Goal: Task Accomplishment & Management: Manage account settings

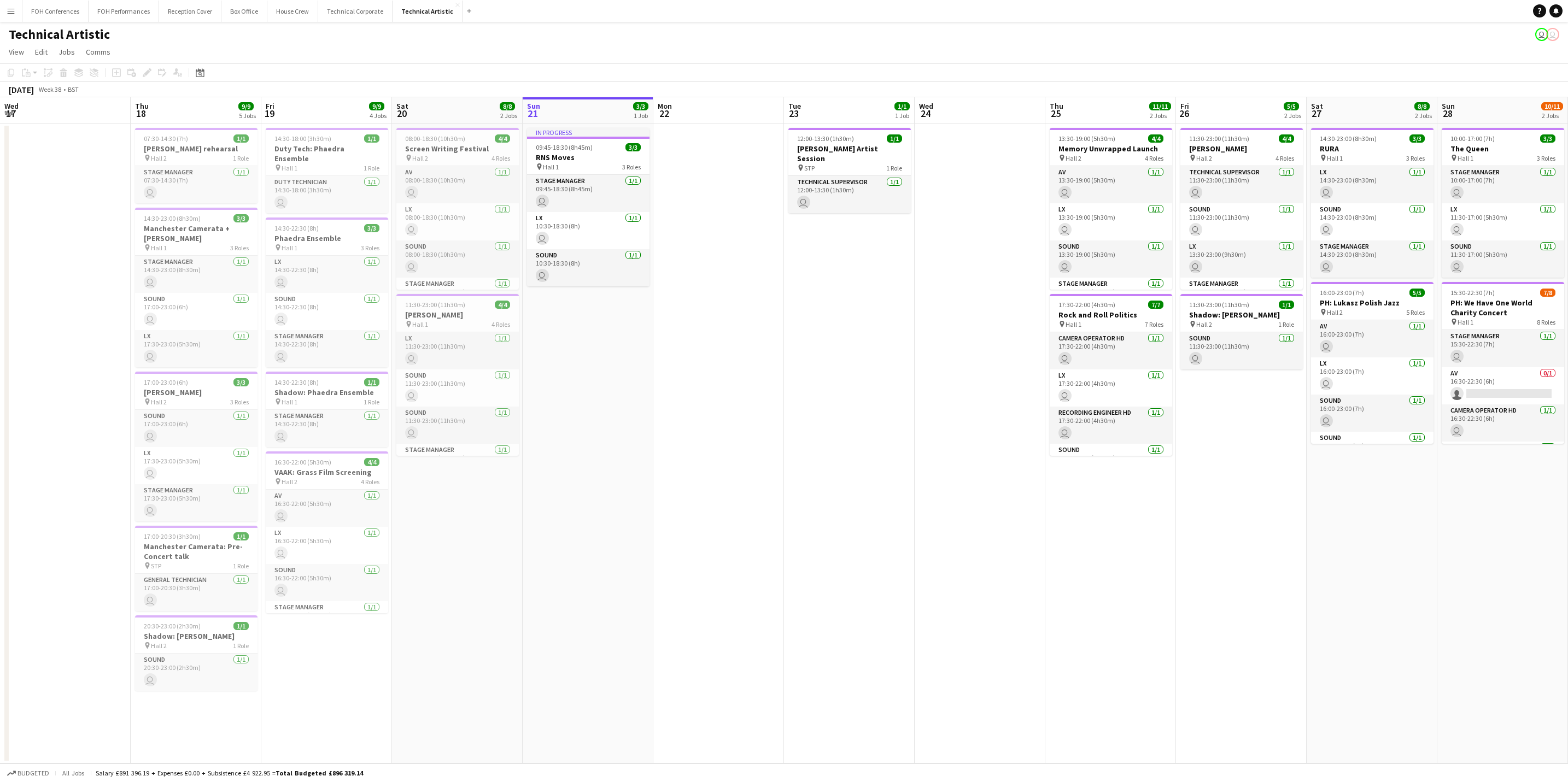
scroll to position [0, 261]
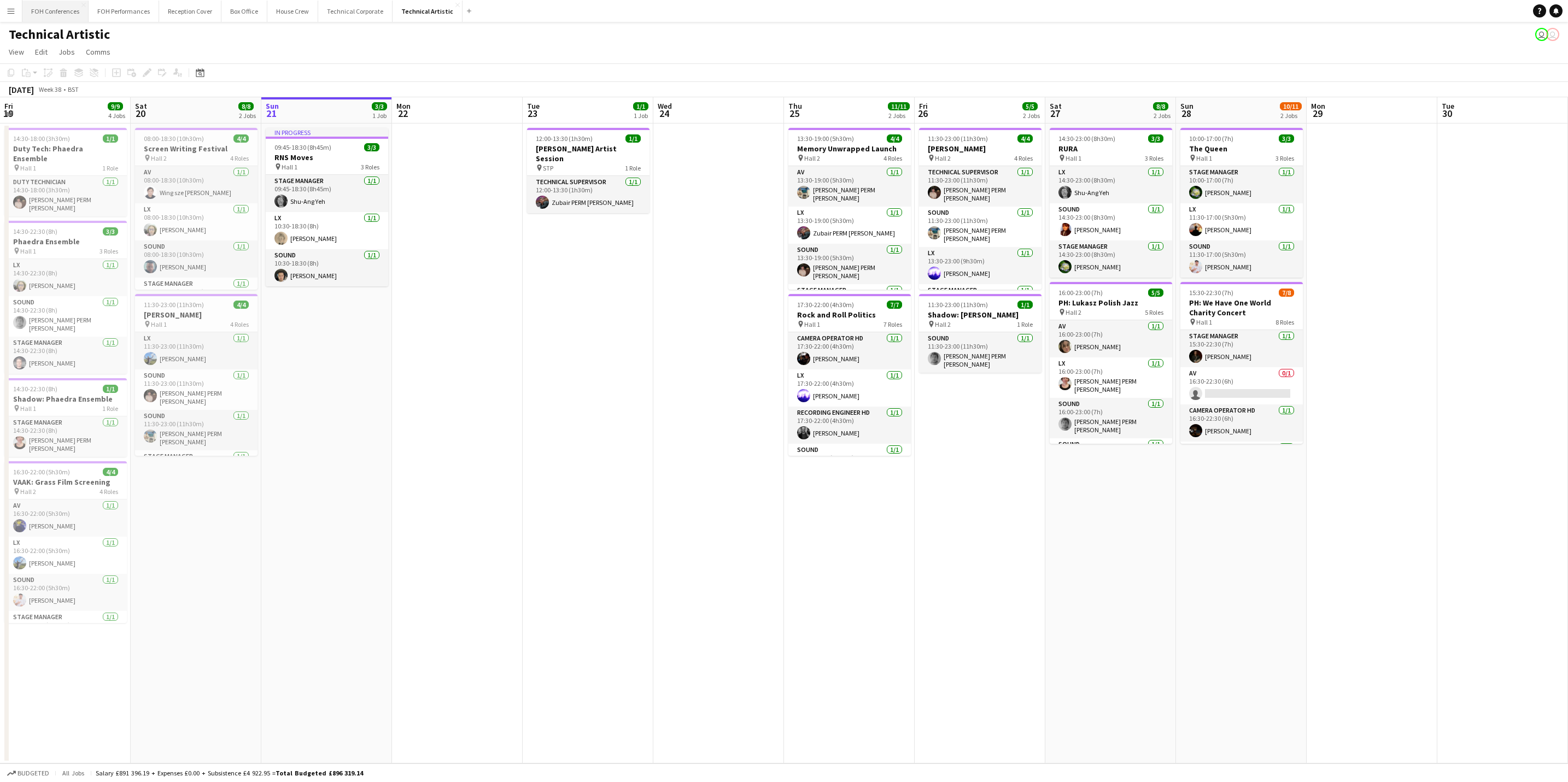
click at [53, 10] on button "FOH Conferences Close" at bounding box center [55, 11] width 66 height 21
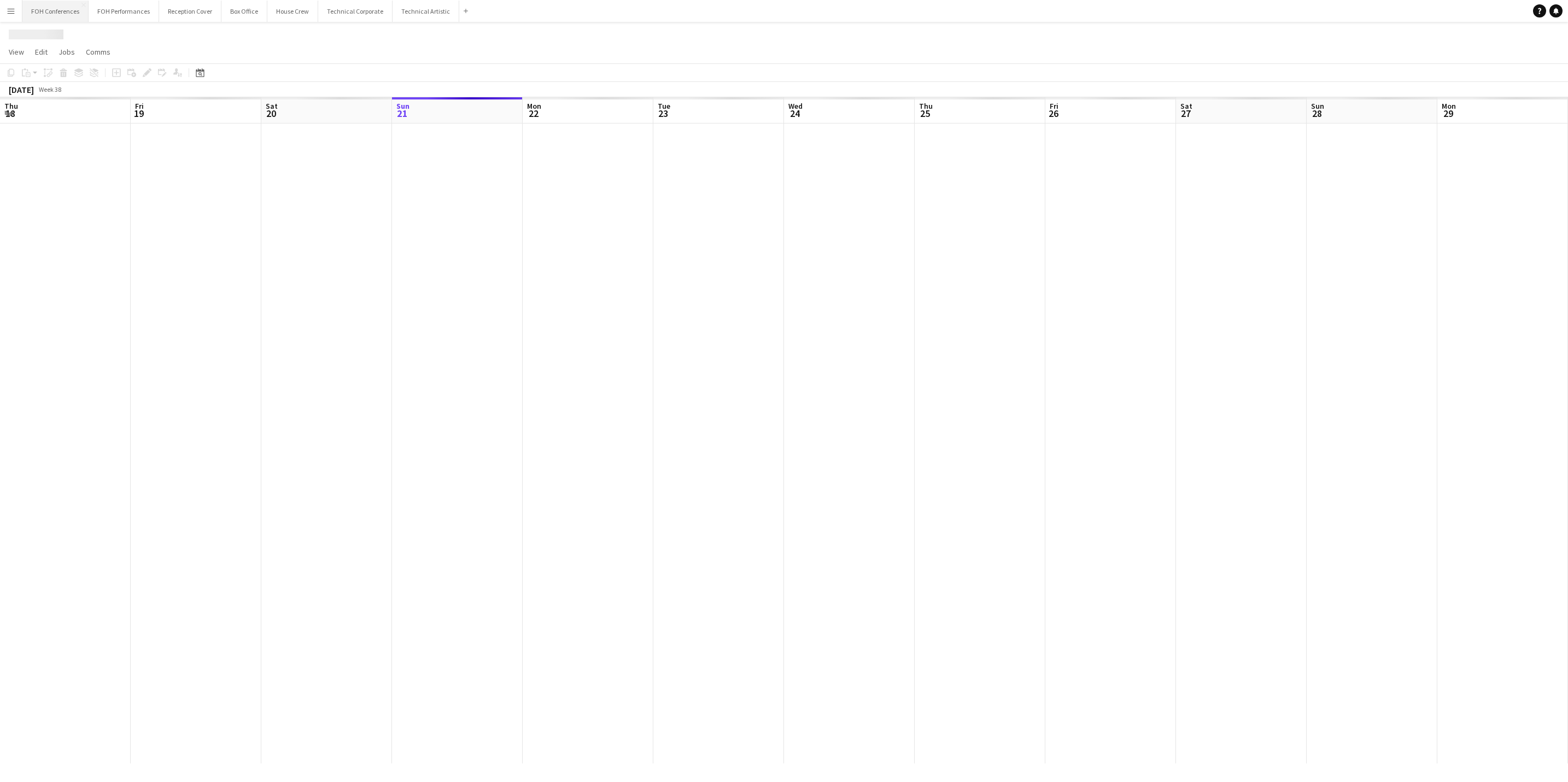
scroll to position [0, 261]
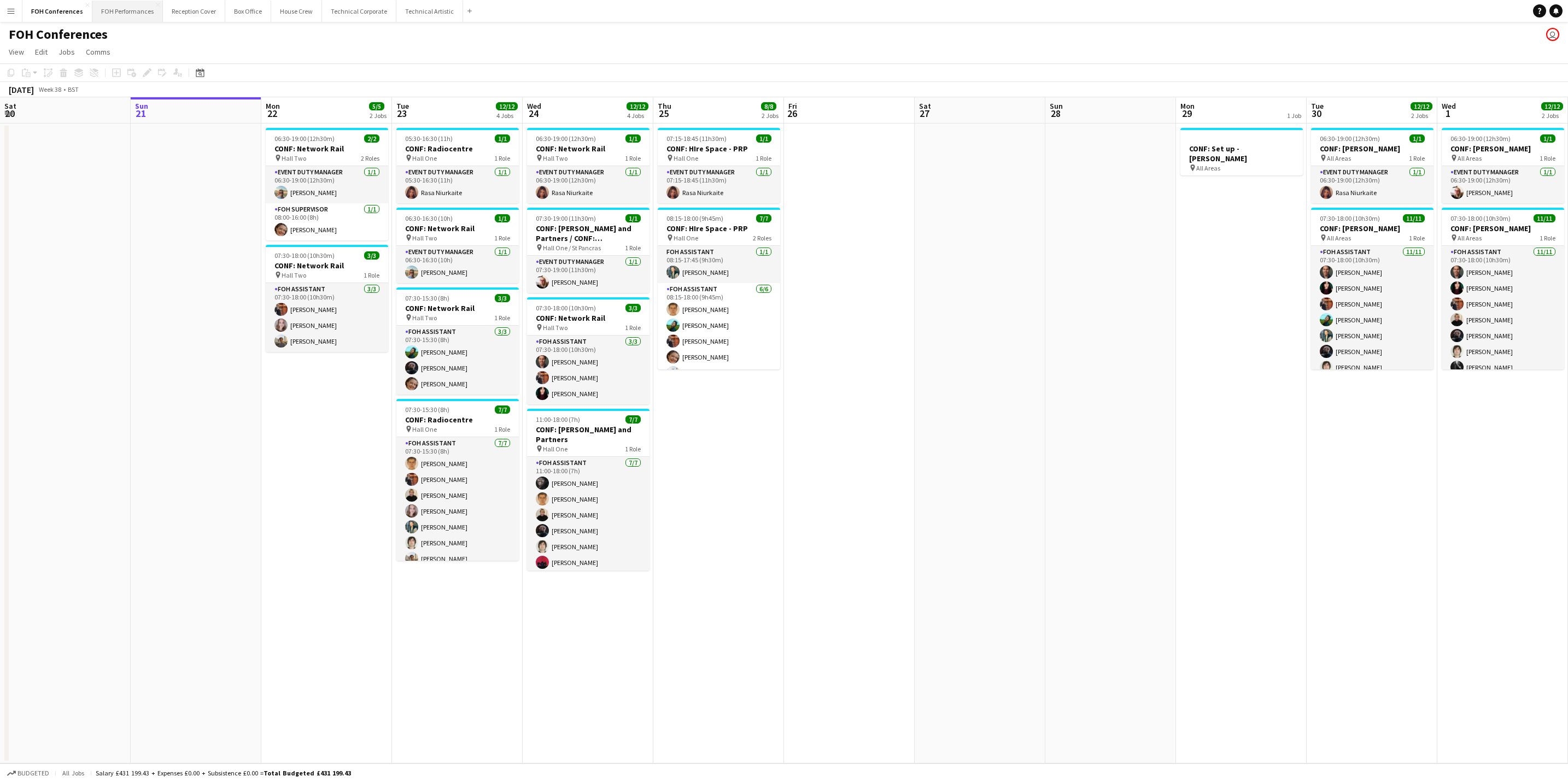
click at [129, 15] on button "FOH Performances Close" at bounding box center [128, 11] width 70 height 21
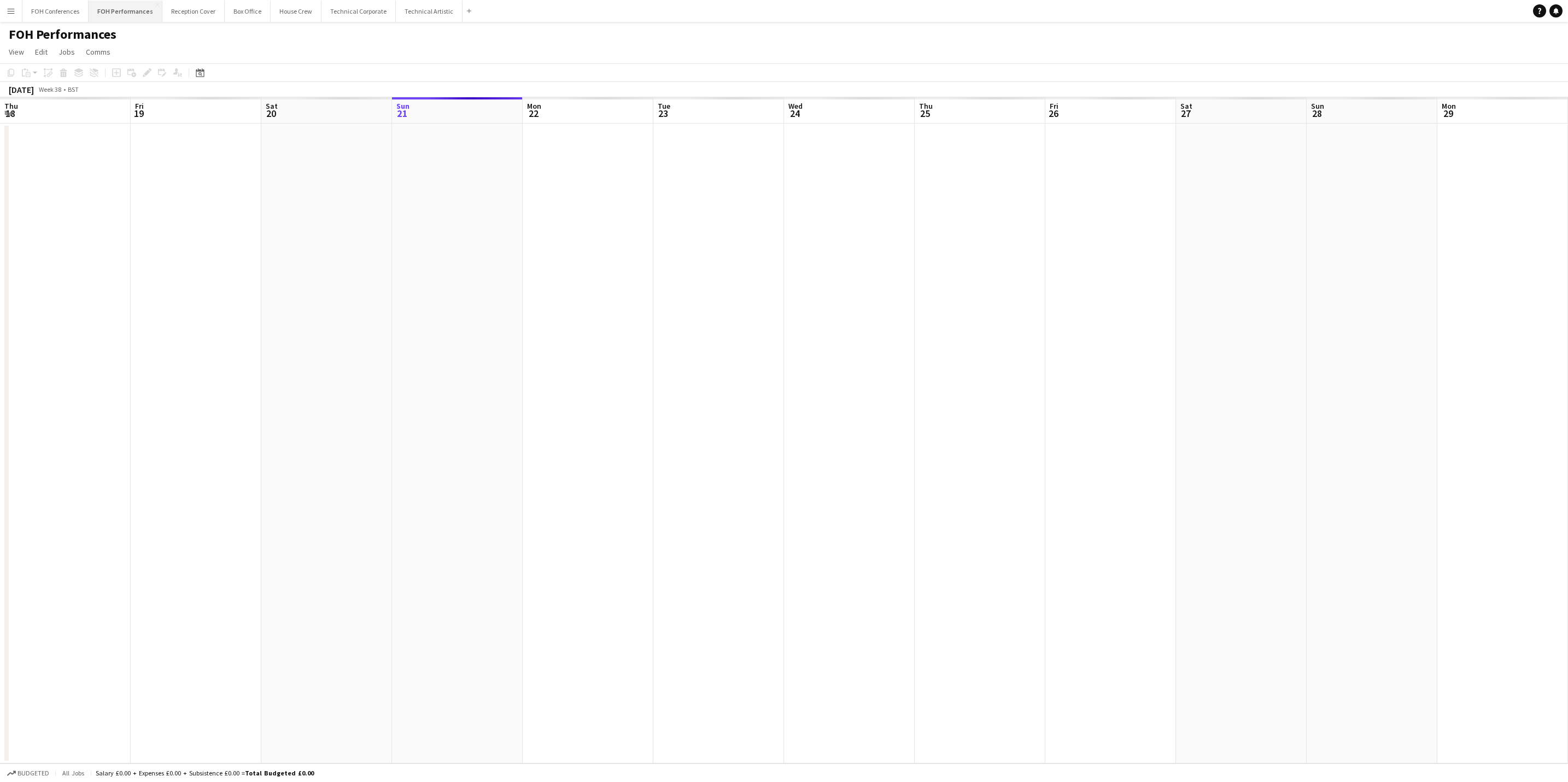
scroll to position [0, 261]
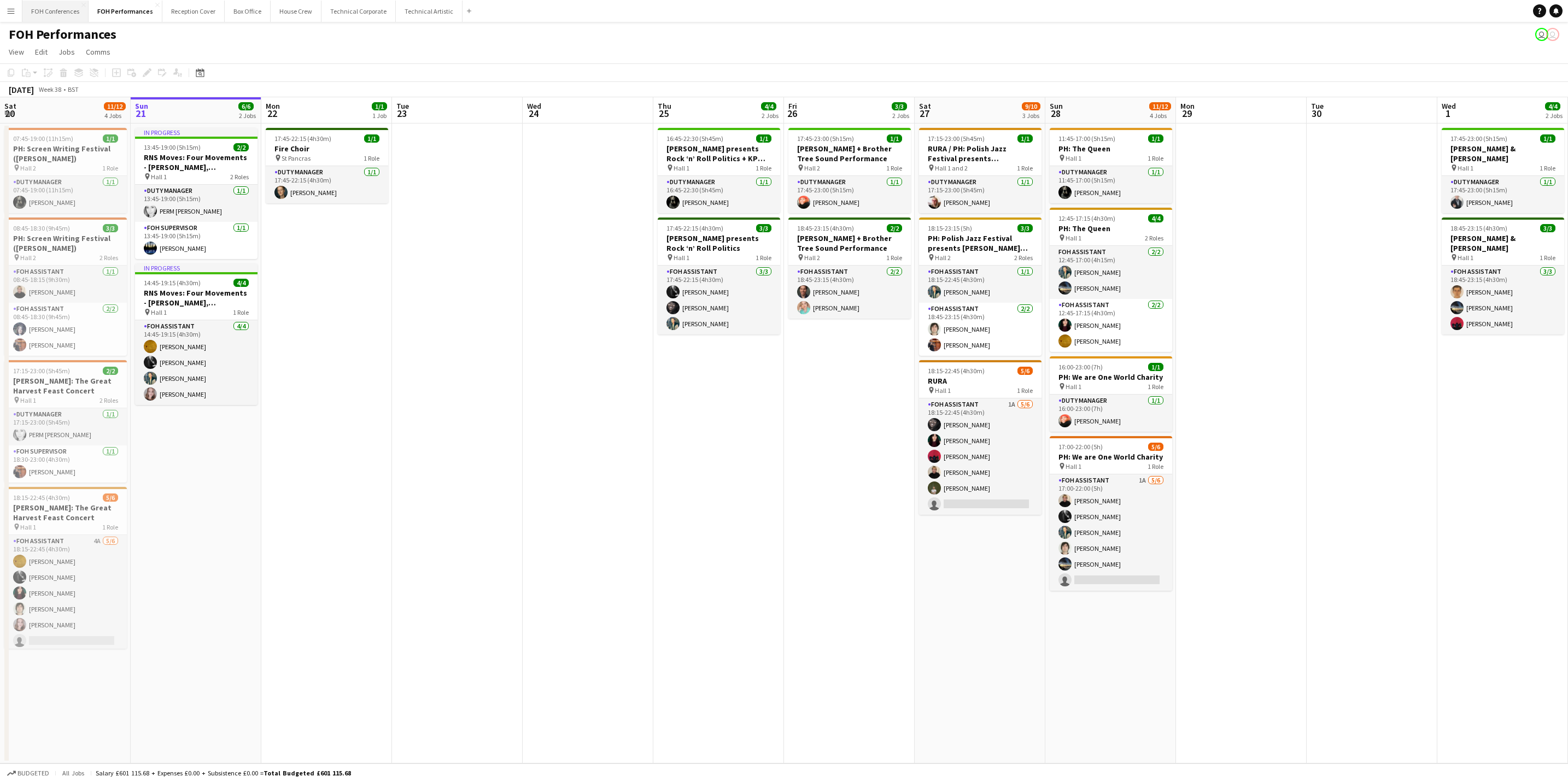
click at [51, 12] on button "FOH Conferences Close" at bounding box center [55, 11] width 66 height 21
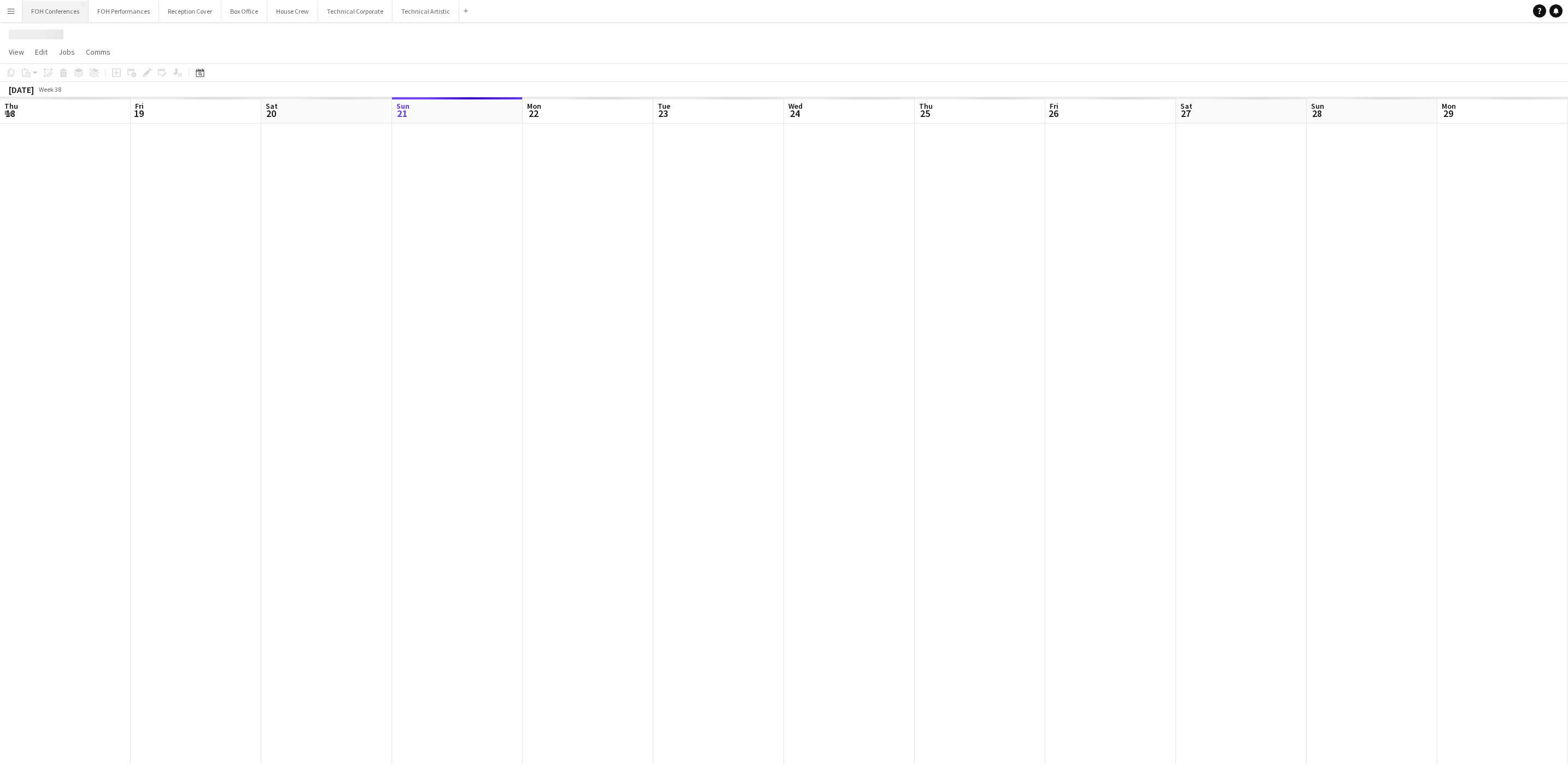
scroll to position [0, 261]
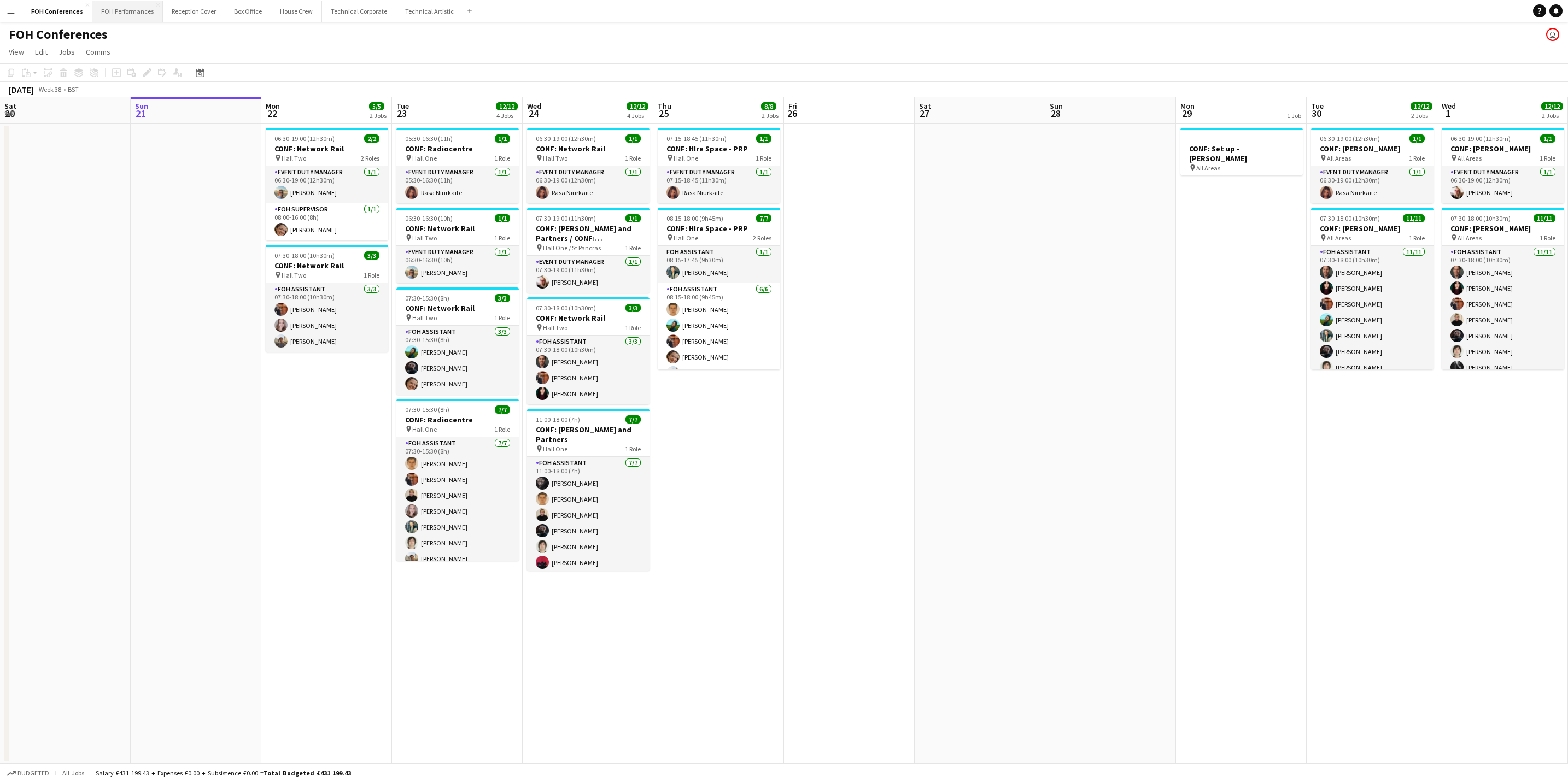
click at [120, 13] on button "FOH Performances Close" at bounding box center [128, 11] width 70 height 21
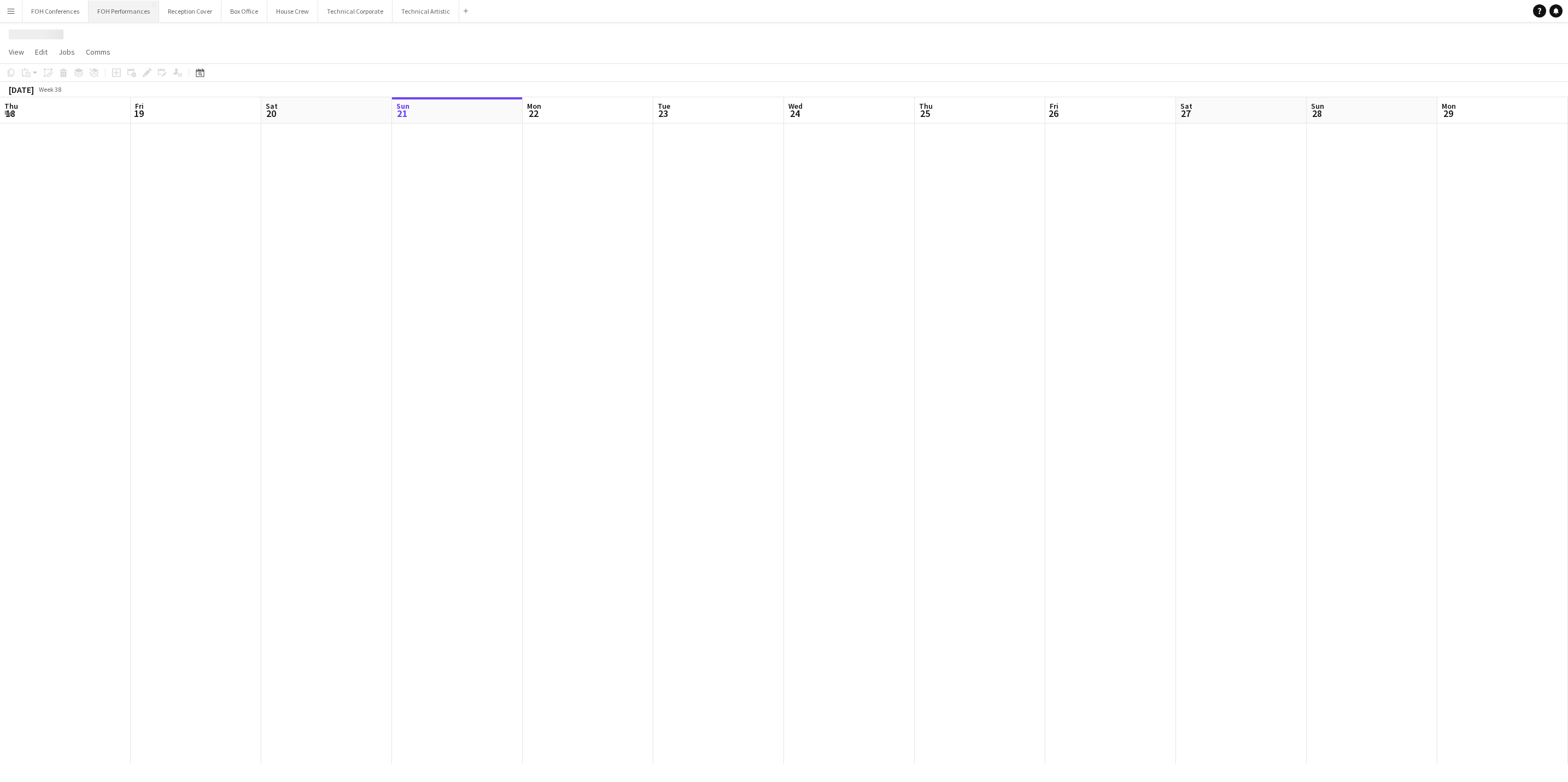
scroll to position [0, 261]
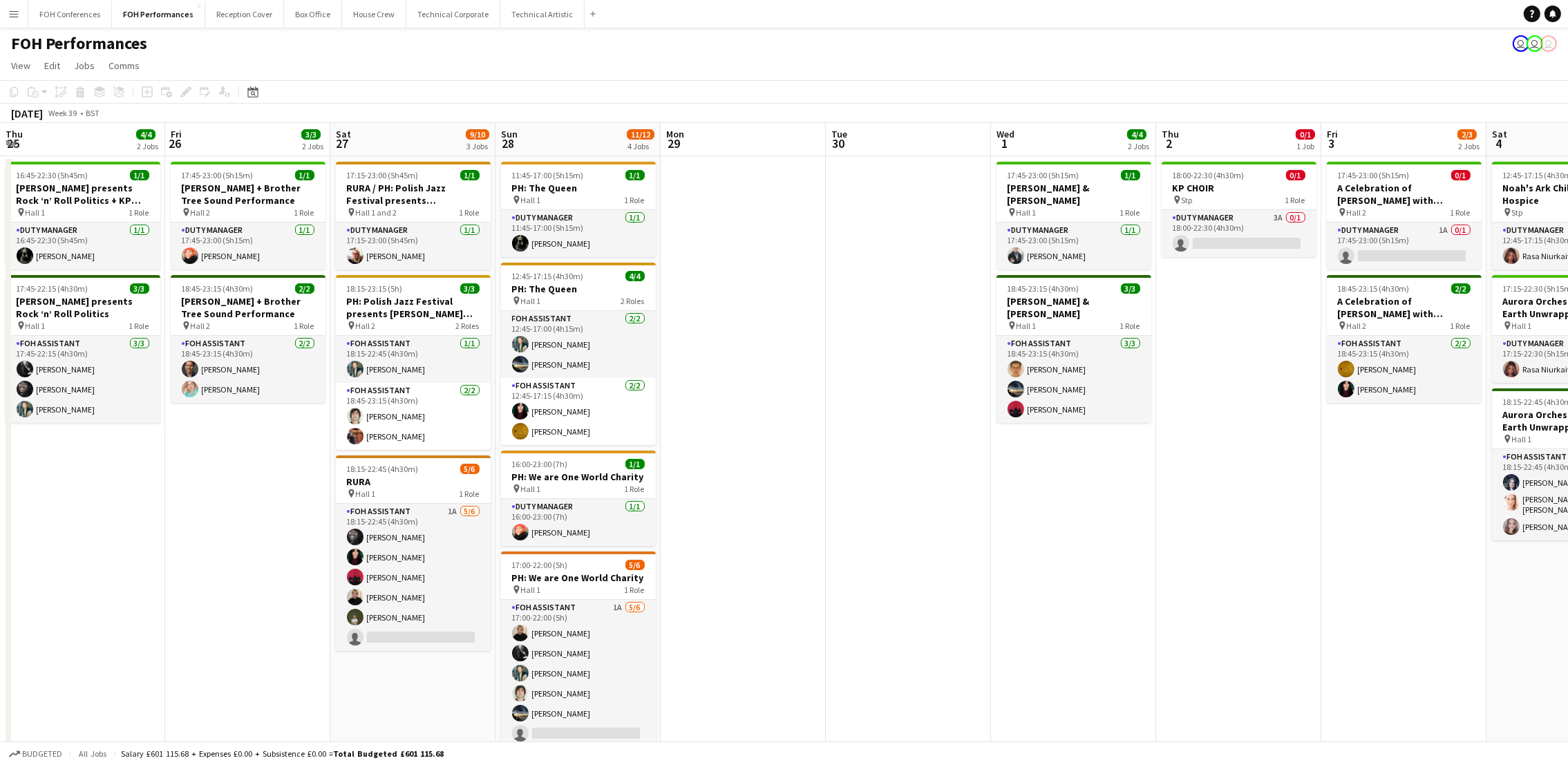
scroll to position [0, 581]
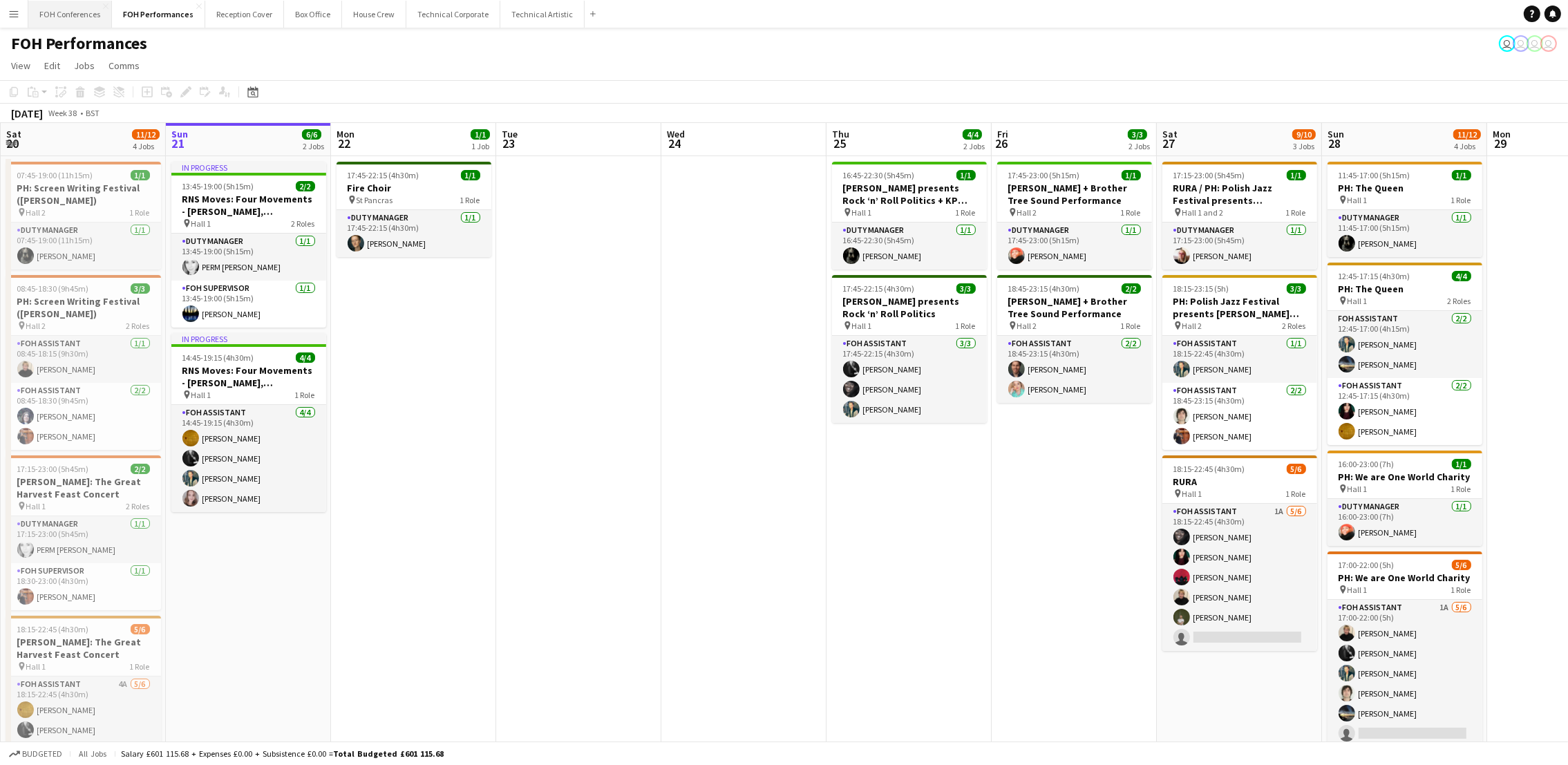
click at [94, 22] on button "FOH Conferences Close" at bounding box center [70, 14] width 84 height 27
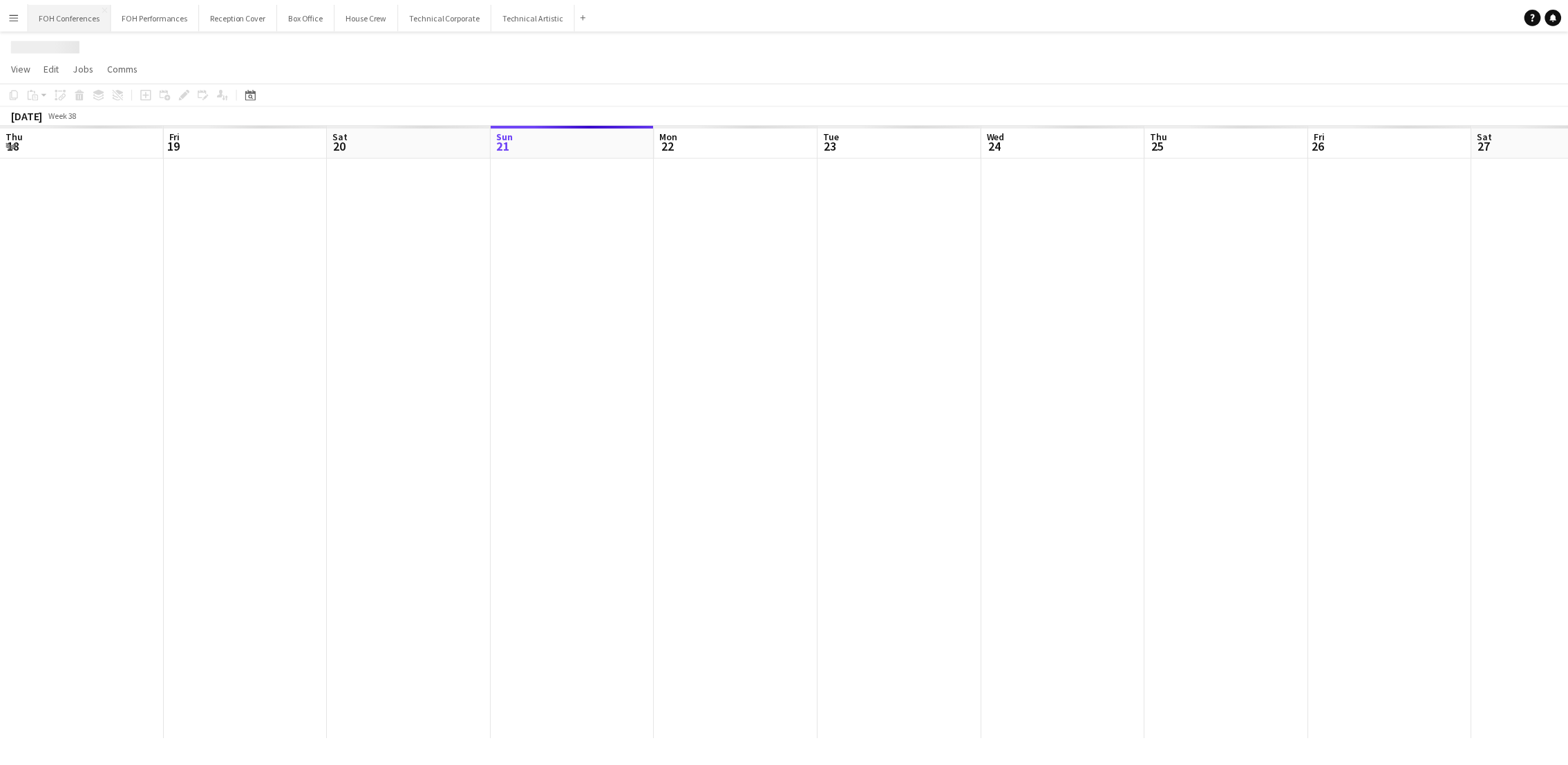
scroll to position [0, 330]
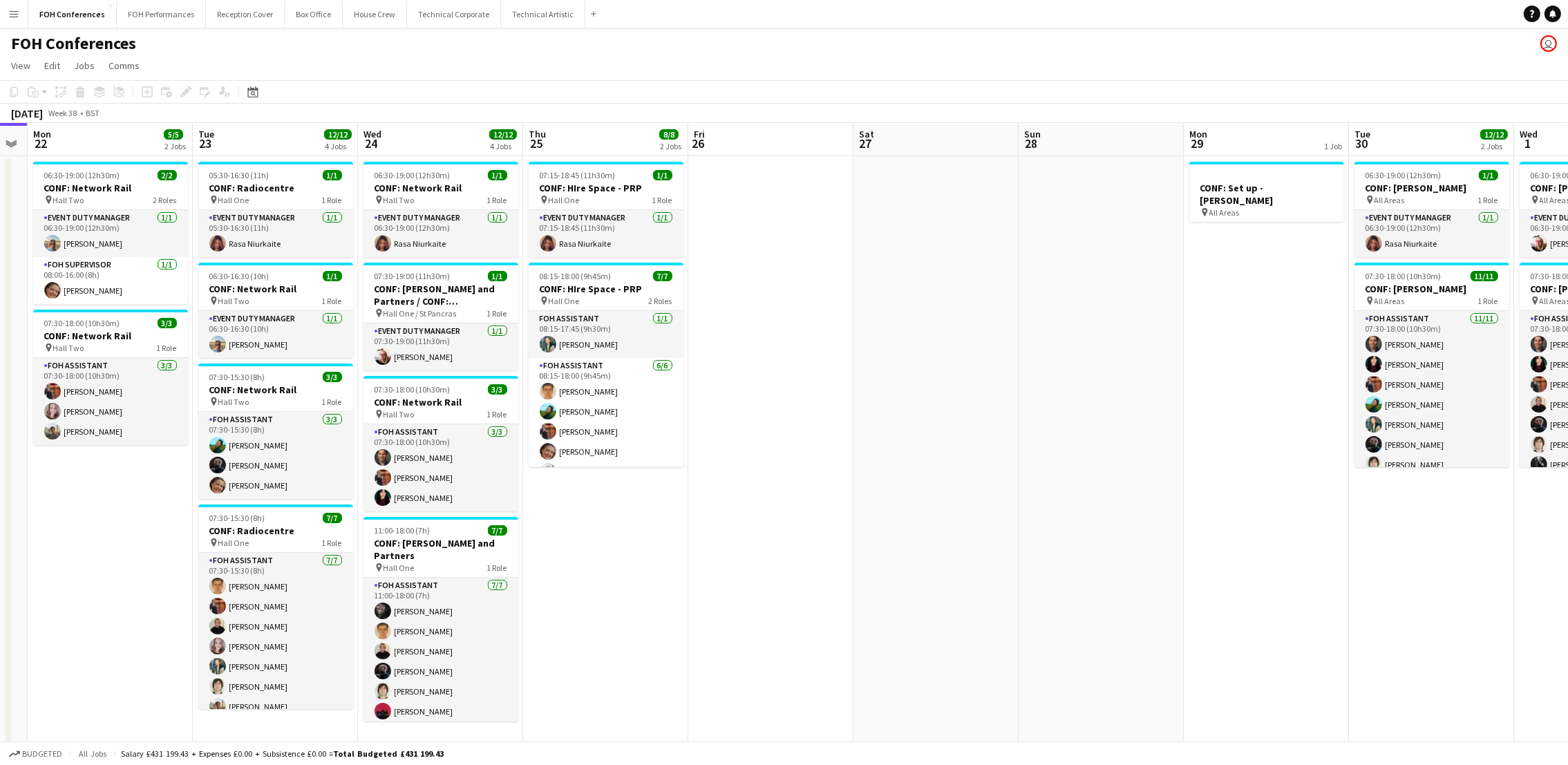
drag, startPoint x: 396, startPoint y: 142, endPoint x: 94, endPoint y: 128, distance: 302.3
click at [94, 128] on app-calendar-viewport "Fri 19 Sat 20 Sun 21 Mon 22 5/5 2 Jobs Tue 23 12/12 4 Jobs Wed 24 12/12 4 Jobs …" at bounding box center [784, 437] width 1568 height 629
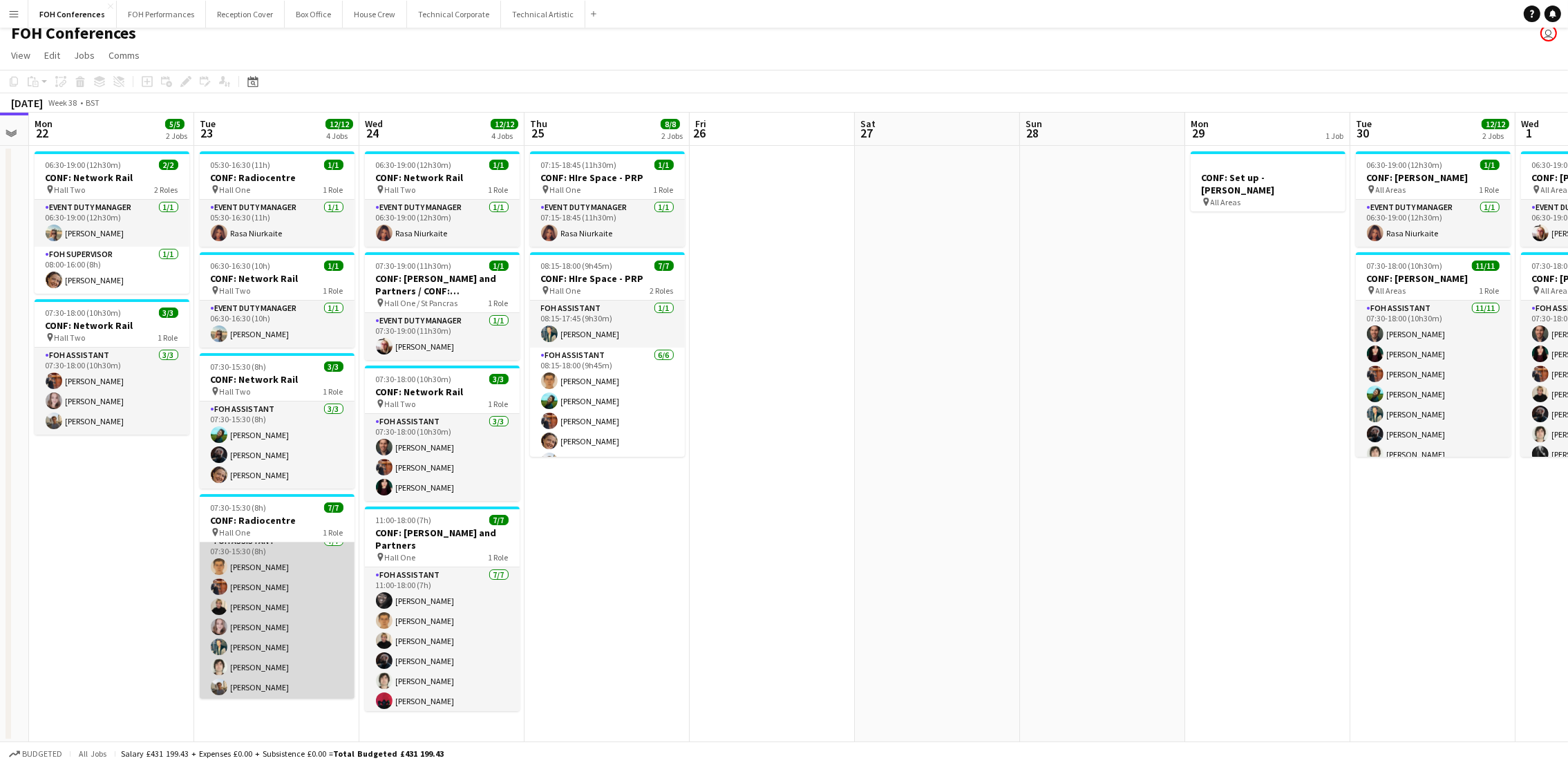
scroll to position [11, 0]
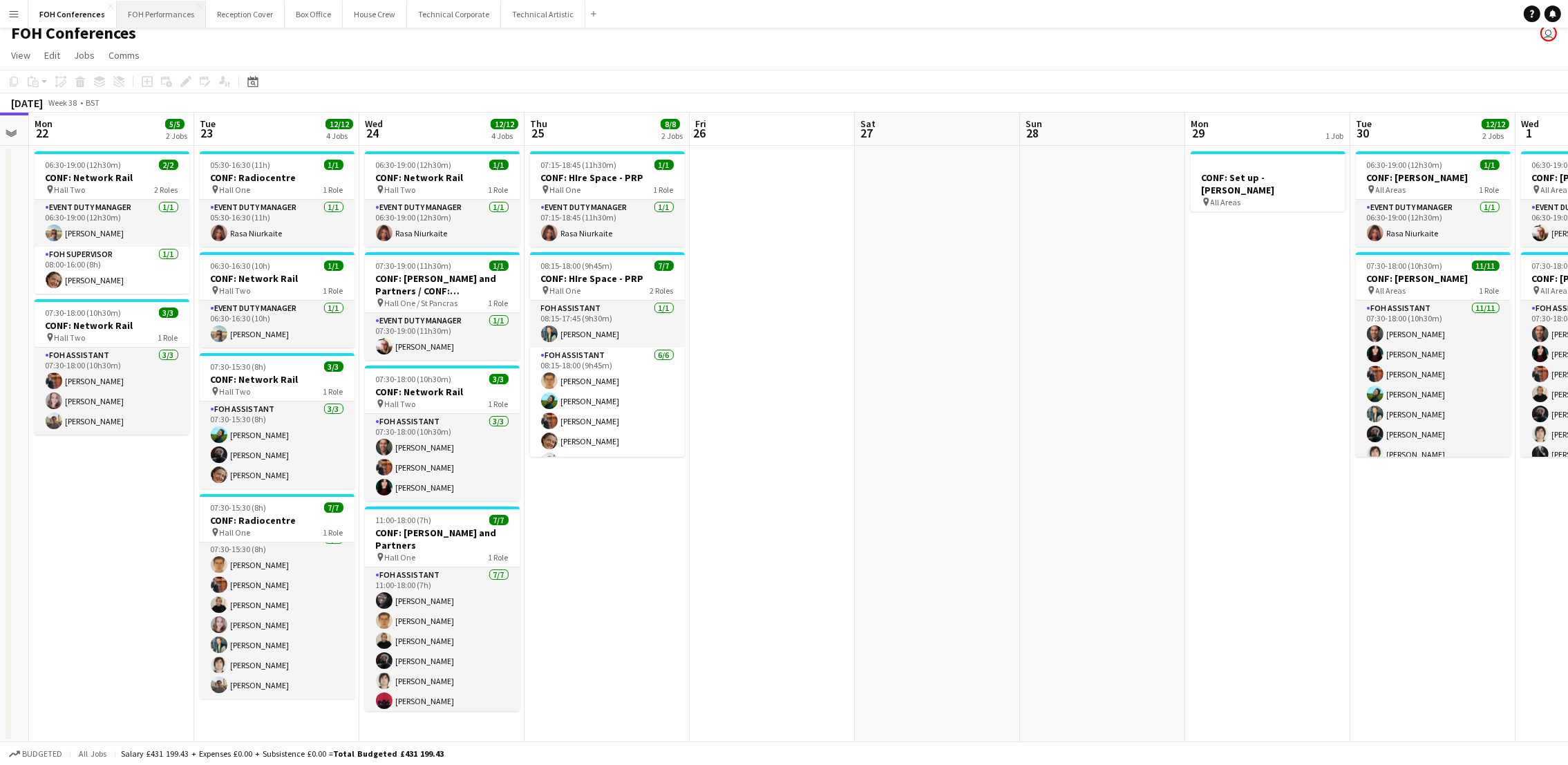
click at [152, 17] on button "FOH Performances Close" at bounding box center [162, 14] width 89 height 27
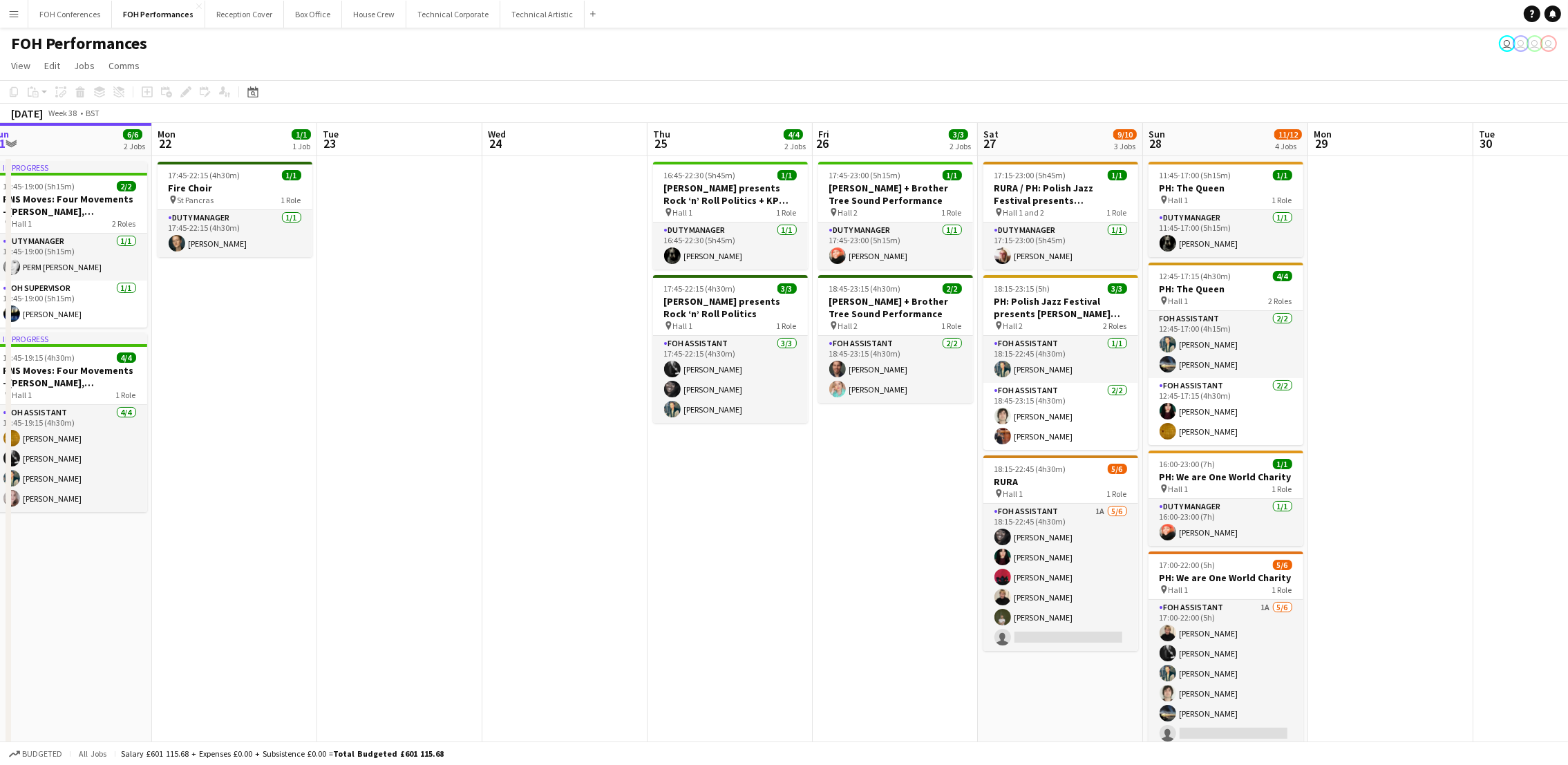
scroll to position [0, 560]
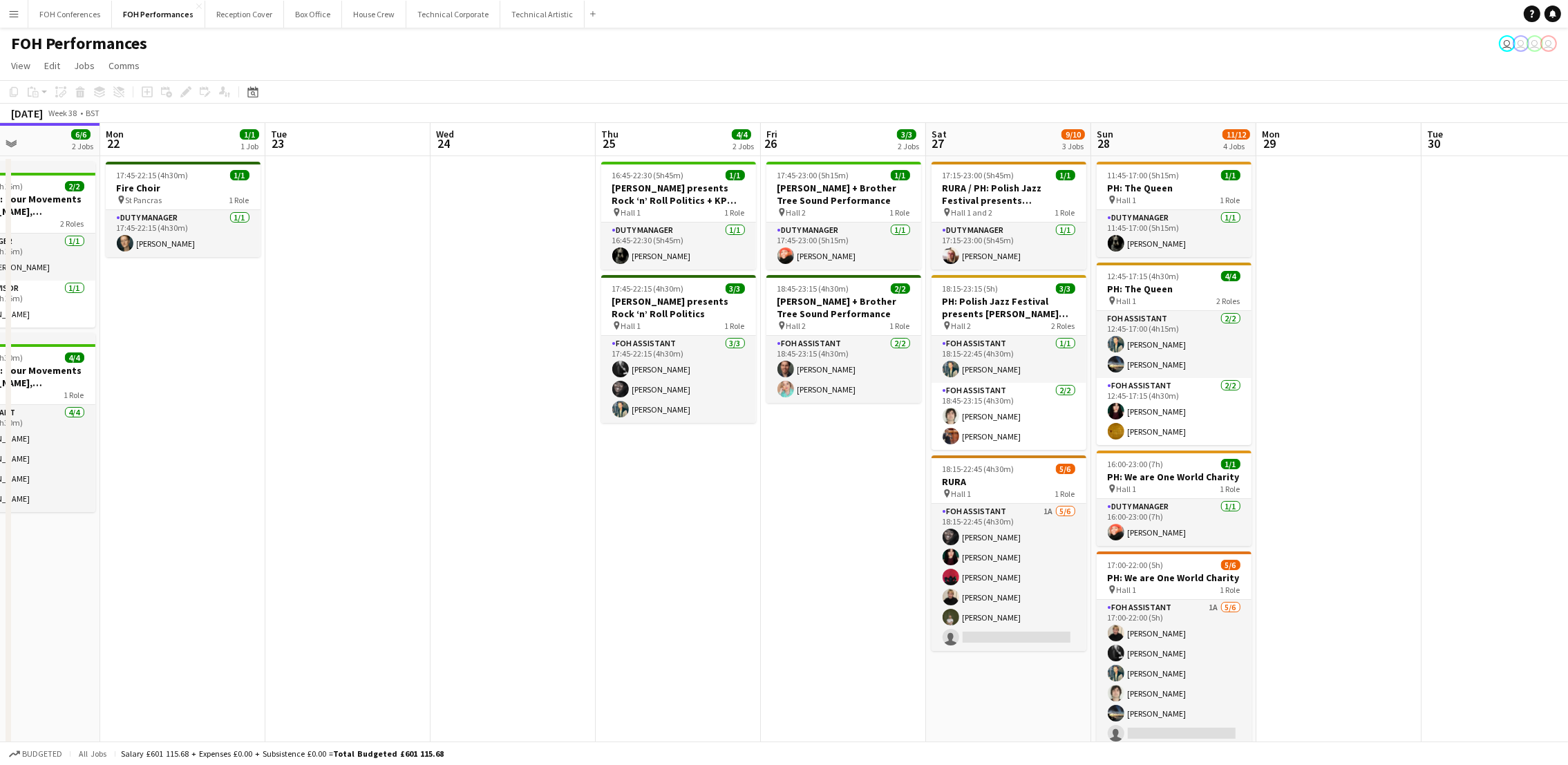
drag, startPoint x: 608, startPoint y: 143, endPoint x: 376, endPoint y: 175, distance: 234.2
click at [376, 175] on app-calendar-viewport "Thu 18 8/8 4 Jobs Fri 19 6/6 3 Jobs Sat 20 11/12 4 Jobs Sun 21 6/6 2 Jobs Mon 2…" at bounding box center [784, 486] width 1568 height 728
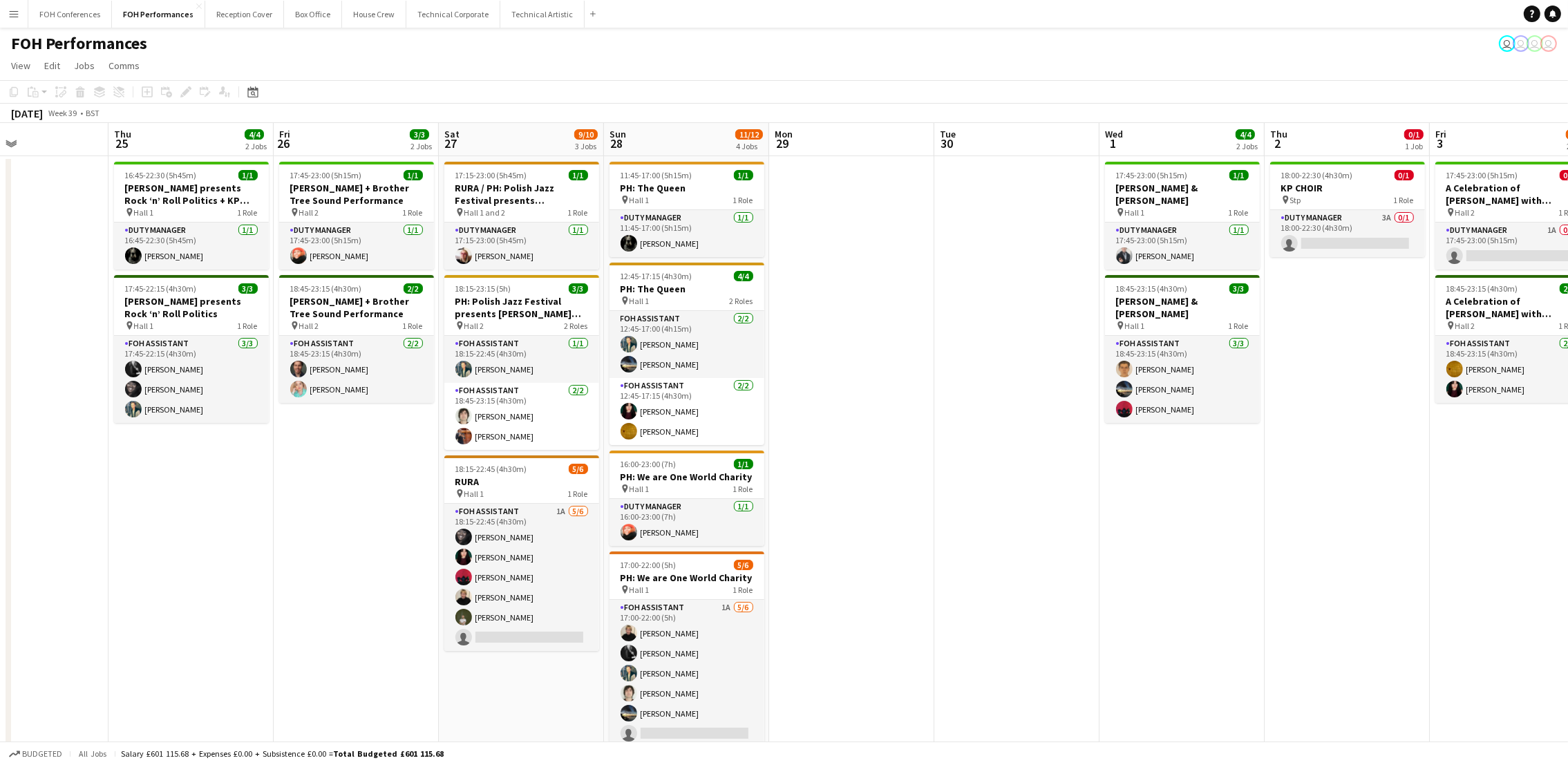
scroll to position [0, 555]
drag, startPoint x: 530, startPoint y: 143, endPoint x: 40, endPoint y: 185, distance: 491.8
click at [40, 185] on app-calendar-viewport "Sun 21 6/6 2 Jobs Mon 22 1/1 1 Job Tue 23 Wed 24 Thu 25 4/4 2 Jobs Fri 26 3/3 2…" at bounding box center [784, 486] width 1568 height 728
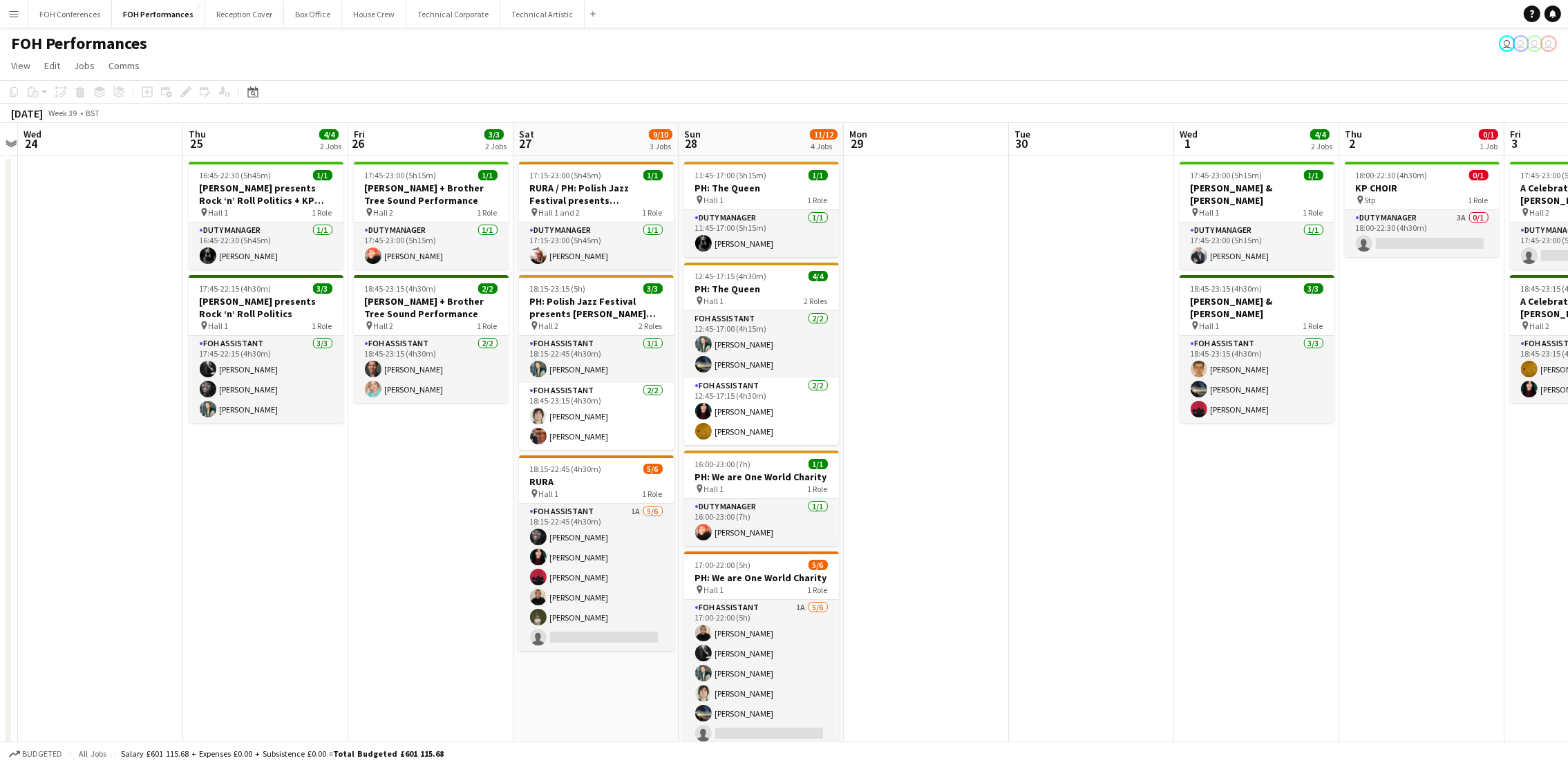
drag, startPoint x: 1322, startPoint y: 145, endPoint x: 947, endPoint y: 166, distance: 375.6
click at [947, 166] on app-calendar-viewport "Sun 21 6/6 2 Jobs Mon 22 1/1 1 Job Tue 23 Wed 24 Thu 25 4/4 2 Jobs Fri 26 3/3 2…" at bounding box center [784, 486] width 1568 height 728
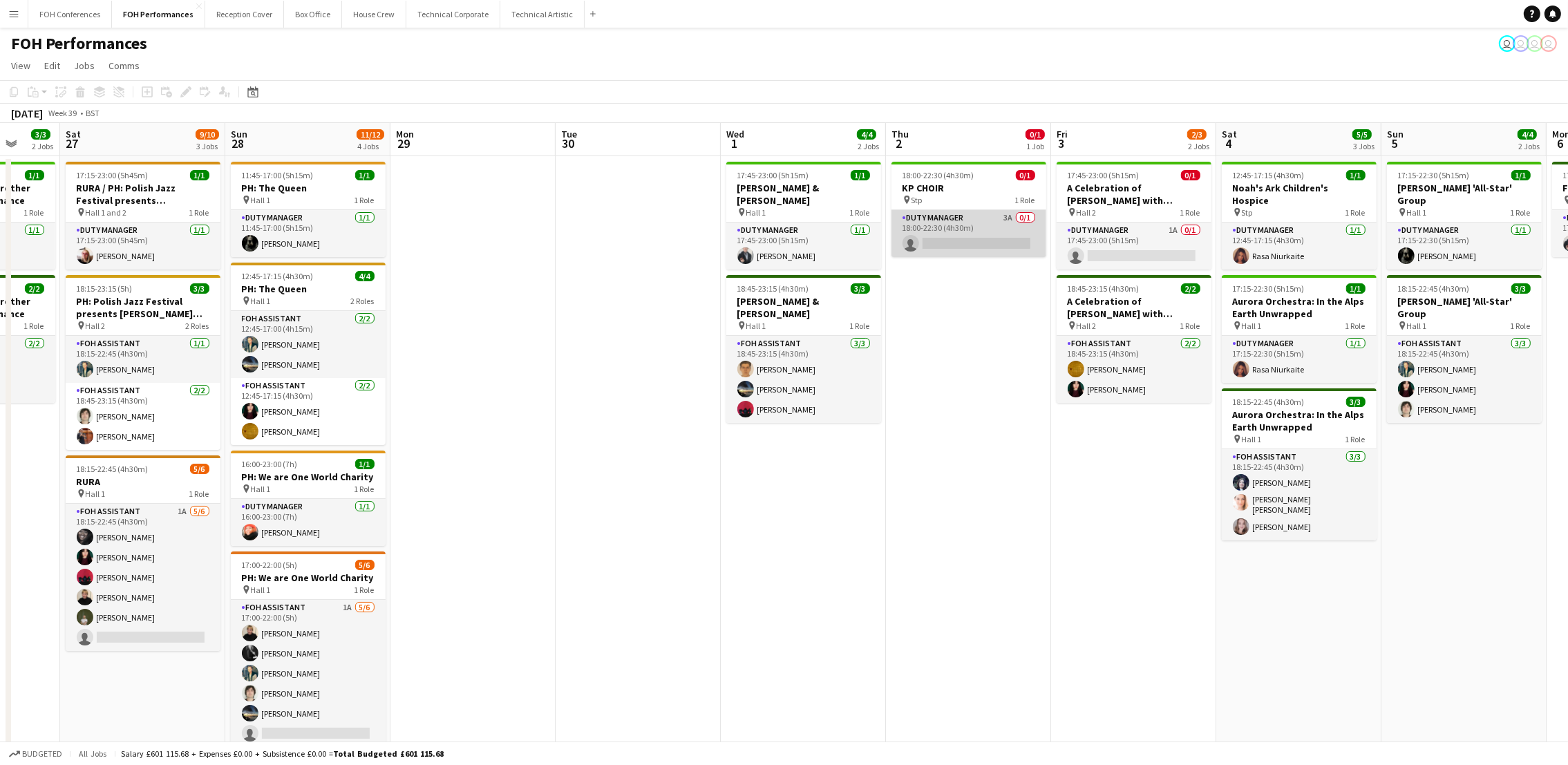
click at [947, 240] on app-card-role "Duty Manager 3A 0/1 18:00-22:30 (4h30m) single-neutral-actions" at bounding box center [968, 233] width 155 height 47
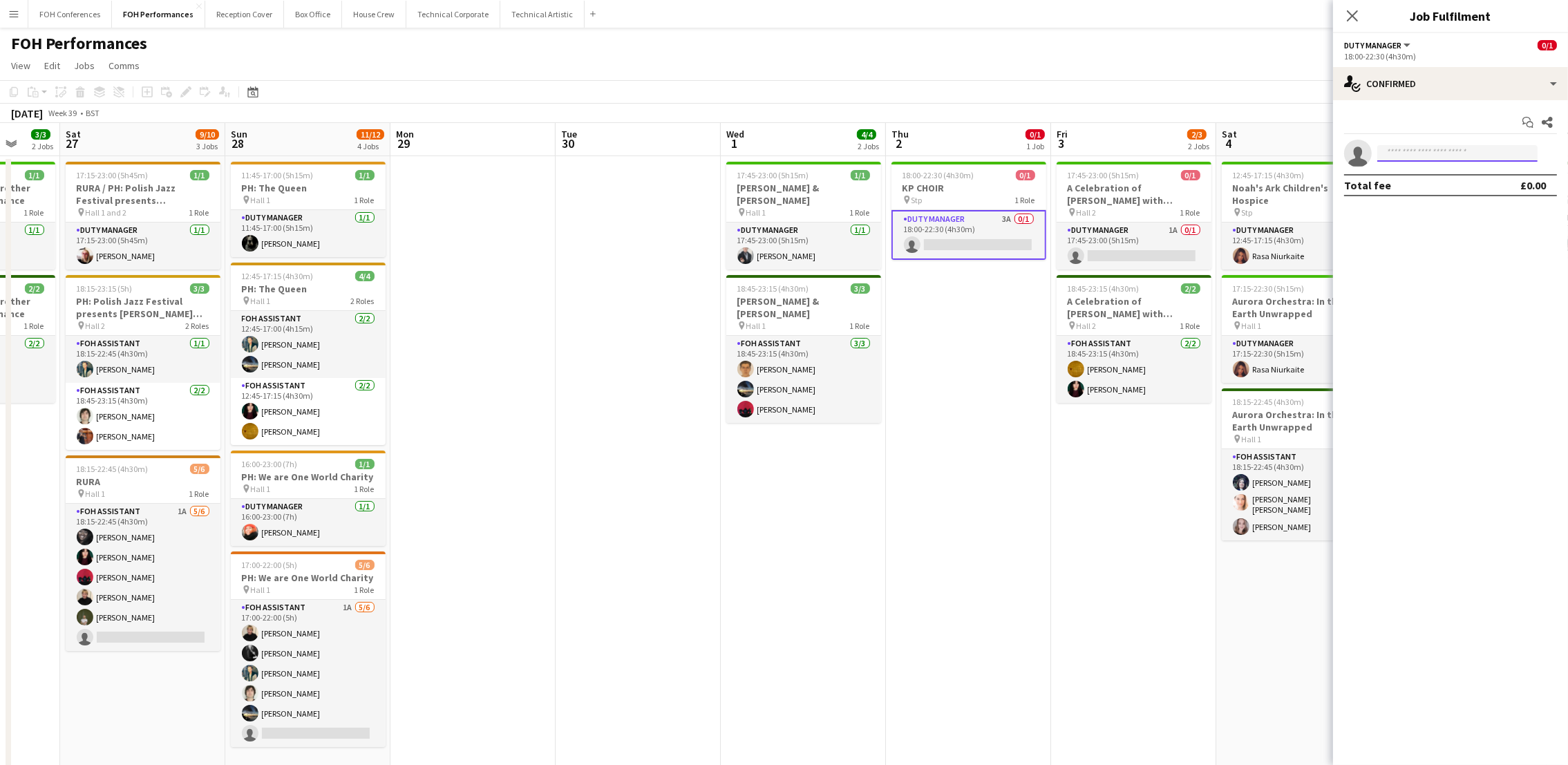
click at [1419, 148] on input at bounding box center [1457, 153] width 161 height 17
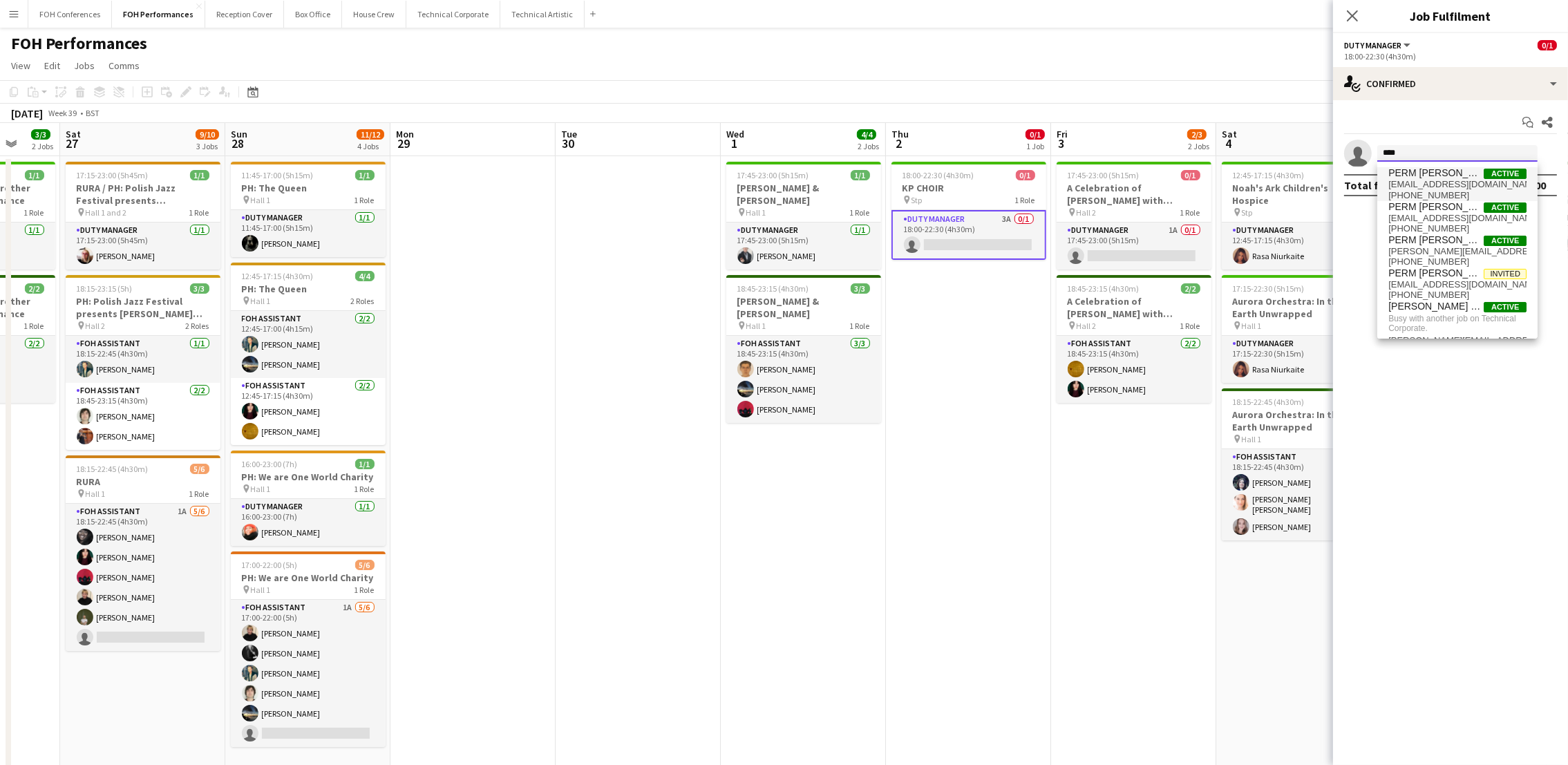
type input "****"
click at [1448, 175] on span "PERM [PERSON_NAME]" at bounding box center [1435, 173] width 96 height 12
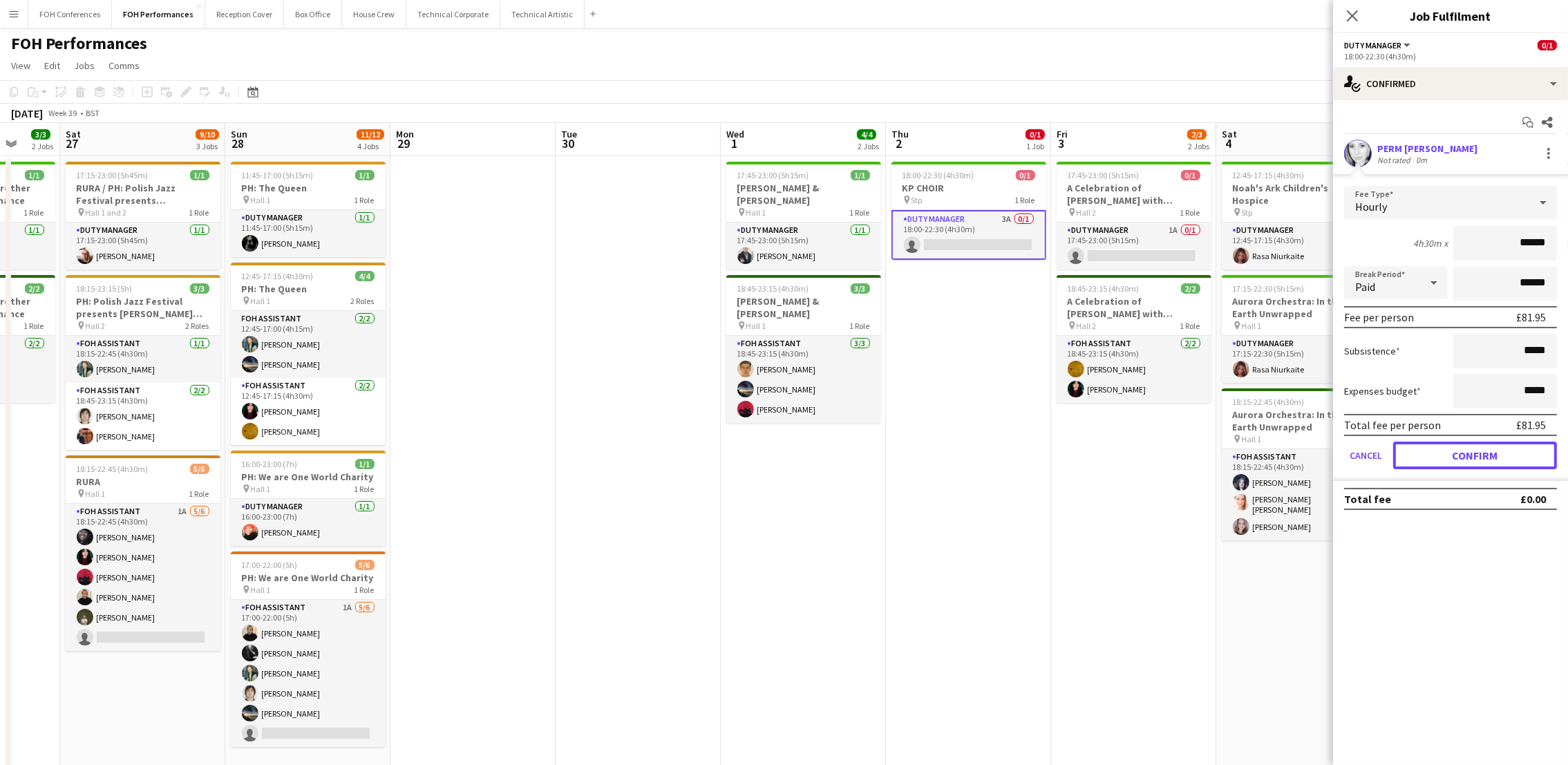
drag, startPoint x: 1478, startPoint y: 441, endPoint x: 1478, endPoint y: 413, distance: 28.0
click at [1478, 434] on form "Fee Type Hourly 4h30m x ****** Break Period Paid ****** Fee per person £81.95 S…" at bounding box center [1450, 334] width 235 height 295
drag, startPoint x: 1508, startPoint y: 240, endPoint x: 1586, endPoint y: 248, distance: 78.4
click at [1568, 248] on html "Menu Boards Boards Boards All jobs Status Workforce Workforce My Workforce Recr…" at bounding box center [784, 437] width 1568 height 874
type input "**"
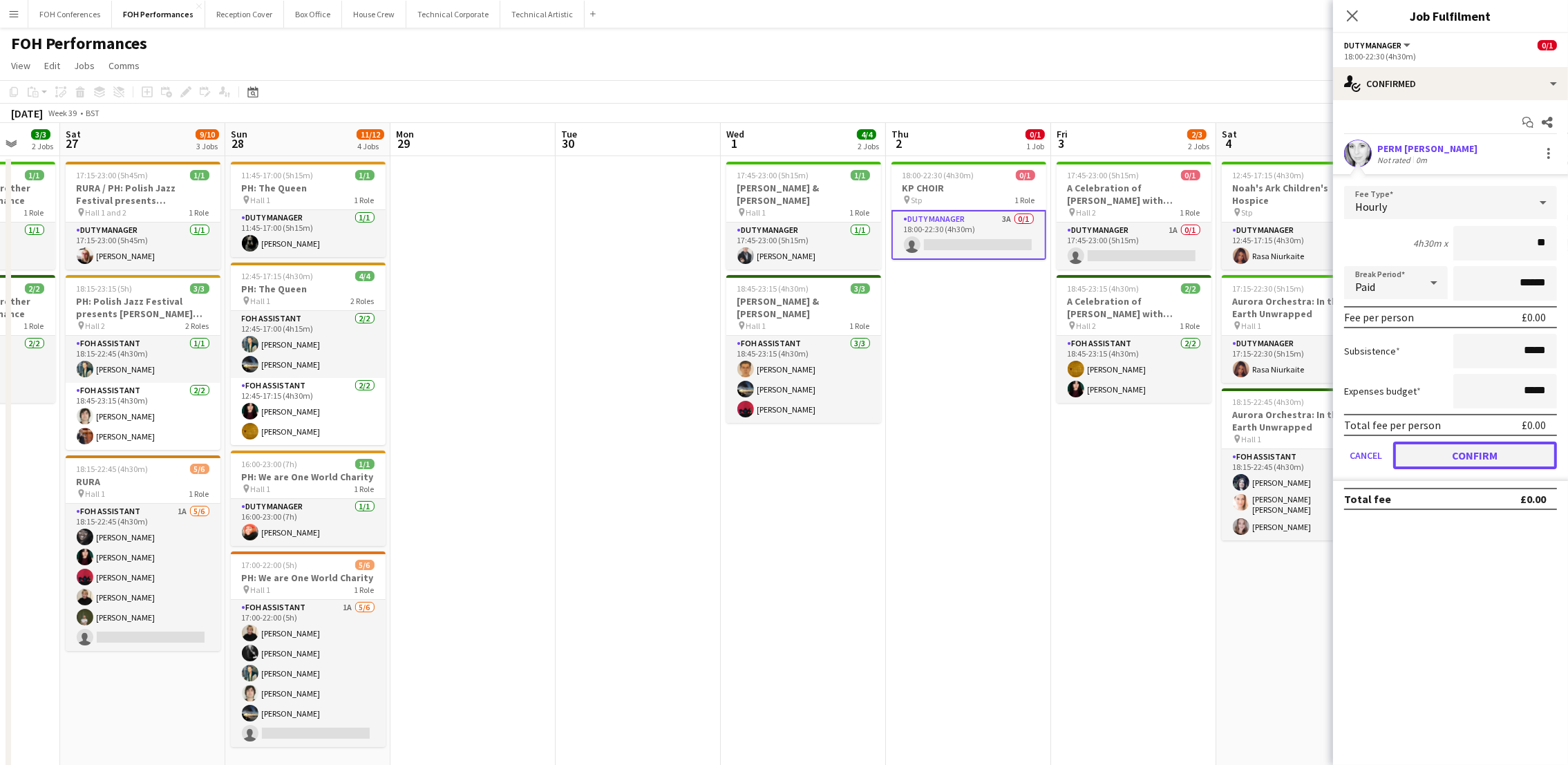
click at [1504, 457] on button "Confirm" at bounding box center [1474, 455] width 163 height 28
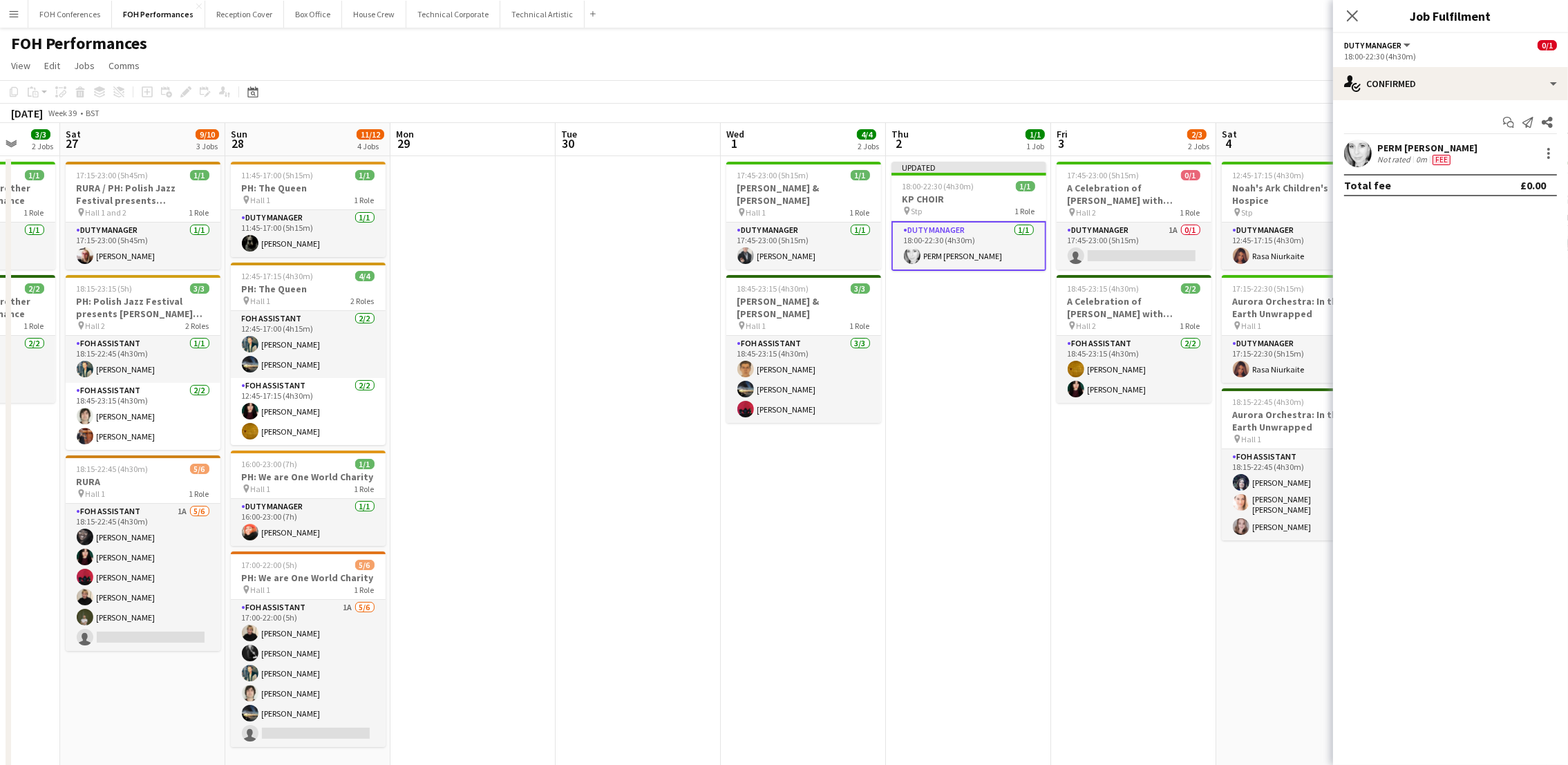
click at [1131, 82] on app-toolbar "Copy Paste Paste Ctrl+V Paste with crew Ctrl+Shift+V Paste linked Job Delete Gr…" at bounding box center [784, 92] width 1568 height 24
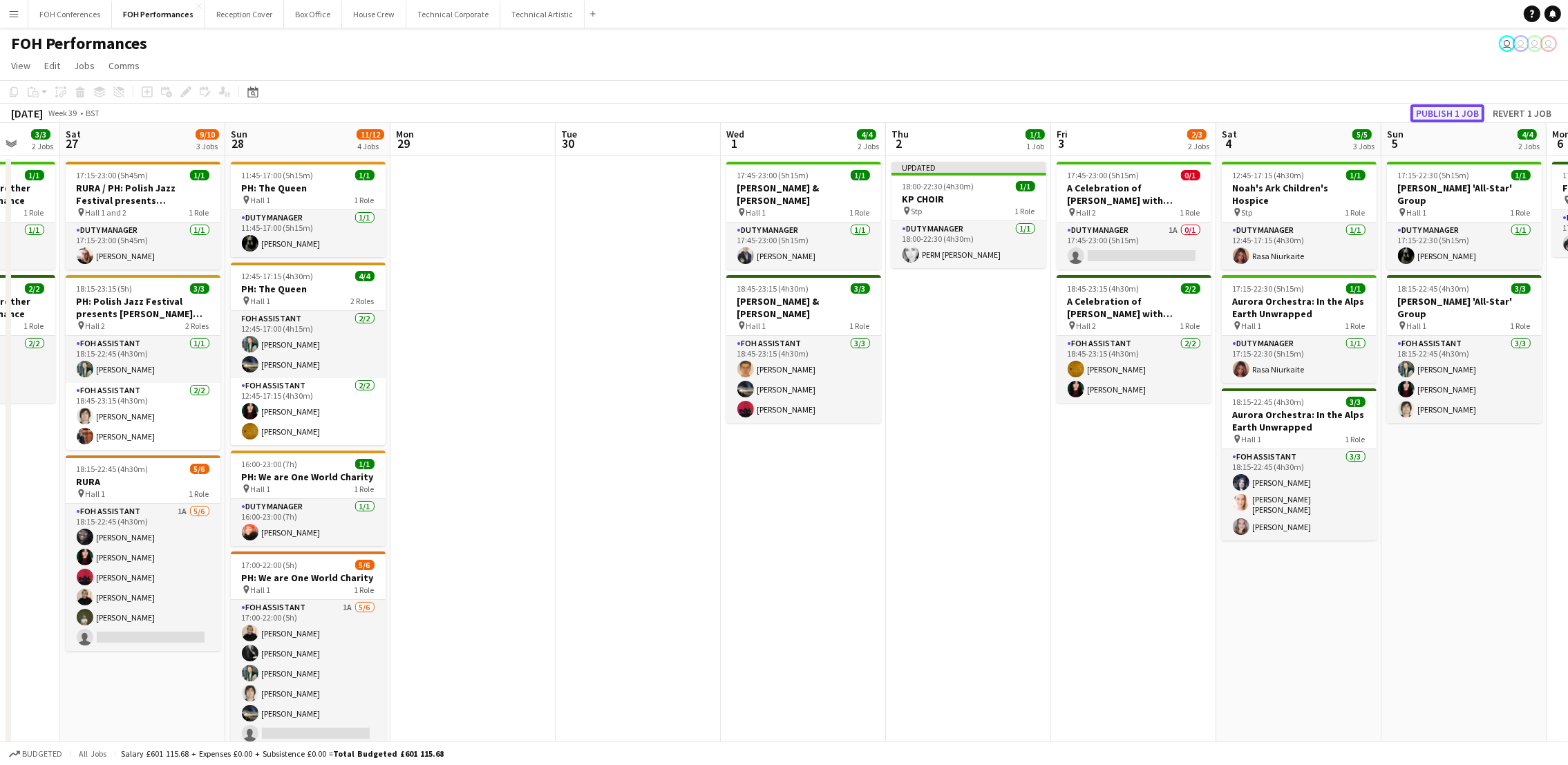
click at [1465, 114] on button "Publish 1 job" at bounding box center [1447, 113] width 74 height 18
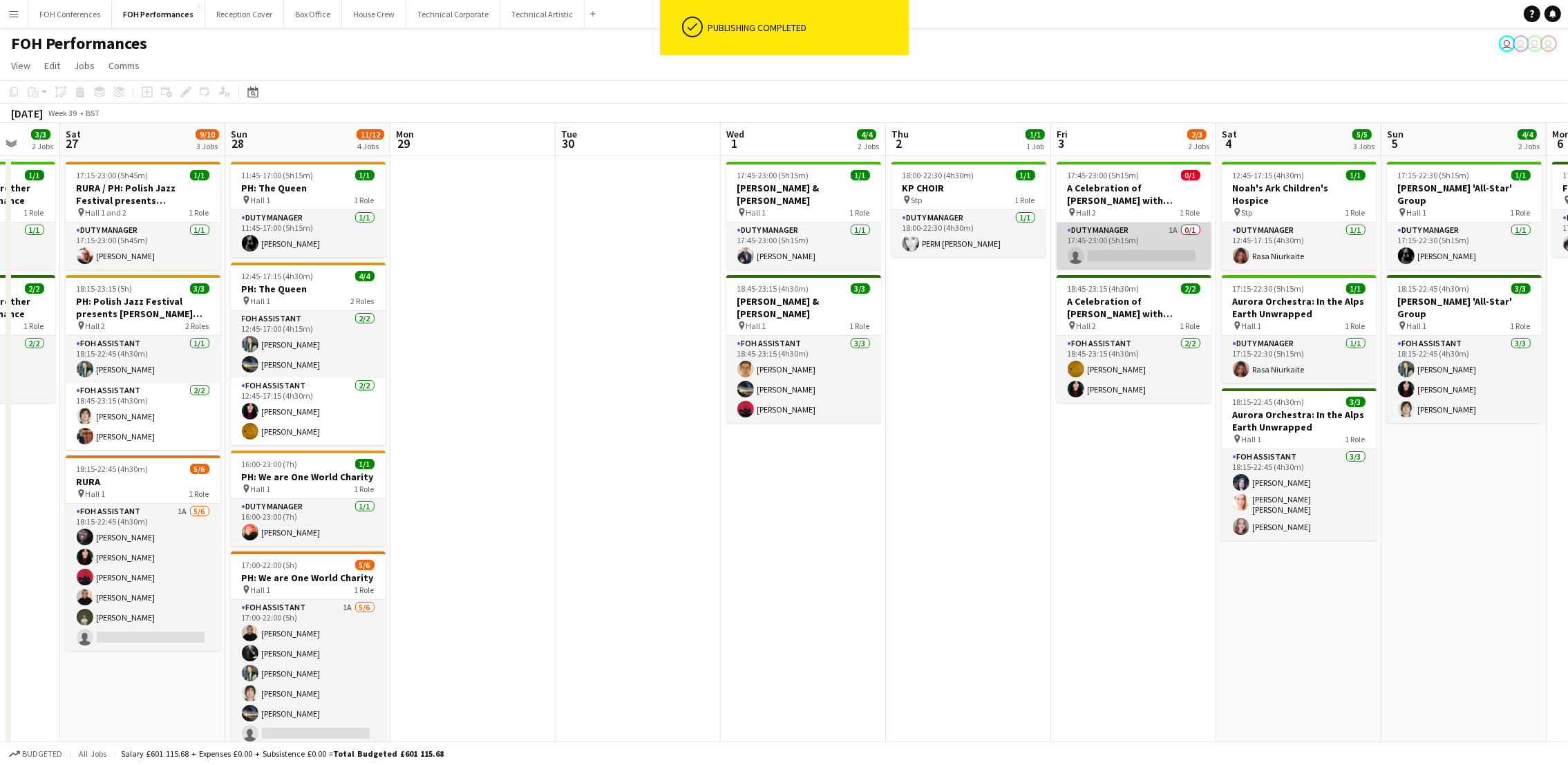
click at [1110, 257] on app-card-role "Duty Manager 1A 0/1 17:45-23:00 (5h15m) single-neutral-actions" at bounding box center [1134, 246] width 155 height 47
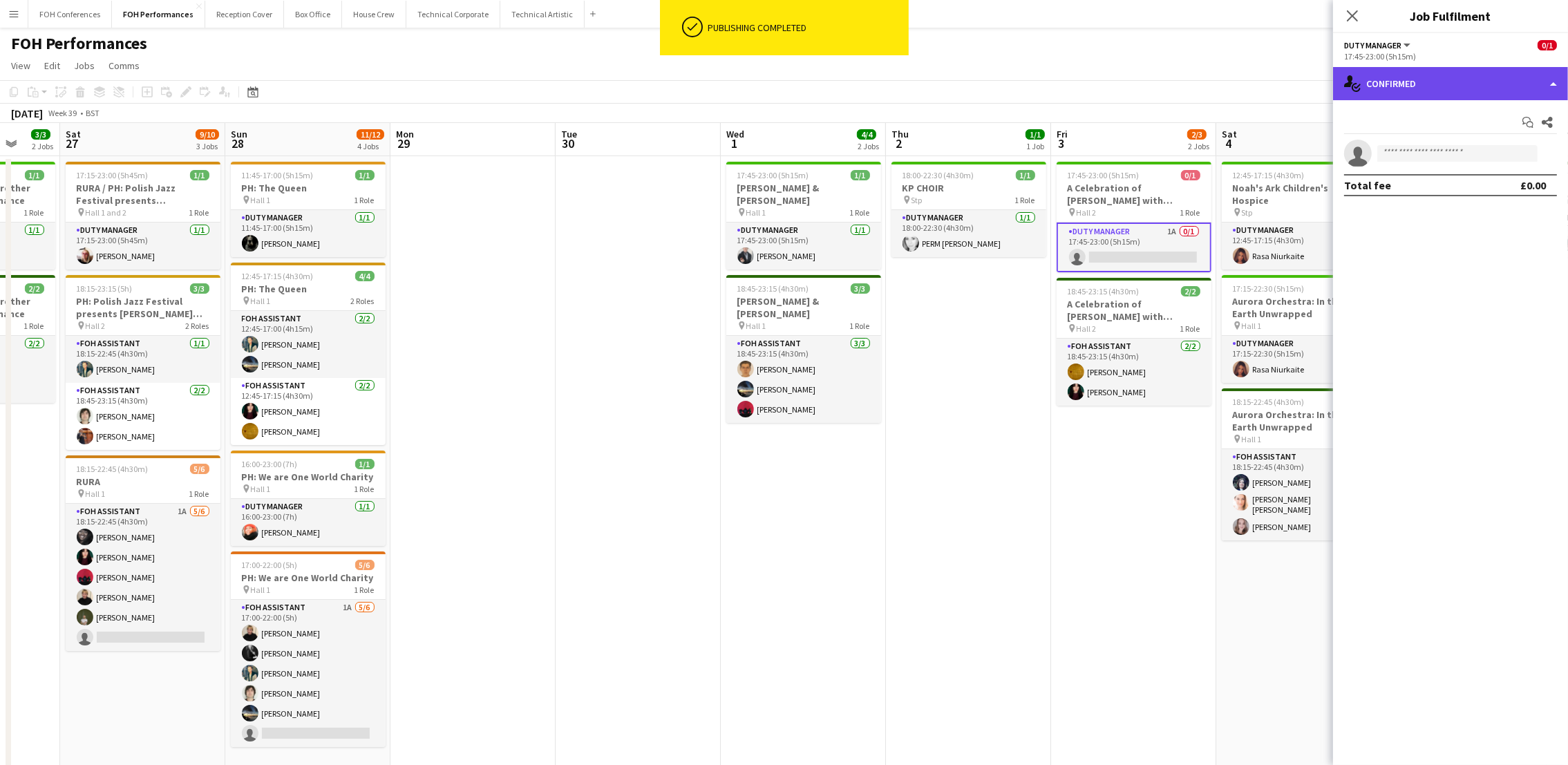
click at [1437, 87] on div "single-neutral-actions-check-2 Confirmed" at bounding box center [1450, 84] width 235 height 33
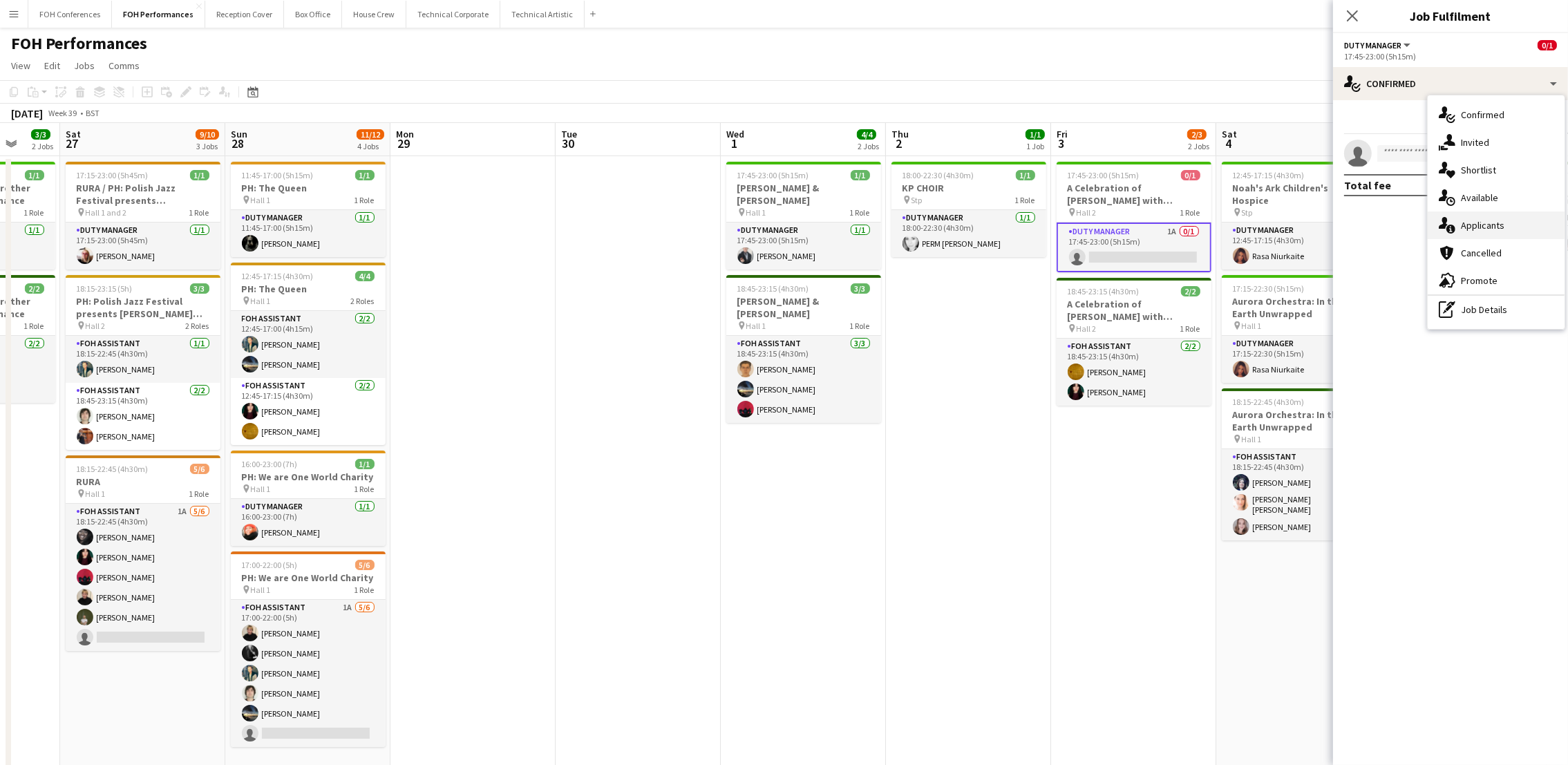
click at [1482, 219] on span "Applicants" at bounding box center [1482, 224] width 43 height 13
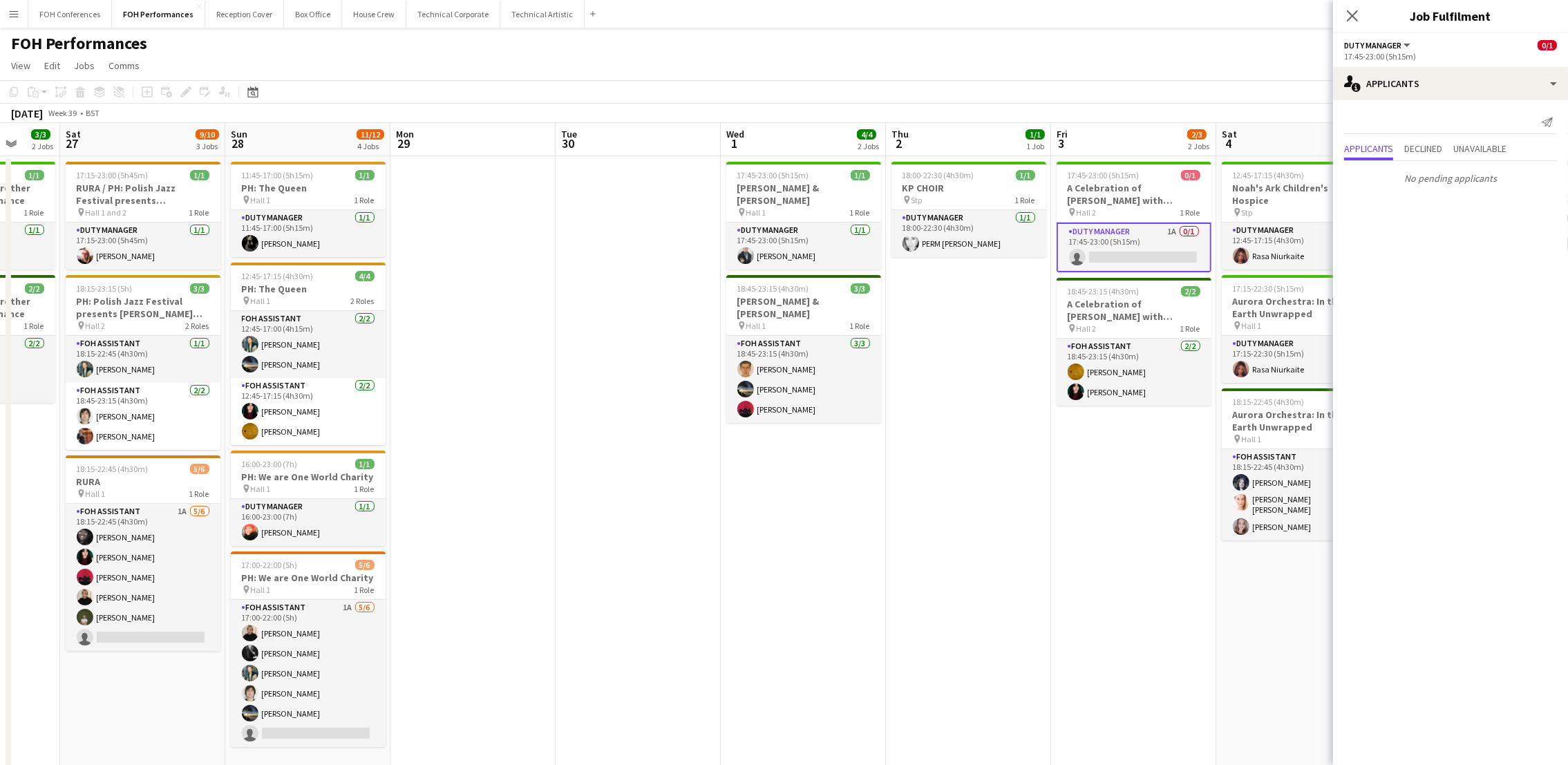
click at [1118, 48] on div "FOH Performances user user user user" at bounding box center [784, 40] width 1568 height 27
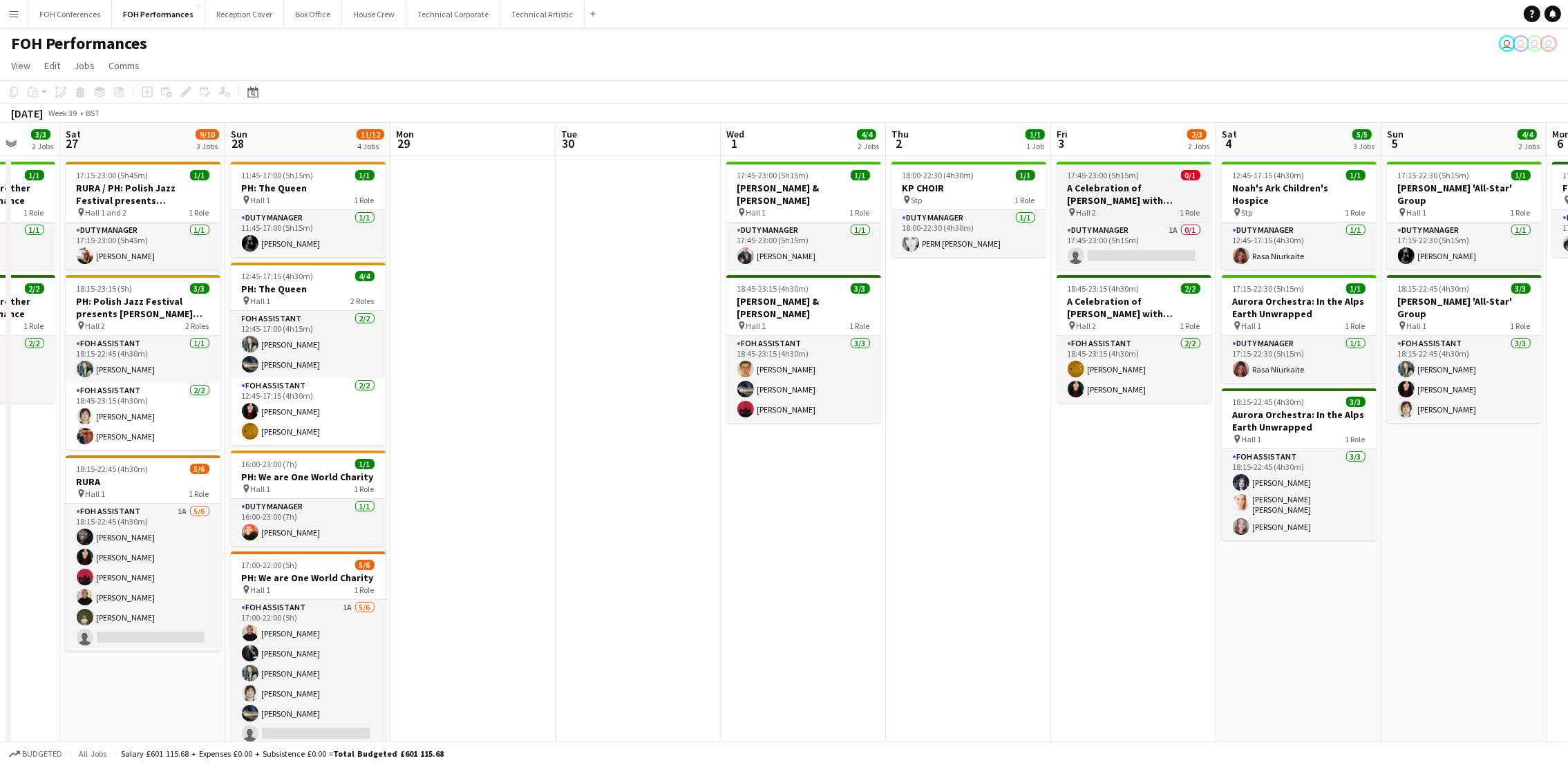
click at [1082, 182] on h3 "A Celebration of Miles Davis with Jay Phelps and Ammar Kalia" at bounding box center [1134, 193] width 155 height 25
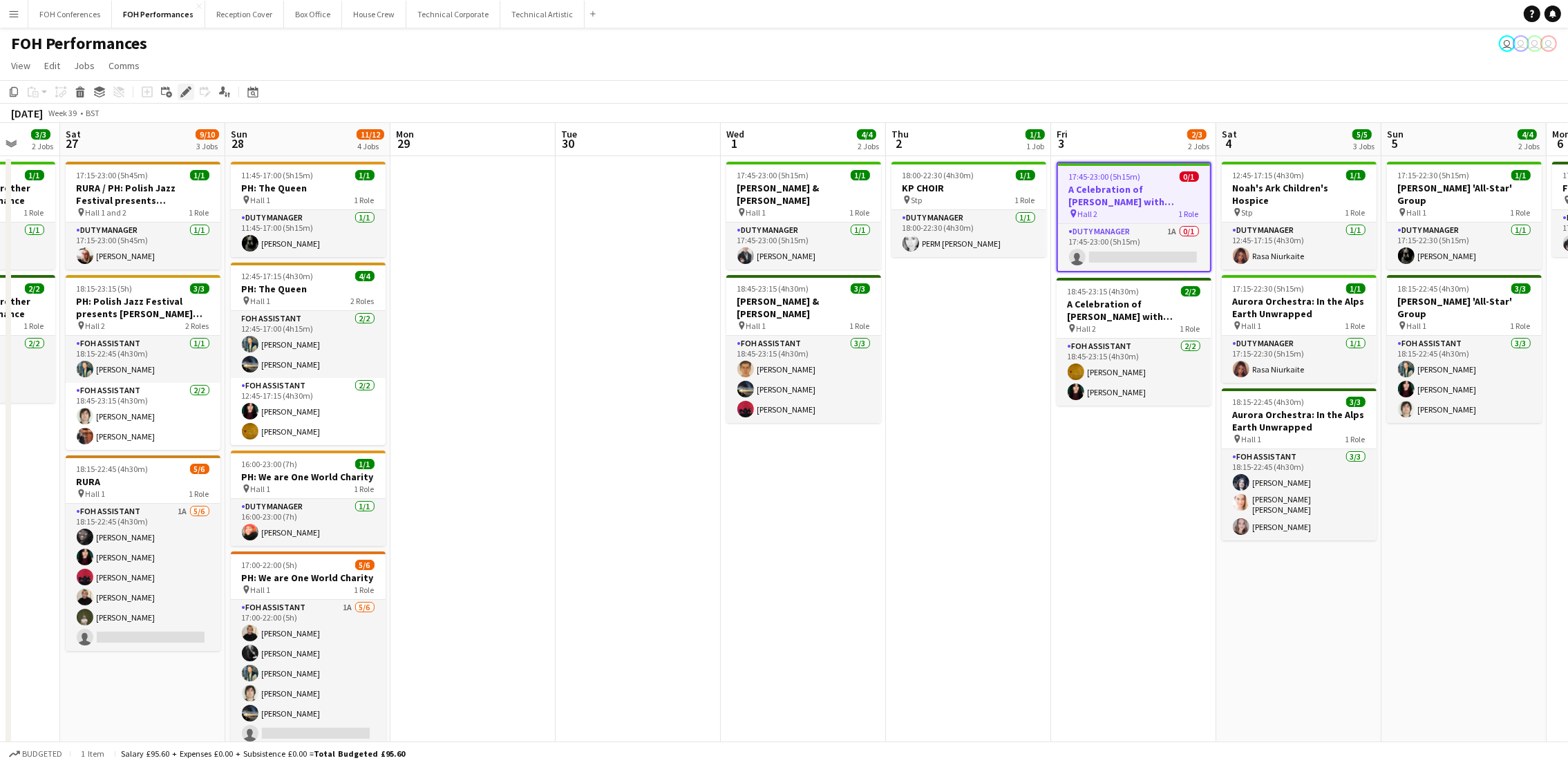
click at [184, 96] on icon "Edit" at bounding box center [185, 92] width 11 height 11
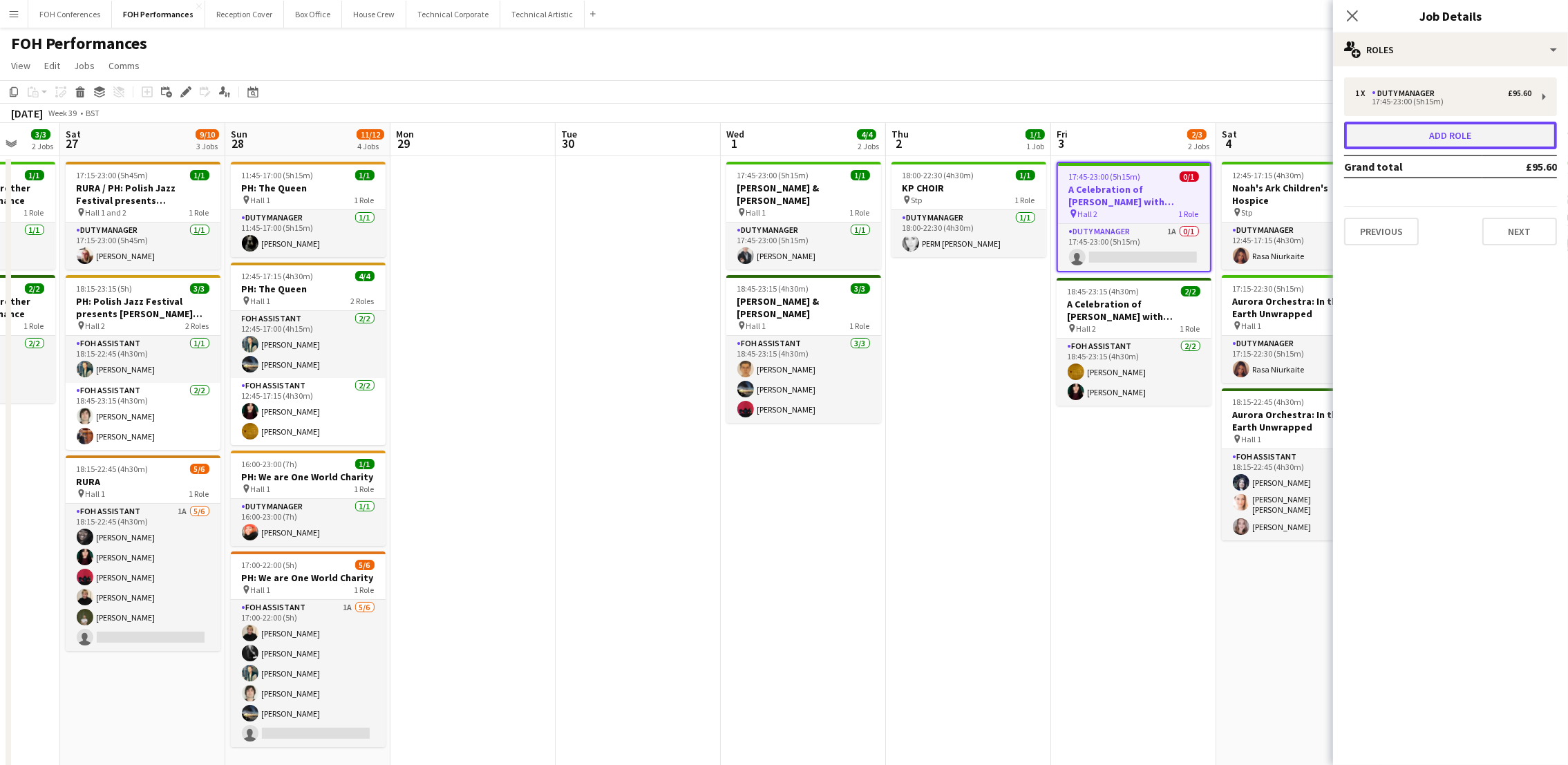
click at [1467, 132] on button "Add role" at bounding box center [1450, 135] width 213 height 28
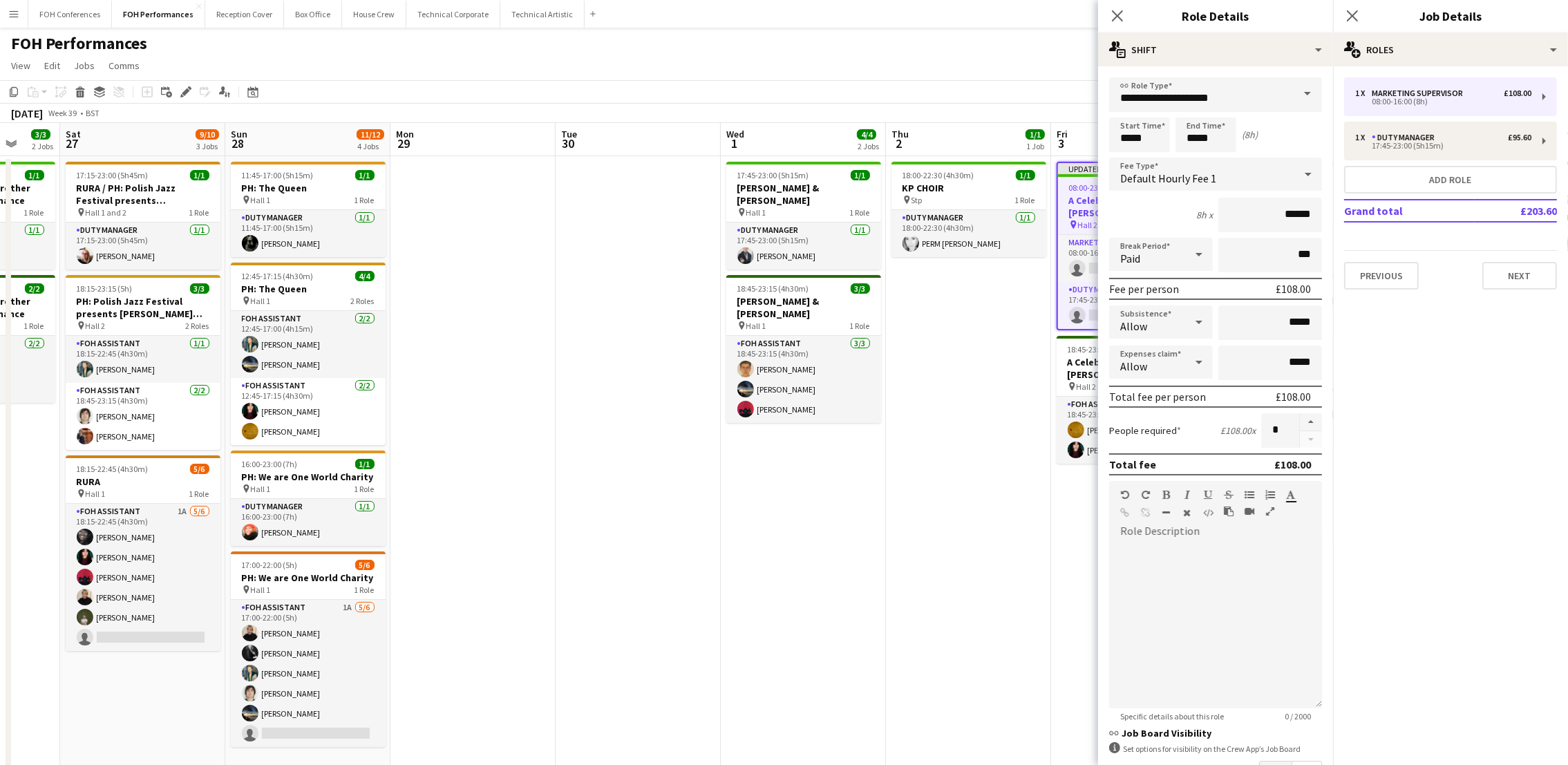
click at [1293, 100] on span at bounding box center [1307, 95] width 29 height 33
drag, startPoint x: 1258, startPoint y: 98, endPoint x: 1113, endPoint y: 72, distance: 147.3
click at [1113, 72] on div "**********" at bounding box center [1215, 465] width 235 height 798
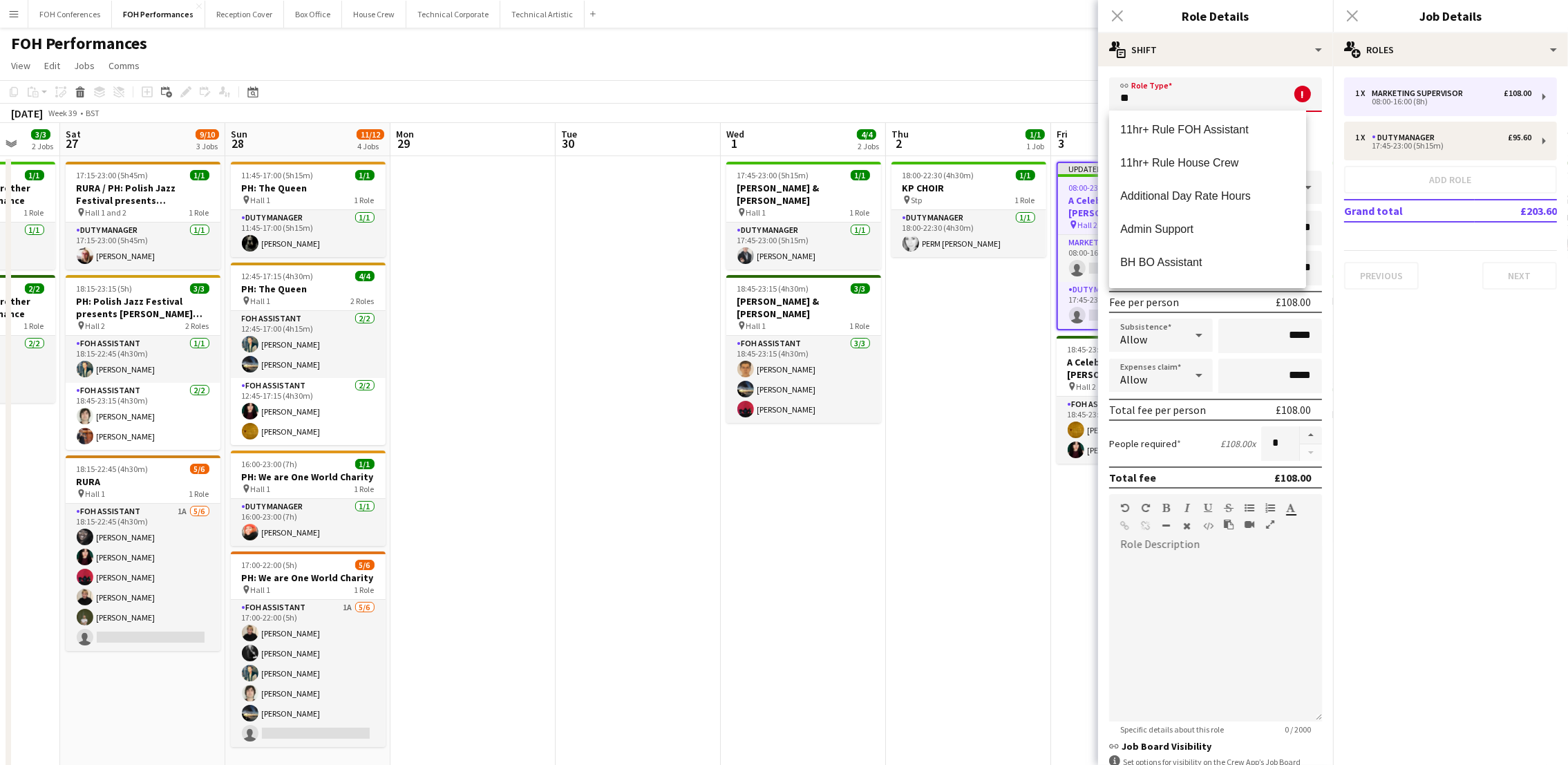
scroll to position [0, 0]
click at [1184, 260] on span "FOH Supervisor" at bounding box center [1207, 266] width 174 height 13
type input "**********"
type input "******"
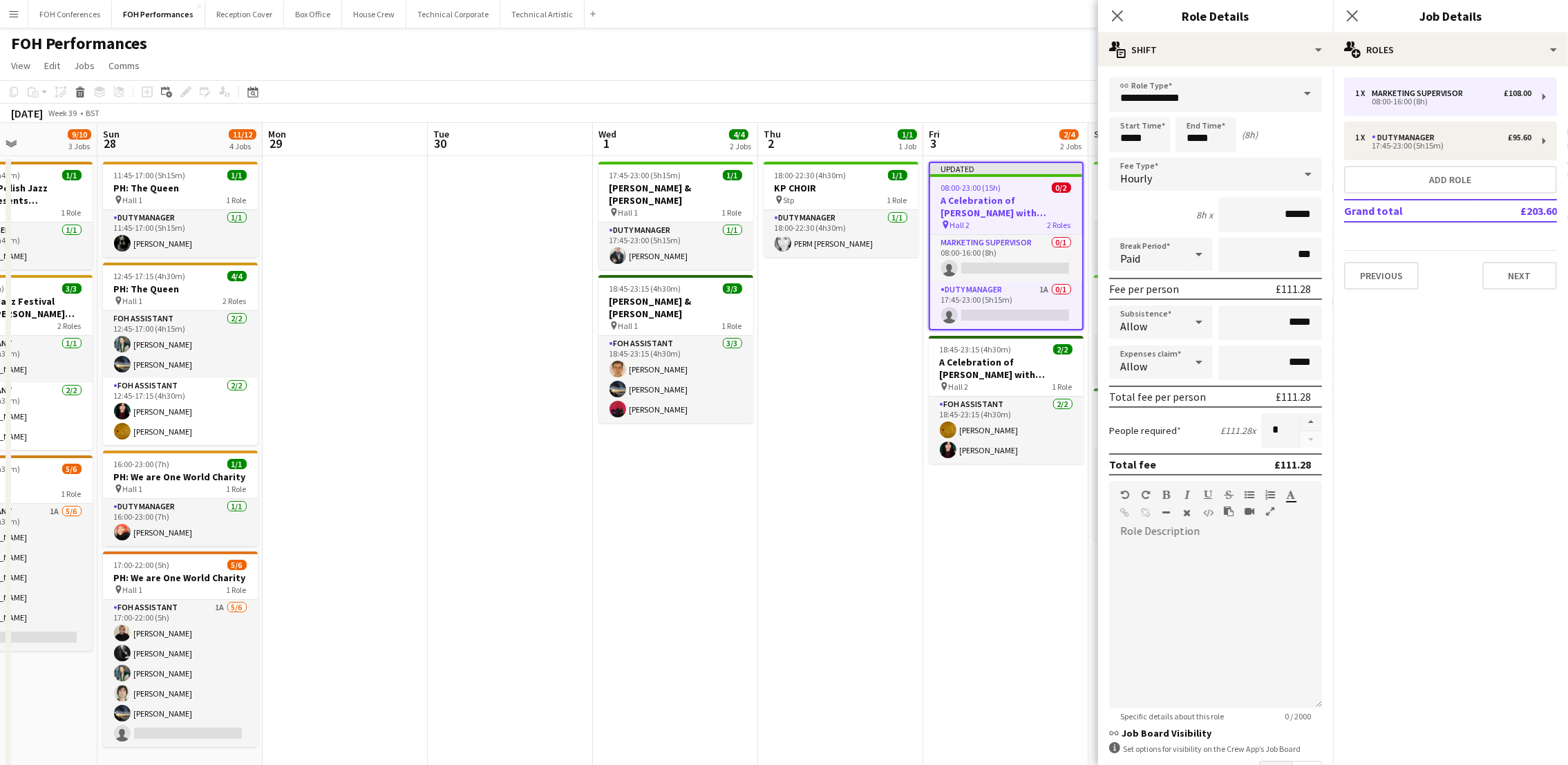
scroll to position [0, 440]
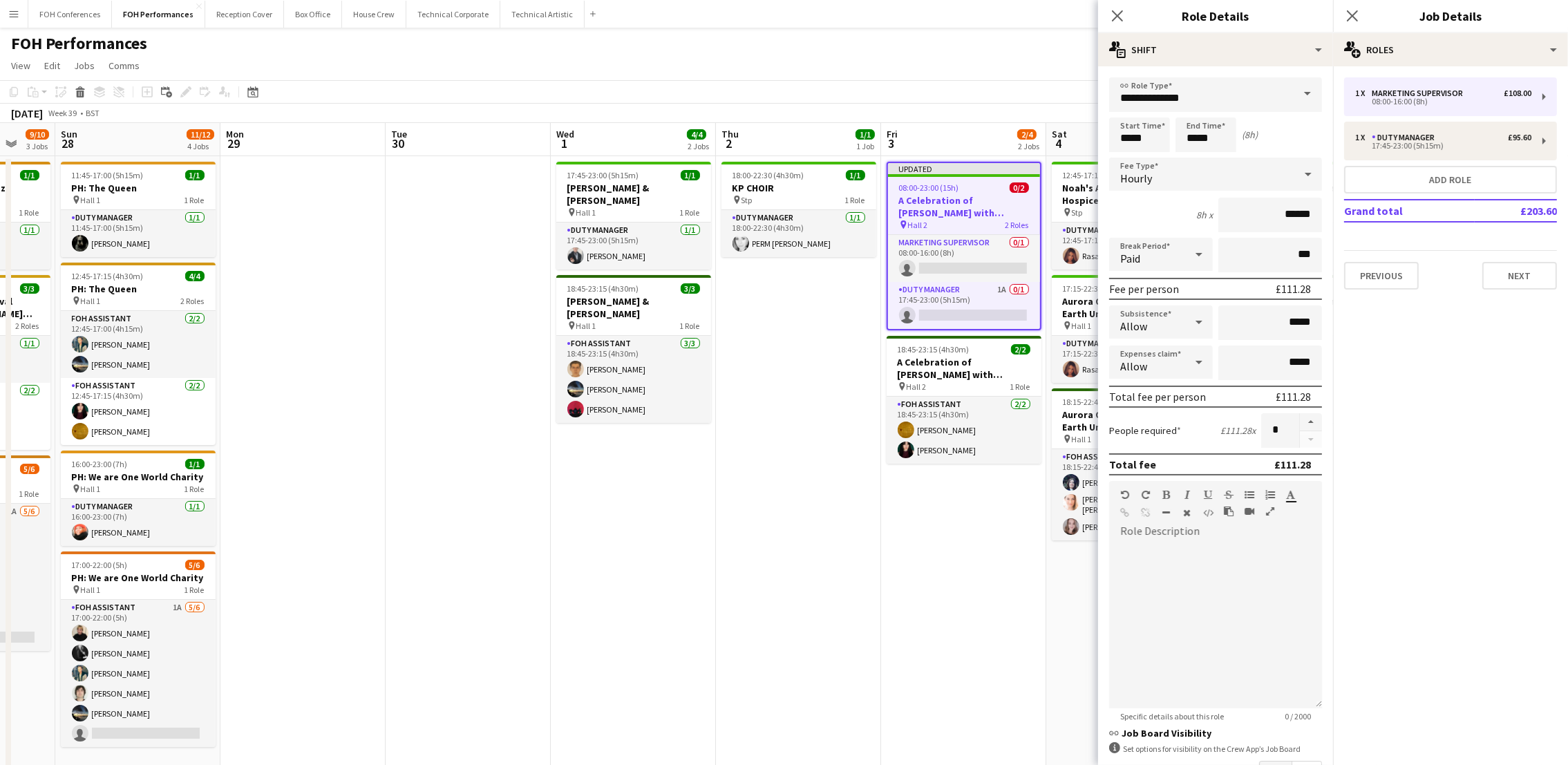
drag, startPoint x: 987, startPoint y: 148, endPoint x: 818, endPoint y: 155, distance: 169.1
click at [818, 155] on app-calendar-viewport "Thu 25 4/4 2 Jobs Fri 26 3/3 2 Jobs Sat 27 9/10 3 Jobs Sun 28 11/12 4 Jobs Mon …" at bounding box center [784, 486] width 1568 height 728
drag, startPoint x: 1156, startPoint y: 130, endPoint x: 1018, endPoint y: 134, distance: 138.1
click at [1018, 134] on body "Menu Boards Boards Boards All jobs Status Workforce Workforce My Workforce Recr…" at bounding box center [784, 437] width 1568 height 874
type input "*****"
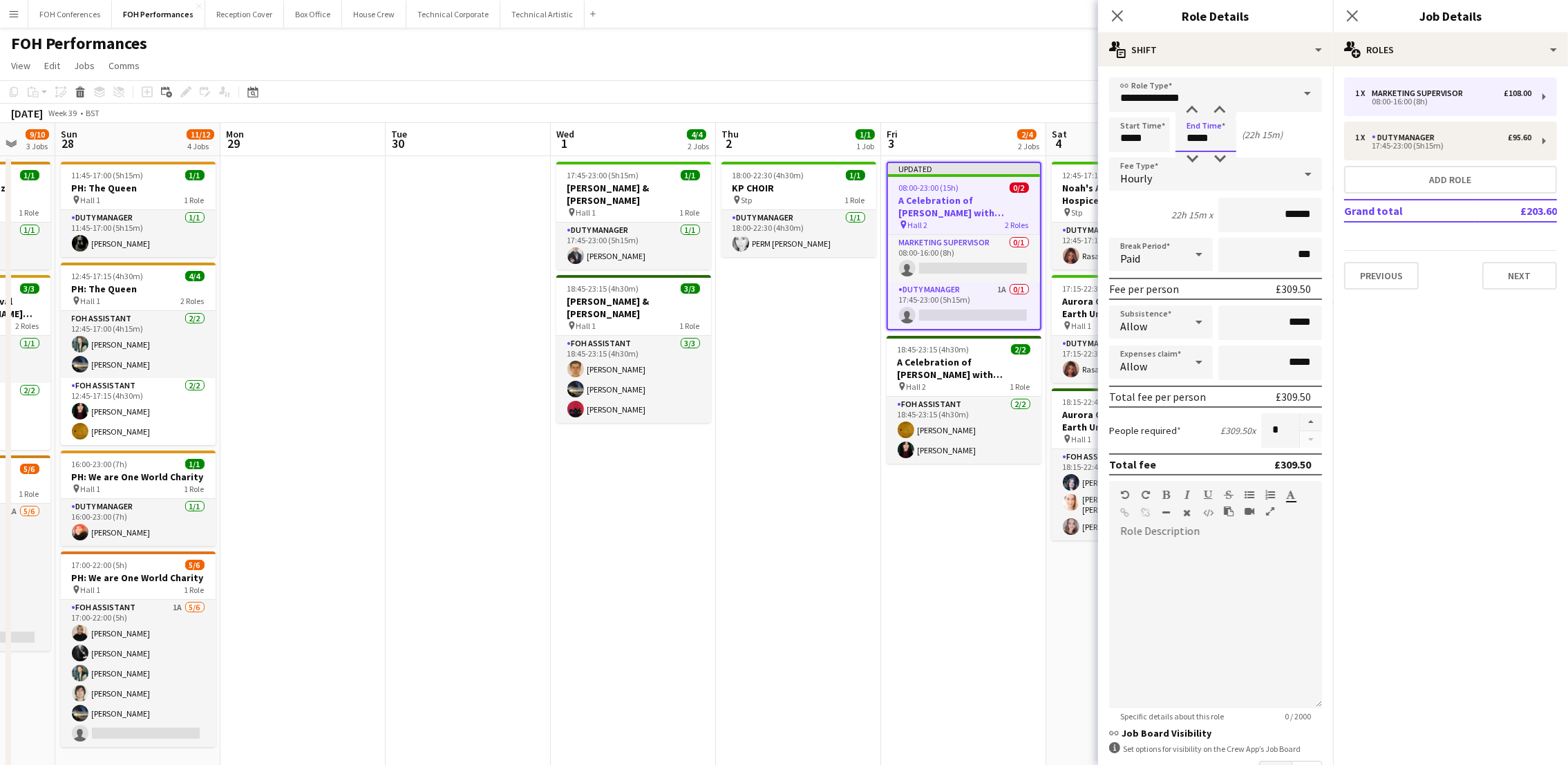
drag, startPoint x: 1214, startPoint y: 138, endPoint x: 1060, endPoint y: 49, distance: 177.9
click at [1099, 125] on form "**********" at bounding box center [1215, 472] width 235 height 788
type input "*****"
click at [1020, 91] on app-toolbar "Copy Paste Paste Ctrl+V Paste with crew Ctrl+Shift+V Paste linked Job Delete Gr…" at bounding box center [784, 92] width 1568 height 24
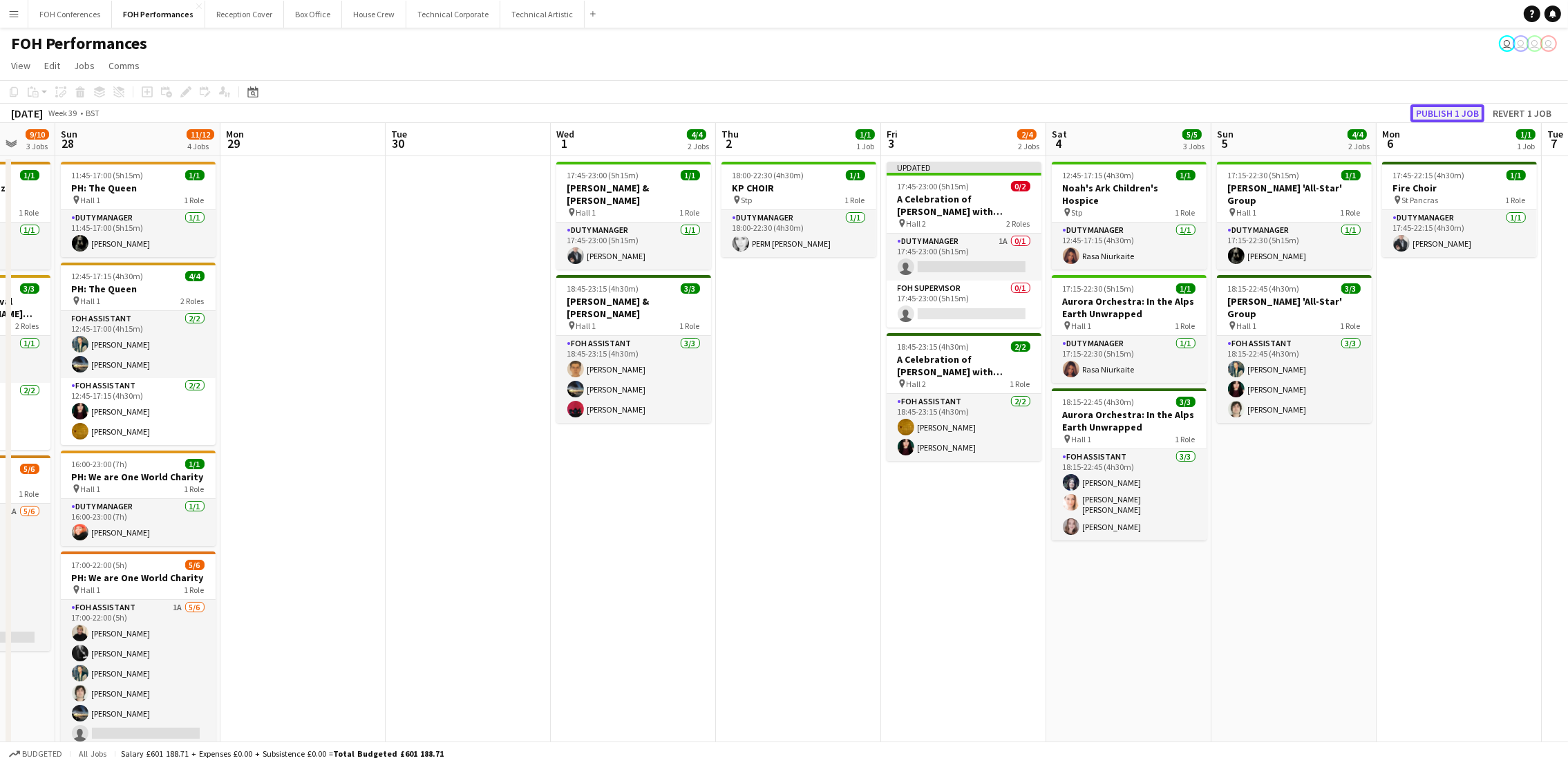
click at [1441, 107] on button "Publish 1 job" at bounding box center [1447, 113] width 74 height 18
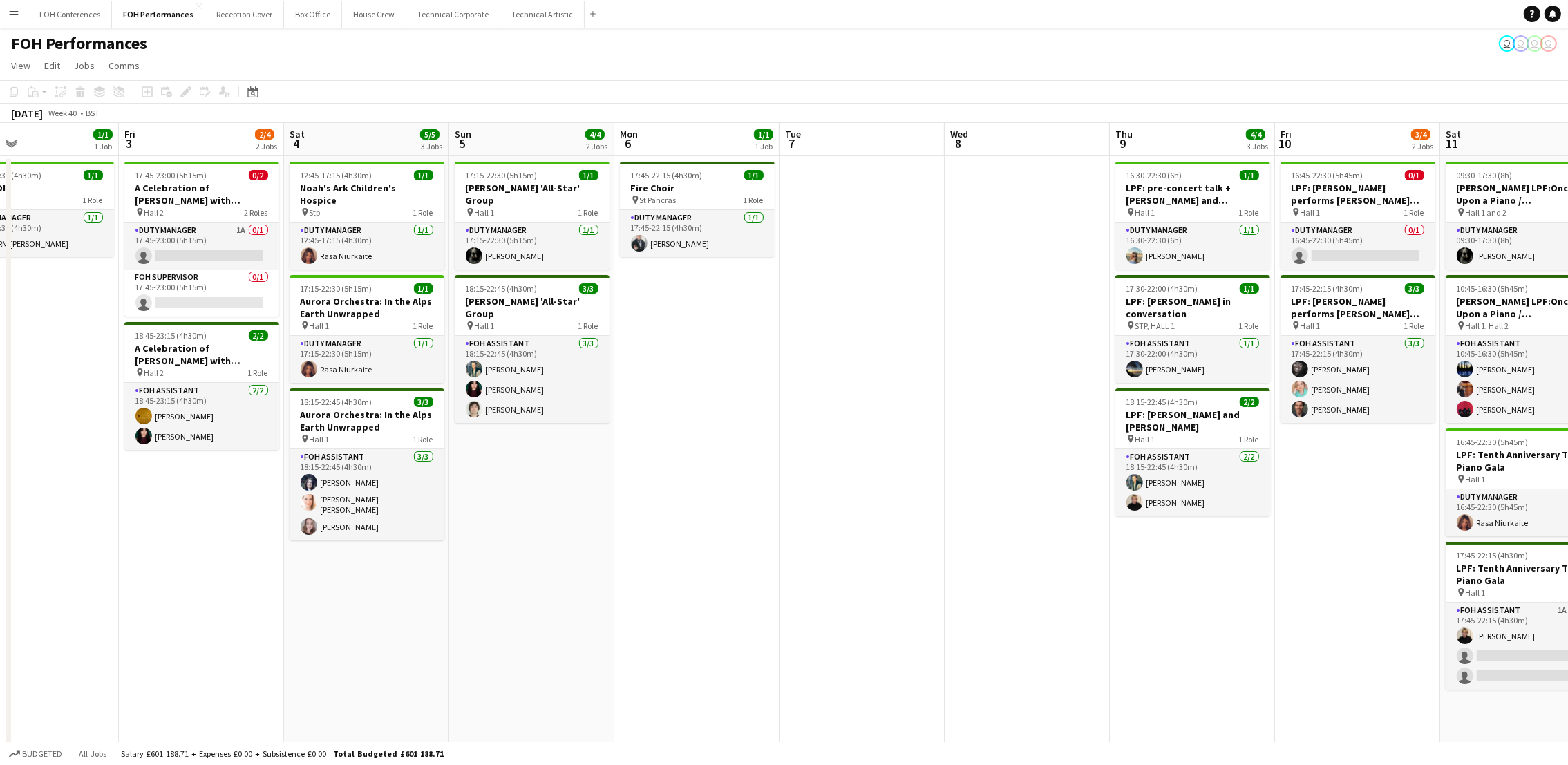
scroll to position [0, 624]
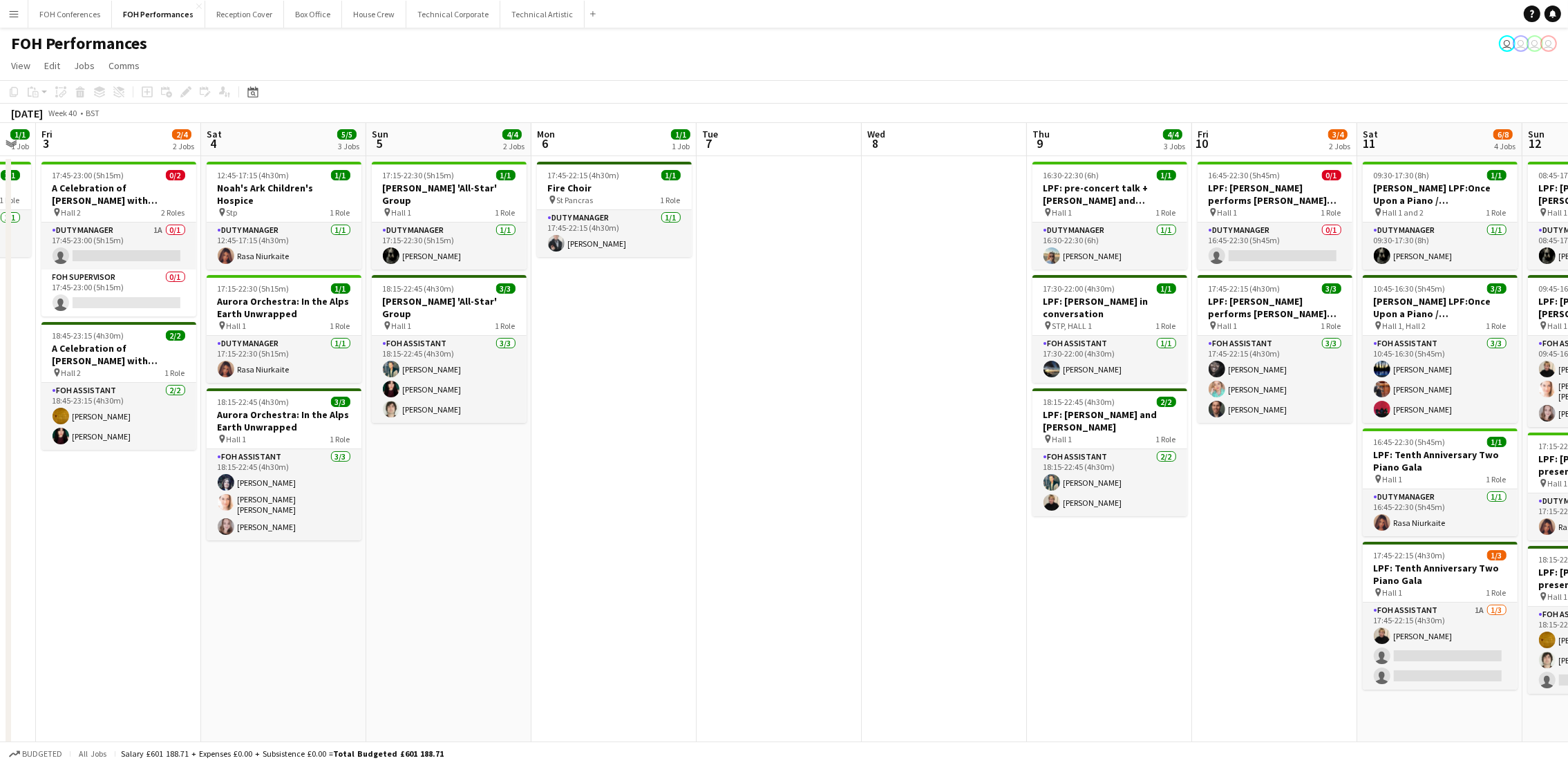
drag, startPoint x: 1308, startPoint y: 145, endPoint x: 463, endPoint y: 179, distance: 845.7
click at [463, 179] on app-calendar-viewport "Mon 29 Tue 30 Wed 1 4/4 2 Jobs Thu 2 1/1 1 Job Fri 3 2/4 2 Jobs Sat 4 5/5 3 Job…" at bounding box center [784, 486] width 1568 height 728
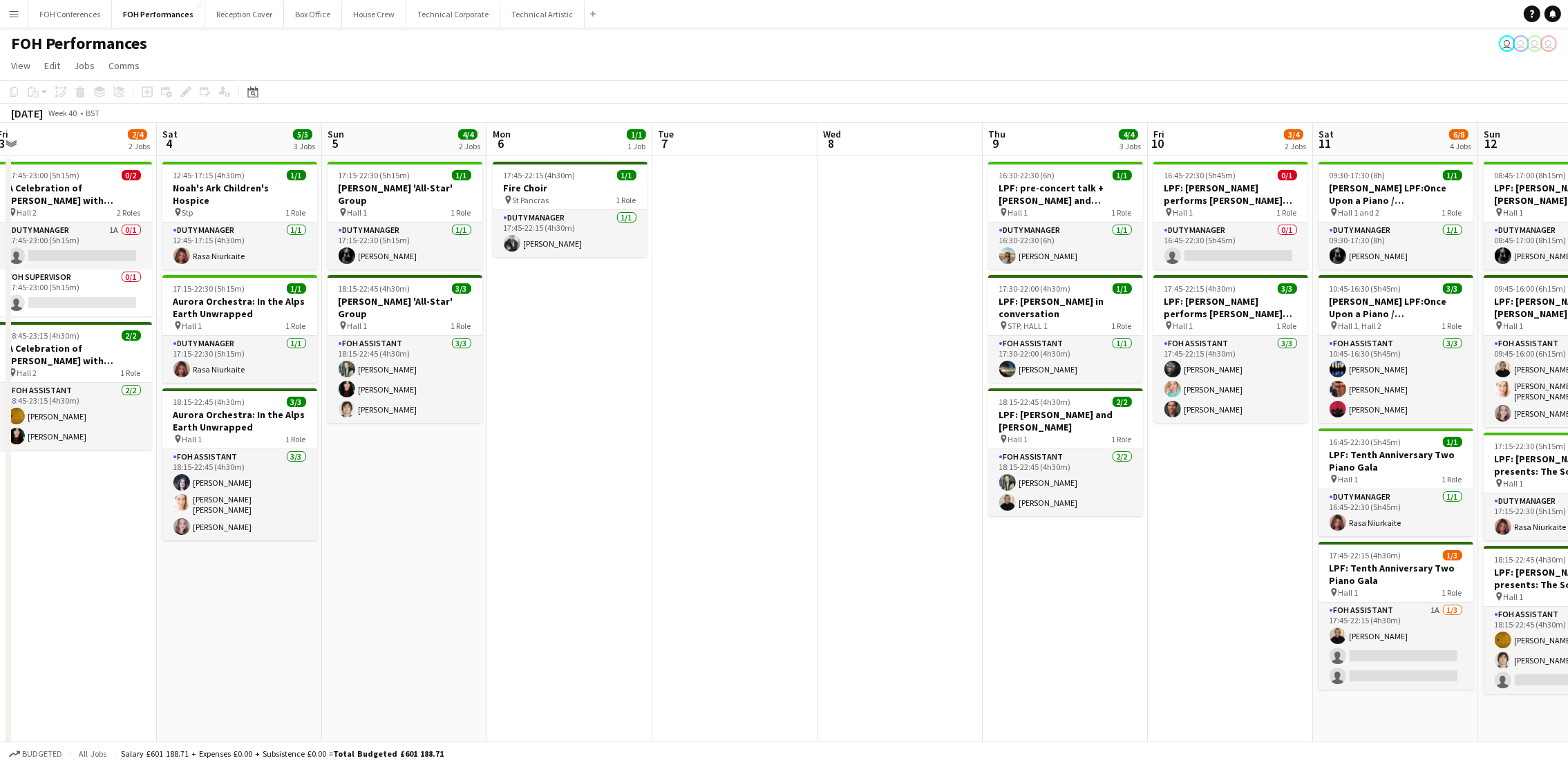
scroll to position [0, 603]
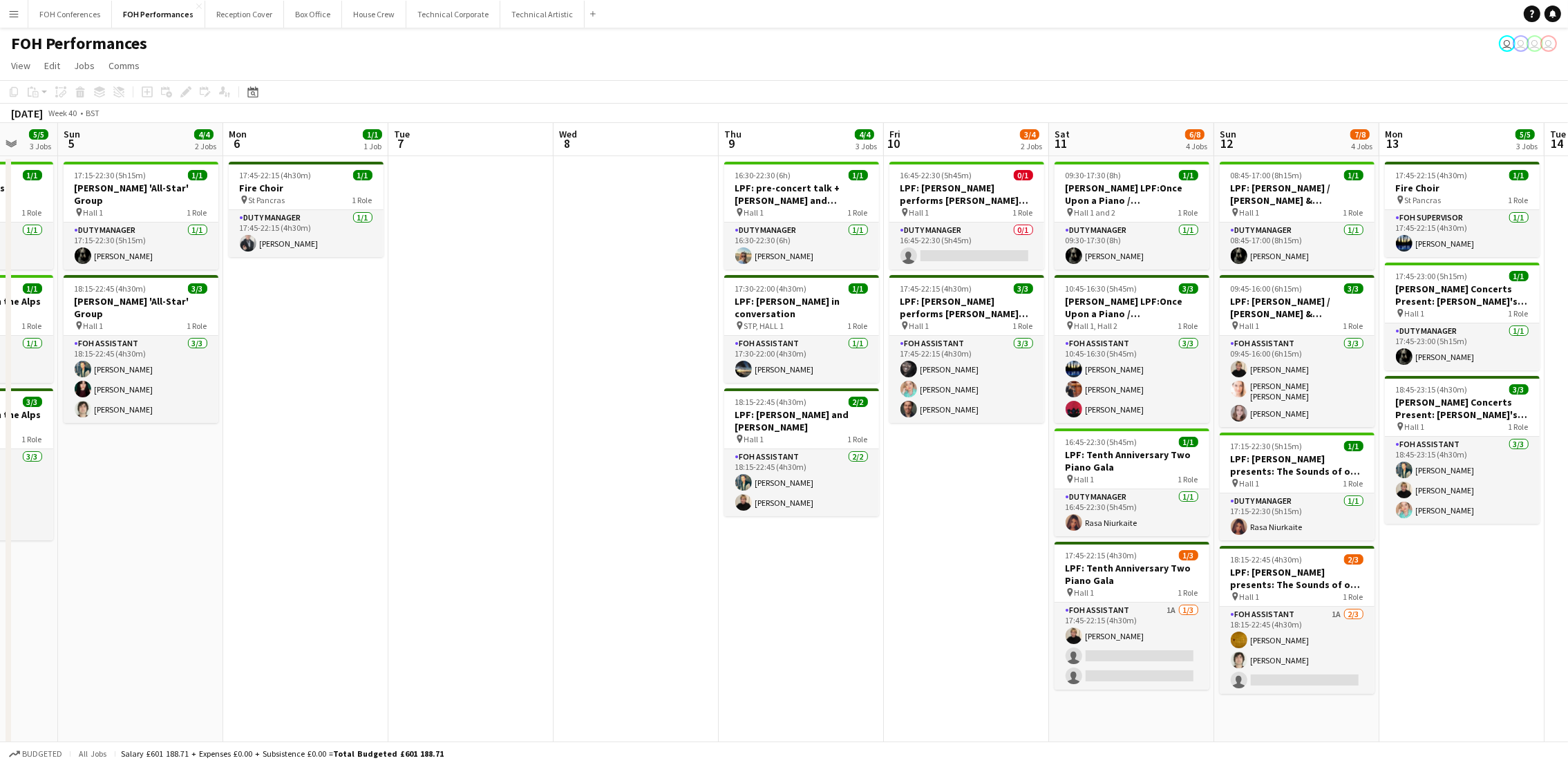
drag, startPoint x: 1259, startPoint y: 138, endPoint x: 950, endPoint y: 174, distance: 311.1
click at [950, 174] on app-calendar-viewport "Wed 1 4/4 2 Jobs Thu 2 1/1 1 Job Fri 3 2/4 2 Jobs Sat 4 5/5 3 Jobs Sun 5 4/4 2 …" at bounding box center [784, 486] width 1568 height 728
click at [962, 256] on app-card-role "Duty Manager 0/1 16:45-22:30 (5h45m) single-neutral-actions" at bounding box center [966, 246] width 155 height 47
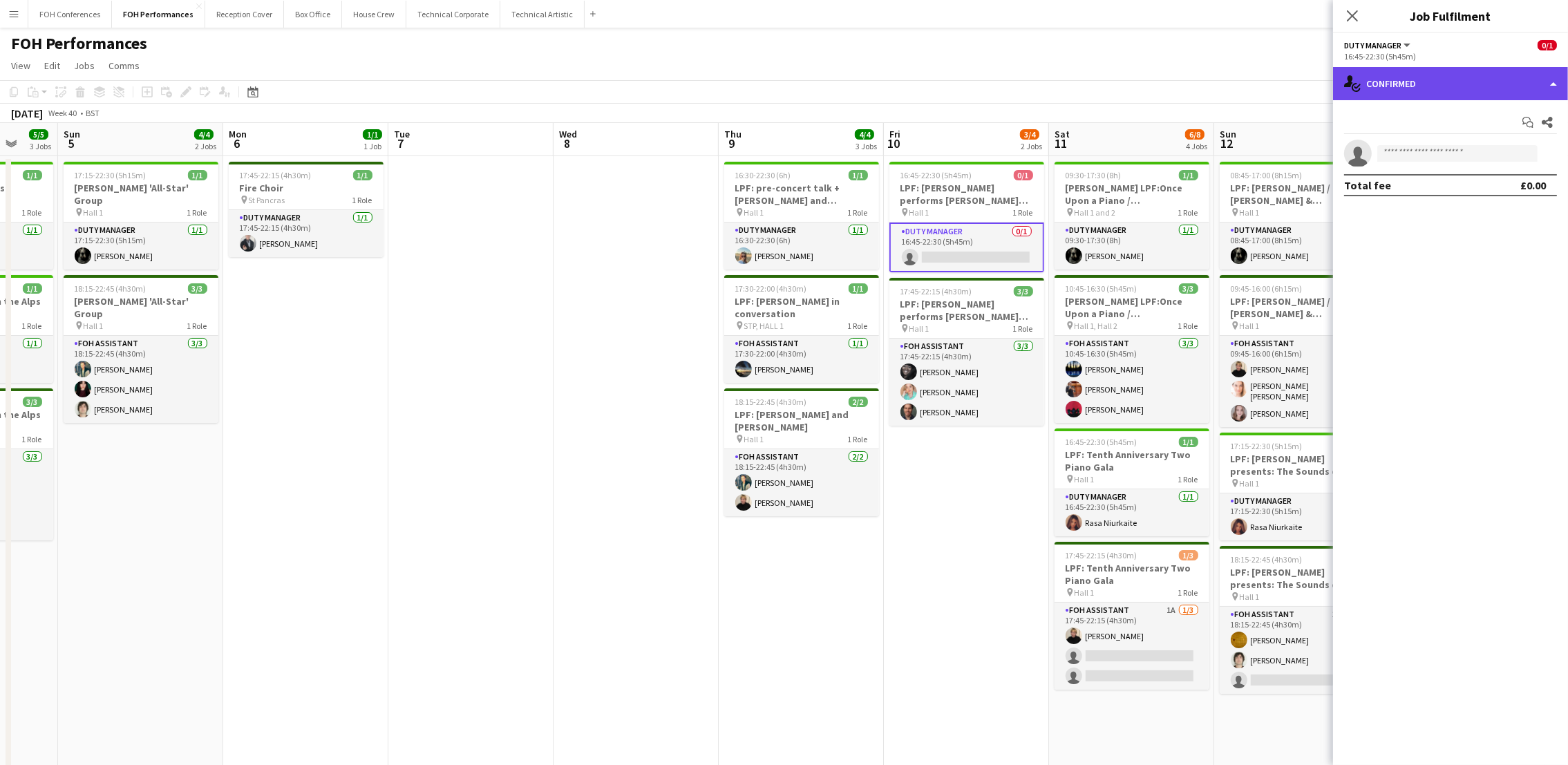
click at [1391, 83] on div "single-neutral-actions-check-2 Confirmed" at bounding box center [1450, 84] width 235 height 33
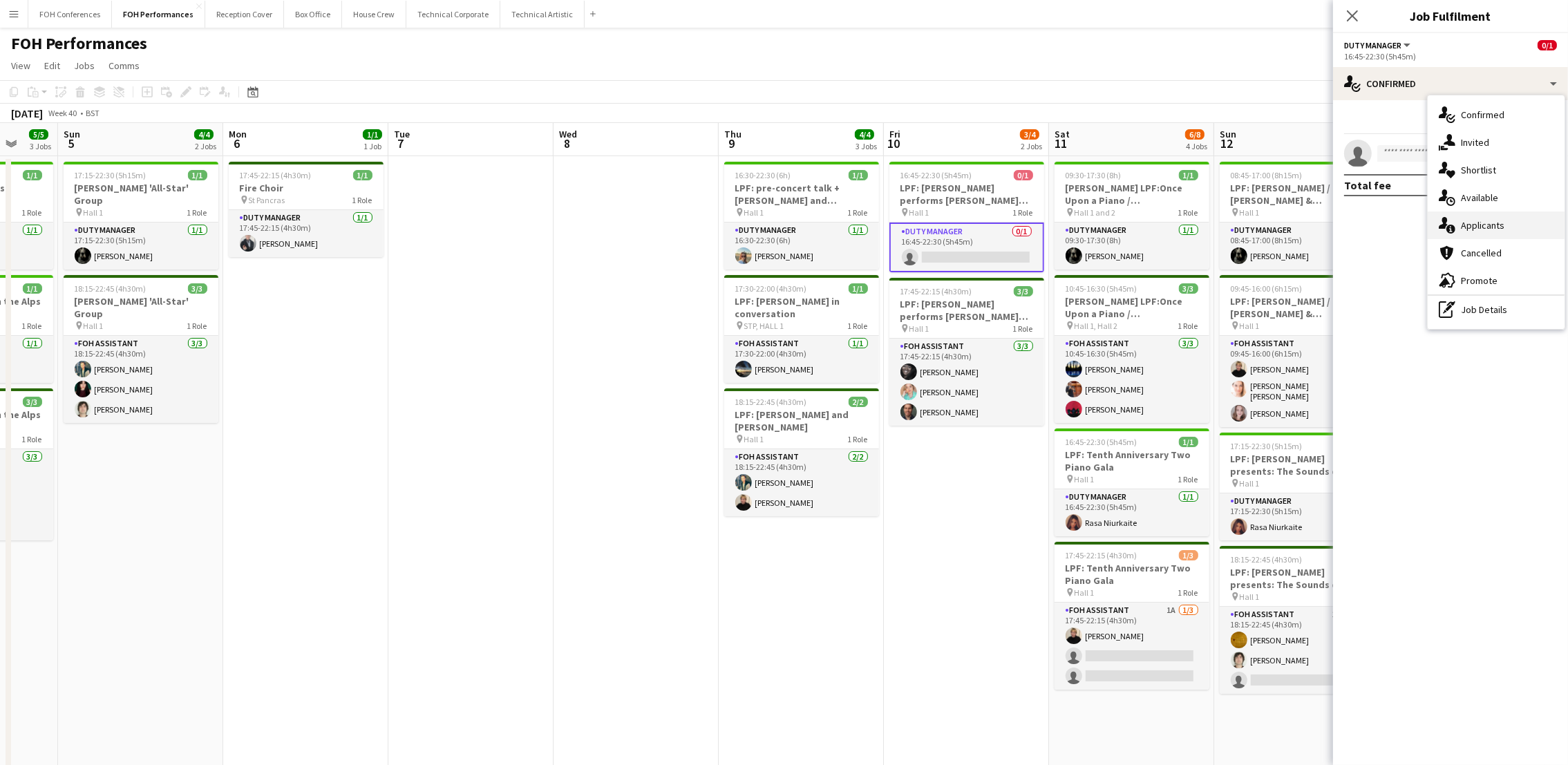
click at [1489, 224] on span "Applicants" at bounding box center [1482, 224] width 43 height 13
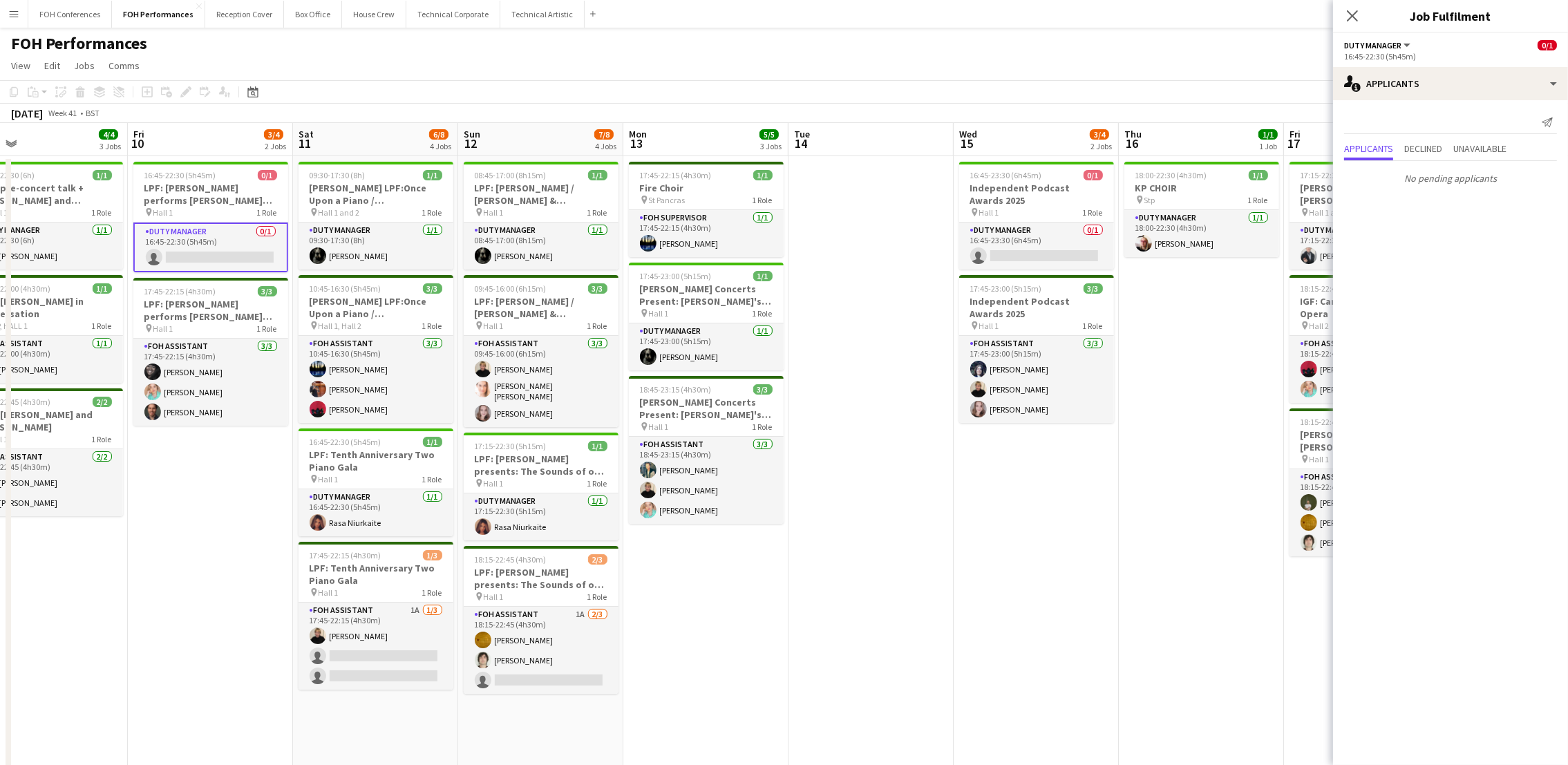
drag, startPoint x: 1123, startPoint y: 147, endPoint x: 664, endPoint y: 217, distance: 464.3
click at [664, 217] on app-calendar-viewport "Sun 5 4/4 2 Jobs Mon 6 1/1 1 Job Tue 7 Wed 8 Thu 9 4/4 3 Jobs Fri 10 3/4 2 Jobs…" at bounding box center [784, 486] width 1568 height 728
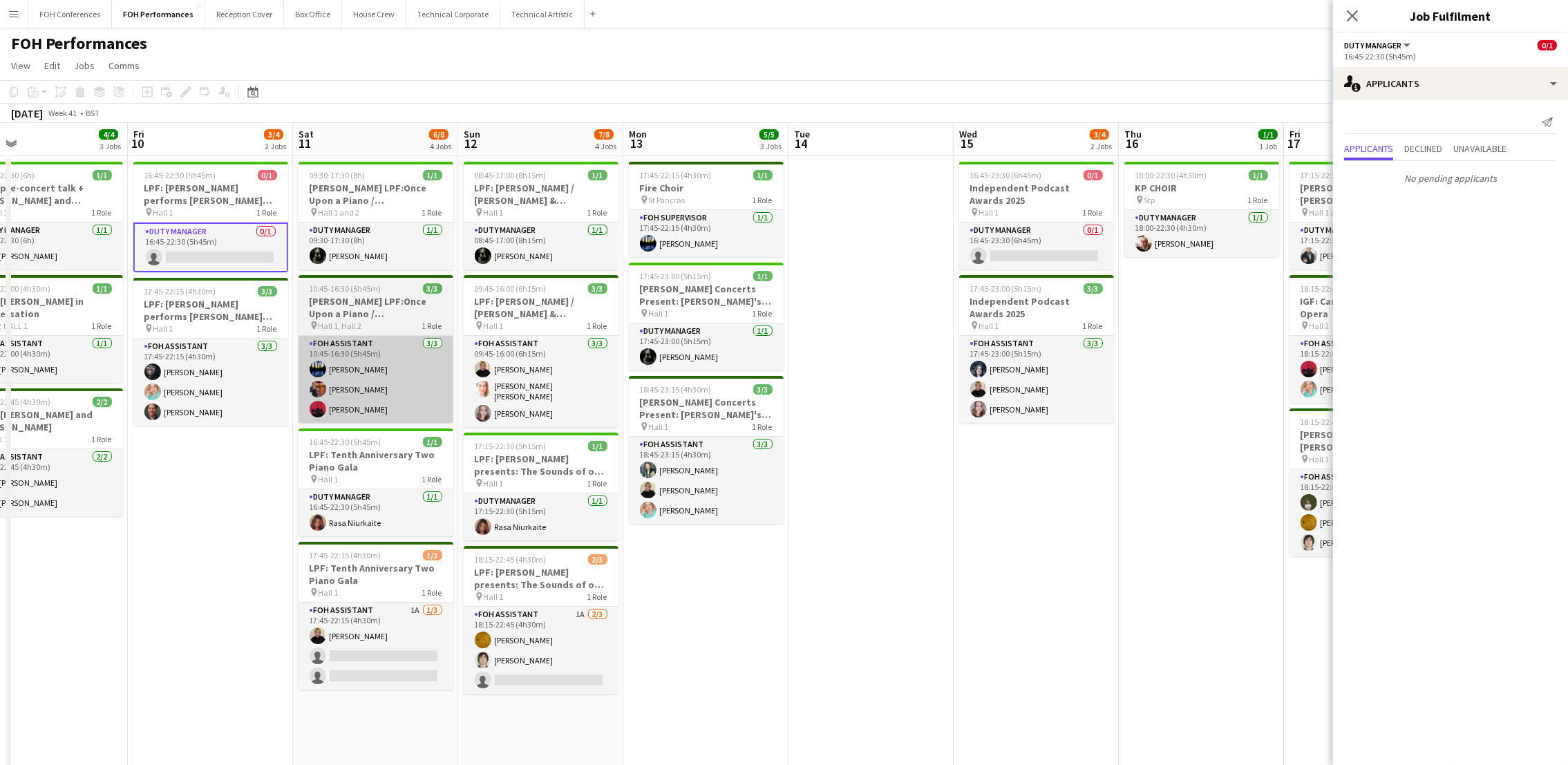
scroll to position [0, 401]
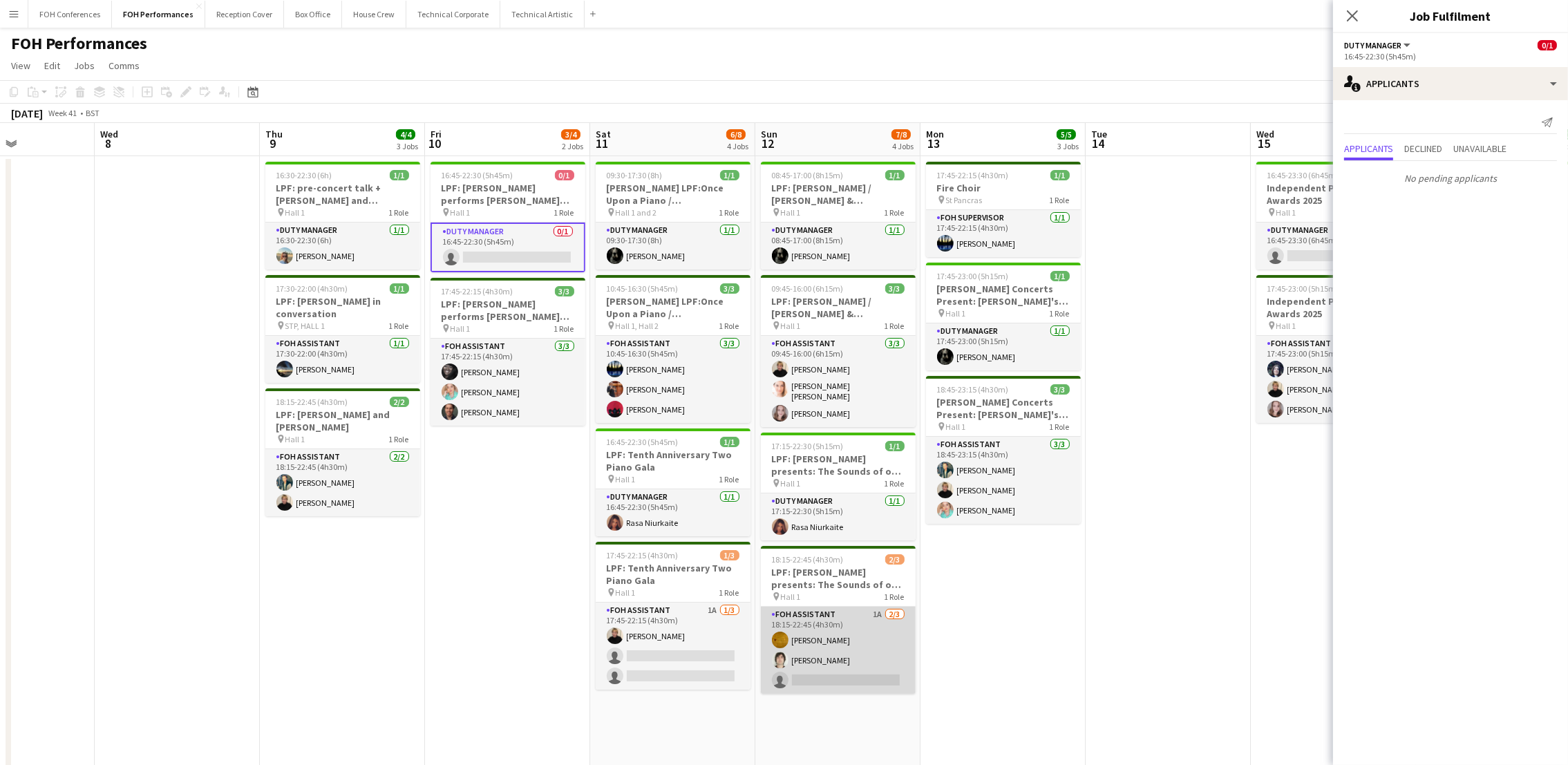
click at [810, 676] on app-card-role "FOH Assistant 1A 2/3 18:15-22:45 (4h30m) Ike Egbetola Hani Abbasi single-neutra…" at bounding box center [837, 650] width 155 height 87
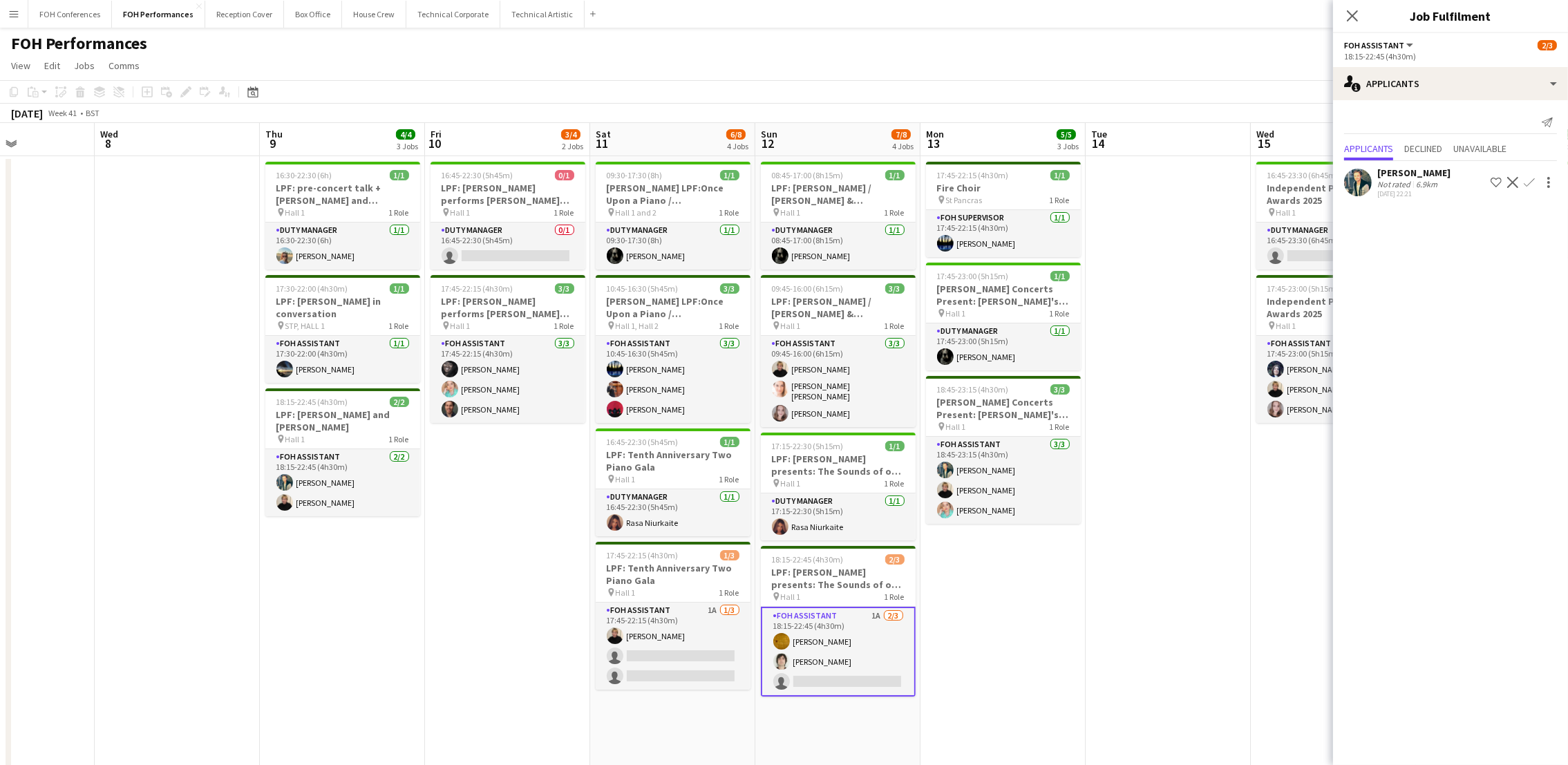
click at [1532, 181] on app-icon "Confirm" at bounding box center [1529, 182] width 11 height 11
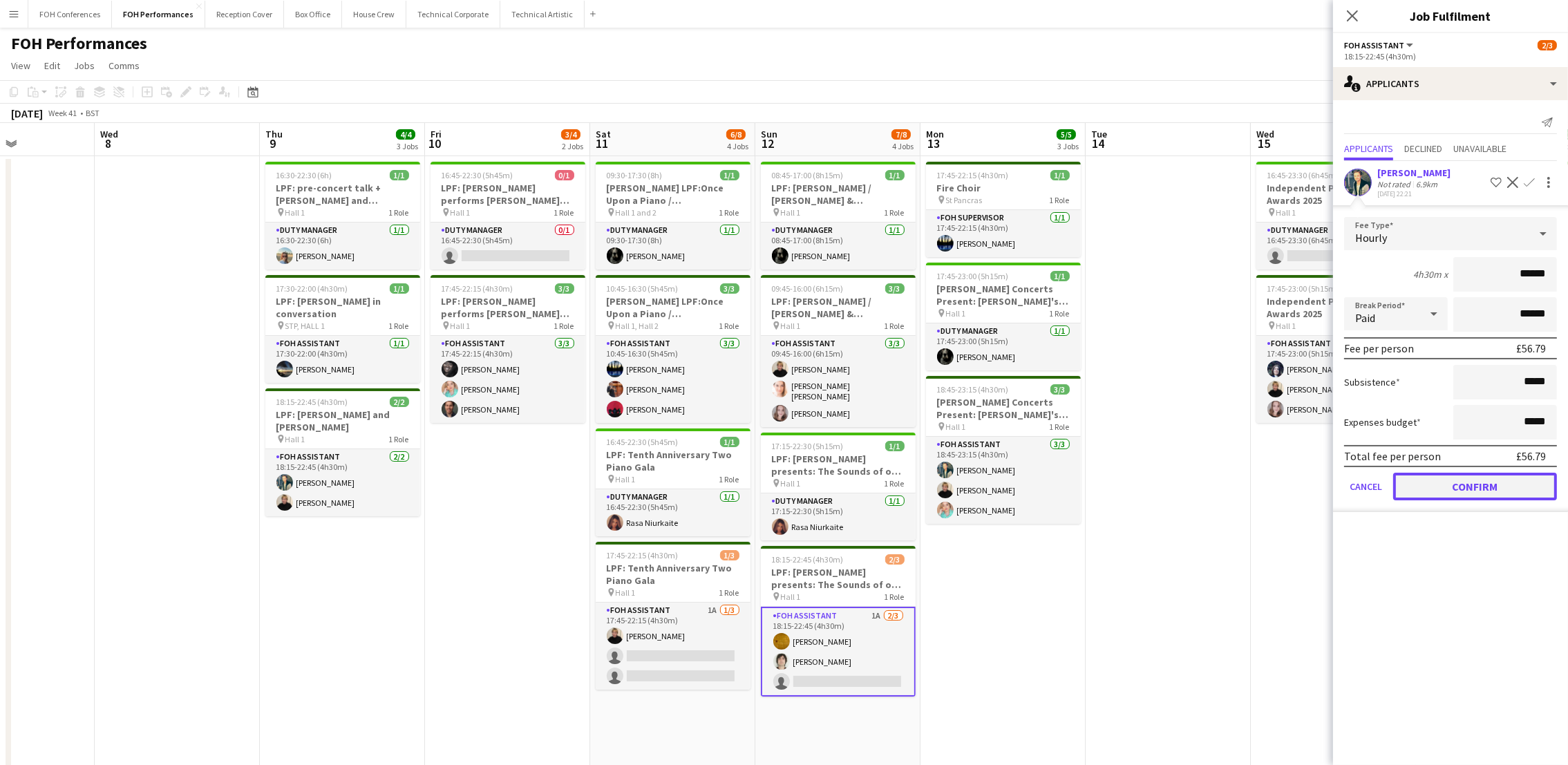
click at [1466, 489] on button "Confirm" at bounding box center [1474, 486] width 163 height 28
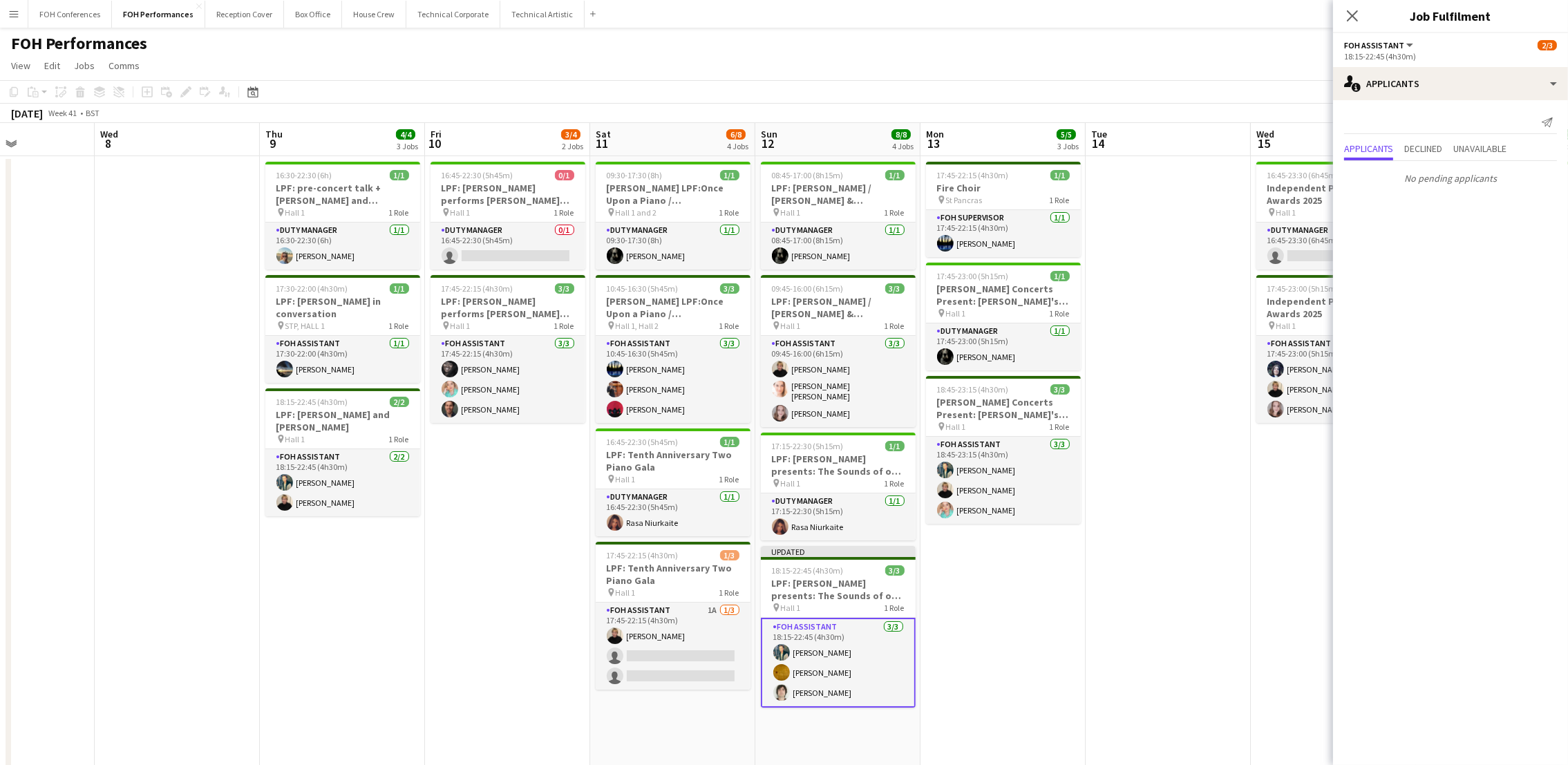
click at [1228, 66] on app-page-menu "View Day view expanded Day view collapsed Month view Date picker Jump to today …" at bounding box center [784, 67] width 1568 height 27
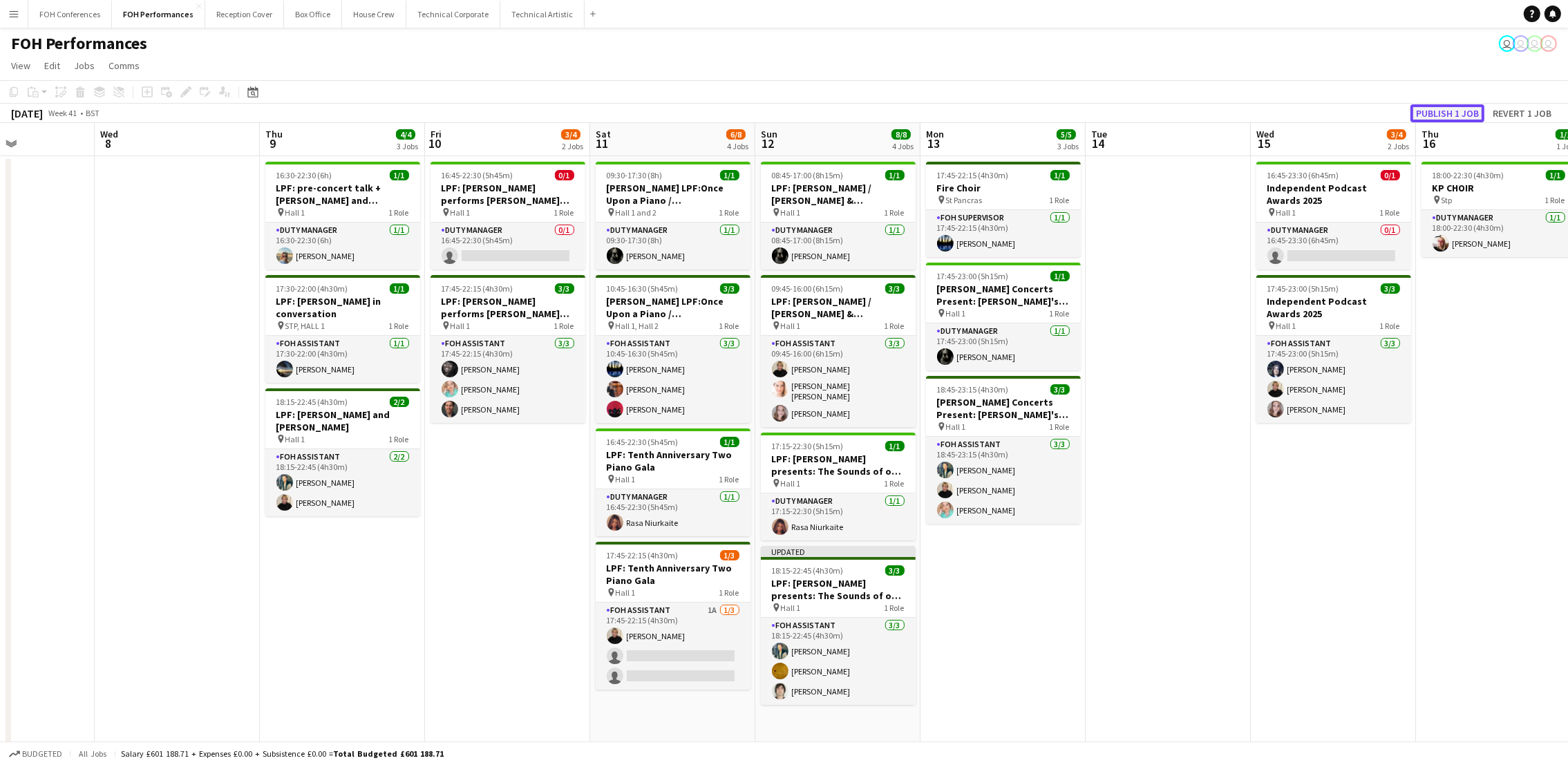
click at [1448, 120] on button "Publish 1 job" at bounding box center [1447, 113] width 74 height 18
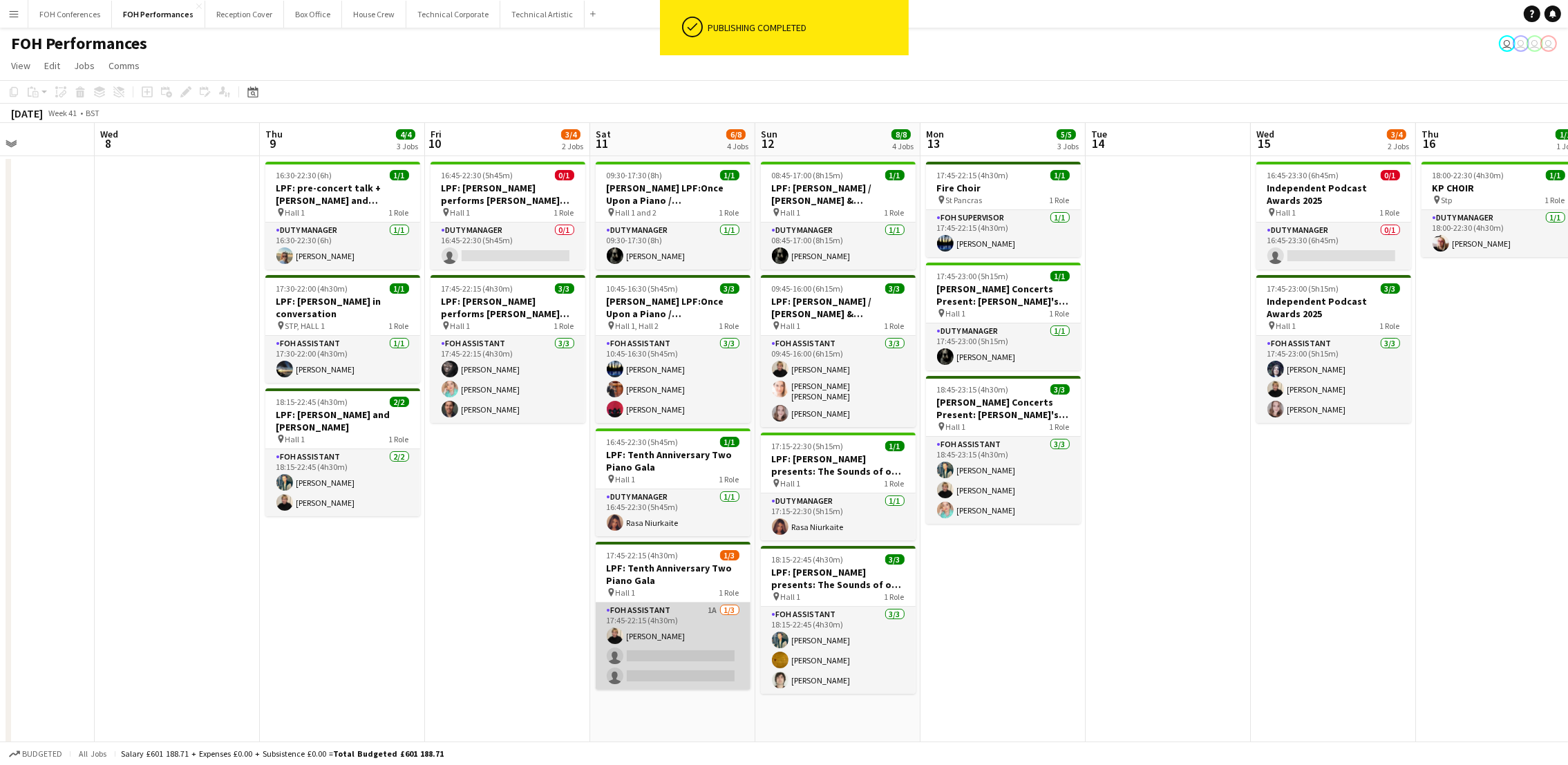
click at [690, 658] on app-card-role "FOH Assistant 1A 1/3 17:45-22:15 (4h30m) Jojo Ruta single-neutral-actions singl…" at bounding box center [673, 646] width 155 height 87
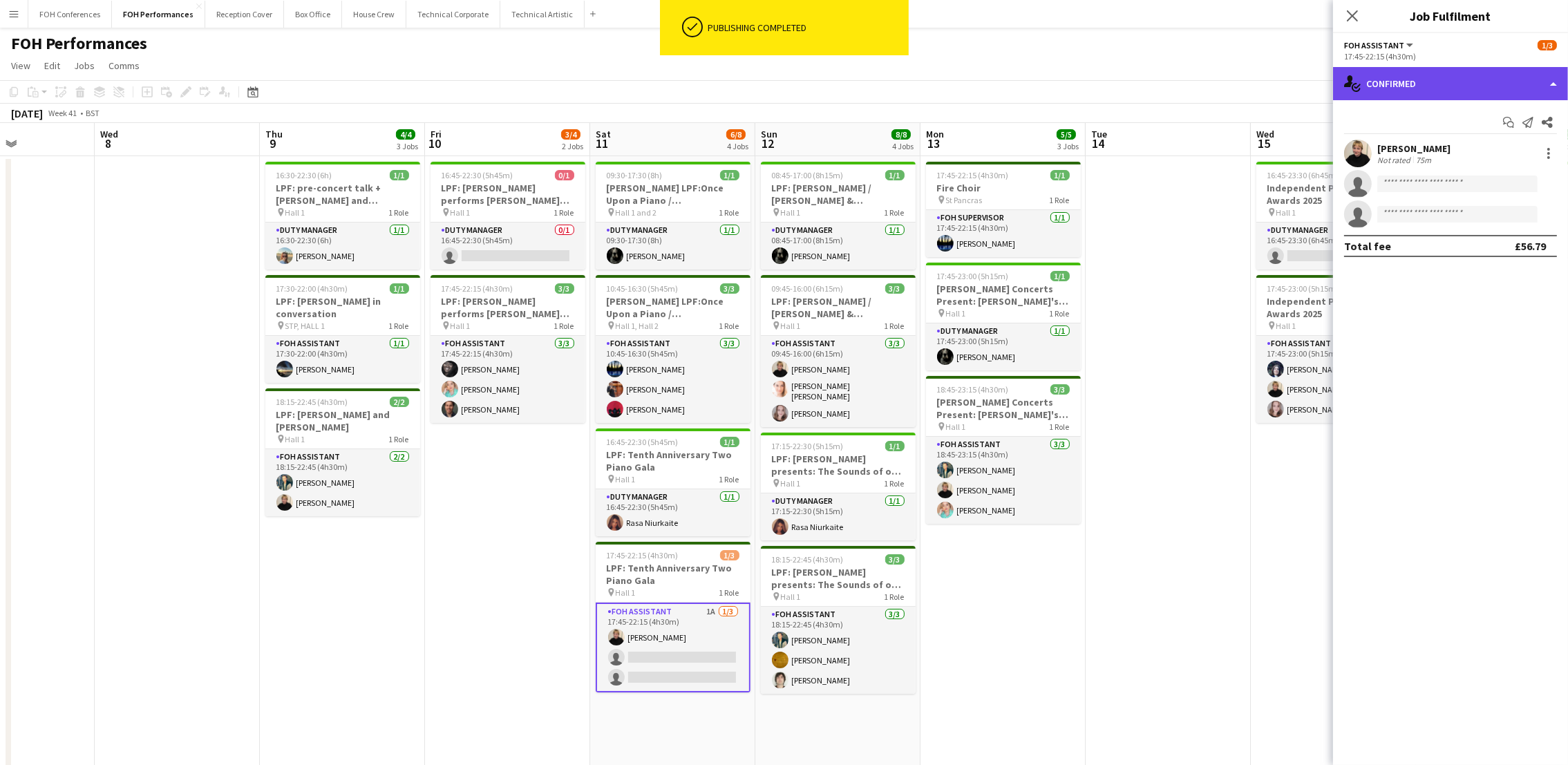
click at [1431, 92] on div "single-neutral-actions-check-2 Confirmed" at bounding box center [1450, 84] width 235 height 33
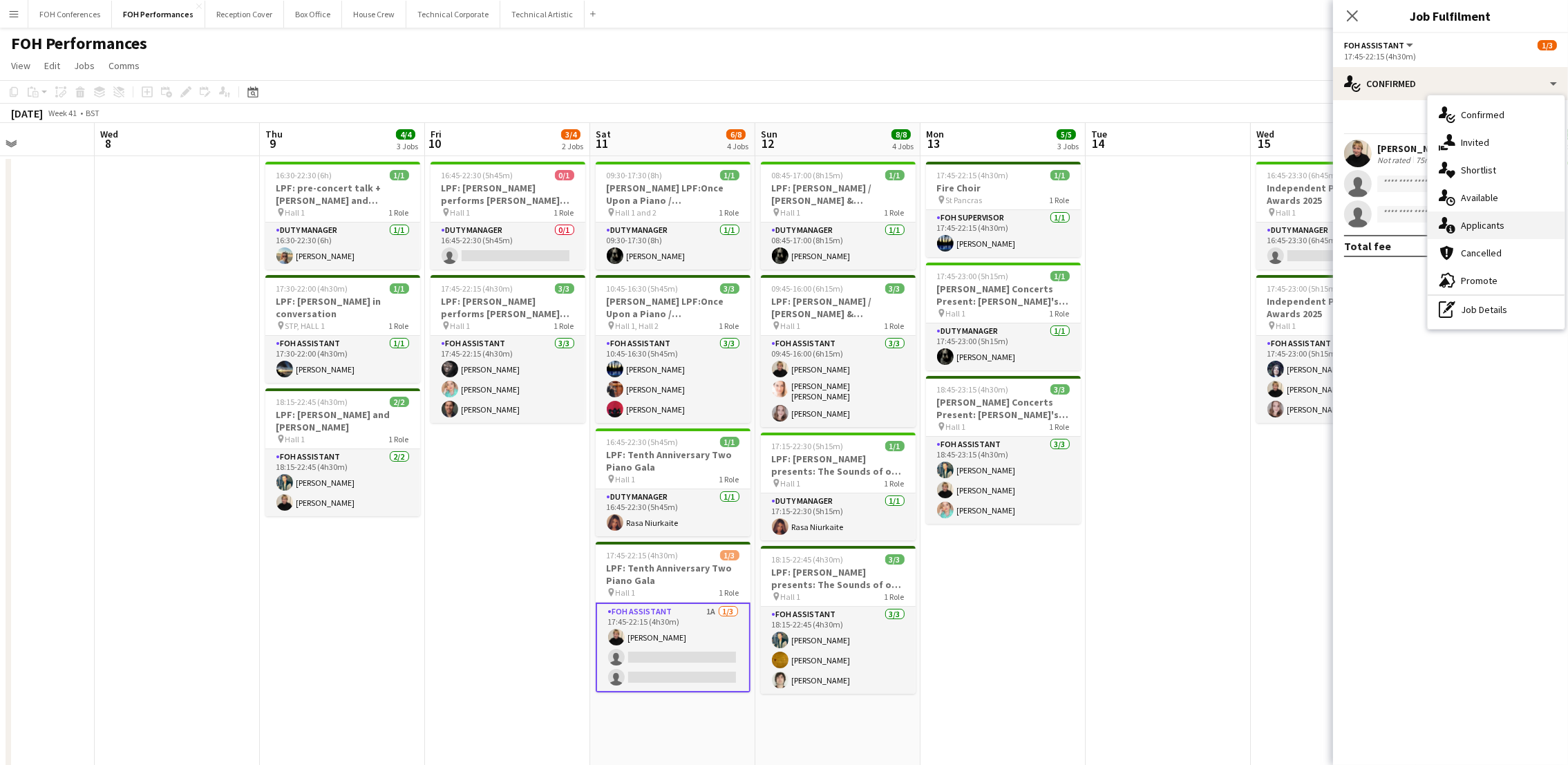
click at [1504, 229] on div "single-neutral-actions-information Applicants" at bounding box center [1495, 225] width 137 height 28
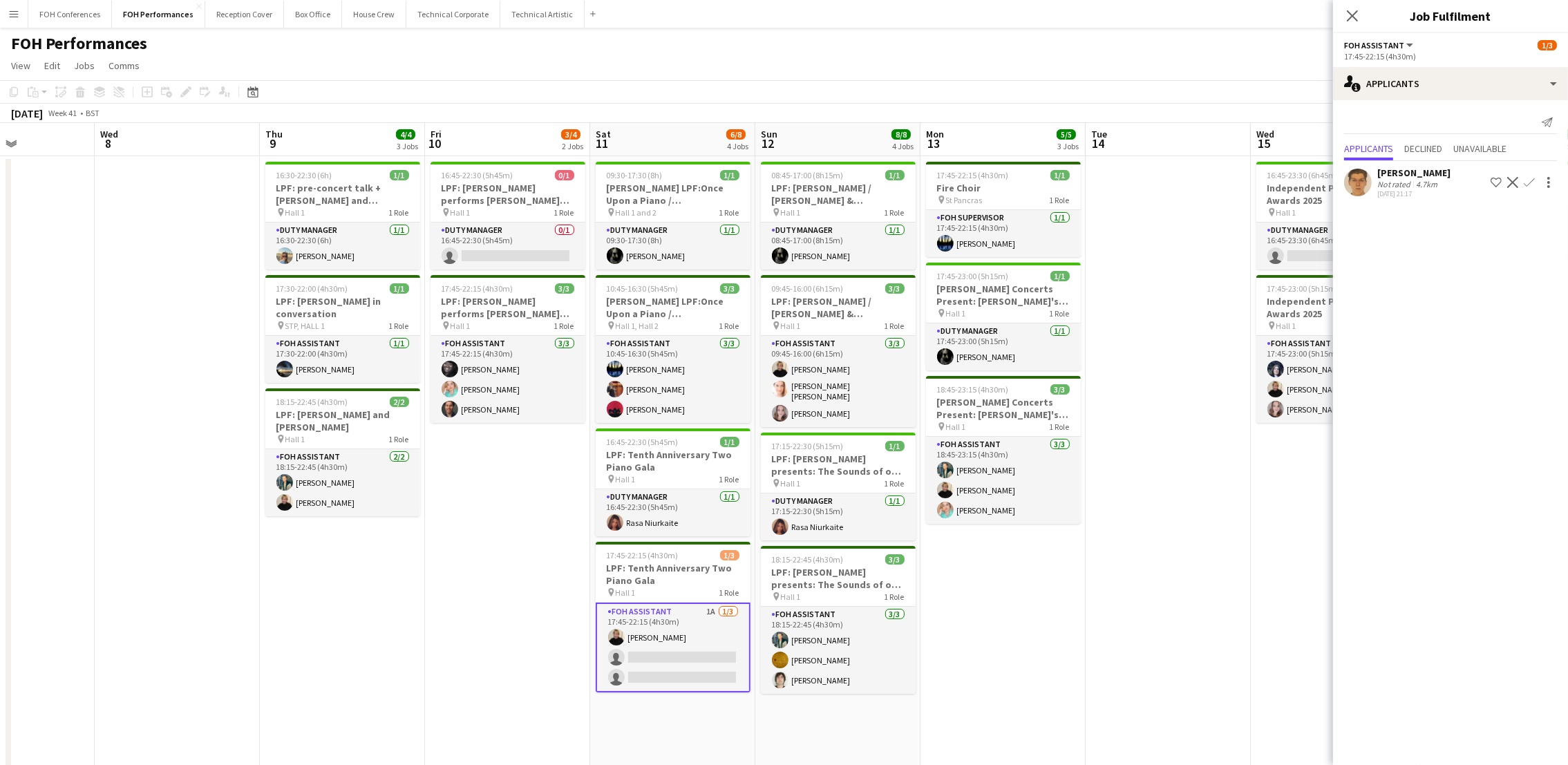
click at [1527, 186] on app-icon "Confirm" at bounding box center [1529, 182] width 11 height 11
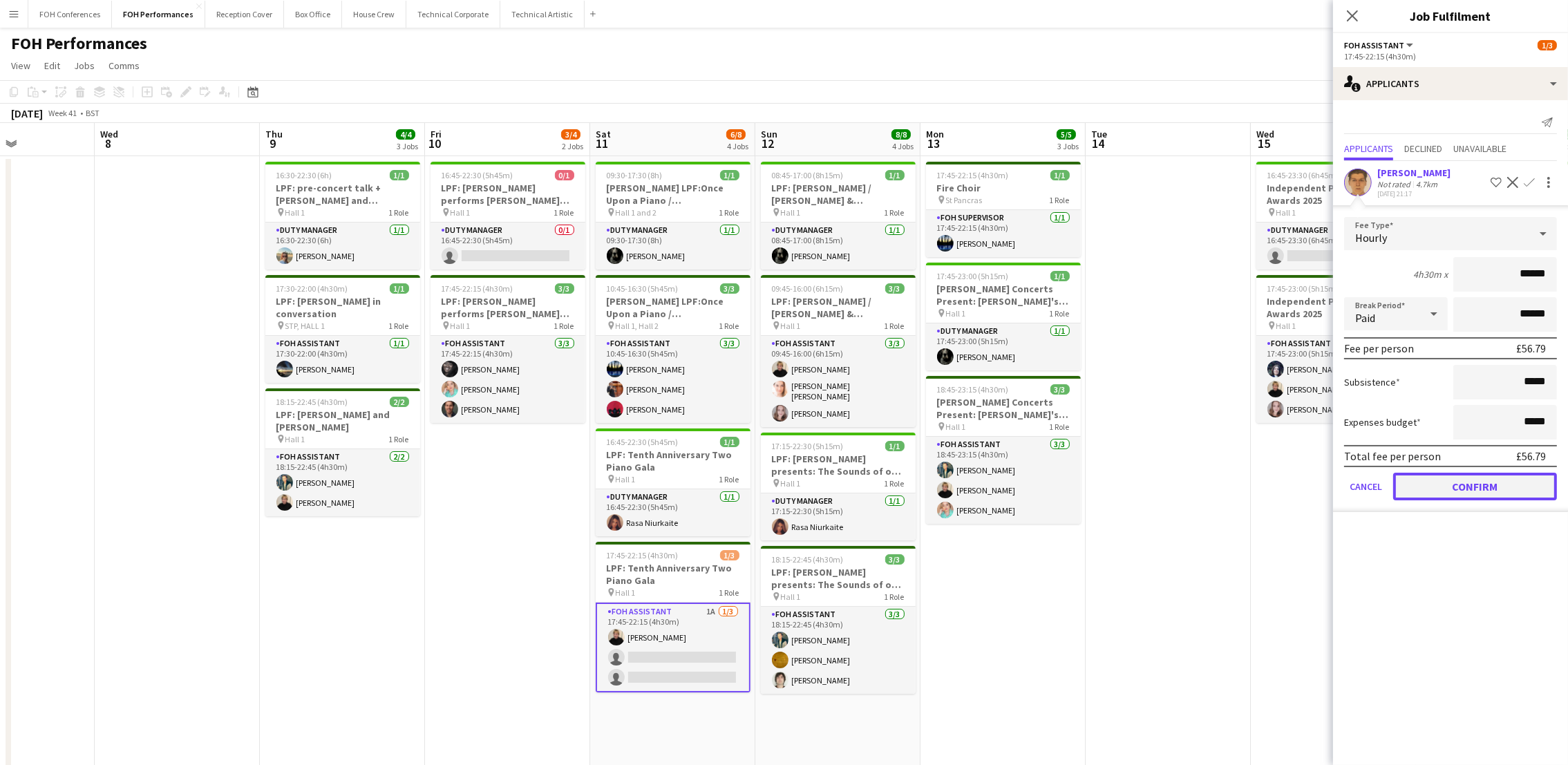
click at [1454, 484] on button "Confirm" at bounding box center [1474, 486] width 163 height 28
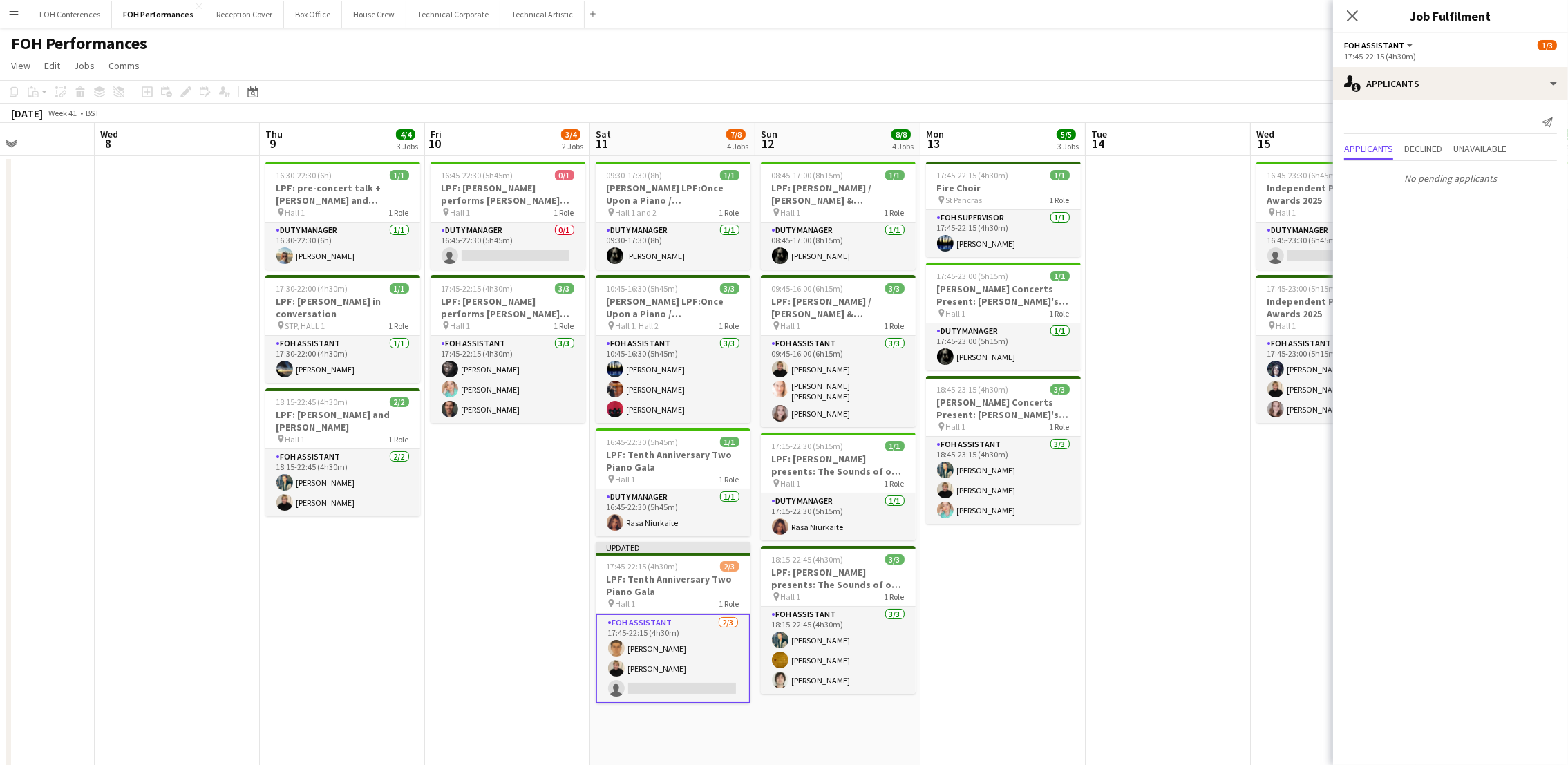
click at [1140, 38] on div "FOH Performances user user user user" at bounding box center [784, 40] width 1568 height 27
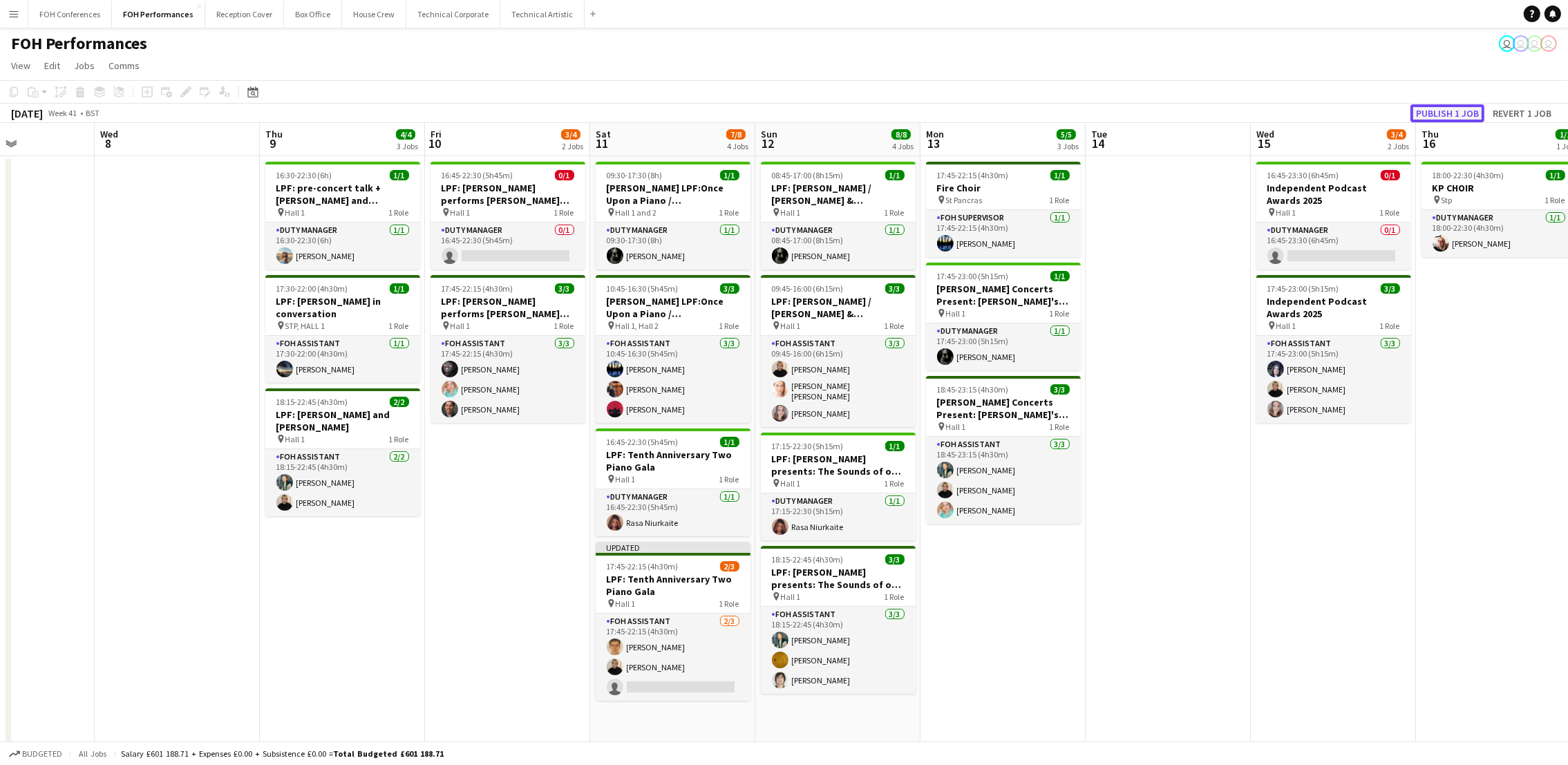
click at [1454, 107] on button "Publish 1 job" at bounding box center [1447, 113] width 74 height 18
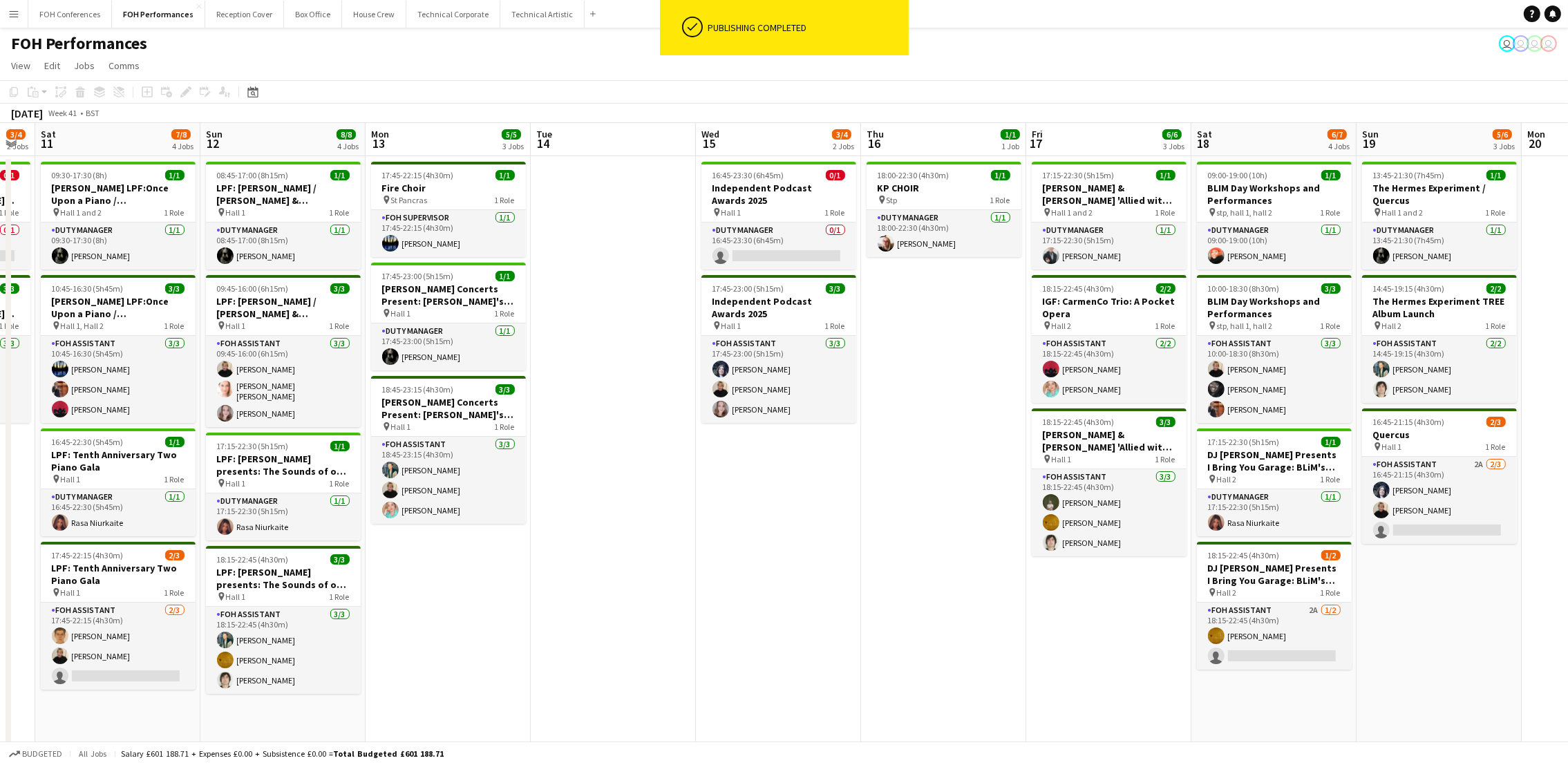
scroll to position [0, 556]
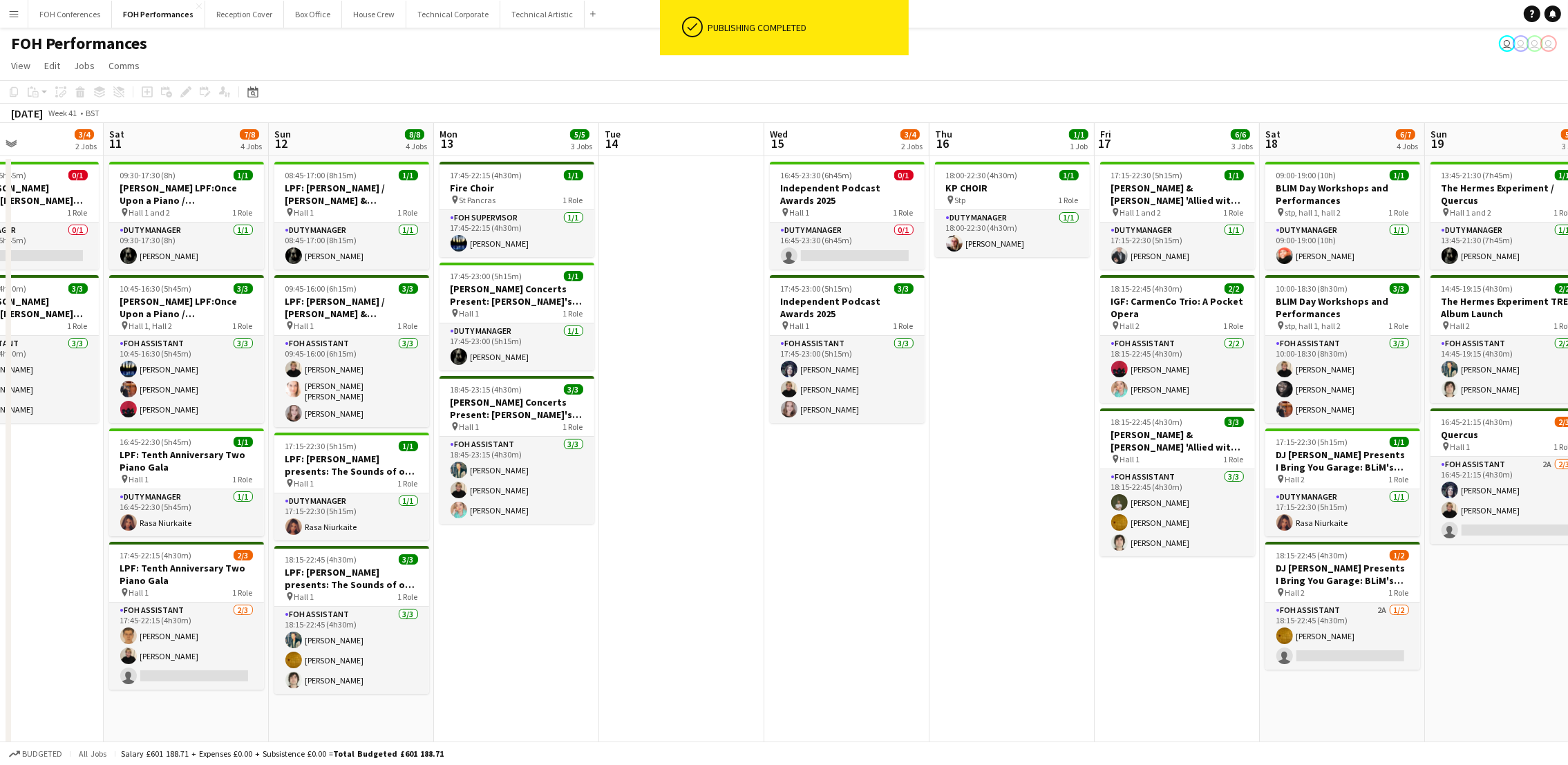
drag, startPoint x: 1342, startPoint y: 130, endPoint x: 856, endPoint y: 145, distance: 486.2
click at [856, 145] on app-calendar-viewport "Tue 7 Wed 8 Thu 9 4/4 3 Jobs Fri 10 3/4 2 Jobs Sat 11 7/8 4 Jobs Sun 12 8/8 4 J…" at bounding box center [784, 486] width 1568 height 728
click at [847, 251] on app-card-role "Duty Manager 0/1 16:45-23:30 (6h45m) single-neutral-actions" at bounding box center [846, 246] width 155 height 47
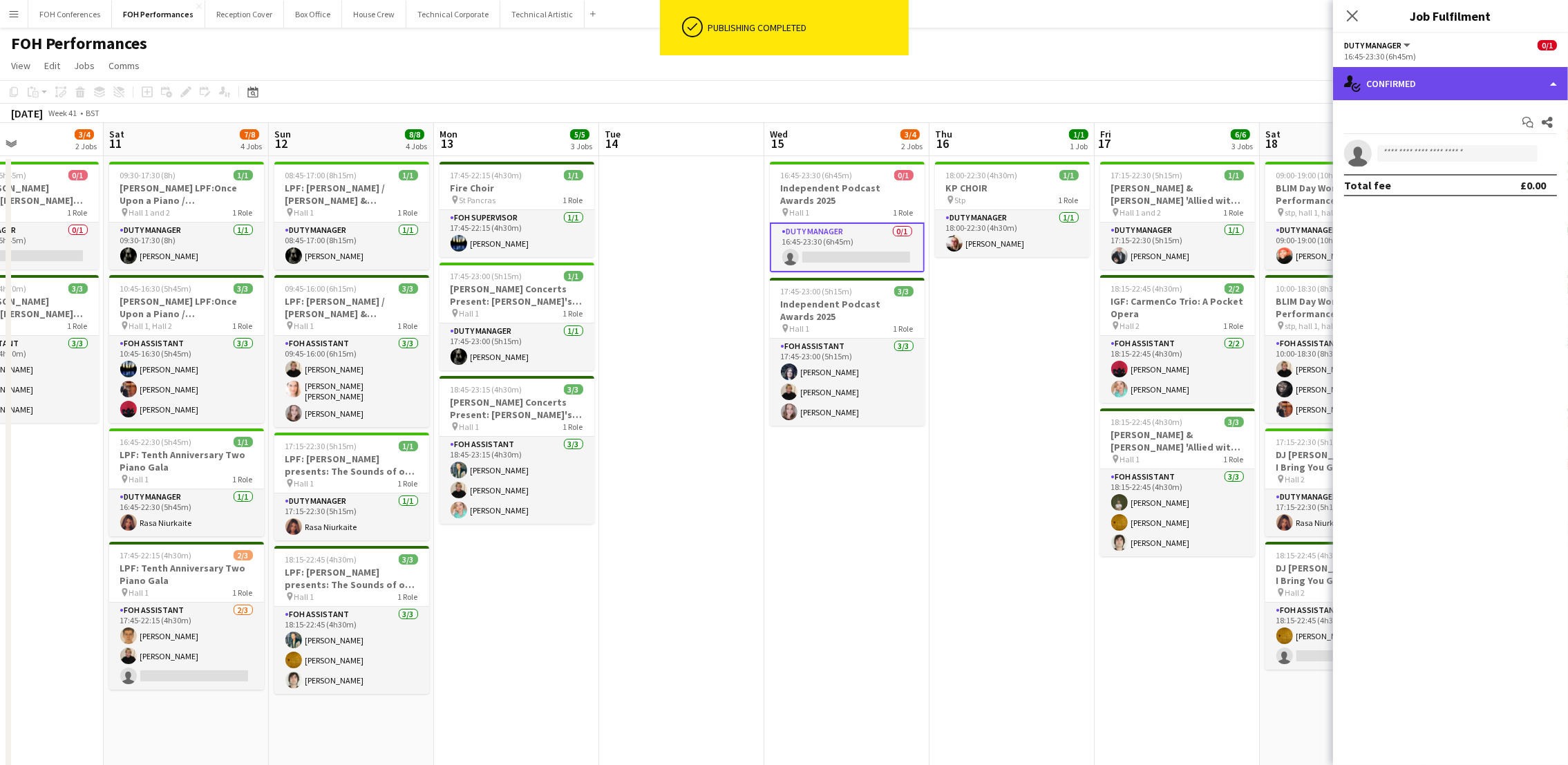
click at [1393, 73] on div "single-neutral-actions-check-2 Confirmed" at bounding box center [1450, 84] width 235 height 33
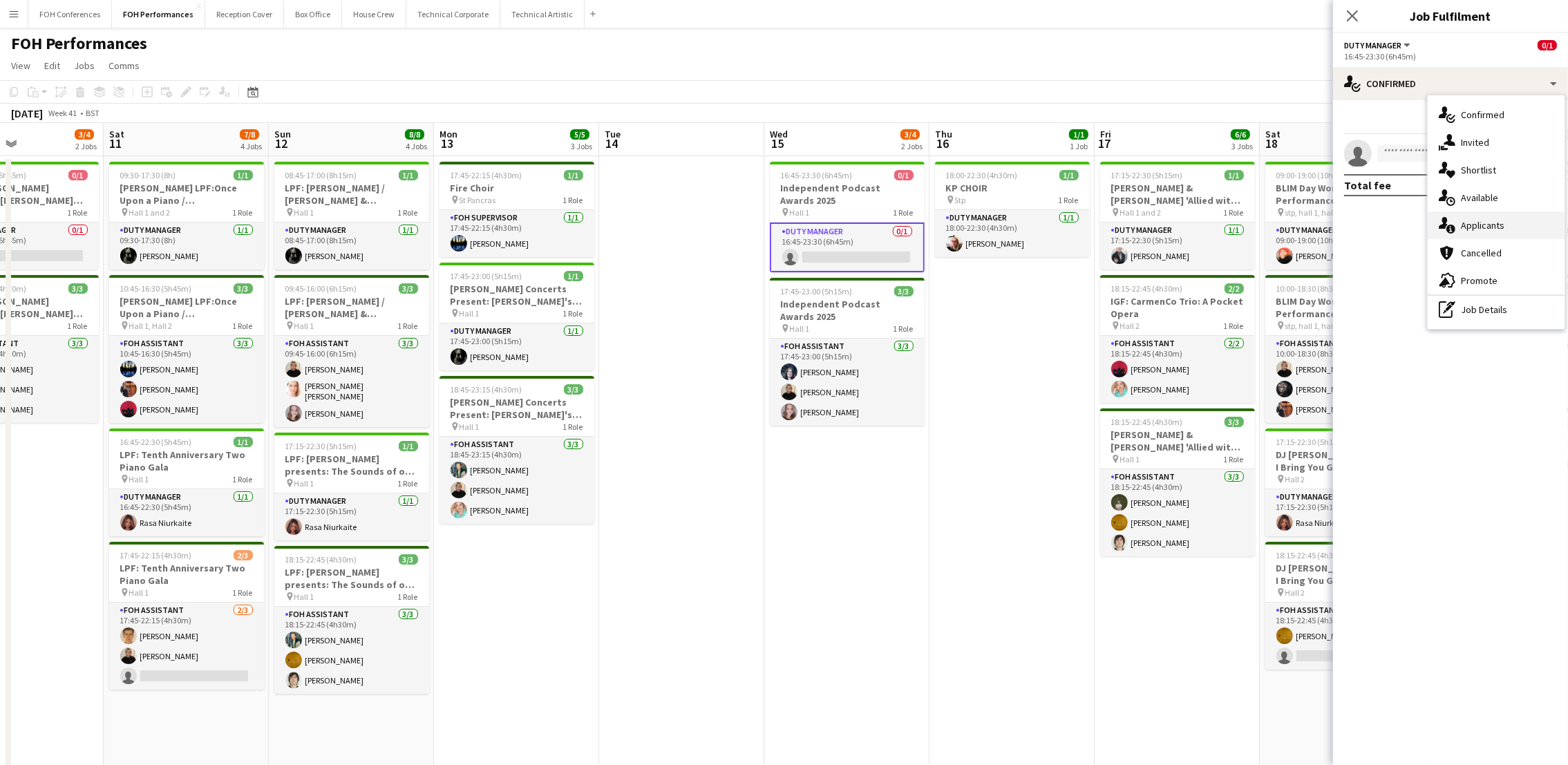
click at [1487, 219] on span "Applicants" at bounding box center [1482, 224] width 43 height 13
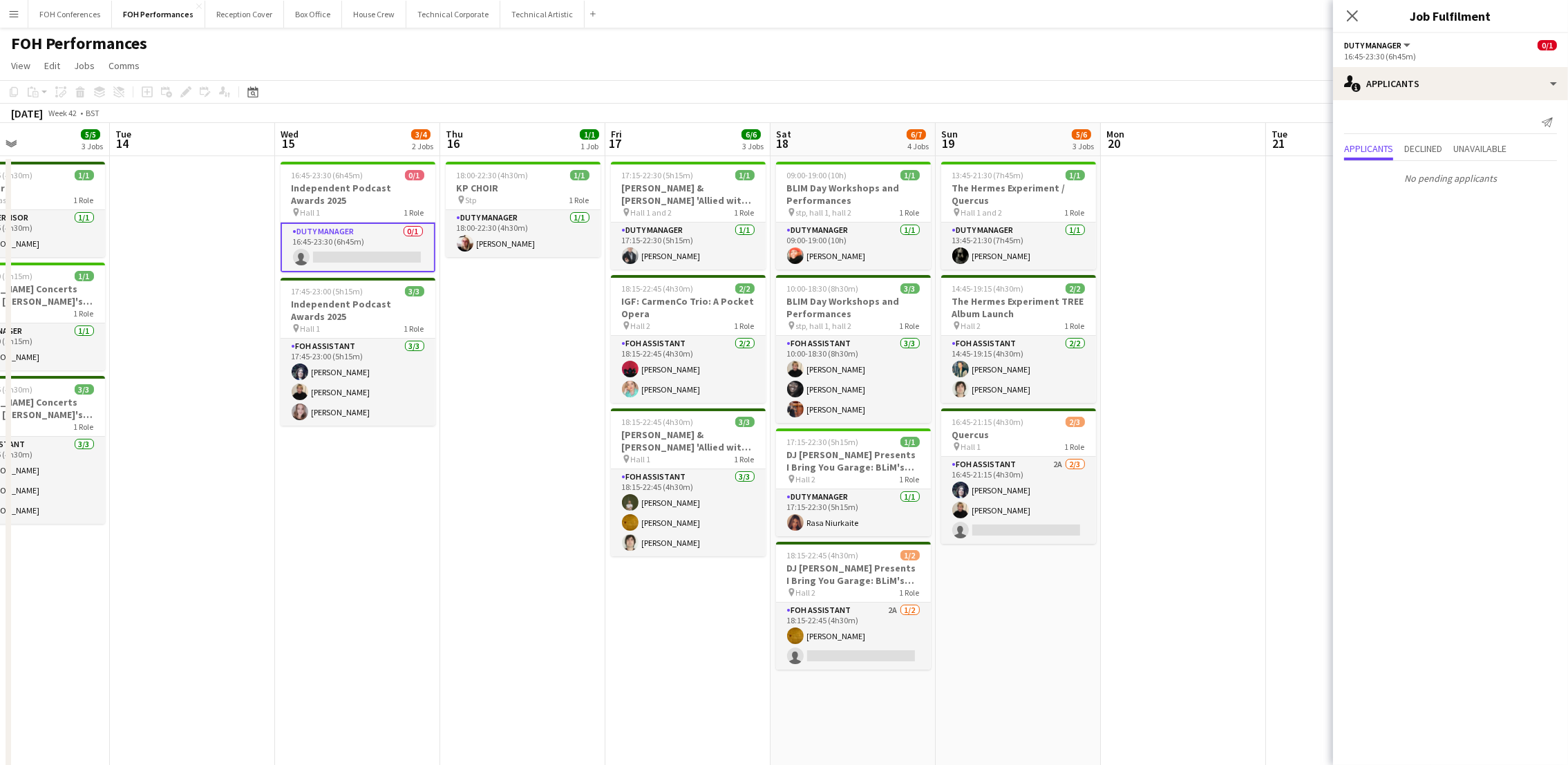
scroll to position [0, 370]
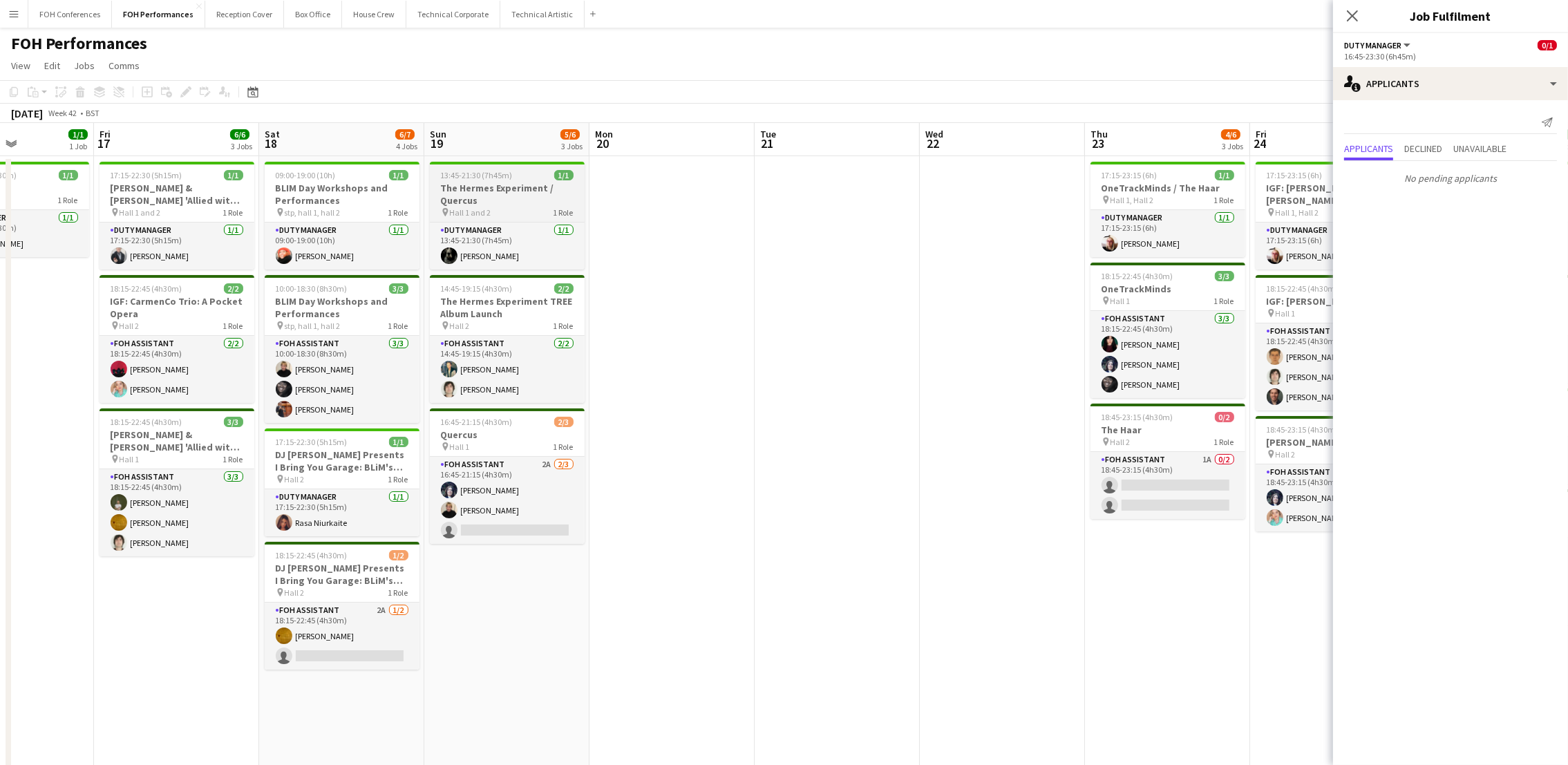
drag, startPoint x: 1191, startPoint y: 151, endPoint x: 472, endPoint y: 190, distance: 720.1
click at [184, 209] on app-calendar-viewport "Mon 13 5/5 3 Jobs Tue 14 Wed 15 3/4 2 Jobs Thu 16 1/1 1 Job Fri 17 6/6 3 Jobs S…" at bounding box center [784, 546] width 1568 height 847
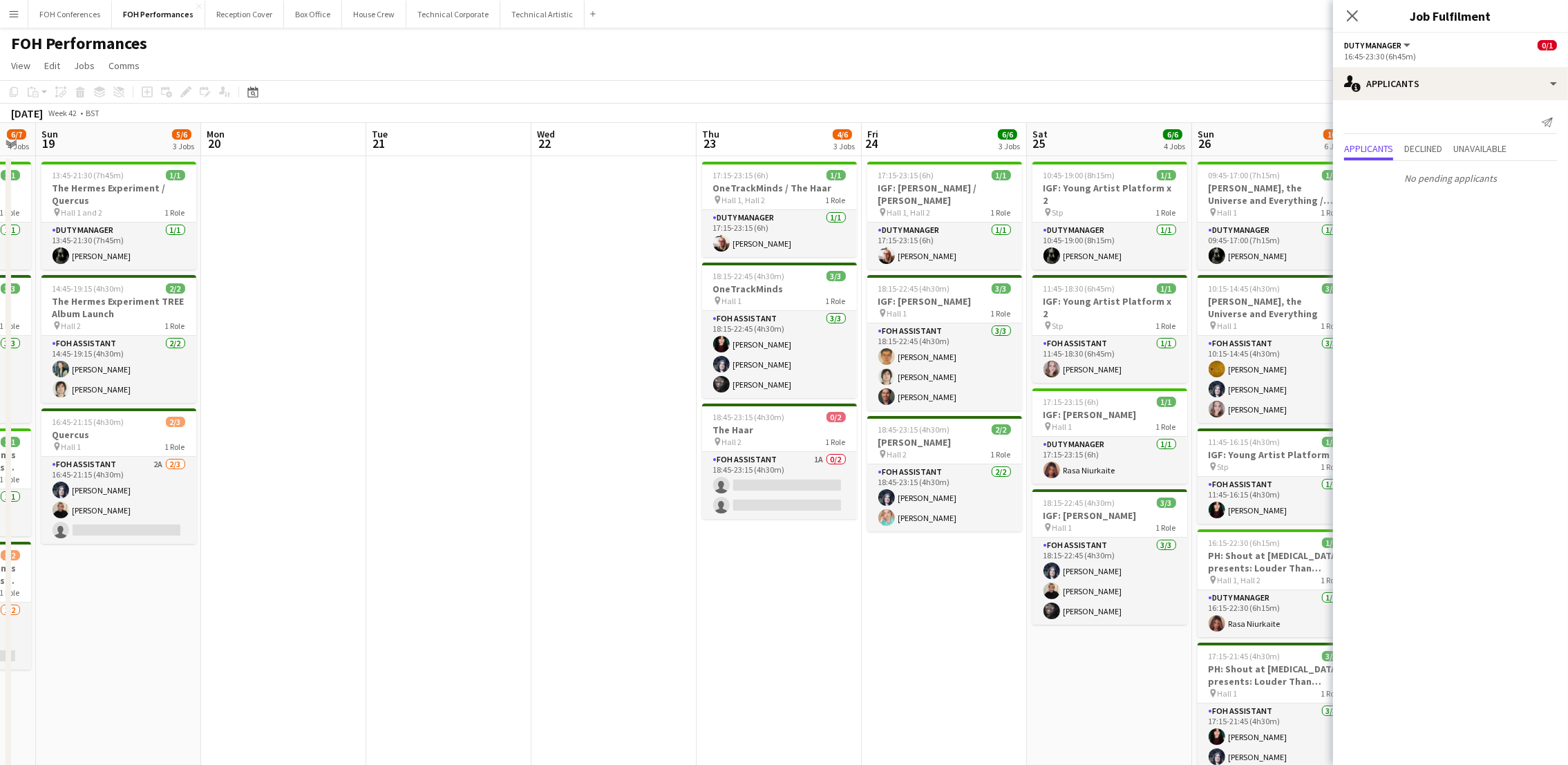
scroll to position [0, 422]
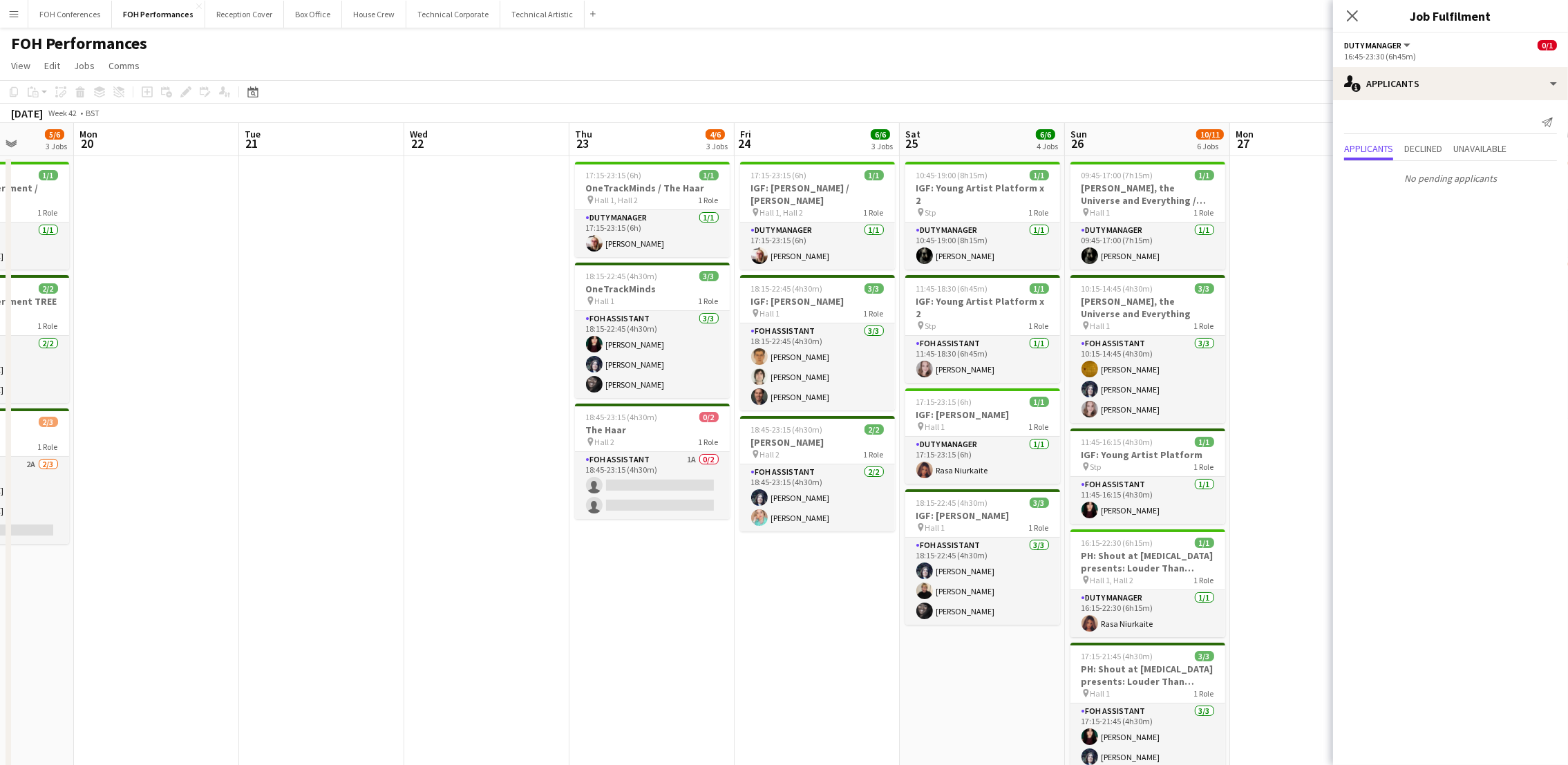
drag, startPoint x: 1176, startPoint y: 144, endPoint x: 666, endPoint y: 145, distance: 510.0
click at [666, 145] on app-calendar-viewport "Fri 17 6/6 3 Jobs Sat 18 6/7 4 Jobs Sun 19 5/6 3 Jobs Mon 20 Tue 21 Wed 22 Thu …" at bounding box center [784, 546] width 1568 height 847
click at [652, 485] on app-card-role "FOH Assistant 1A 0/2 18:45-23:15 (4h30m) single-neutral-actions single-neutral-…" at bounding box center [652, 485] width 155 height 67
click at [1527, 179] on app-icon "Confirm" at bounding box center [1529, 182] width 11 height 11
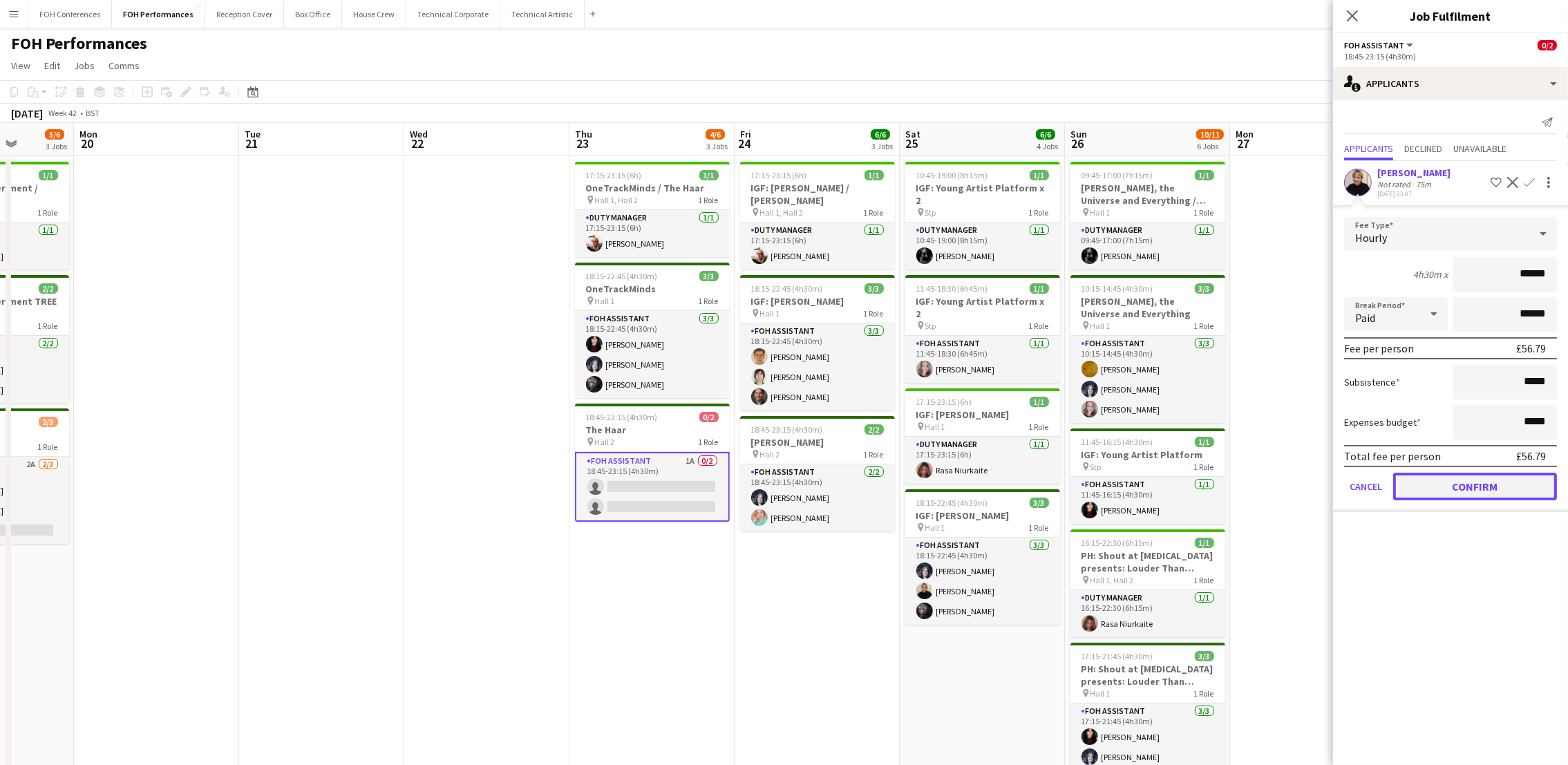
click at [1453, 483] on button "Confirm" at bounding box center [1474, 486] width 163 height 28
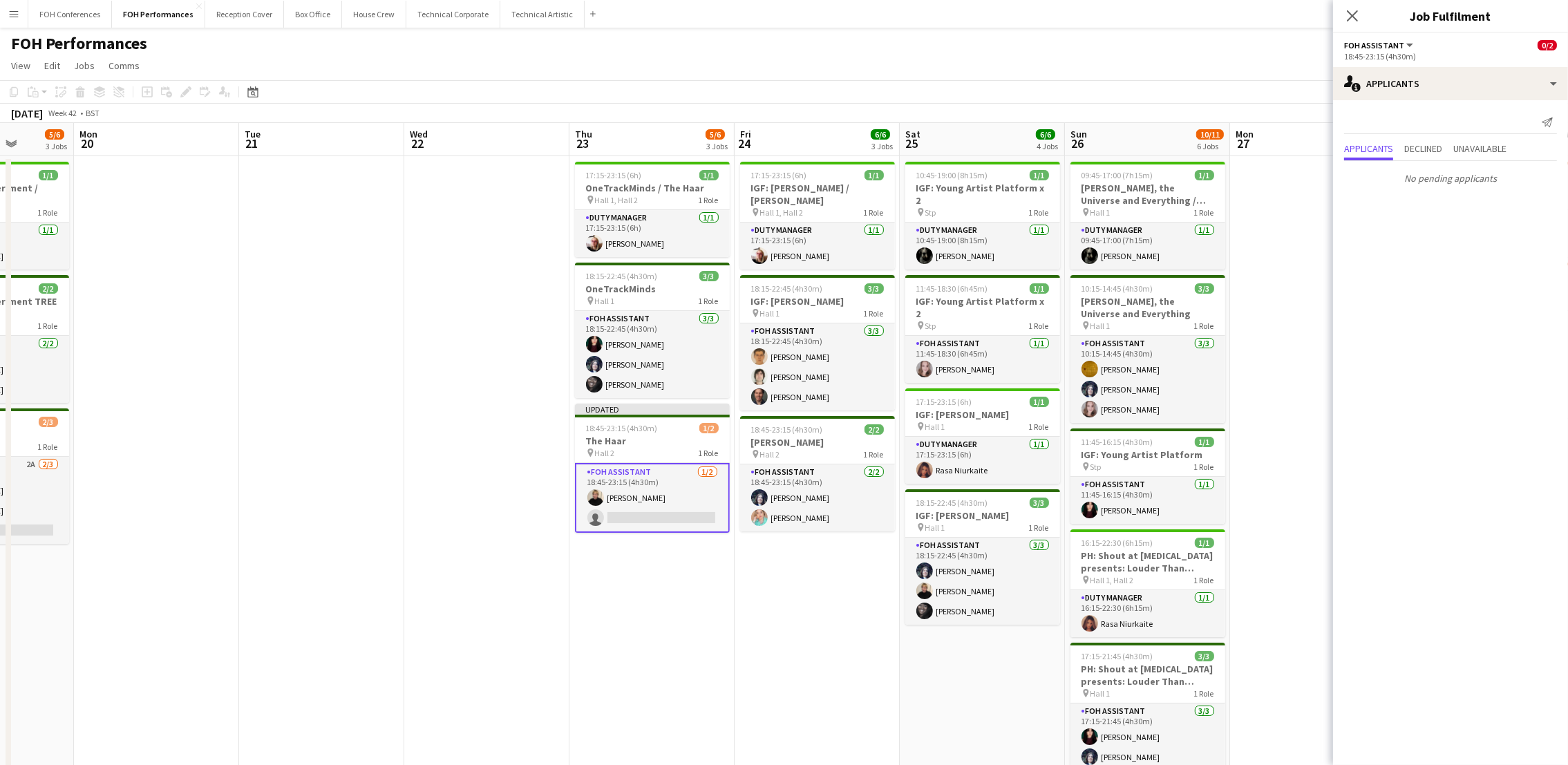
click at [1084, 54] on app-page-menu "View Day view expanded Day view collapsed Month view Date picker Jump to today …" at bounding box center [784, 67] width 1568 height 27
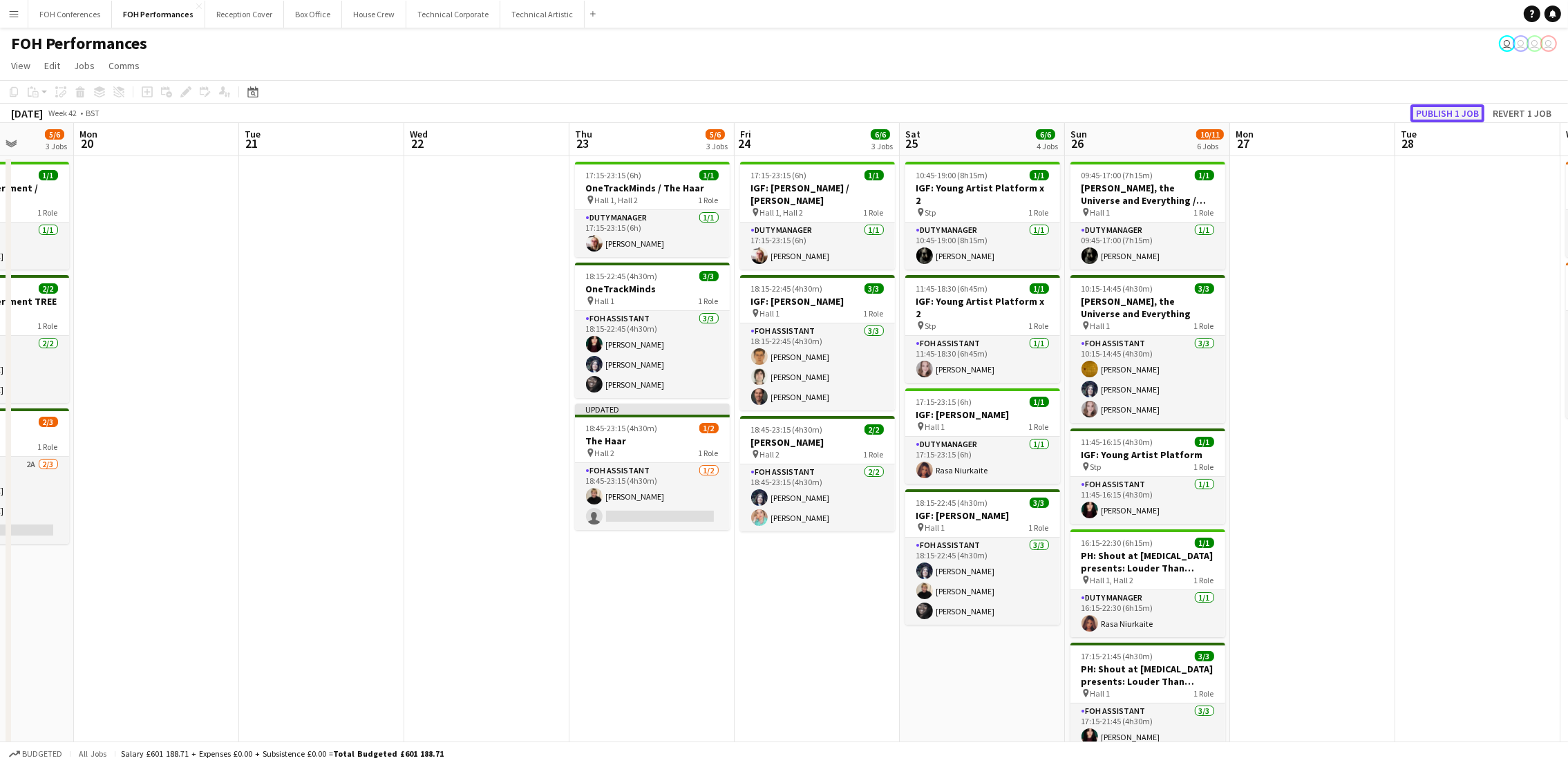
click at [1462, 117] on button "Publish 1 job" at bounding box center [1447, 113] width 74 height 18
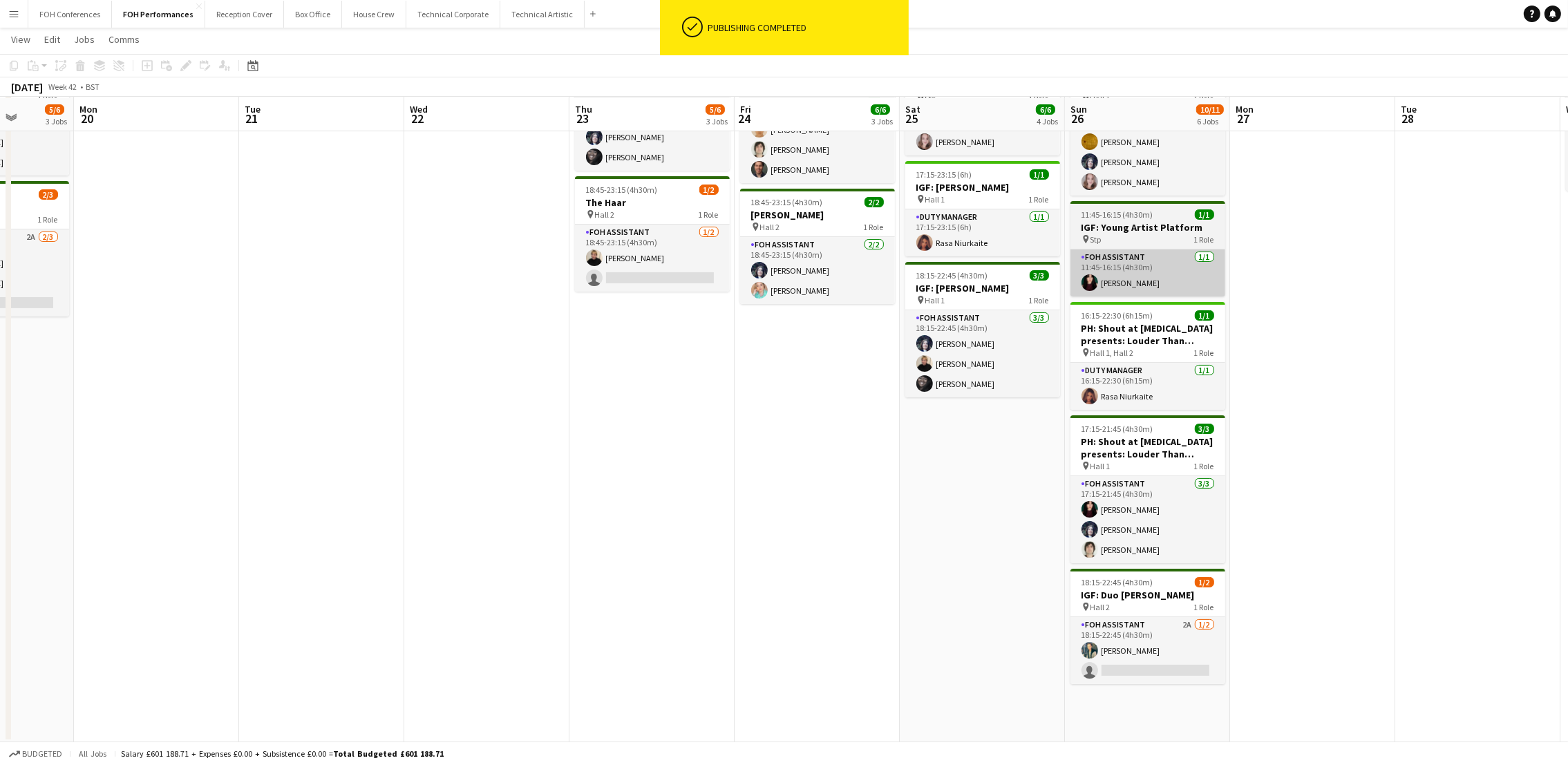
scroll to position [226, 0]
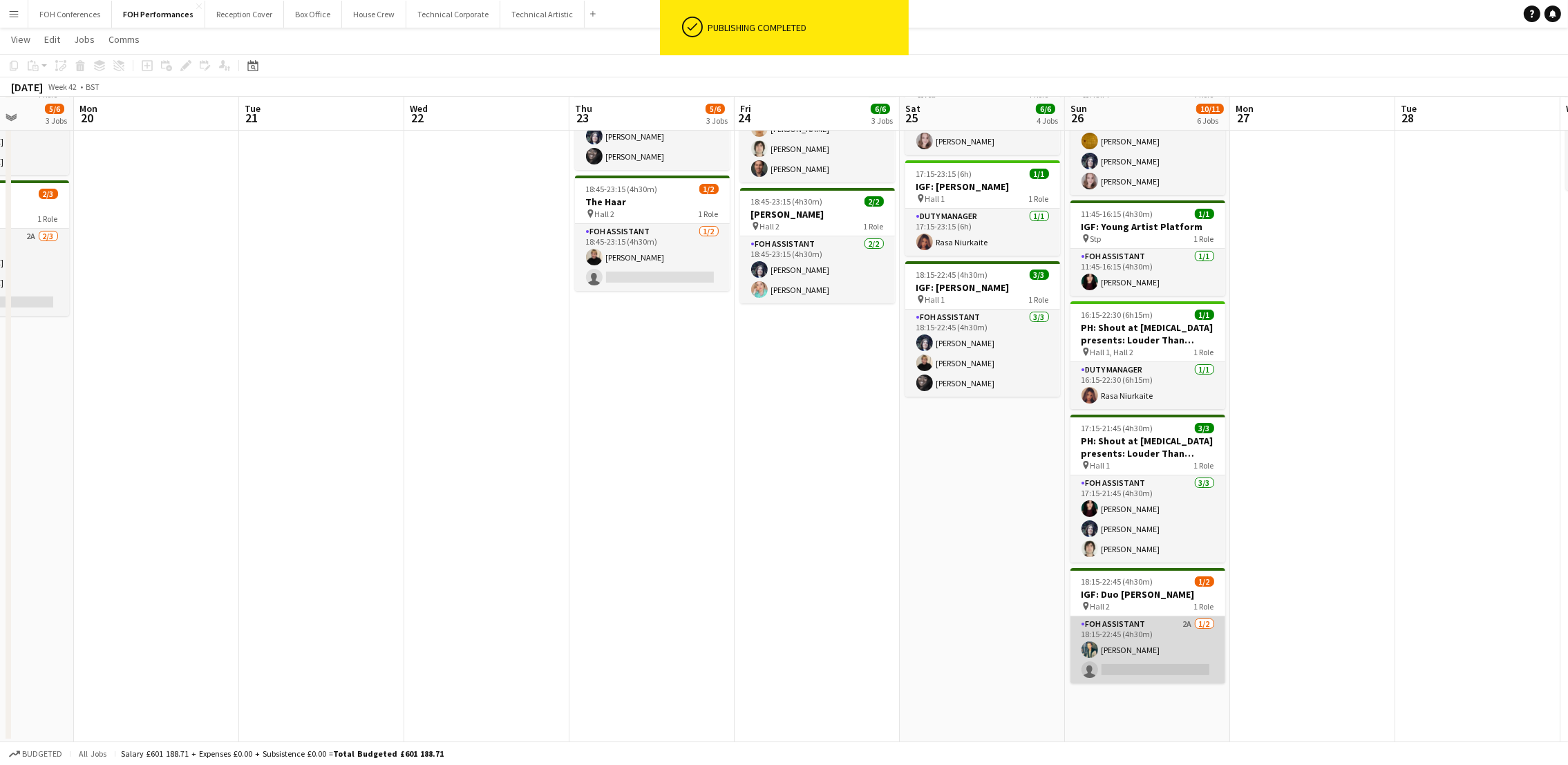
click at [1172, 671] on app-card-role "FOH Assistant 2A 1/2 18:15-22:45 (4h30m) Jonathan Woods single-neutral-actions" at bounding box center [1147, 650] width 155 height 67
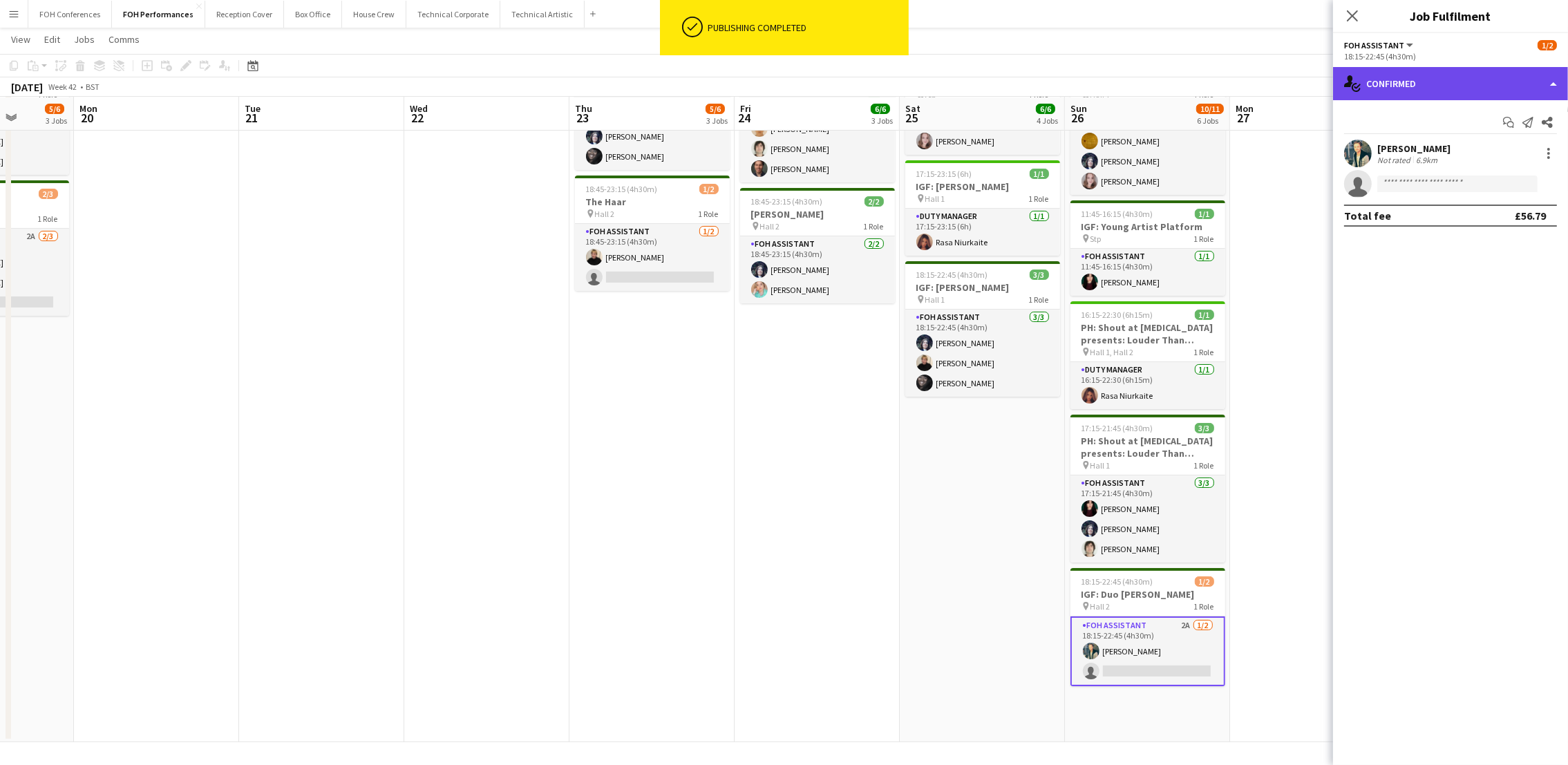
click at [1460, 80] on div "single-neutral-actions-check-2 Confirmed" at bounding box center [1450, 84] width 235 height 33
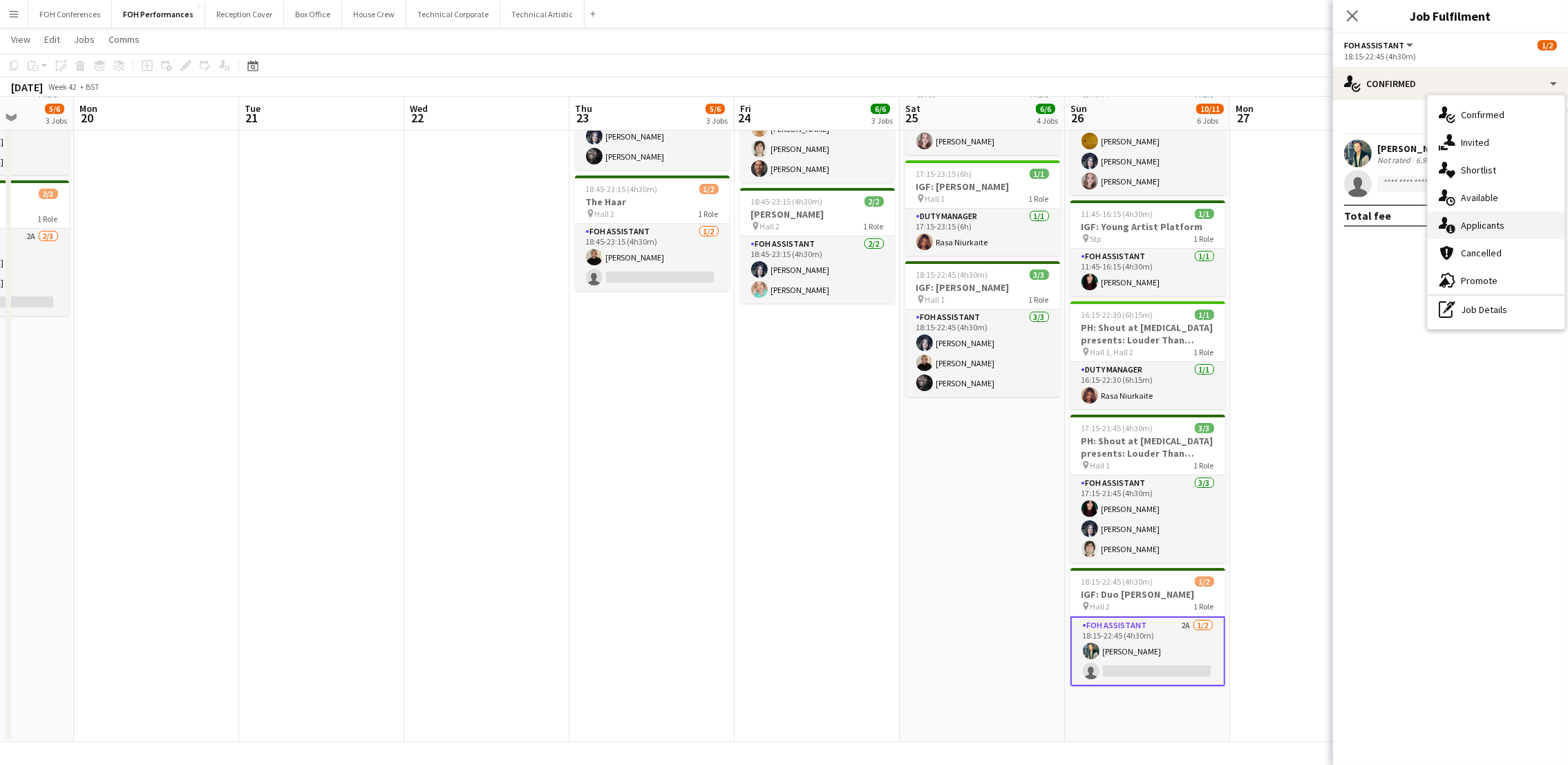
click at [1464, 227] on span "Applicants" at bounding box center [1482, 224] width 43 height 13
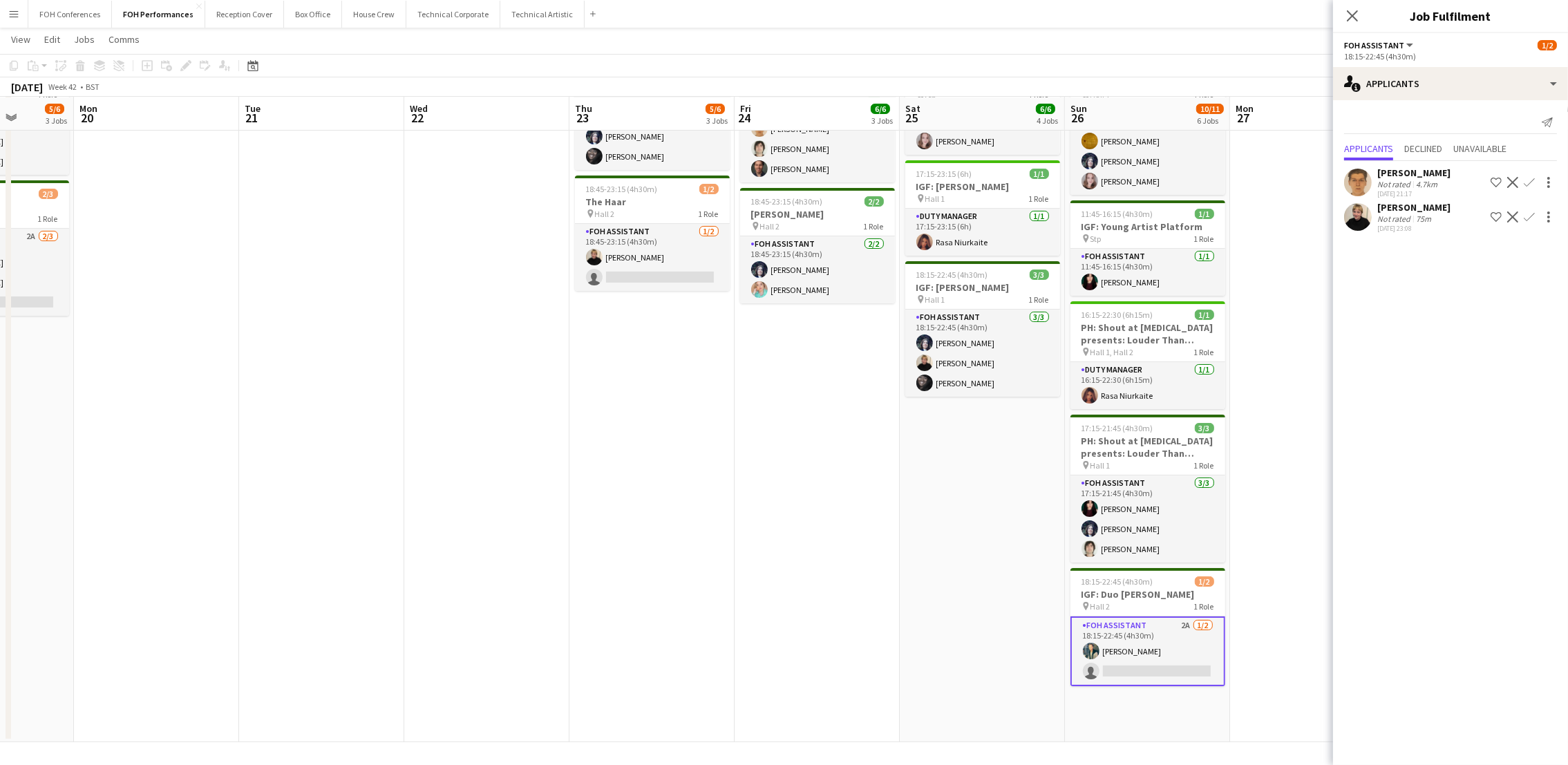
click at [1532, 179] on app-icon "Confirm" at bounding box center [1529, 182] width 11 height 11
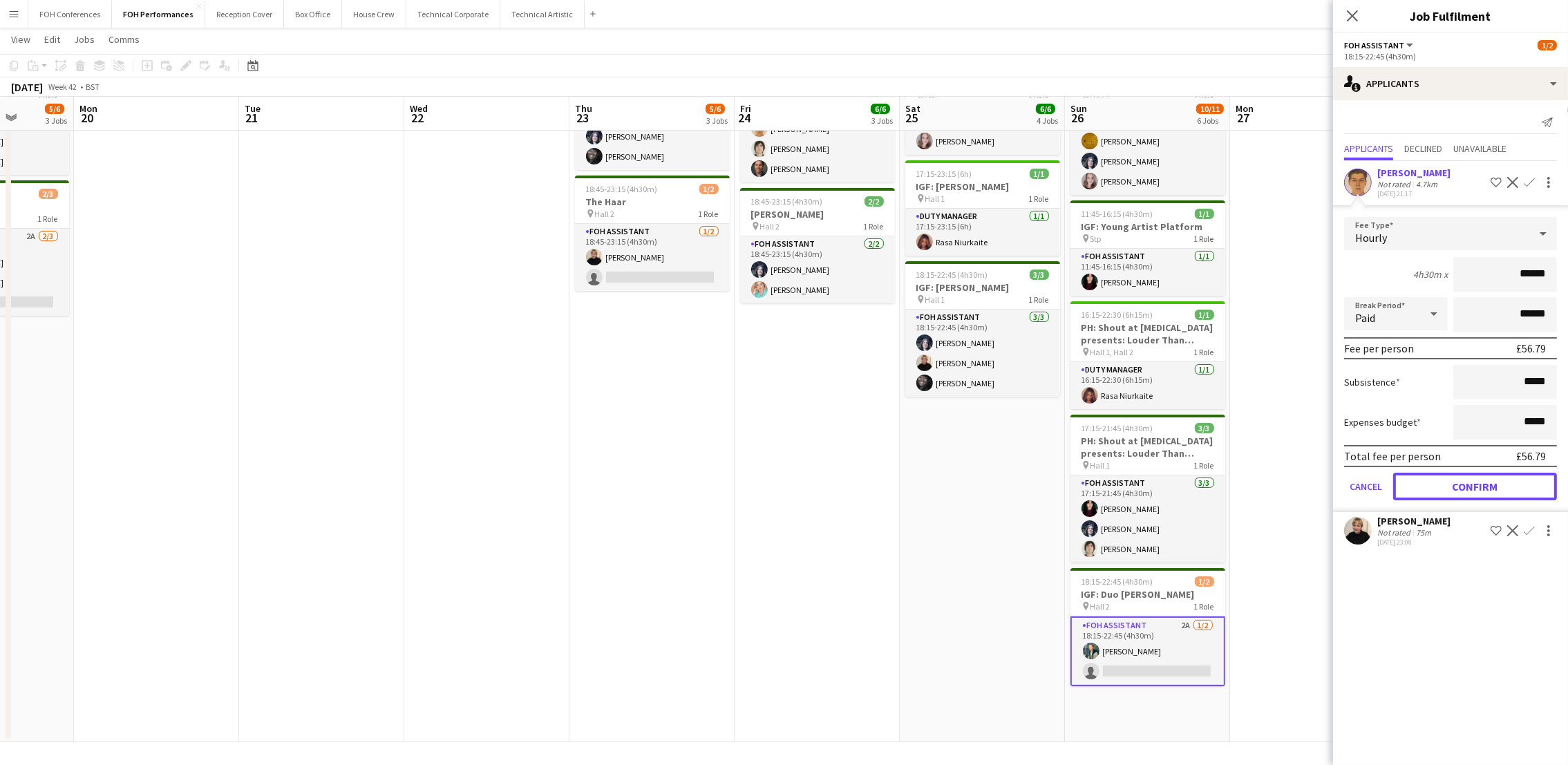
click at [1480, 481] on button "Confirm" at bounding box center [1474, 486] width 163 height 28
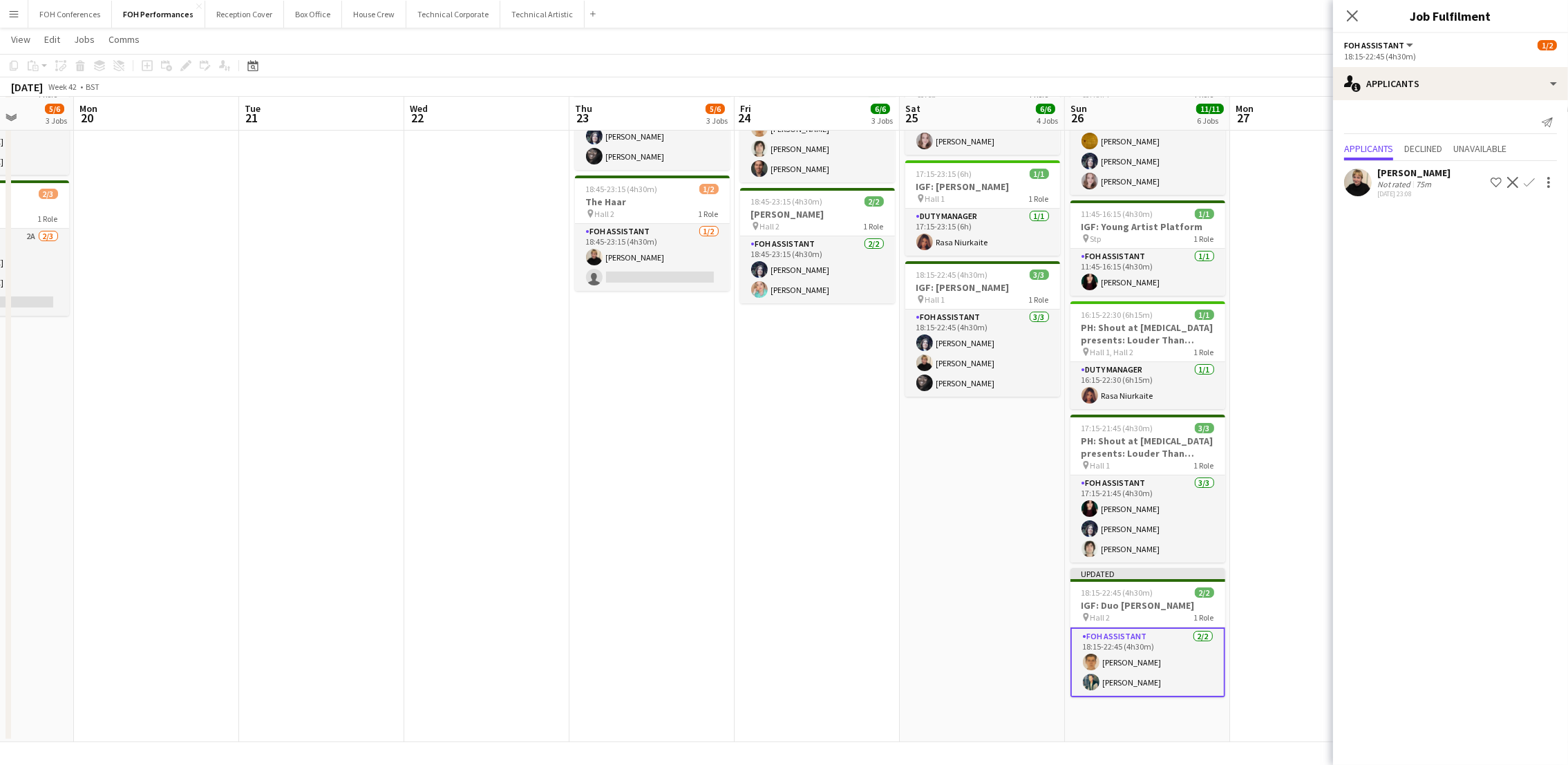
click at [1529, 179] on app-icon "Confirm" at bounding box center [1529, 182] width 11 height 11
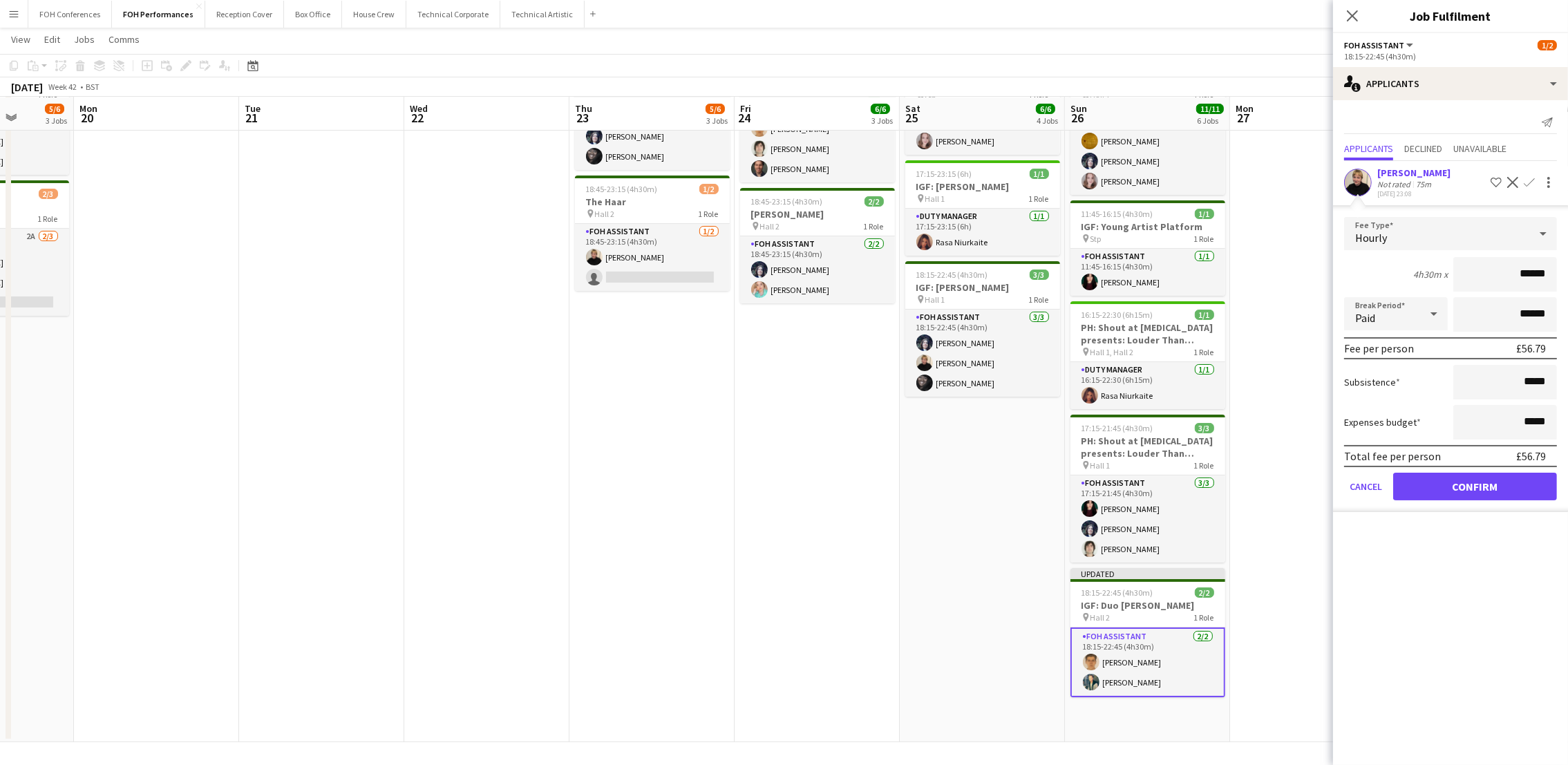
click at [1240, 41] on app-page-menu "View Day view expanded Day view collapsed Month view Date picker Jump to today …" at bounding box center [784, 40] width 1568 height 27
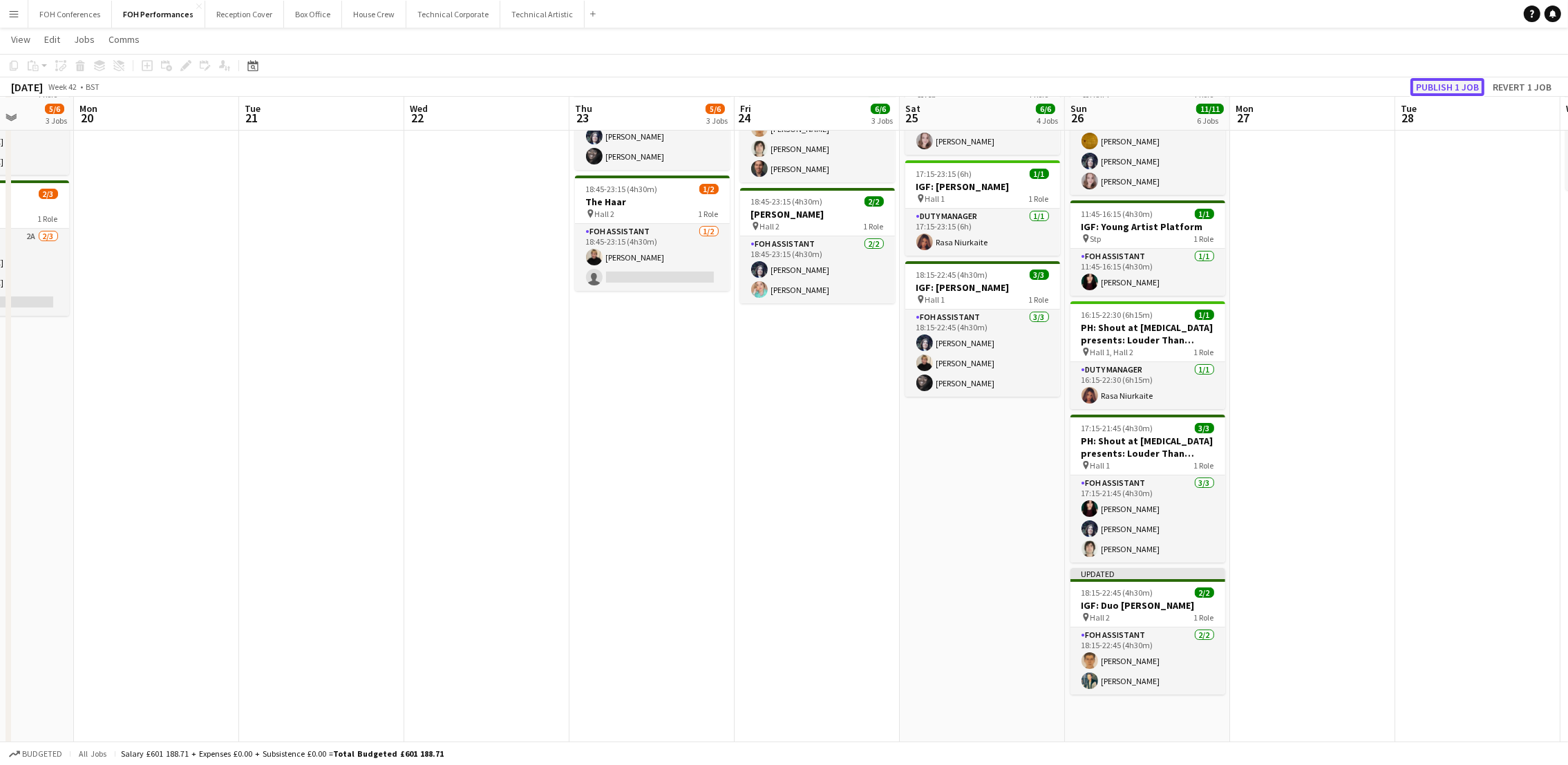
click at [1438, 88] on button "Publish 1 job" at bounding box center [1447, 87] width 74 height 18
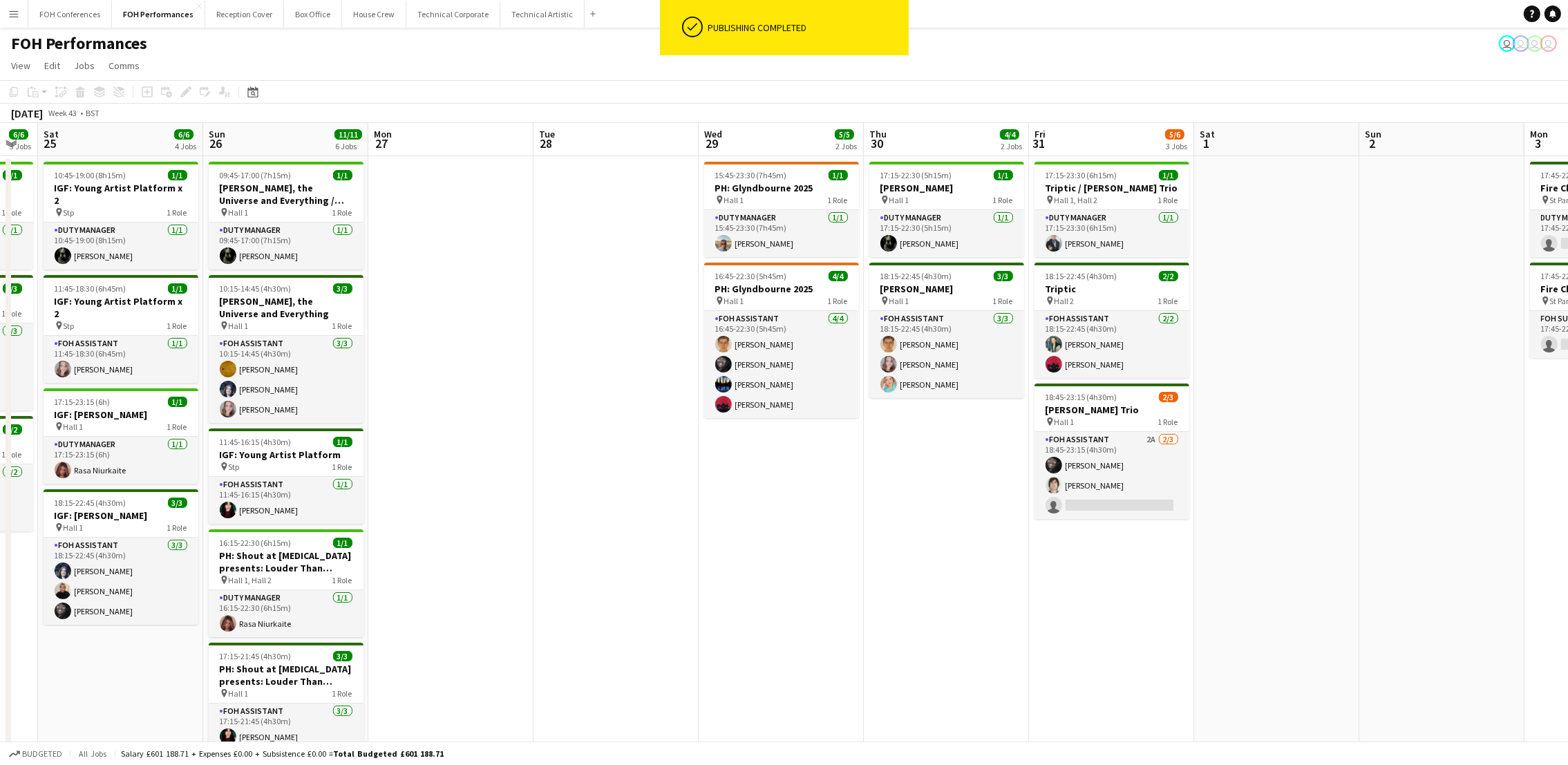
scroll to position [0, 519]
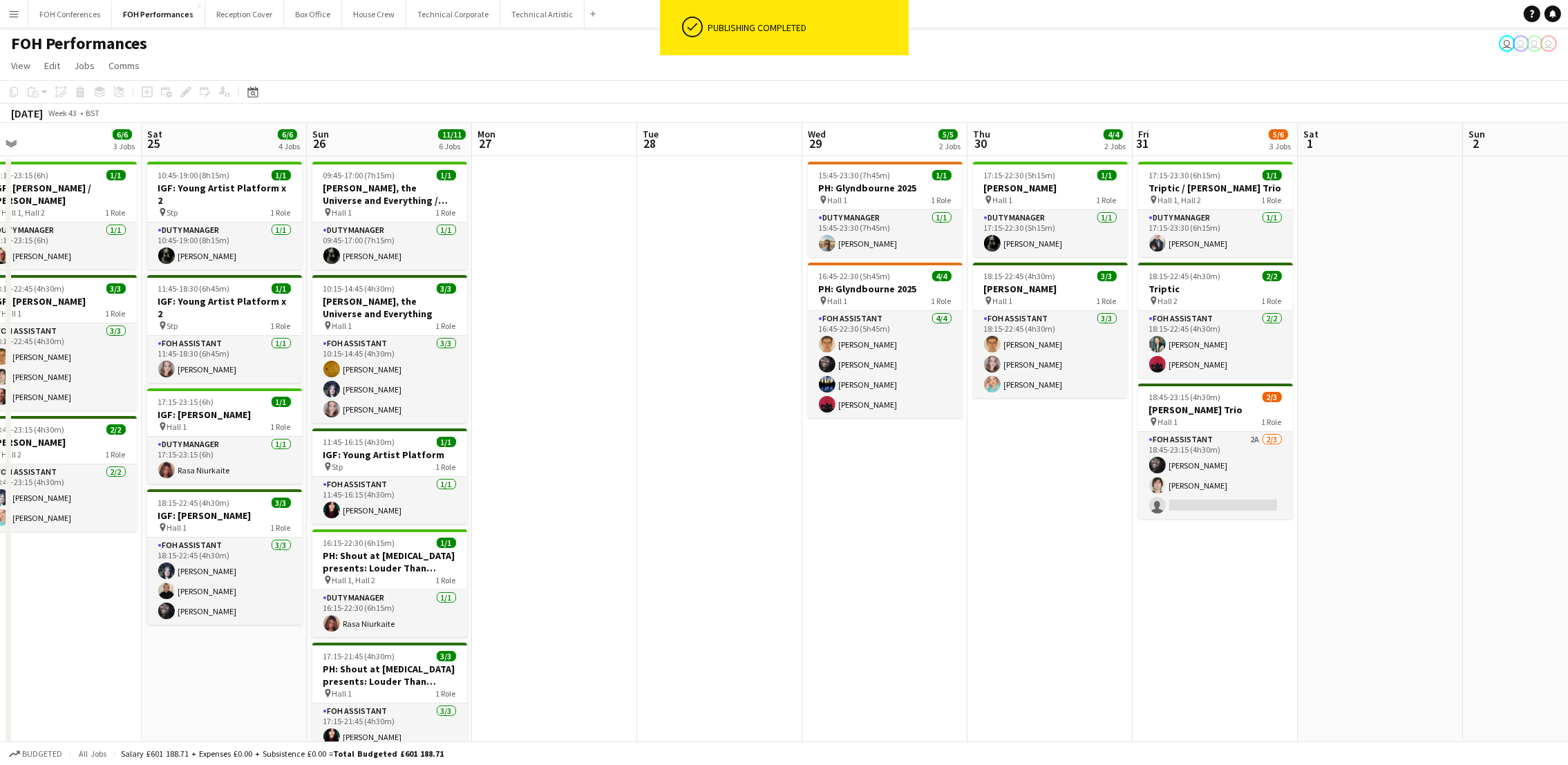
drag, startPoint x: 1492, startPoint y: 133, endPoint x: 736, endPoint y: 175, distance: 757.2
click at [736, 175] on app-calendar-viewport "Tue 21 Wed 22 Thu 23 5/6 3 Jobs Fri 24 6/6 3 Jobs Sat 25 6/6 4 Jobs Sun 26 11/1…" at bounding box center [784, 546] width 1568 height 847
click at [1220, 501] on app-card-role "FOH Assistant 2A 2/3 18:45-23:15 (4h30m) Deborah Carew Hani Abbasi single-neutr…" at bounding box center [1214, 475] width 155 height 87
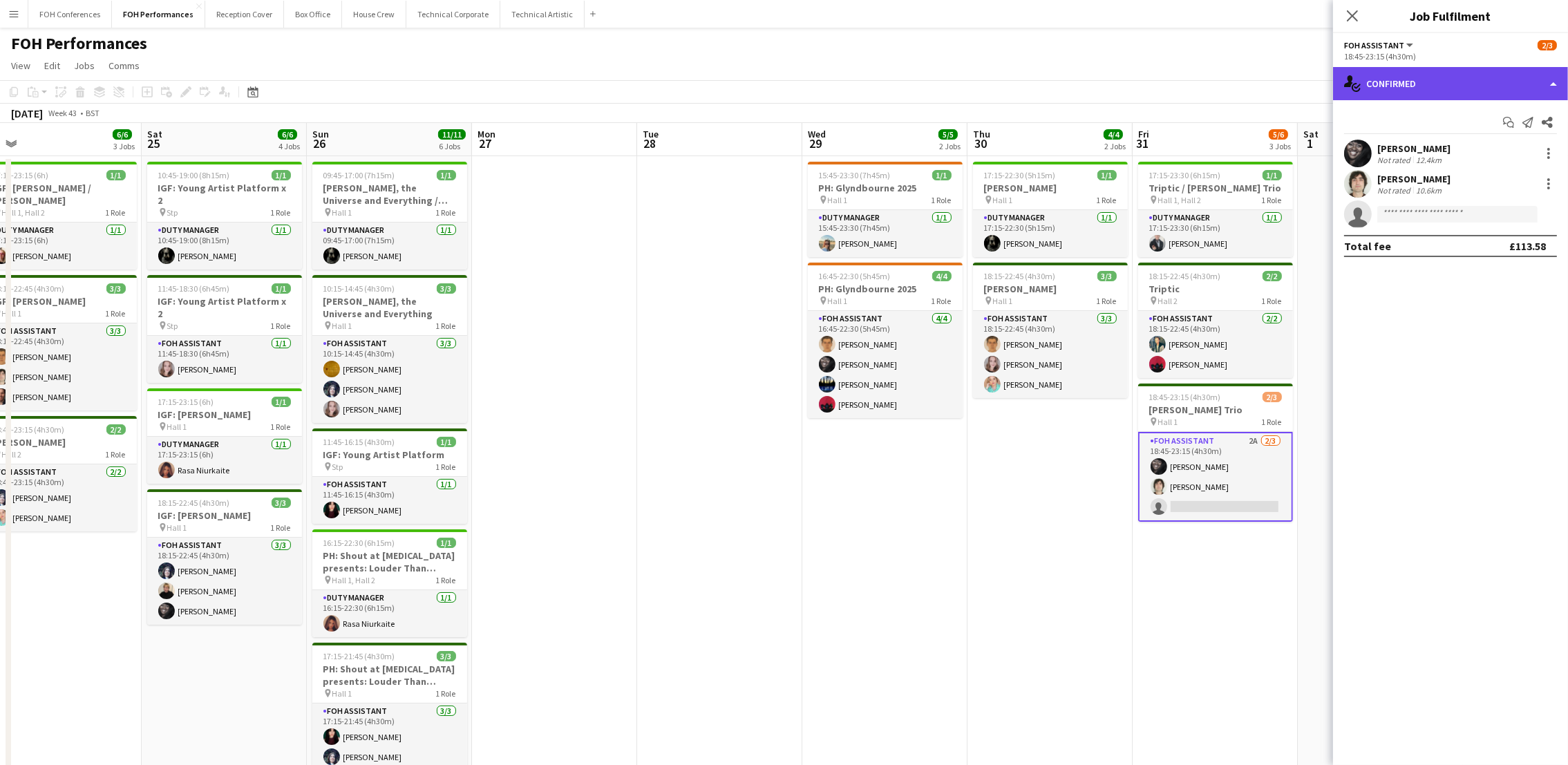
click at [1401, 96] on div "single-neutral-actions-check-2 Confirmed" at bounding box center [1450, 84] width 235 height 33
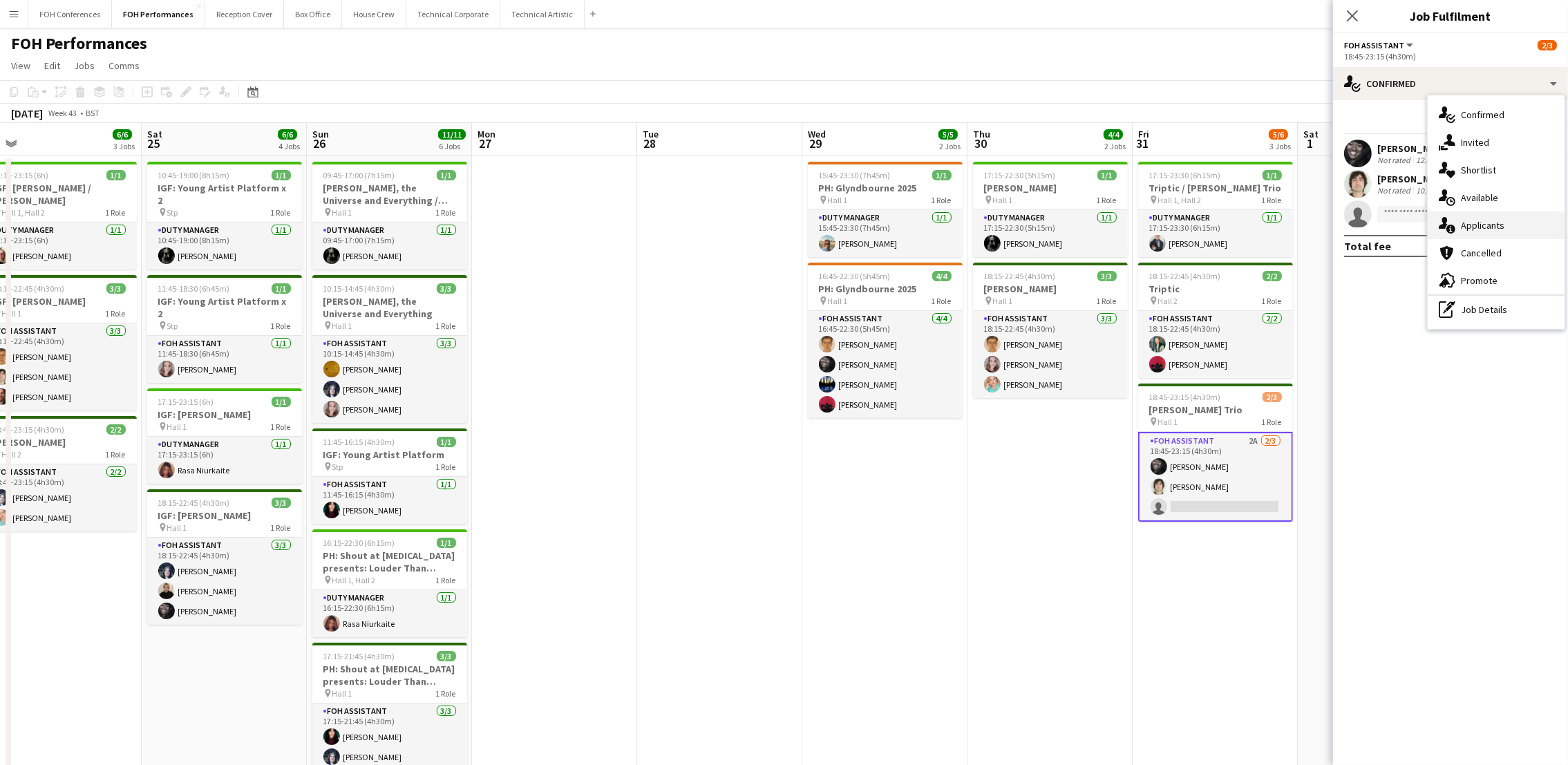
click at [1491, 232] on div "single-neutral-actions-information Applicants" at bounding box center [1495, 225] width 137 height 28
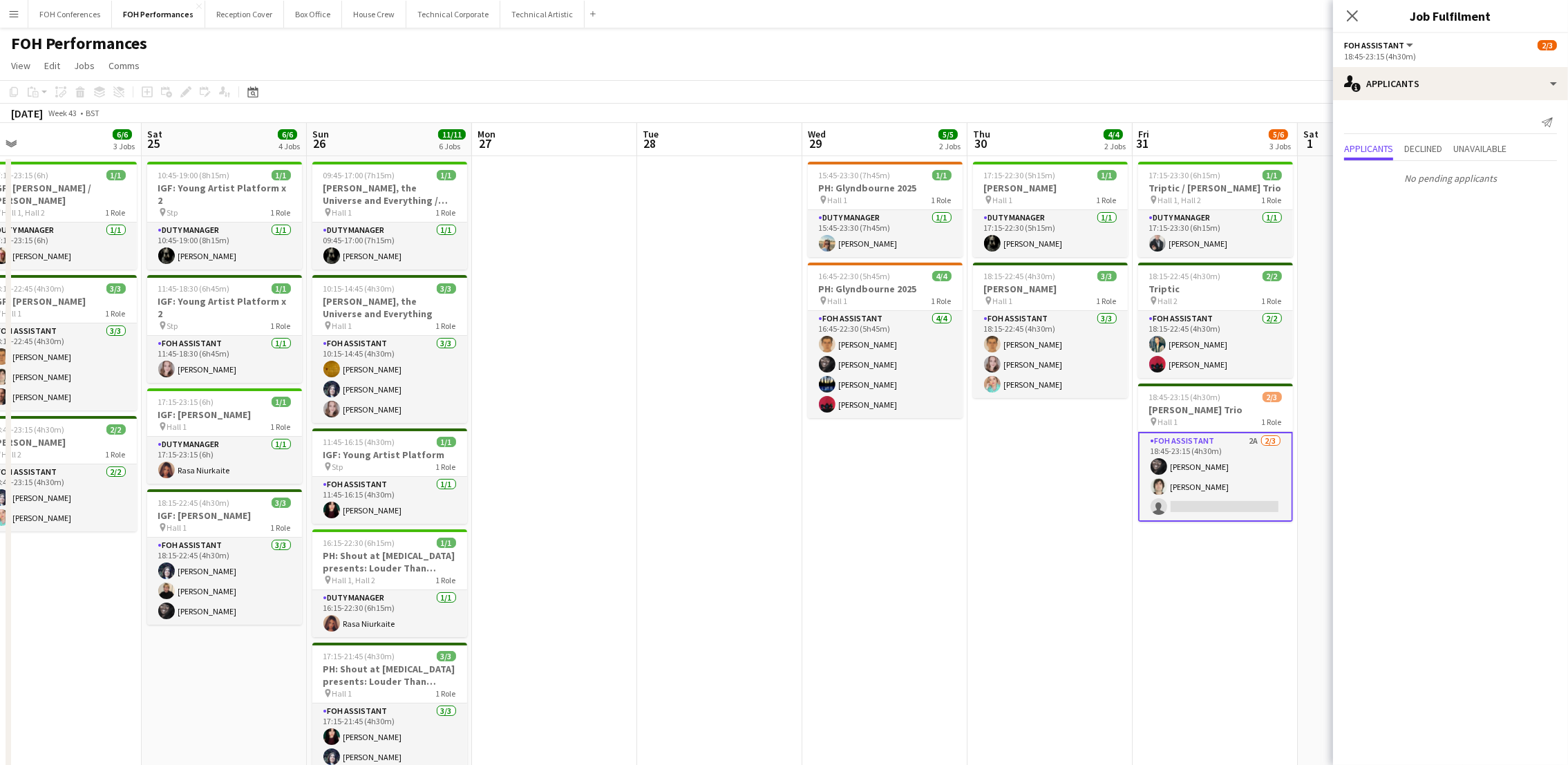
click at [1268, 69] on app-page-menu "View Day view expanded Day view collapsed Month view Date picker Jump to today …" at bounding box center [784, 67] width 1568 height 27
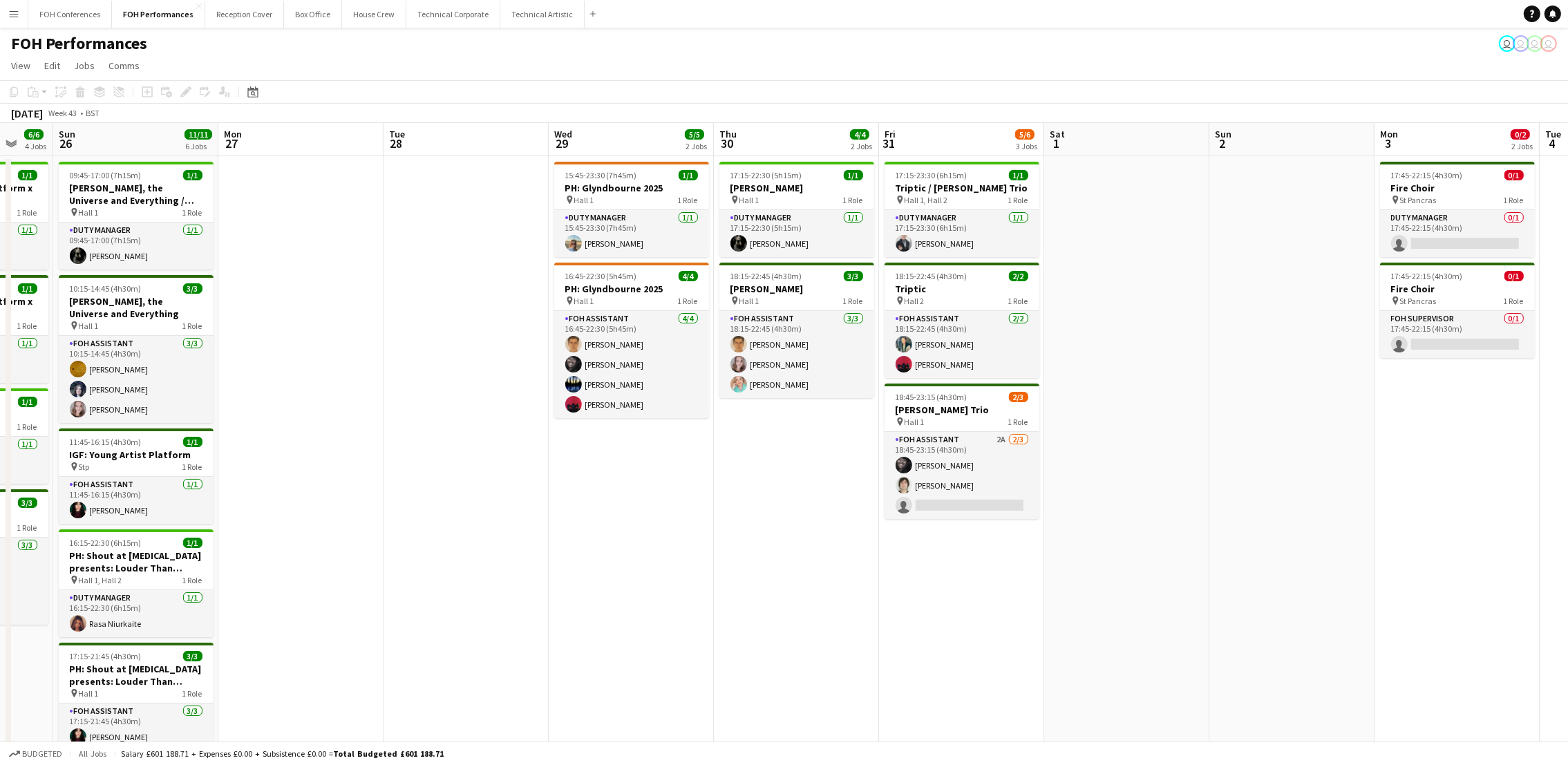
scroll to position [0, 491]
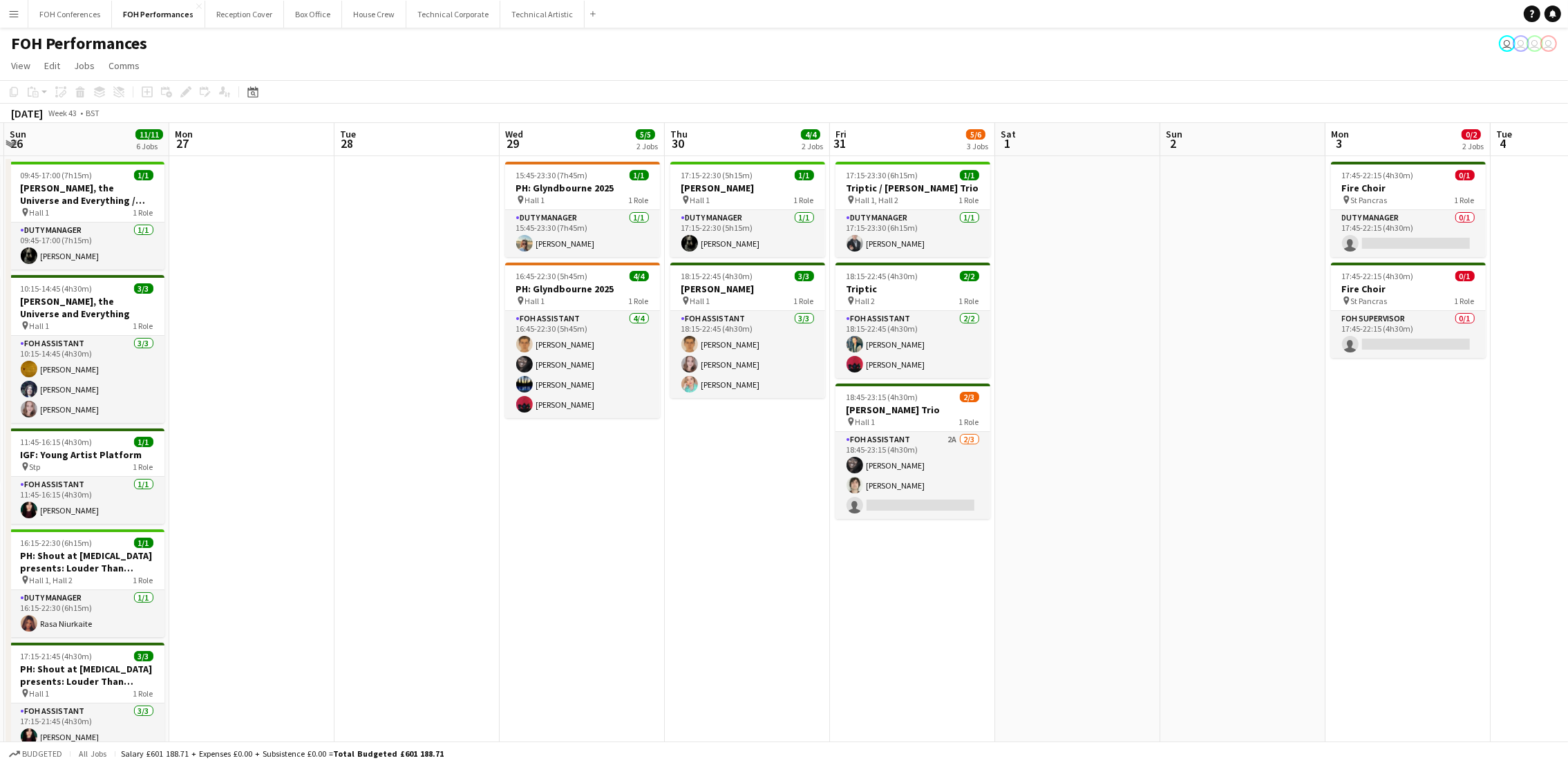
drag, startPoint x: 1513, startPoint y: 136, endPoint x: 1108, endPoint y: 112, distance: 405.7
click at [1108, 112] on app-calendar "Copy Paste Paste Ctrl+V Paste with crew Ctrl+Shift+V Paste linked Job Delete Gr…" at bounding box center [784, 525] width 1568 height 890
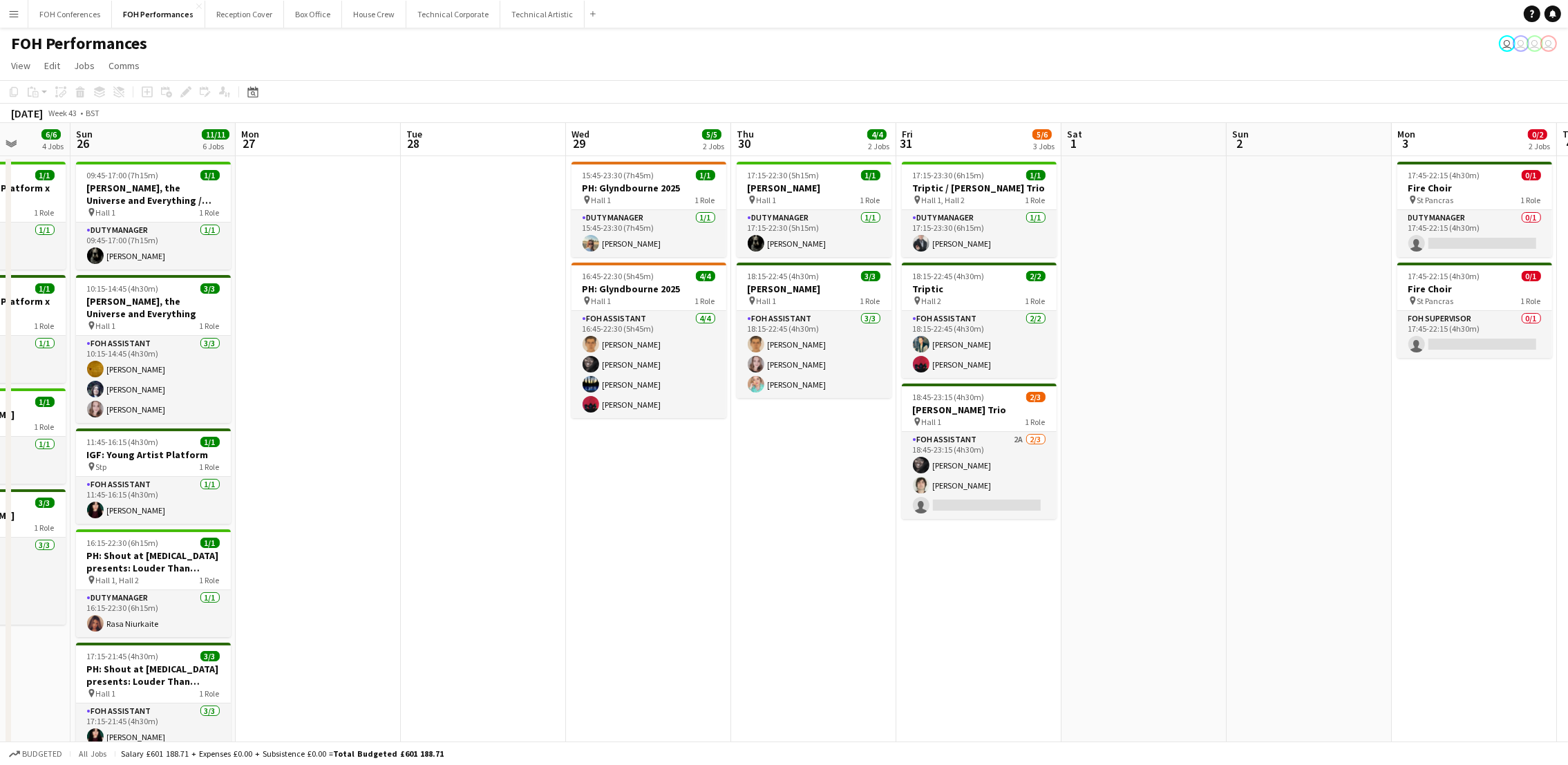
scroll to position [0, 425]
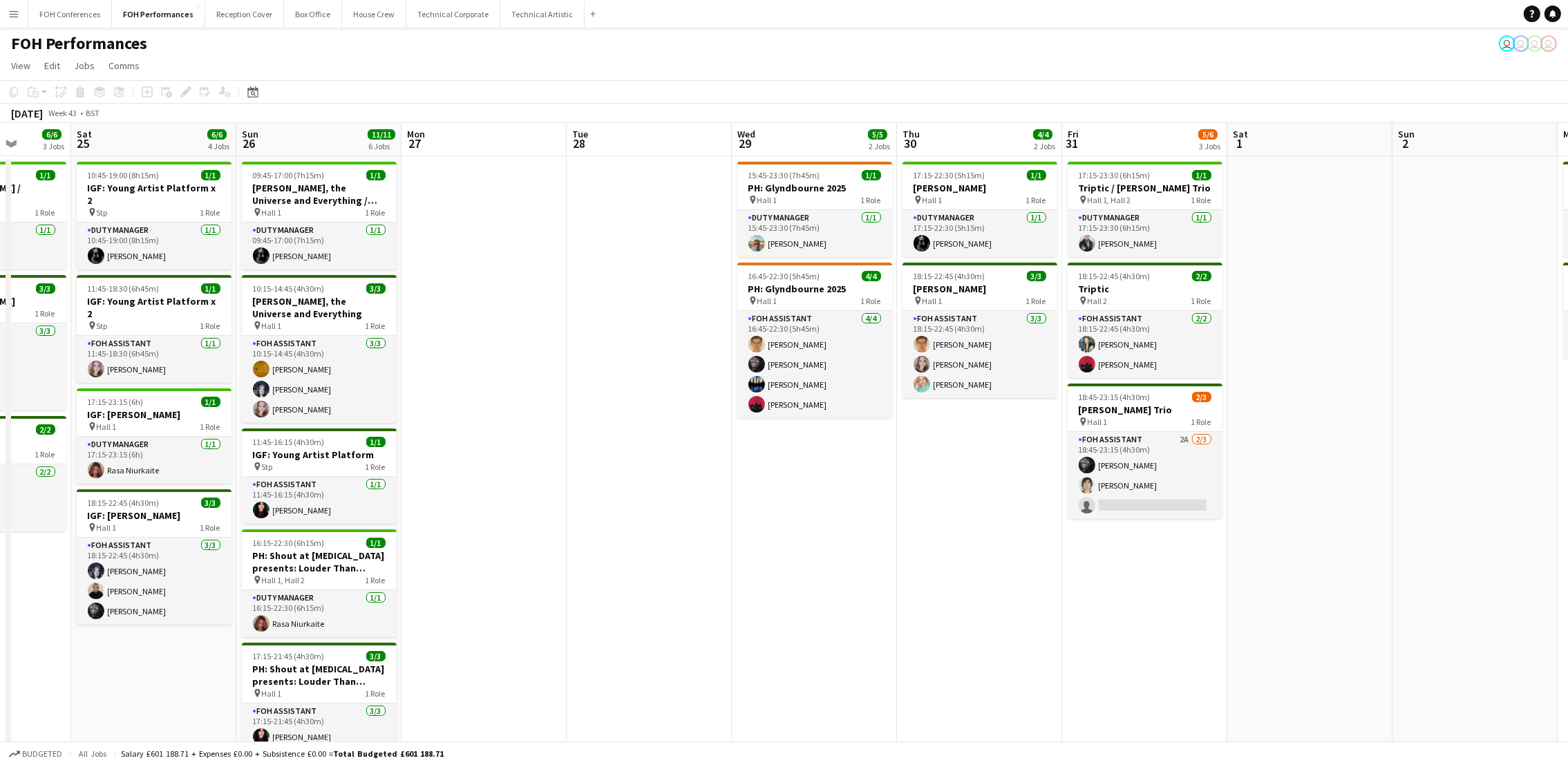
drag, startPoint x: 254, startPoint y: 129, endPoint x: 487, endPoint y: 165, distance: 235.8
click at [487, 165] on app-calendar-viewport "Wed 22 Thu 23 5/6 3 Jobs Fri 24 6/6 3 Jobs Sat 25 6/6 4 Jobs Sun 26 11/11 6 Job…" at bounding box center [784, 546] width 1568 height 847
click at [1143, 507] on app-card-role "FOH Assistant 2A 2/3 18:45-23:15 (4h30m) Deborah Carew Hani Abbasi single-neutr…" at bounding box center [1144, 475] width 155 height 87
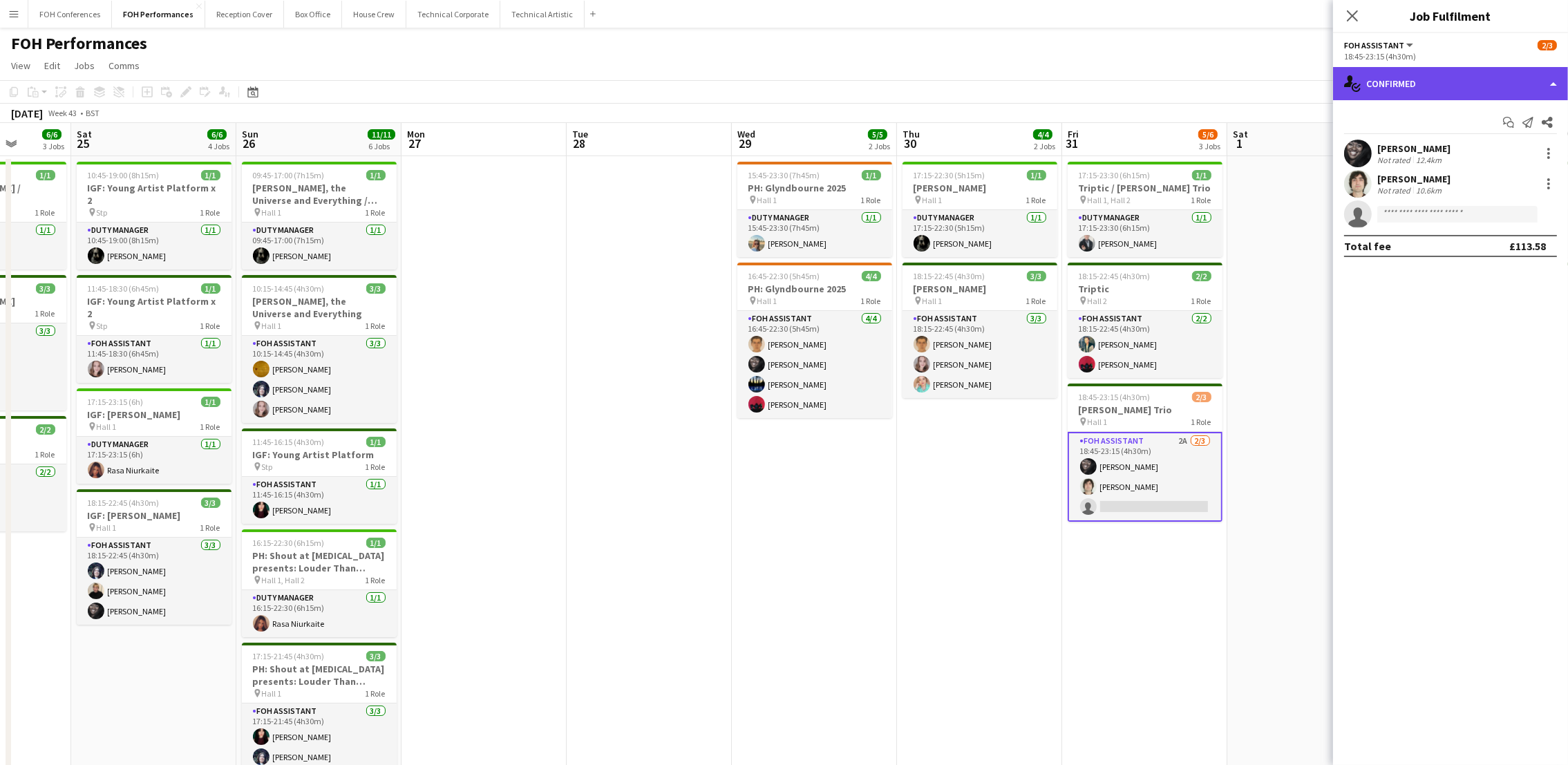
click at [1441, 90] on div "single-neutral-actions-check-2 Confirmed" at bounding box center [1450, 84] width 235 height 33
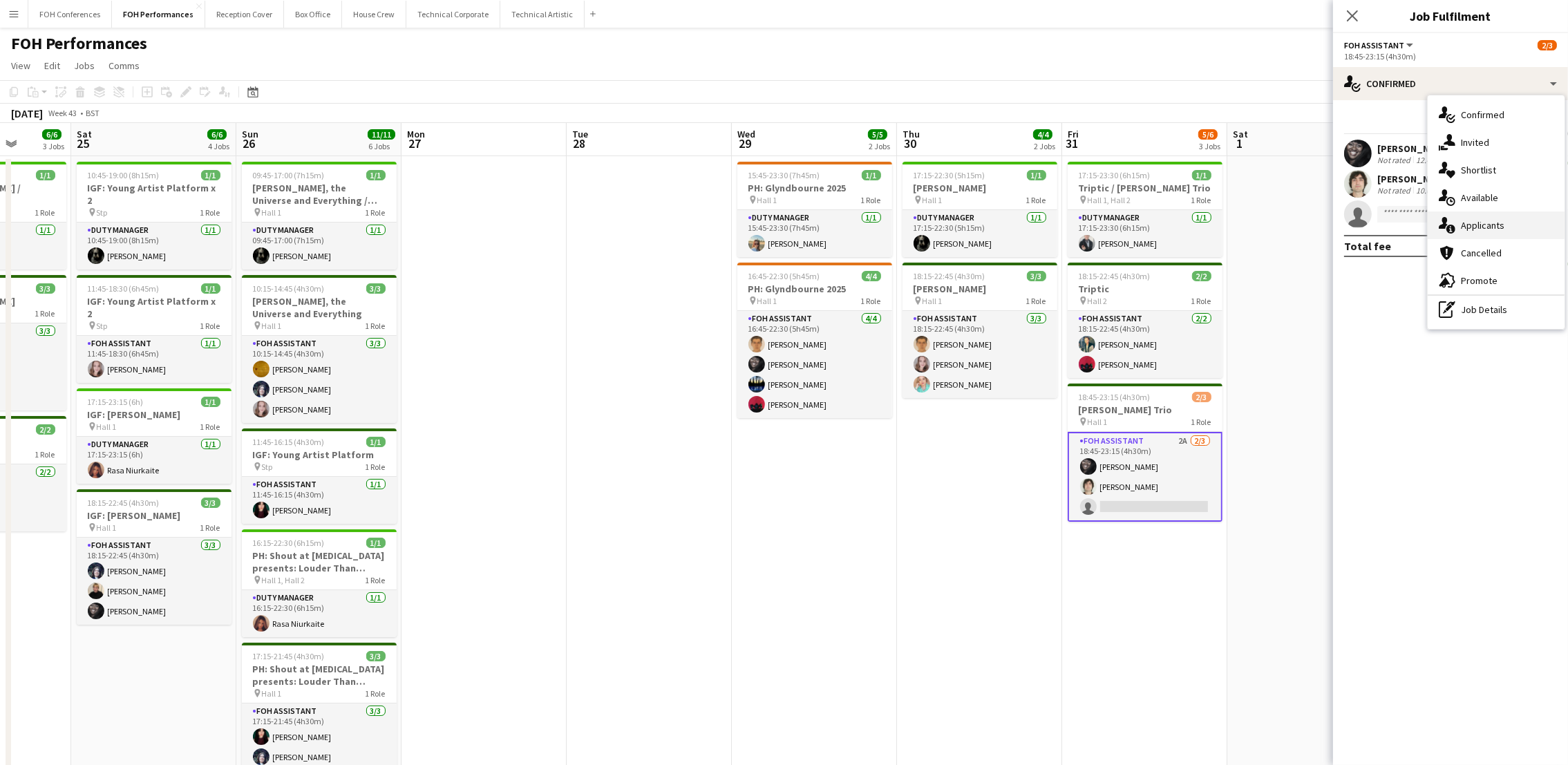
click at [1482, 214] on div "single-neutral-actions-information Applicants" at bounding box center [1495, 225] width 137 height 28
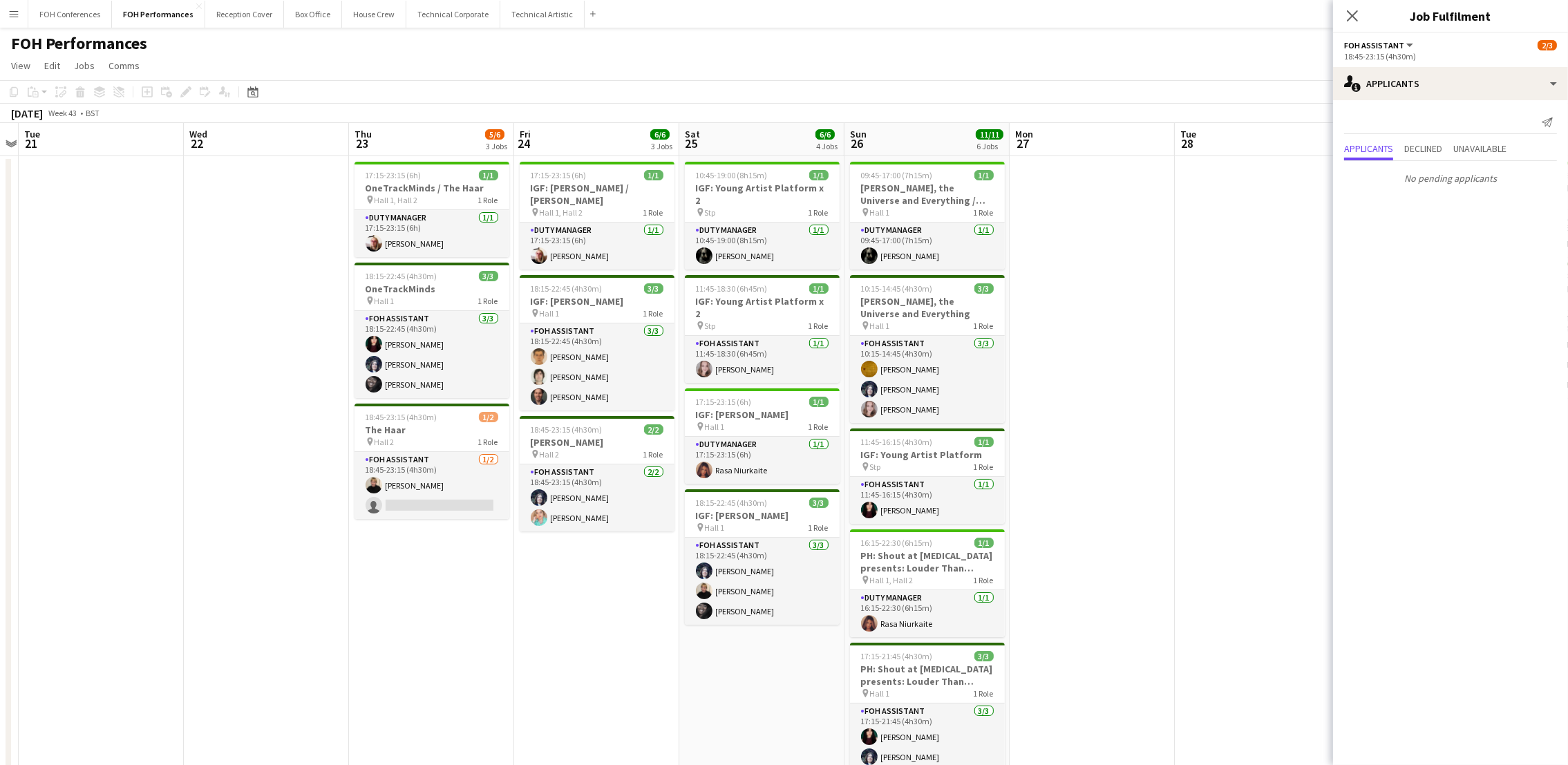
scroll to position [0, 398]
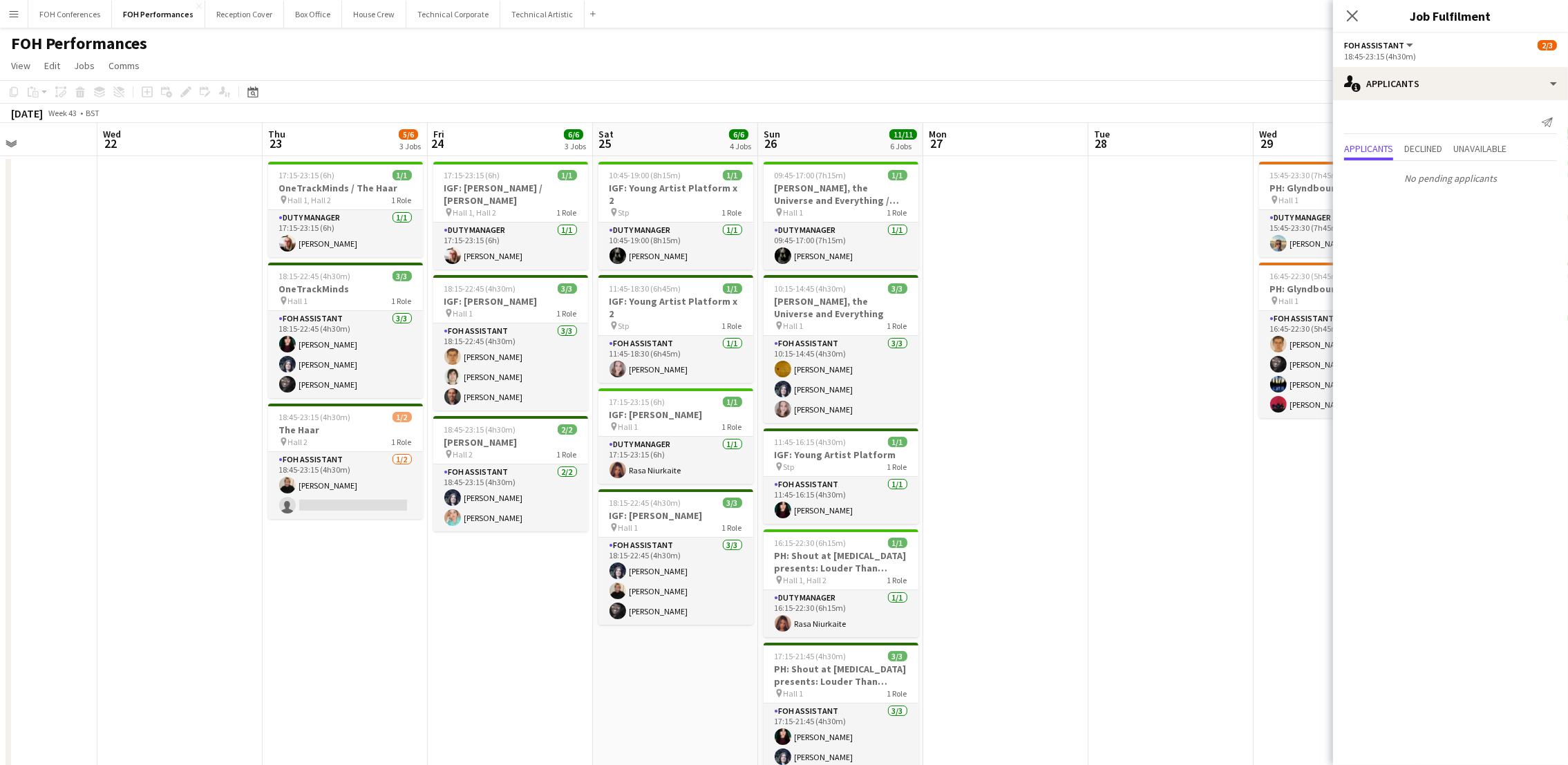
drag, startPoint x: 461, startPoint y: 150, endPoint x: 1146, endPoint y: 145, distance: 685.0
click at [1146, 145] on app-calendar-viewport "Sun 19 5/6 3 Jobs Mon 20 Tue 21 Wed 22 Thu 23 5/6 3 Jobs Fri 24 6/6 3 Jobs Sat …" at bounding box center [784, 546] width 1568 height 847
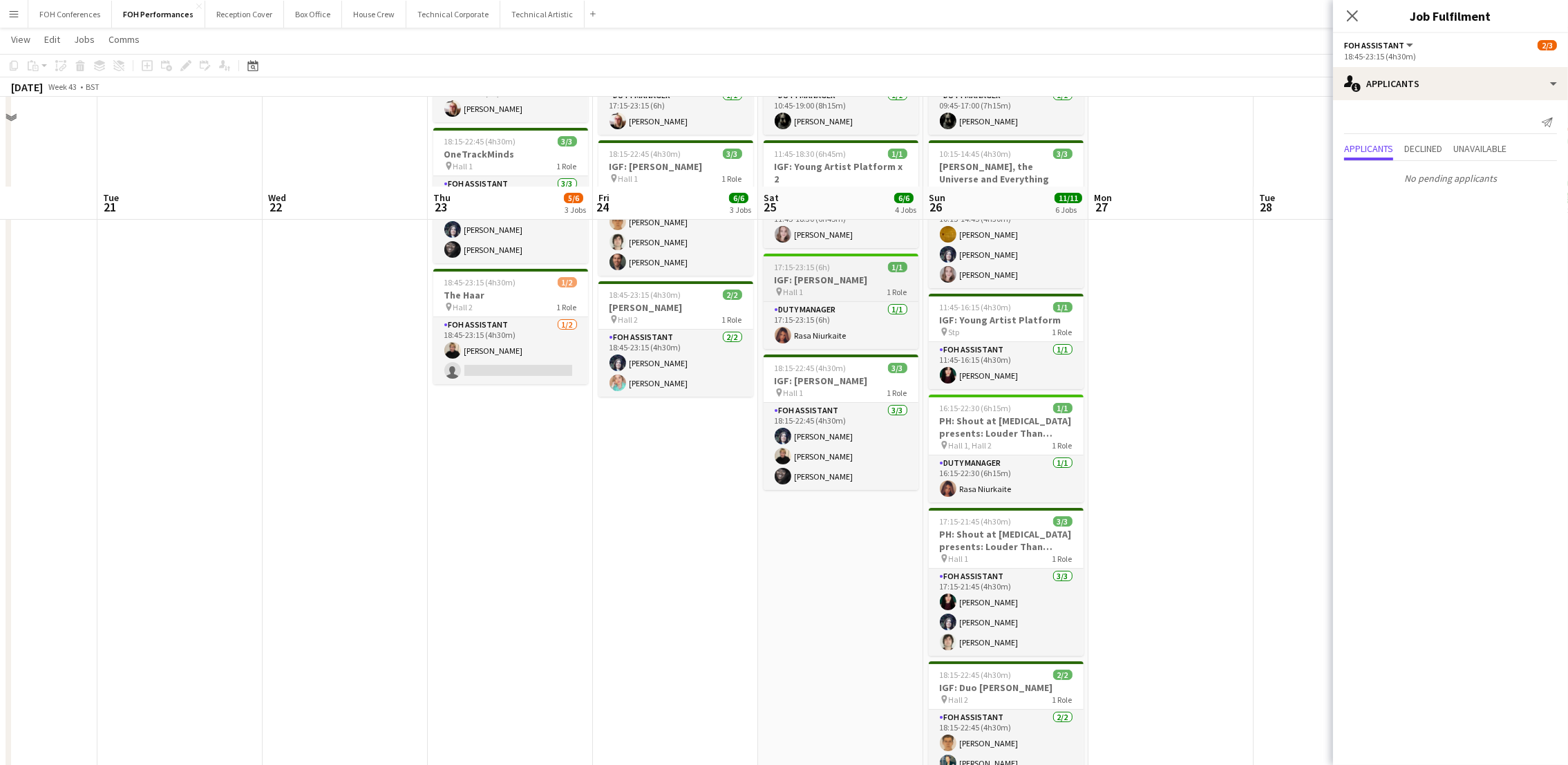
scroll to position [0, 0]
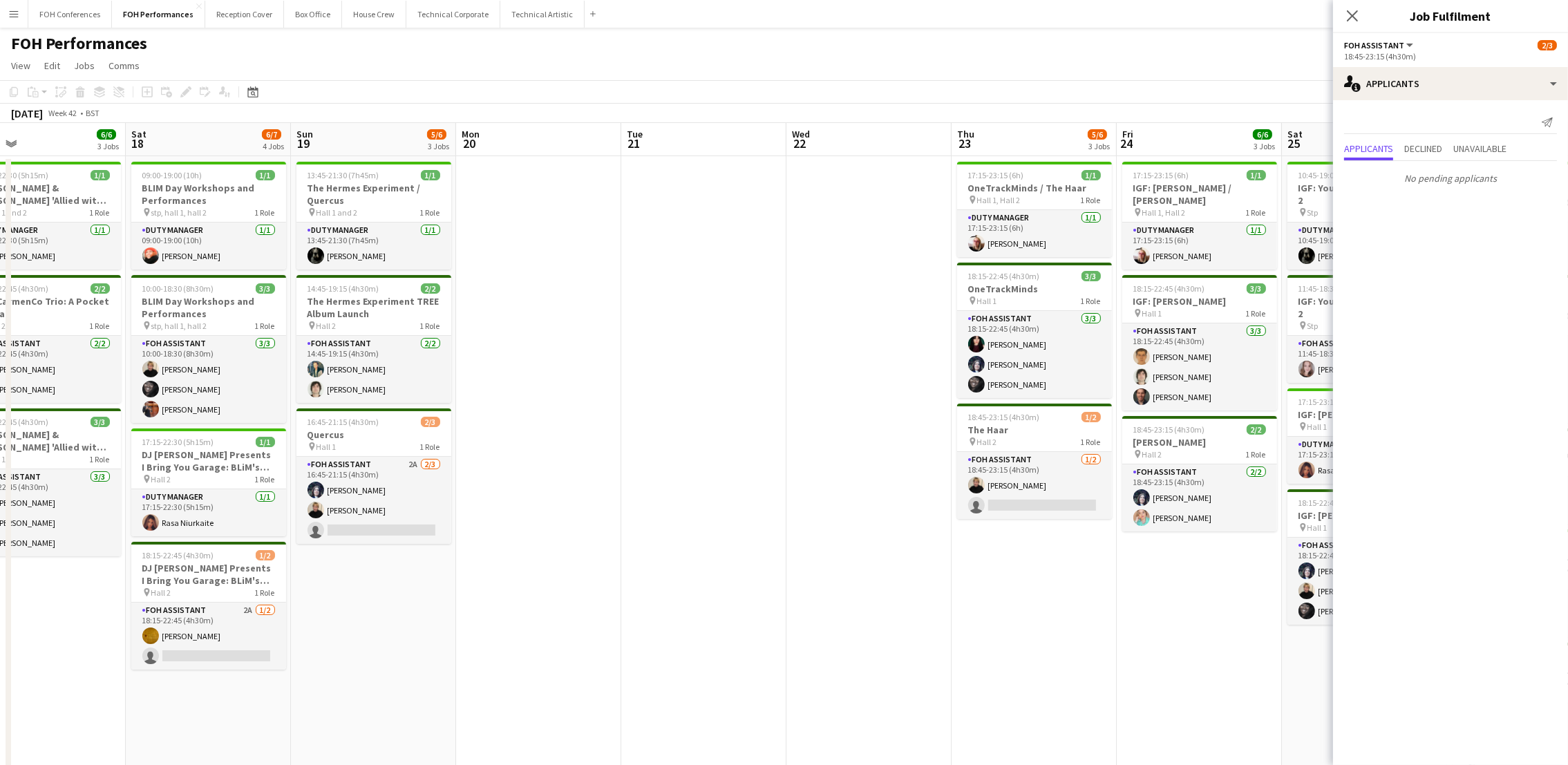
drag, startPoint x: 205, startPoint y: 124, endPoint x: 731, endPoint y: 164, distance: 527.5
click at [730, 166] on app-calendar-viewport "Wed 15 3/4 2 Jobs Thu 16 1/1 1 Job Fri 17 6/6 3 Jobs Sat 18 6/7 4 Jobs Sun 19 5…" at bounding box center [784, 546] width 1568 height 847
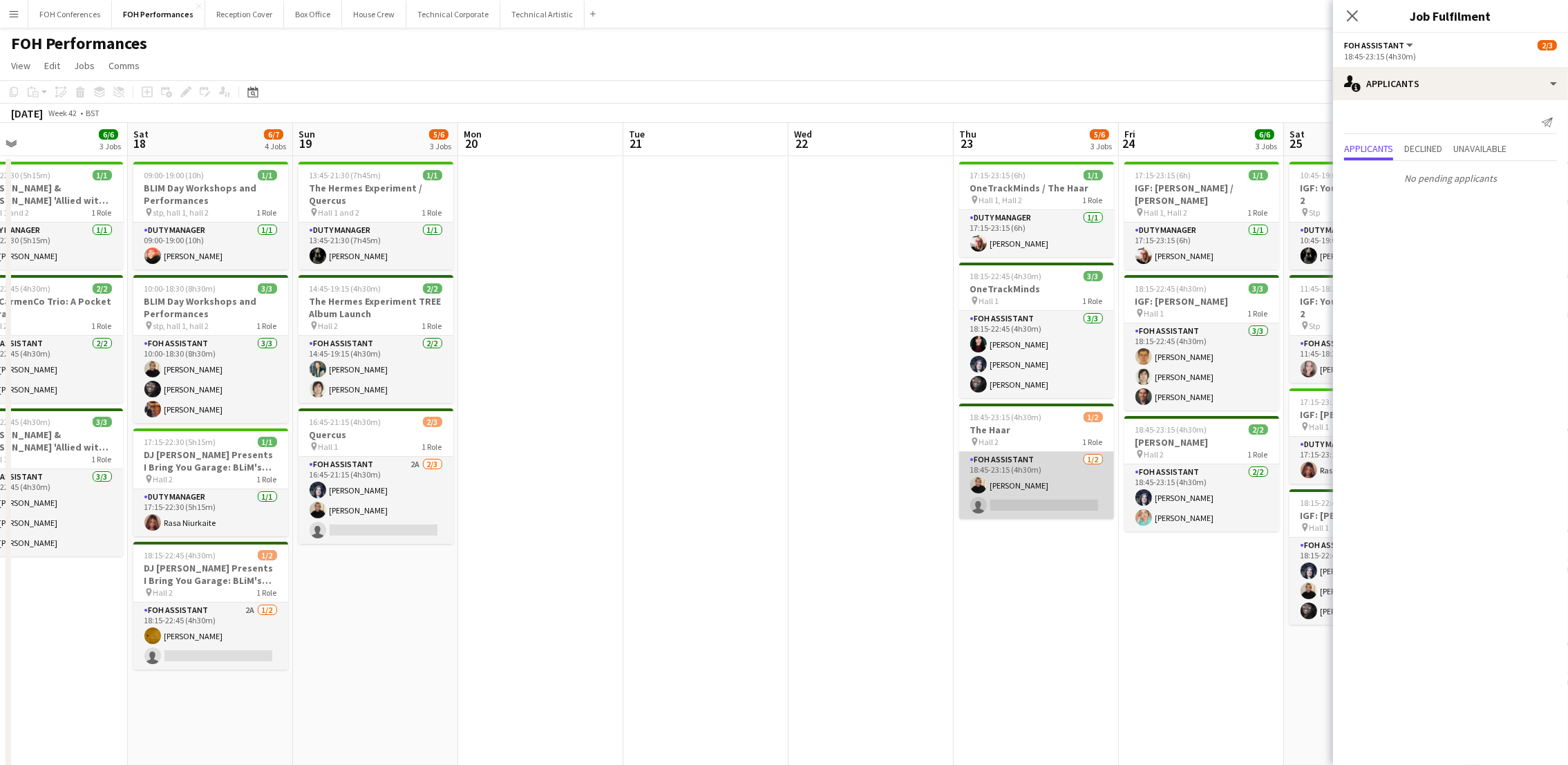
click at [1039, 509] on app-card-role "FOH Assistant 1/2 18:45-23:15 (4h30m) Jojo Ruta single-neutral-actions" at bounding box center [1036, 485] width 155 height 67
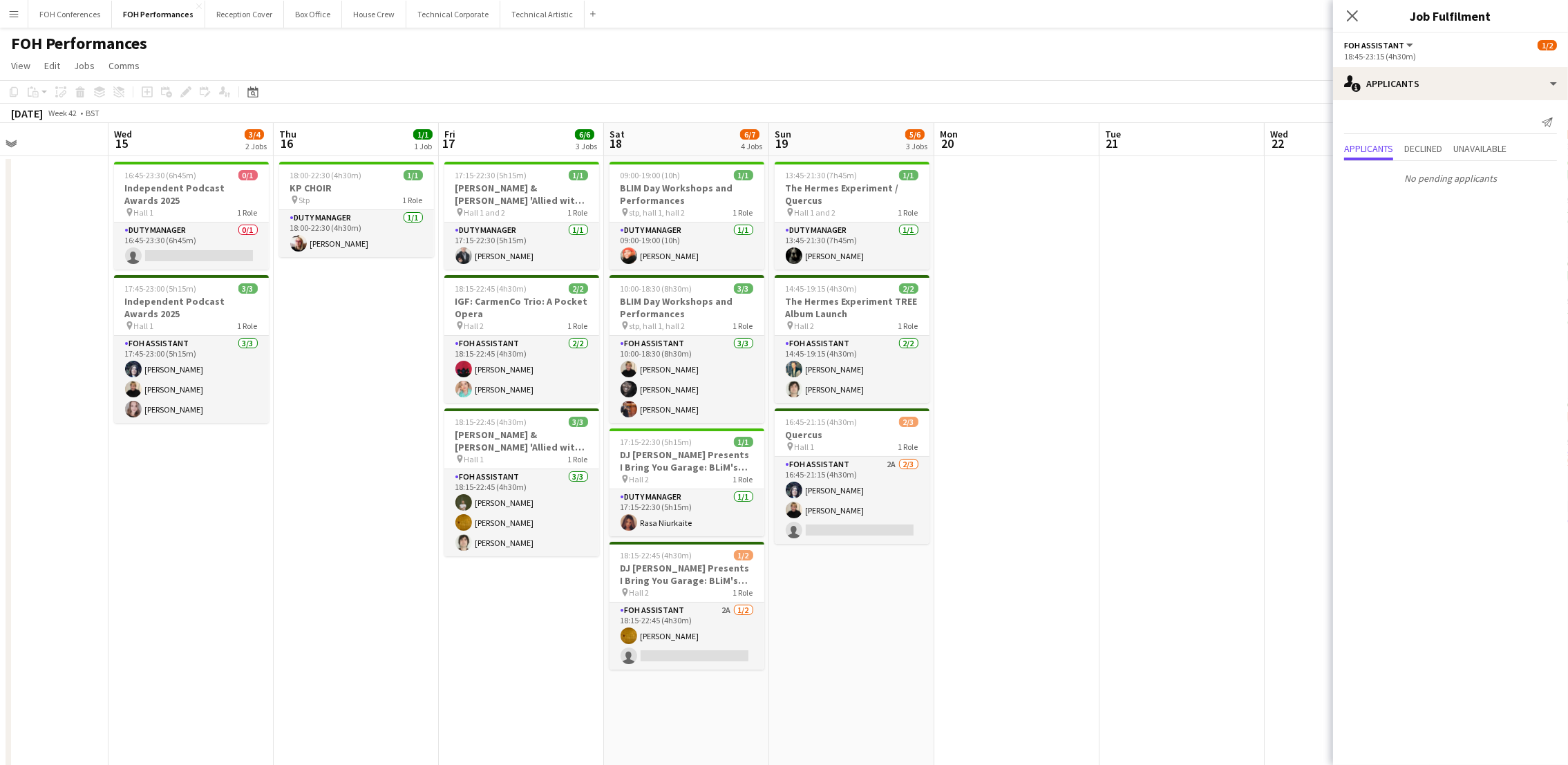
scroll to position [0, 378]
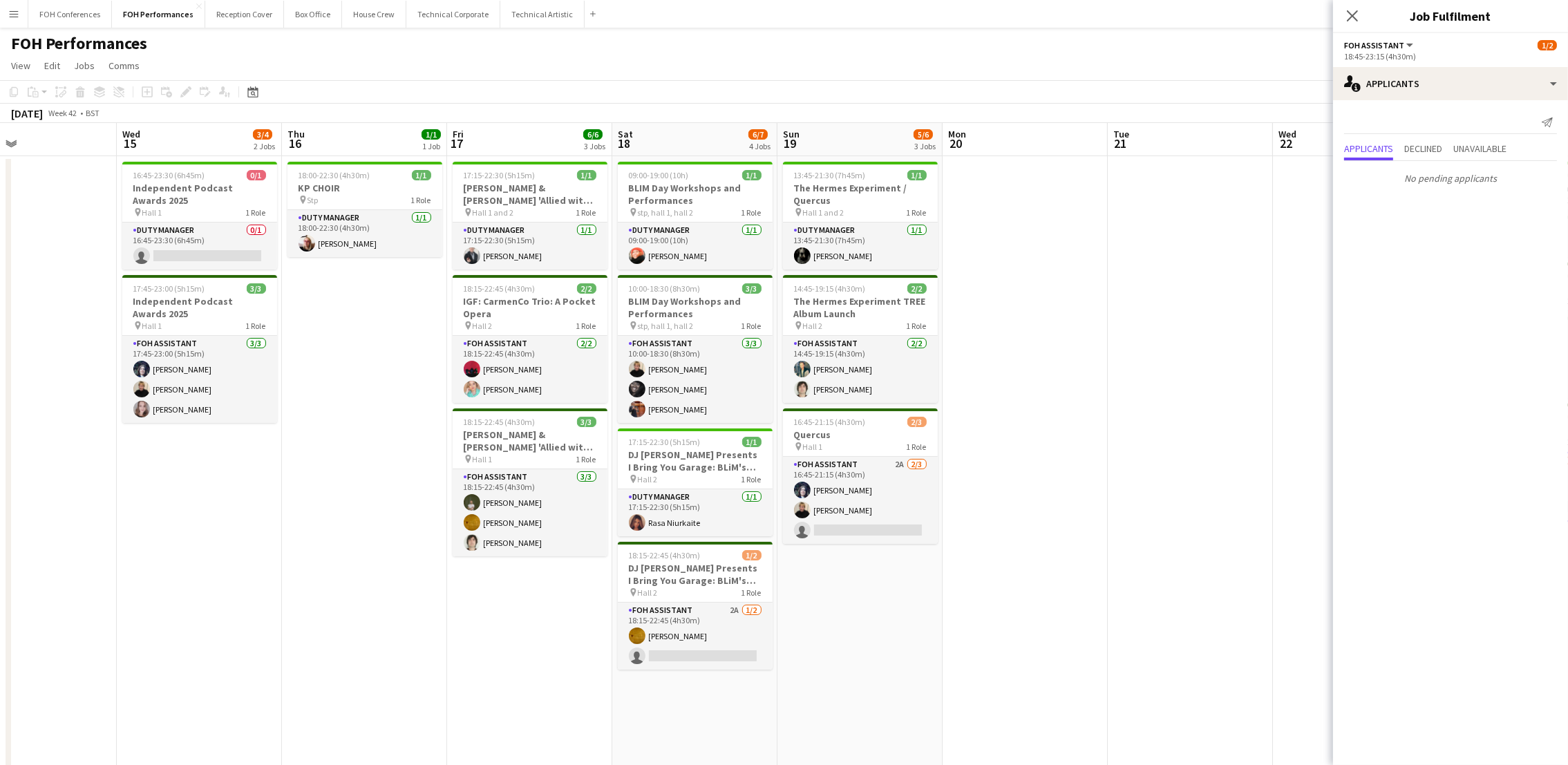
drag, startPoint x: 566, startPoint y: 150, endPoint x: 1050, endPoint y: 159, distance: 484.1
click at [1050, 159] on app-calendar-viewport "Sun 12 8/8 4 Jobs Mon 13 5/5 3 Jobs Tue 14 Wed 15 3/4 2 Jobs Thu 16 1/1 1 Job F…" at bounding box center [784, 546] width 1568 height 847
click at [832, 527] on app-card-role "FOH Assistant 2A 2/3 16:45-21:15 (4h30m) Louise Warren Jojo Ruta single-neutral…" at bounding box center [860, 500] width 155 height 87
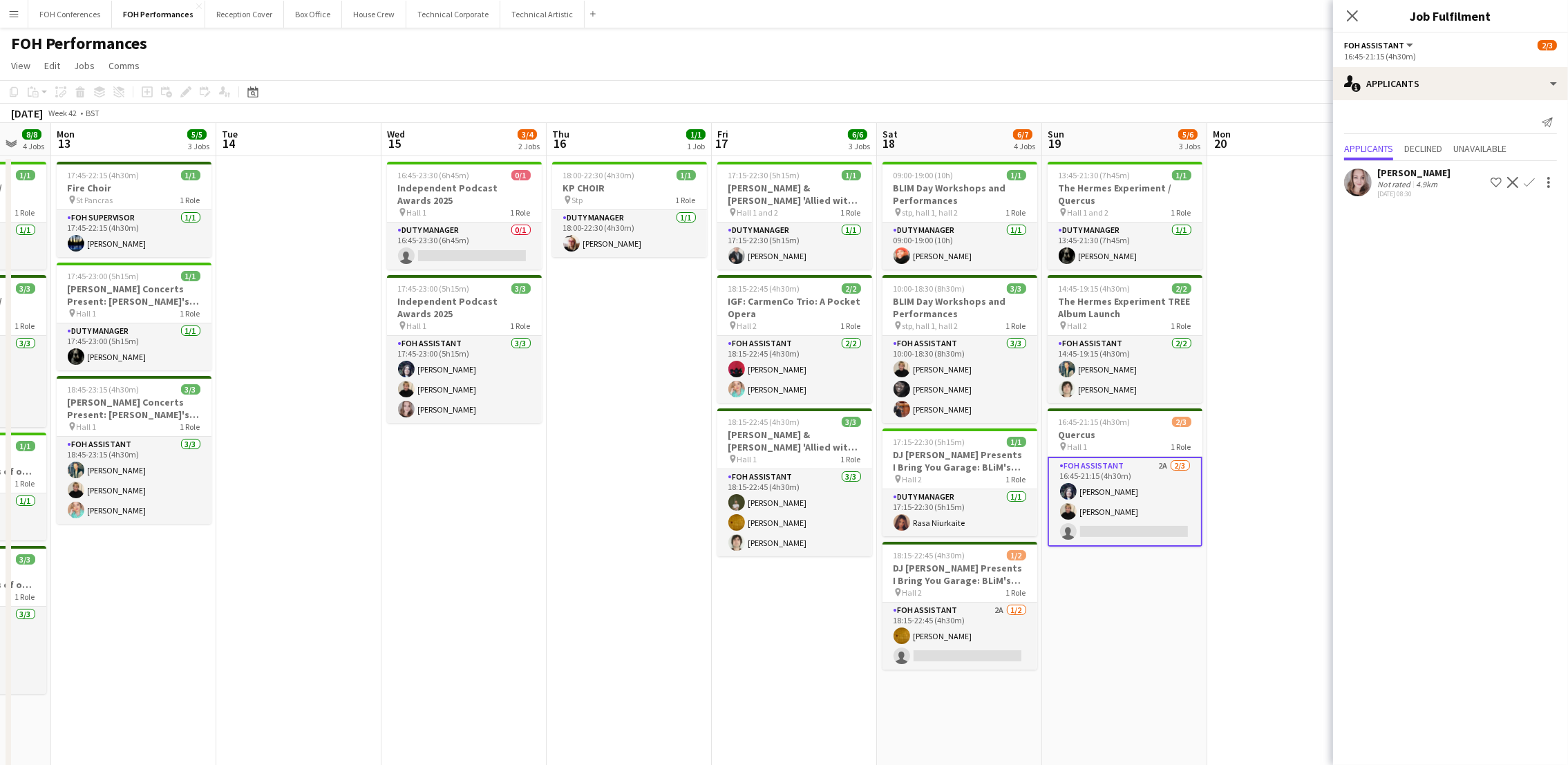
scroll to position [0, 277]
drag, startPoint x: 1046, startPoint y: 157, endPoint x: 1311, endPoint y: 163, distance: 265.1
click at [1311, 163] on app-calendar-viewport "Sat 11 7/8 4 Jobs Sun 12 8/8 4 Jobs Mon 13 5/5 3 Jobs Tue 14 Wed 15 3/4 2 Jobs …" at bounding box center [784, 546] width 1568 height 847
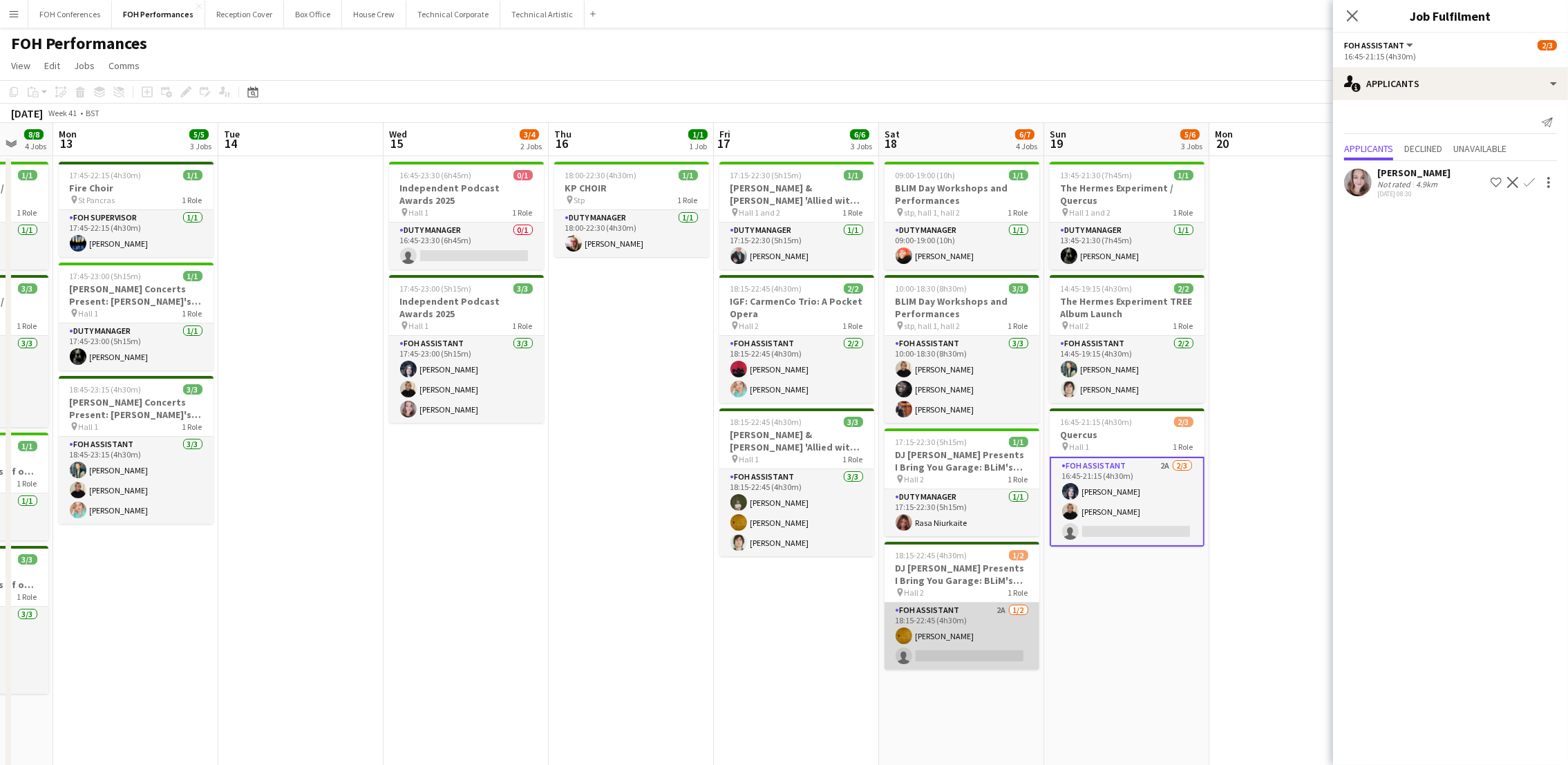
click at [944, 652] on app-card-role "FOH Assistant 2A 1/2 18:15-22:45 (4h30m) Ike Egbetola single-neutral-actions" at bounding box center [961, 636] width 155 height 67
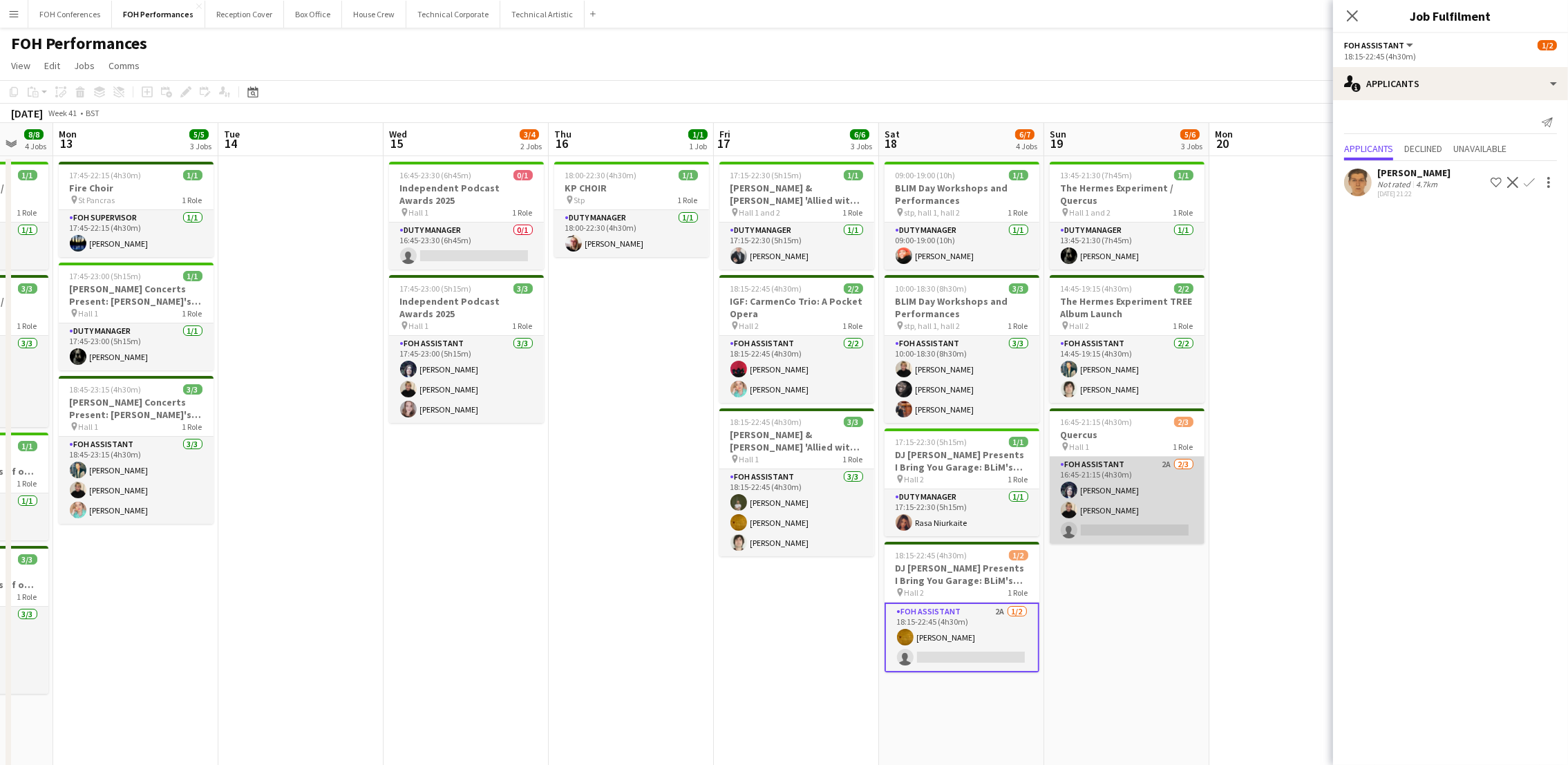
click at [1105, 536] on app-card-role "FOH Assistant 2A 2/3 16:45-21:15 (4h30m) Louise Warren Jojo Ruta single-neutral…" at bounding box center [1127, 500] width 155 height 87
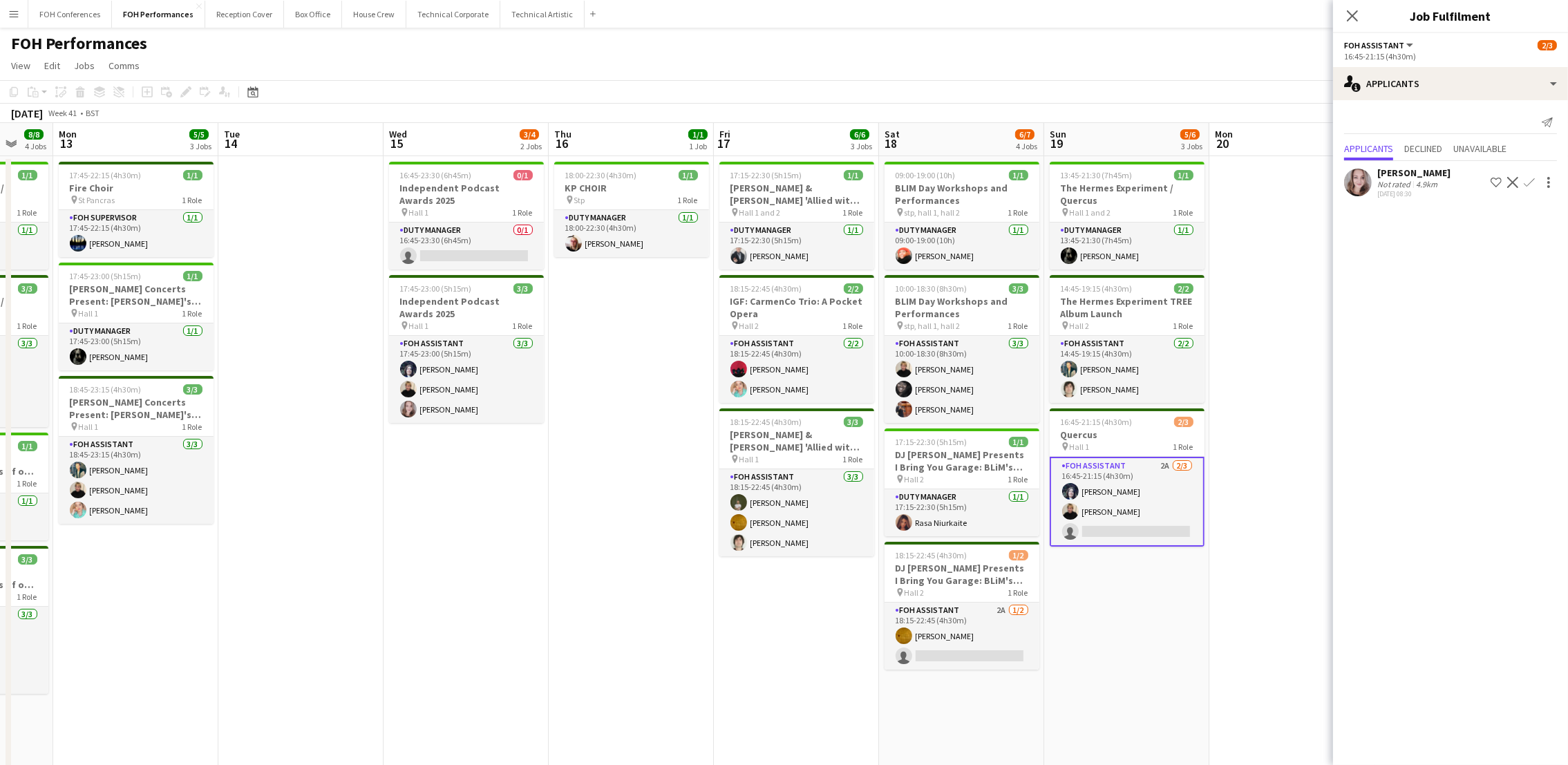
click at [1531, 181] on app-icon "Confirm" at bounding box center [1529, 182] width 11 height 11
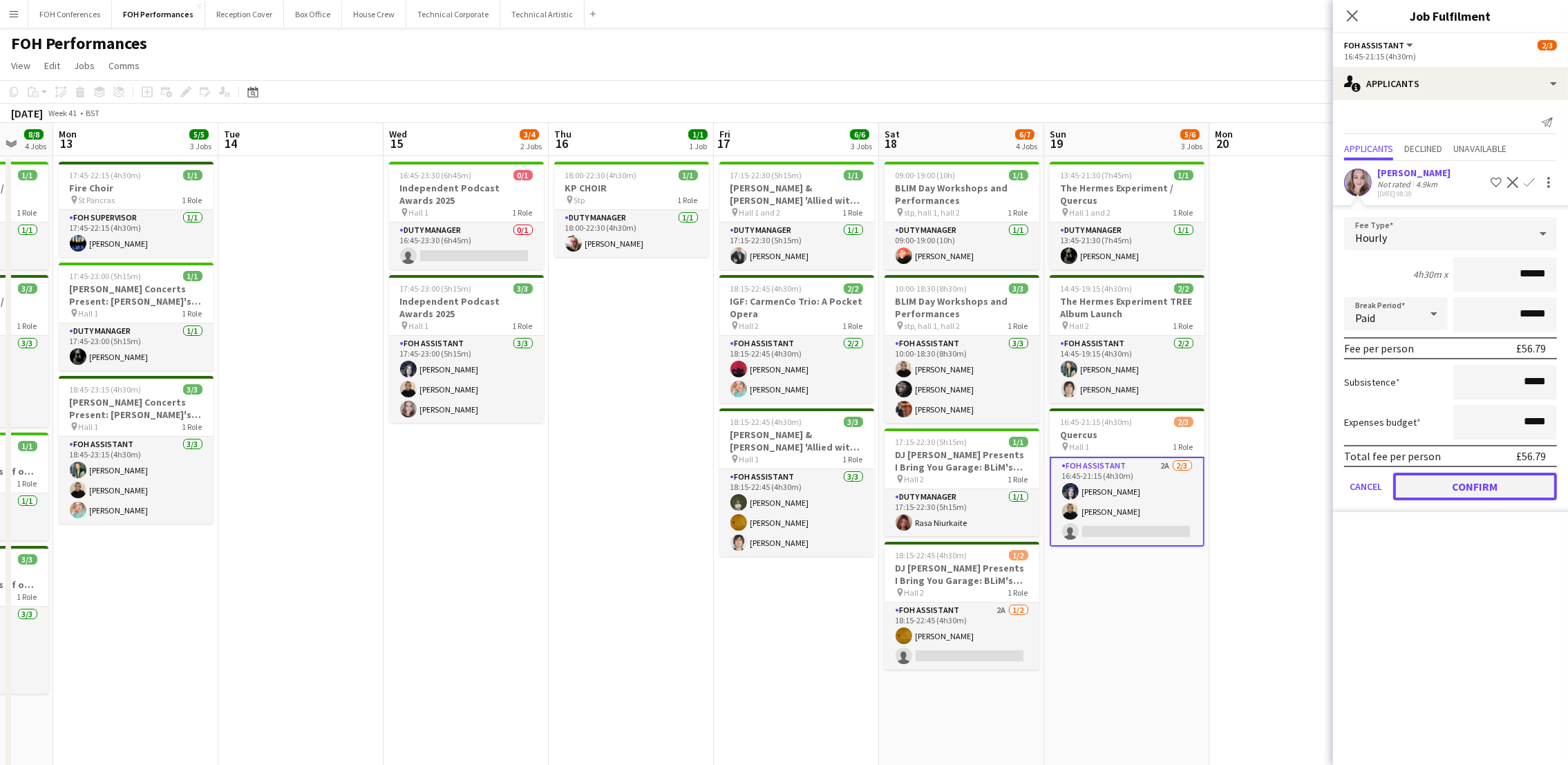
click at [1446, 487] on button "Confirm" at bounding box center [1474, 486] width 163 height 28
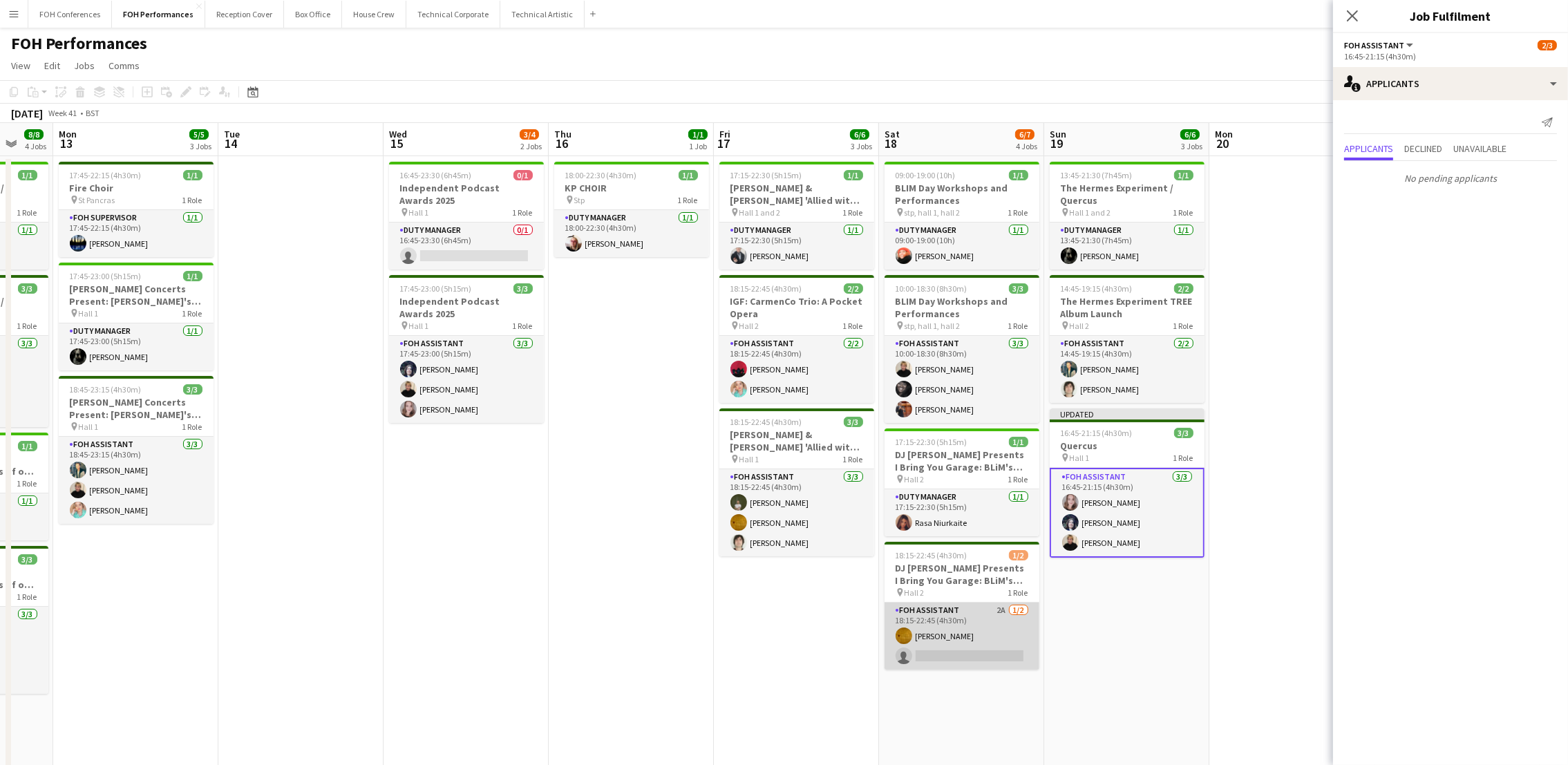
click at [947, 651] on app-card-role "FOH Assistant 2A 1/2 18:15-22:45 (4h30m) Ike Egbetola single-neutral-actions" at bounding box center [961, 636] width 155 height 67
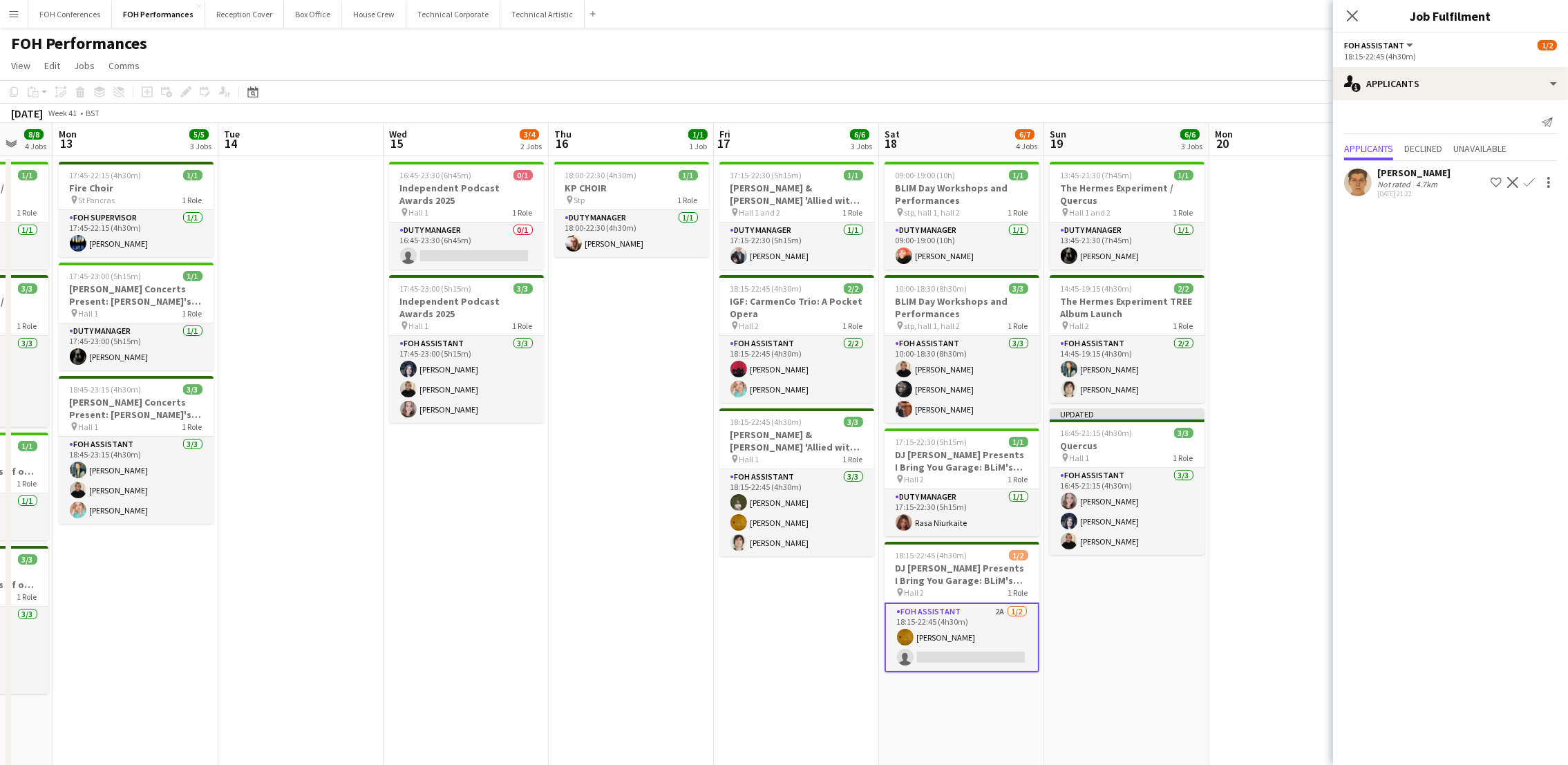
click at [928, 654] on app-card-role "FOH Assistant 2A 1/2 18:15-22:45 (4h30m) Ike Egbetola single-neutral-actions" at bounding box center [961, 637] width 155 height 70
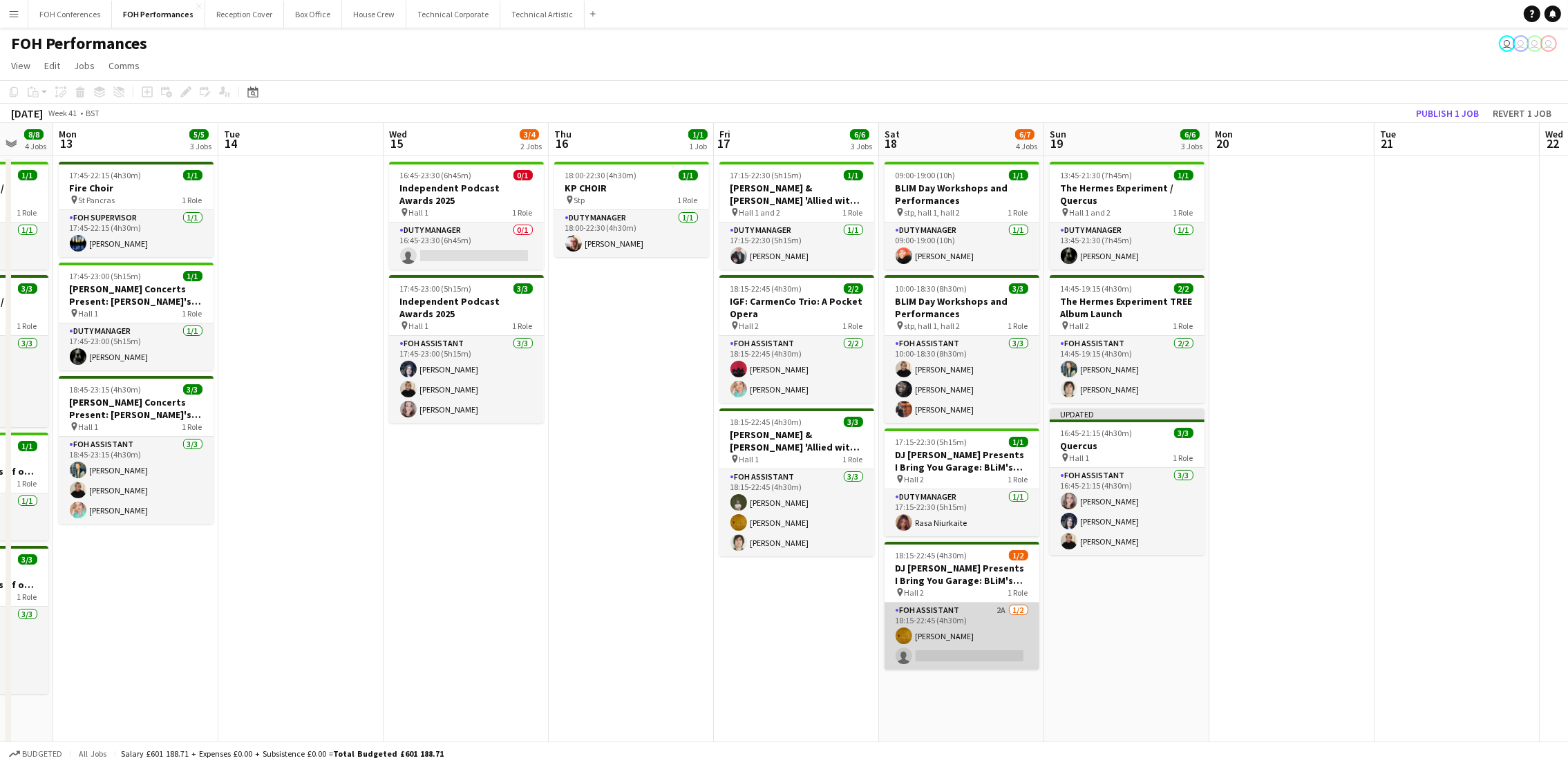
click at [958, 659] on app-card-role "FOH Assistant 2A 1/2 18:15-22:45 (4h30m) Ike Egbetola single-neutral-actions" at bounding box center [961, 636] width 155 height 67
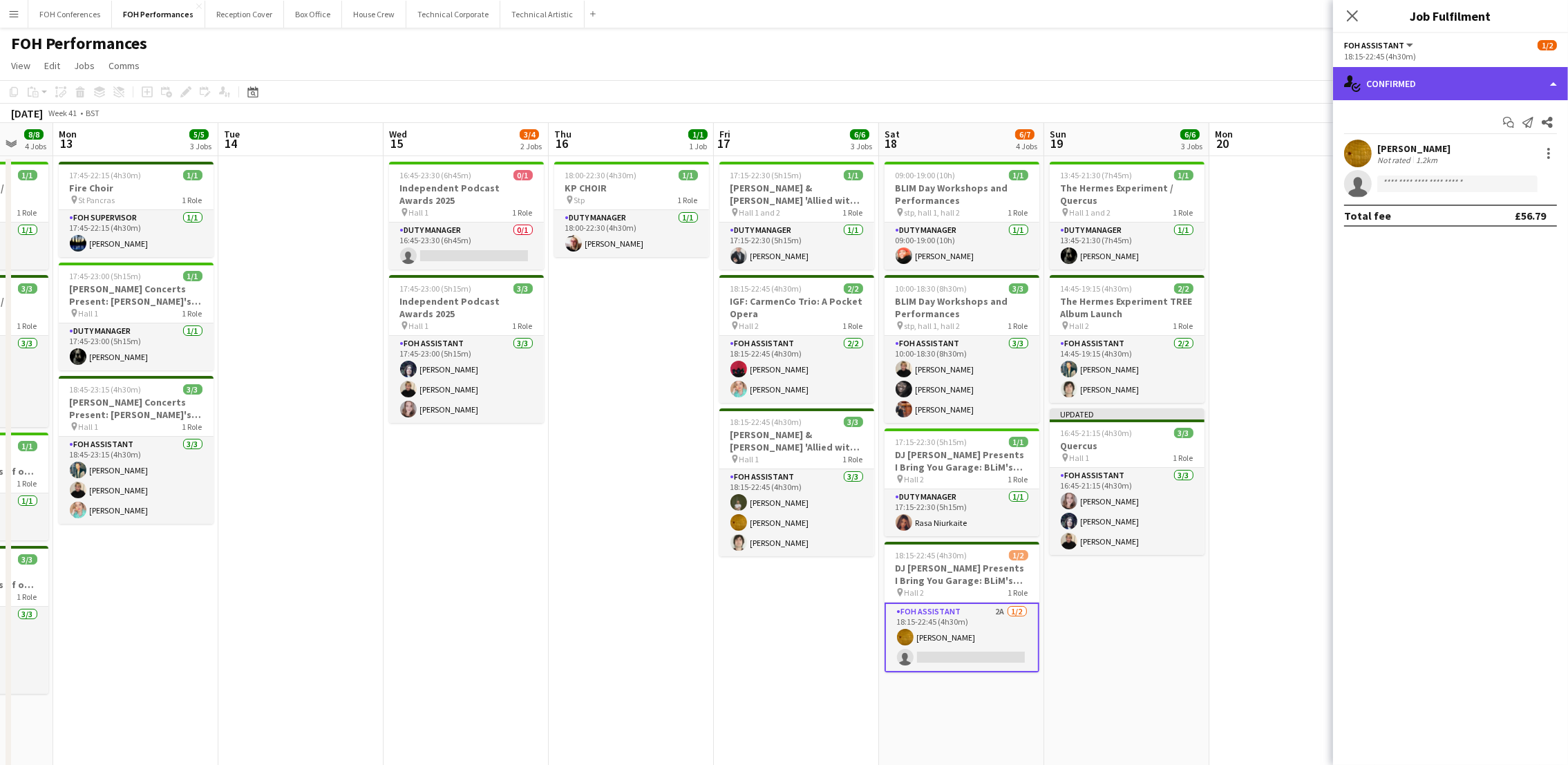
click at [1462, 76] on div "single-neutral-actions-check-2 Confirmed" at bounding box center [1450, 84] width 235 height 33
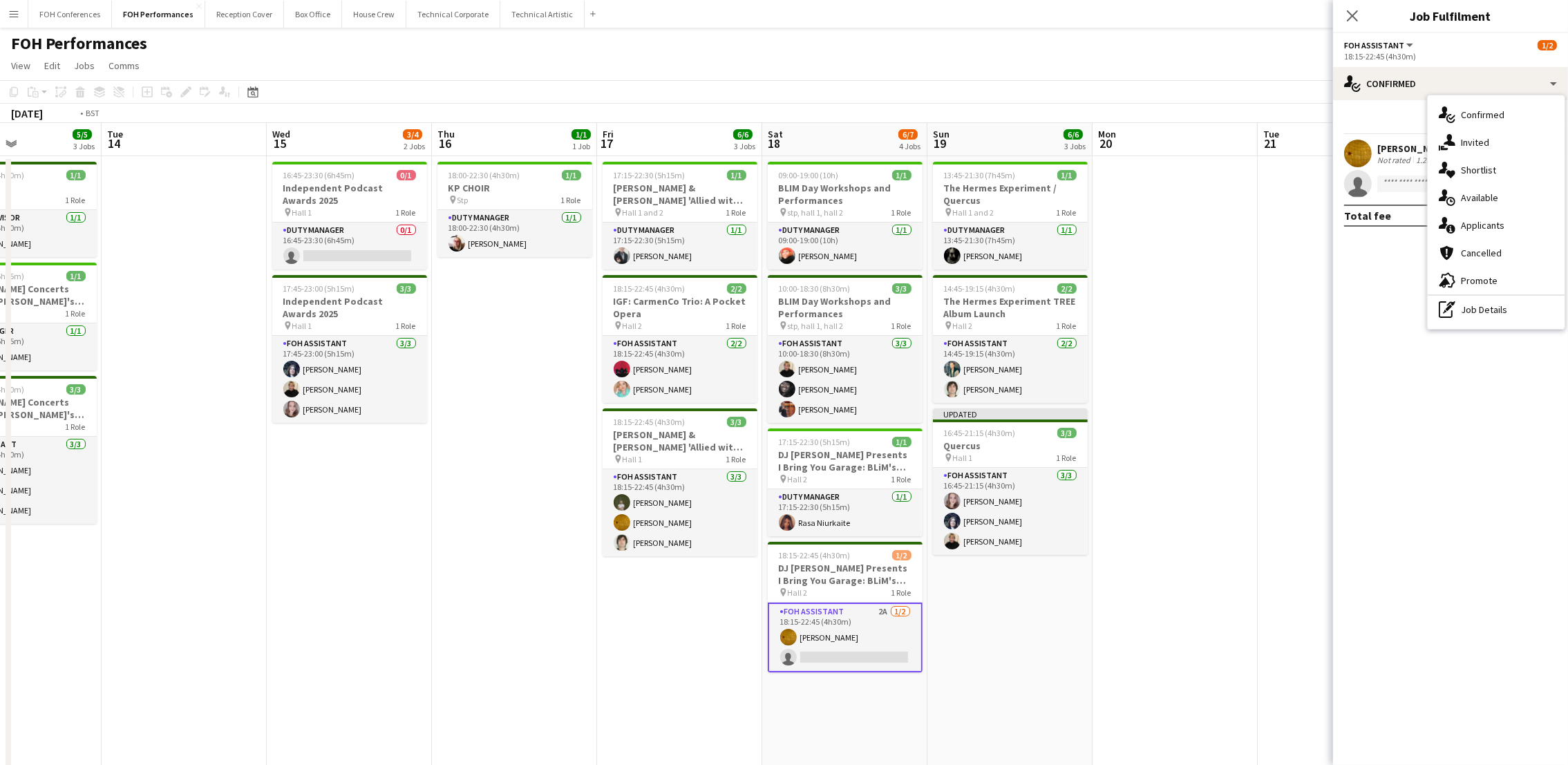
scroll to position [0, 418]
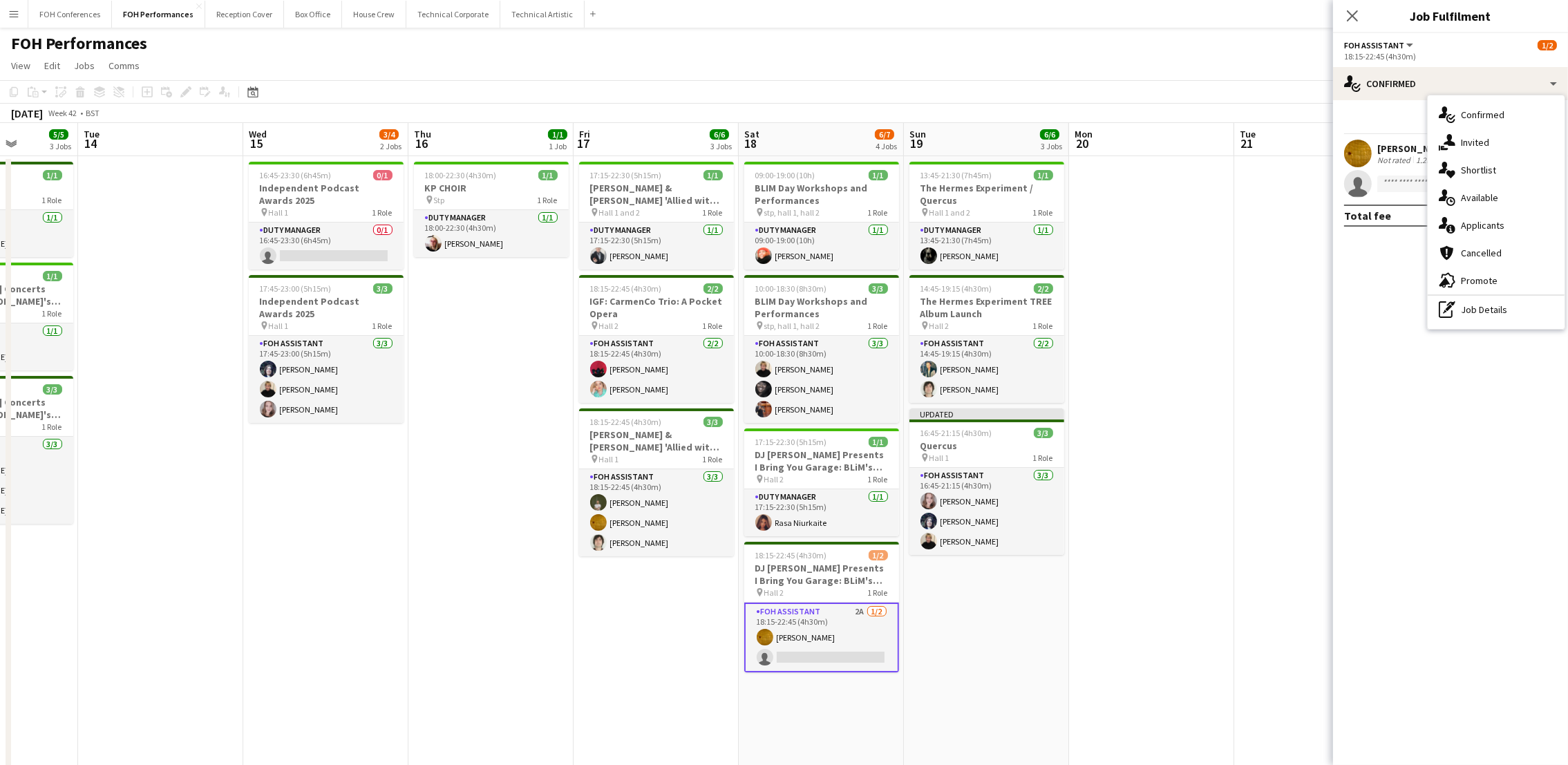
drag, startPoint x: 1163, startPoint y: 140, endPoint x: 1023, endPoint y: 150, distance: 140.4
click at [1023, 150] on app-calendar-viewport "Sat 11 7/8 4 Jobs Sun 12 8/8 4 Jobs Mon 13 5/5 3 Jobs Tue 14 Wed 15 3/4 2 Jobs …" at bounding box center [784, 546] width 1568 height 847
click at [1209, 75] on app-page-menu "View Day view expanded Day view collapsed Month view Date picker Jump to today …" at bounding box center [784, 67] width 1568 height 27
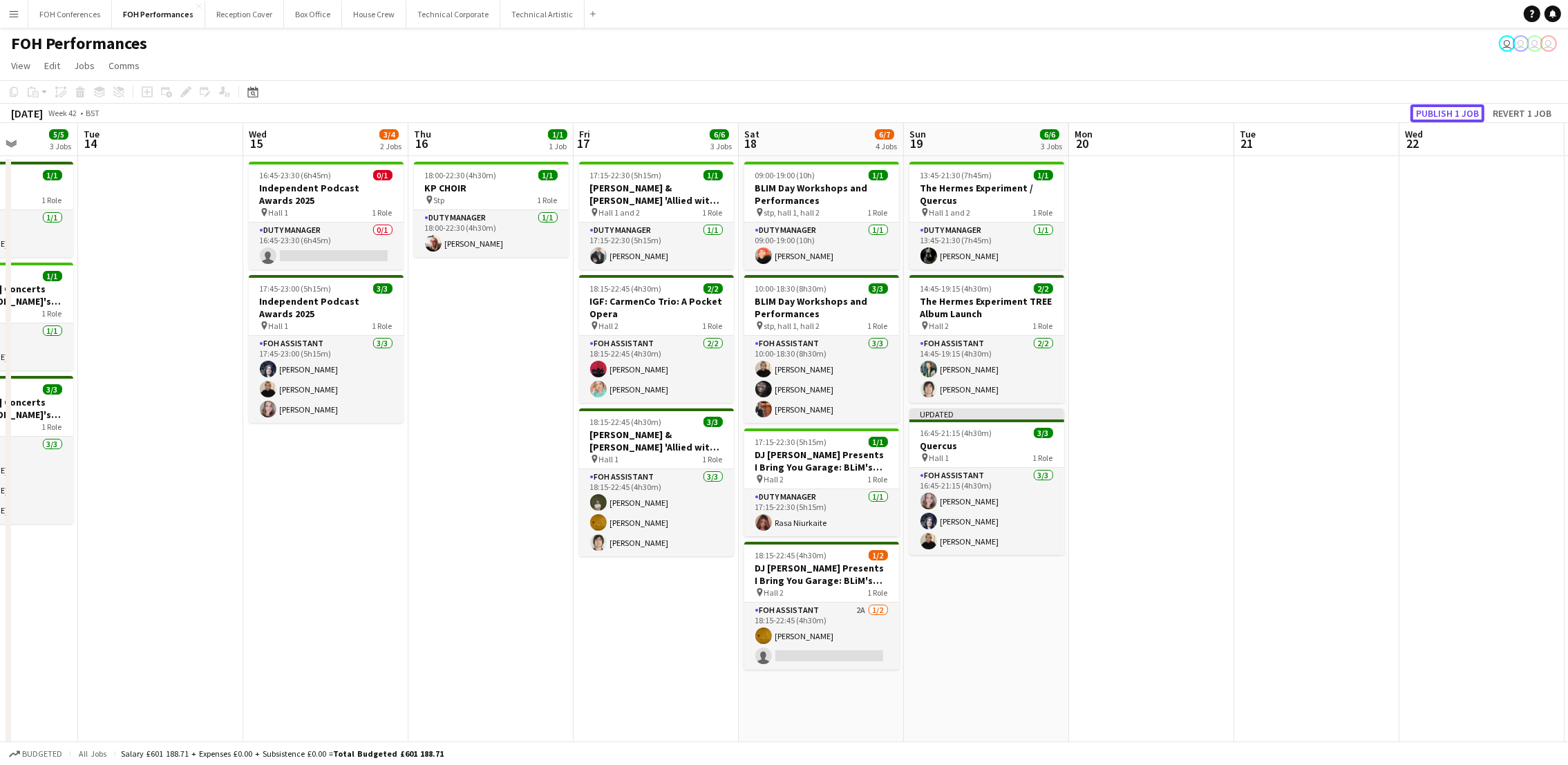
click at [1457, 106] on button "Publish 1 job" at bounding box center [1447, 113] width 74 height 18
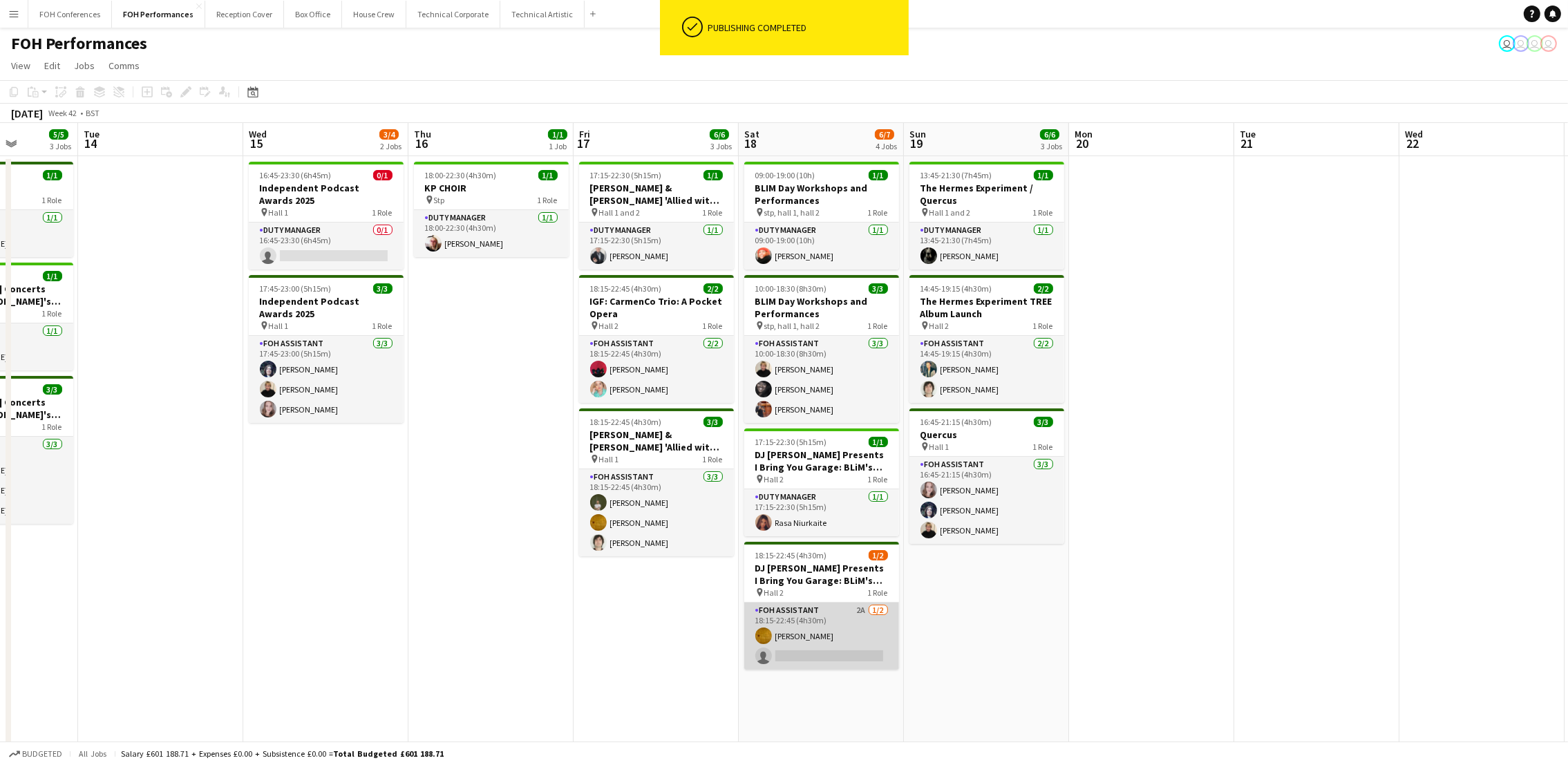
click at [804, 662] on app-card-role "FOH Assistant 2A 1/2 18:15-22:45 (4h30m) Ike Egbetola single-neutral-actions" at bounding box center [821, 636] width 155 height 67
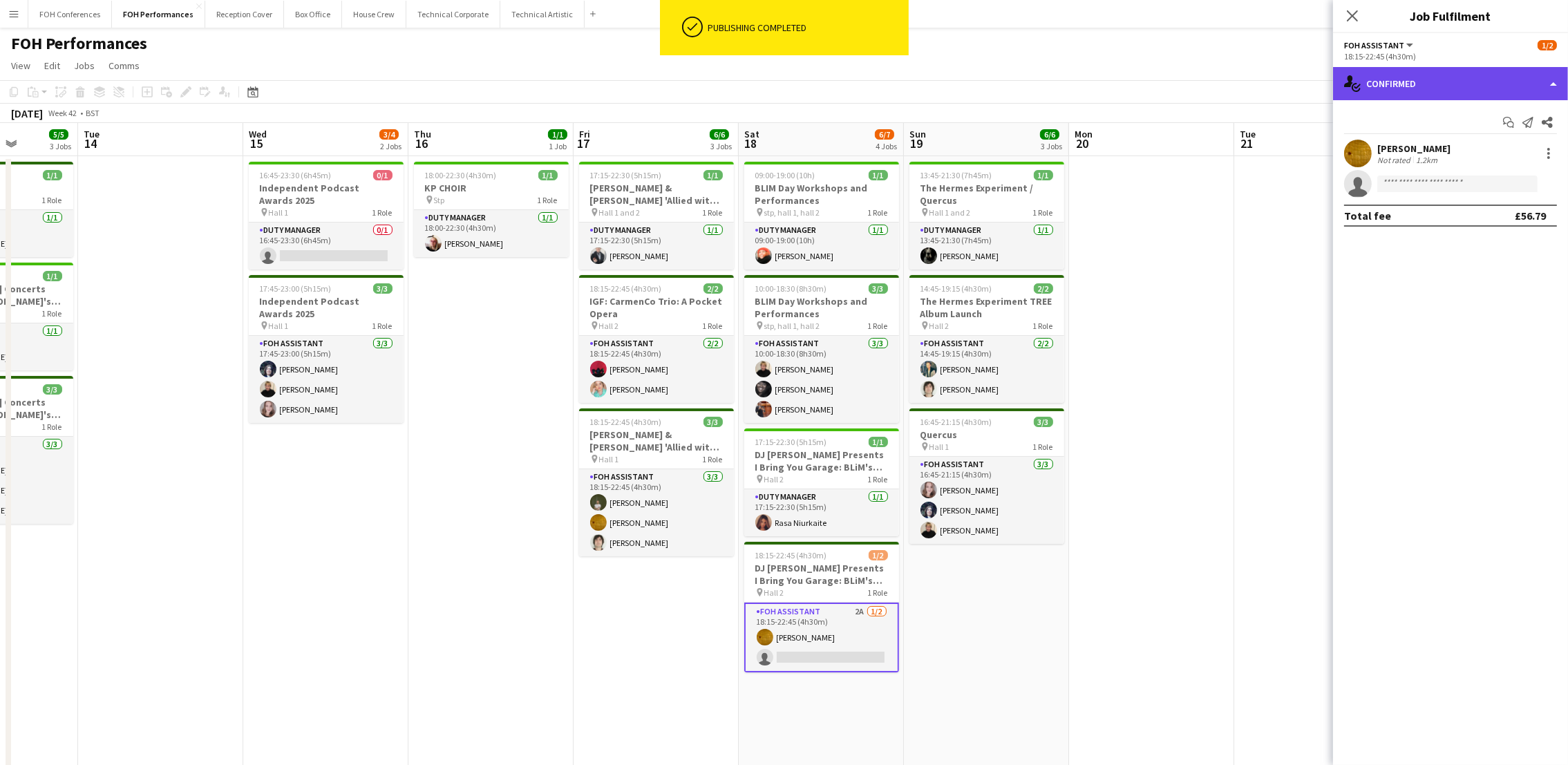
click at [1456, 90] on div "single-neutral-actions-check-2 Confirmed" at bounding box center [1450, 84] width 235 height 33
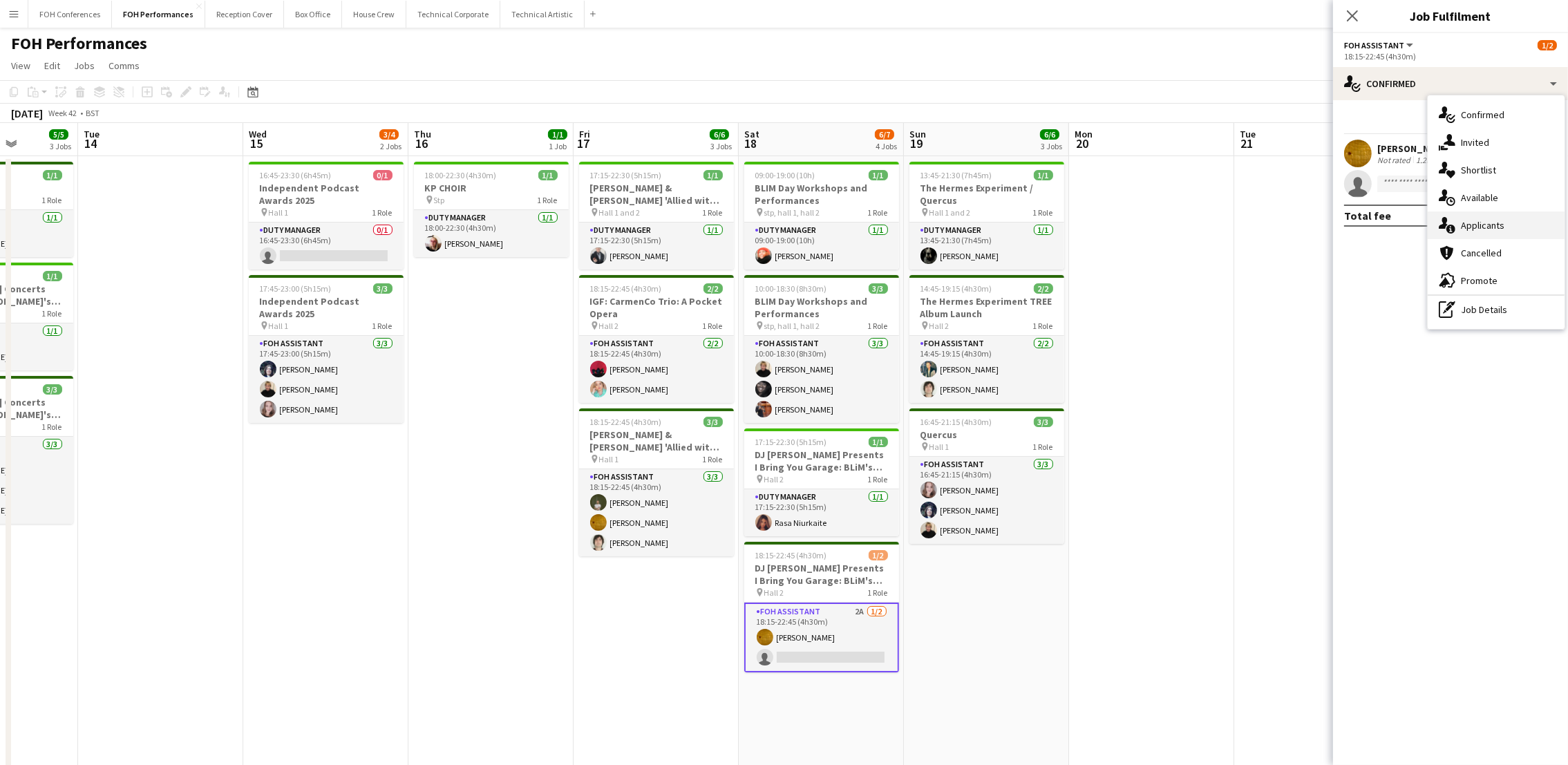
click at [1473, 219] on span "Applicants" at bounding box center [1482, 224] width 43 height 13
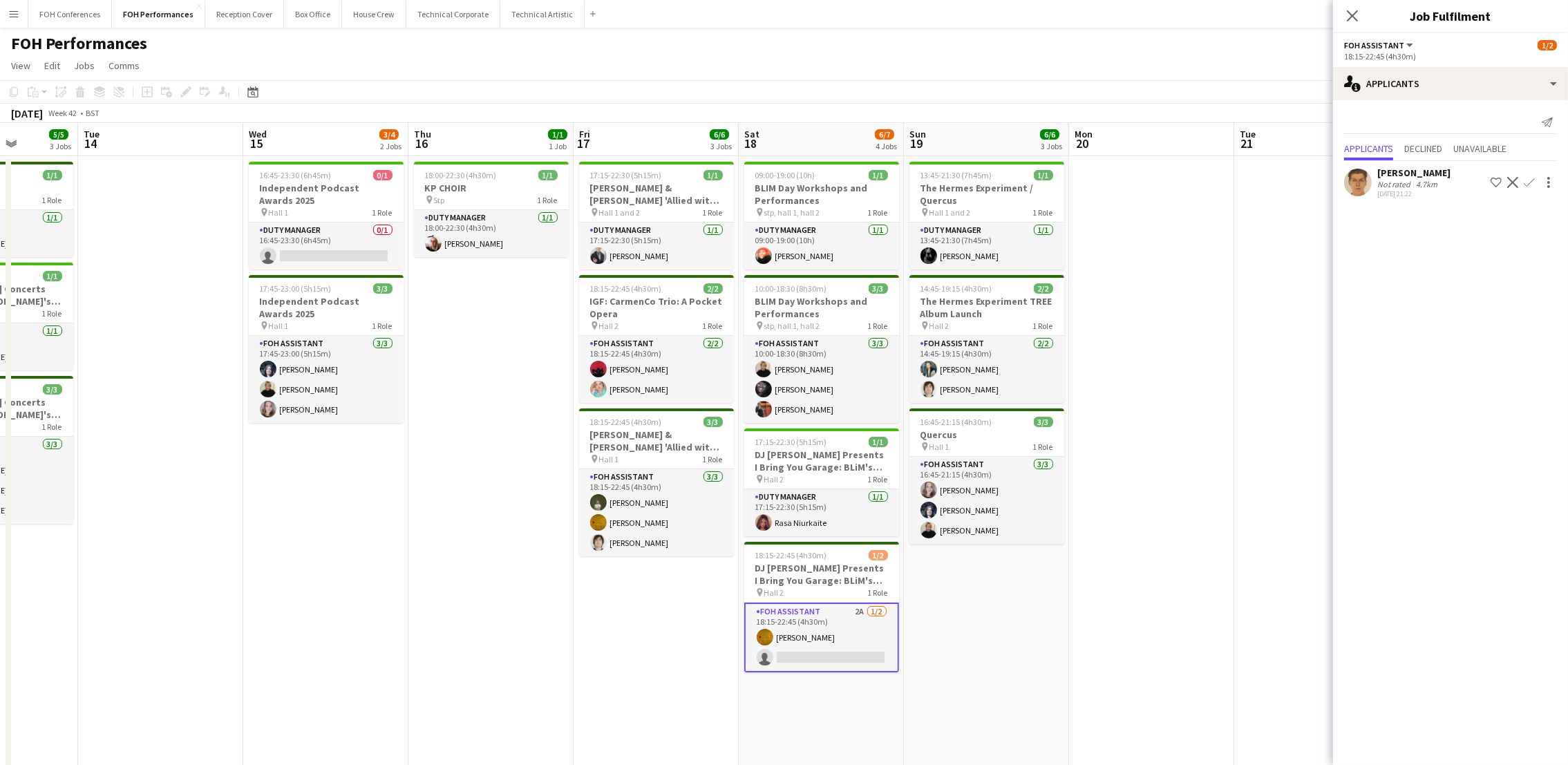
click at [1527, 179] on app-icon "Confirm" at bounding box center [1529, 182] width 11 height 11
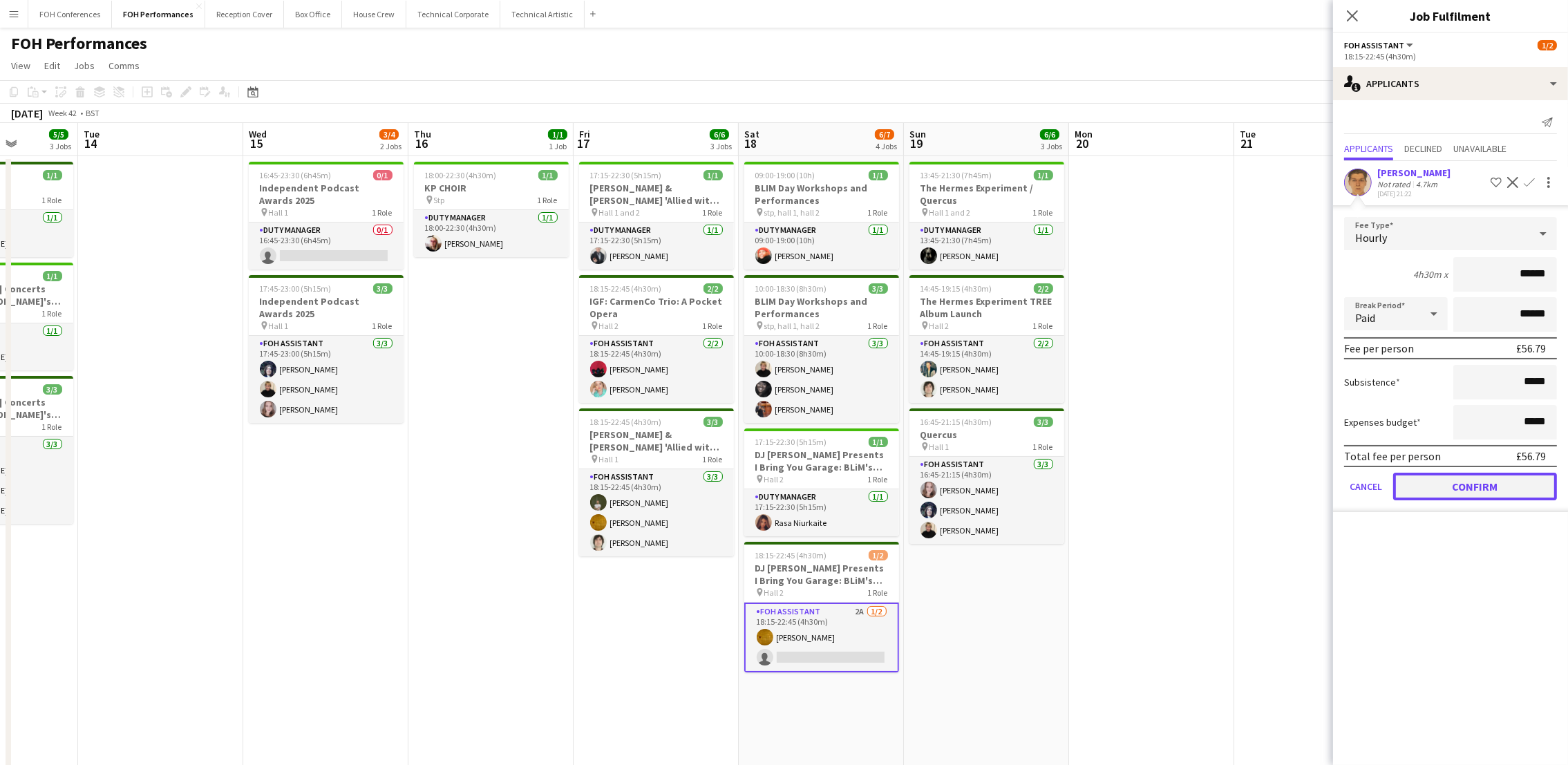
click at [1437, 484] on button "Confirm" at bounding box center [1474, 486] width 163 height 28
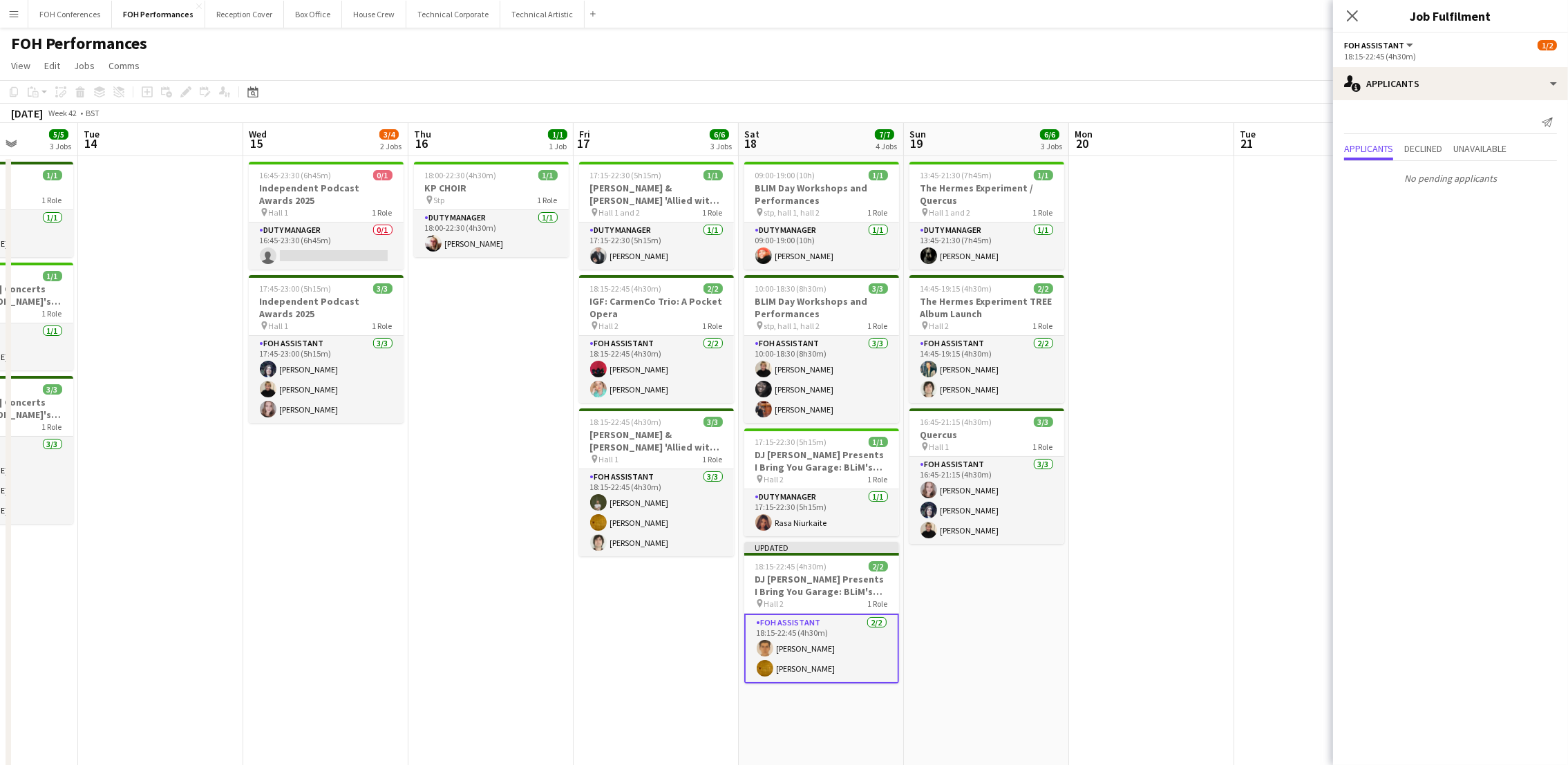
click at [999, 46] on div "FOH Performances user user user user" at bounding box center [784, 40] width 1568 height 27
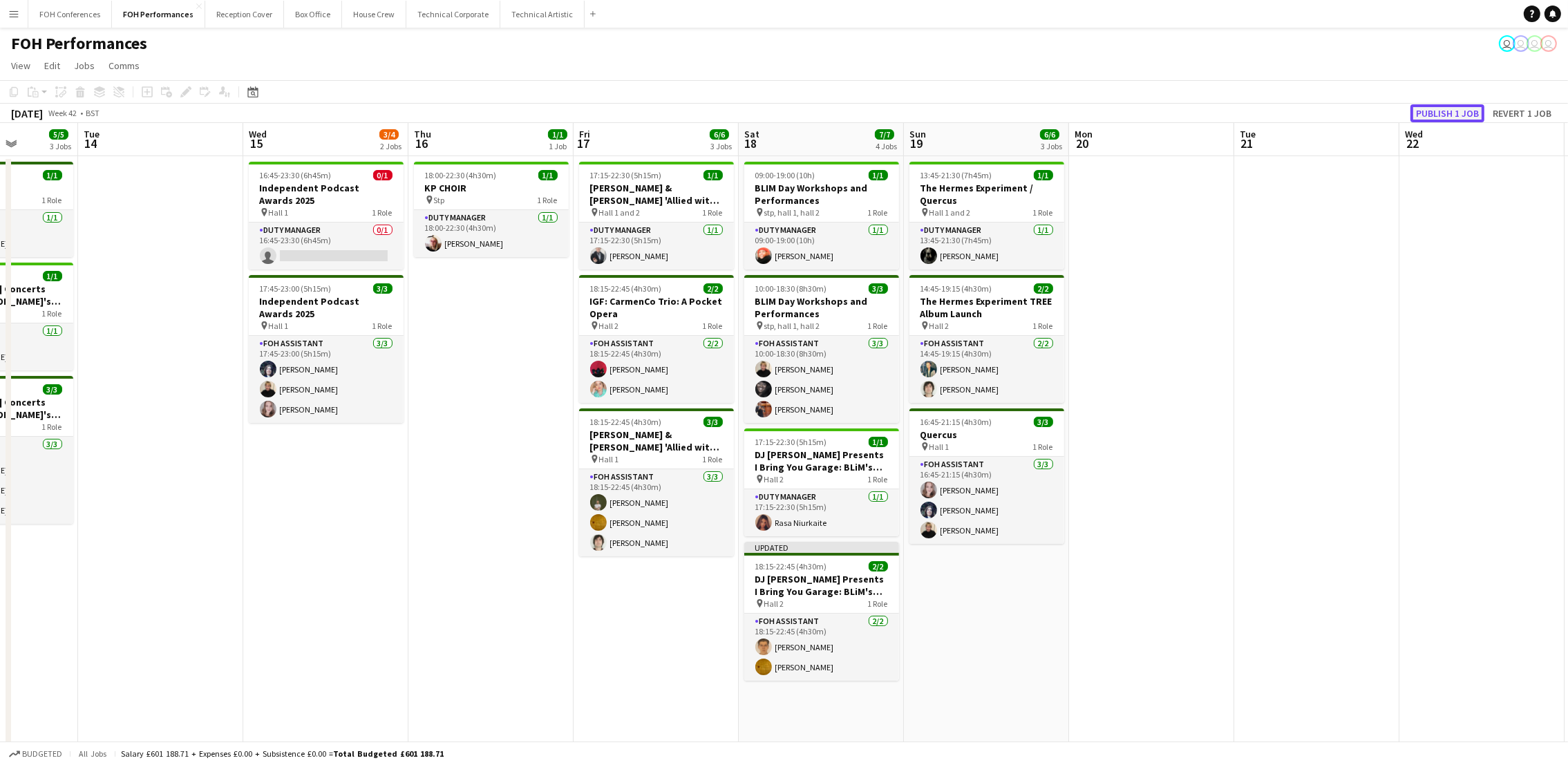
click at [1443, 114] on button "Publish 1 job" at bounding box center [1447, 113] width 74 height 18
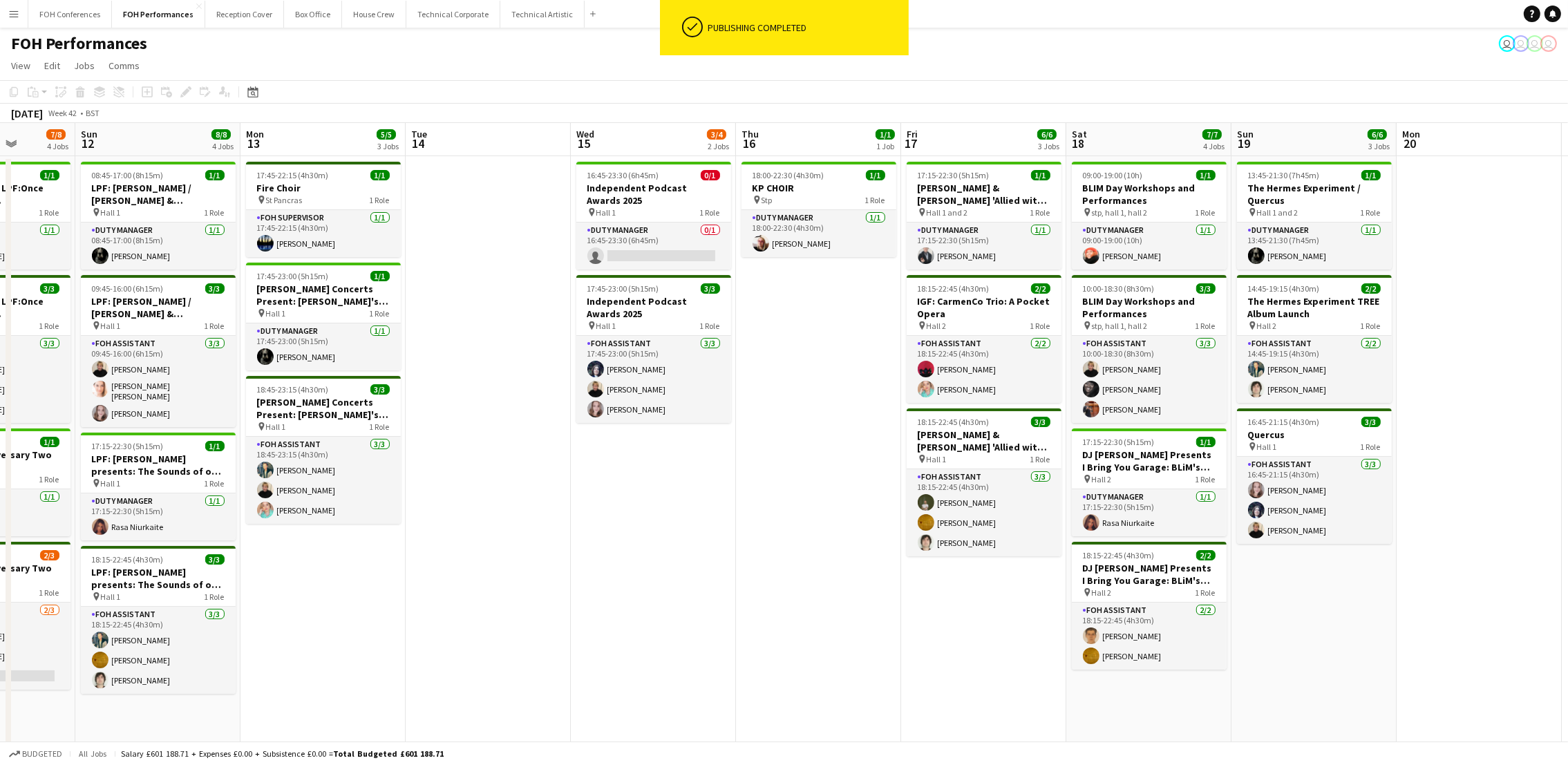
drag, startPoint x: 296, startPoint y: 130, endPoint x: 805, endPoint y: 140, distance: 509.1
click at [805, 140] on app-calendar-viewport "Thu 9 4/4 3 Jobs Fri 10 3/4 2 Jobs Sat 11 7/8 4 Jobs Sun 12 8/8 4 Jobs Mon 13 5…" at bounding box center [784, 546] width 1568 height 847
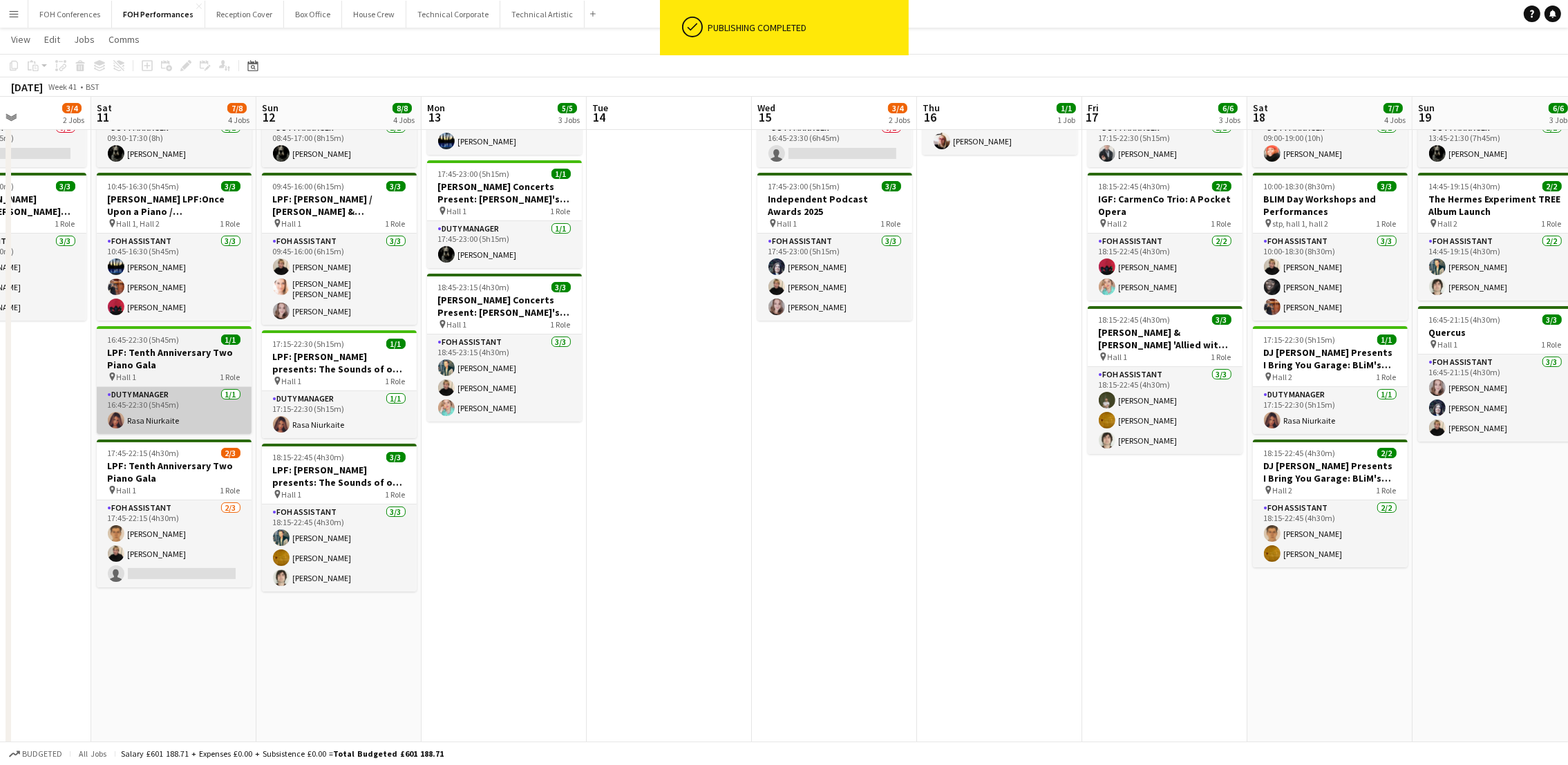
scroll to position [0, 0]
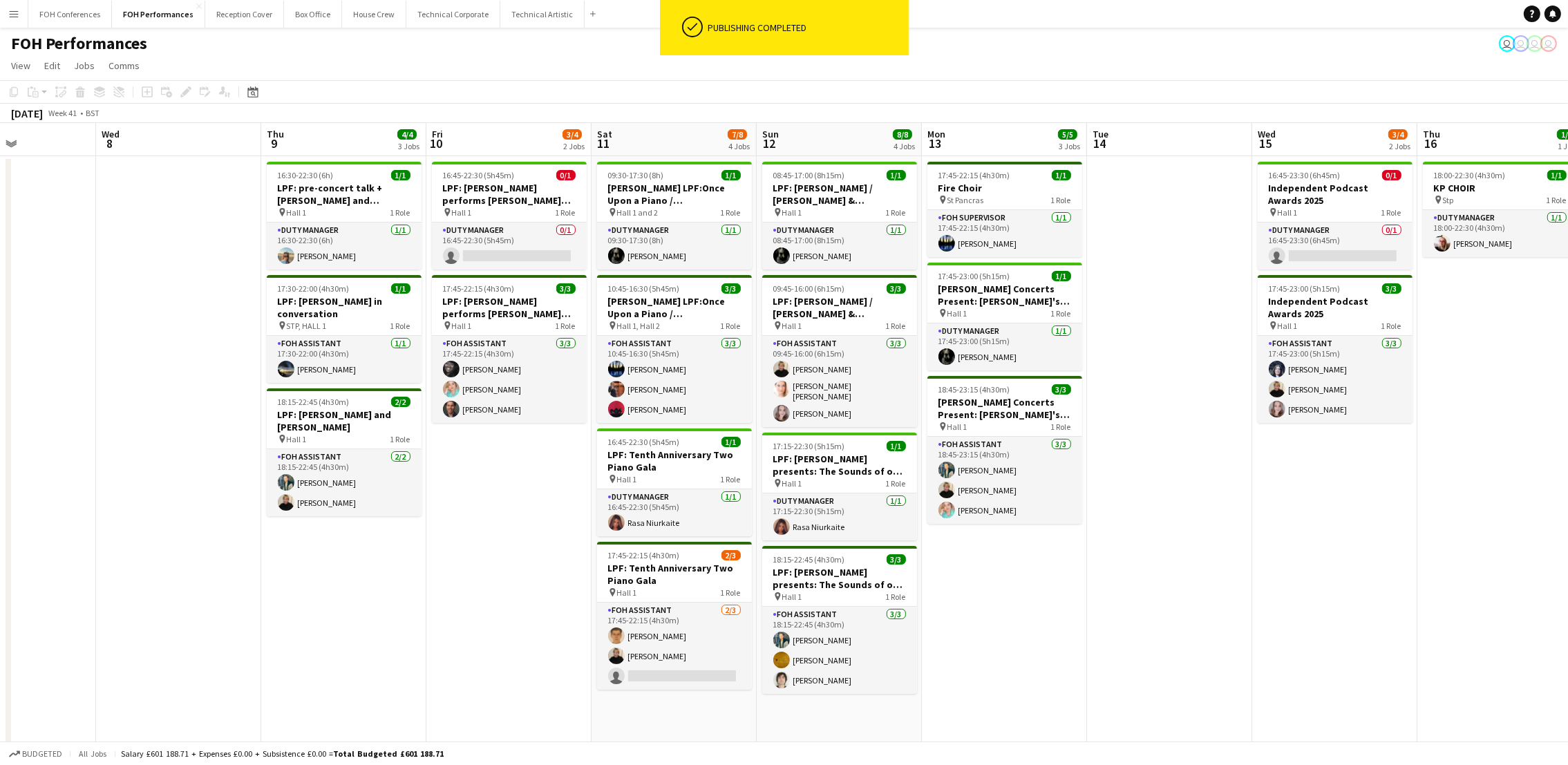
drag, startPoint x: 148, startPoint y: 141, endPoint x: 653, endPoint y: 152, distance: 505.1
click at [653, 152] on app-calendar-viewport "Sun 5 4/4 2 Jobs Mon 6 1/1 1 Job Tue 7 Wed 8 Thu 9 4/4 3 Jobs Fri 10 3/4 2 Jobs…" at bounding box center [784, 546] width 1568 height 847
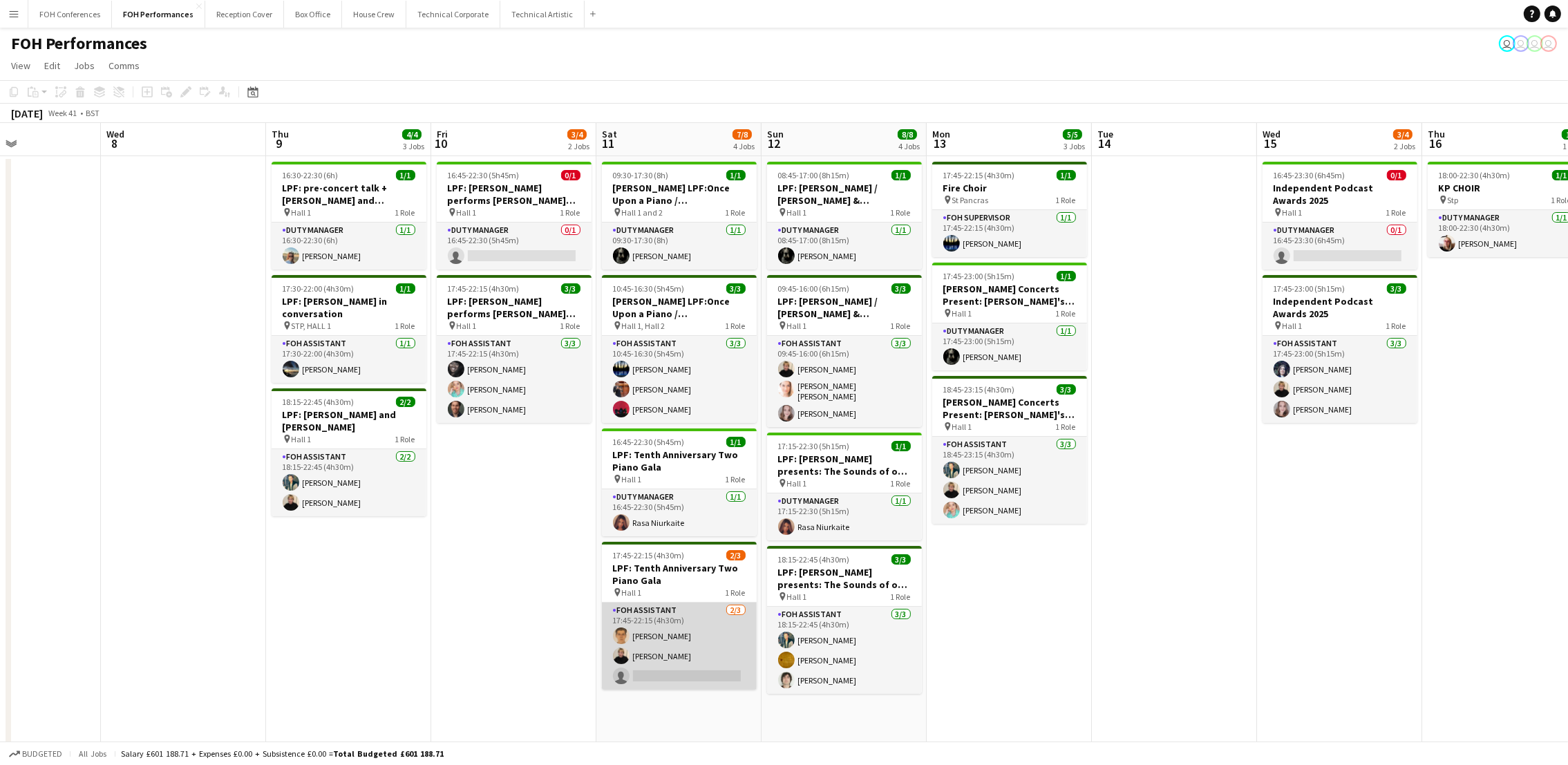
click at [666, 676] on app-card-role "FOH Assistant 2/3 17:45-22:15 (4h30m) William Warren Jojo Ruta single-neutral-a…" at bounding box center [679, 646] width 155 height 87
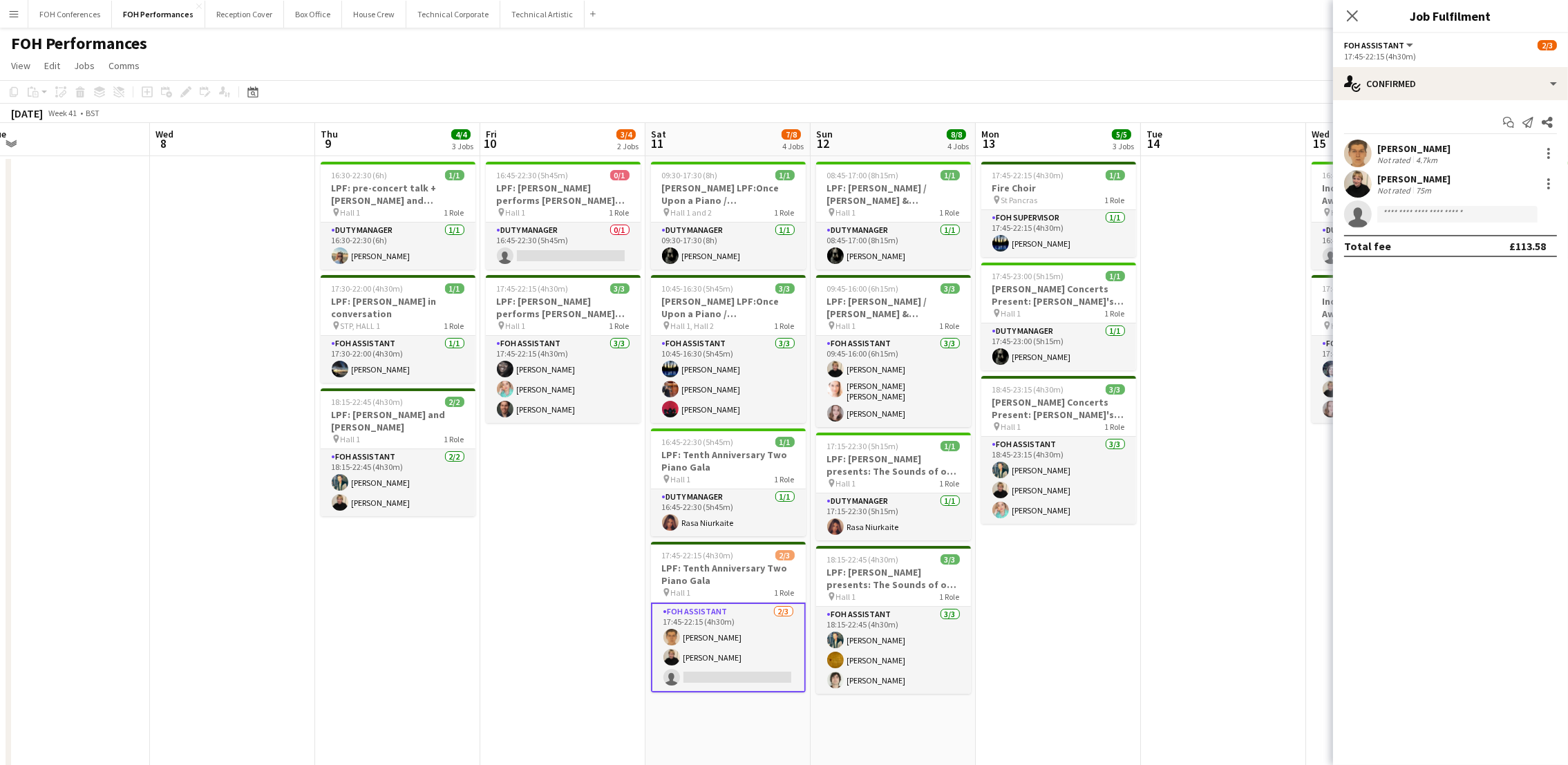
scroll to position [0, 345]
drag, startPoint x: 1198, startPoint y: 142, endPoint x: 1279, endPoint y: 174, distance: 87.1
click at [1279, 174] on app-calendar-viewport "Sun 5 4/4 2 Jobs Mon 6 1/1 1 Job Tue 7 Wed 8 Thu 9 4/4 3 Jobs Fri 10 3/4 2 Jobs…" at bounding box center [784, 546] width 1568 height 847
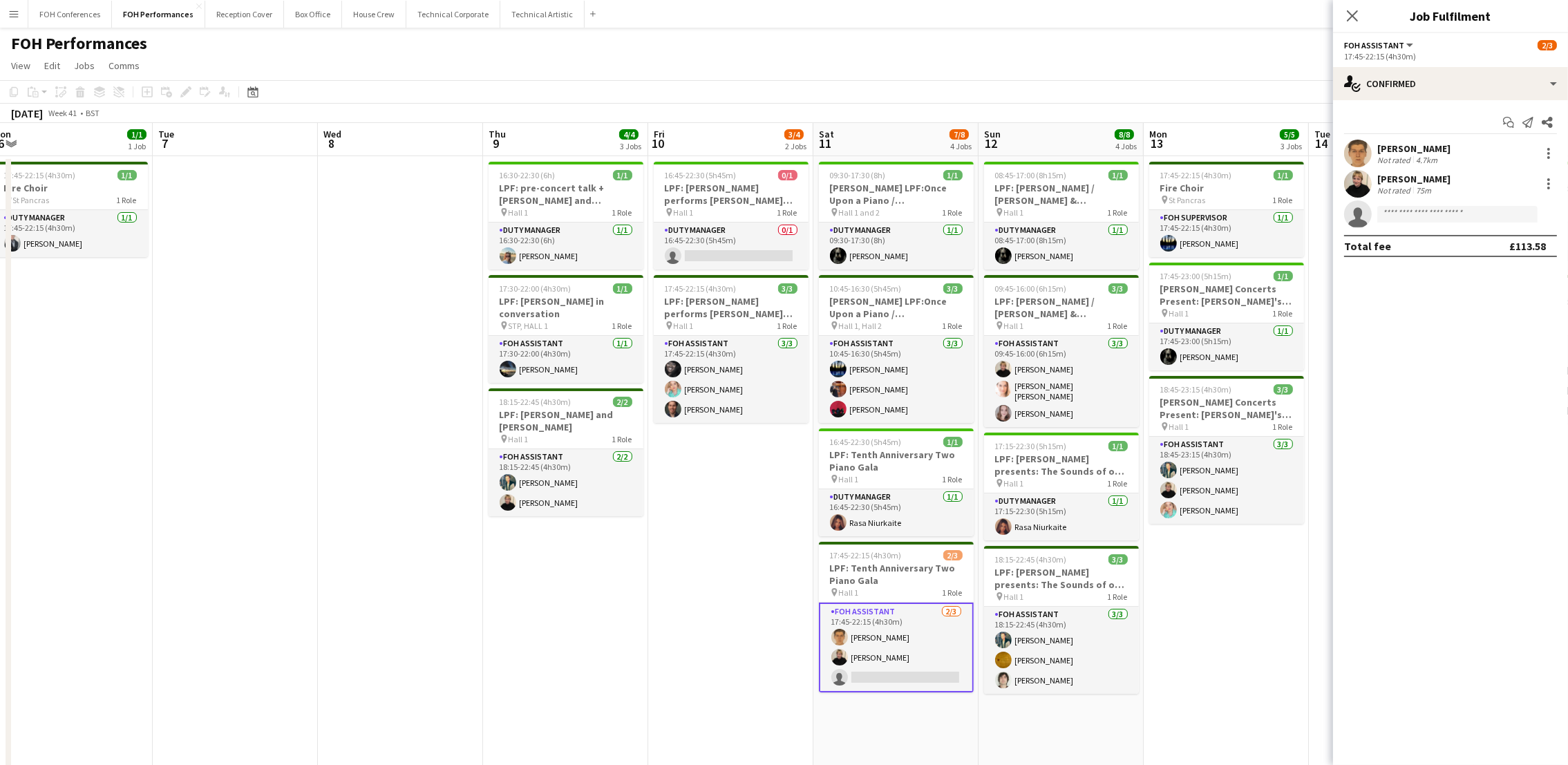
scroll to position [0, 334]
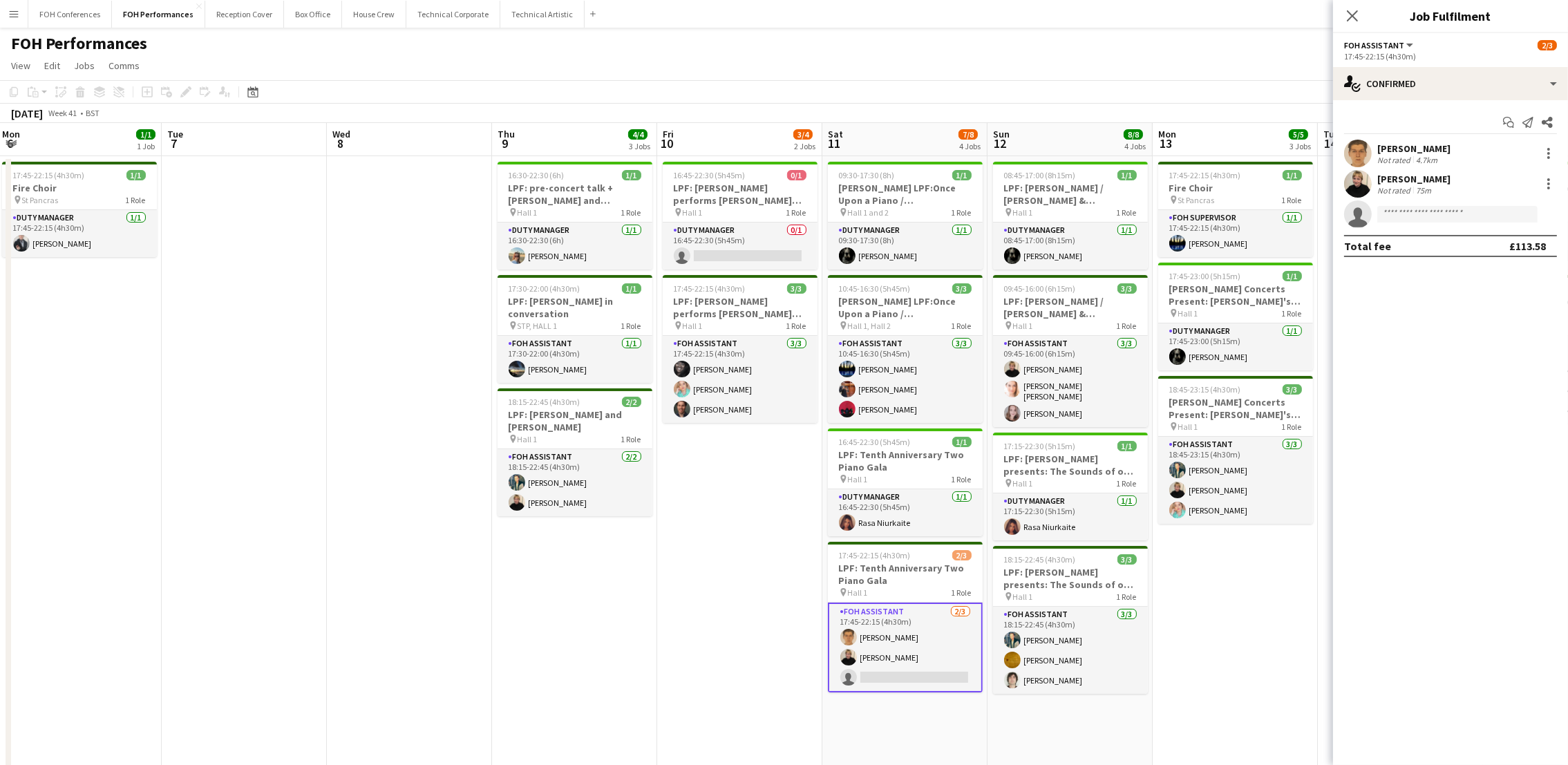
drag, startPoint x: 241, startPoint y: 145, endPoint x: 418, endPoint y: 145, distance: 177.0
click at [418, 145] on app-calendar-viewport "Sat 4 5/5 3 Jobs Sun 5 4/4 2 Jobs Mon 6 1/1 1 Job Tue 7 Wed 8 Thu 9 4/4 3 Jobs …" at bounding box center [784, 546] width 1568 height 847
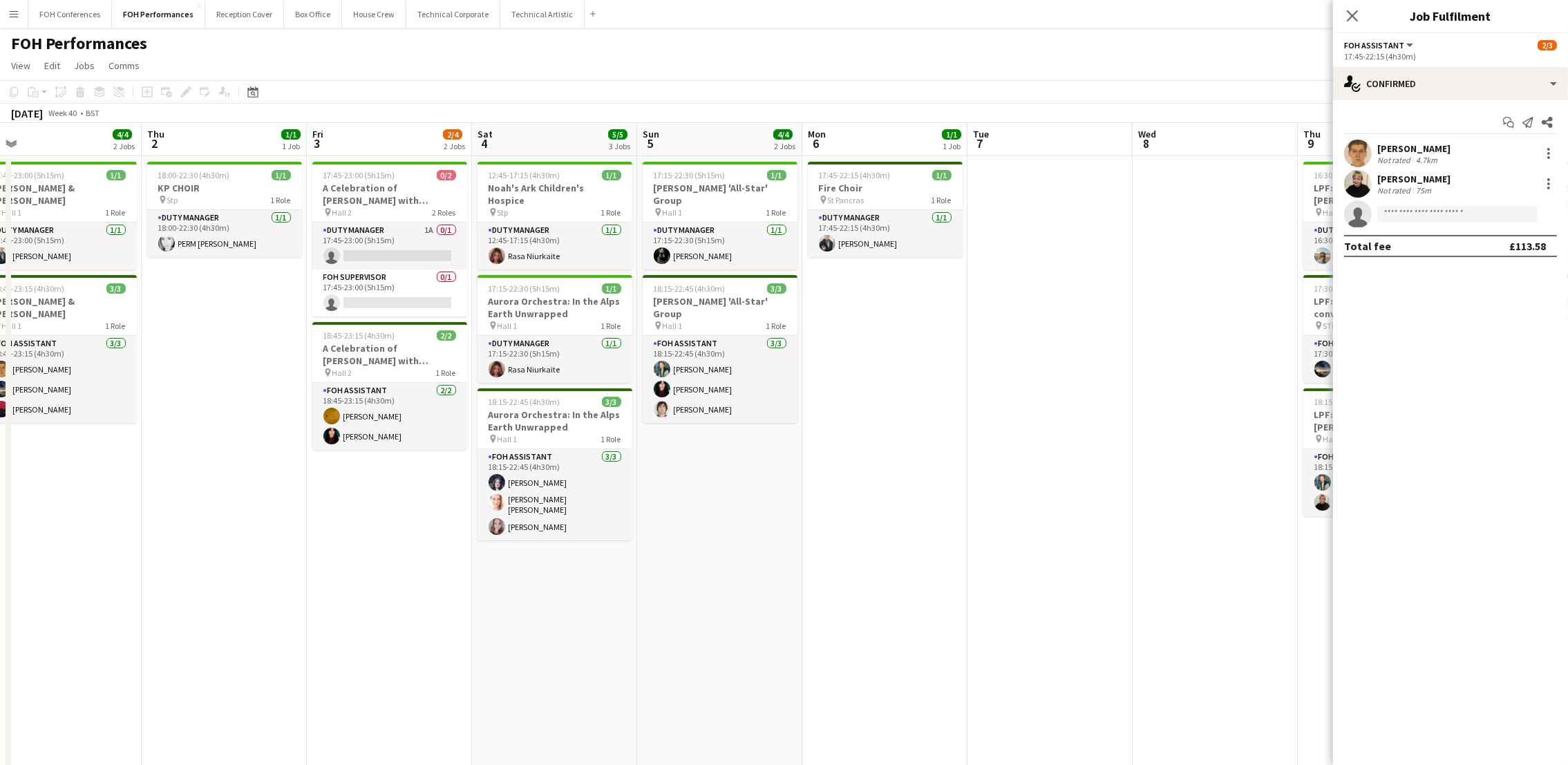
scroll to position [0, 353]
drag, startPoint x: 284, startPoint y: 134, endPoint x: 1091, endPoint y: 193, distance: 809.2
click at [1091, 193] on app-calendar-viewport "Mon 29 Tue 30 Wed 1 4/4 2 Jobs Thu 2 1/1 1 Job Fri 3 2/4 2 Jobs Sat 4 5/5 3 Job…" at bounding box center [784, 546] width 1568 height 847
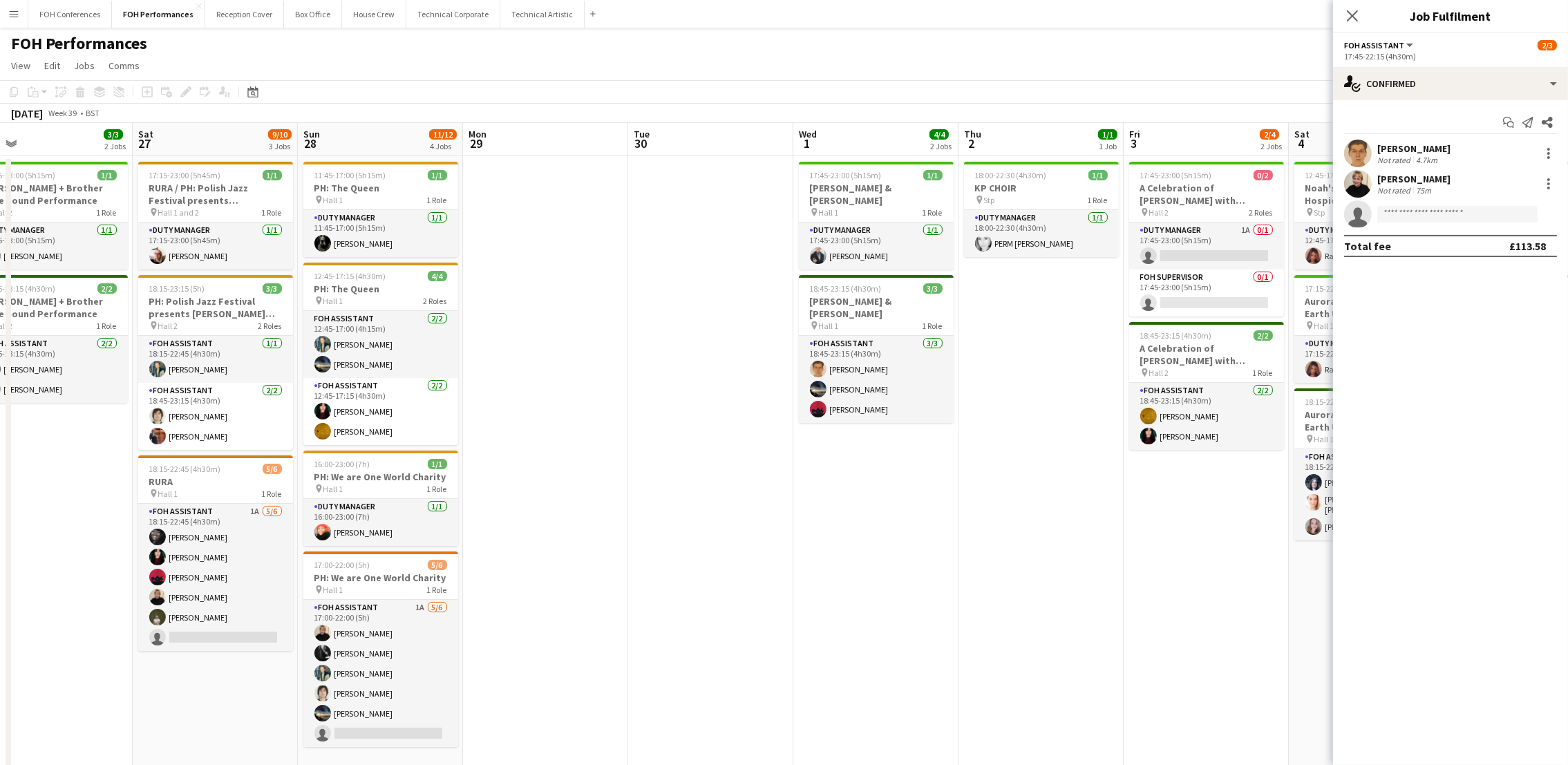
scroll to position [0, 359]
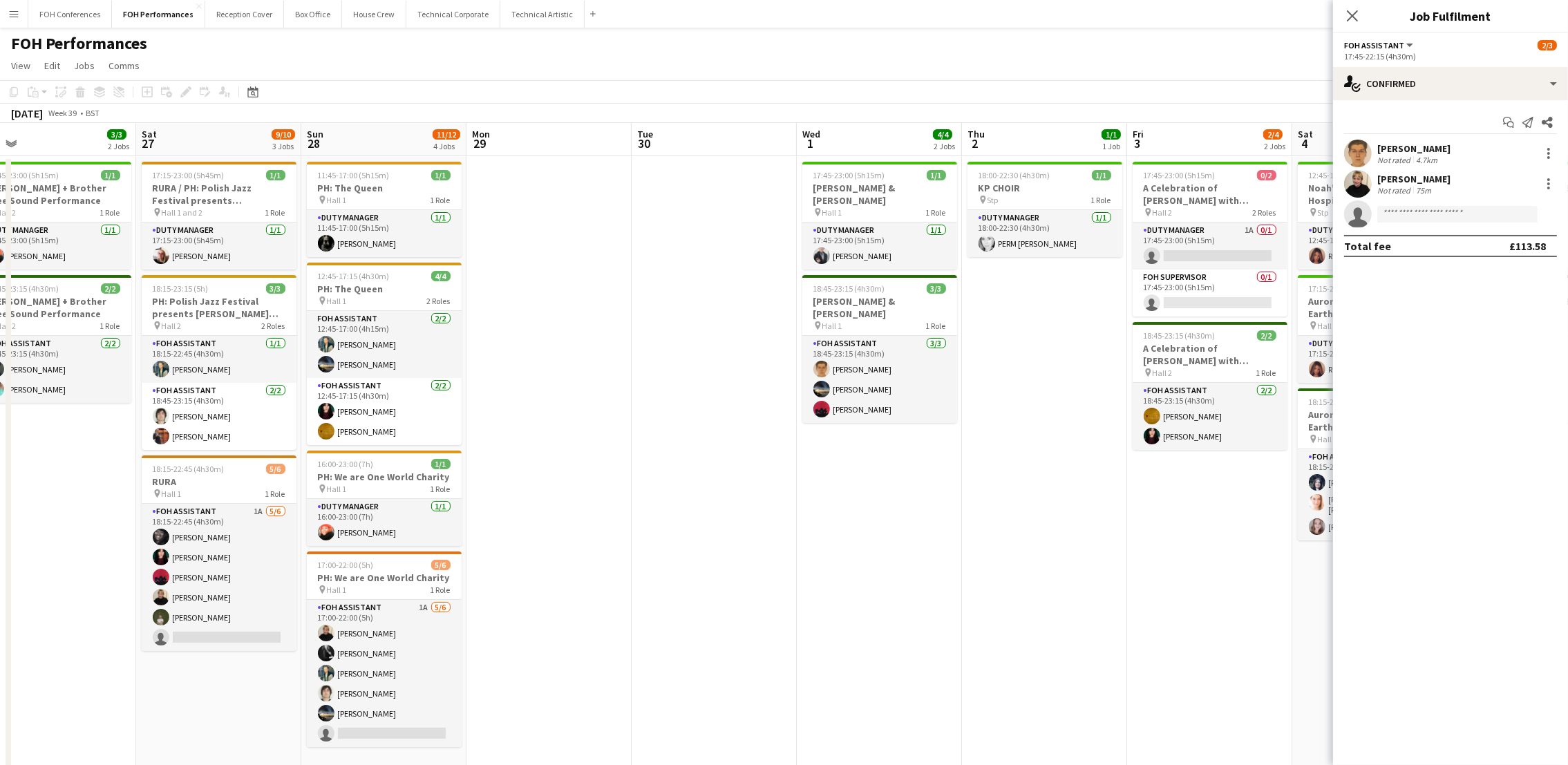
drag, startPoint x: 208, startPoint y: 148, endPoint x: 1026, endPoint y: 179, distance: 818.6
click at [1026, 179] on app-calendar-viewport "Wed 24 Thu 25 4/4 2 Jobs Fri 26 3/3 2 Jobs Sat 27 9/10 3 Jobs Sun 28 11/12 4 Jo…" at bounding box center [784, 546] width 1568 height 847
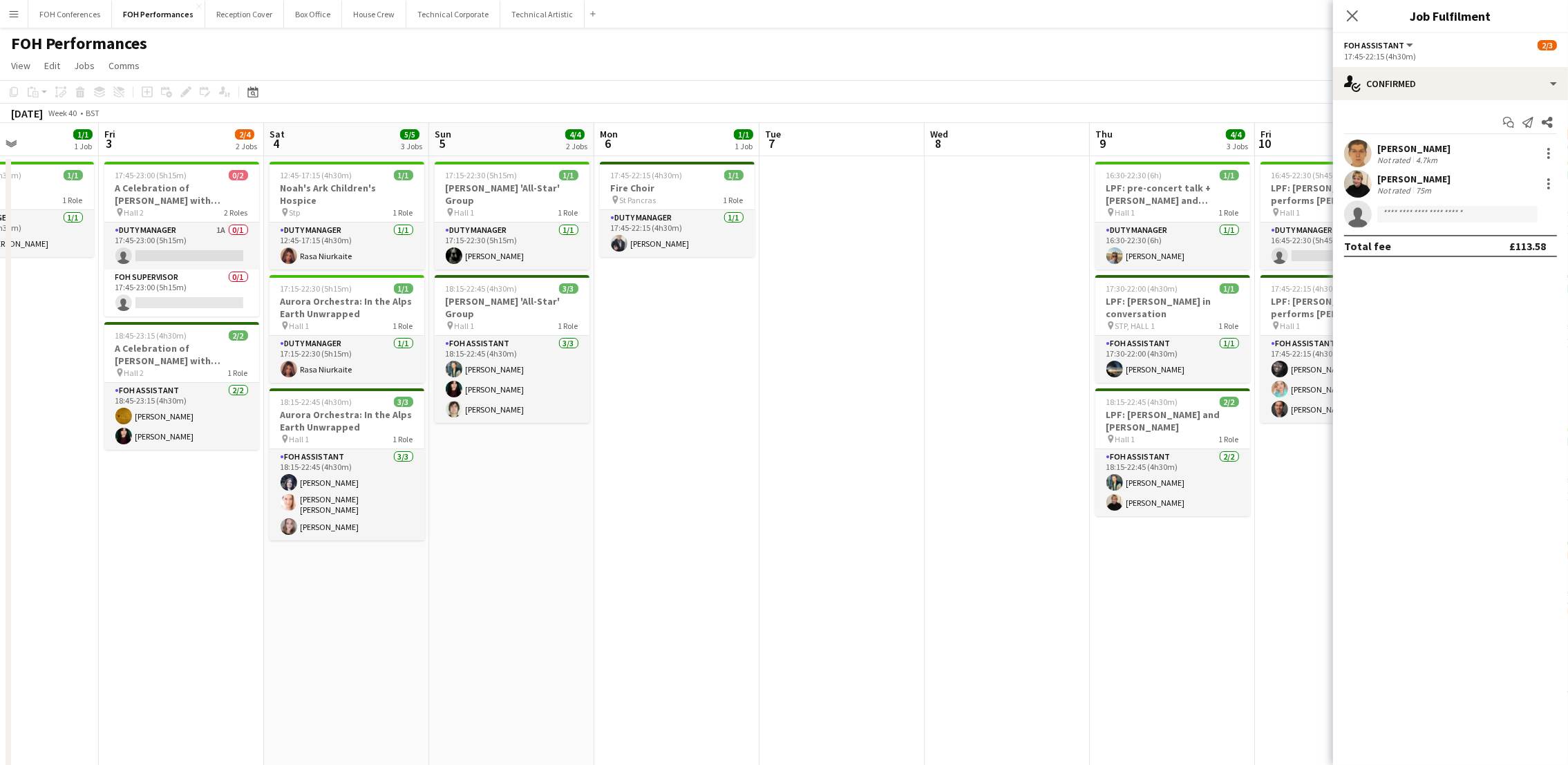
scroll to position [0, 491]
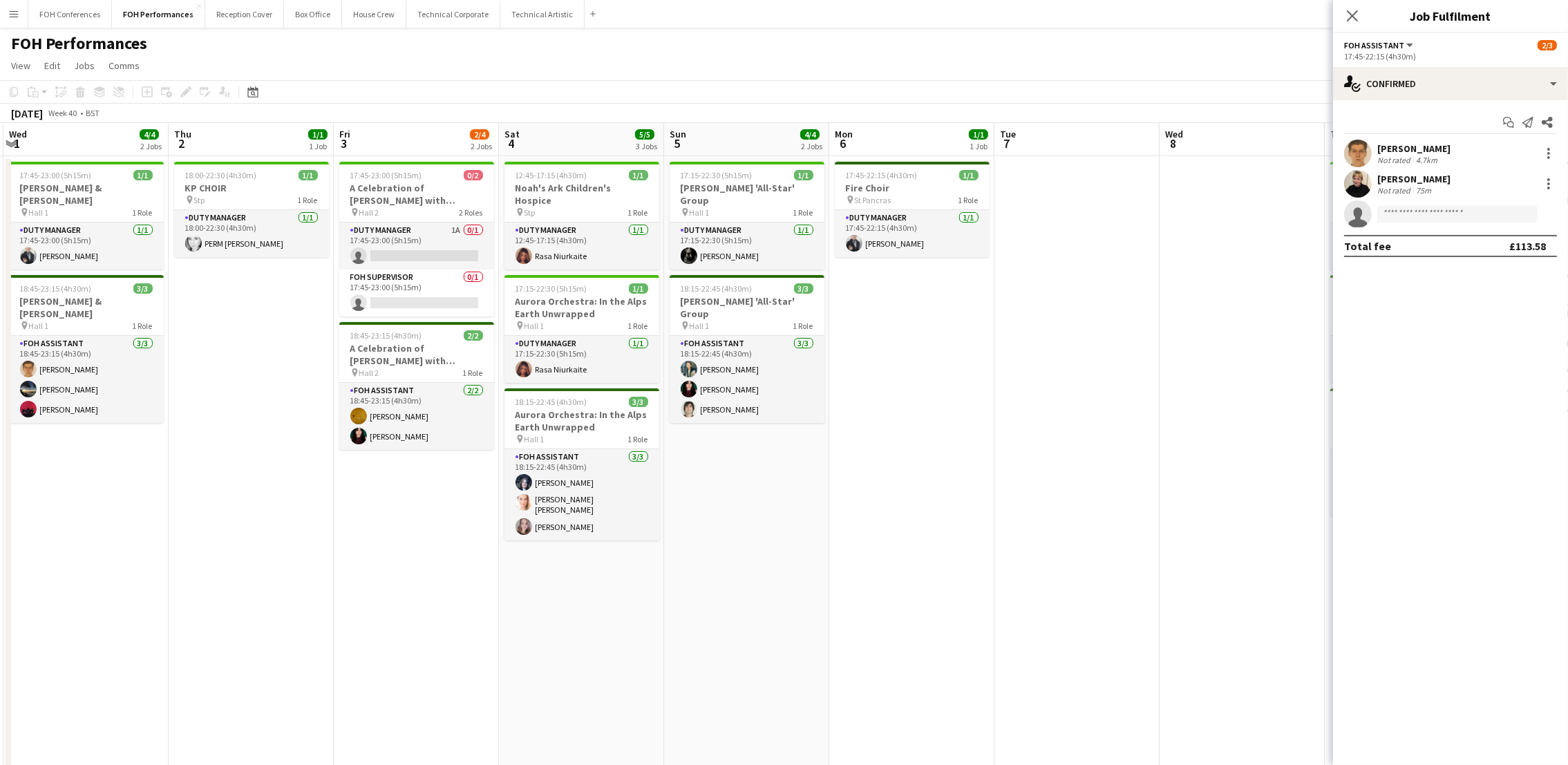
drag, startPoint x: 882, startPoint y: 138, endPoint x: -4, endPoint y: 177, distance: 886.9
click at [0, 177] on html "Menu Boards Boards Boards All jobs Status Workforce Workforce My Workforce Recr…" at bounding box center [784, 496] width 1568 height 993
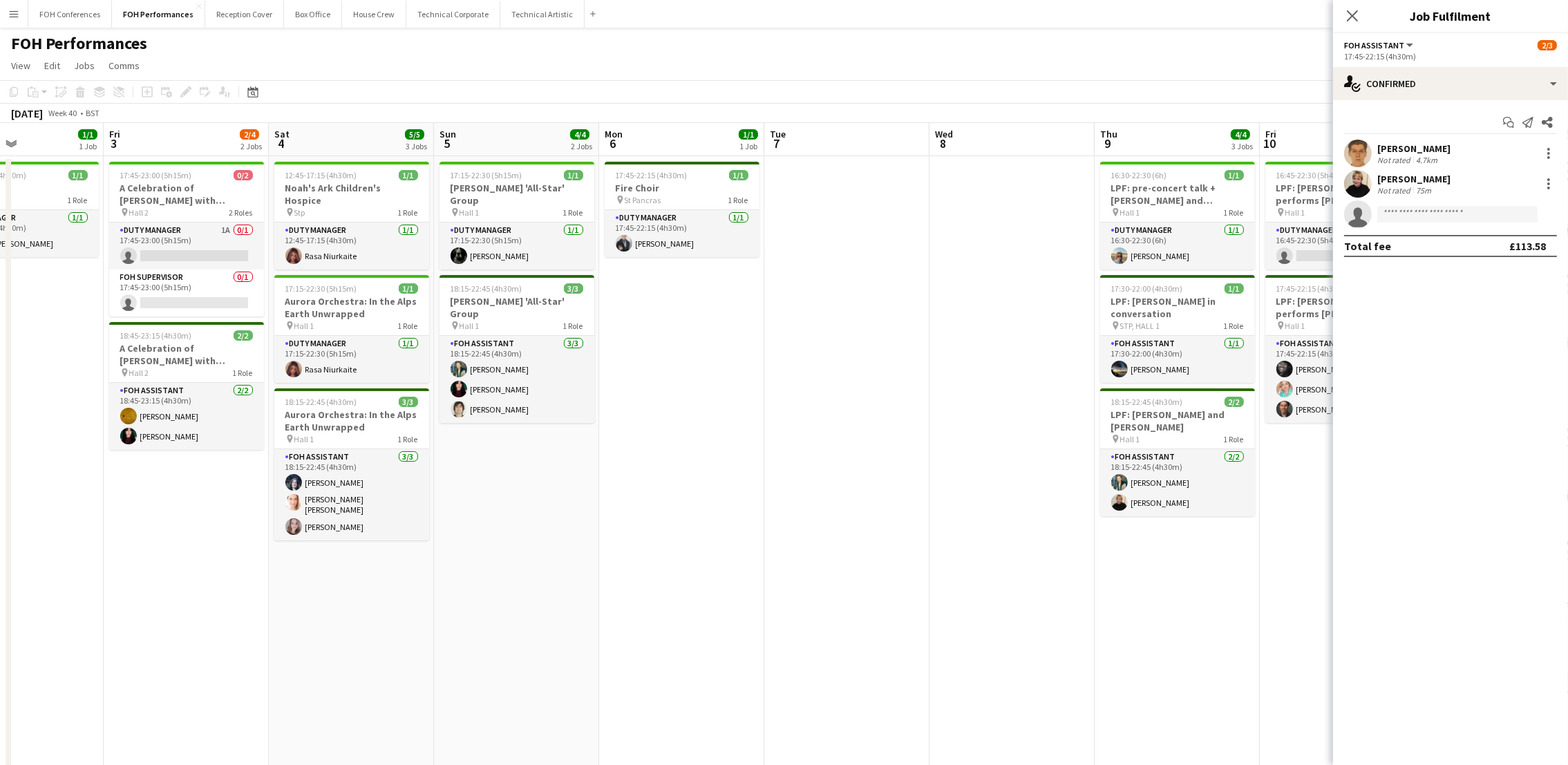
drag, startPoint x: 1146, startPoint y: 141, endPoint x: 455, endPoint y: 168, distance: 691.5
click at [450, 168] on app-calendar-viewport "Tue 30 Wed 1 4/4 2 Jobs Thu 2 1/1 1 Job Fri 3 2/4 2 Jobs Sat 4 5/5 3 Jobs Sun 5…" at bounding box center [784, 546] width 1568 height 847
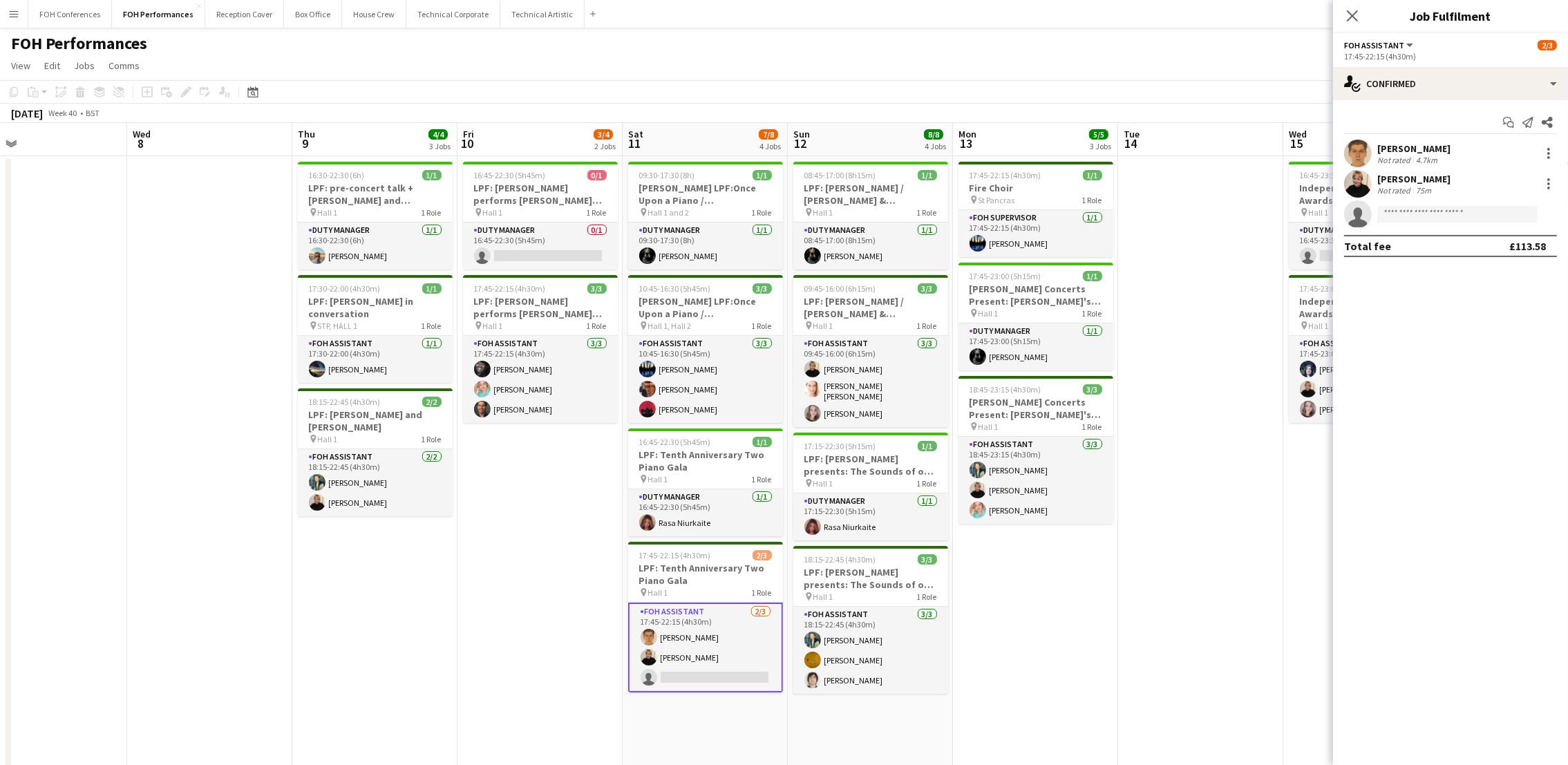
scroll to position [0, 536]
drag, startPoint x: 998, startPoint y: 133, endPoint x: 660, endPoint y: 169, distance: 339.9
click at [660, 169] on app-calendar-viewport "Sat 4 5/5 3 Jobs Sun 5 4/4 2 Jobs Mon 6 1/1 1 Job Tue 7 Wed 8 Thu 9 4/4 3 Jobs …" at bounding box center [784, 546] width 1568 height 847
click at [1414, 219] on input at bounding box center [1457, 214] width 161 height 17
click at [1407, 100] on div "Start chat Send notification Share William Warren Not rated 4.7km Jojo Ruta Not…" at bounding box center [1450, 184] width 235 height 167
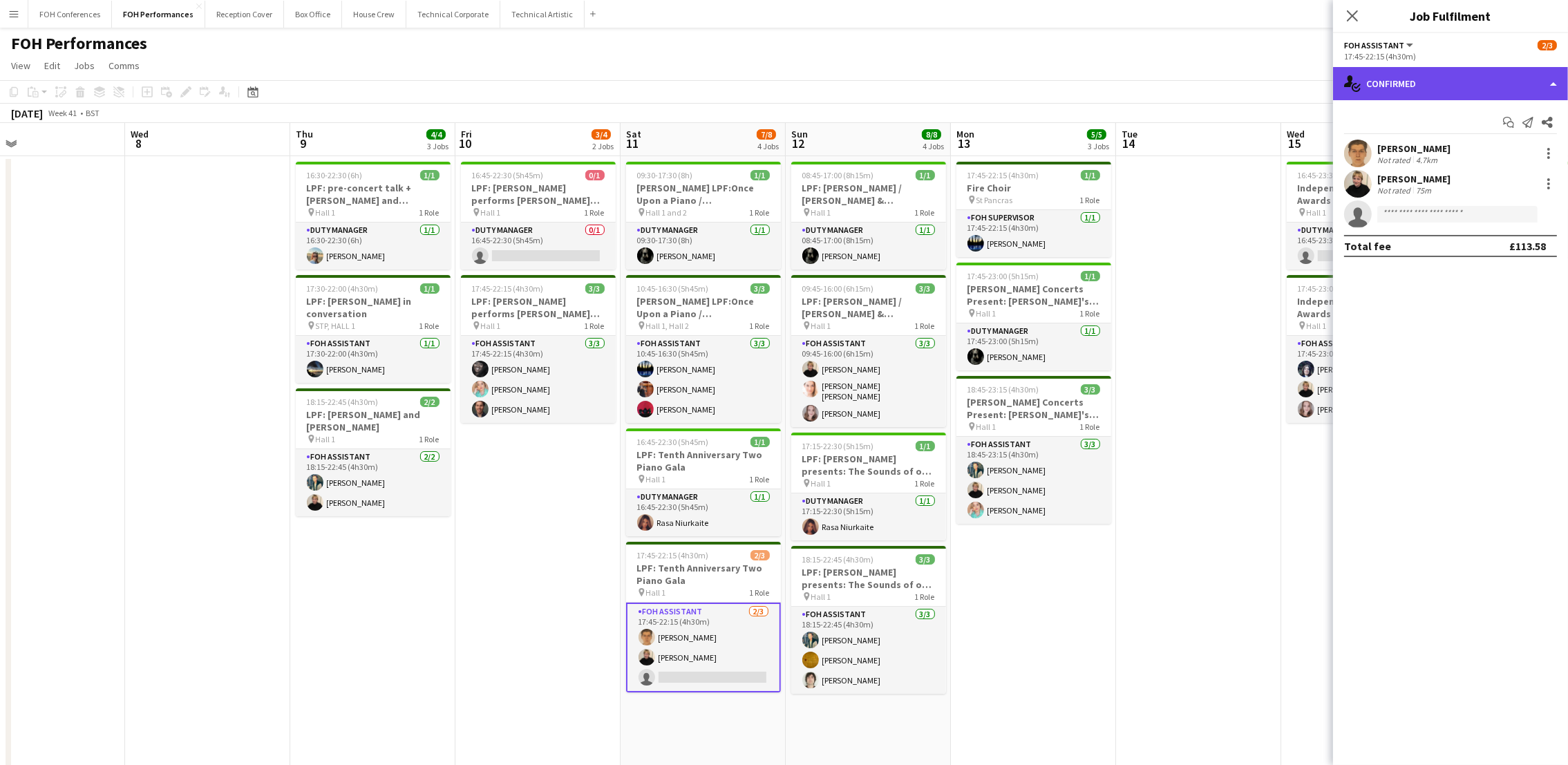
click at [1417, 88] on div "single-neutral-actions-check-2 Confirmed" at bounding box center [1450, 84] width 235 height 33
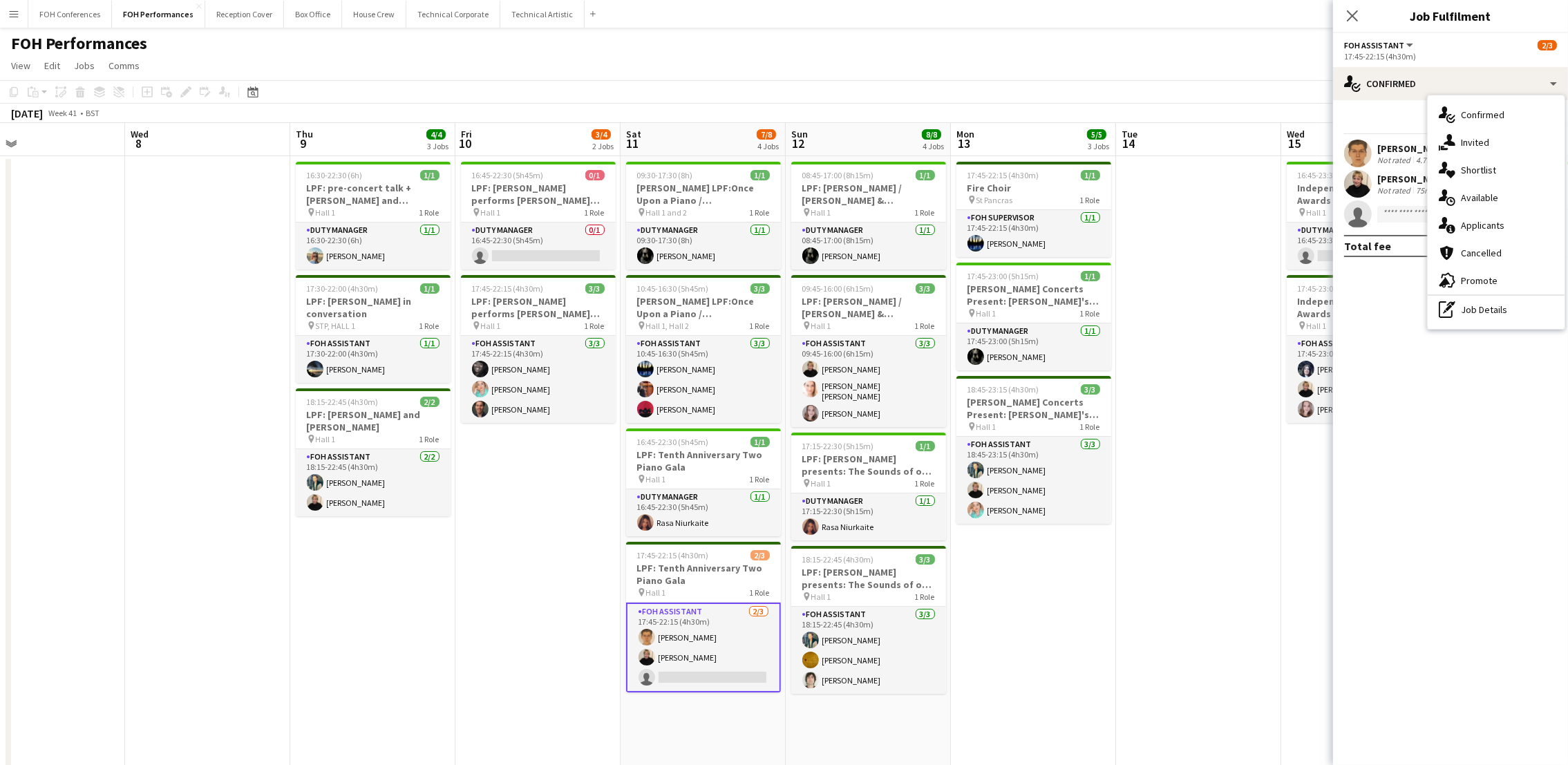
click at [1478, 228] on span "Applicants" at bounding box center [1482, 224] width 43 height 13
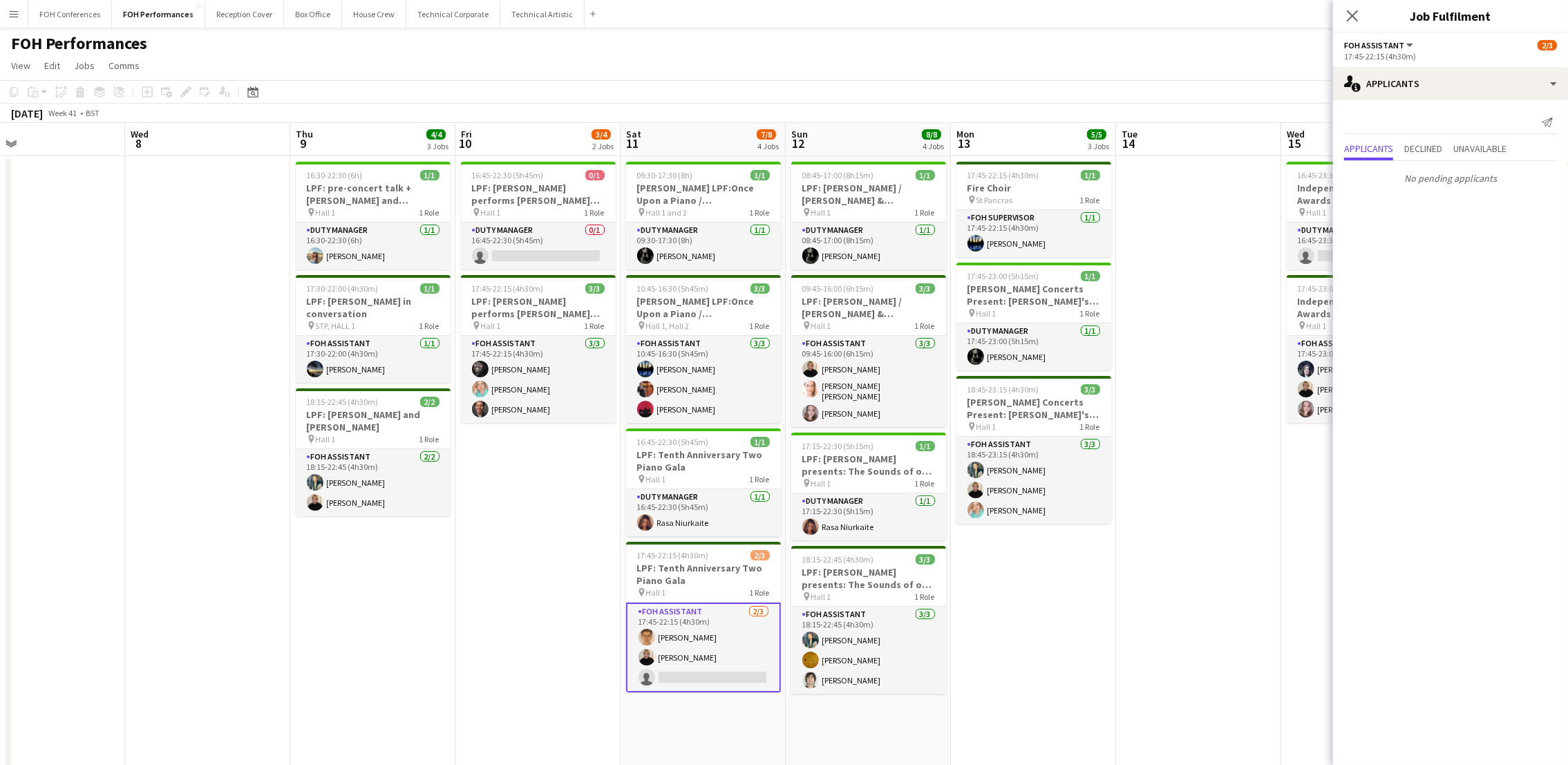
click at [1193, 64] on app-page-menu "View Day view expanded Day view collapsed Month view Date picker Jump to today …" at bounding box center [784, 67] width 1568 height 27
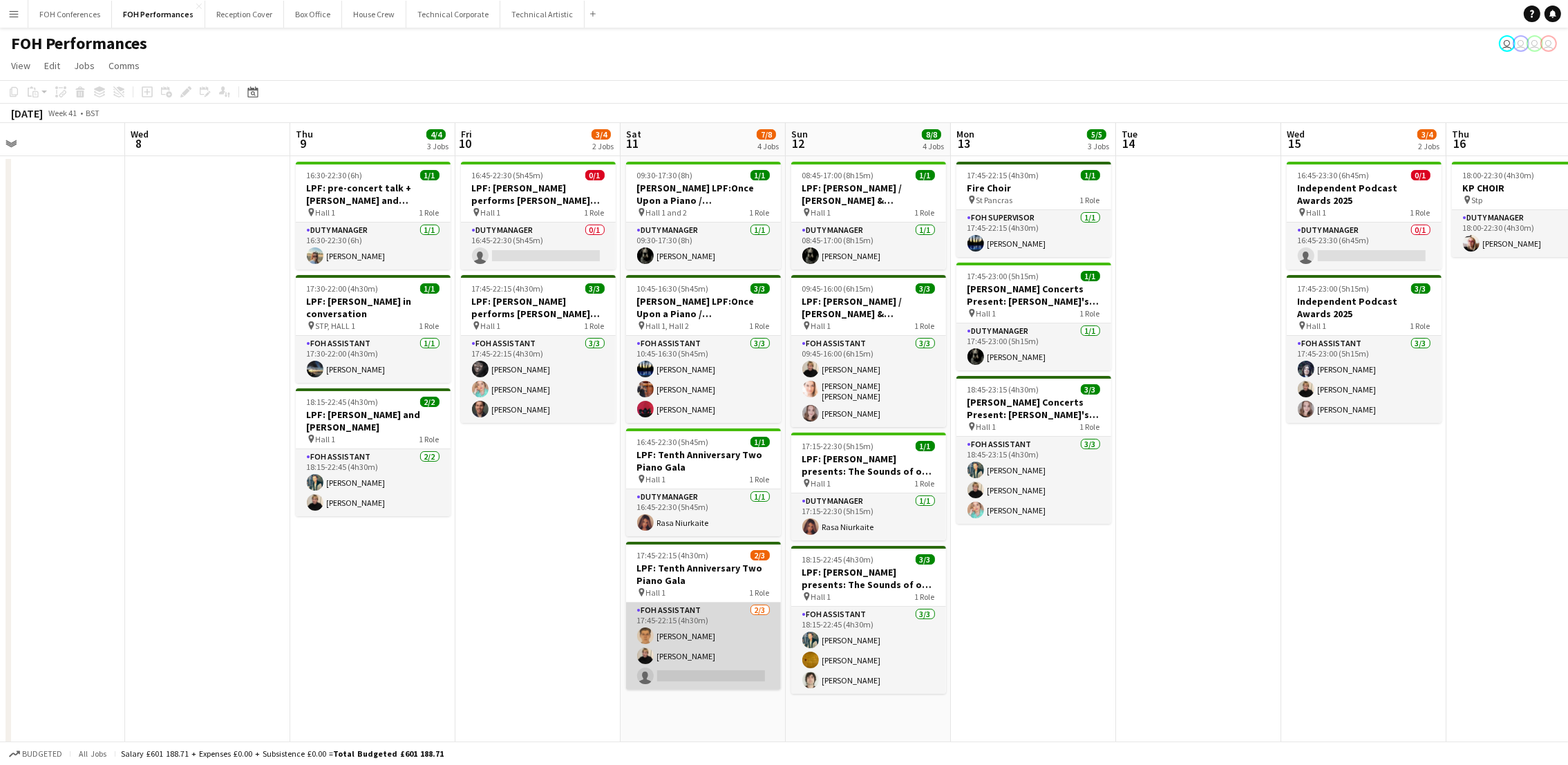
click at [743, 672] on app-card-role "FOH Assistant 2/3 17:45-22:15 (4h30m) William Warren Jojo Ruta single-neutral-a…" at bounding box center [703, 646] width 155 height 87
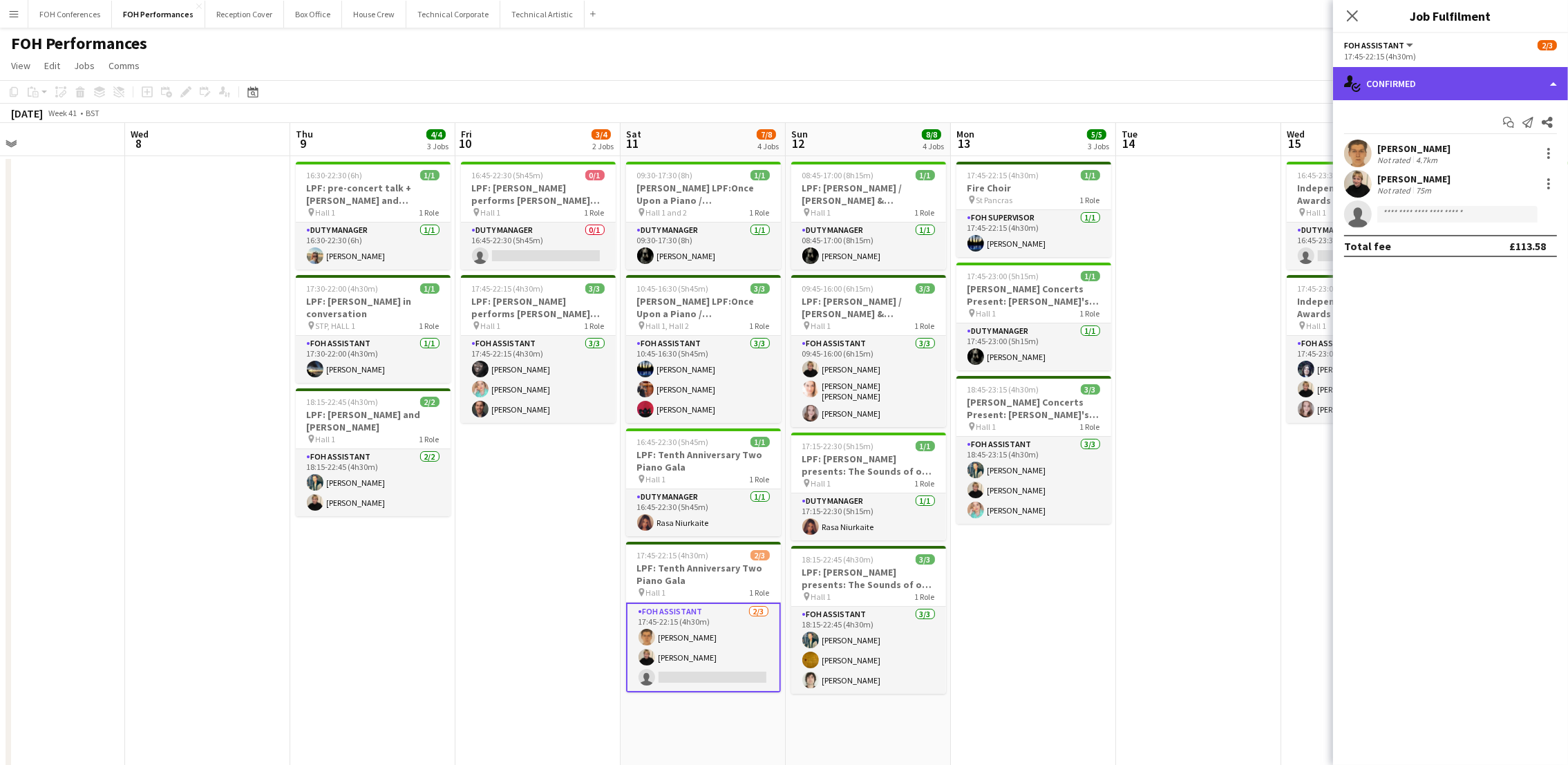
click at [1450, 78] on div "single-neutral-actions-check-2 Confirmed" at bounding box center [1450, 84] width 235 height 33
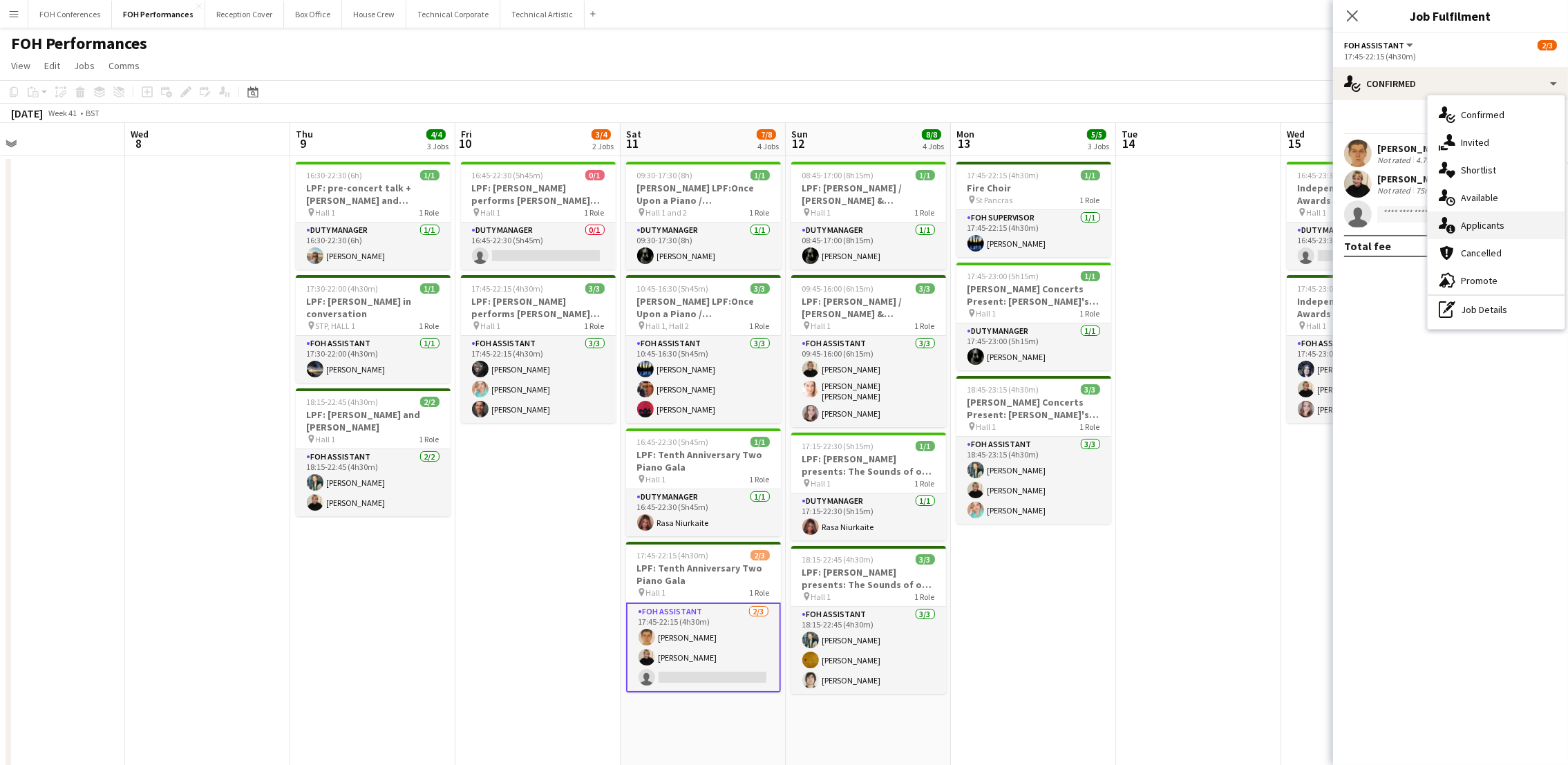
click at [1486, 227] on span "Applicants" at bounding box center [1482, 224] width 43 height 13
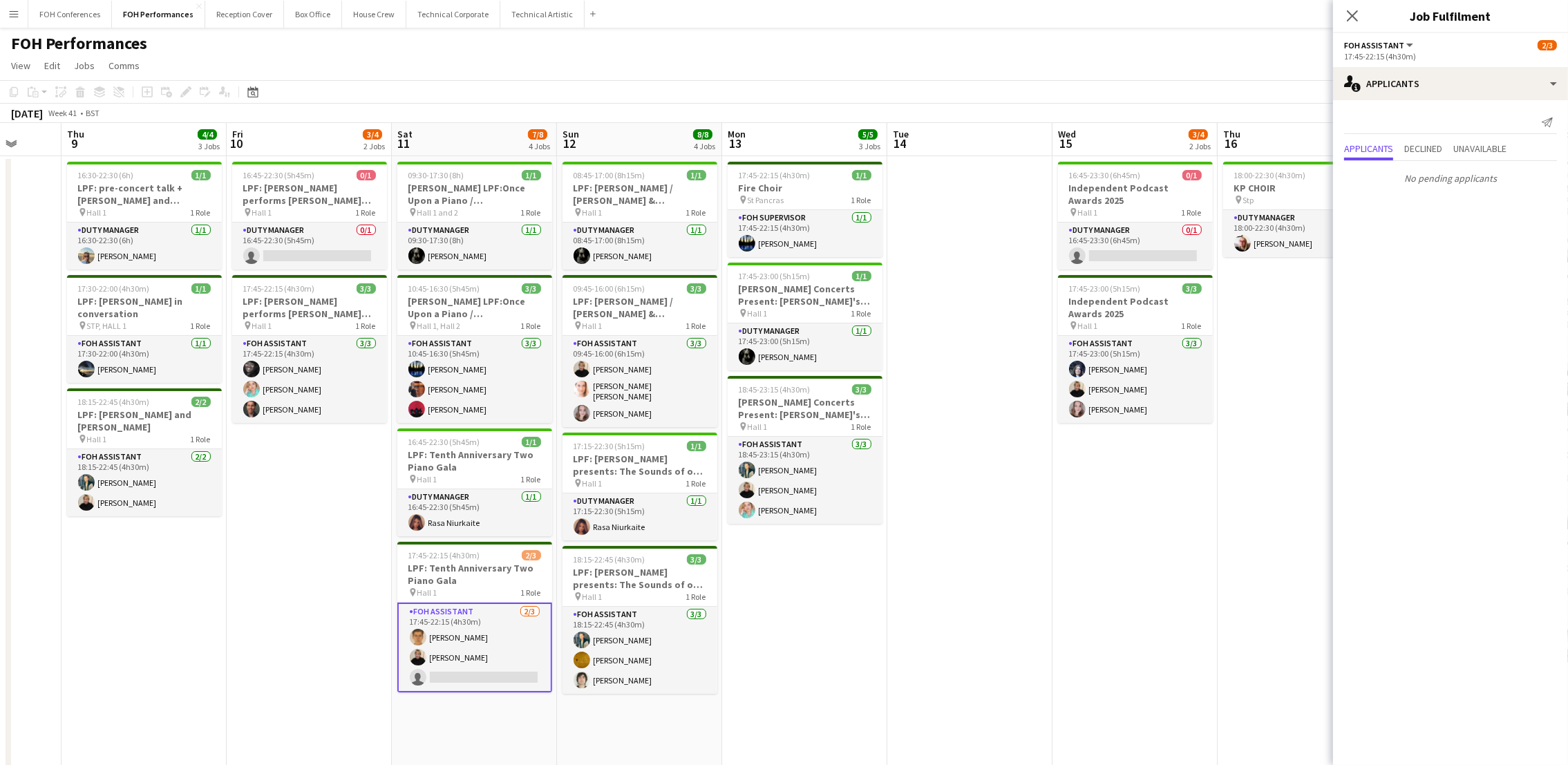
drag, startPoint x: 1237, startPoint y: 147, endPoint x: 795, endPoint y: 175, distance: 442.9
click at [795, 175] on app-calendar-viewport "Sun 5 4/4 2 Jobs Mon 6 1/1 1 Job Tue 7 Wed 8 Thu 9 4/4 3 Jobs Fri 10 3/4 2 Jobs…" at bounding box center [784, 546] width 1568 height 847
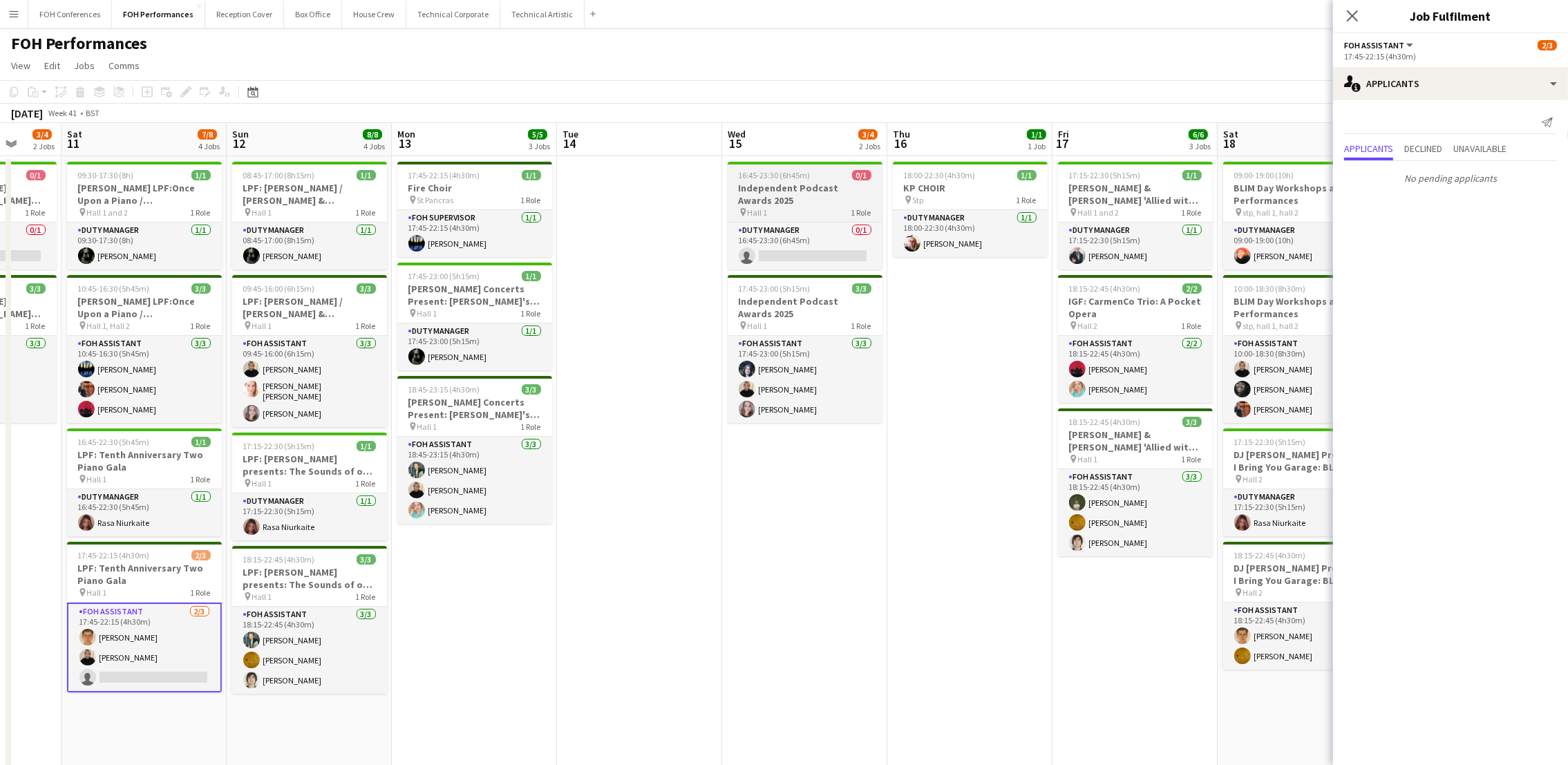
scroll to position [0, 483]
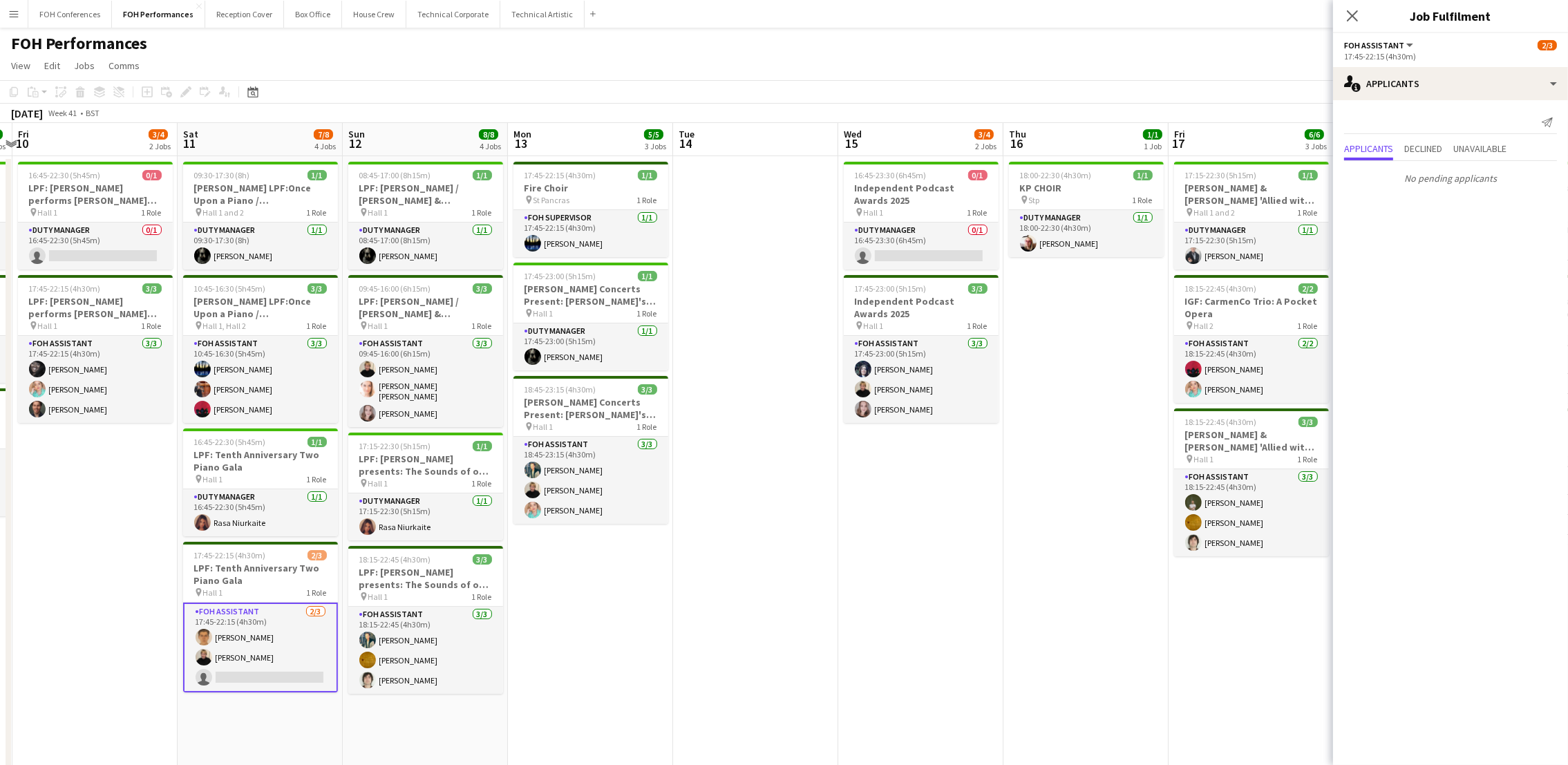
click at [1154, 33] on div "FOH Performances user user user user" at bounding box center [784, 40] width 1568 height 27
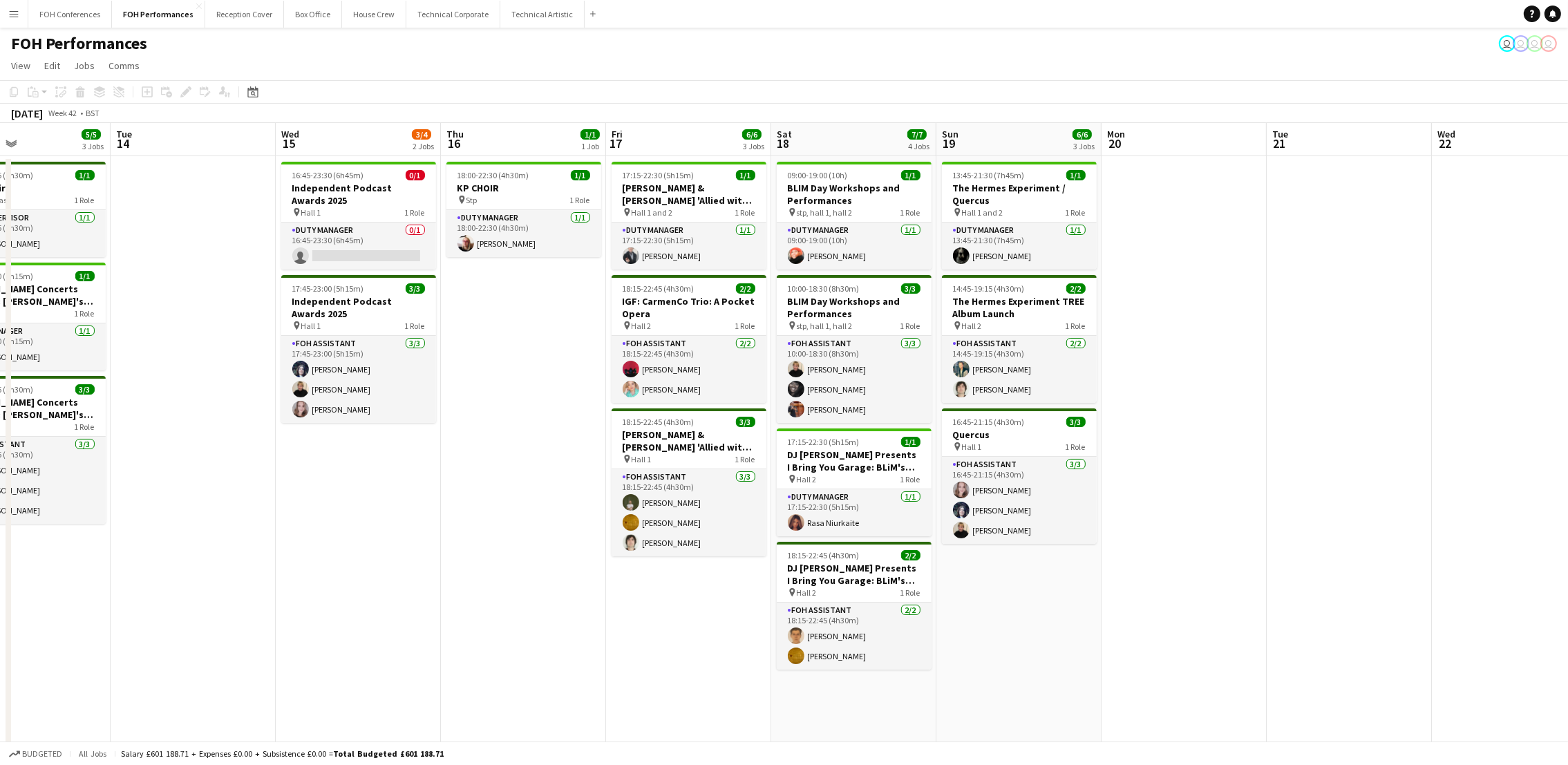
drag, startPoint x: 1448, startPoint y: 153, endPoint x: 894, endPoint y: 150, distance: 554.0
click at [894, 150] on app-calendar-viewport "Fri 10 3/4 2 Jobs Sat 11 7/8 4 Jobs Sun 12 8/8 4 Jobs Mon 13 5/5 3 Jobs Tue 14 …" at bounding box center [784, 546] width 1568 height 847
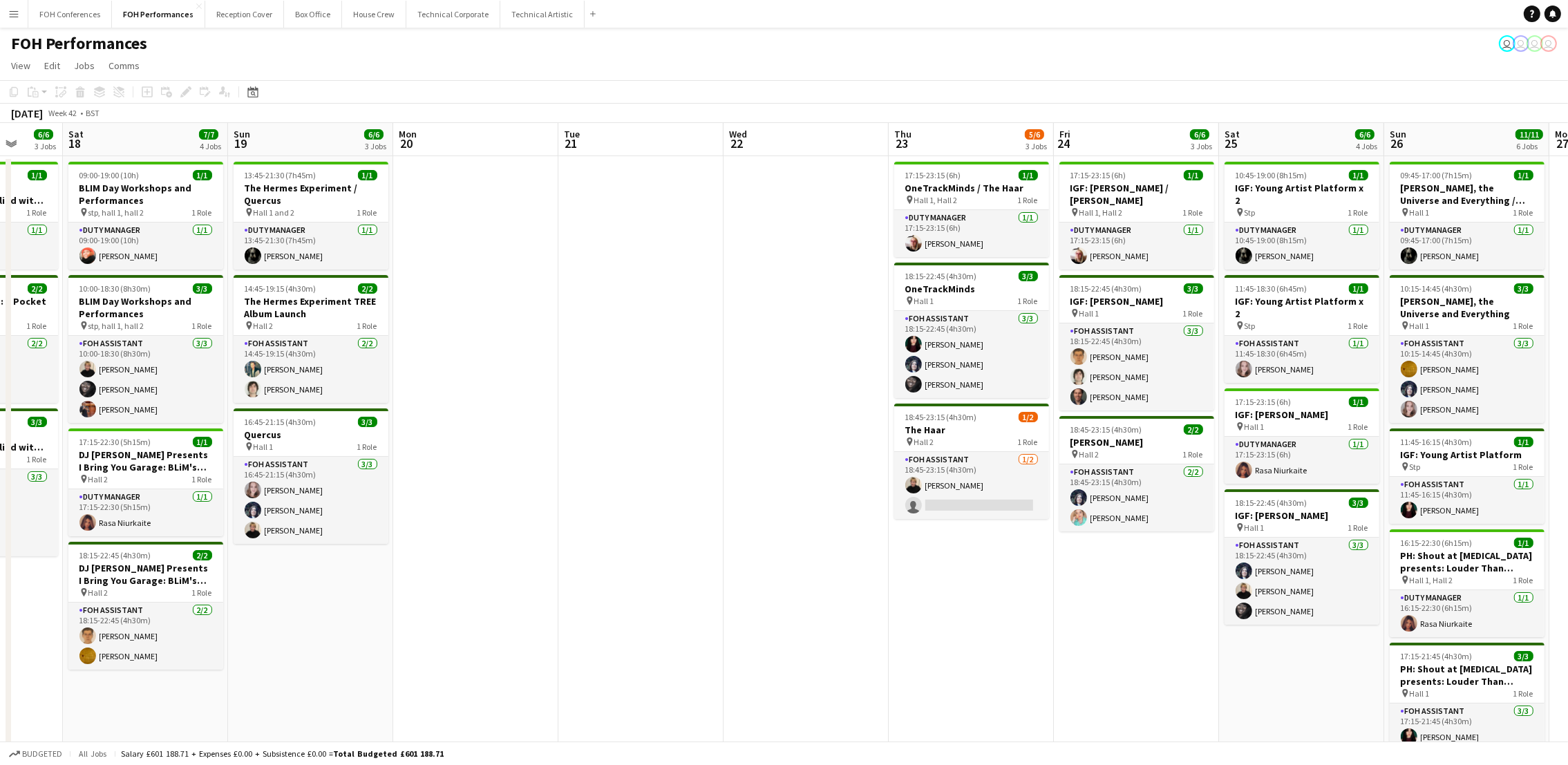
drag, startPoint x: 1494, startPoint y: 146, endPoint x: 442, endPoint y: 177, distance: 1052.5
click at [442, 177] on app-calendar-viewport "Wed 15 3/4 2 Jobs Thu 16 1/1 1 Job Fri 17 6/6 3 Jobs Sat 18 7/7 4 Jobs Sun 19 6…" at bounding box center [784, 546] width 1568 height 847
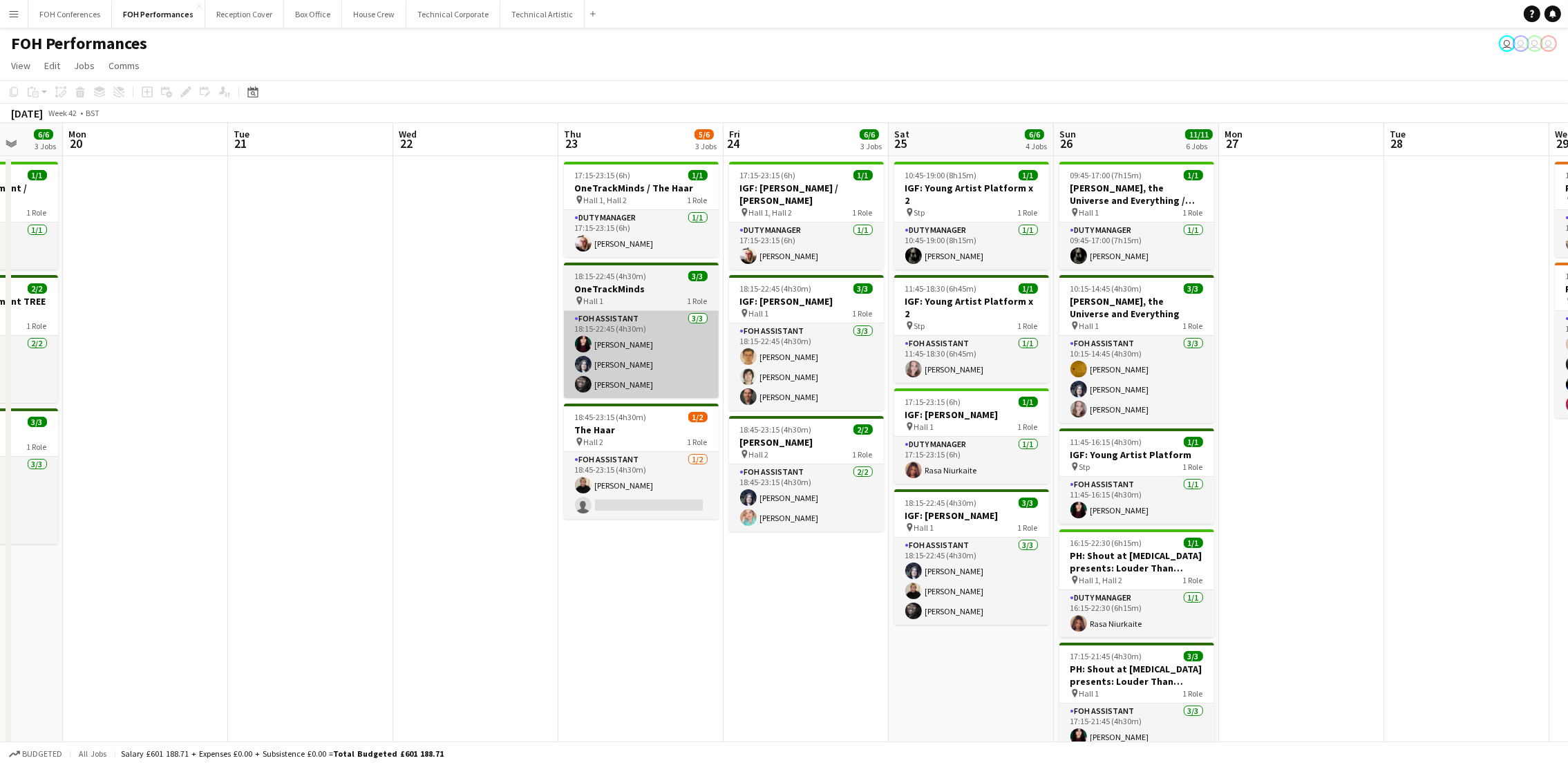
scroll to position [0, 436]
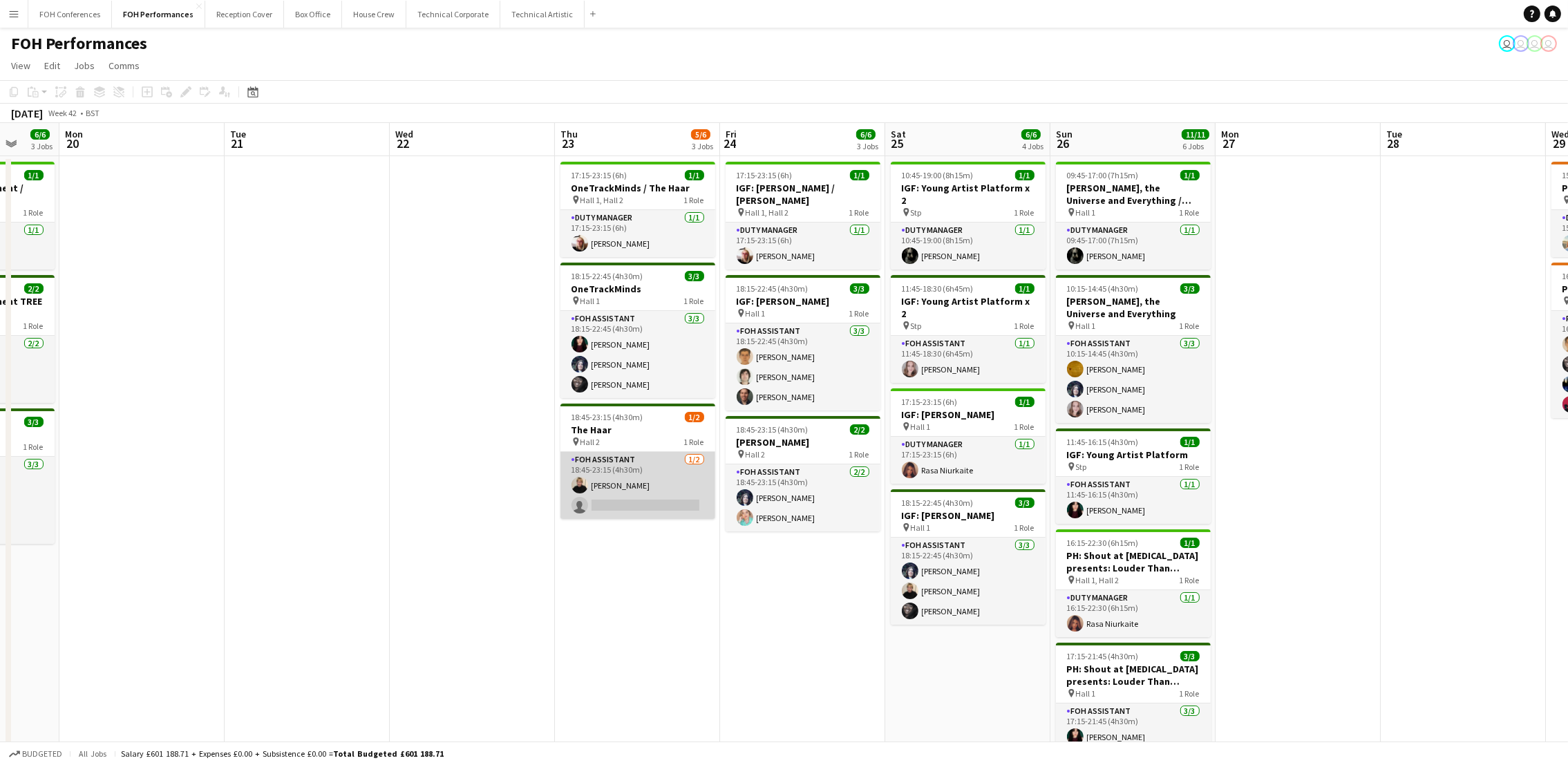
click at [620, 502] on app-card-role "FOH Assistant 1/2 18:45-23:15 (4h30m) Jojo Ruta single-neutral-actions" at bounding box center [637, 485] width 155 height 67
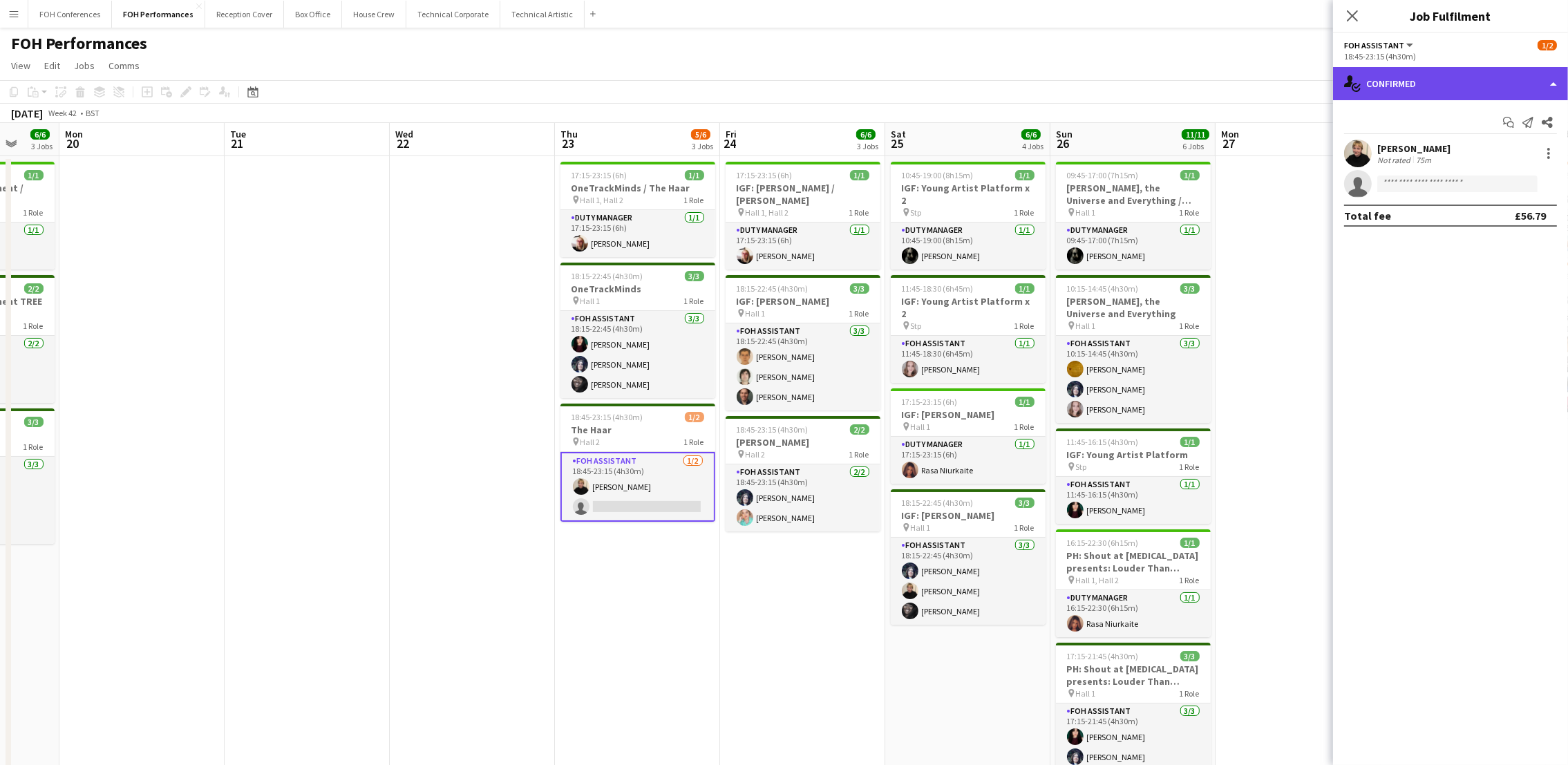
click at [1448, 78] on div "single-neutral-actions-check-2 Confirmed" at bounding box center [1450, 84] width 235 height 33
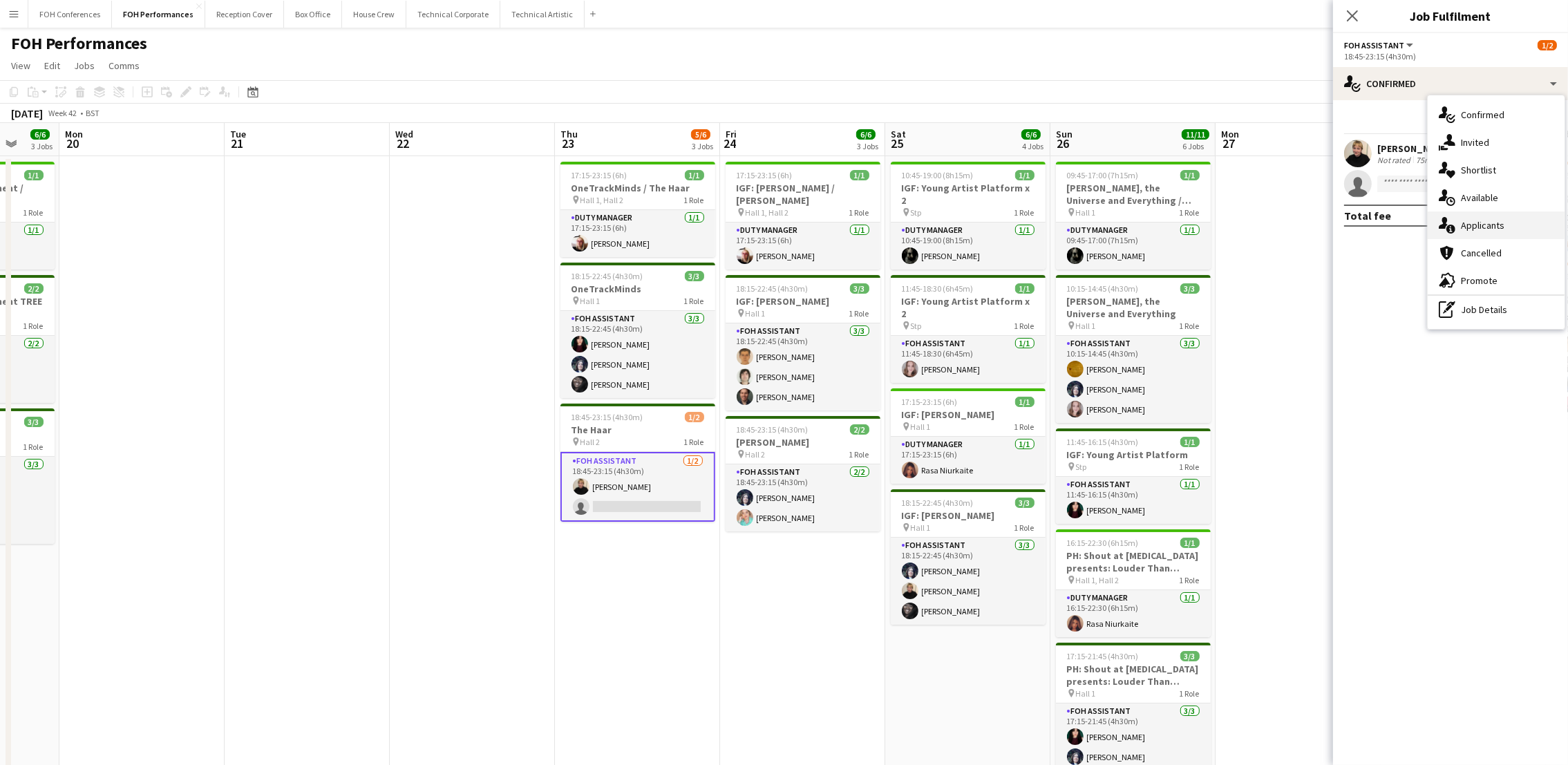
click at [1482, 227] on span "Applicants" at bounding box center [1482, 224] width 43 height 13
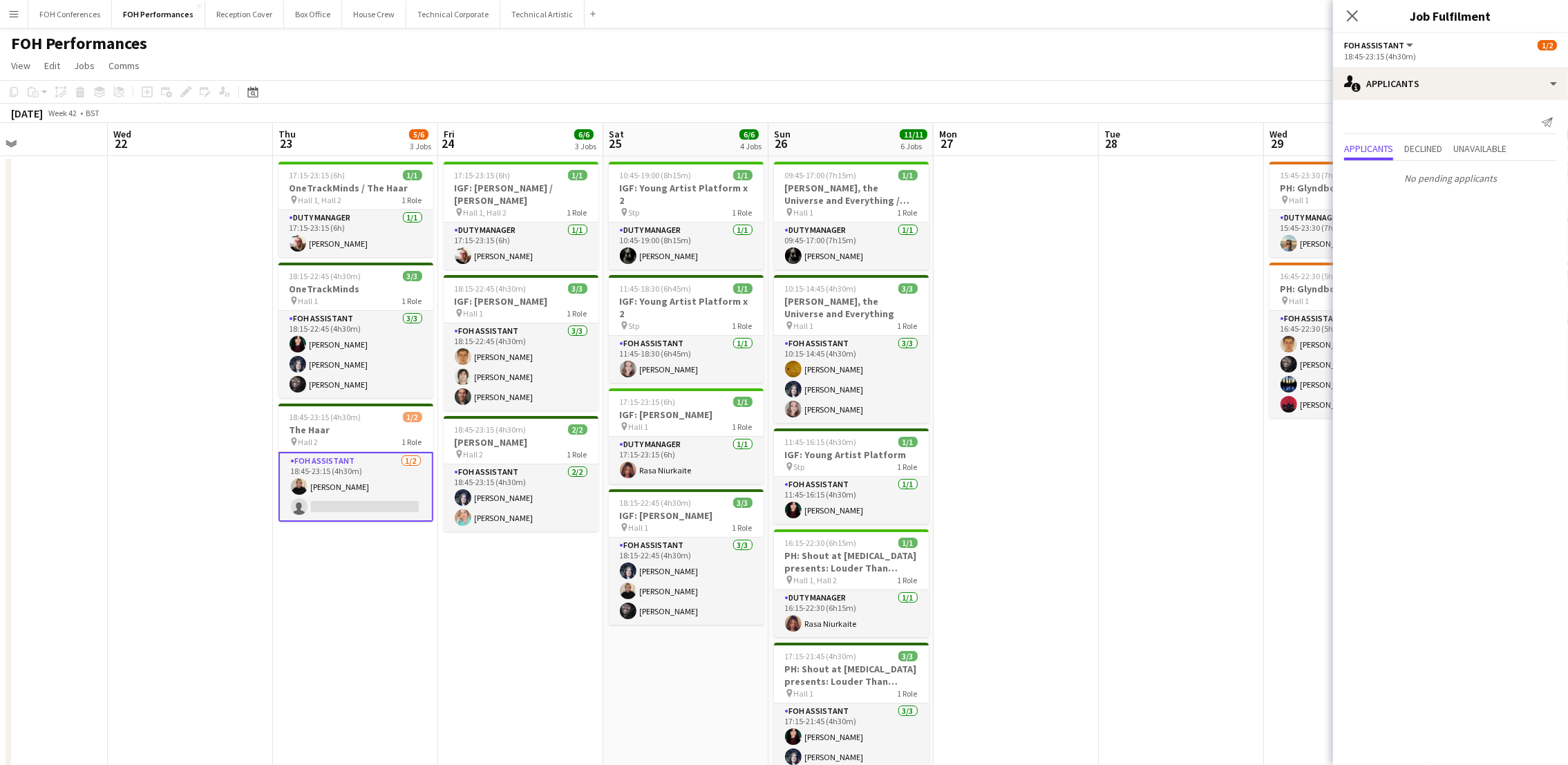
scroll to position [0, 564]
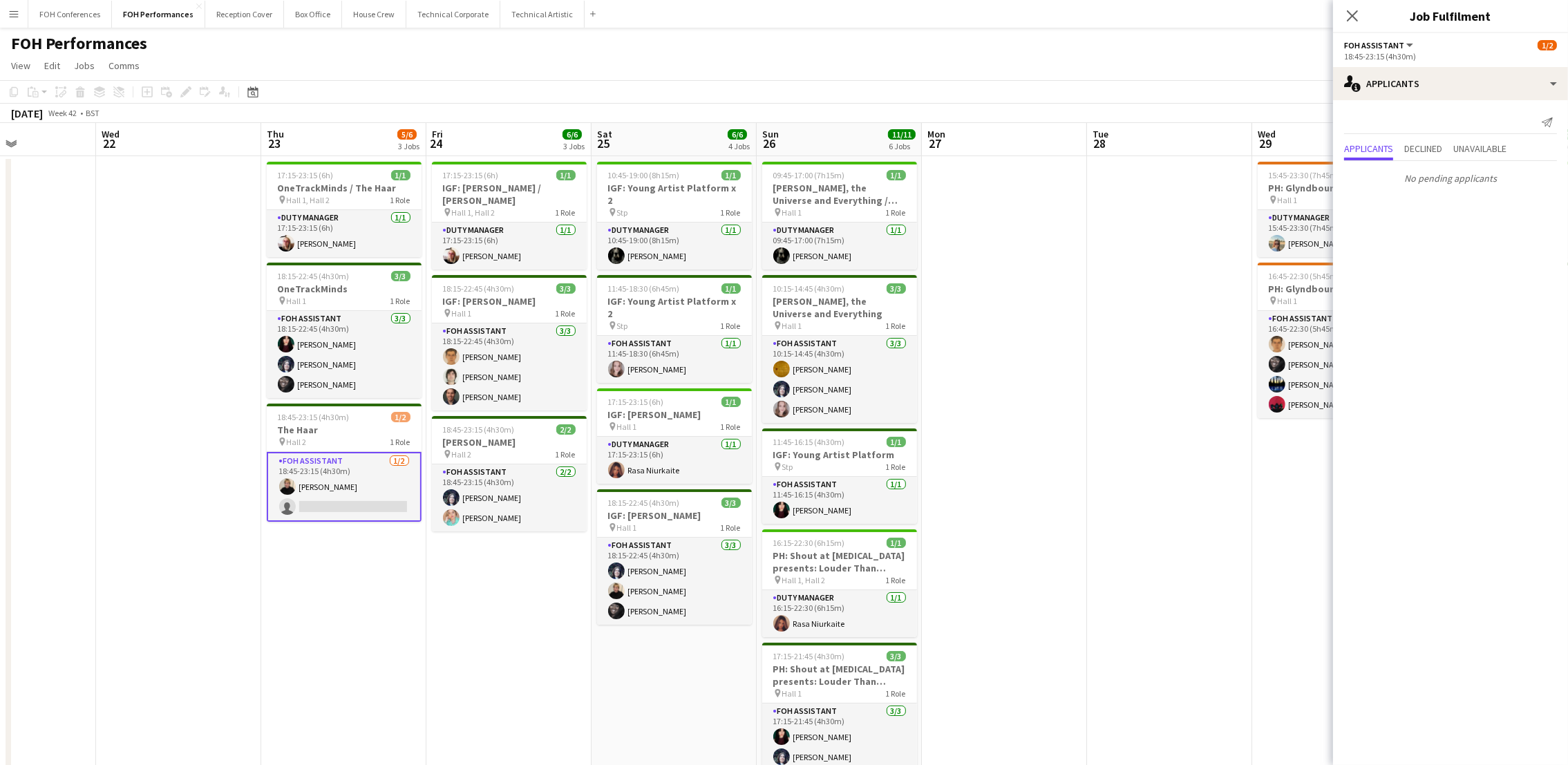
drag, startPoint x: 1257, startPoint y: 138, endPoint x: 963, endPoint y: 145, distance: 294.1
click at [963, 145] on app-calendar-viewport "Sat 18 7/7 4 Jobs Sun 19 6/6 3 Jobs Mon 20 Tue 21 Wed 22 Thu 23 5/6 3 Jobs Fri …" at bounding box center [784, 546] width 1568 height 847
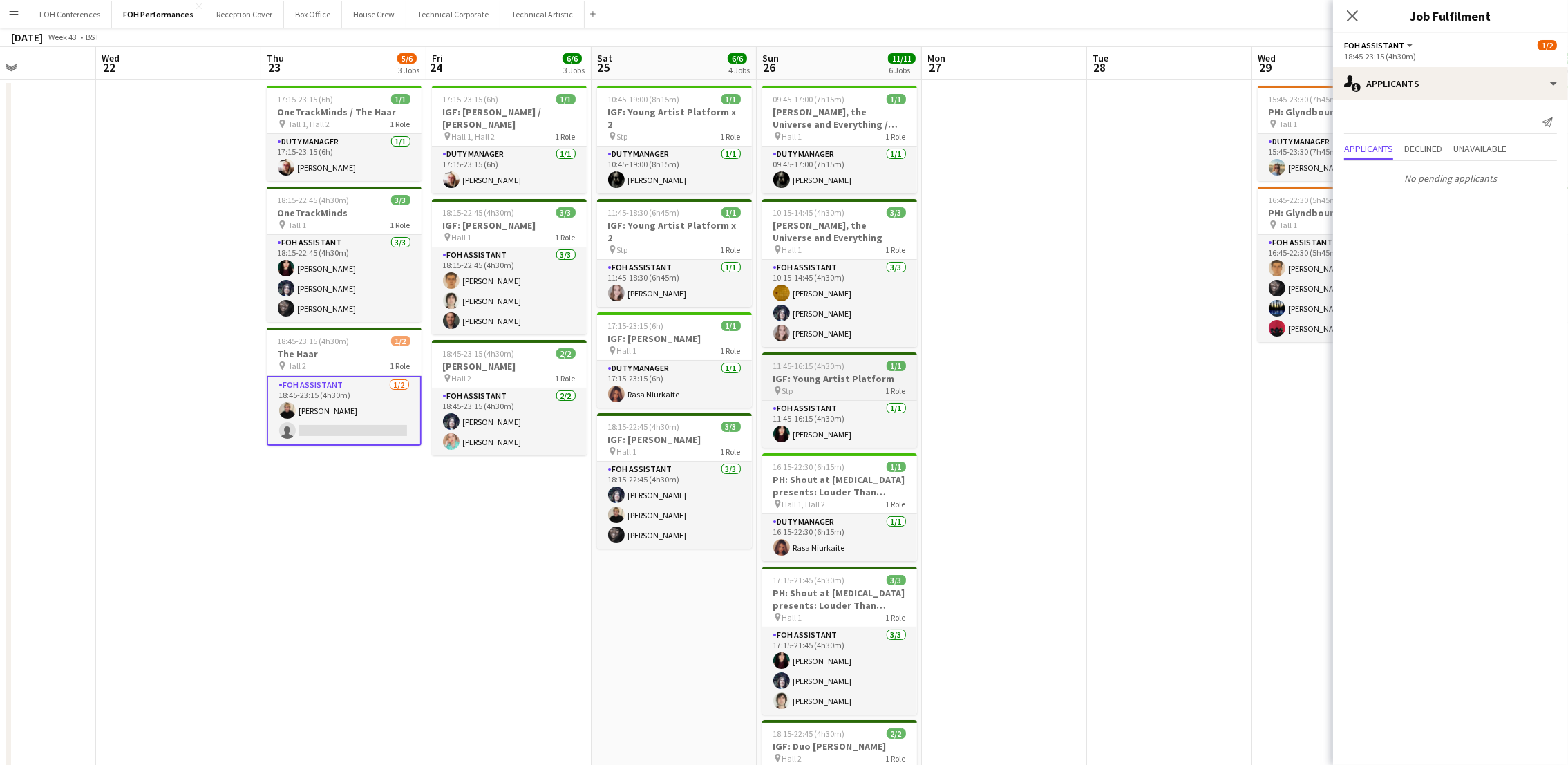
scroll to position [0, 0]
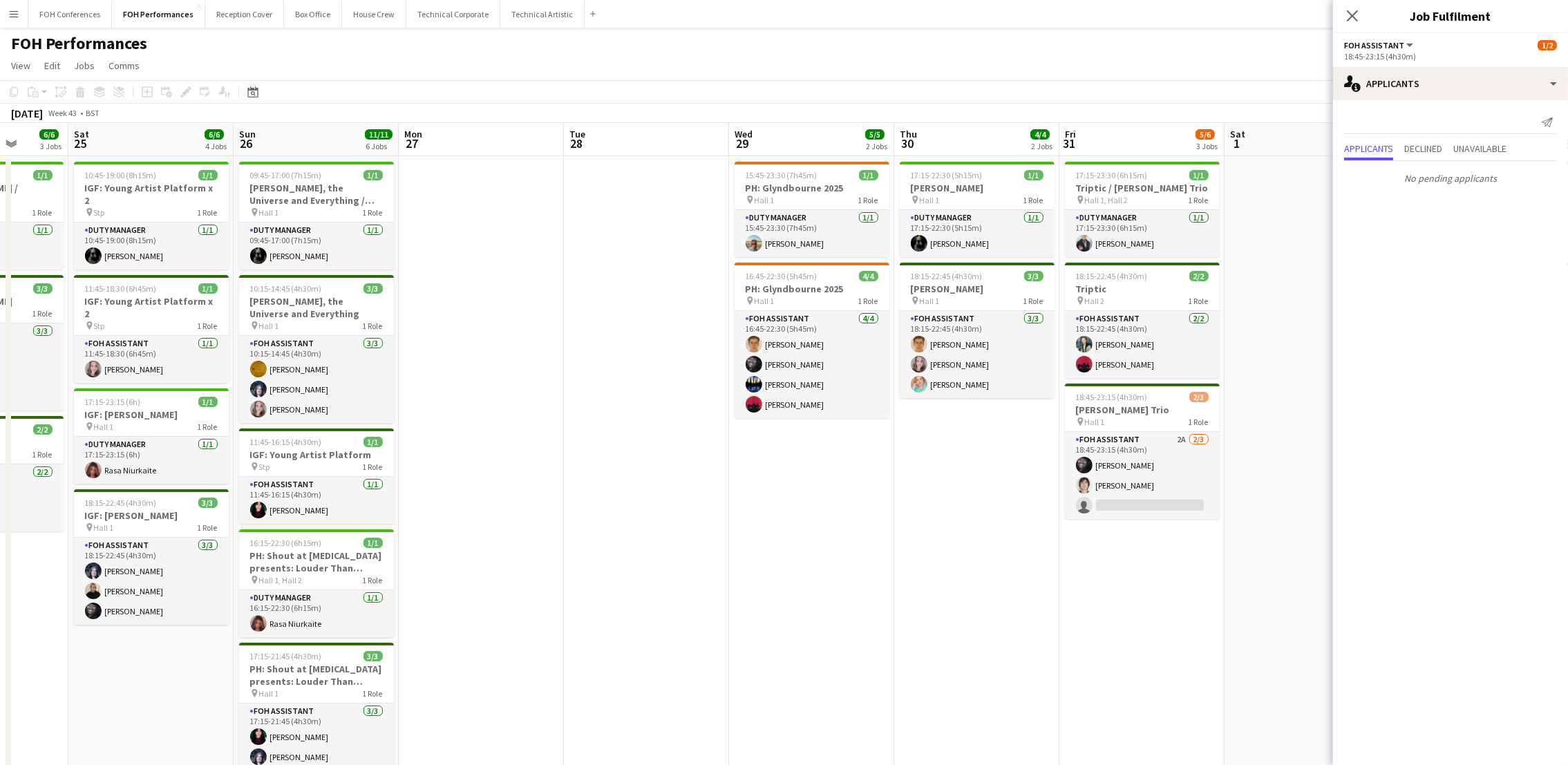
drag, startPoint x: 1170, startPoint y: 137, endPoint x: 623, endPoint y: 195, distance: 550.1
click at [623, 195] on app-calendar-viewport "Tue 21 Wed 22 Thu 23 5/6 3 Jobs Fri 24 6/6 3 Jobs Sat 25 6/6 4 Jobs Sun 26 11/1…" at bounding box center [784, 546] width 1568 height 847
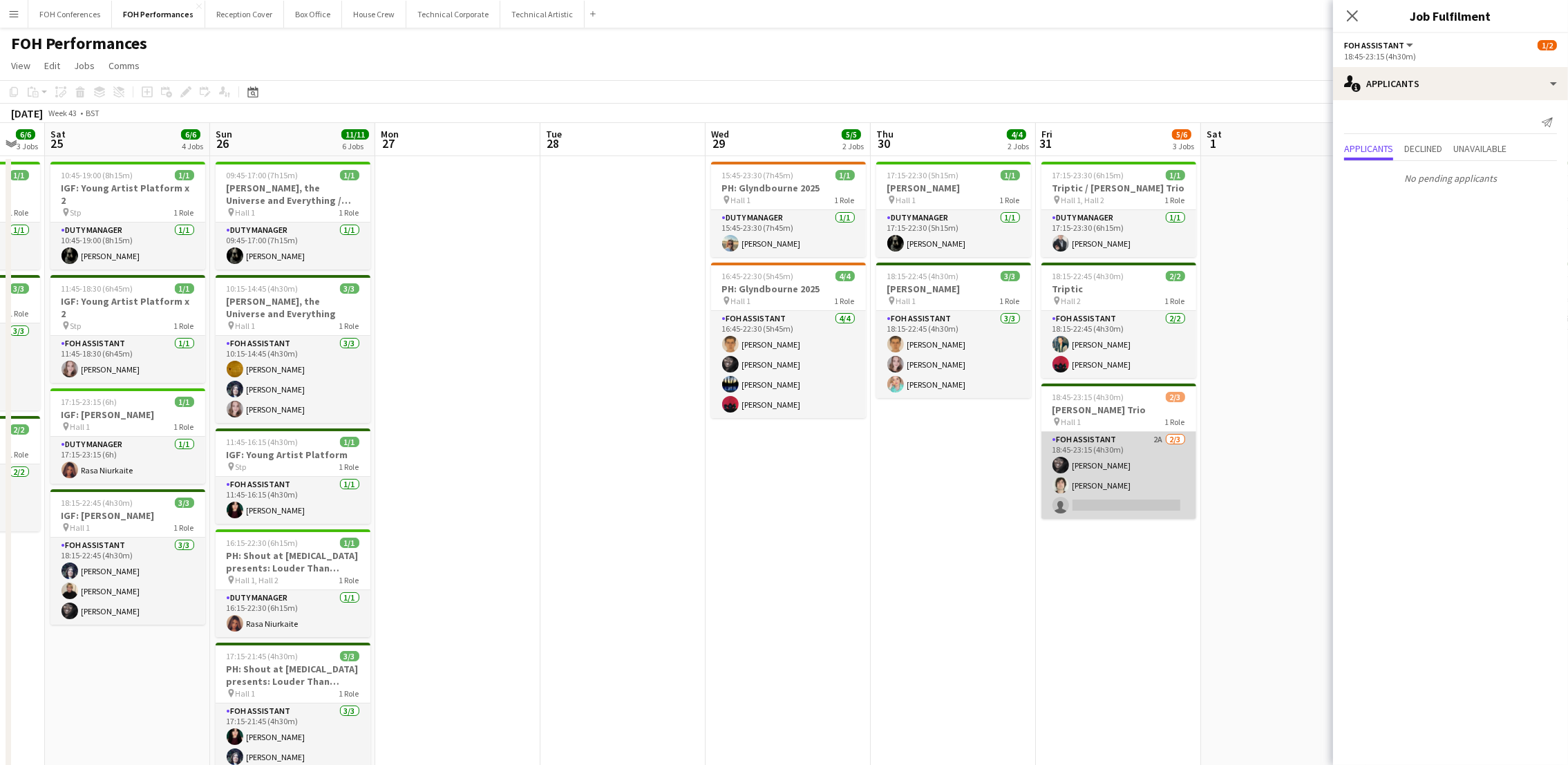
click at [1092, 496] on app-card-role "FOH Assistant 2A 2/3 18:45-23:15 (4h30m) Deborah Carew Hani Abbasi single-neutr…" at bounding box center [1118, 475] width 155 height 87
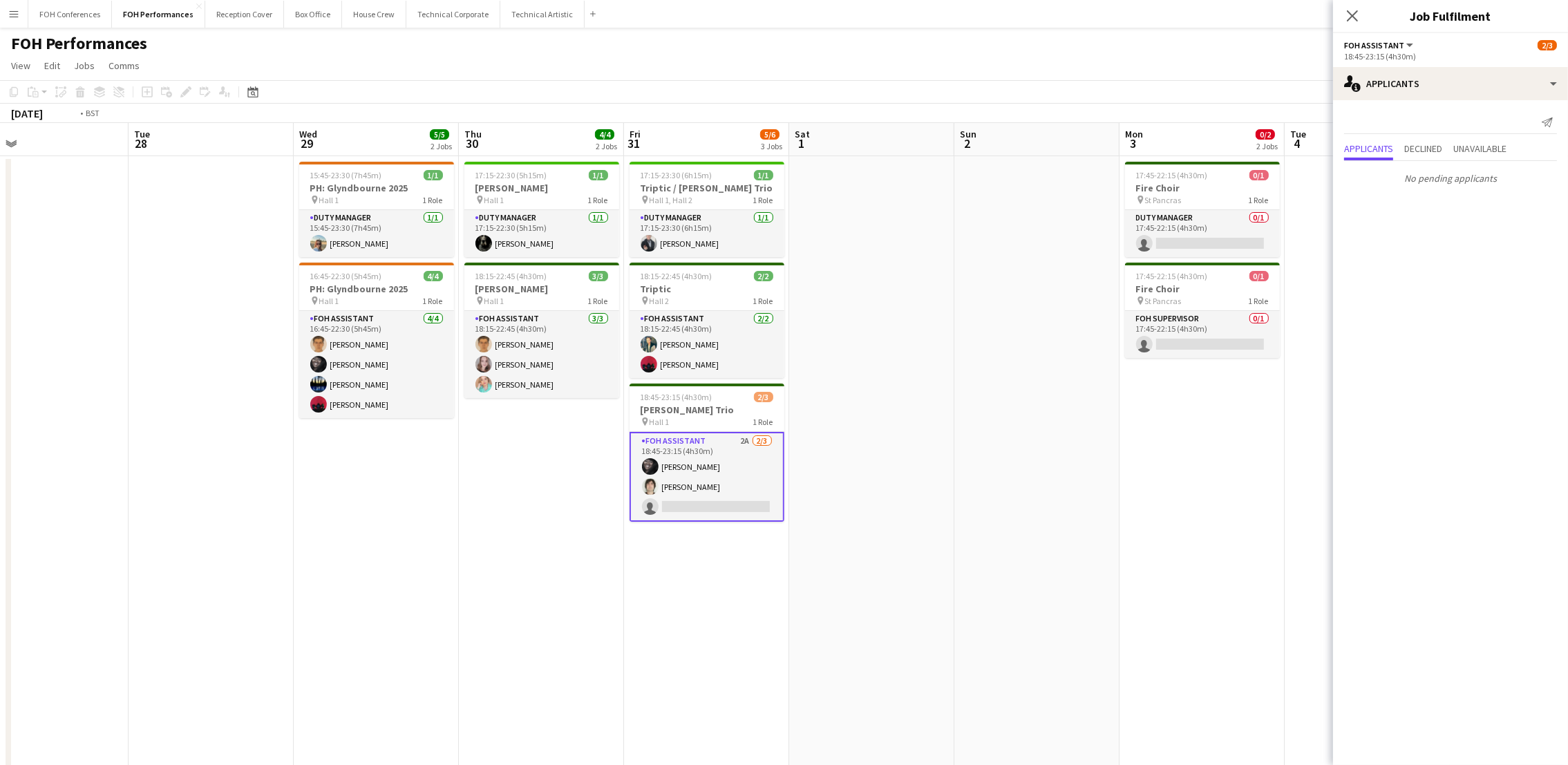
scroll to position [0, 466]
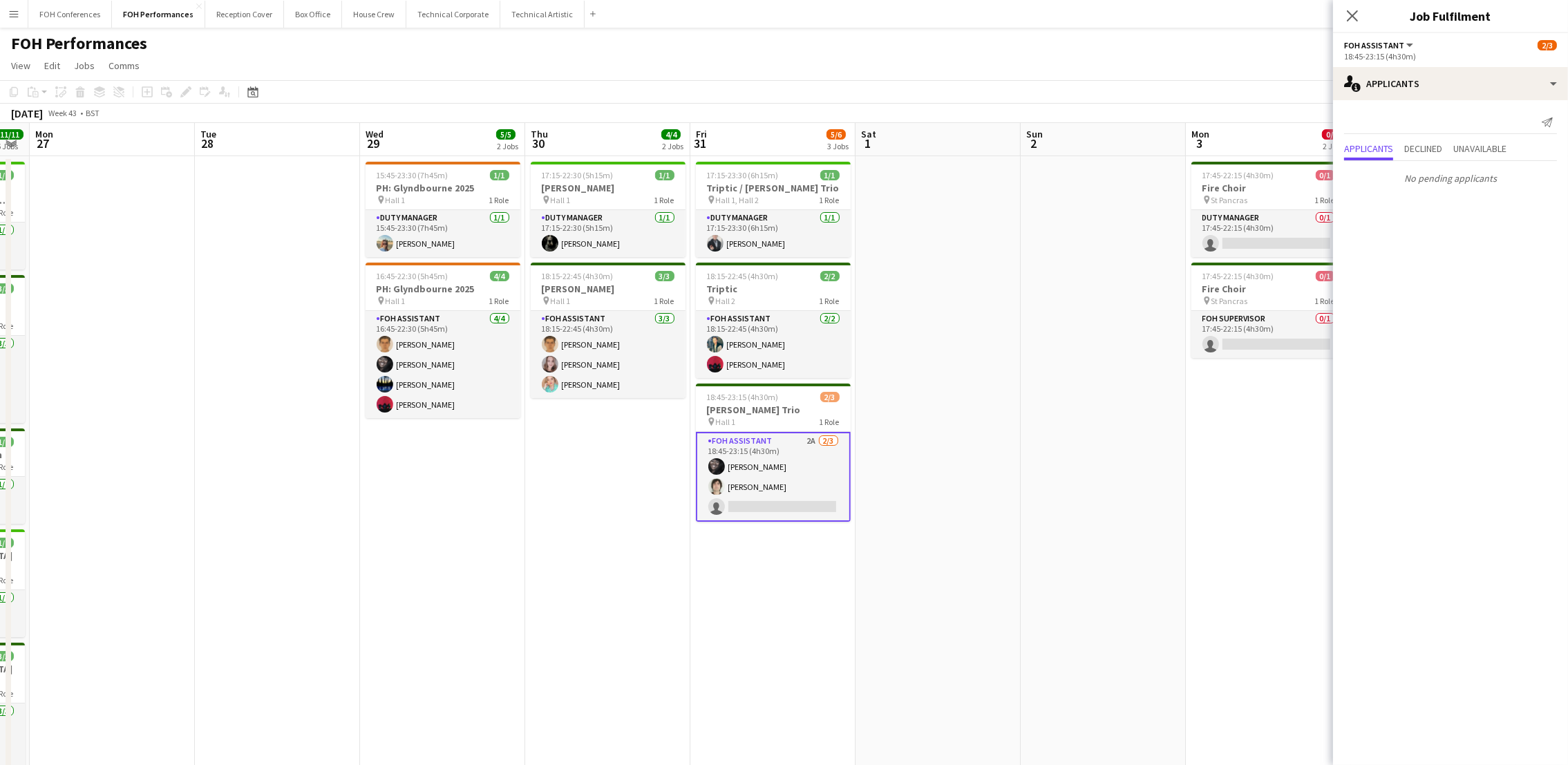
drag, startPoint x: 1276, startPoint y: 143, endPoint x: 931, endPoint y: 164, distance: 345.6
click at [931, 164] on app-calendar-viewport "Fri 24 6/6 3 Jobs Sat 25 6/6 4 Jobs Sun 26 11/11 6 Jobs Mon 27 Tue 28 Wed 29 5/…" at bounding box center [784, 546] width 1568 height 847
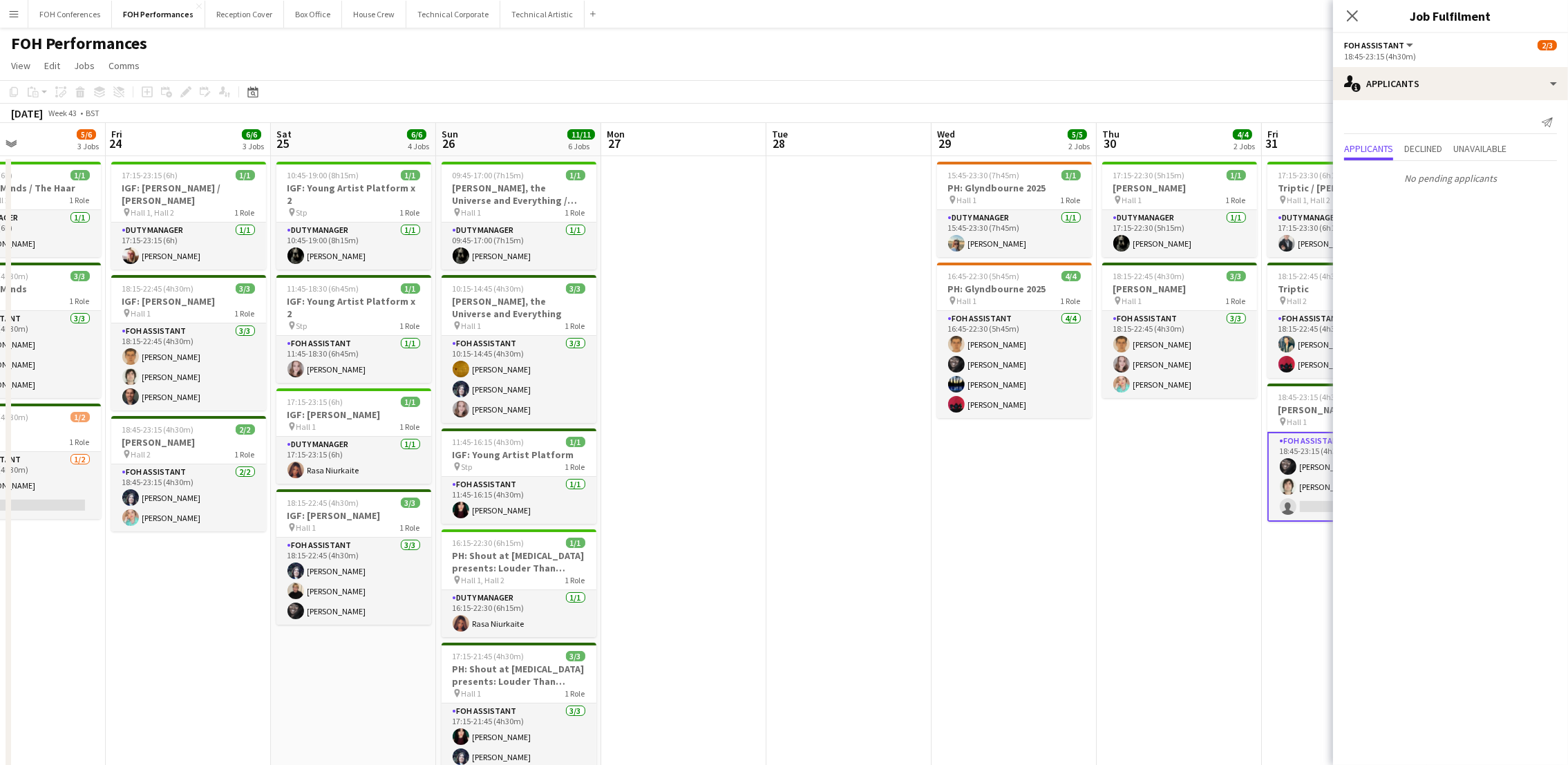
drag, startPoint x: 254, startPoint y: 133, endPoint x: 1174, endPoint y: 198, distance: 922.3
click at [1163, 198] on app-calendar-viewport "Tue 21 Wed 22 Thu 23 5/6 3 Jobs Fri 24 6/6 3 Jobs Sat 25 6/6 4 Jobs Sun 26 11/1…" at bounding box center [784, 546] width 1568 height 847
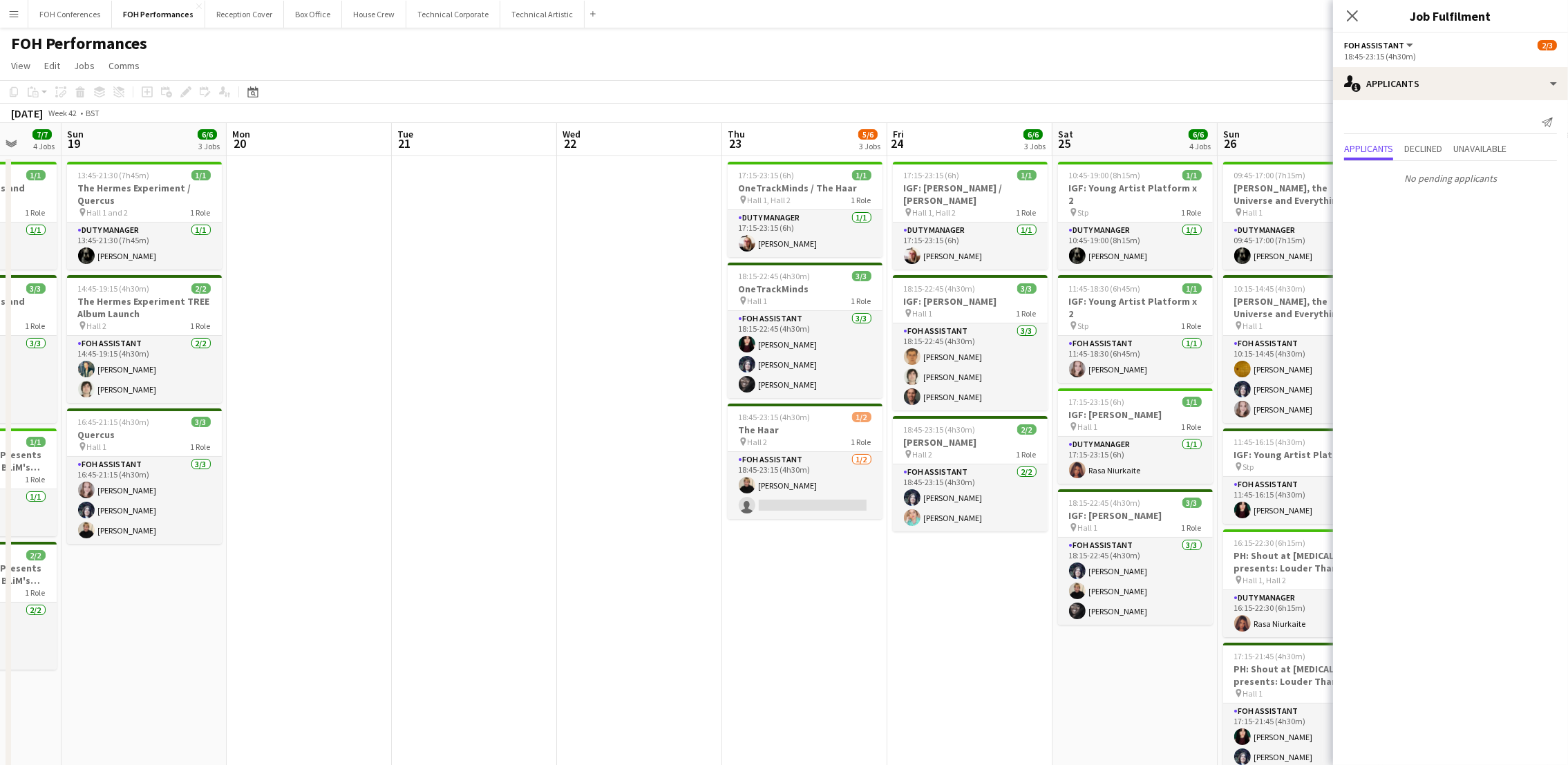
scroll to position [0, 491]
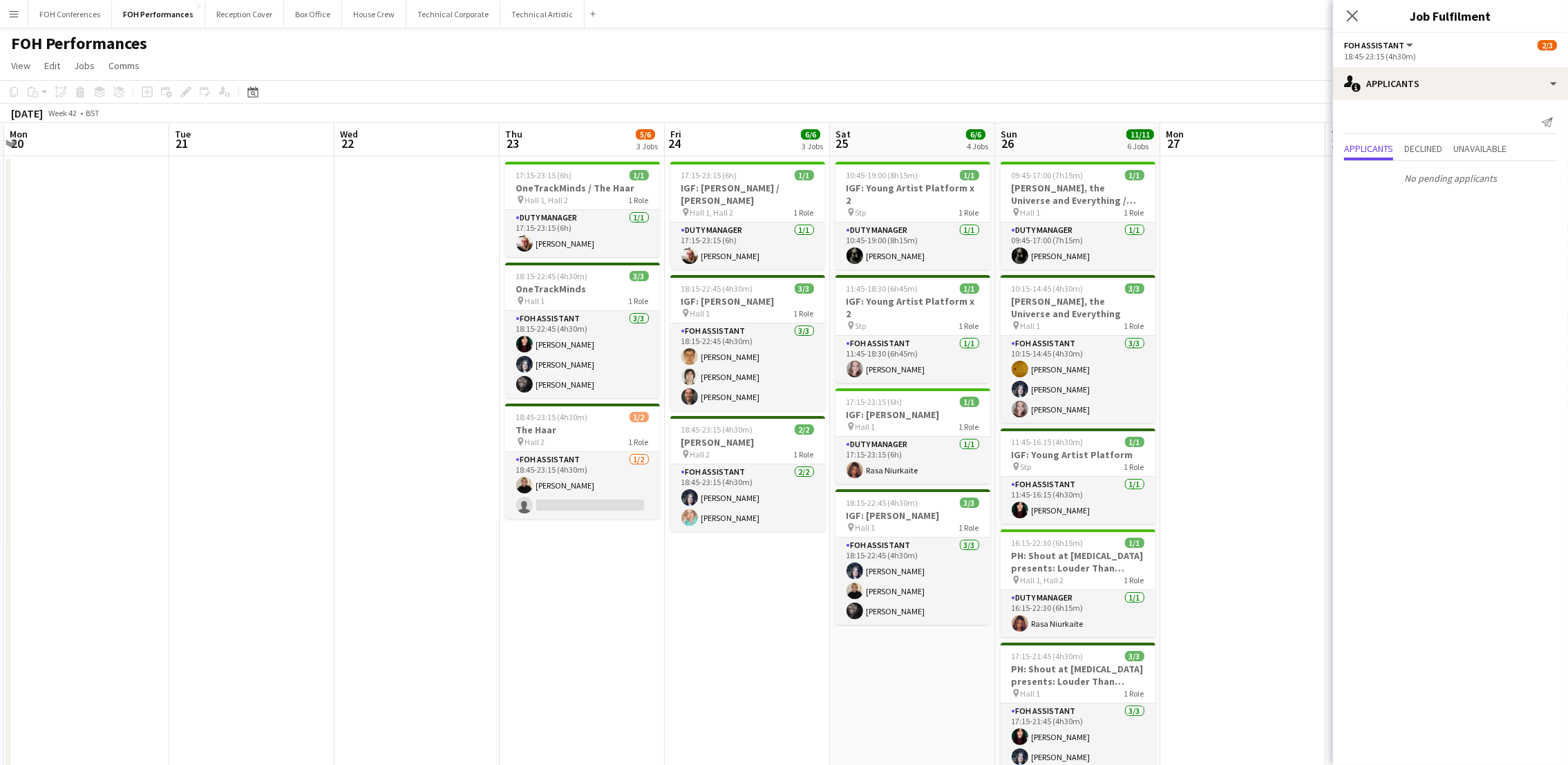
drag, startPoint x: 314, startPoint y: 150, endPoint x: 536, endPoint y: 165, distance: 222.5
click at [536, 165] on app-calendar-viewport "Fri 17 6/6 3 Jobs Sat 18 7/7 4 Jobs Sun 19 6/6 3 Jobs Mon 20 Tue 21 Wed 22 Thu …" at bounding box center [784, 546] width 1568 height 847
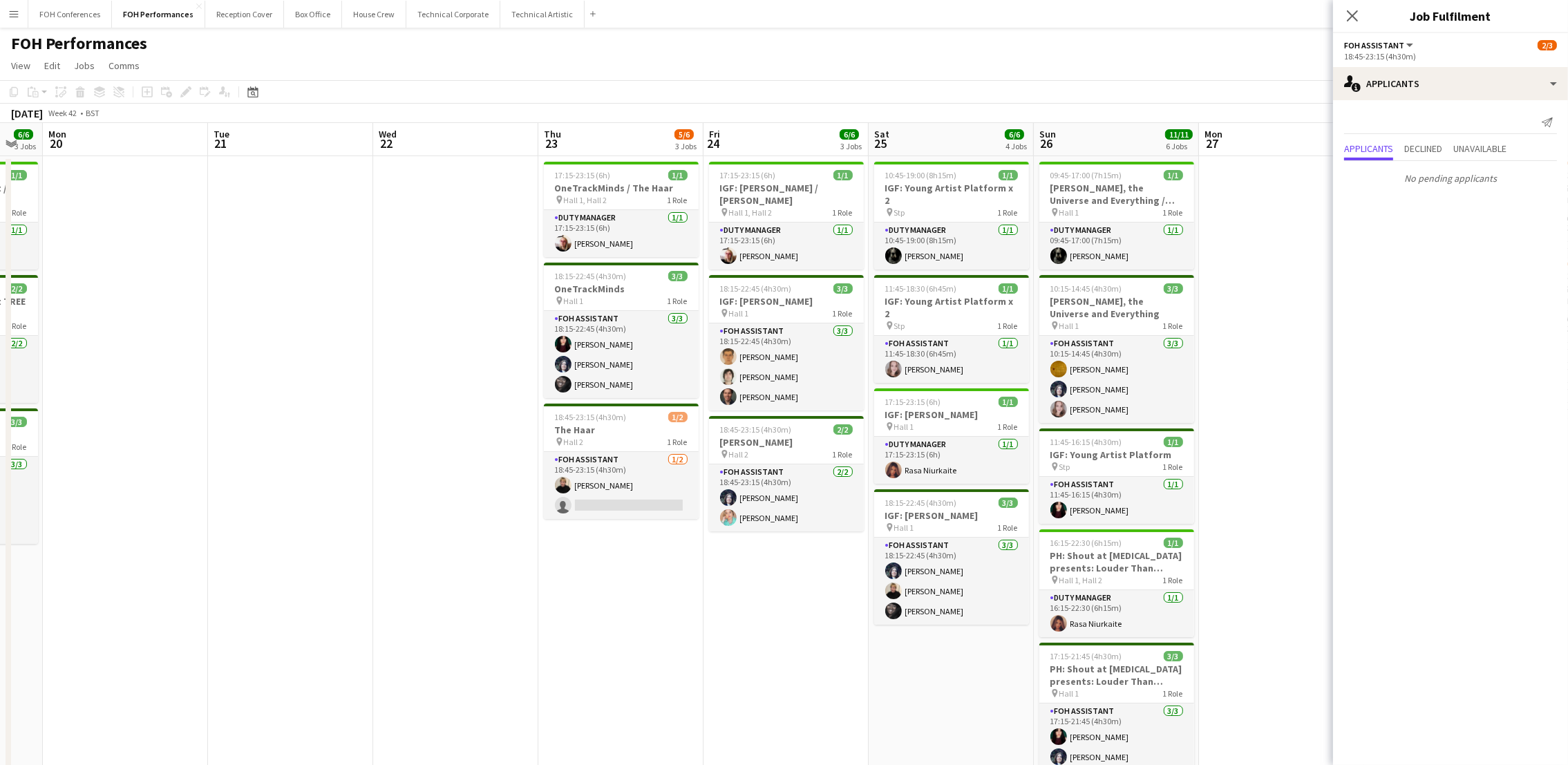
scroll to position [0, 432]
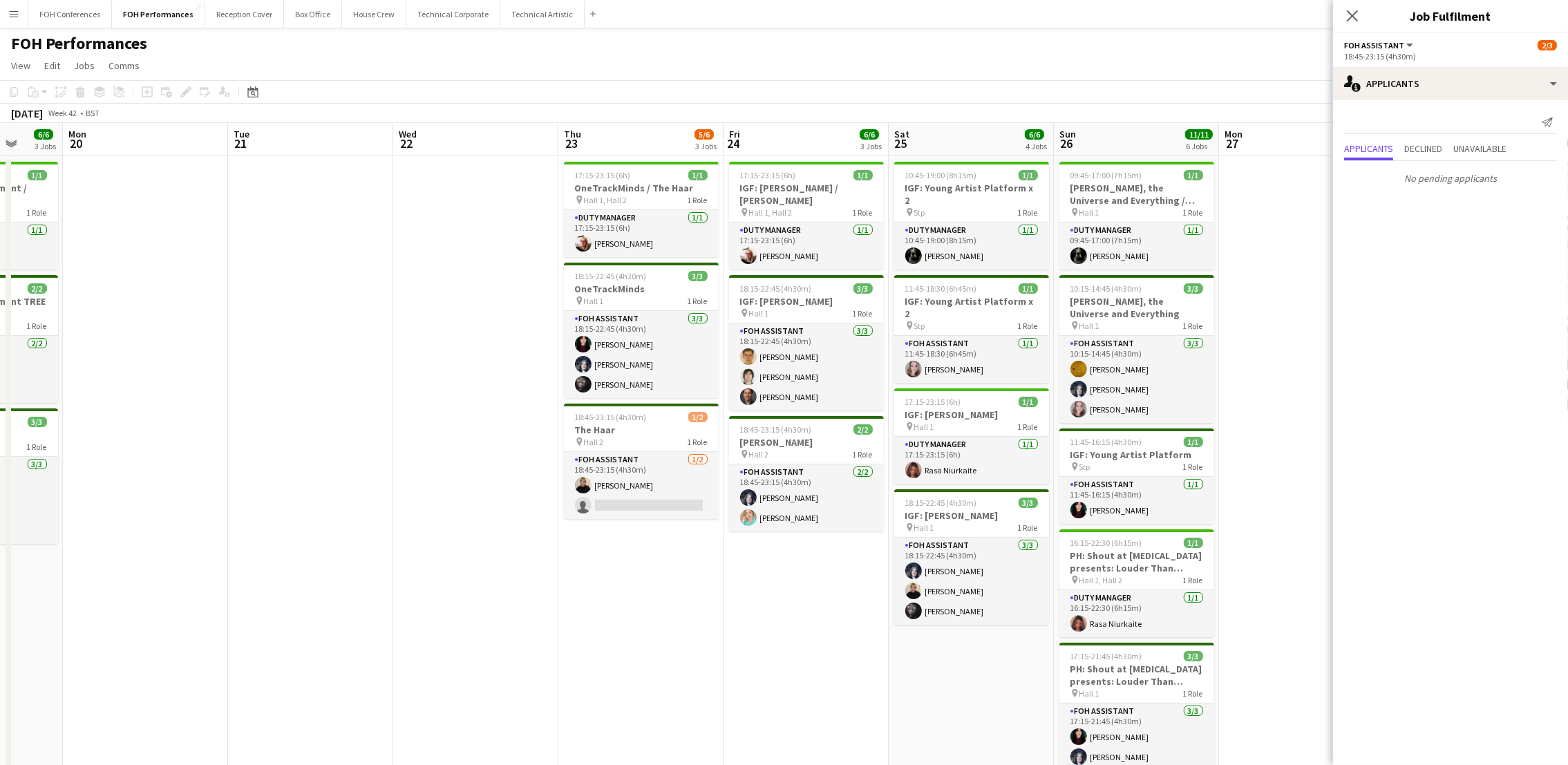
drag, startPoint x: 403, startPoint y: 144, endPoint x: 462, endPoint y: 144, distance: 59.0
click at [462, 144] on app-calendar-viewport "Fri 17 6/6 3 Jobs Sat 18 7/7 4 Jobs Sun 19 6/6 3 Jobs Mon 20 Tue 21 Wed 22 Thu …" at bounding box center [784, 546] width 1568 height 847
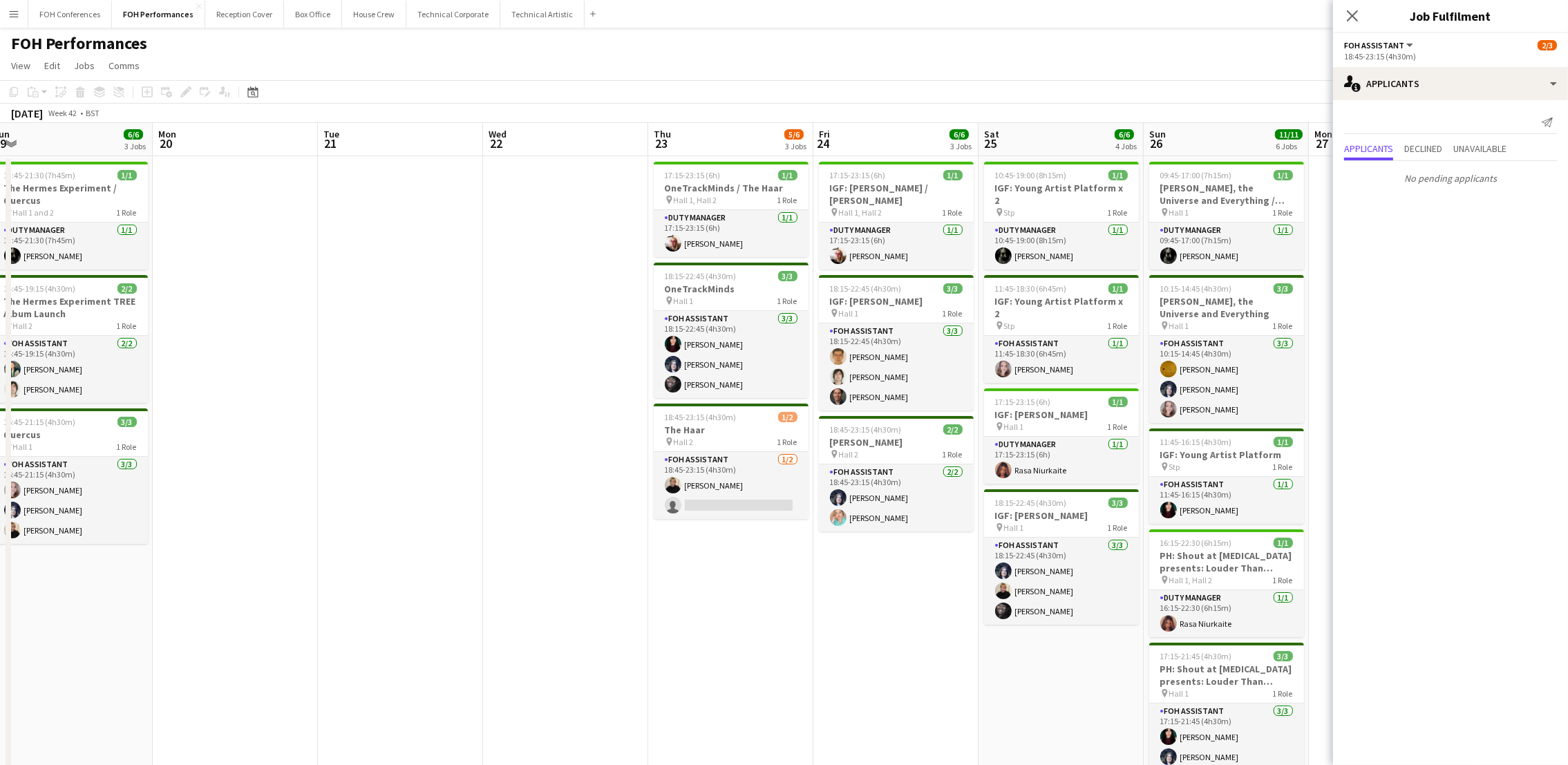
scroll to position [0, 487]
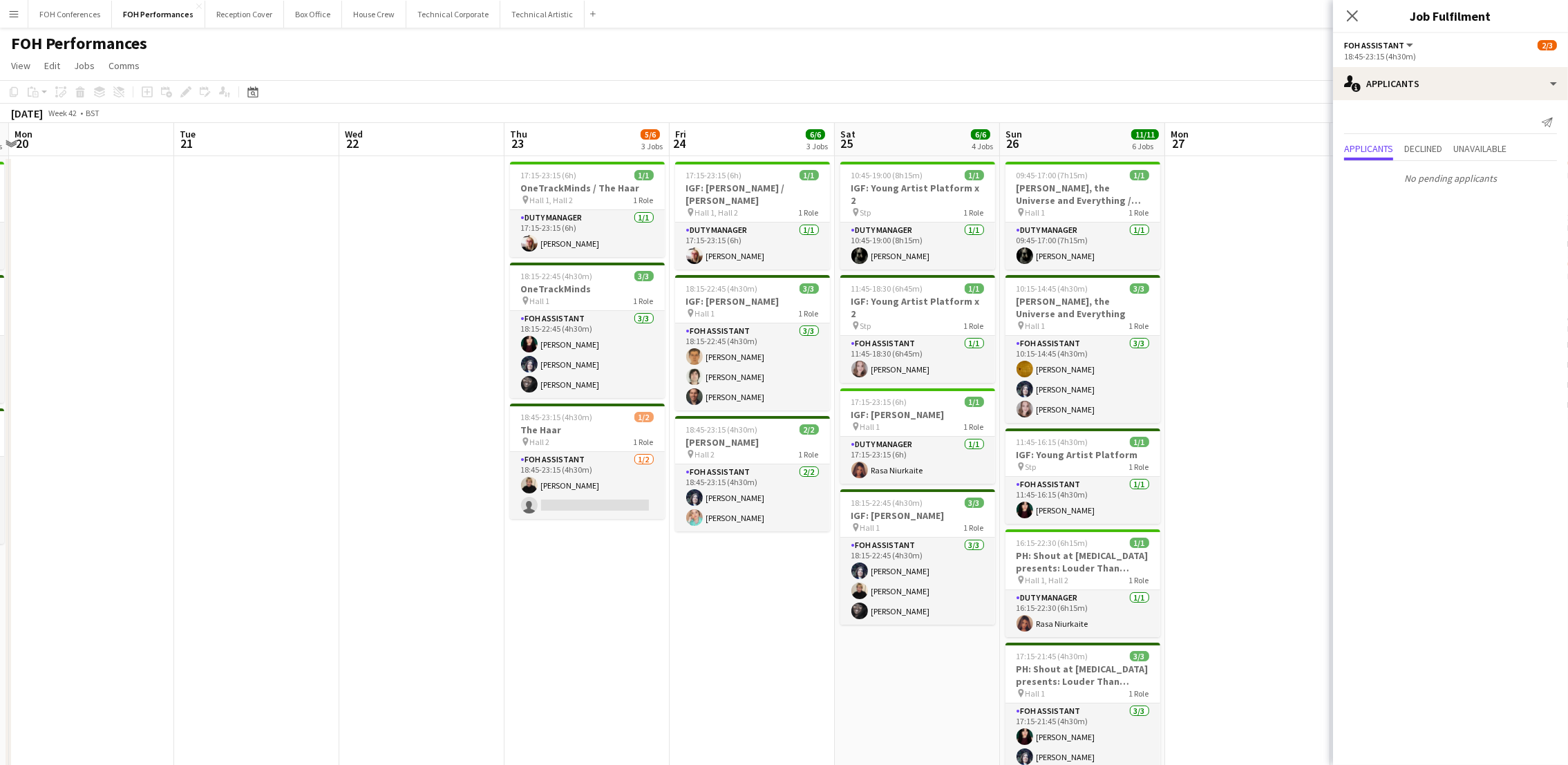
drag, startPoint x: 307, startPoint y: 145, endPoint x: 584, endPoint y: 157, distance: 277.3
click at [584, 157] on app-calendar-viewport "Fri 17 6/6 3 Jobs Sat 18 7/7 4 Jobs Sun 19 6/6 3 Jobs Mon 20 Tue 21 Wed 22 Thu …" at bounding box center [784, 546] width 1568 height 847
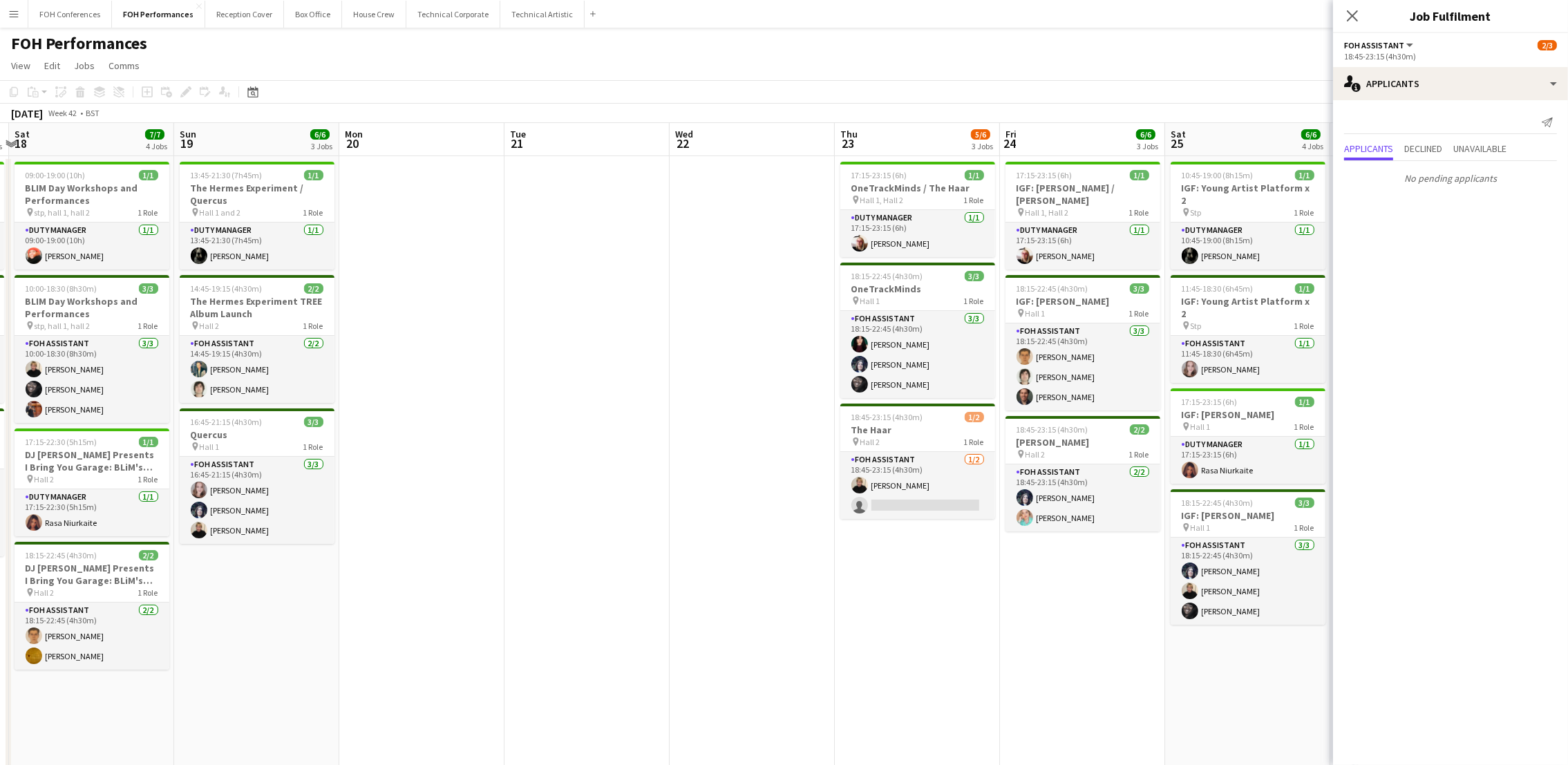
click at [864, 61] on app-page-menu "View Day view expanded Day view collapsed Month view Date picker Jump to today …" at bounding box center [784, 67] width 1568 height 27
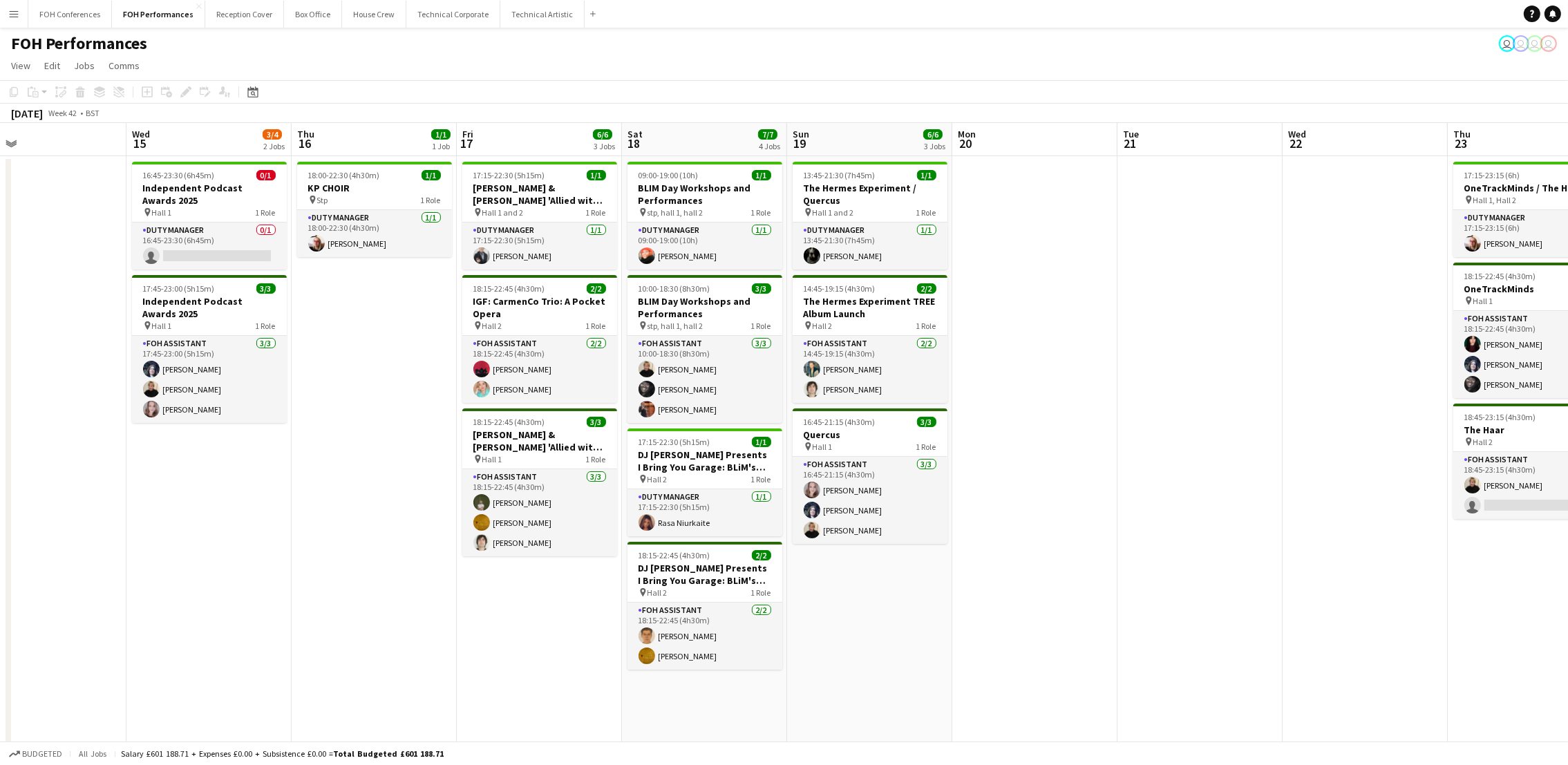
scroll to position [0, 365]
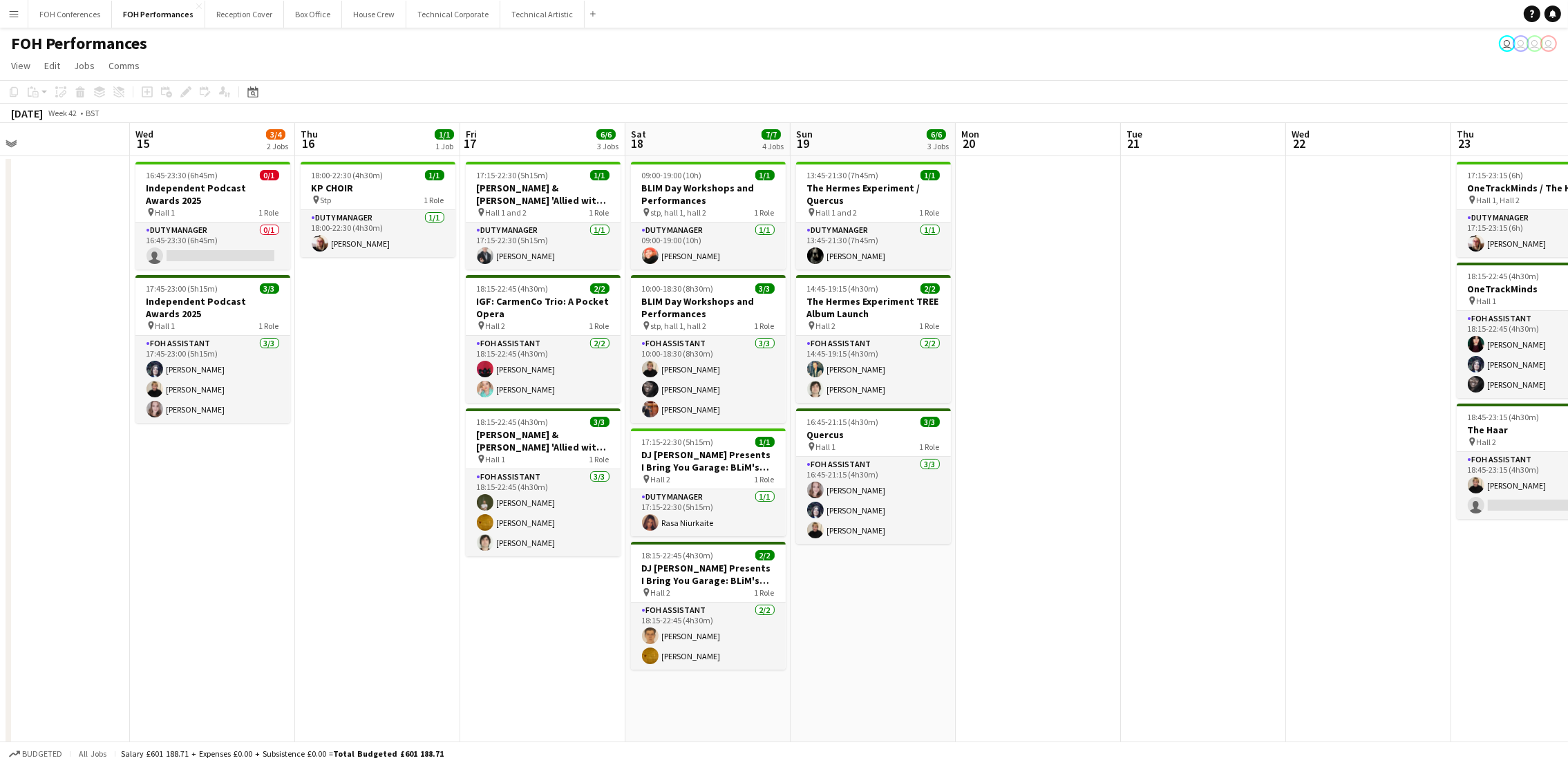
drag, startPoint x: 169, startPoint y: 150, endPoint x: 786, endPoint y: 160, distance: 617.1
click at [786, 160] on app-calendar-viewport "Sun 12 8/8 4 Jobs Mon 13 5/5 3 Jobs Tue 14 Wed 15 3/4 2 Jobs Thu 16 1/1 1 Job F…" at bounding box center [784, 546] width 1568 height 847
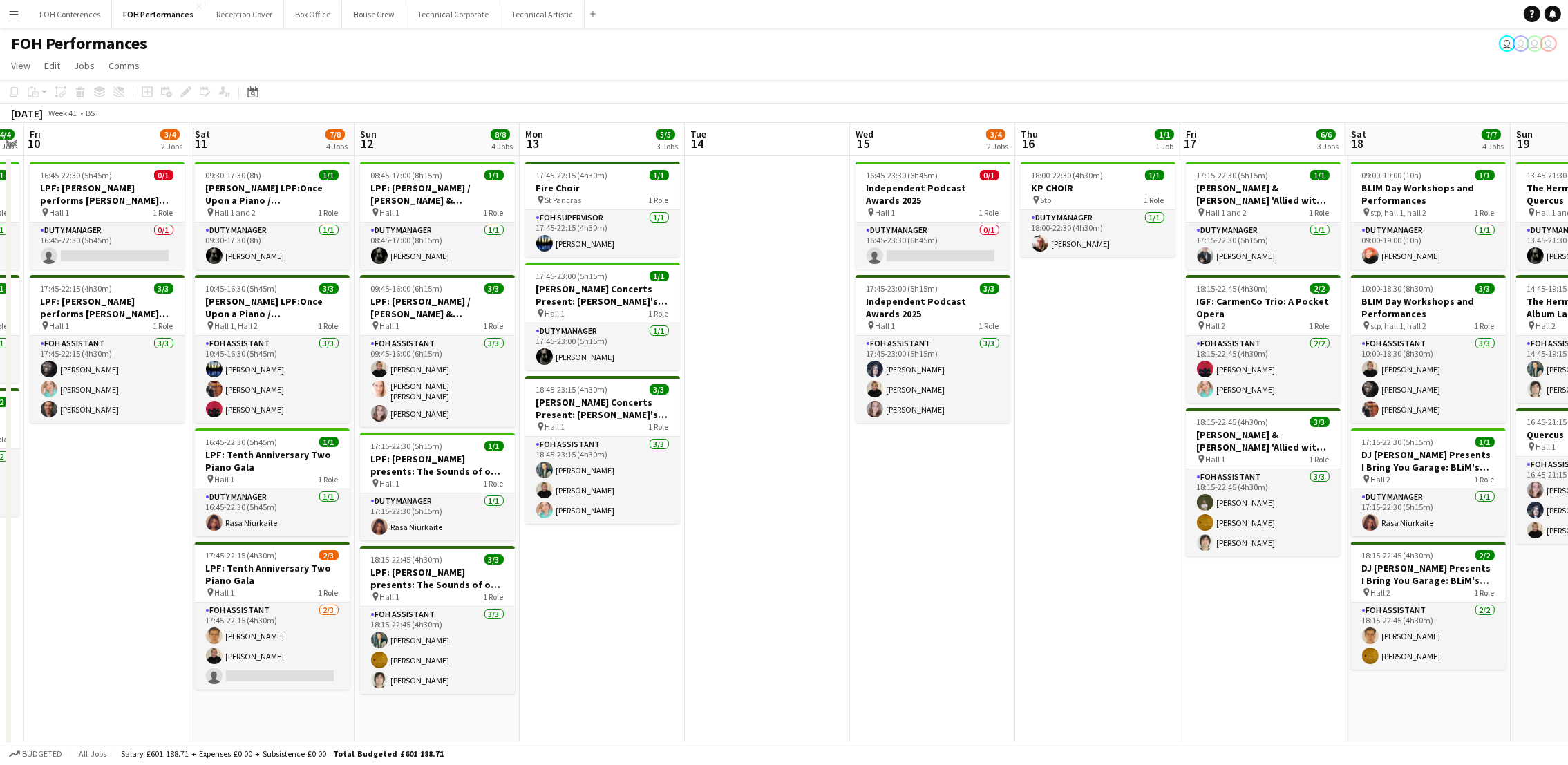
scroll to position [0, 441]
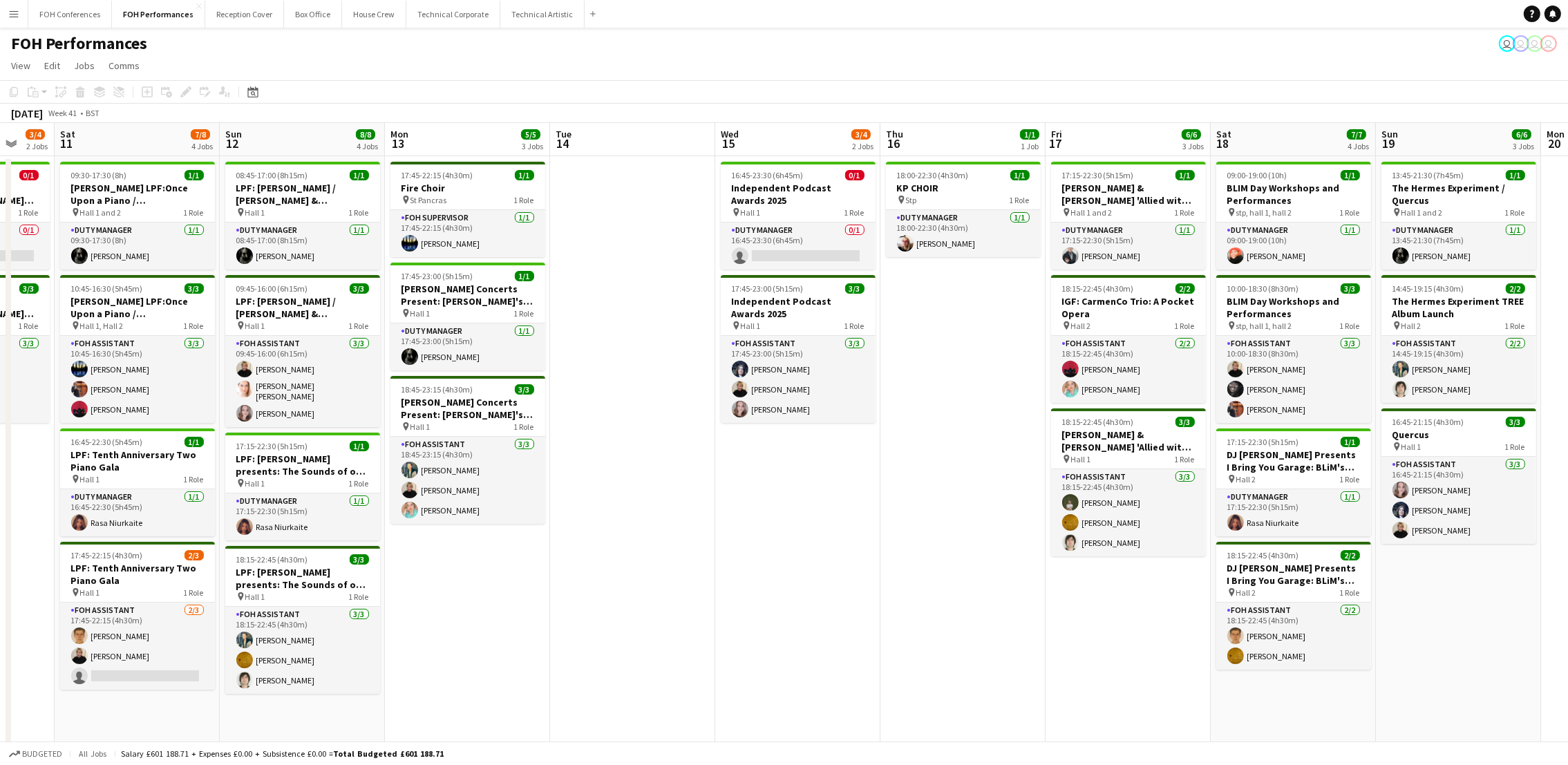
drag, startPoint x: 342, startPoint y: 132, endPoint x: 927, endPoint y: 184, distance: 587.3
click at [927, 184] on app-calendar-viewport "Wed 8 Thu 9 4/4 3 Jobs Fri 10 3/4 2 Jobs Sat 11 7/8 4 Jobs Sun 12 8/8 4 Jobs Mo…" at bounding box center [784, 546] width 1568 height 847
click at [111, 681] on app-card-role "FOH Assistant 2/3 17:45-22:15 (4h30m) William Warren Jojo Ruta single-neutral-a…" at bounding box center [137, 646] width 155 height 87
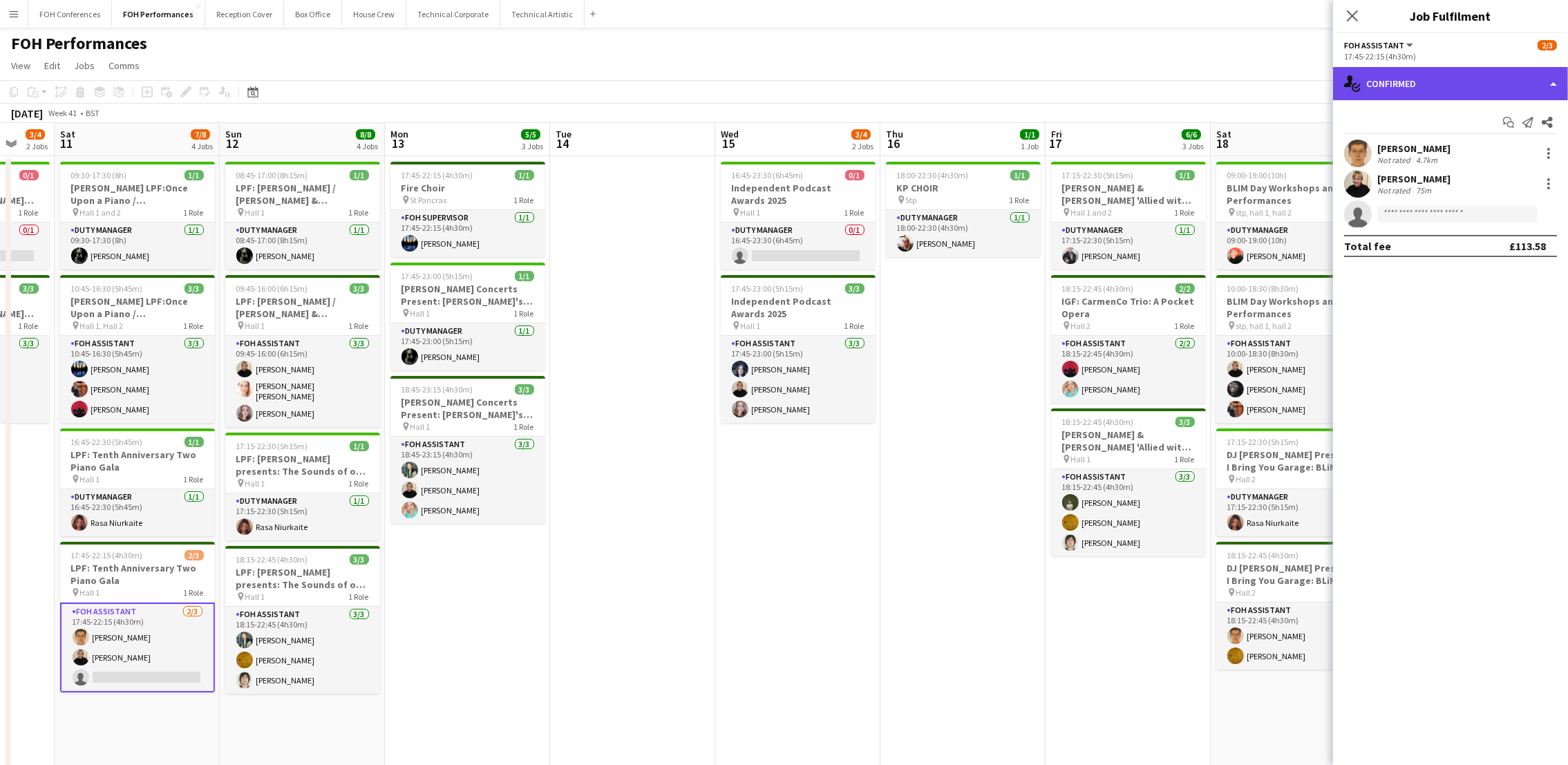
click at [1465, 73] on div "single-neutral-actions-check-2 Confirmed" at bounding box center [1450, 84] width 235 height 33
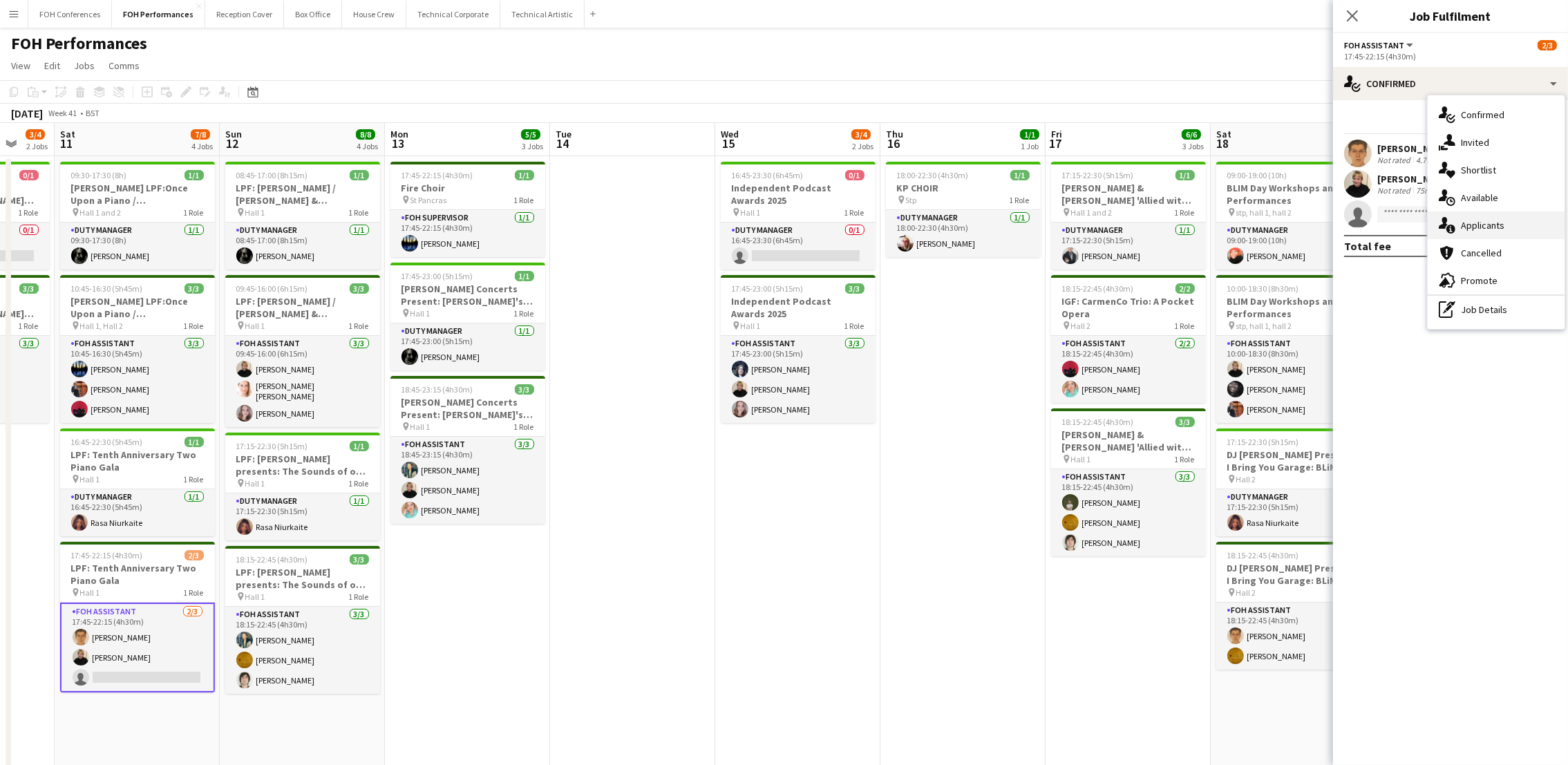
click at [1485, 226] on span "Applicants" at bounding box center [1482, 224] width 43 height 13
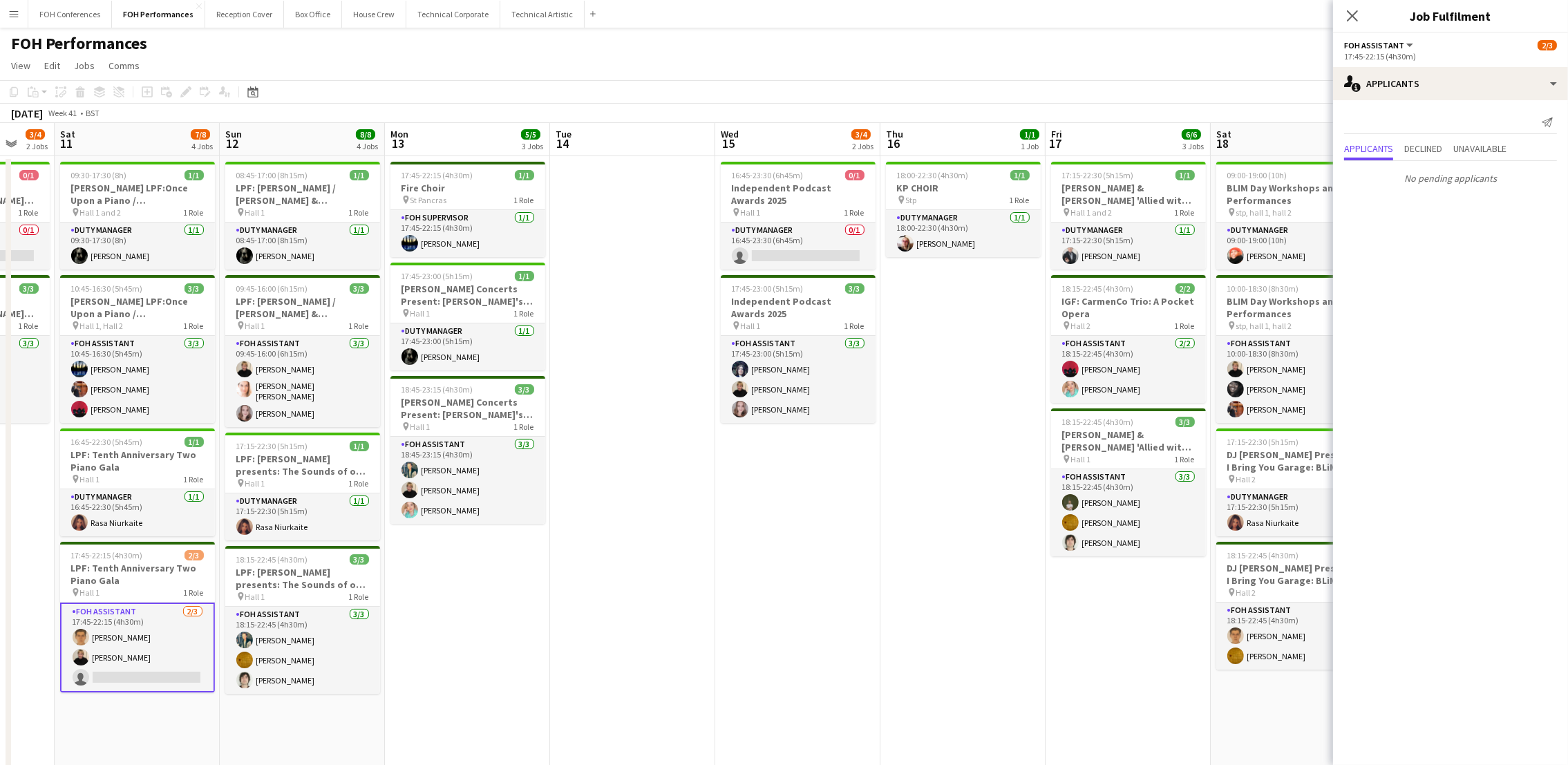
click at [1017, 47] on div "FOH Performances user user user user" at bounding box center [784, 40] width 1568 height 27
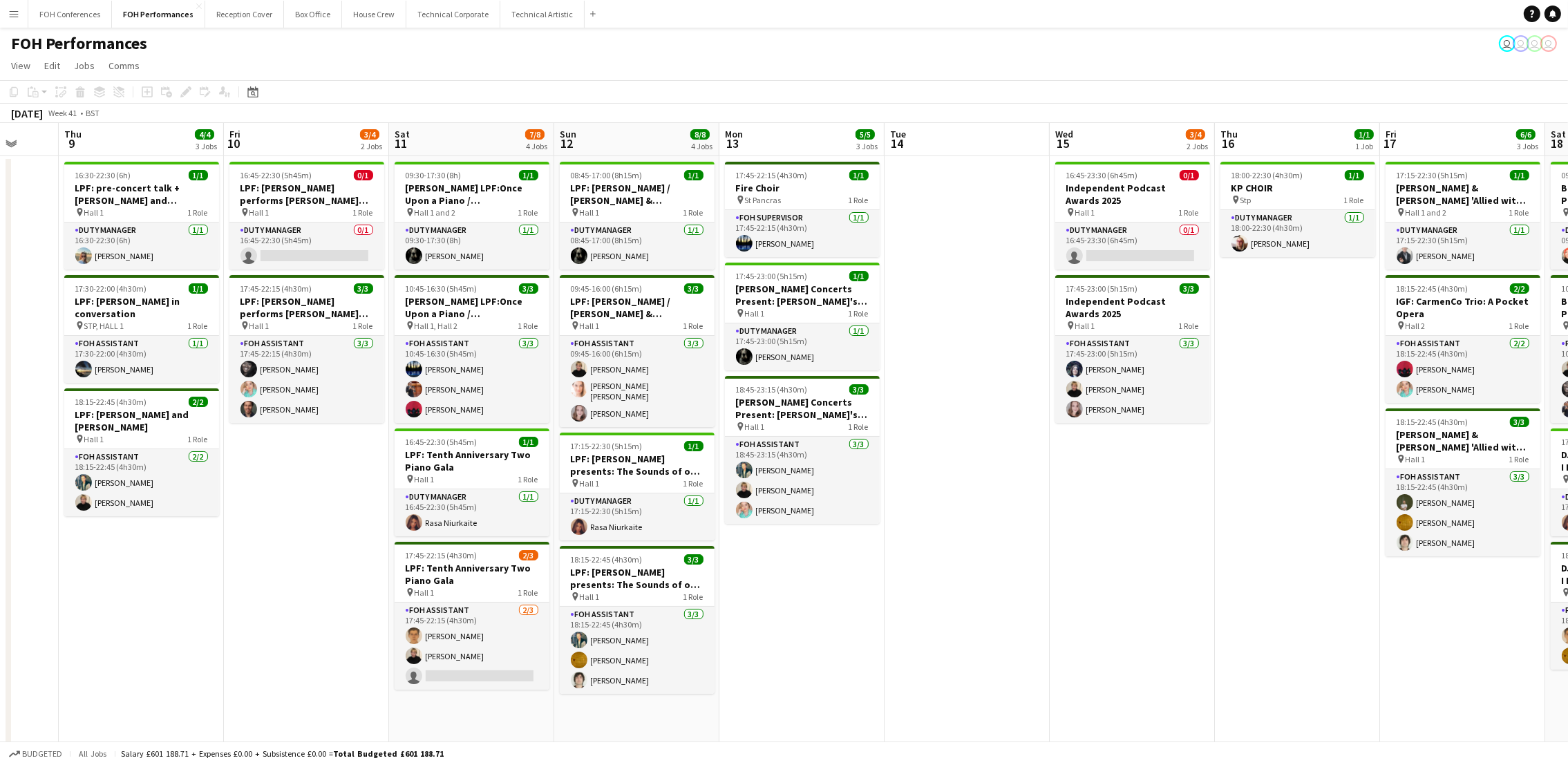
scroll to position [0, 519]
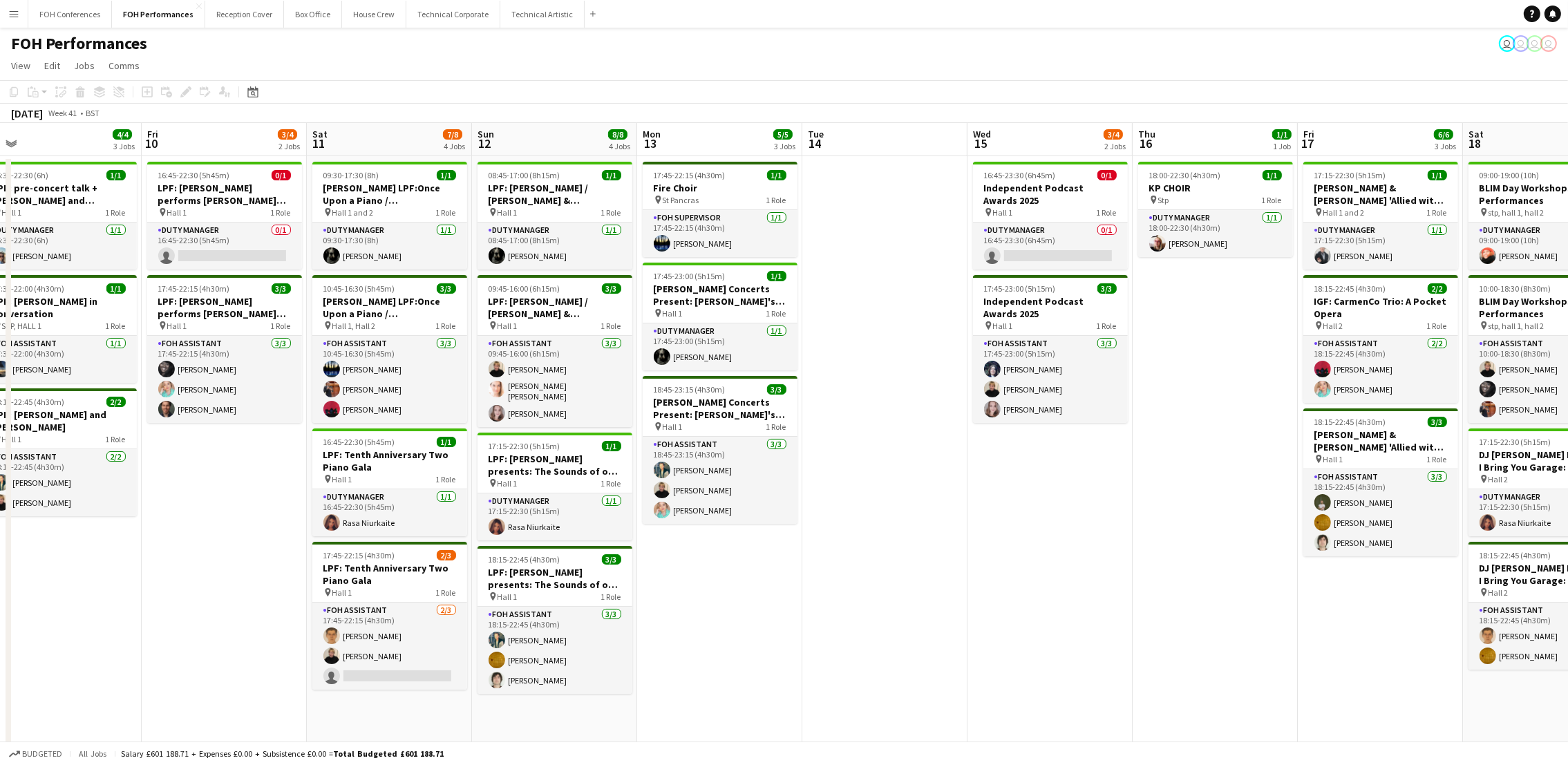
drag, startPoint x: 217, startPoint y: 151, endPoint x: 427, endPoint y: 195, distance: 214.6
click at [427, 195] on app-calendar-viewport "Mon 6 1/1 1 Job Tue 7 Wed 8 Thu 9 4/4 3 Jobs Fri 10 3/4 2 Jobs Sat 11 7/8 4 Job…" at bounding box center [784, 546] width 1568 height 847
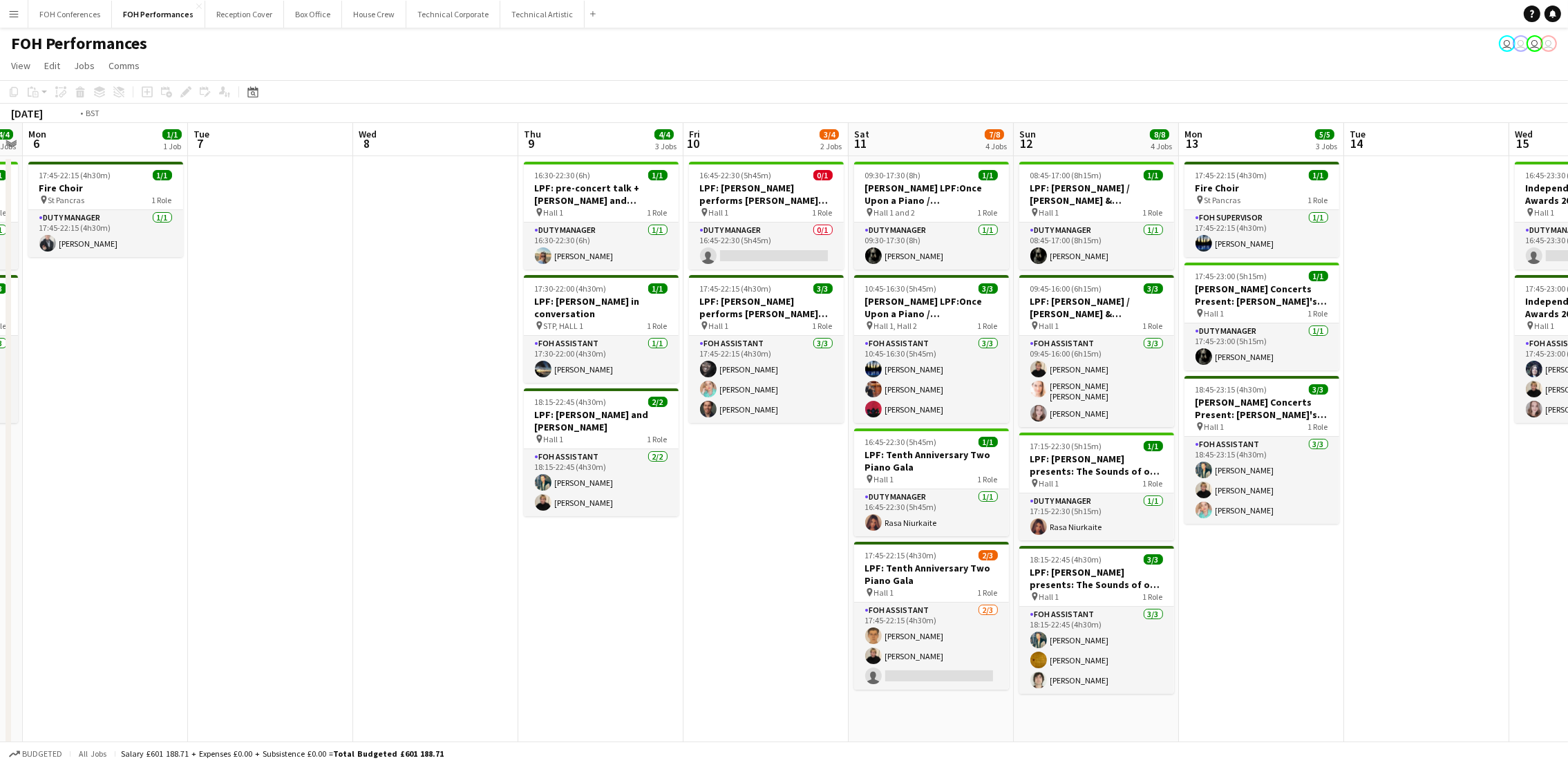
drag, startPoint x: 224, startPoint y: 145, endPoint x: 769, endPoint y: 103, distance: 546.6
click at [954, 141] on app-calendar-viewport "Sat 4 5/5 3 Jobs Sun 5 4/4 2 Jobs Mon 6 1/1 1 Job Tue 7 Wed 8 Thu 9 4/4 3 Jobs …" at bounding box center [784, 546] width 1568 height 847
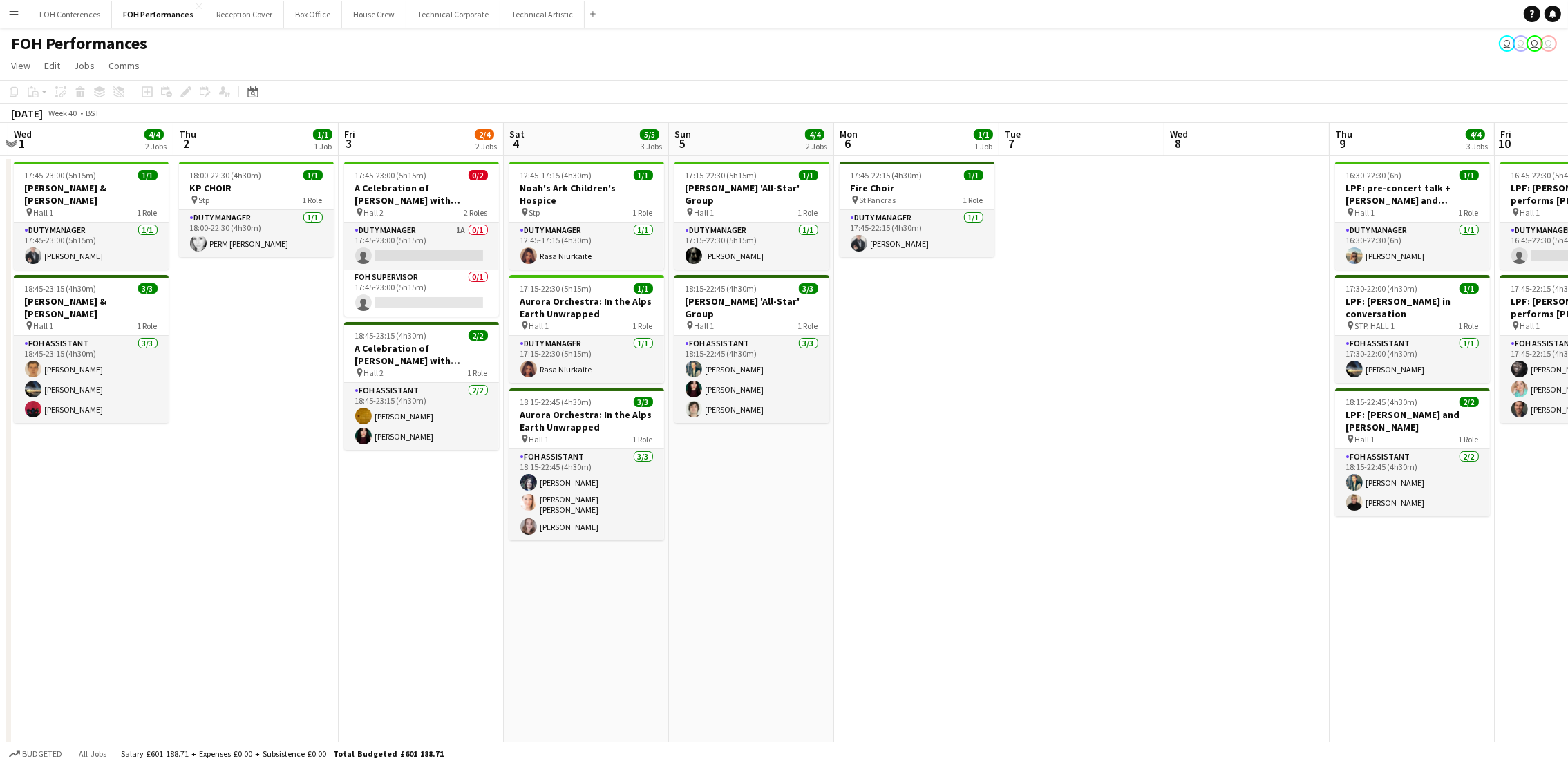
drag, startPoint x: 157, startPoint y: 144, endPoint x: 779, endPoint y: 178, distance: 622.9
click at [779, 178] on app-calendar-viewport "Mon 29 Tue 30 Wed 1 4/4 2 Jobs Thu 2 1/1 1 Job Fri 3 2/4 2 Jobs Sat 4 5/5 3 Job…" at bounding box center [784, 546] width 1568 height 847
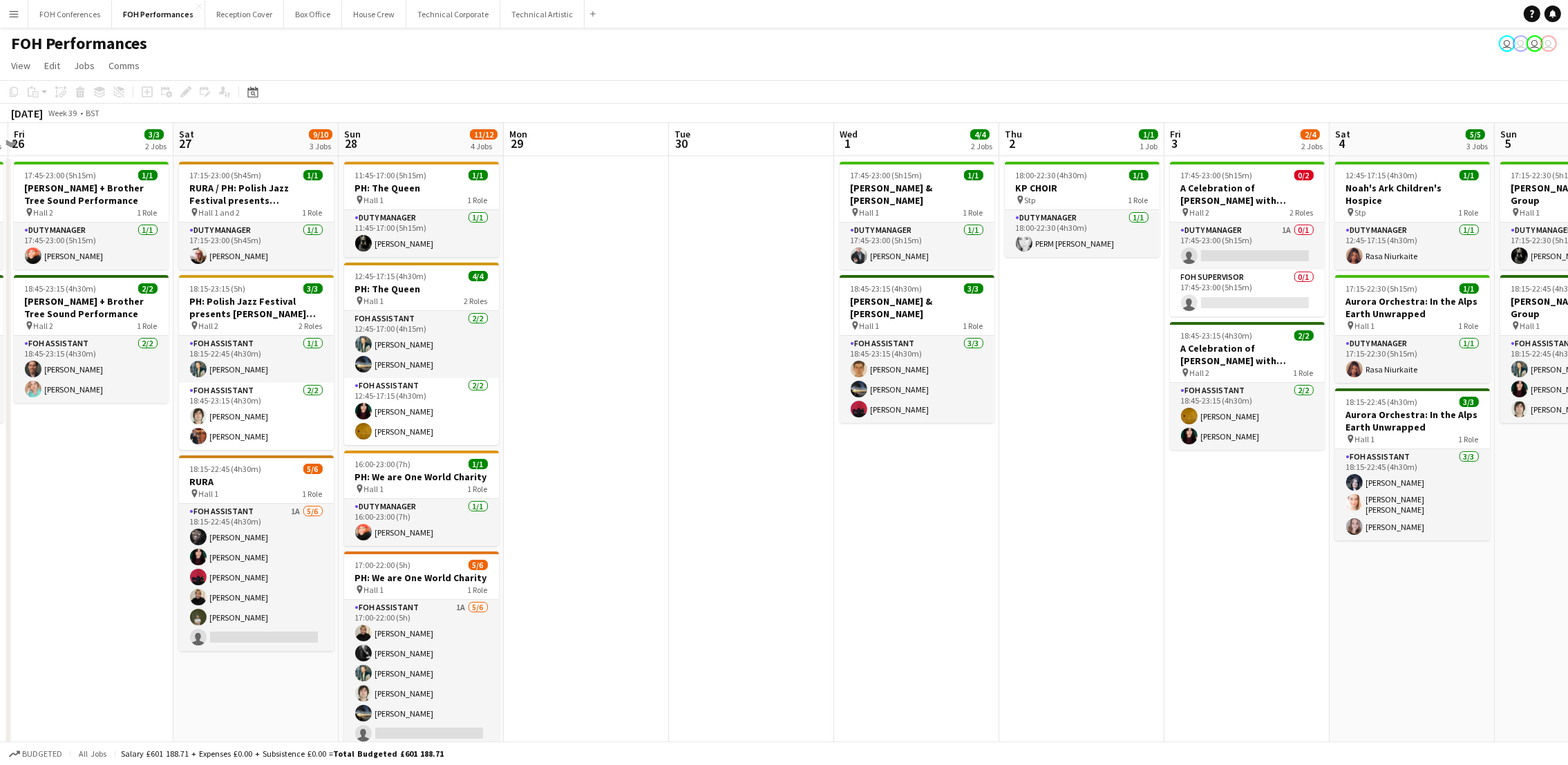
scroll to position [0, 301]
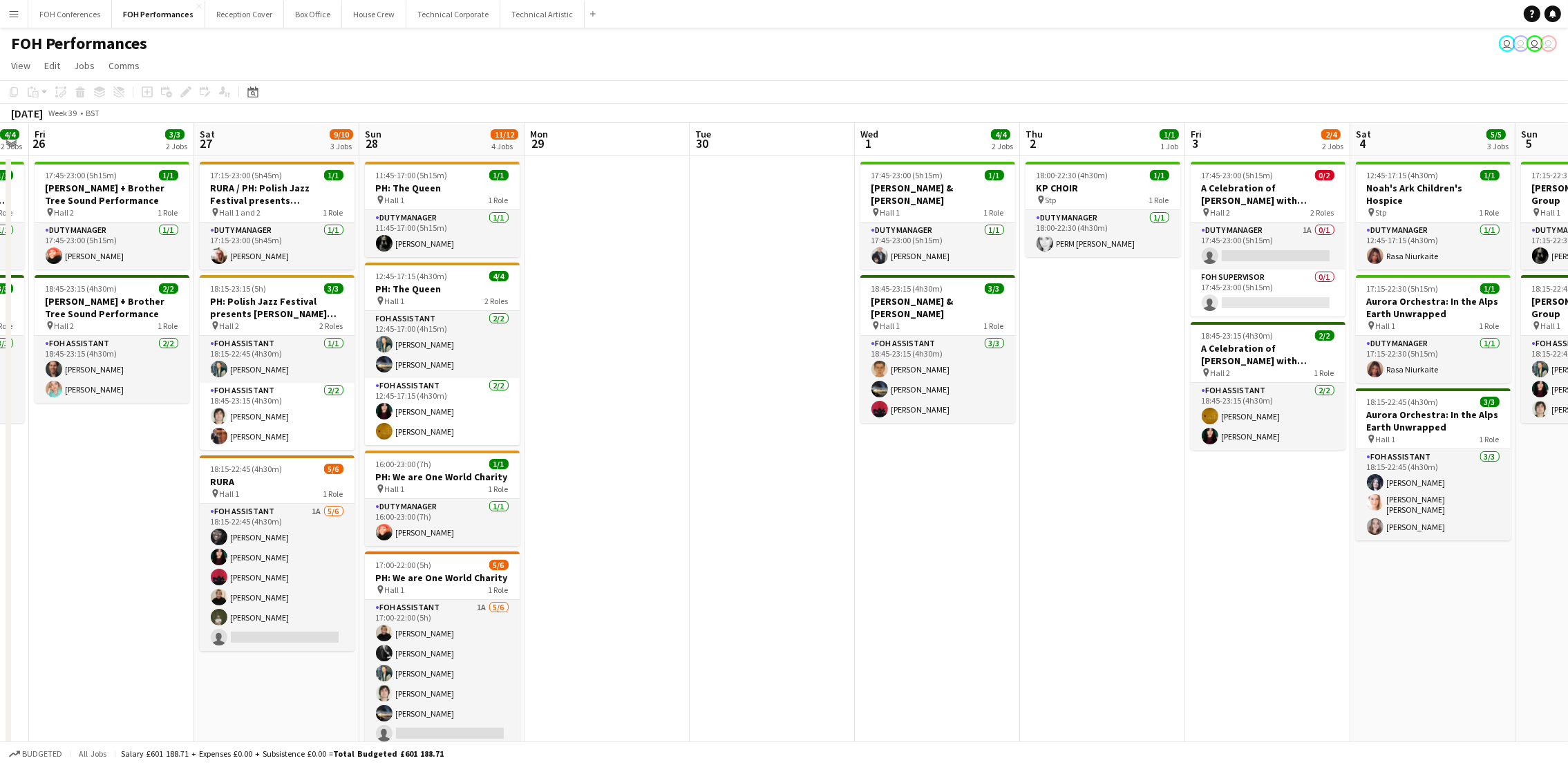
drag, startPoint x: 89, startPoint y: 145, endPoint x: 934, endPoint y: 162, distance: 845.2
click at [934, 162] on app-calendar-viewport "Wed 24 Thu 25 4/4 2 Jobs Fri 26 3/3 2 Jobs Sat 27 9/10 3 Jobs Sun 28 11/12 4 Jo…" at bounding box center [784, 546] width 1568 height 847
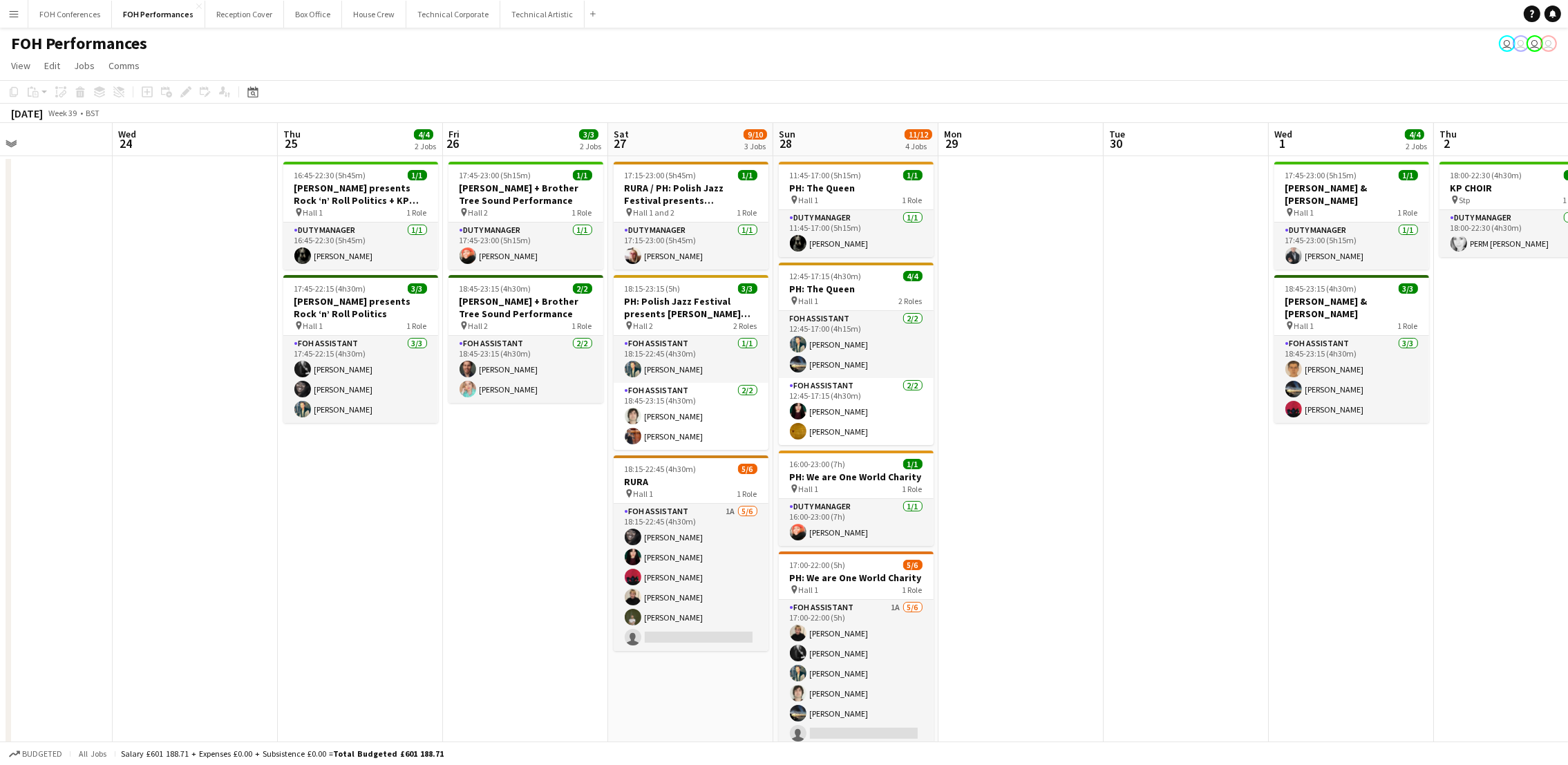
scroll to position [0, 296]
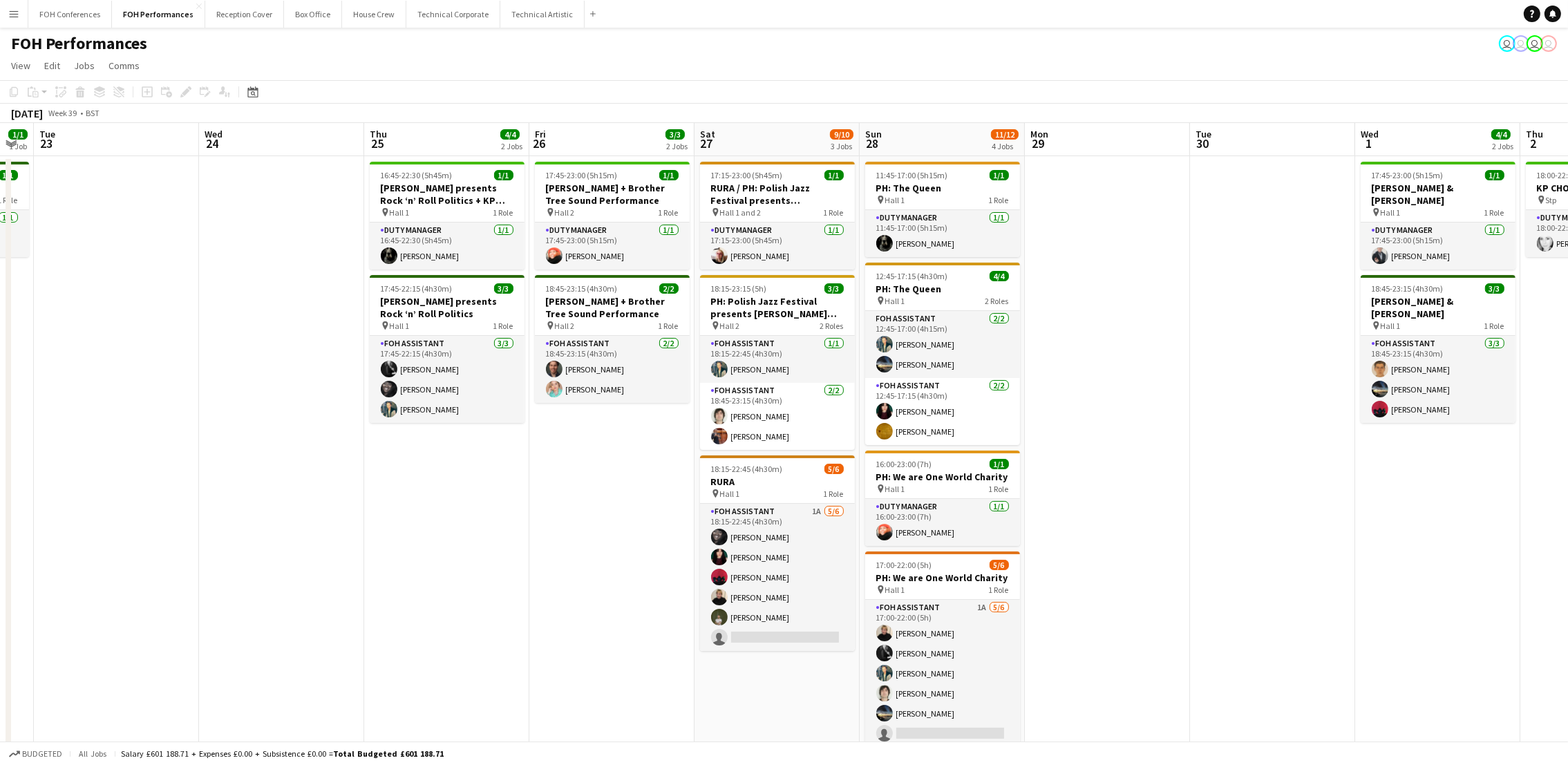
drag, startPoint x: 85, startPoint y: 143, endPoint x: 577, endPoint y: 127, distance: 492.3
click at [585, 129] on app-calendar-viewport "Sun 21 6/6 2 Jobs Mon 22 1/1 1 Job Tue 23 Wed 24 Thu 25 4/4 2 Jobs Fri 26 3/3 2…" at bounding box center [784, 546] width 1568 height 847
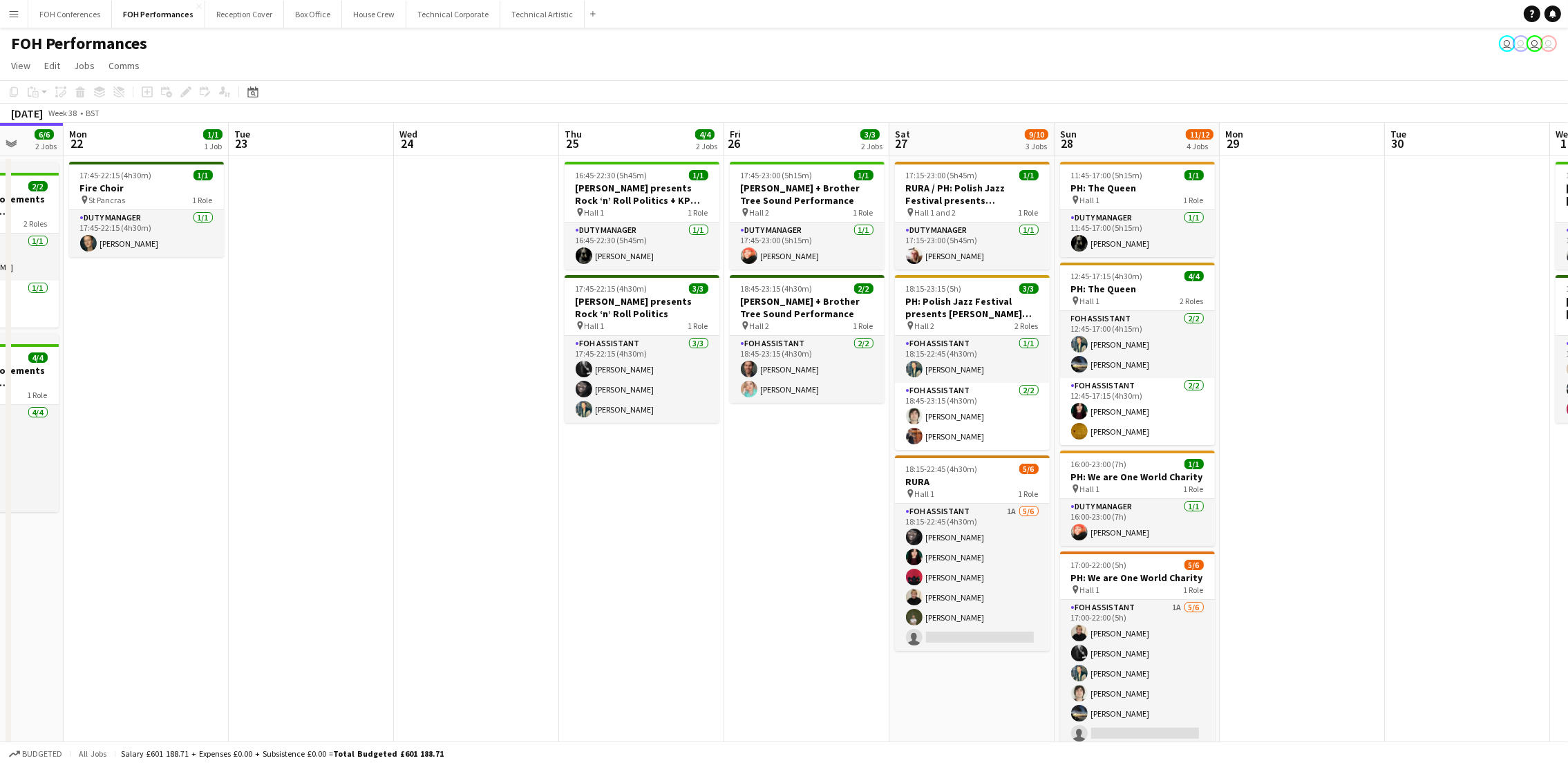
scroll to position [0, 433]
drag, startPoint x: 190, startPoint y: 154, endPoint x: 341, endPoint y: 160, distance: 151.1
click at [341, 160] on app-calendar-viewport "Fri 19 6/6 3 Jobs Sat 20 11/12 4 Jobs Sun 21 6/6 2 Jobs Mon 22 1/1 1 Job Tue 23…" at bounding box center [784, 546] width 1568 height 847
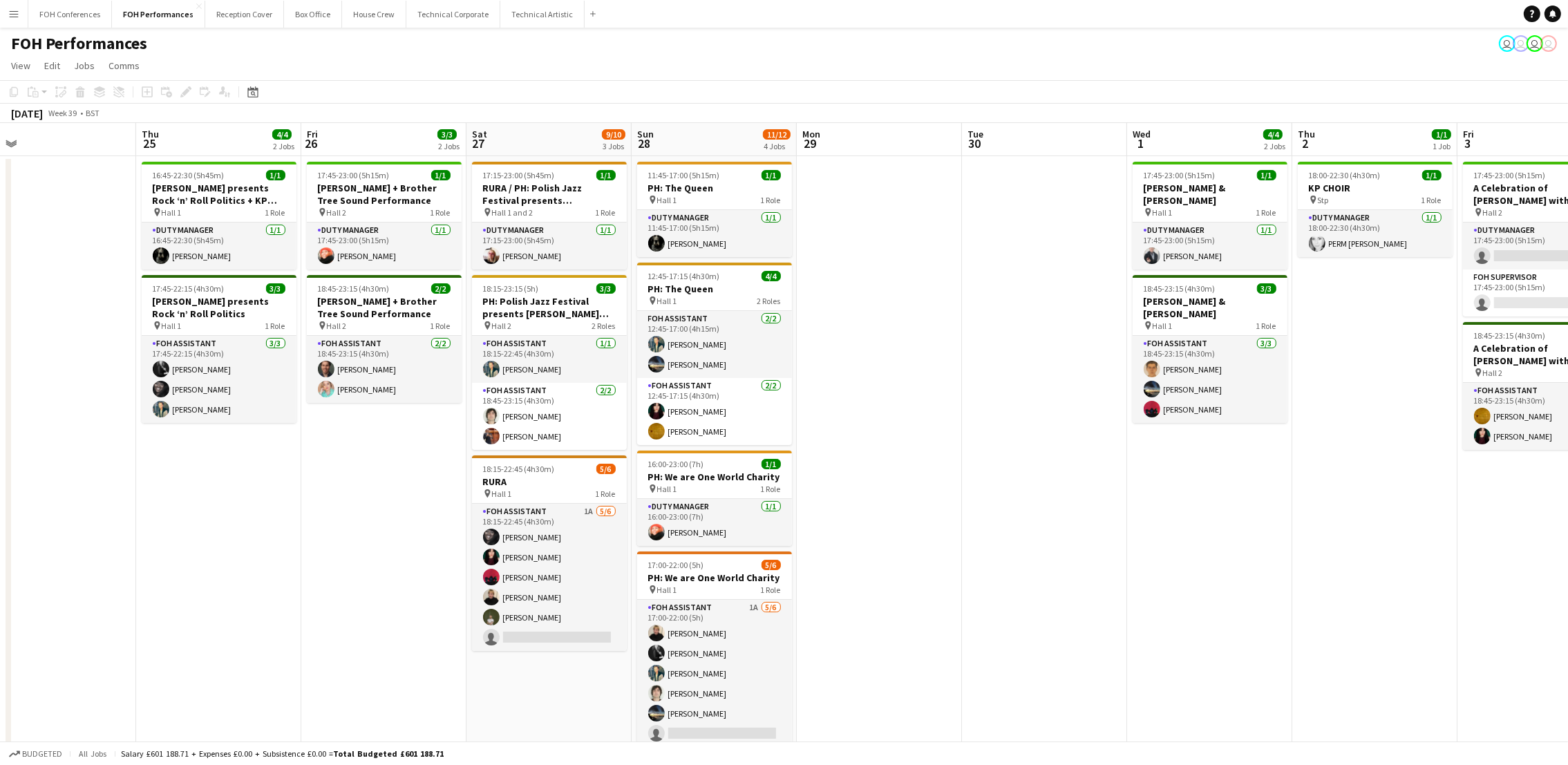
scroll to position [0, 524]
drag, startPoint x: 825, startPoint y: 138, endPoint x: 405, endPoint y: 161, distance: 420.6
click at [405, 161] on app-calendar-viewport "Sun 21 6/6 2 Jobs Mon 22 1/1 1 Job Tue 23 Wed 24 Thu 25 4/4 2 Jobs Fri 26 3/3 2…" at bounding box center [784, 546] width 1568 height 847
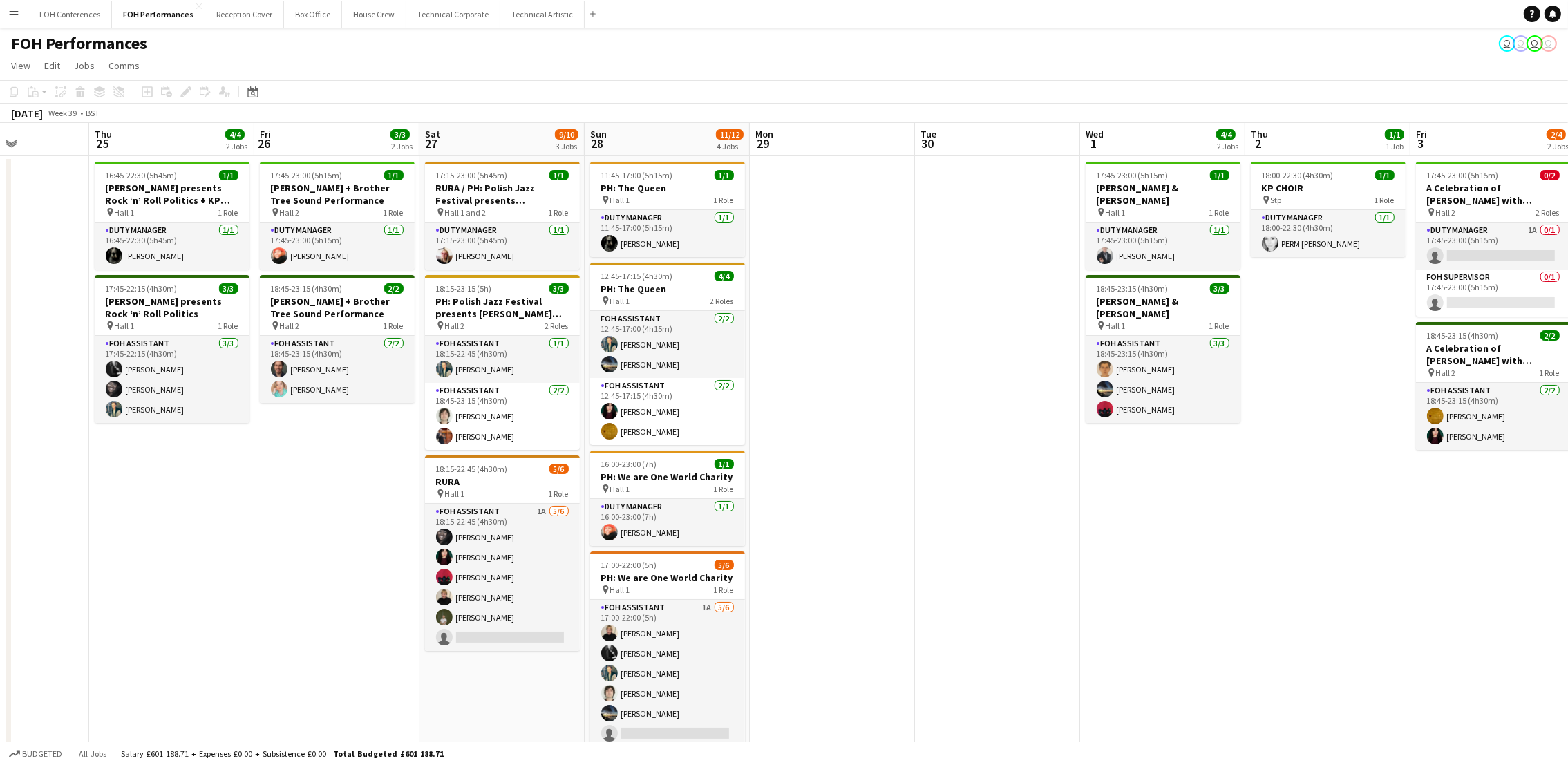
scroll to position [0, 573]
drag, startPoint x: 1031, startPoint y: 155, endPoint x: 982, endPoint y: 159, distance: 49.2
click at [982, 159] on app-calendar-viewport "Sun 21 6/6 2 Jobs Mon 22 1/1 1 Job Tue 23 Wed 24 Thu 25 4/4 2 Jobs Fri 26 3/3 2…" at bounding box center [784, 546] width 1568 height 847
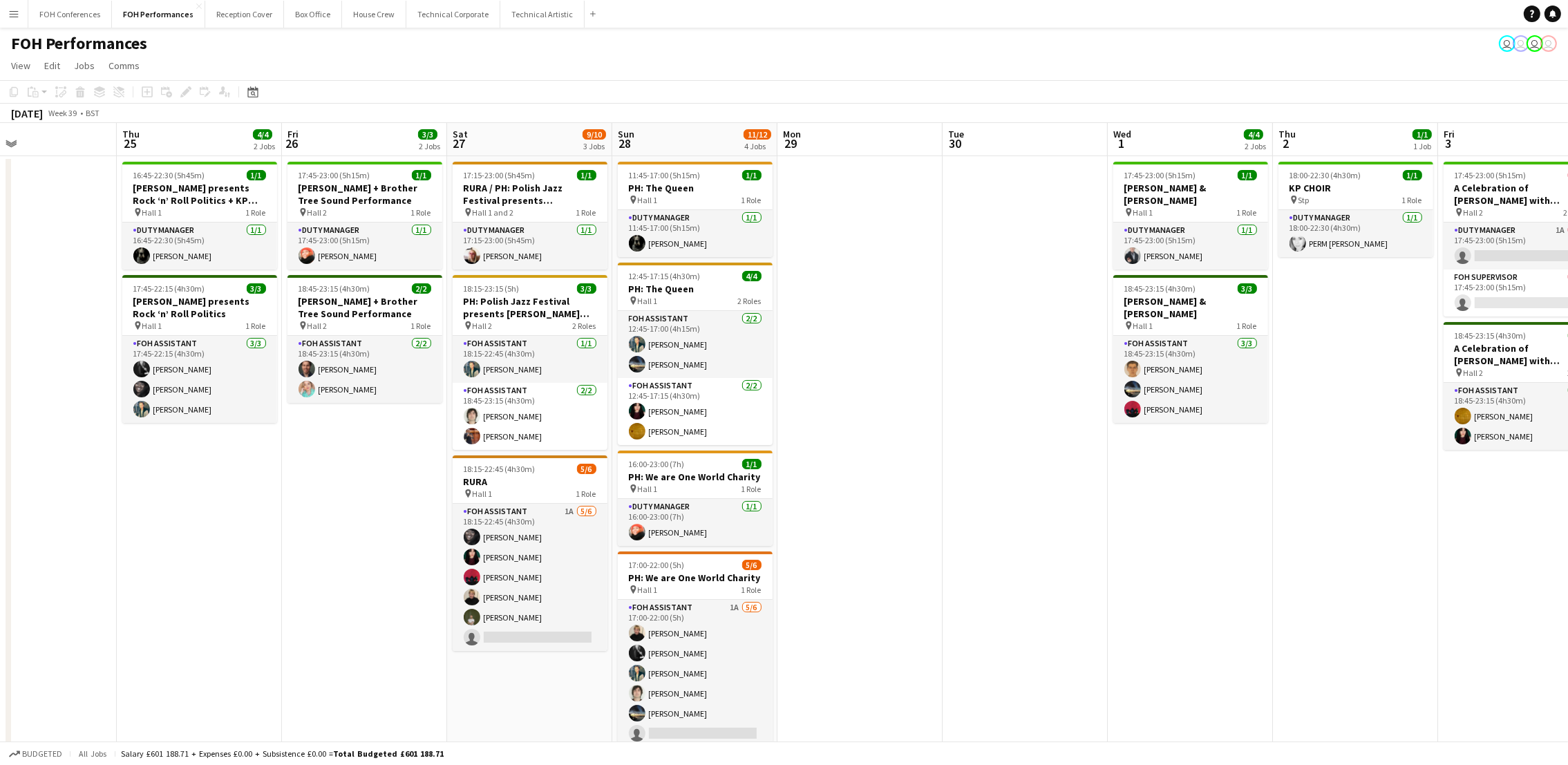
scroll to position [0, 542]
drag, startPoint x: 155, startPoint y: 146, endPoint x: 185, endPoint y: 145, distance: 30.0
click at [185, 145] on app-calendar-viewport "Sun 21 6/6 2 Jobs Mon 22 1/1 1 Job Tue 23 Wed 24 Thu 25 4/4 2 Jobs Fri 26 3/3 2…" at bounding box center [784, 546] width 1568 height 847
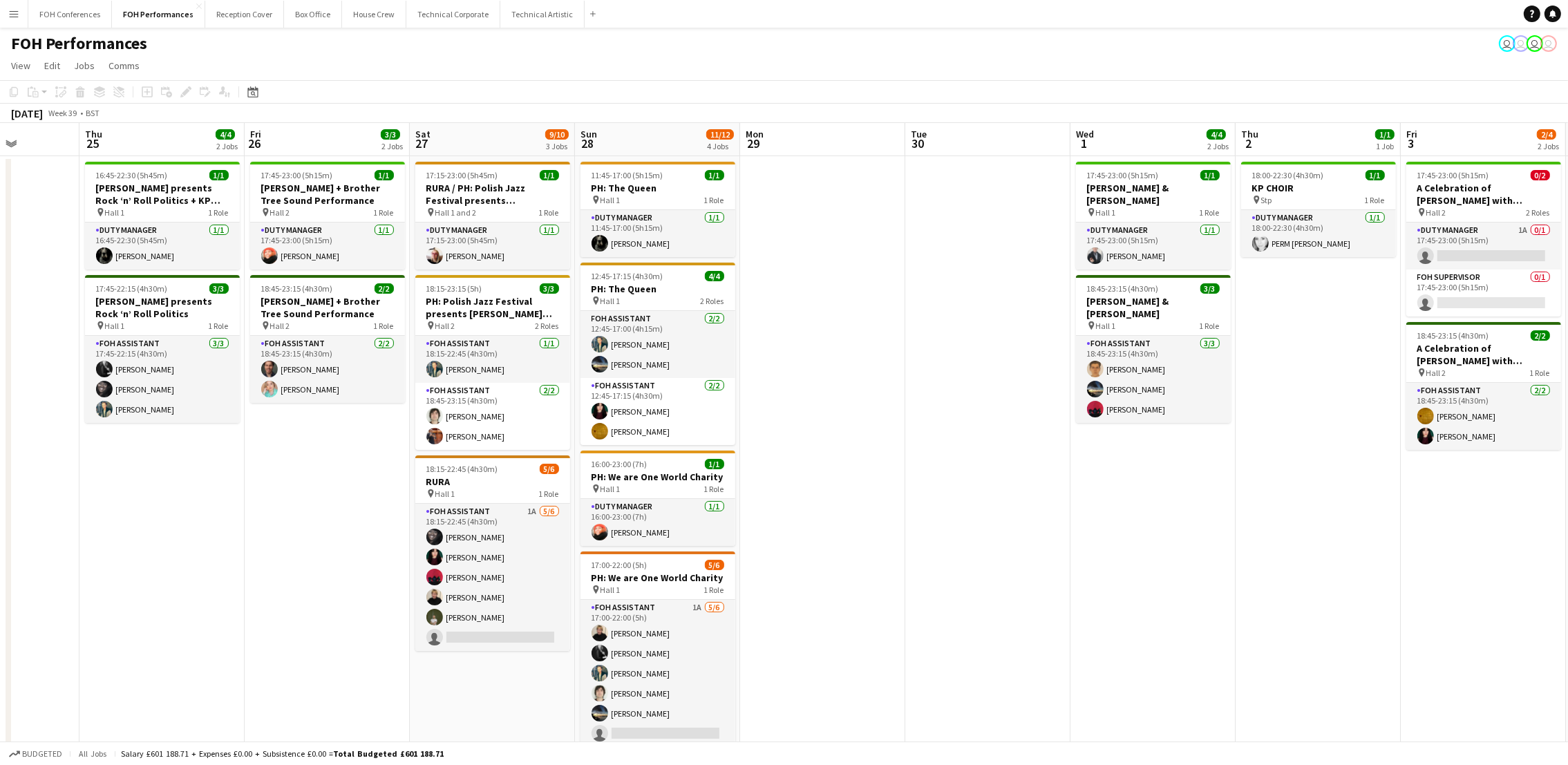
drag, startPoint x: 203, startPoint y: 149, endPoint x: 163, endPoint y: 151, distance: 40.0
click at [163, 151] on app-calendar-viewport "Sun 21 6/6 2 Jobs Mon 22 1/1 1 Job Tue 23 Wed 24 Thu 25 4/4 2 Jobs Fri 26 3/3 2…" at bounding box center [784, 546] width 1568 height 847
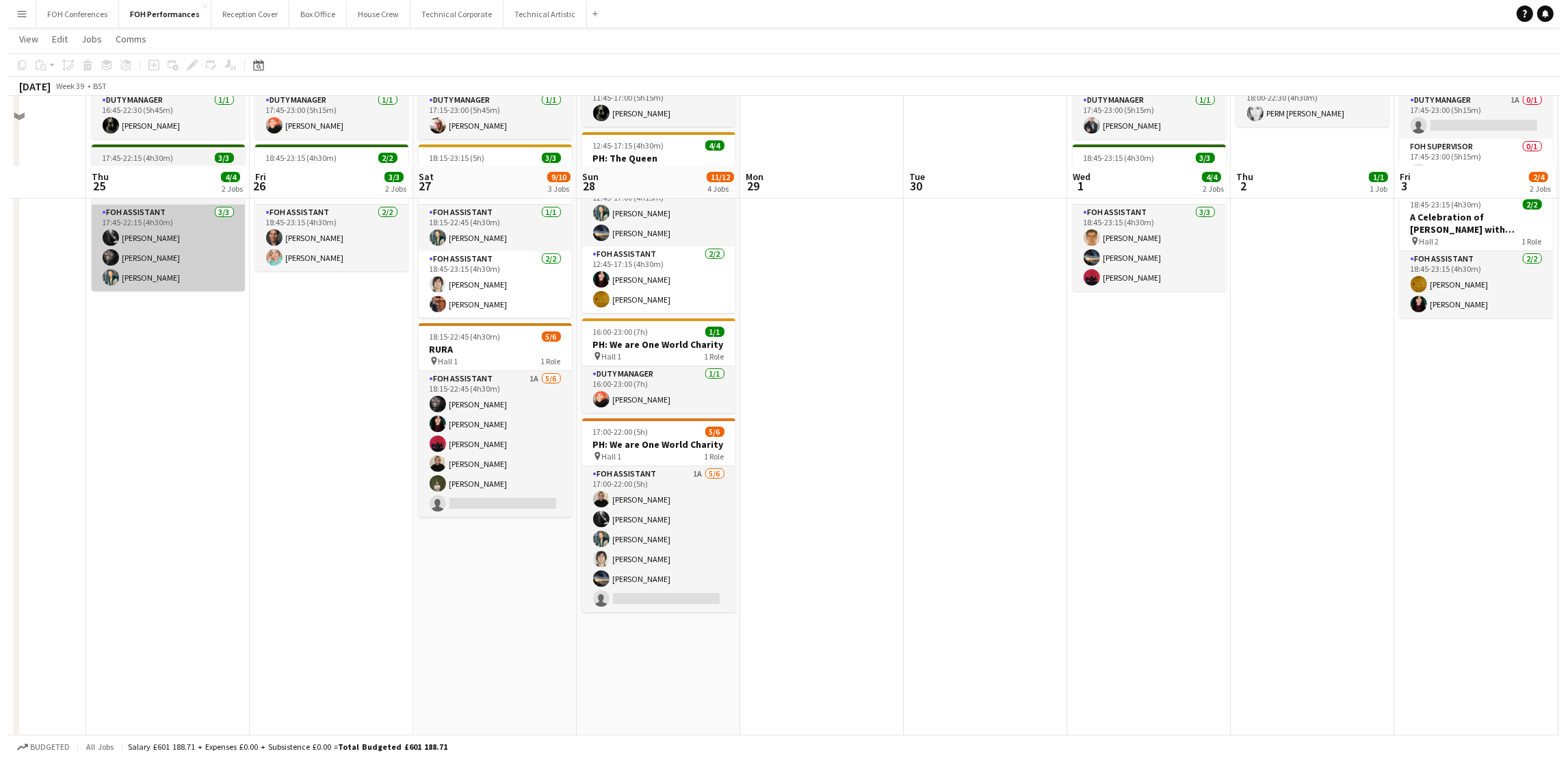
scroll to position [0, 0]
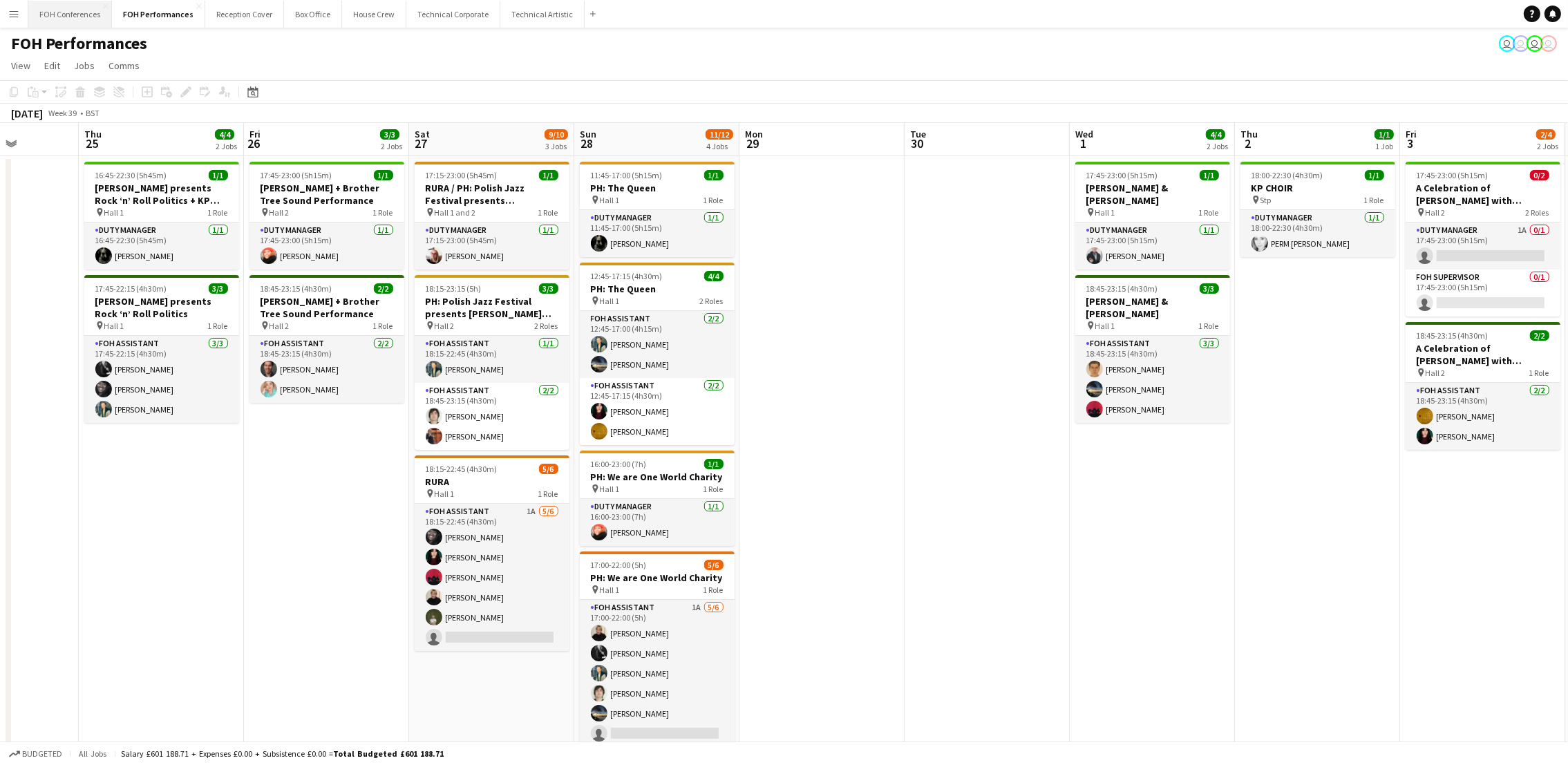
click at [67, 12] on button "FOH Conferences Close" at bounding box center [70, 14] width 84 height 27
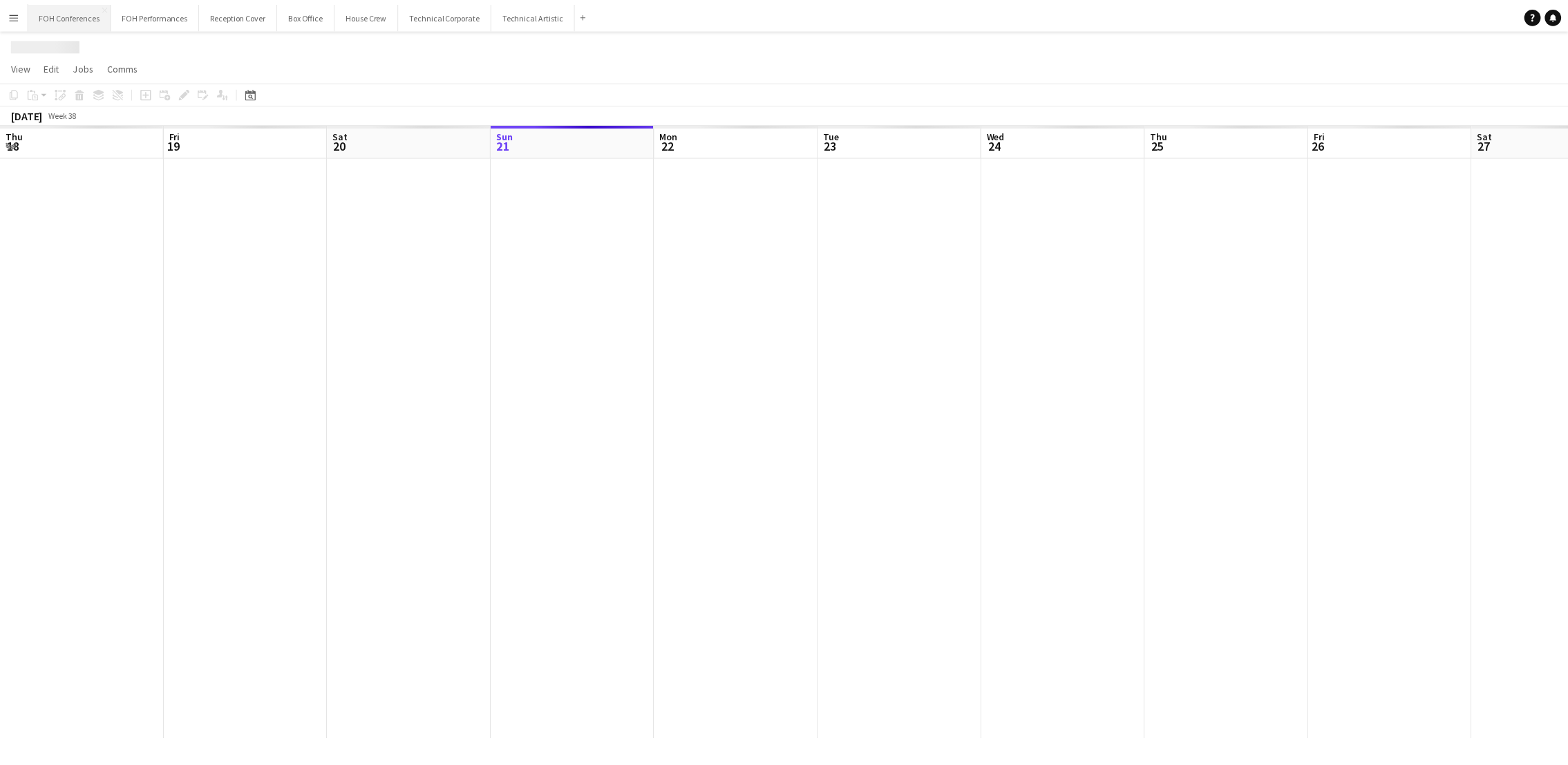
scroll to position [0, 330]
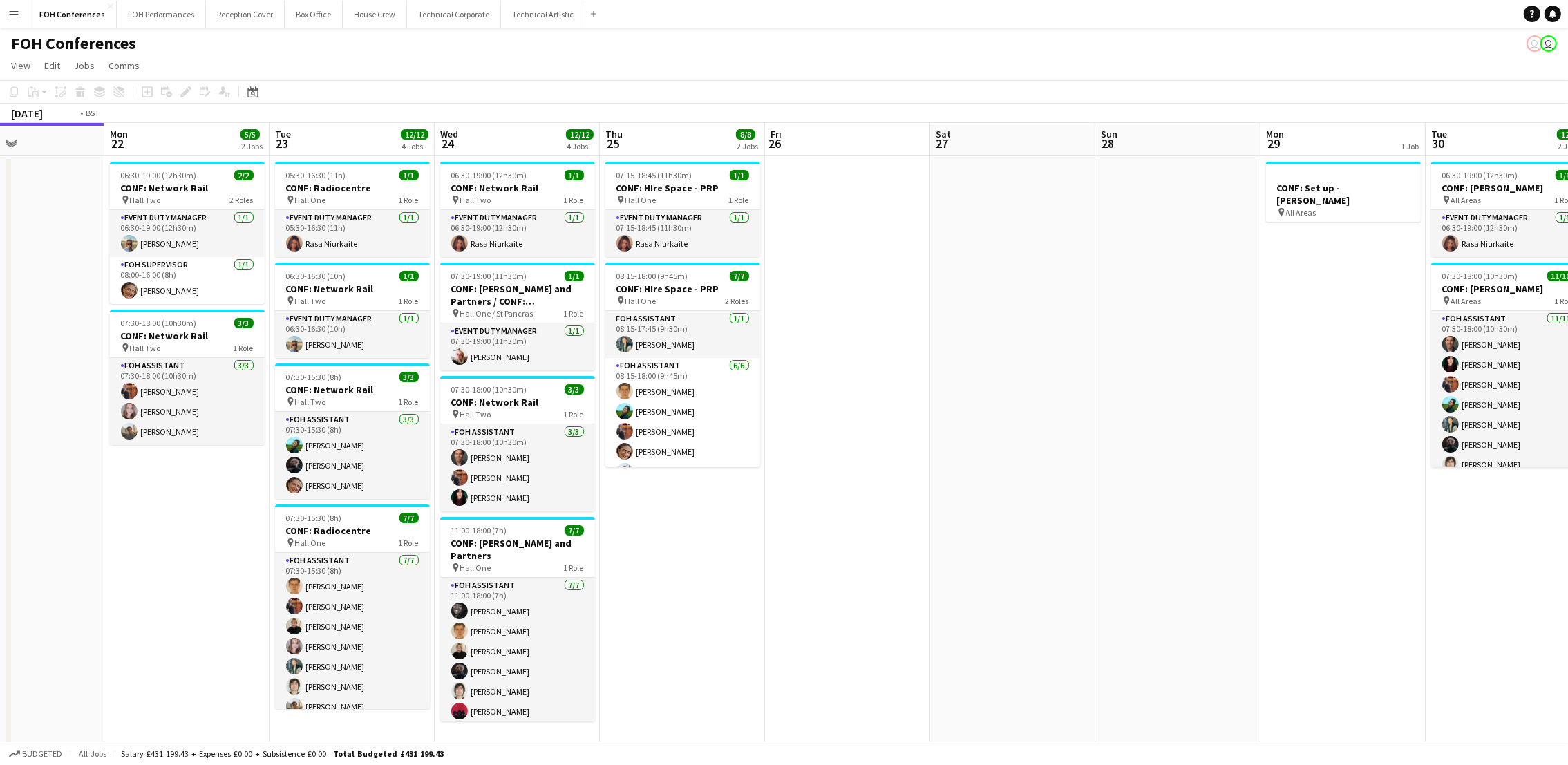
drag, startPoint x: 545, startPoint y: 131, endPoint x: 237, endPoint y: 145, distance: 308.3
click at [207, 149] on app-calendar-viewport "Thu 18 10/12 3 Jobs Fri 19 Sat 20 Sun 21 Mon 22 5/5 2 Jobs Tue 23 12/12 4 Jobs …" at bounding box center [784, 437] width 1568 height 629
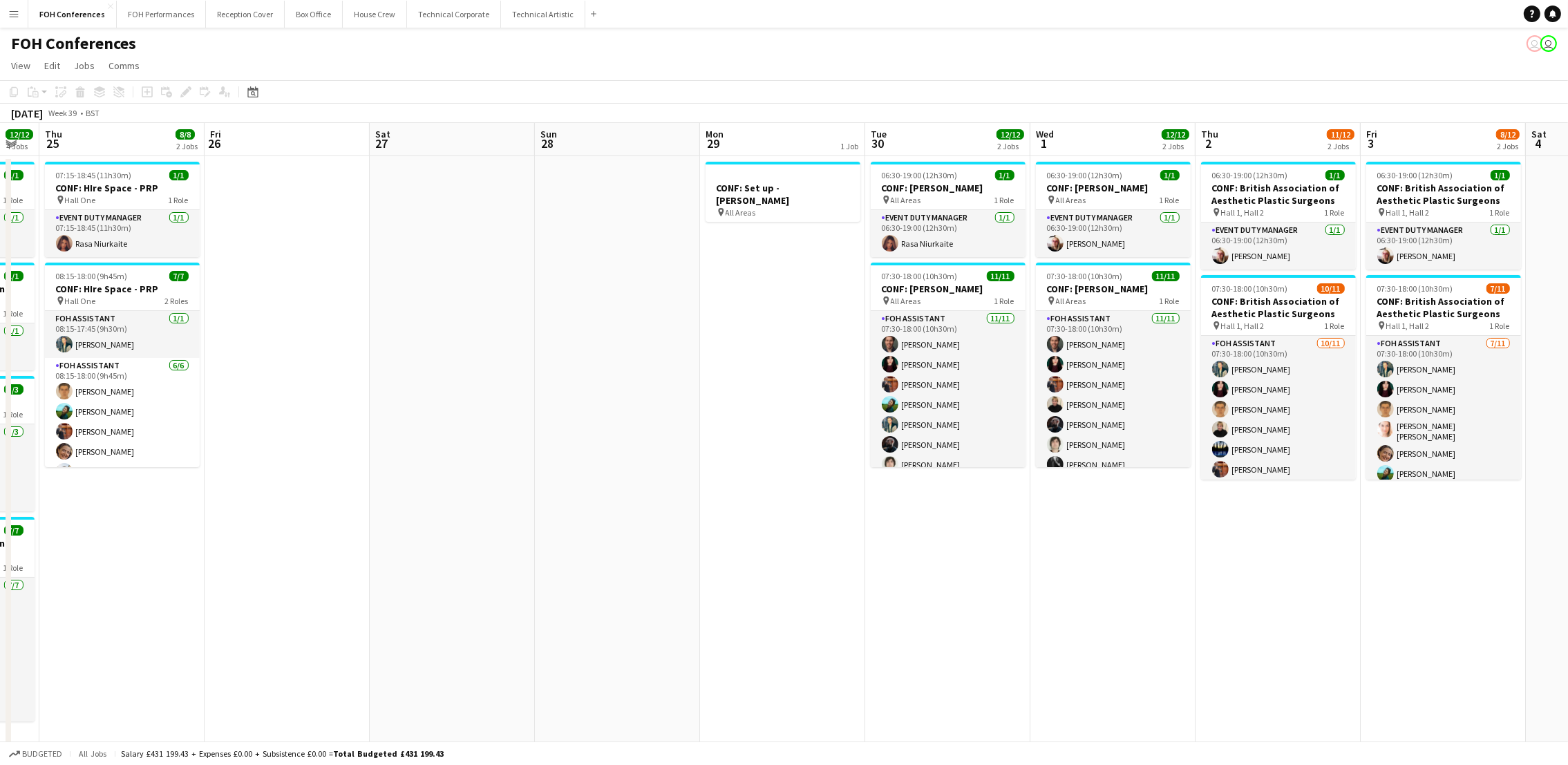
scroll to position [0, 623]
drag, startPoint x: 525, startPoint y: 150, endPoint x: 74, endPoint y: 153, distance: 451.0
click at [74, 153] on app-calendar-viewport "Sun 21 Mon 22 5/5 2 Jobs Tue 23 12/12 4 Jobs Wed 24 12/12 4 Jobs Thu 25 8/8 2 J…" at bounding box center [784, 437] width 1568 height 629
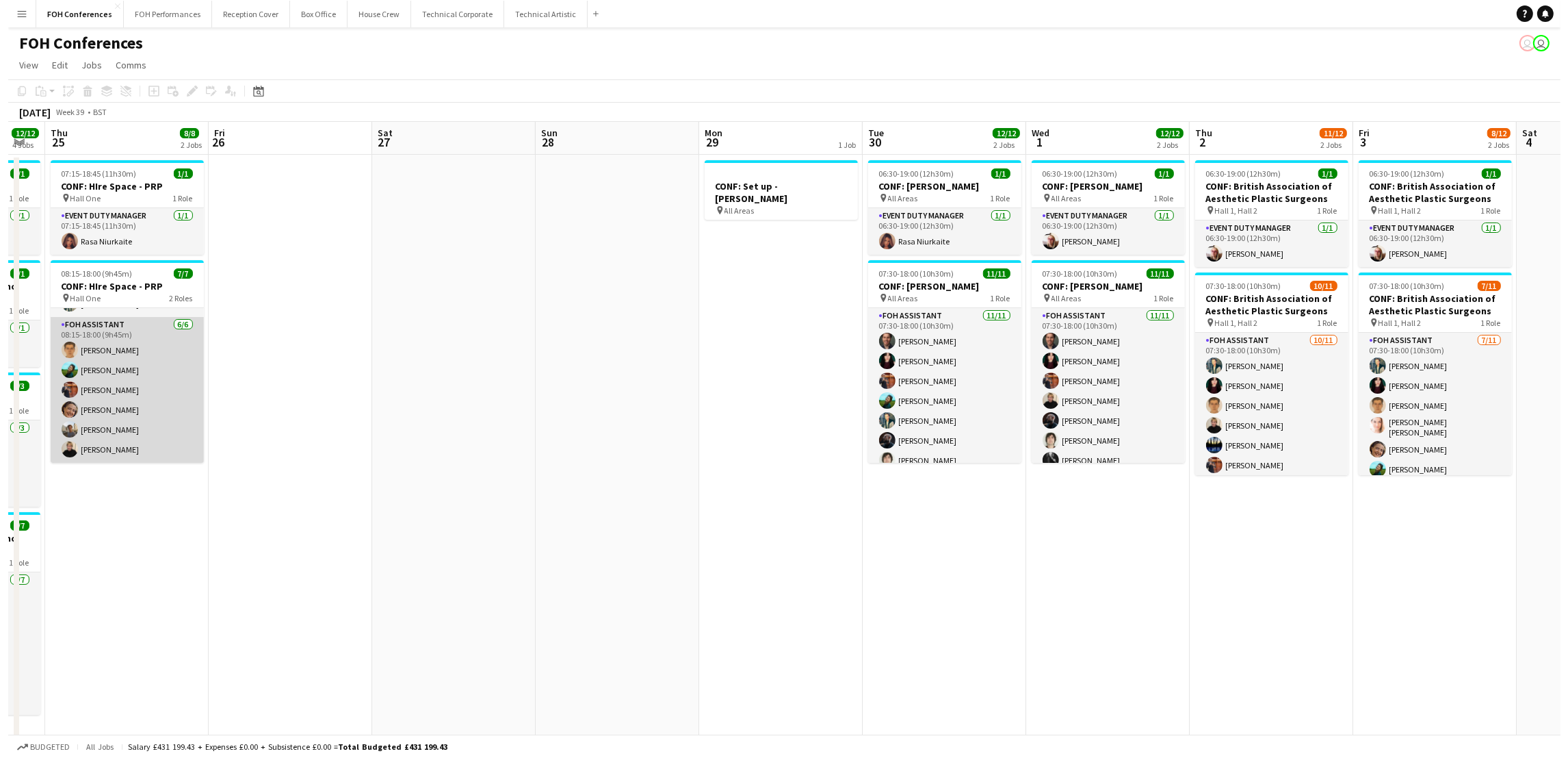
scroll to position [0, 0]
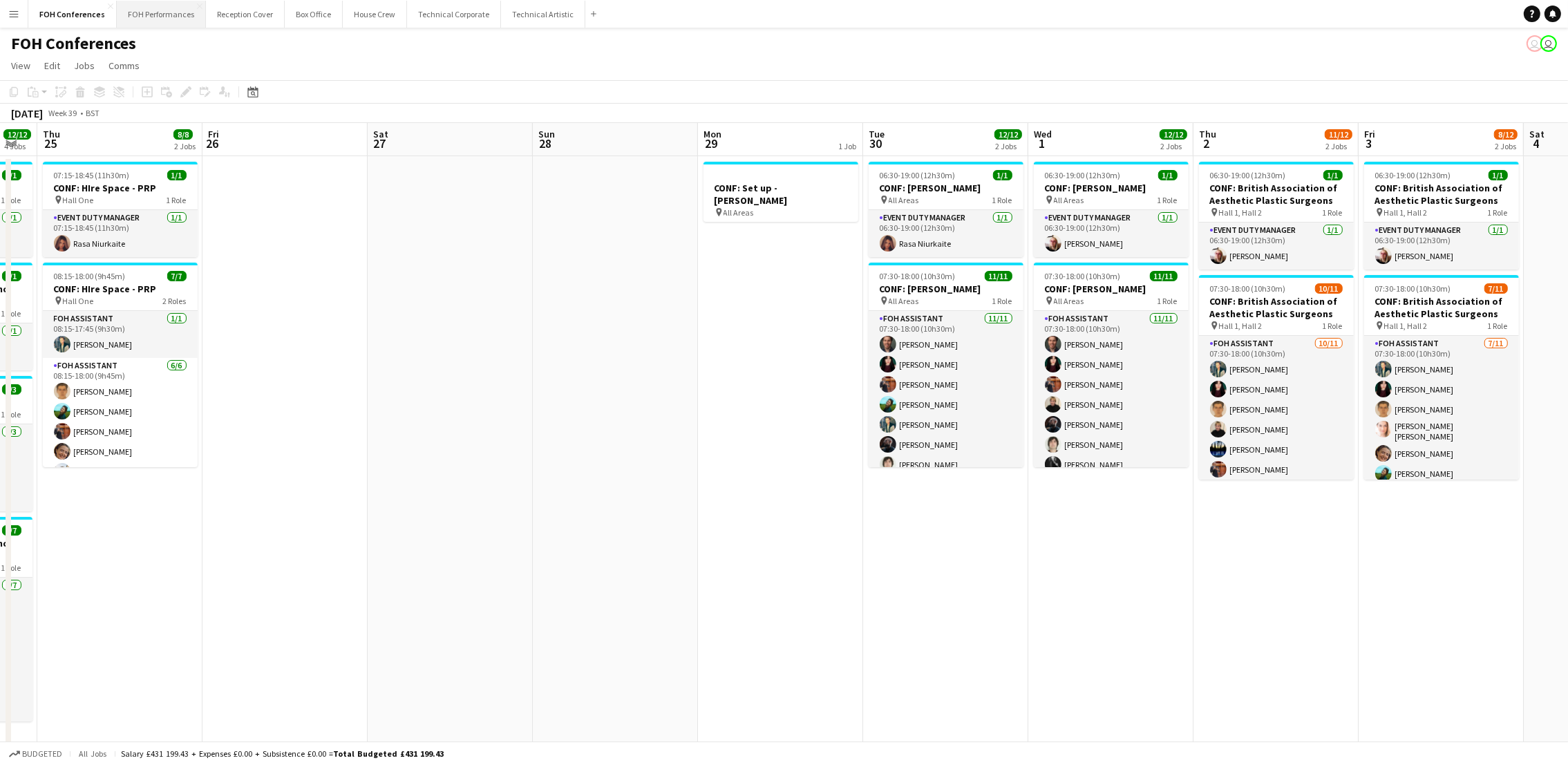
click at [157, 25] on button "FOH Performances Close" at bounding box center [162, 14] width 89 height 27
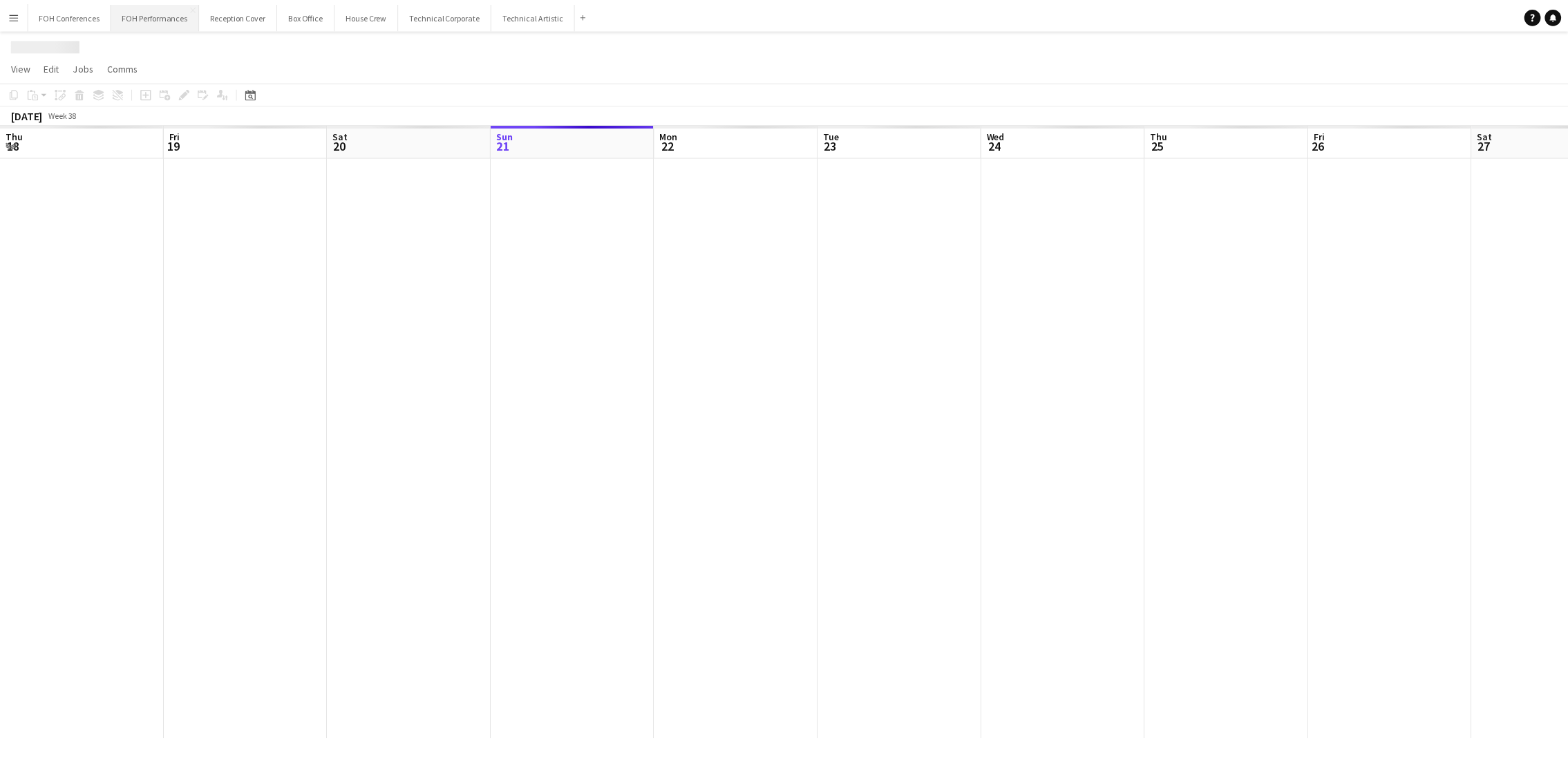
scroll to position [0, 330]
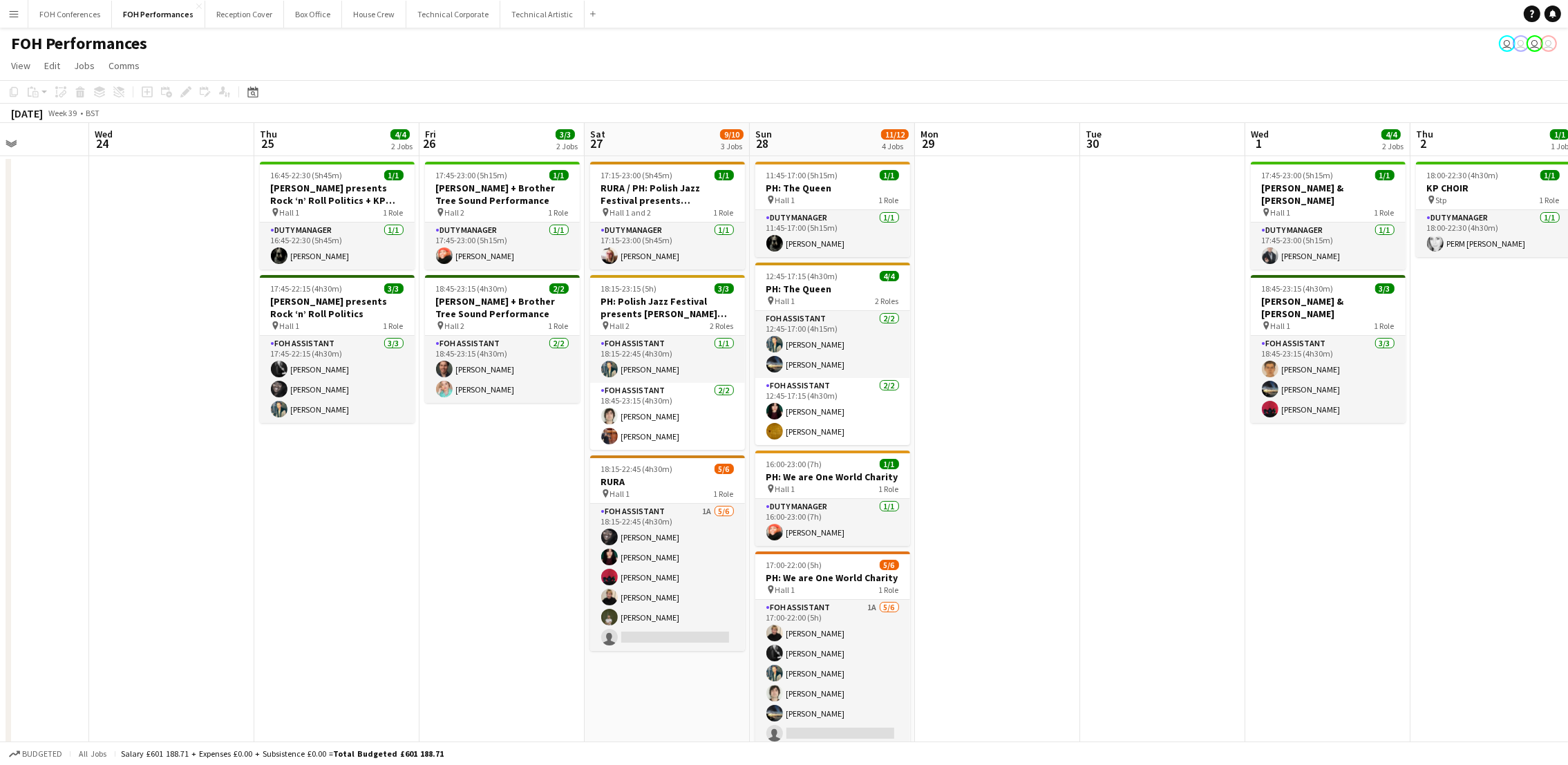
drag, startPoint x: 659, startPoint y: 142, endPoint x: 88, endPoint y: 159, distance: 571.3
click at [88, 159] on app-calendar-viewport "Sat 20 11/12 4 Jobs Sun 21 6/6 2 Jobs Mon 22 1/1 1 Job Tue 23 Wed 24 Thu 25 4/4…" at bounding box center [784, 486] width 1568 height 728
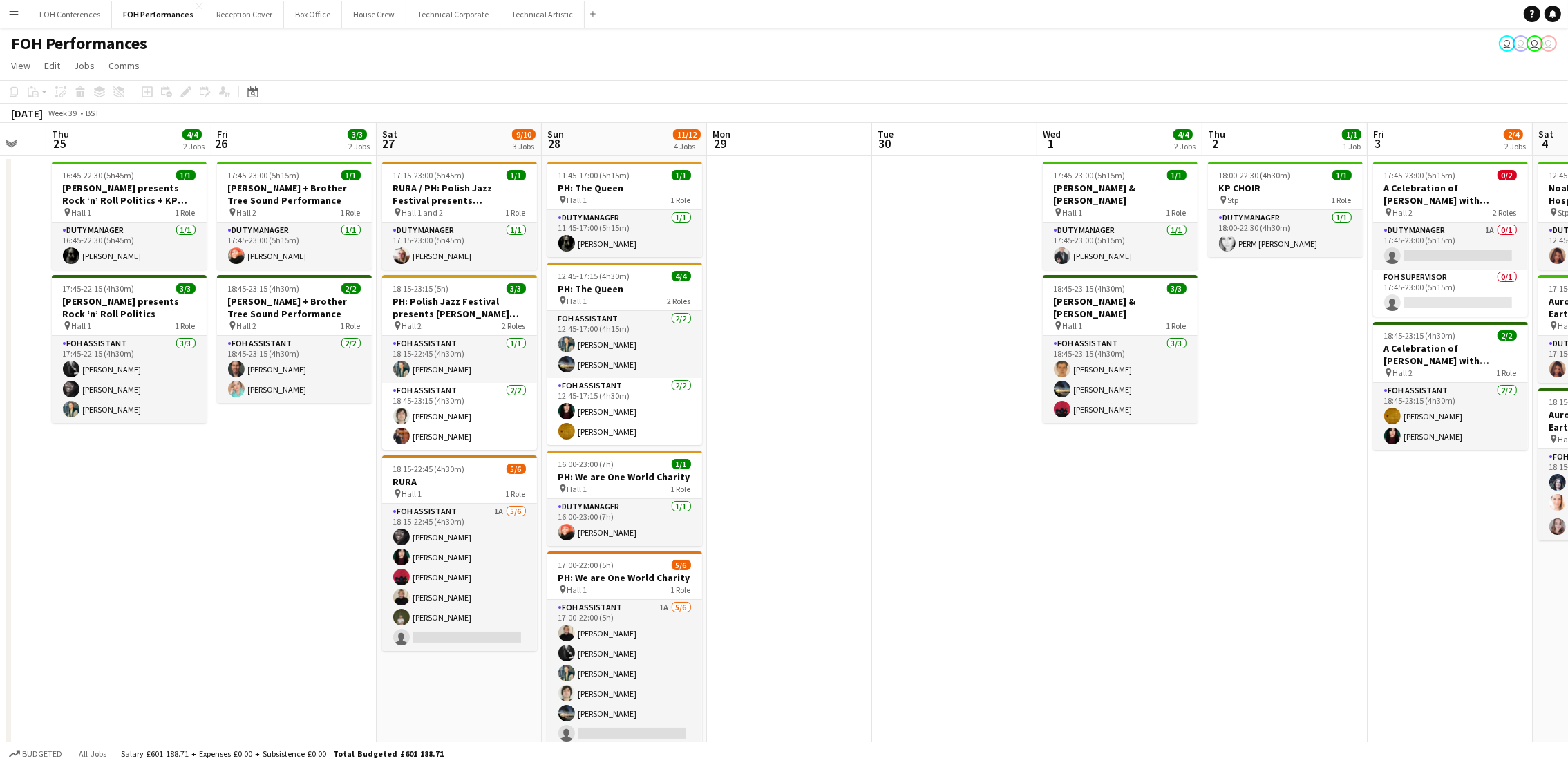
scroll to position [0, 429]
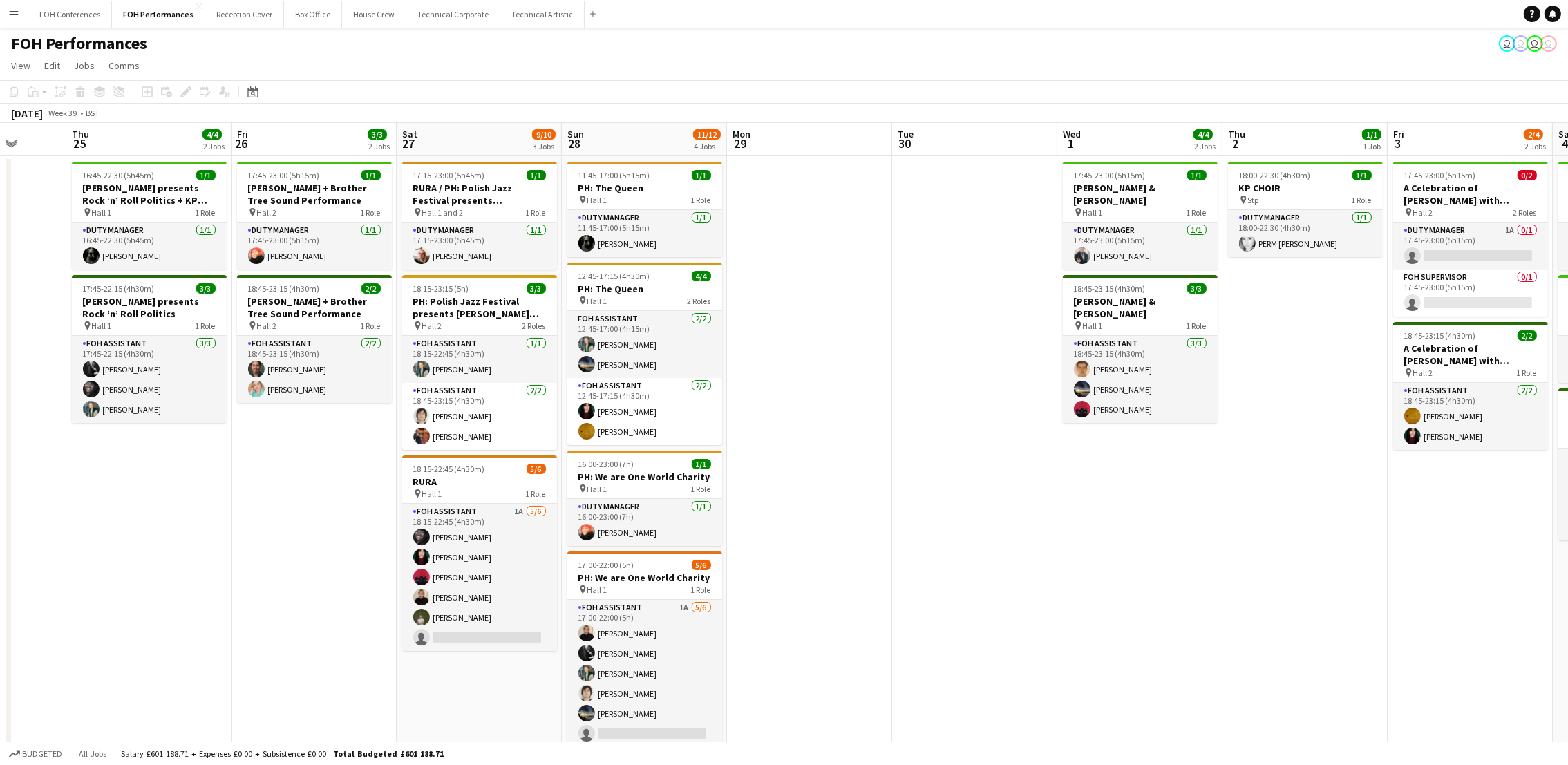
drag, startPoint x: 330, startPoint y: 132, endPoint x: 142, endPoint y: 144, distance: 188.4
click at [142, 144] on app-calendar-viewport "Mon 22 1/1 1 Job Tue 23 Wed 24 Thu 25 4/4 2 Jobs Fri 26 3/3 2 Jobs Sat 27 9/10 …" at bounding box center [784, 486] width 1568 height 728
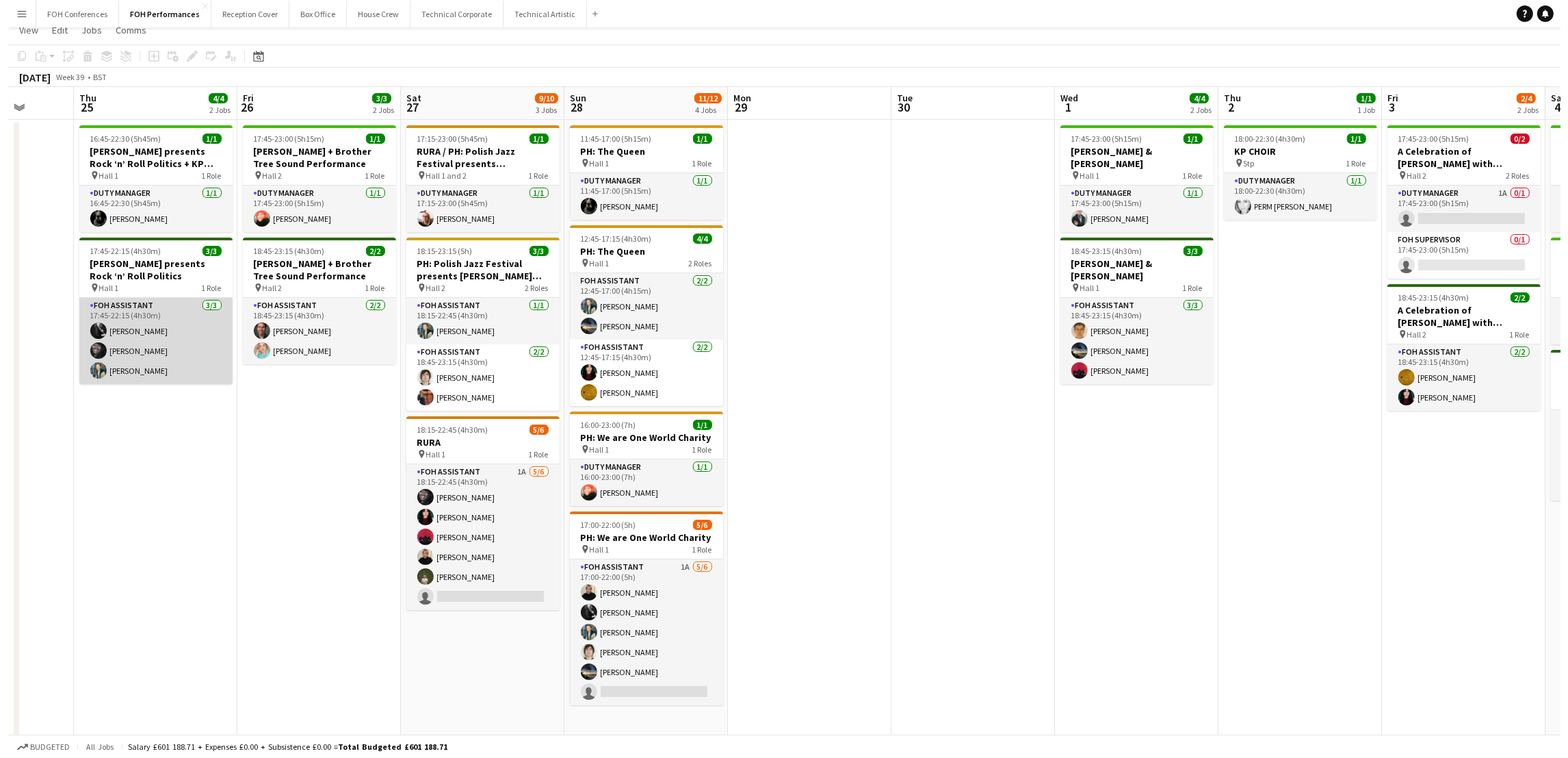
scroll to position [0, 0]
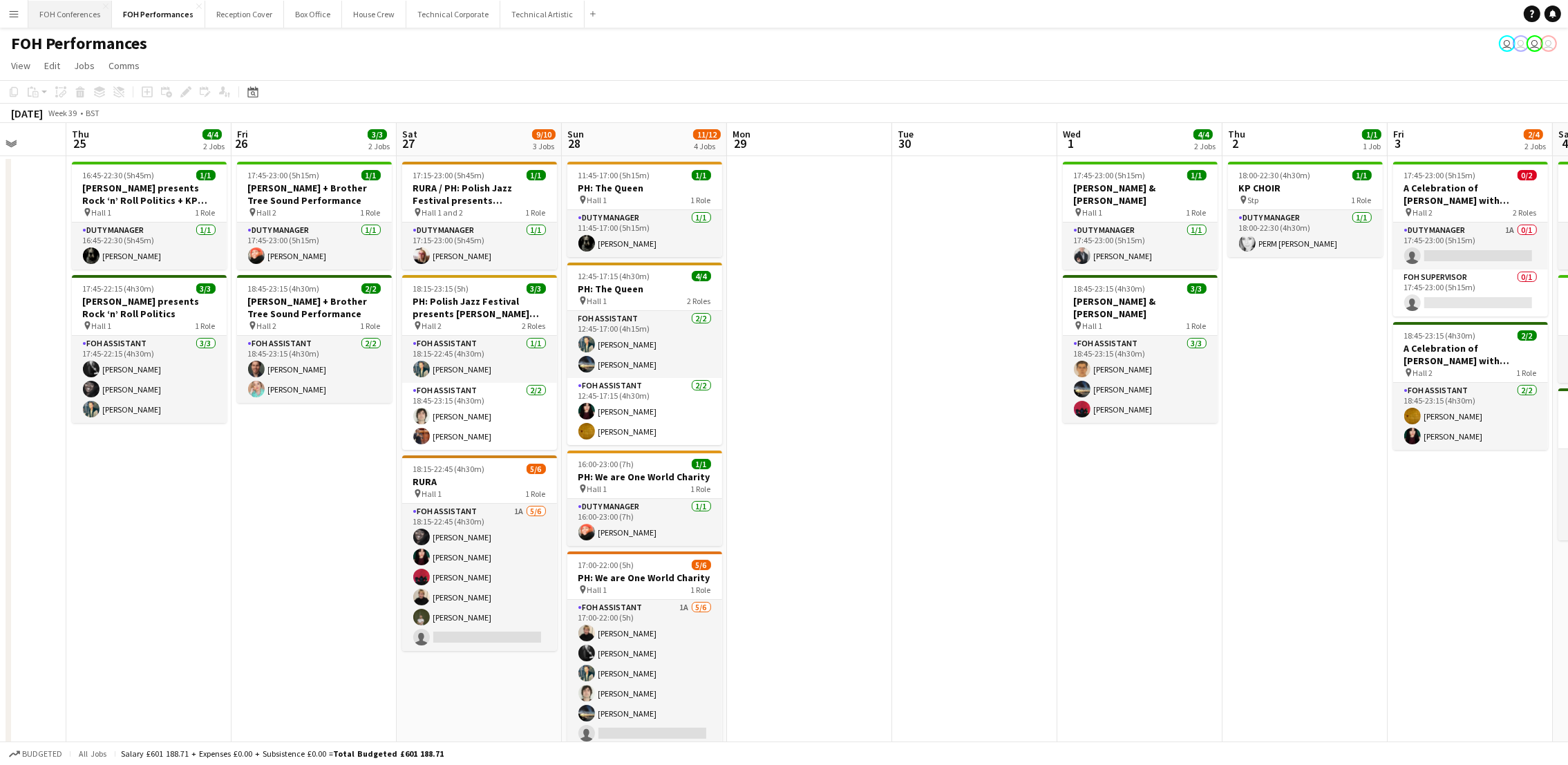
click at [54, 13] on button "FOH Conferences Close" at bounding box center [70, 14] width 84 height 27
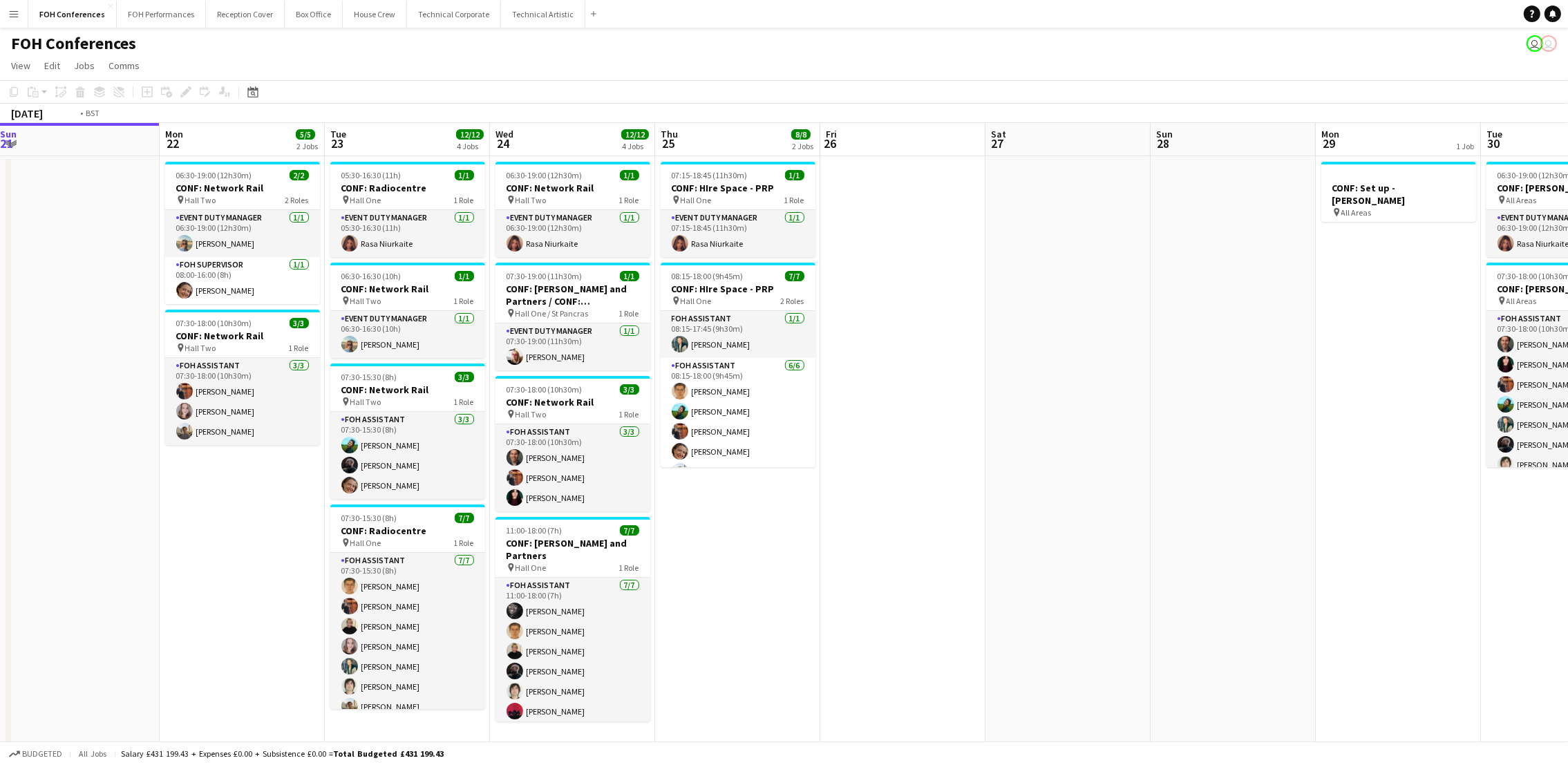
scroll to position [0, 332]
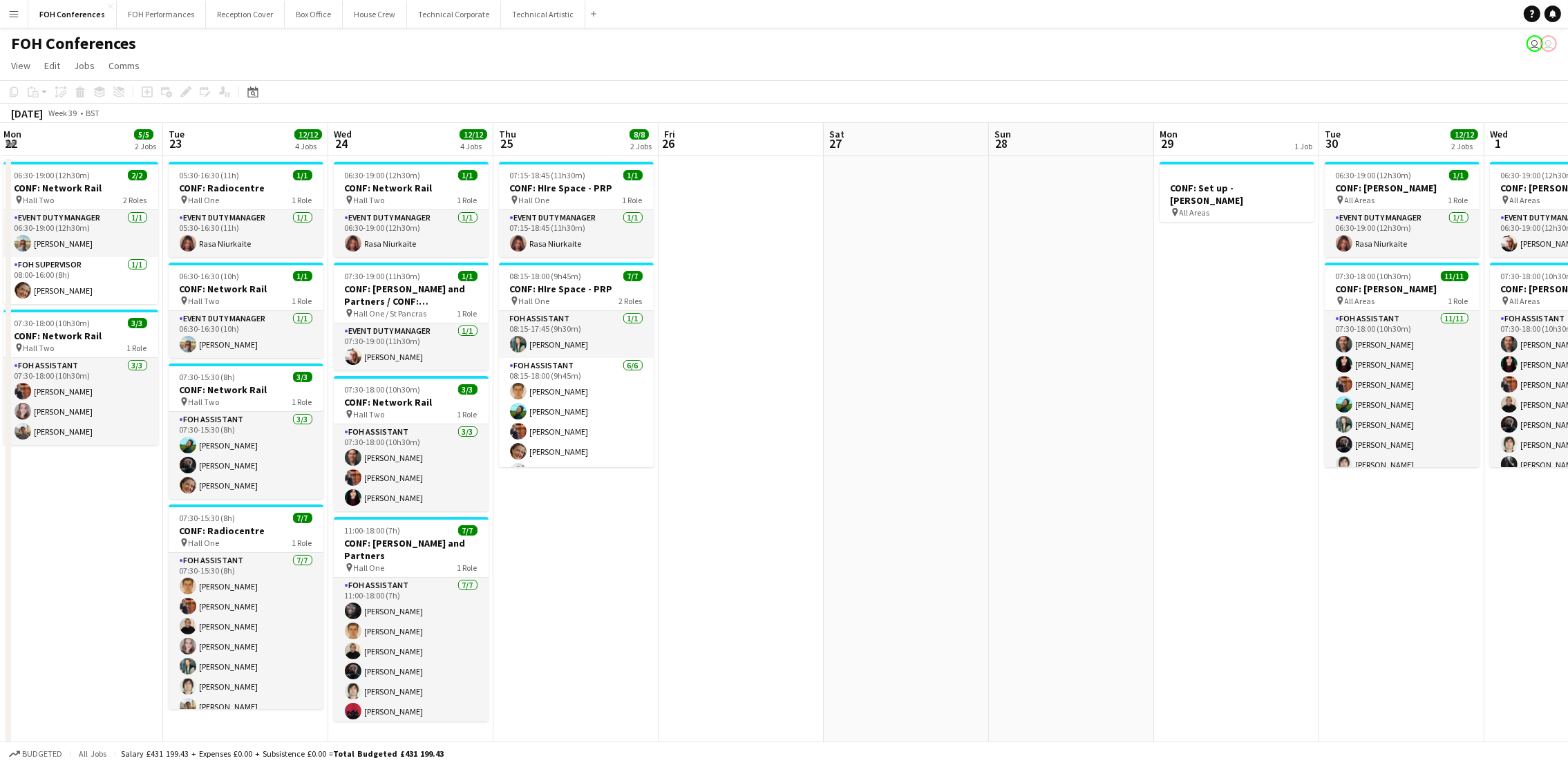
drag, startPoint x: 425, startPoint y: 155, endPoint x: -4, endPoint y: 163, distance: 429.1
click at [0, 163] on html "Menu Boards Boards Boards All jobs Status Workforce Workforce My Workforce Recr…" at bounding box center [784, 388] width 1568 height 776
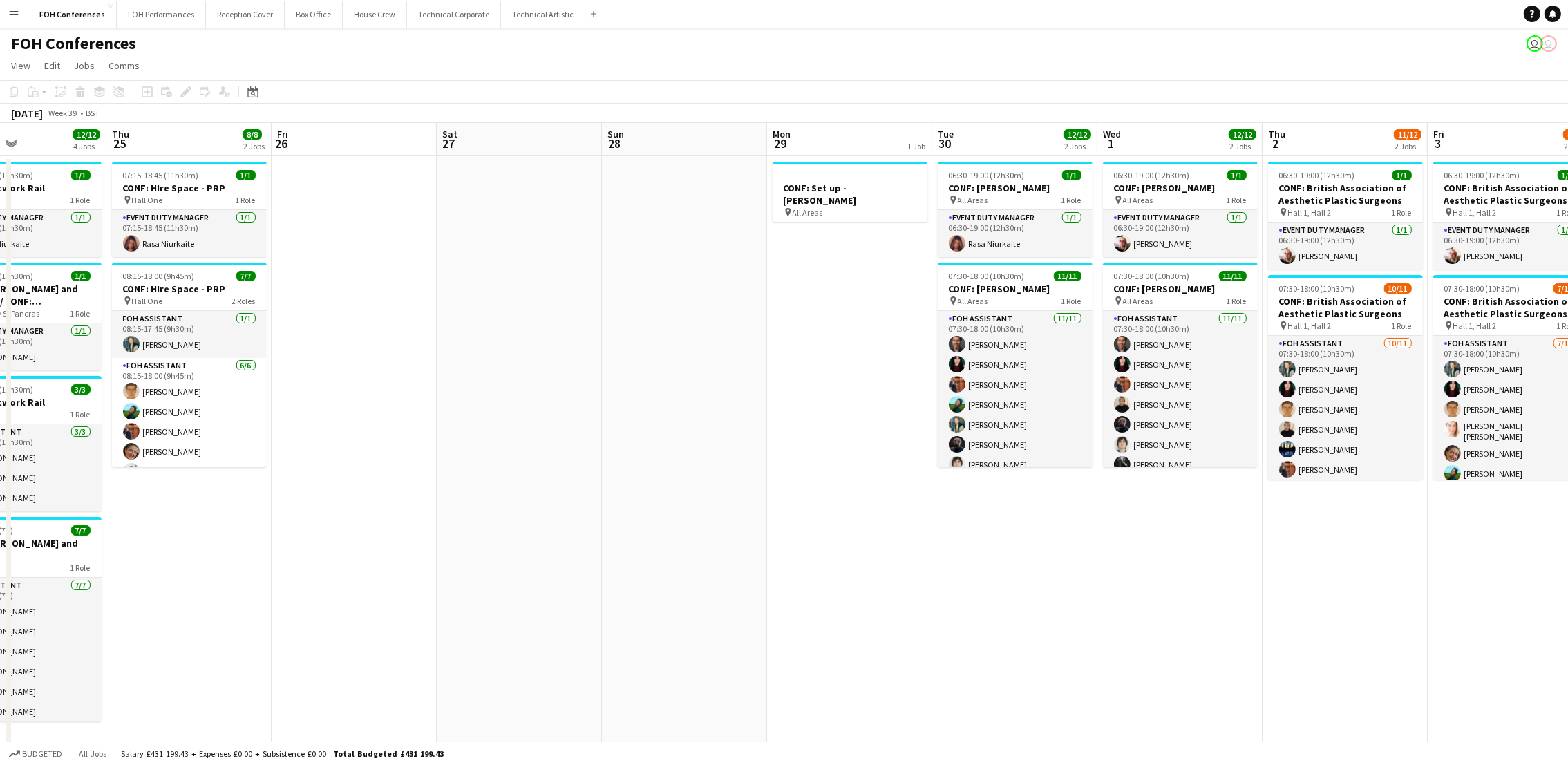
scroll to position [0, 486]
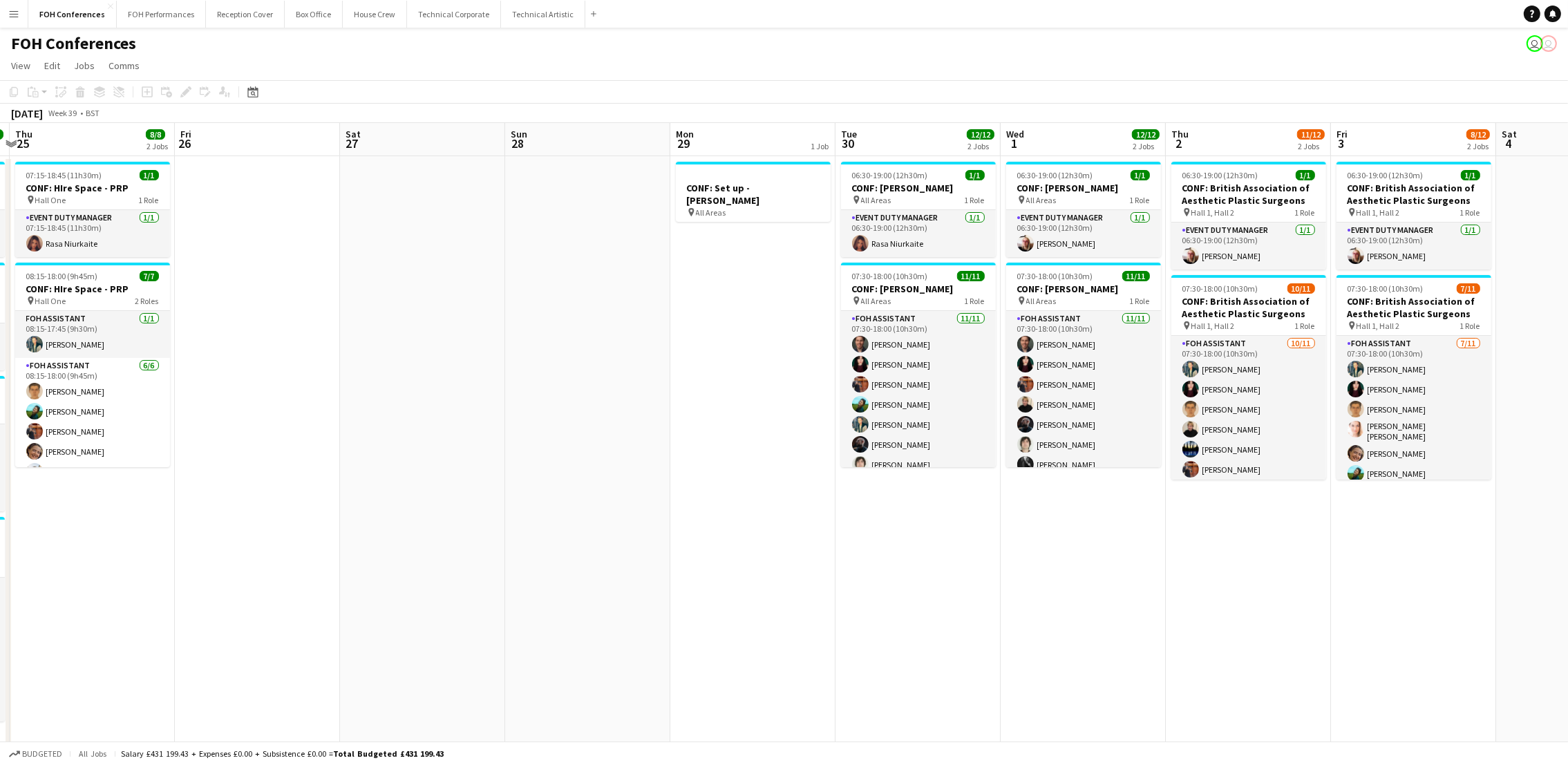
drag, startPoint x: 545, startPoint y: 150, endPoint x: 61, endPoint y: 158, distance: 484.1
click at [61, 158] on app-calendar-viewport "Mon 22 5/5 2 Jobs Tue 23 12/12 4 Jobs Wed 24 12/12 4 Jobs Thu 25 8/8 2 Jobs Fri…" at bounding box center [784, 437] width 1568 height 629
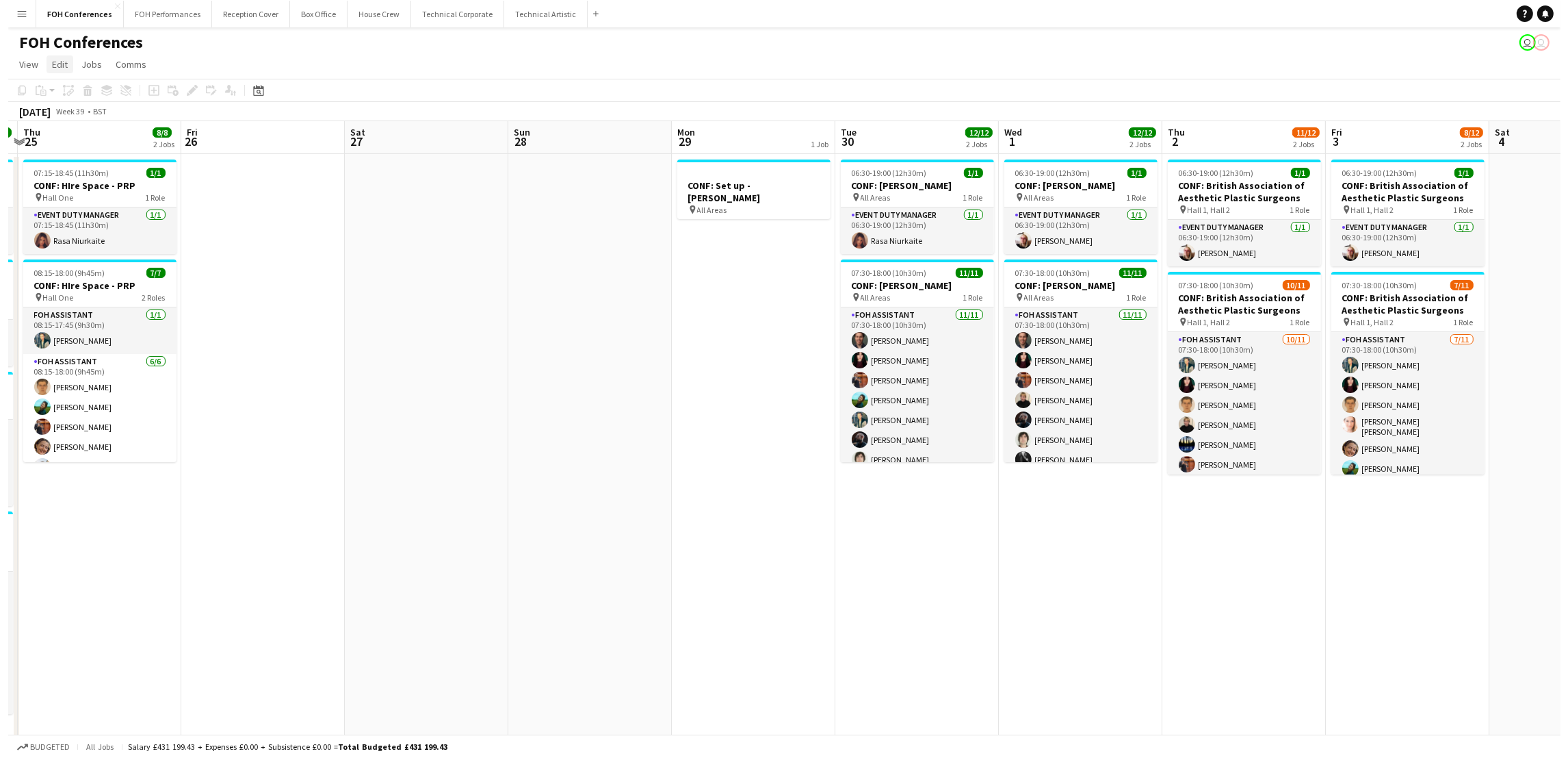
scroll to position [0, 0]
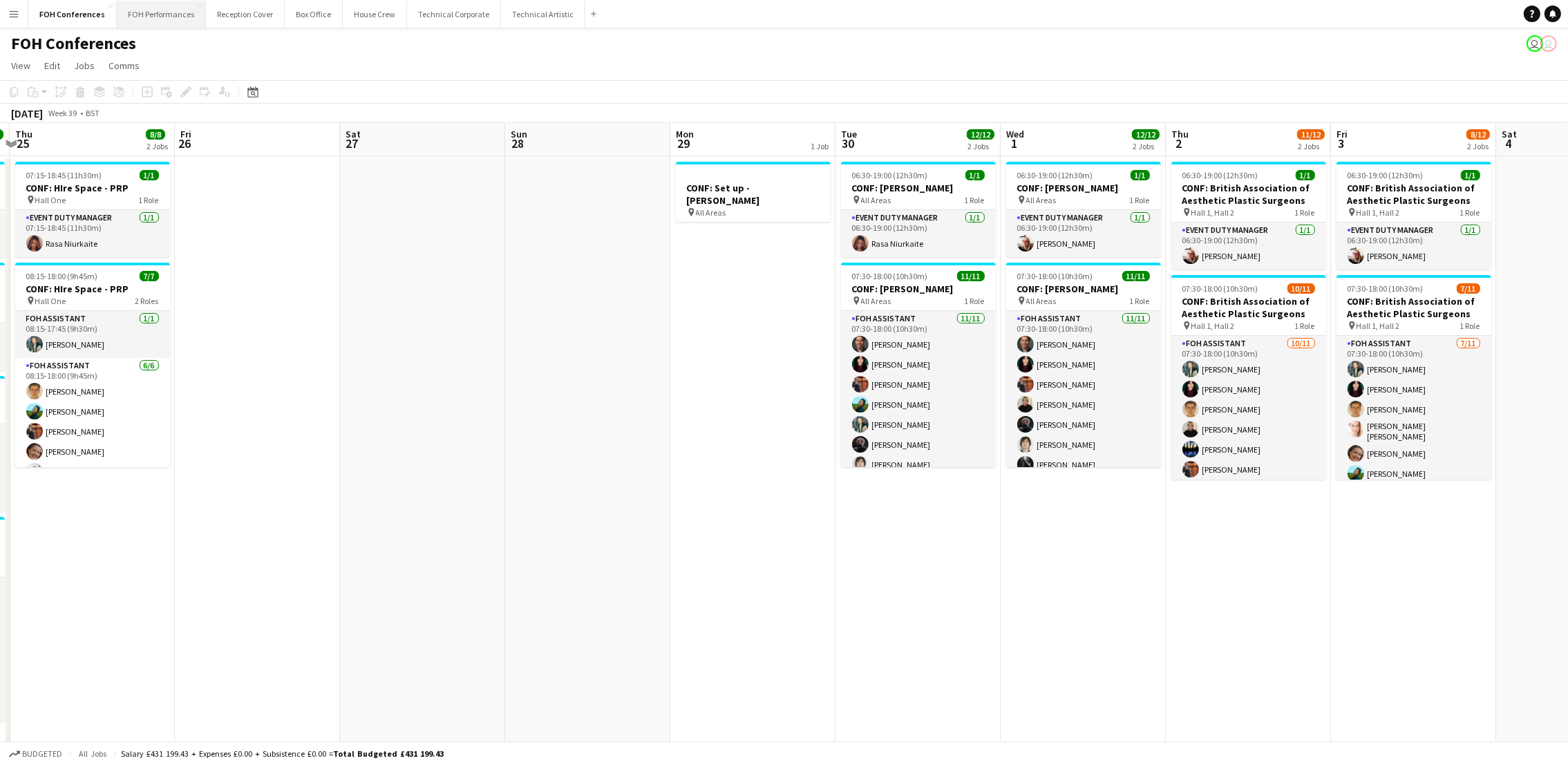
click at [148, 8] on button "FOH Performances Close" at bounding box center [162, 14] width 89 height 27
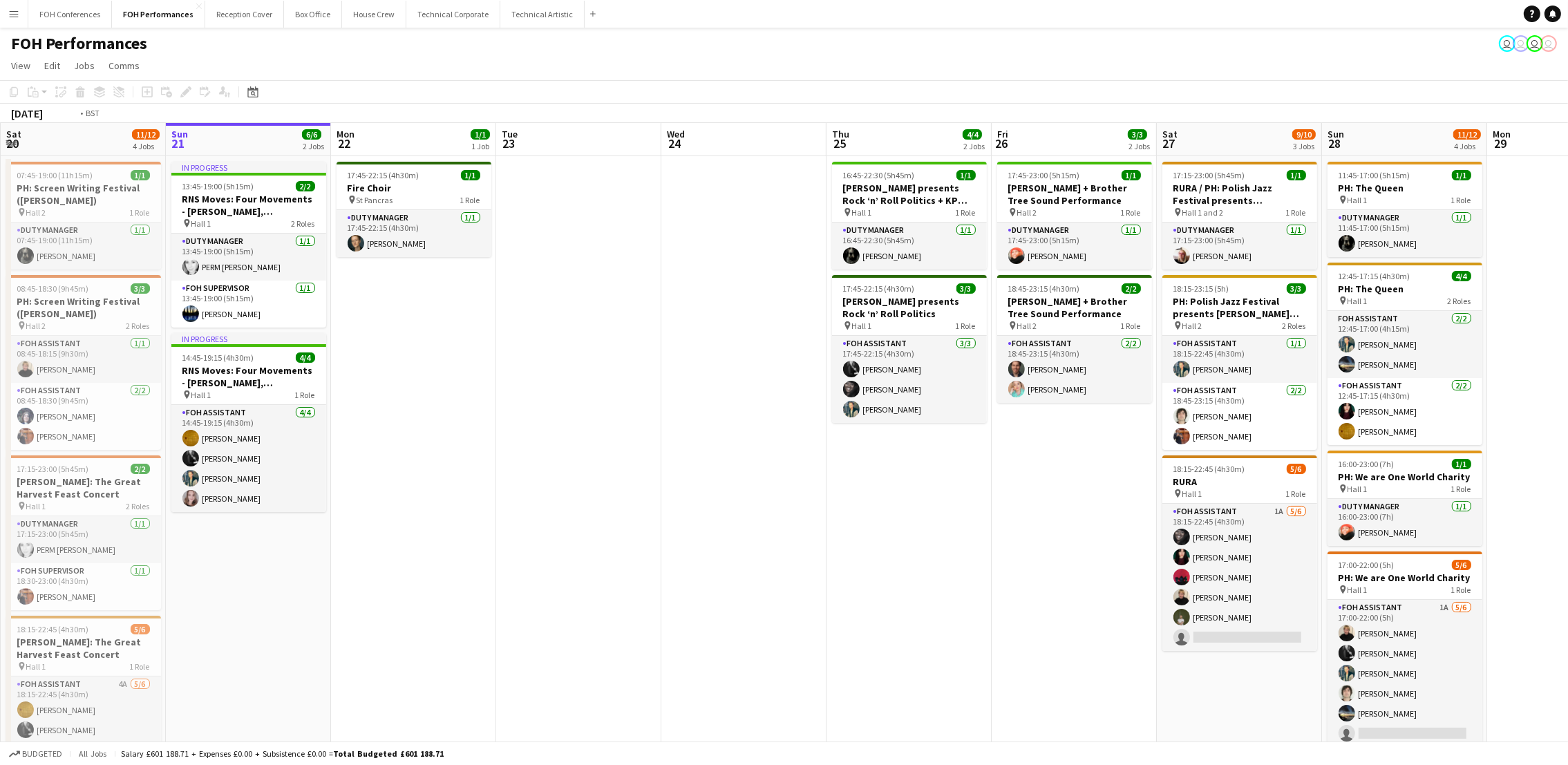
scroll to position [0, 409]
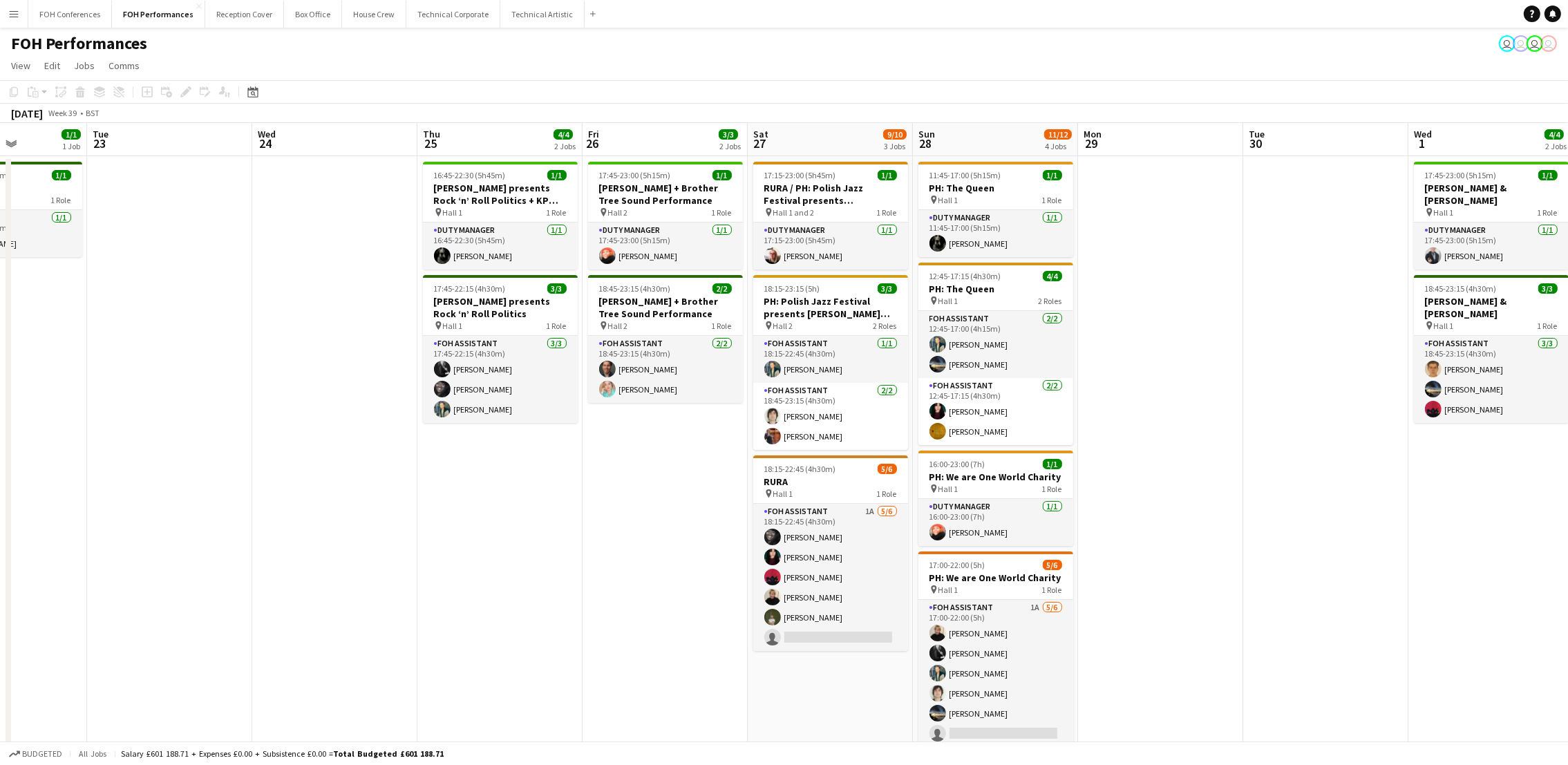
drag, startPoint x: 571, startPoint y: 145, endPoint x: -4, endPoint y: 198, distance: 577.4
click at [0, 198] on html "Menu Boards Boards Boards All jobs Status Workforce Workforce My Workforce Recr…" at bounding box center [784, 437] width 1568 height 874
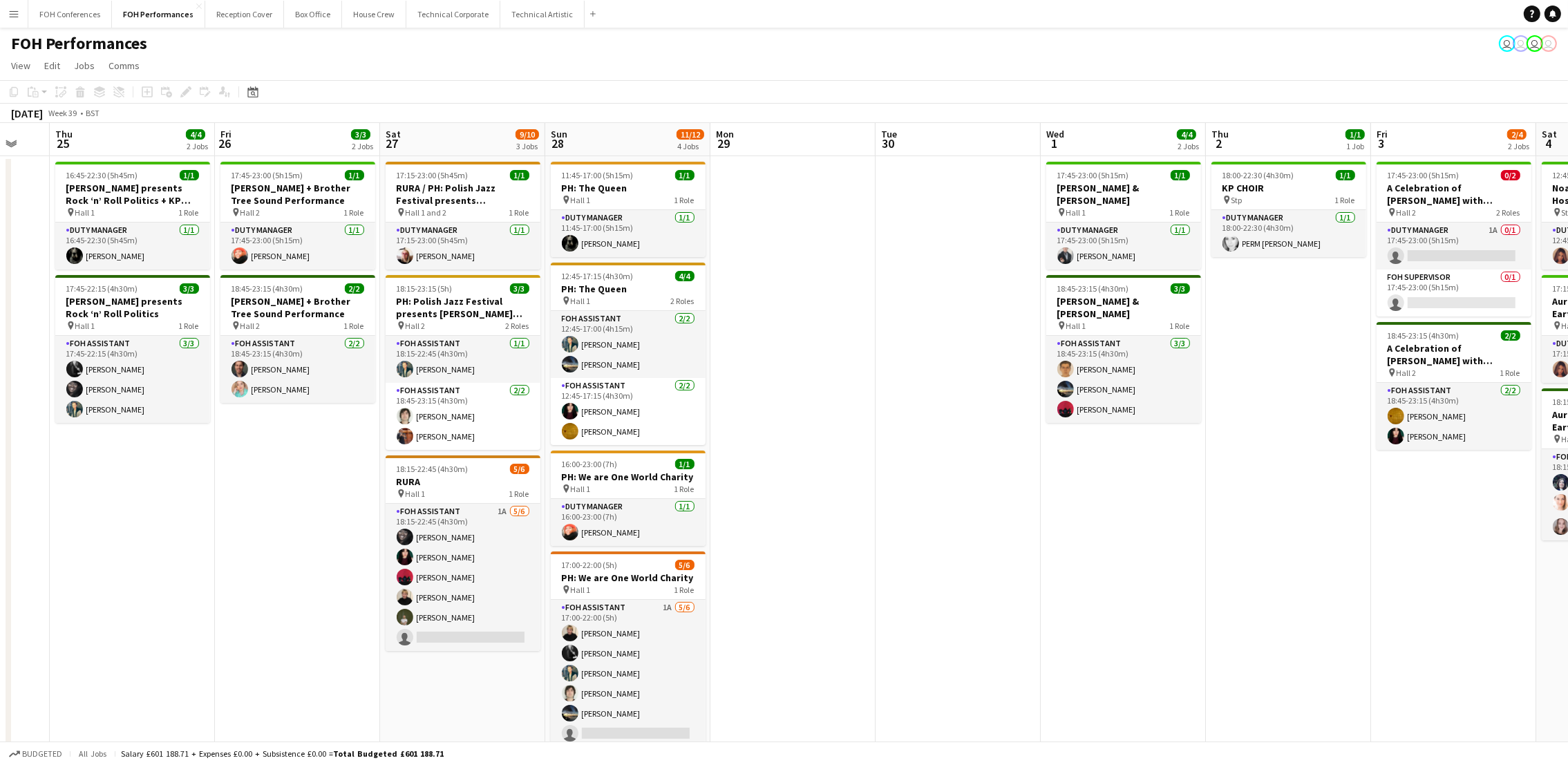
scroll to position [0, 613]
drag, startPoint x: 520, startPoint y: 143, endPoint x: 151, endPoint y: 167, distance: 369.8
click at [151, 167] on app-calendar-viewport "Sun 21 6/6 2 Jobs Mon 22 1/1 1 Job Tue 23 Wed 24 Thu 25 4/4 2 Jobs Fri 26 3/3 2…" at bounding box center [784, 486] width 1568 height 728
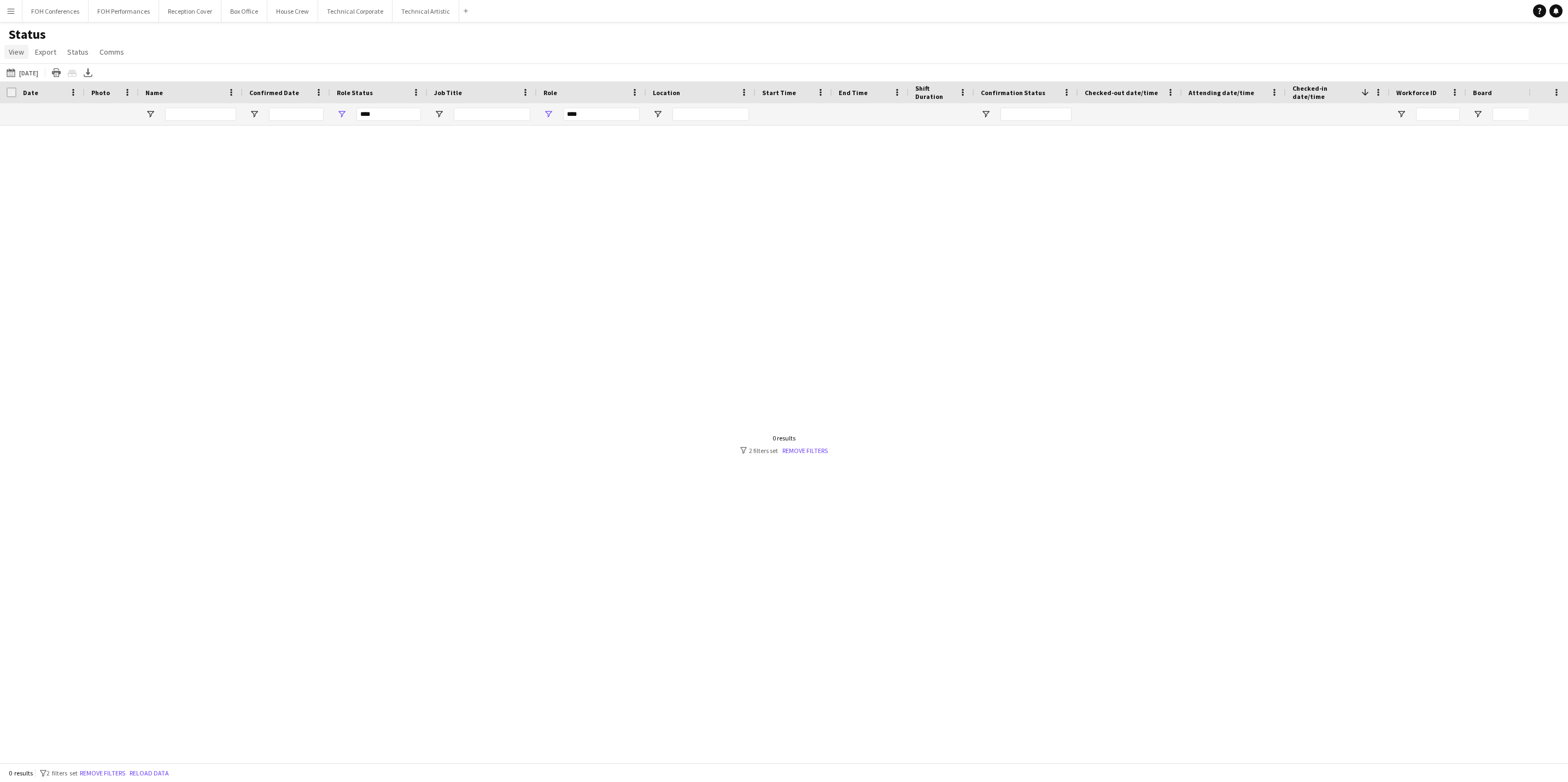
click at [10, 45] on link "View" at bounding box center [16, 52] width 24 height 14
click at [28, 131] on span "Customise filters" at bounding box center [42, 131] width 56 height 10
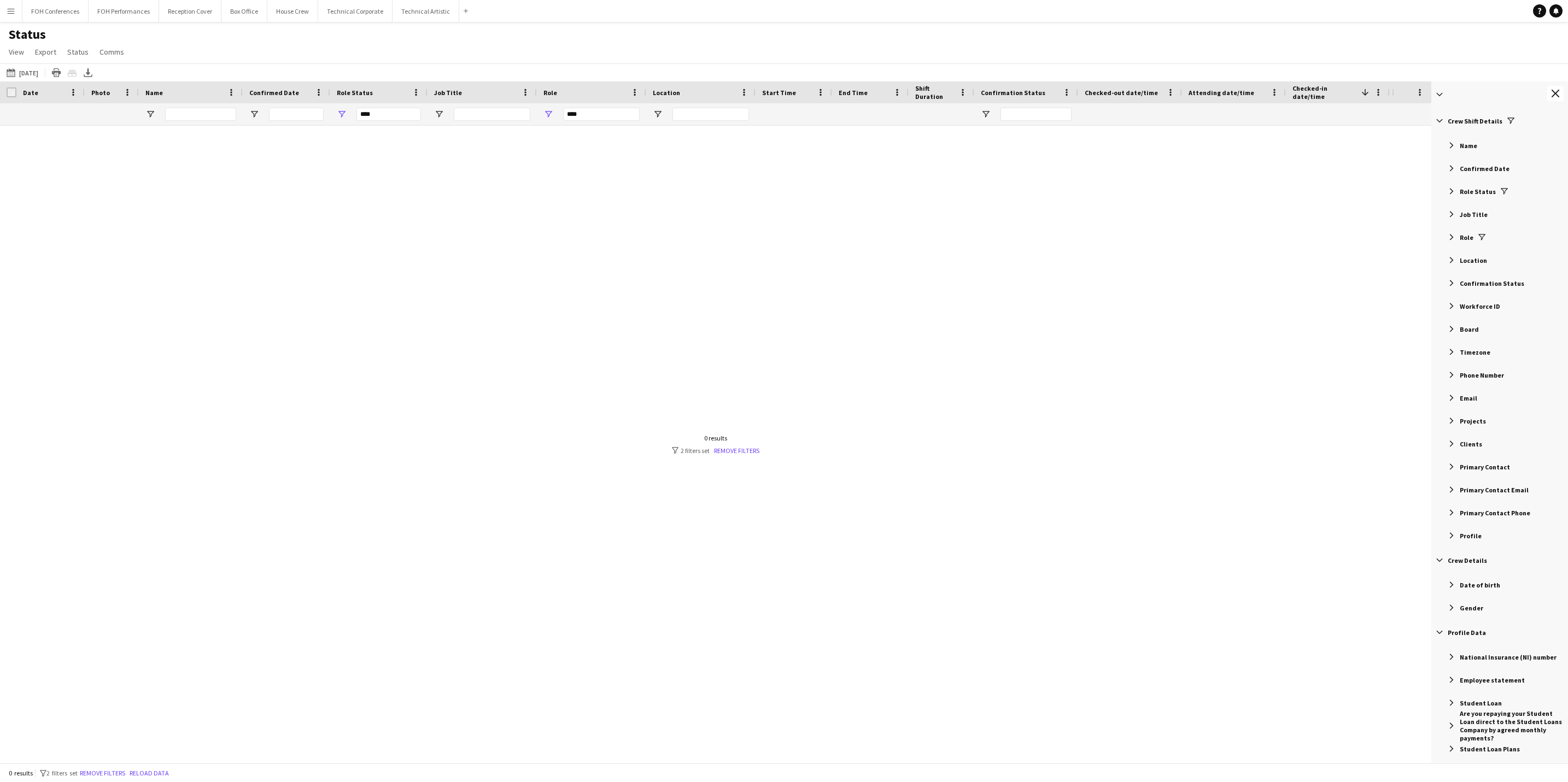
click at [1453, 305] on span "Filter List 60 Filters" at bounding box center [1451, 306] width 10 height 10
click at [1453, 494] on span "Filter List 60 Filters" at bounding box center [1451, 491] width 10 height 10
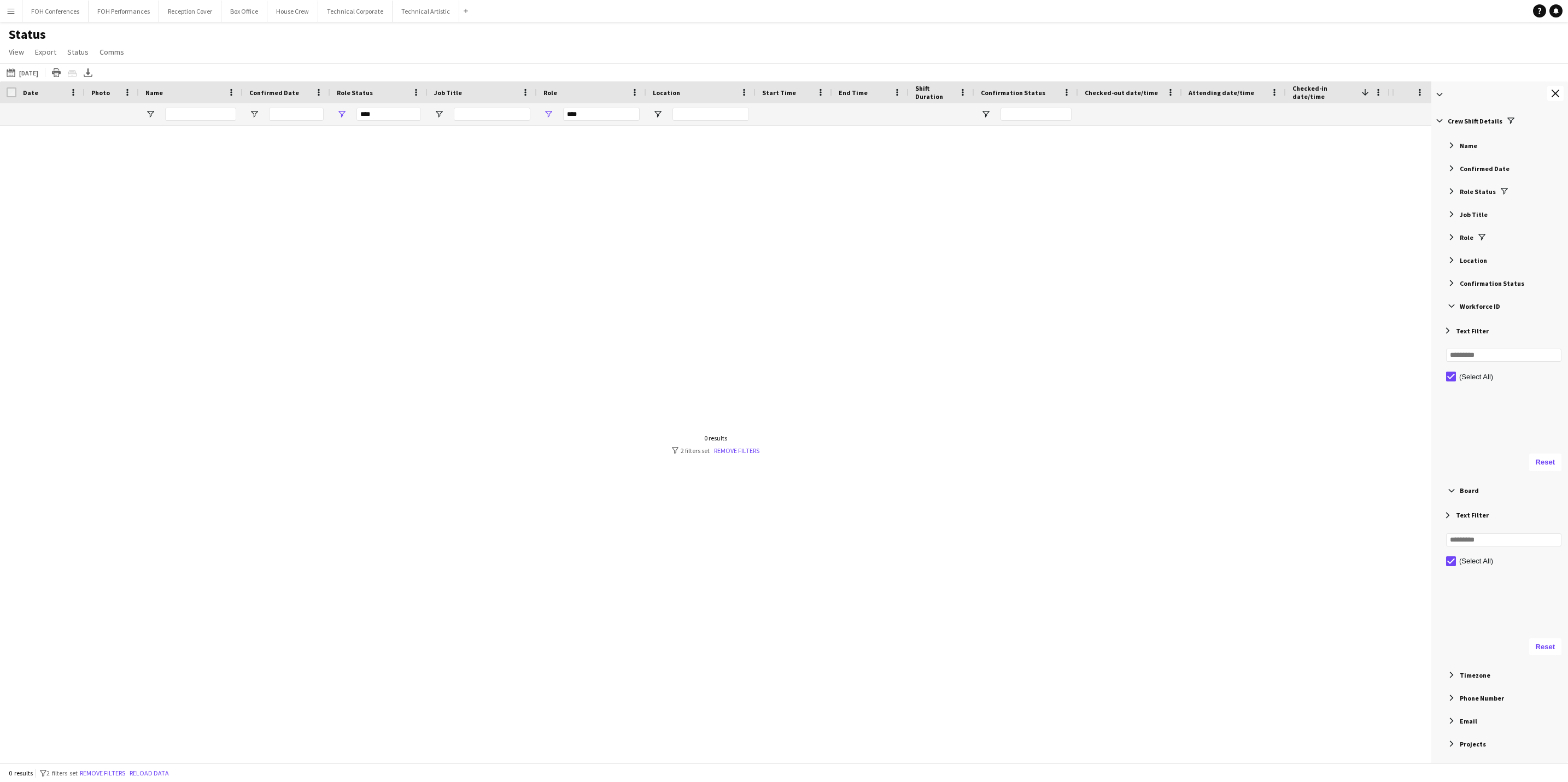
click at [1450, 289] on div "Confirmation Status" at bounding box center [1501, 283] width 133 height 19
click at [1455, 238] on span "Filter List 60 Filters" at bounding box center [1451, 237] width 10 height 10
click at [41, 69] on button "This Week 16-09-2025" at bounding box center [23, 72] width 36 height 13
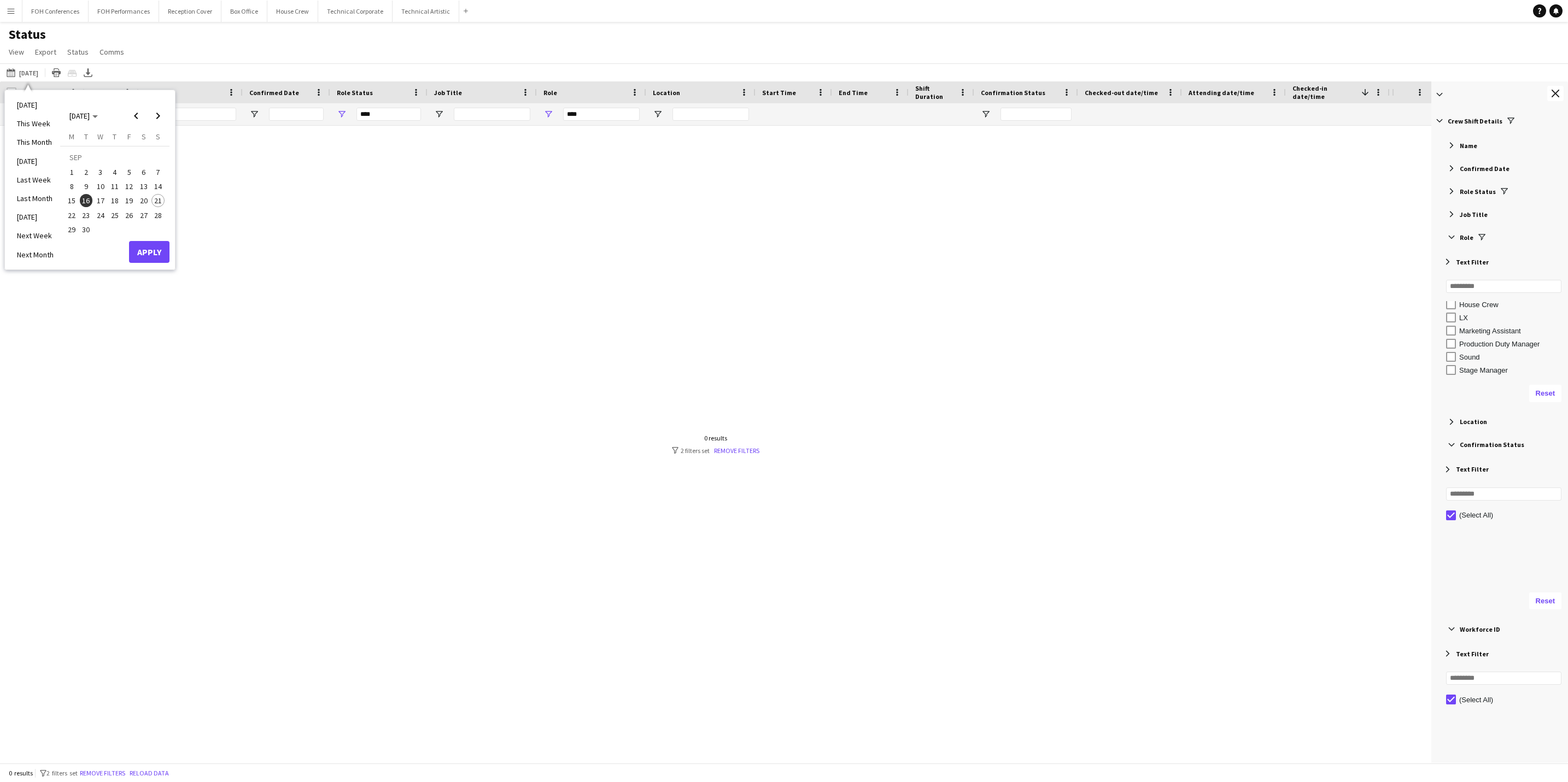
click at [78, 215] on span "22" at bounding box center [71, 215] width 13 height 13
click at [148, 246] on button "Apply" at bounding box center [150, 252] width 41 height 22
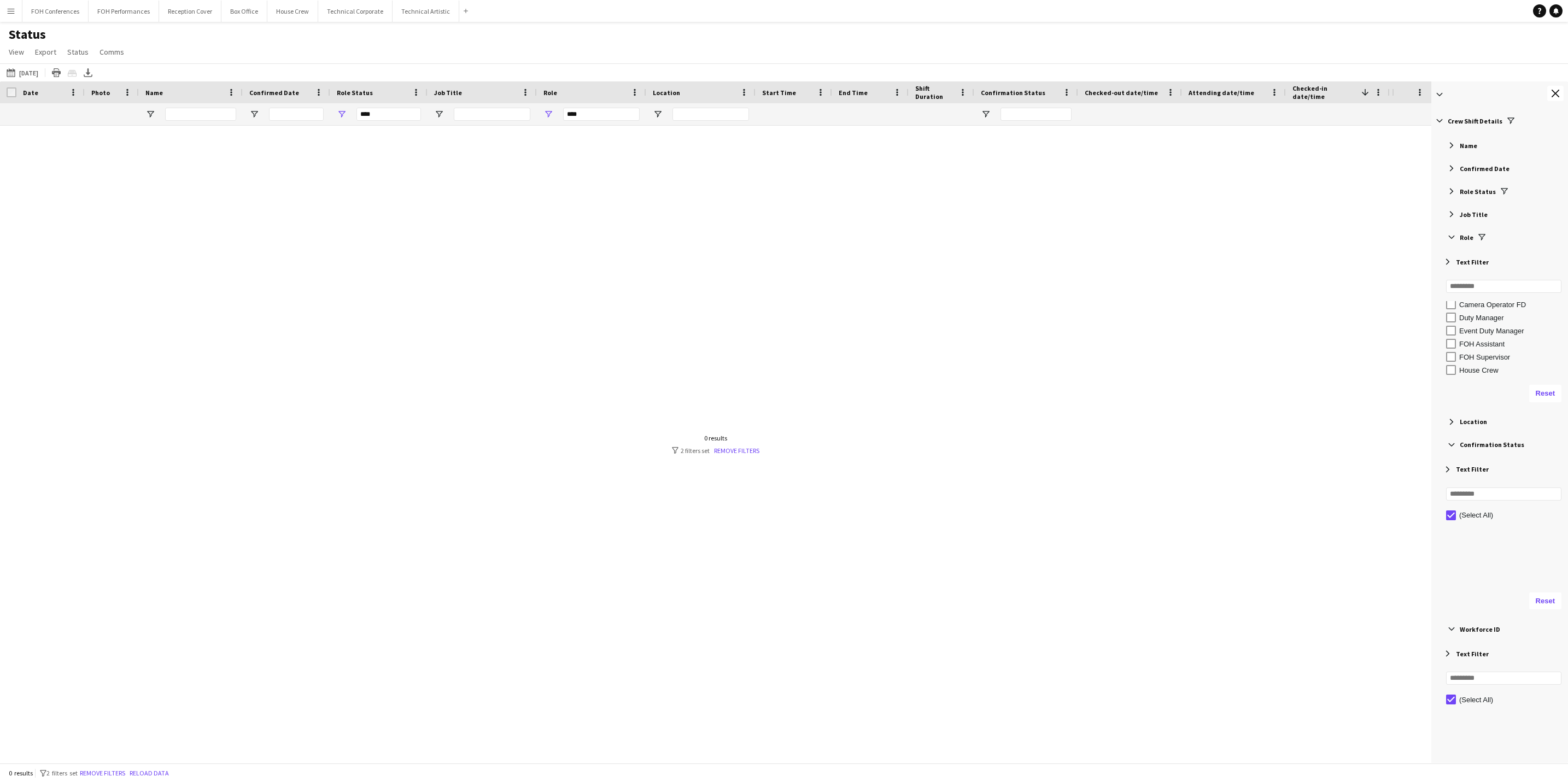
click at [1462, 212] on span "Job Title" at bounding box center [1474, 214] width 28 height 9
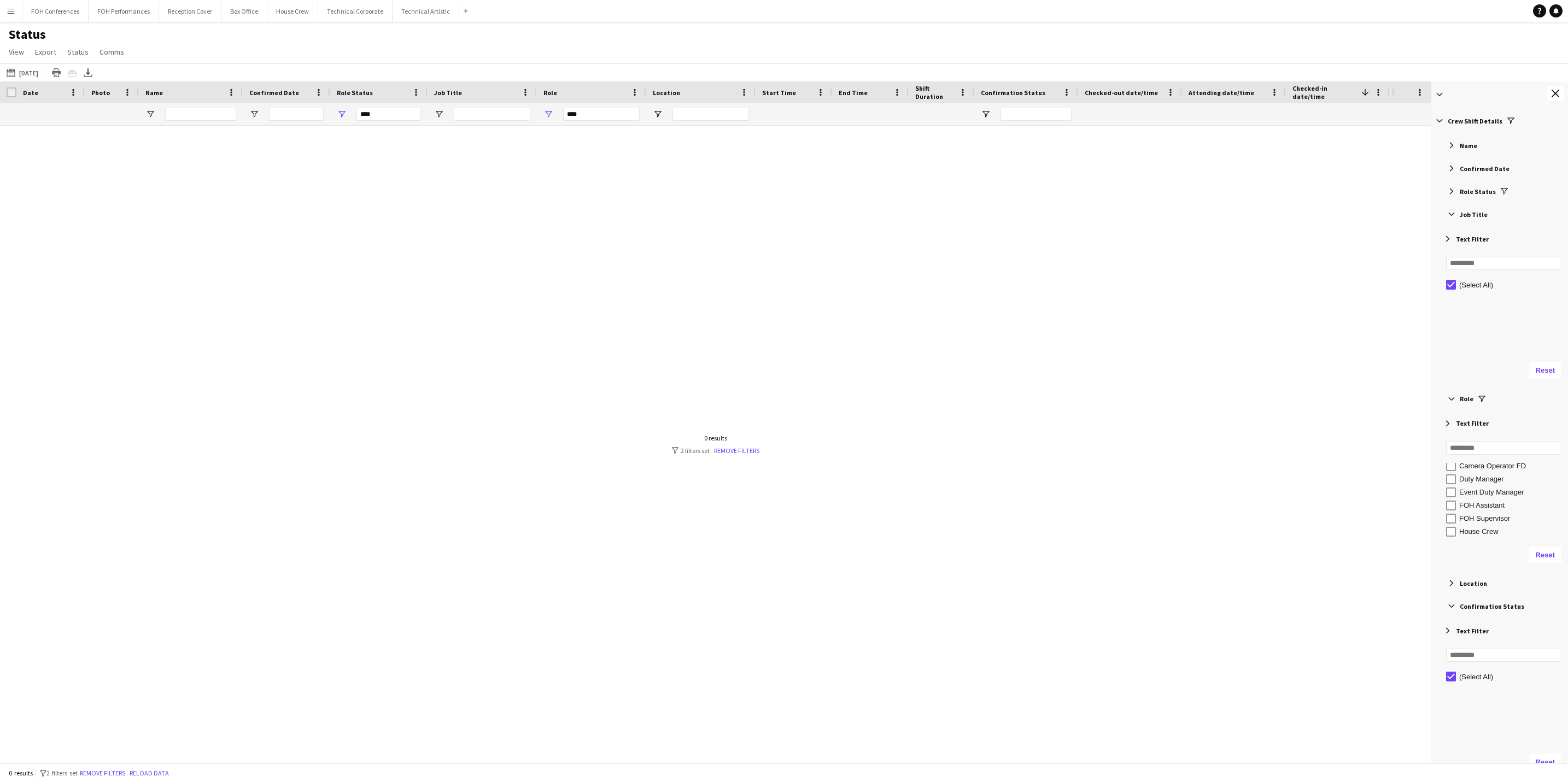
click at [1457, 194] on div "Role Status" at bounding box center [1501, 191] width 133 height 19
click at [1453, 163] on div "Confirmed Date" at bounding box center [1501, 167] width 133 height 19
click at [1453, 144] on span "Filter List 60 Filters" at bounding box center [1451, 145] width 10 height 10
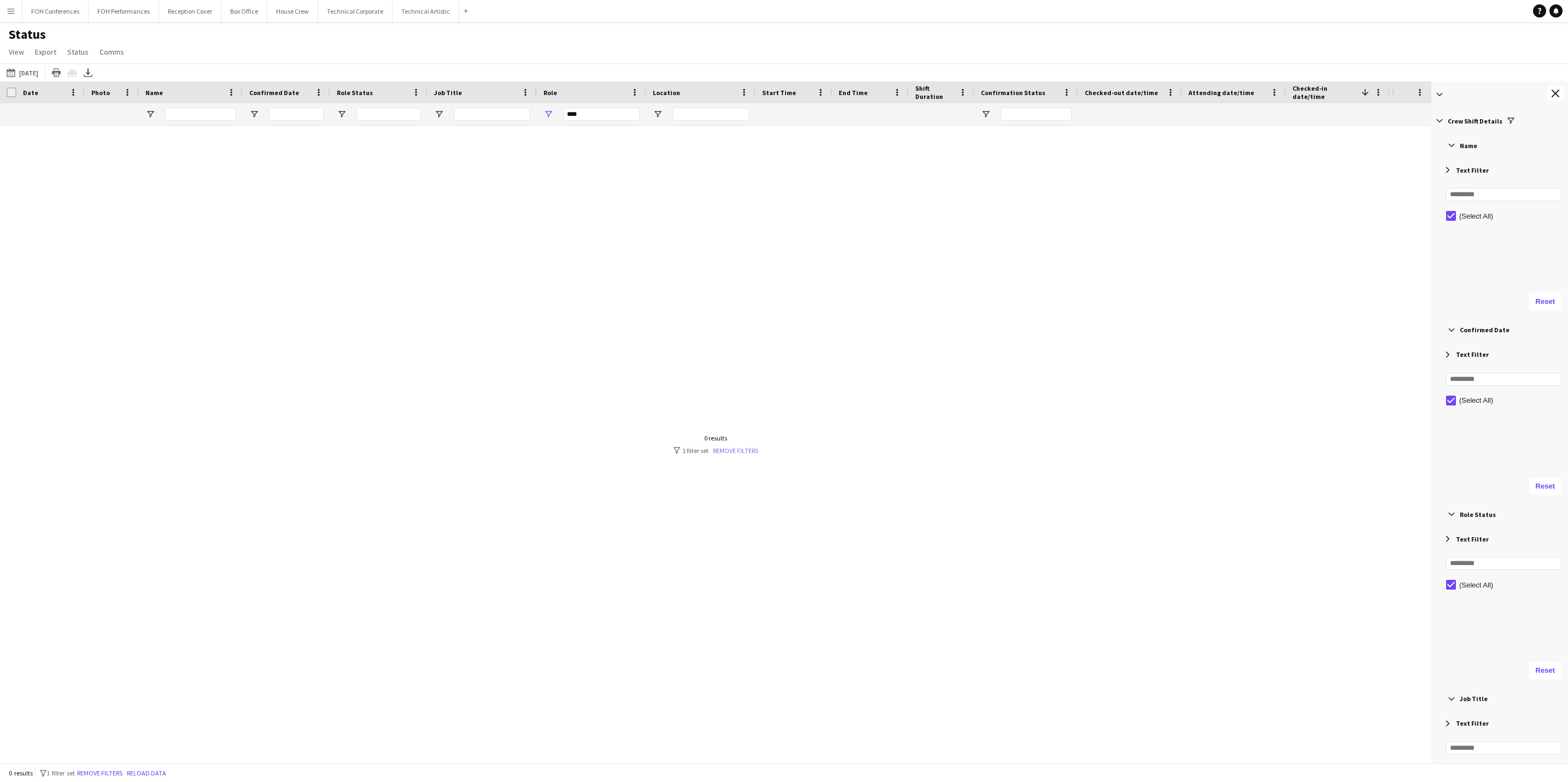
click at [744, 449] on link "Remove filters" at bounding box center [736, 450] width 45 height 9
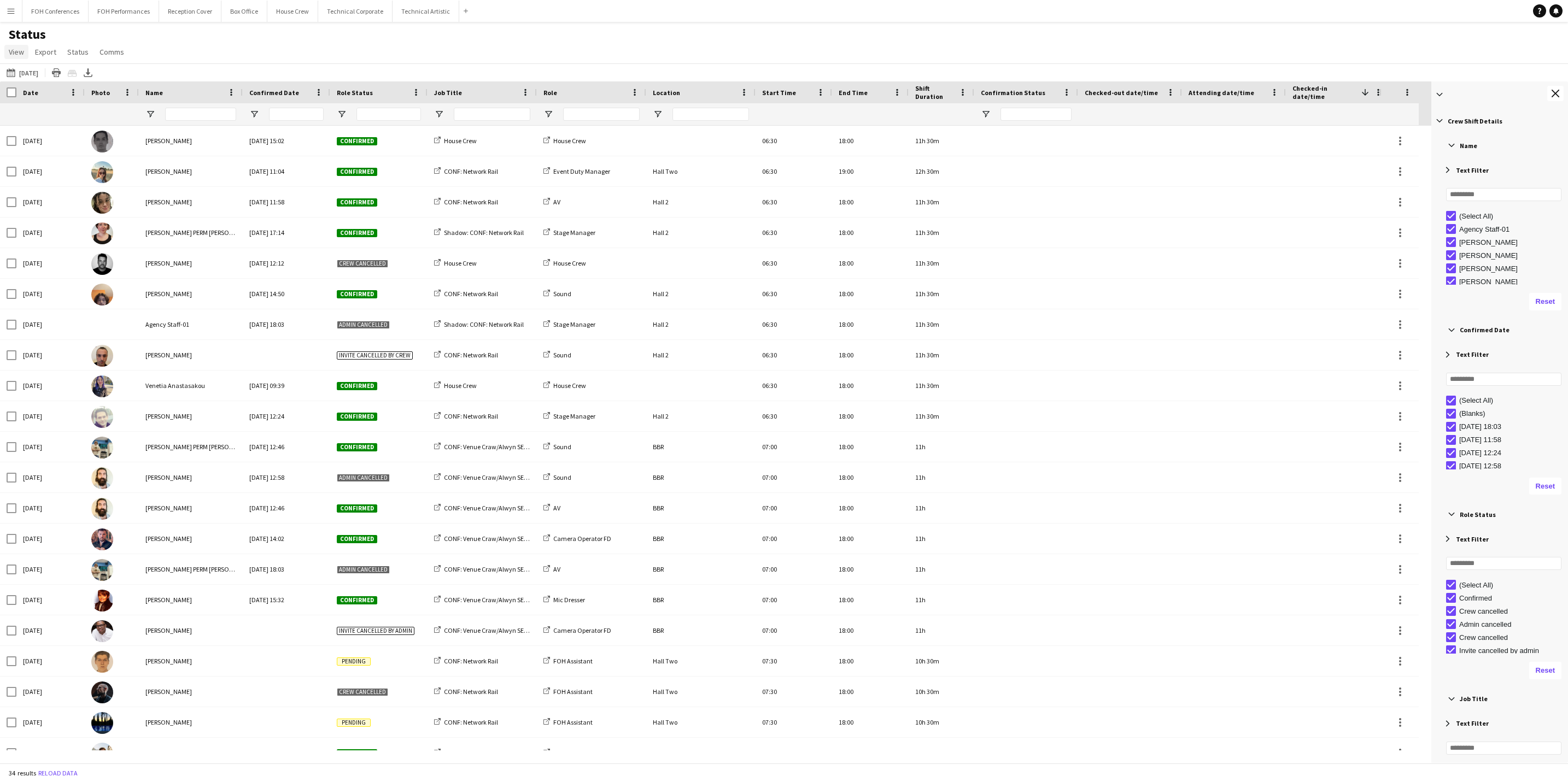
click at [10, 49] on span "View" at bounding box center [16, 51] width 16 height 10
click at [25, 101] on link "Customise view" at bounding box center [43, 107] width 76 height 23
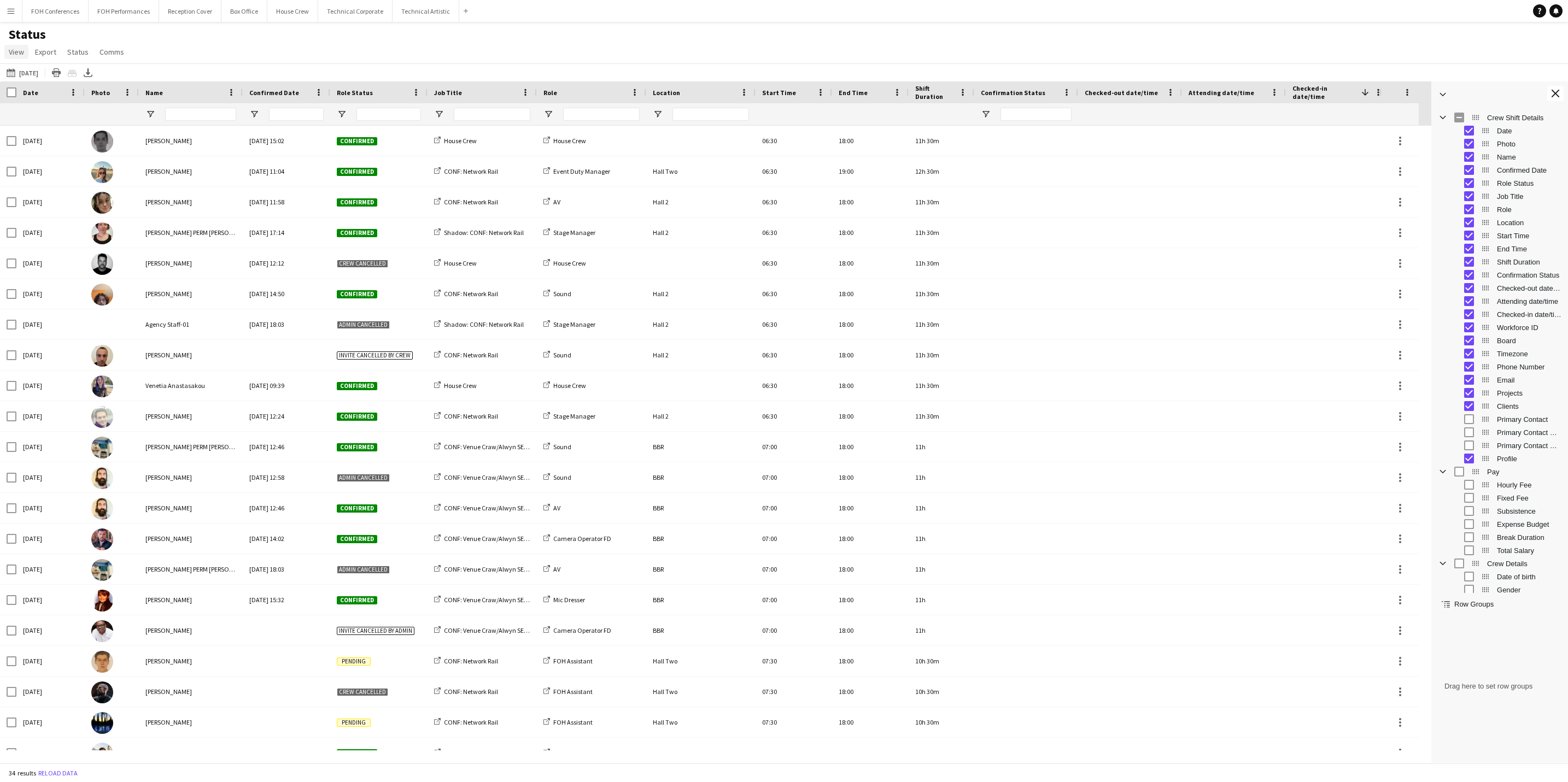
click at [14, 55] on span "View" at bounding box center [16, 51] width 16 height 10
click at [20, 127] on span "Customise filters" at bounding box center [42, 131] width 56 height 10
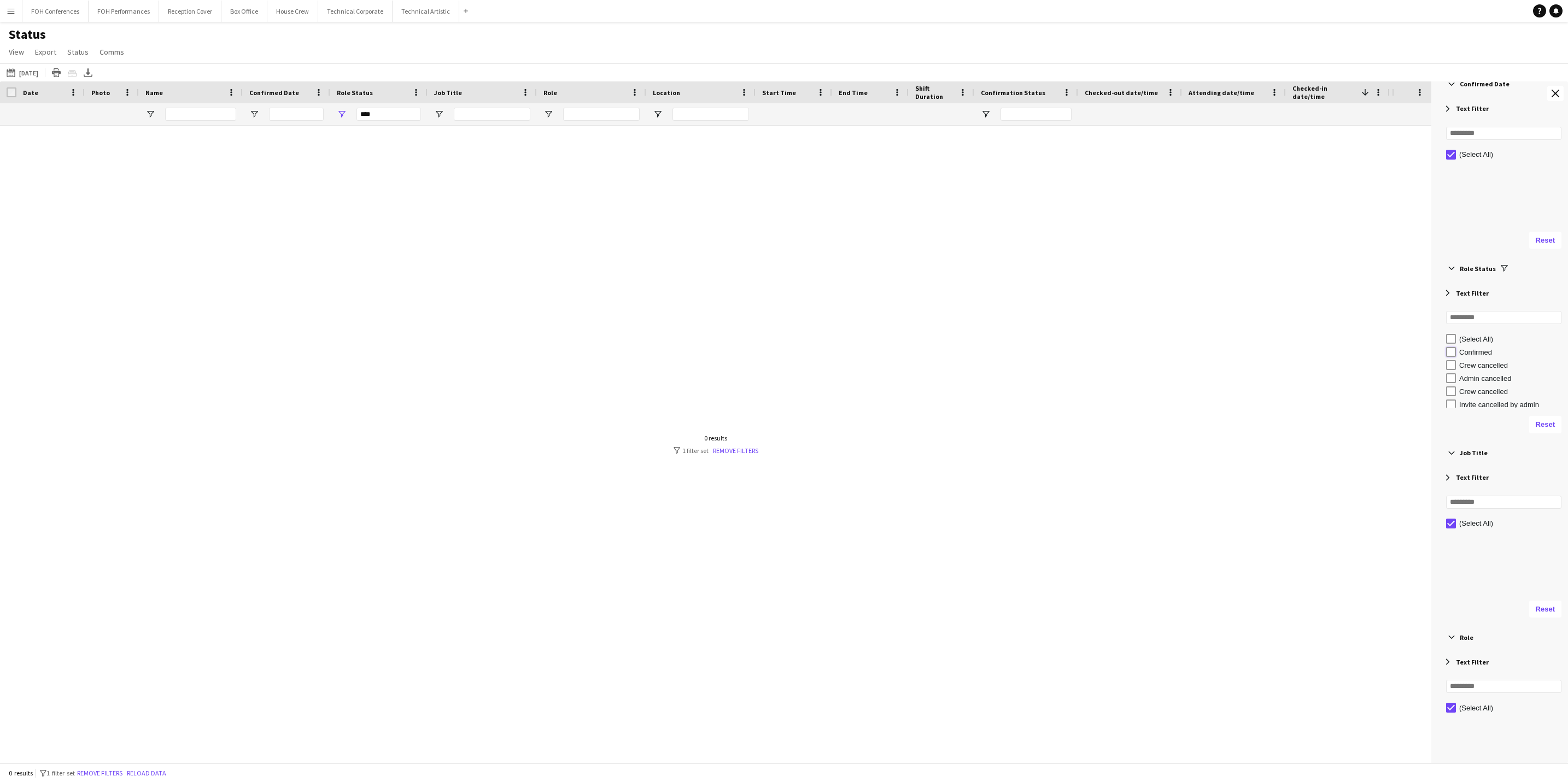
type input "**********"
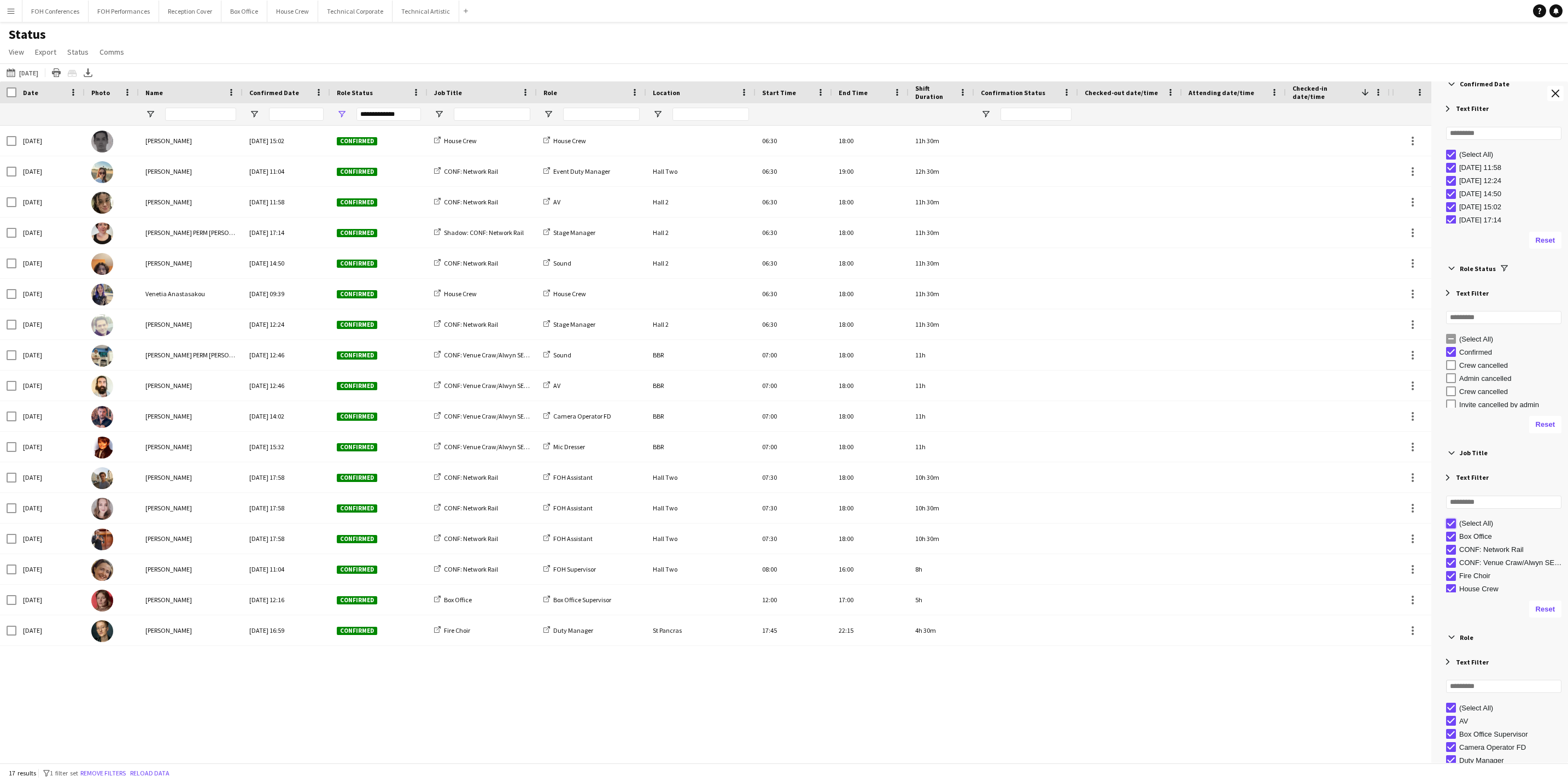
type input "***"
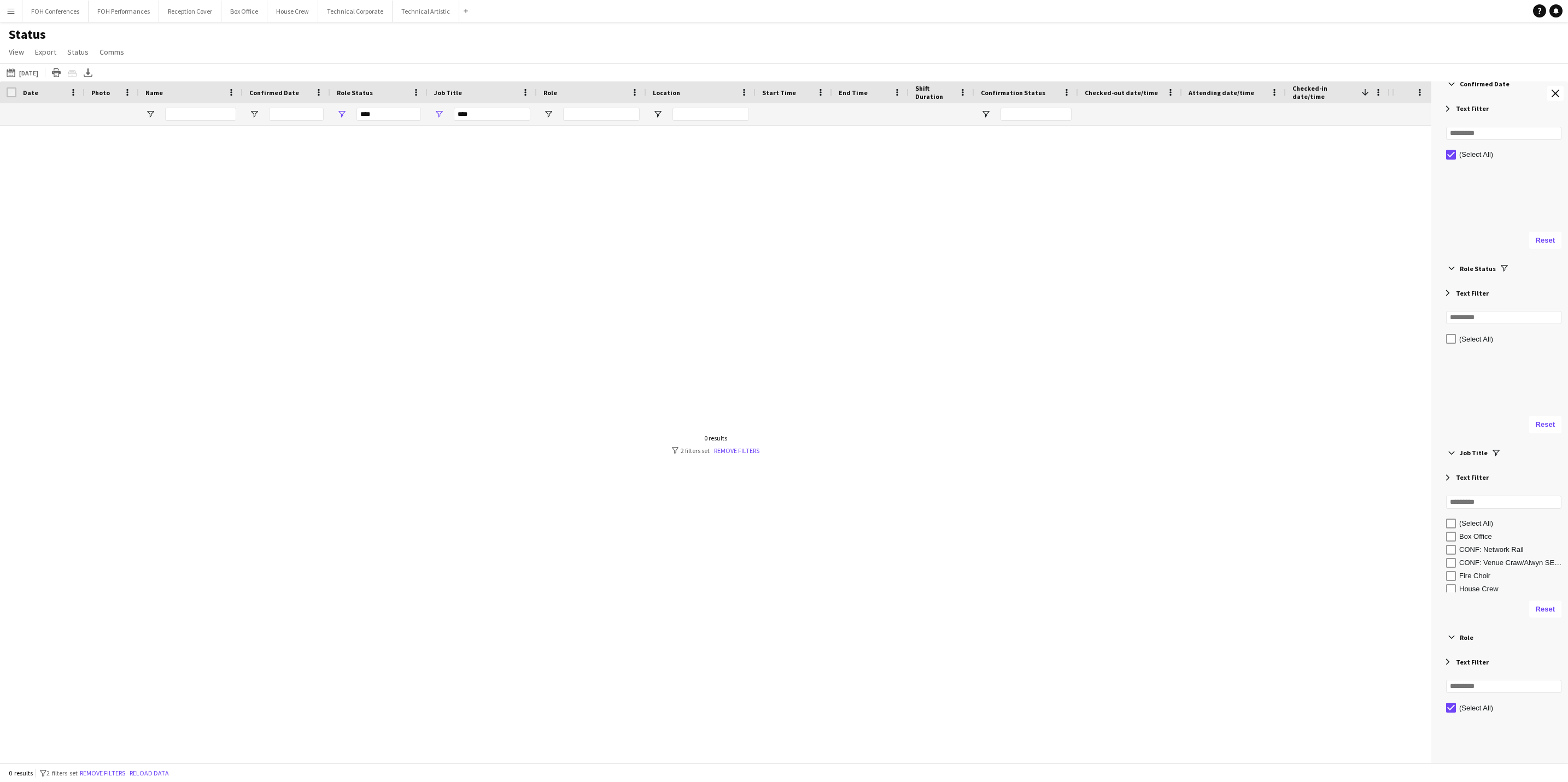
scroll to position [16, 0]
type input "**********"
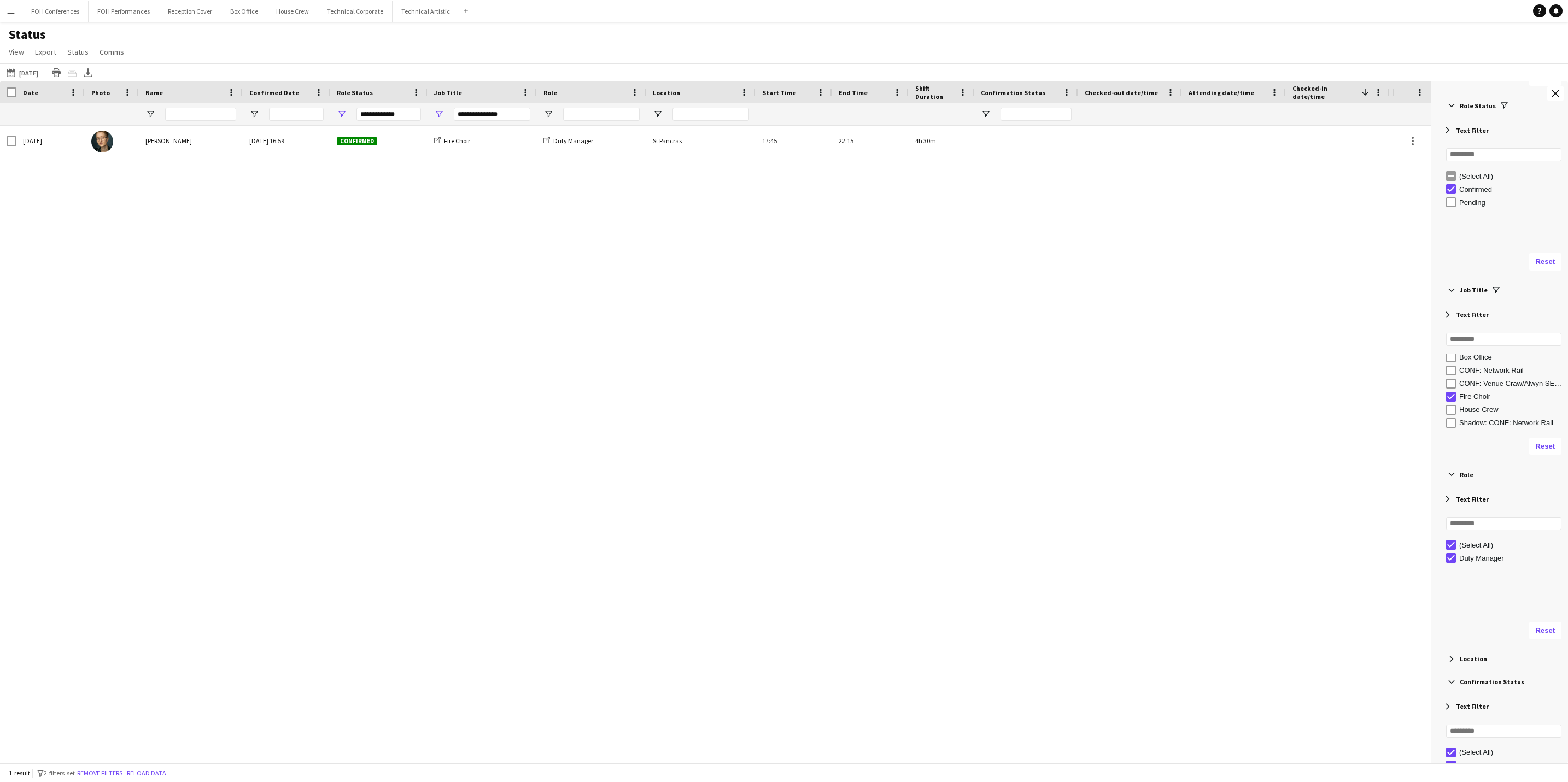
scroll to position [410, 0]
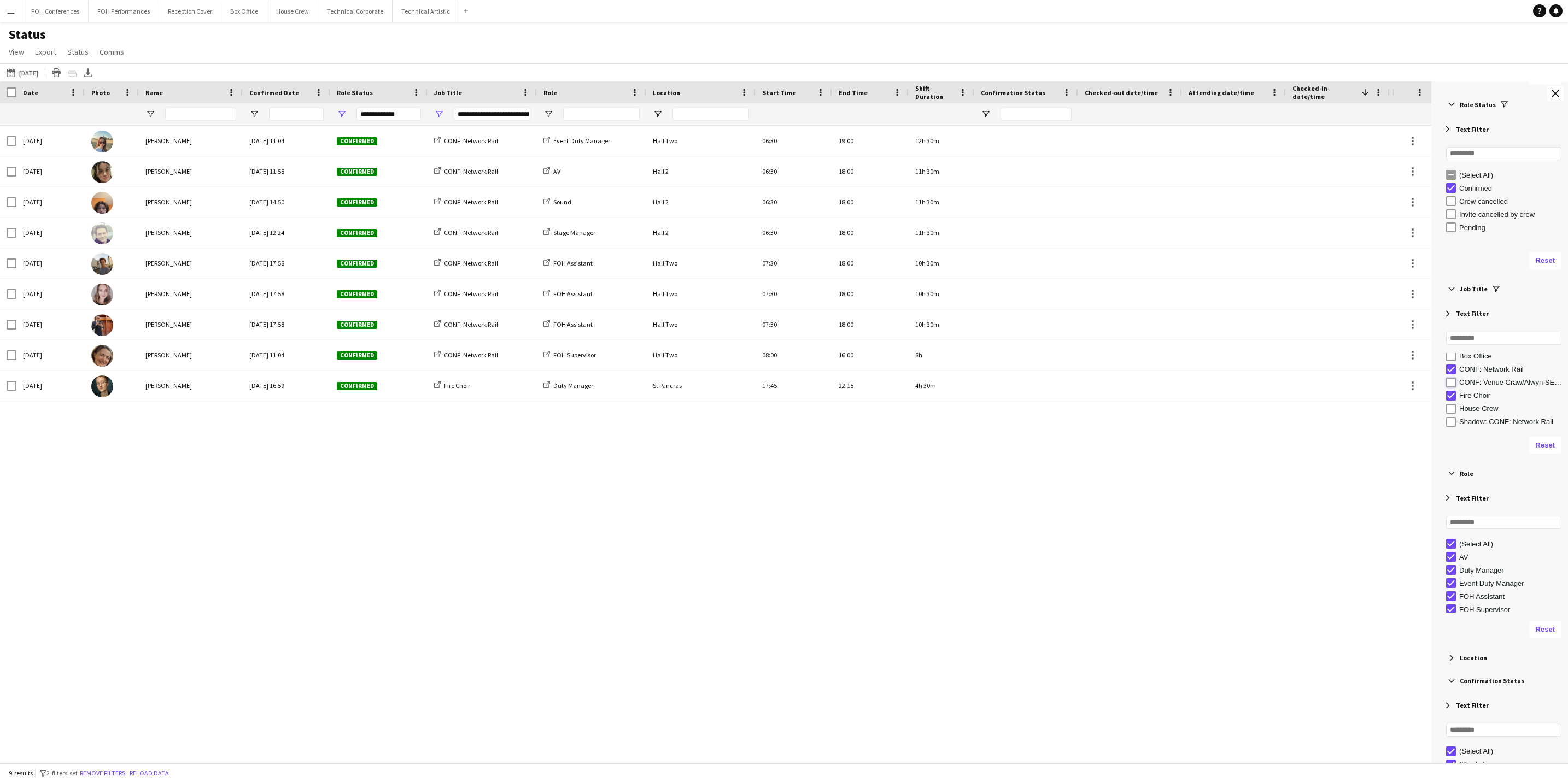
type input "**********"
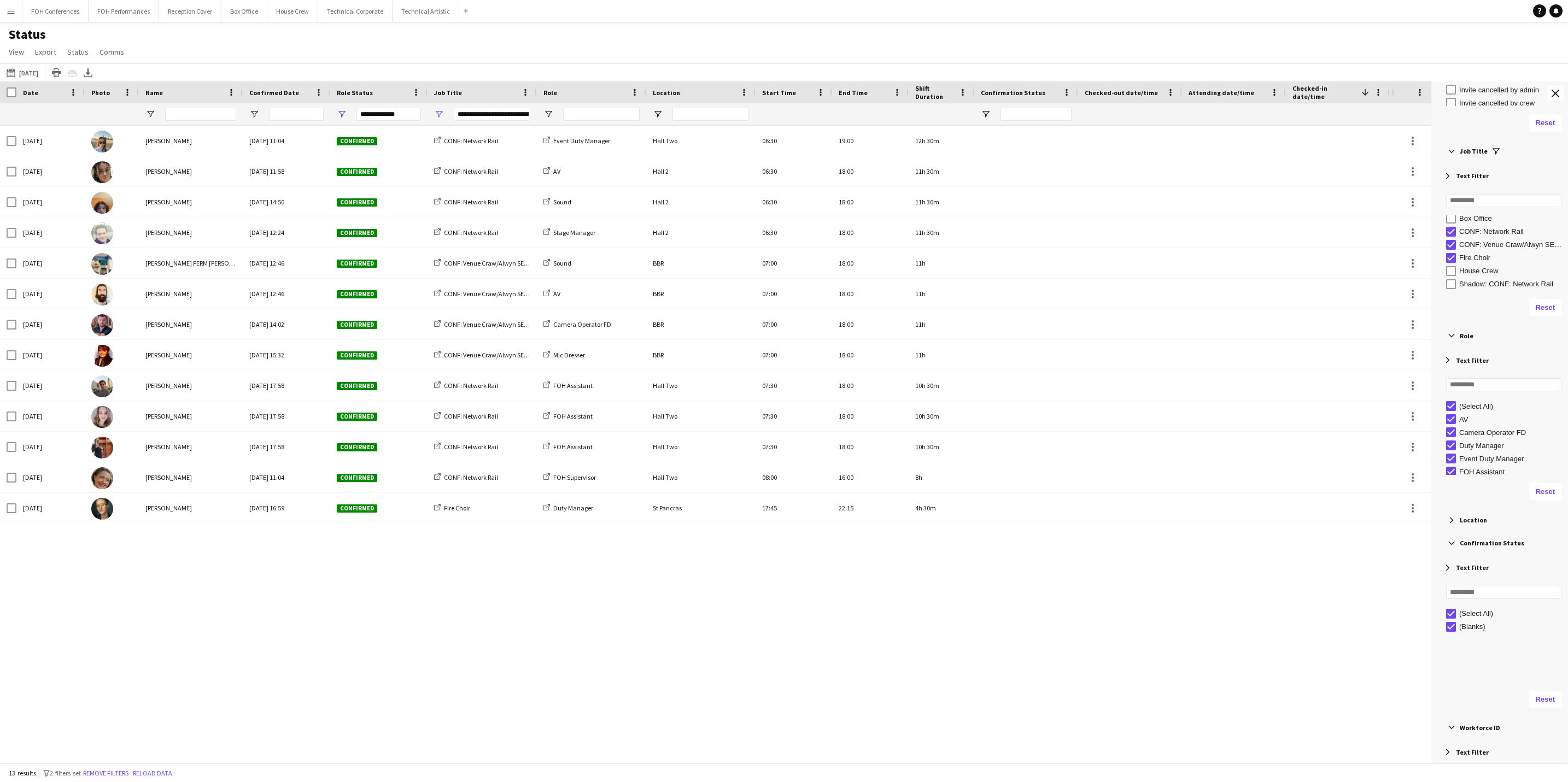
scroll to position [574, 0]
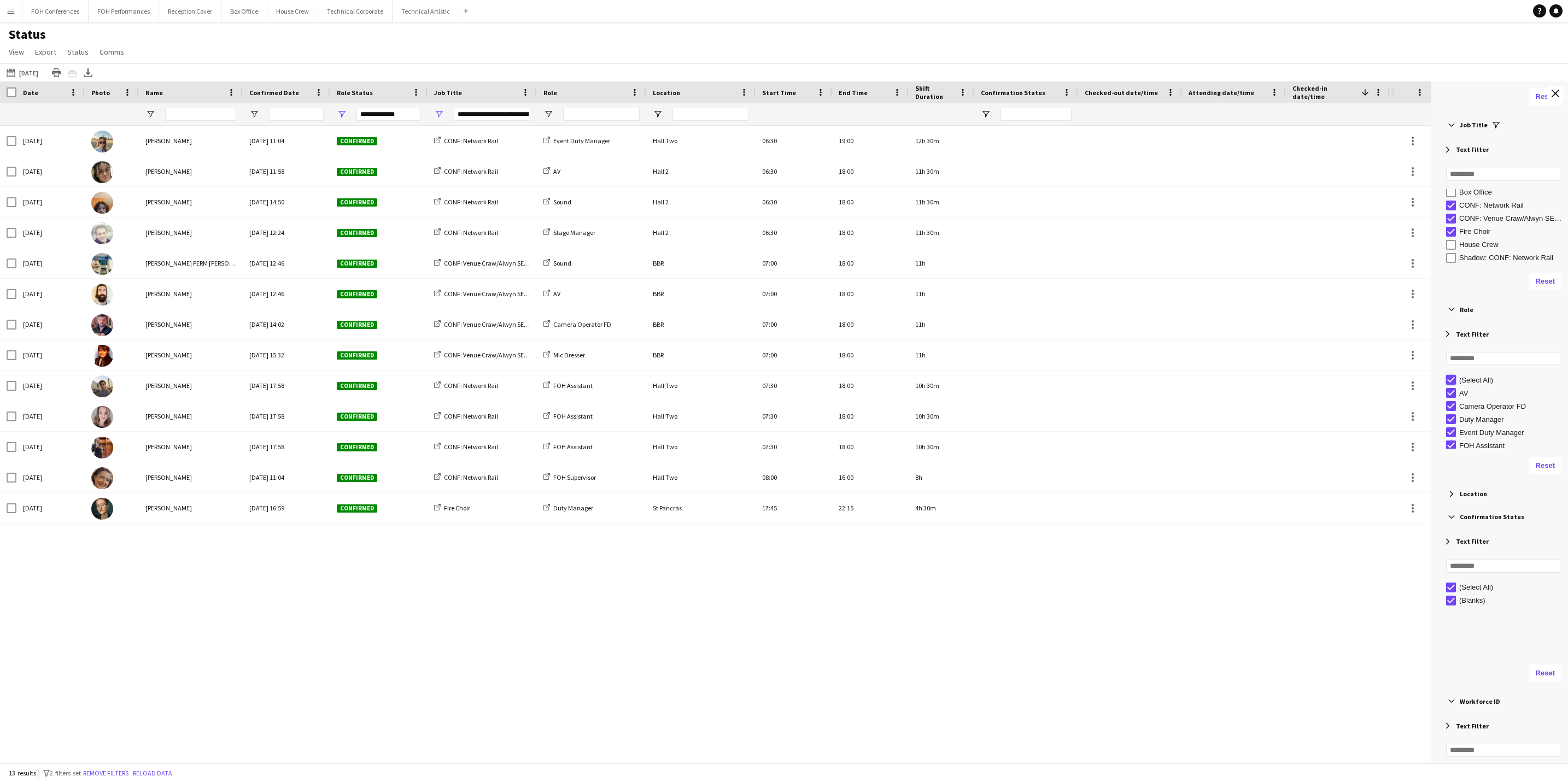
type input "***"
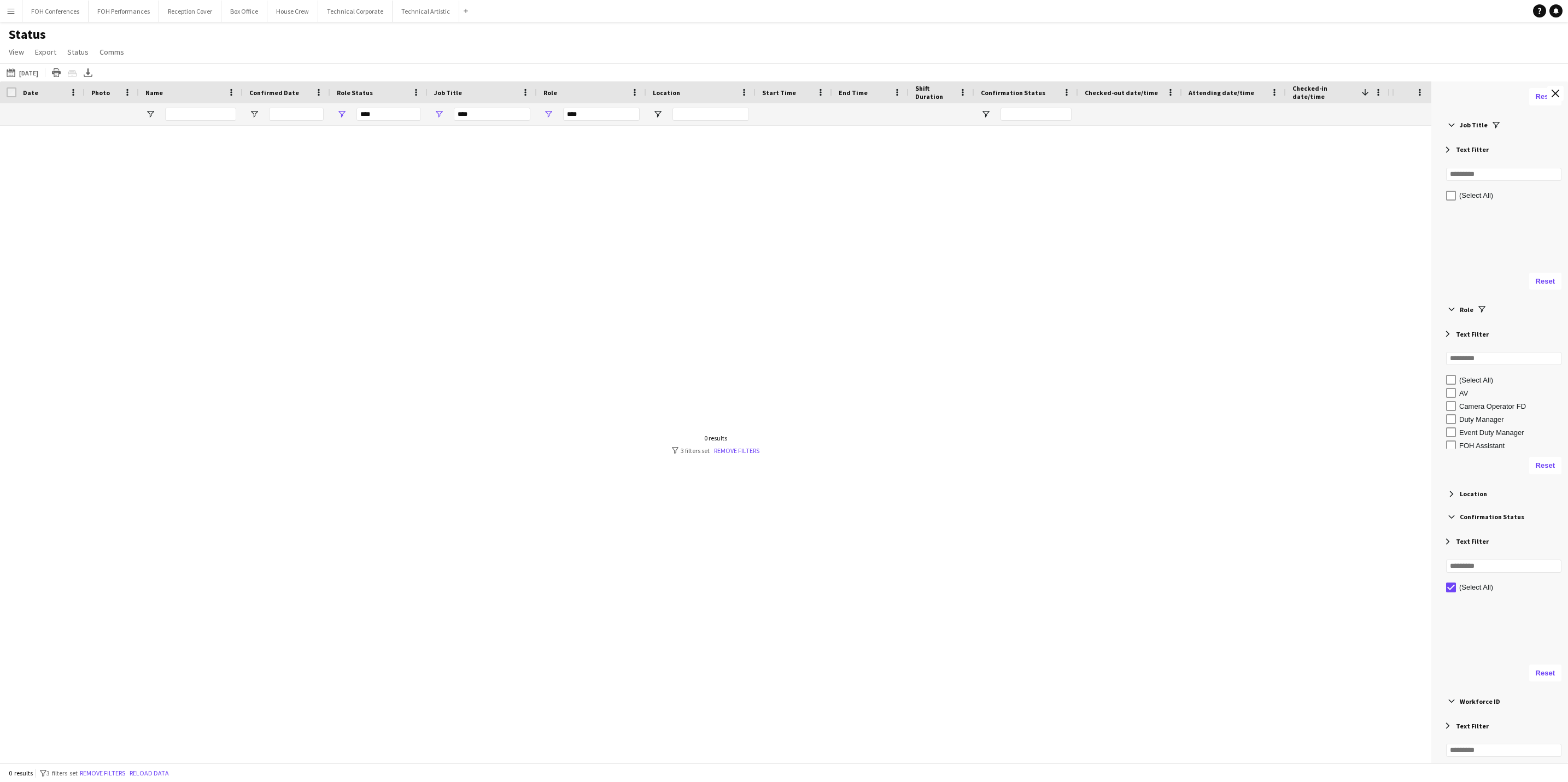
scroll to position [0, 0]
type input "**********"
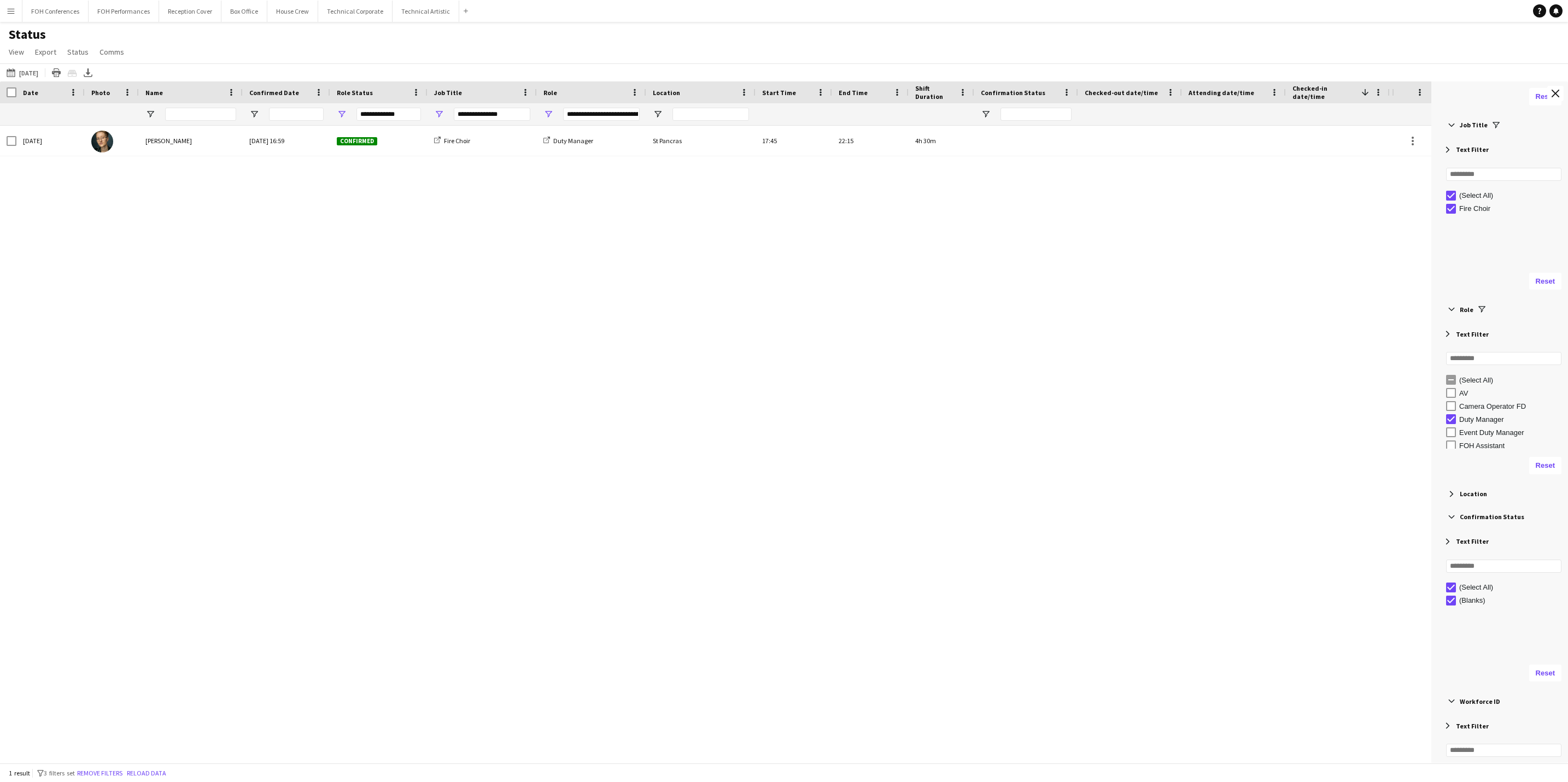
type input "**********"
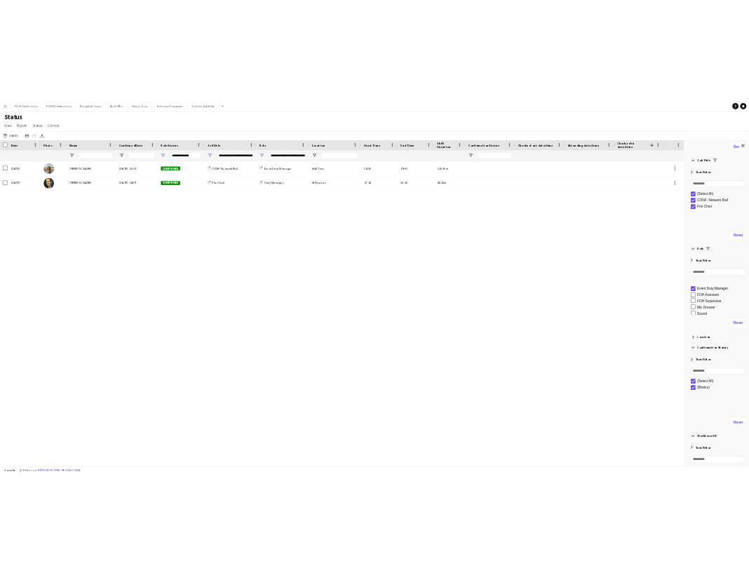
scroll to position [72, 0]
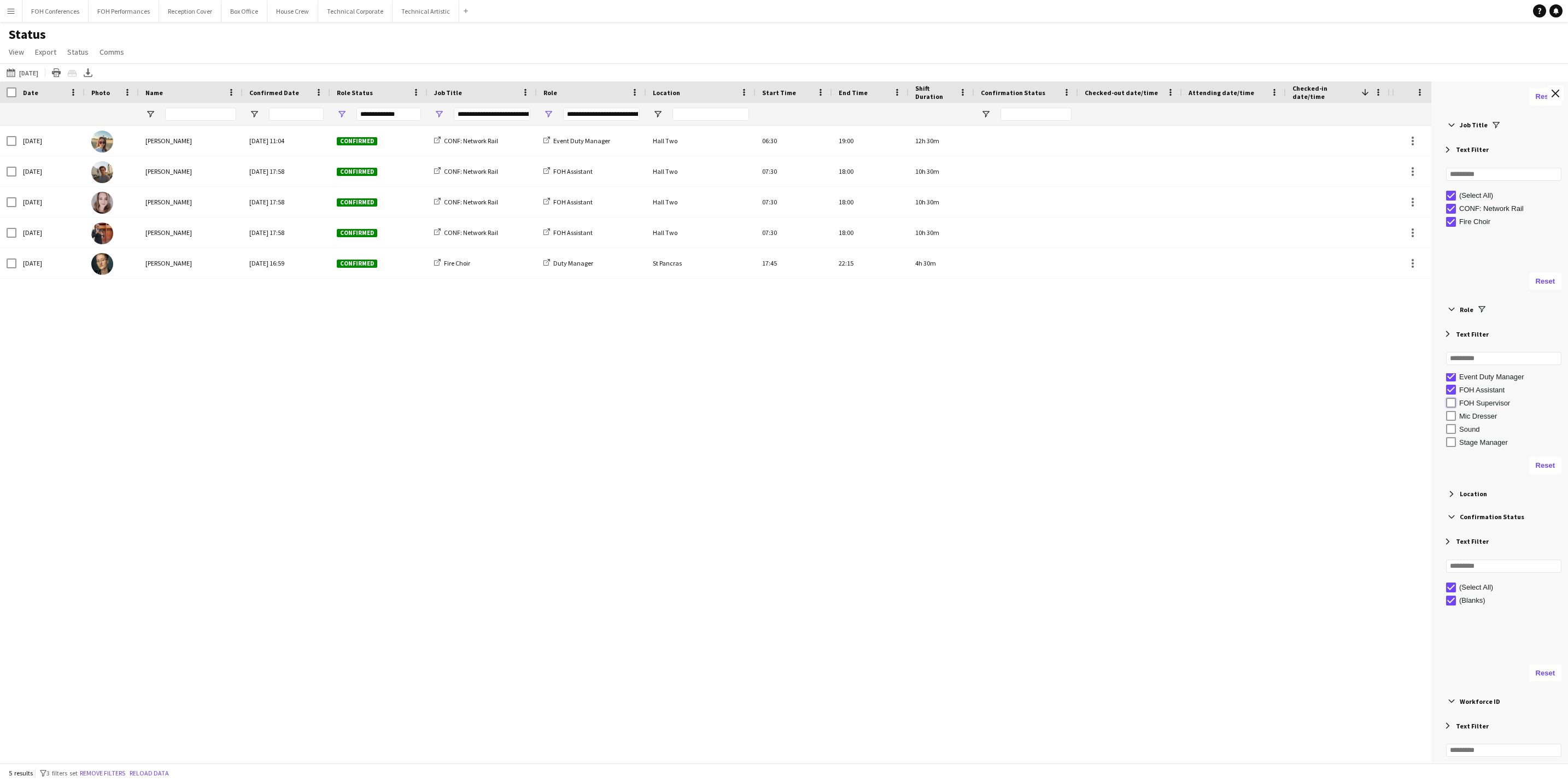
type input "**********"
click at [94, 78] on div "Export XLSX" at bounding box center [88, 72] width 13 height 13
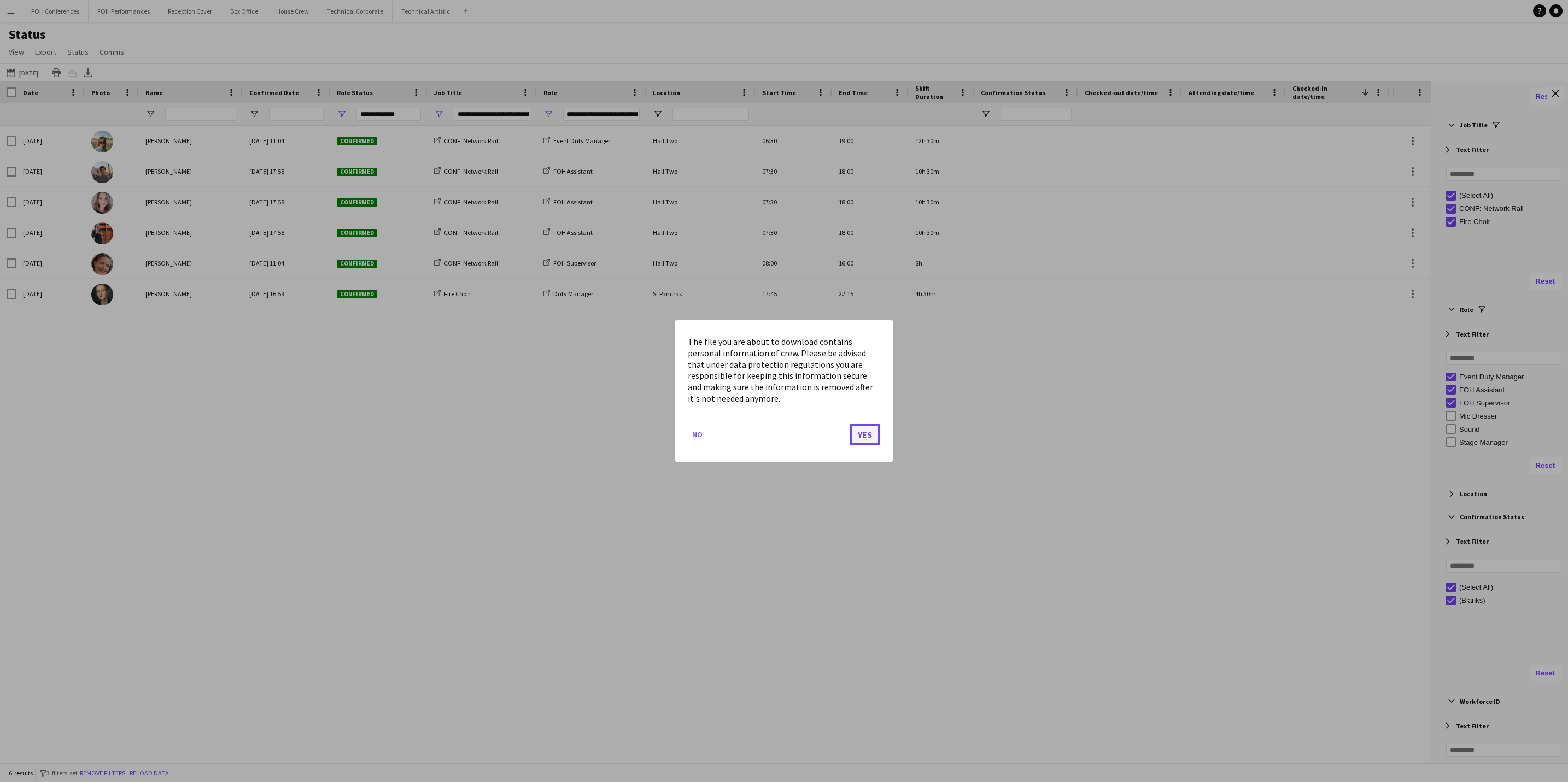
click at [878, 439] on button "Yes" at bounding box center [864, 435] width 30 height 22
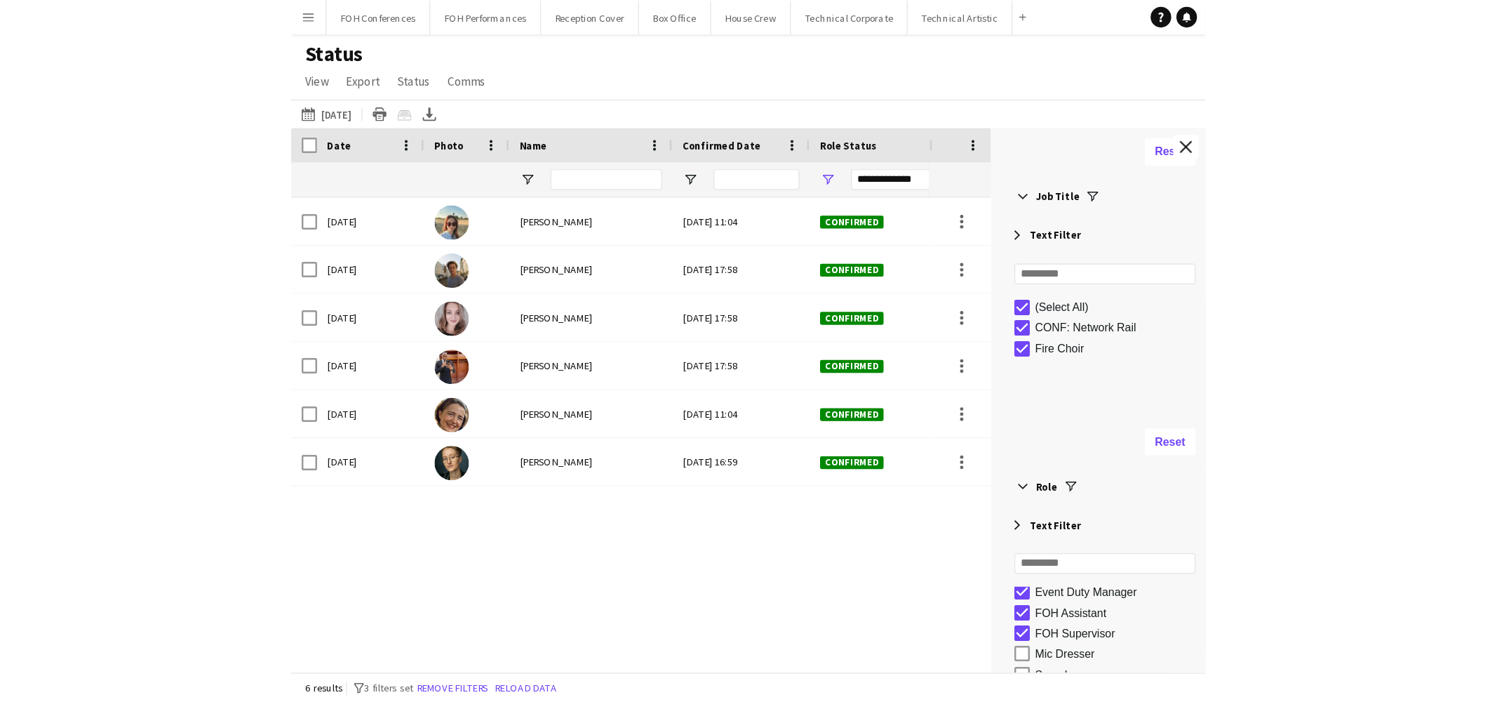
scroll to position [71, 0]
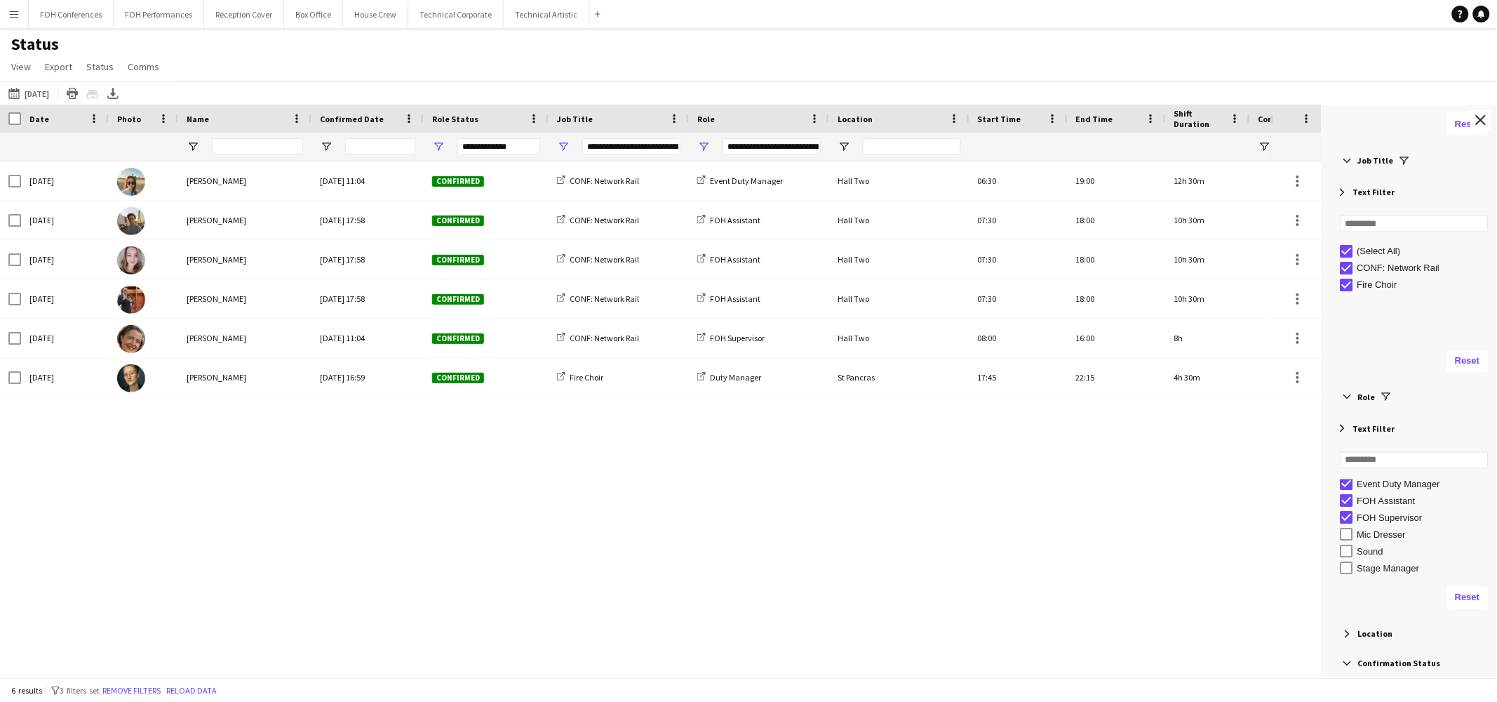
click at [205, 475] on div "Mon, 22 Sep 2025 Felicity Brown Sat, 16 Aug 2025 16:59 Confirmed Fire Choir Dut…" at bounding box center [635, 410] width 1271 height 499
click at [46, 88] on button "This Week Tomorrow" at bounding box center [29, 93] width 46 height 17
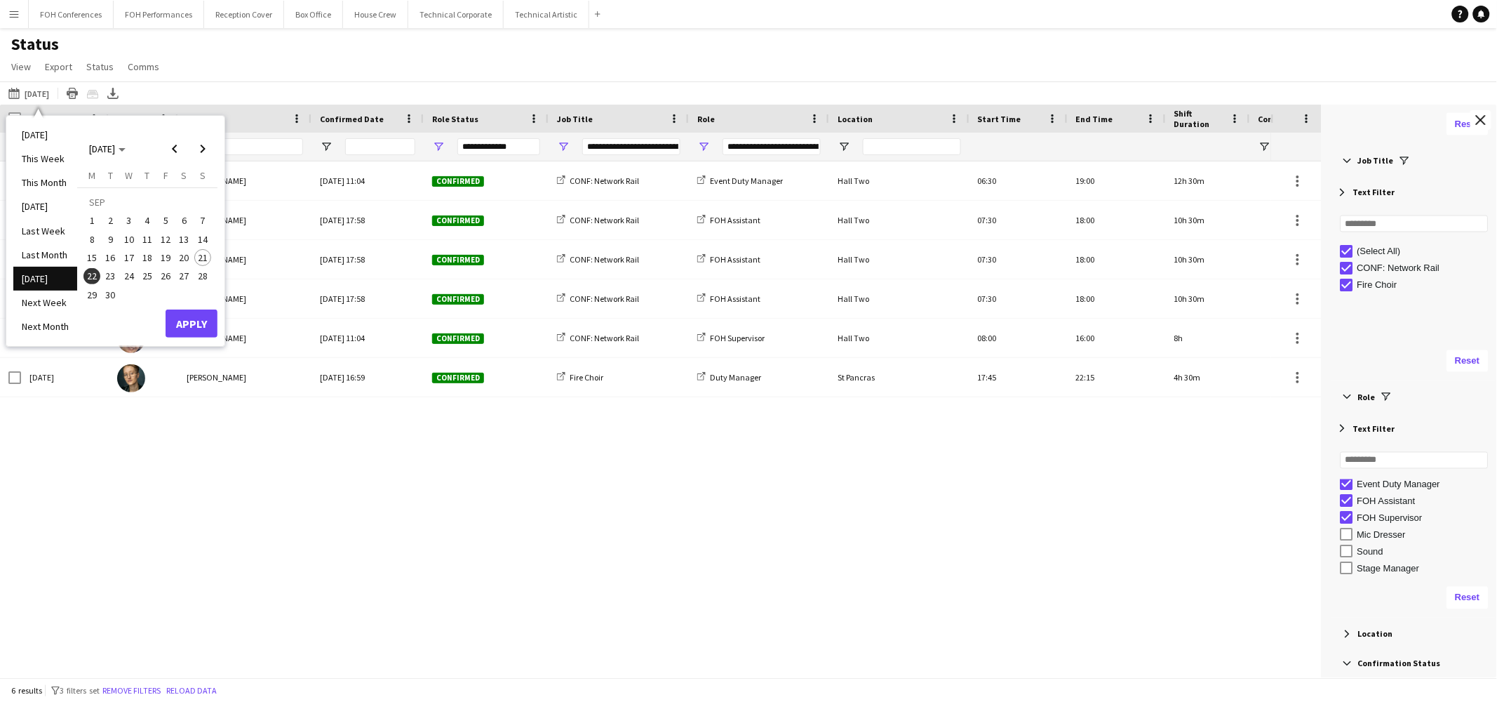
click at [105, 271] on span "23" at bounding box center [110, 276] width 17 height 17
click at [192, 319] on button "Apply" at bounding box center [192, 323] width 52 height 28
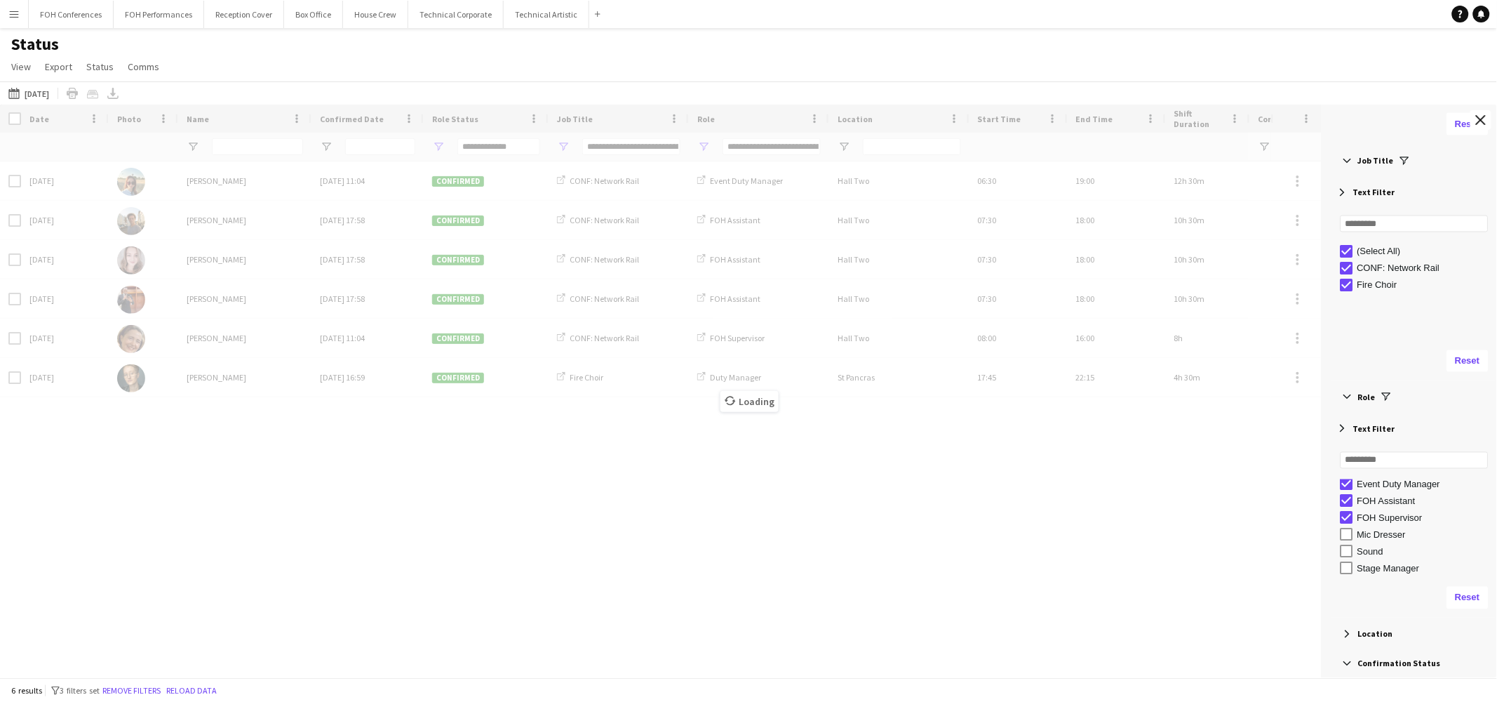
type input "**********"
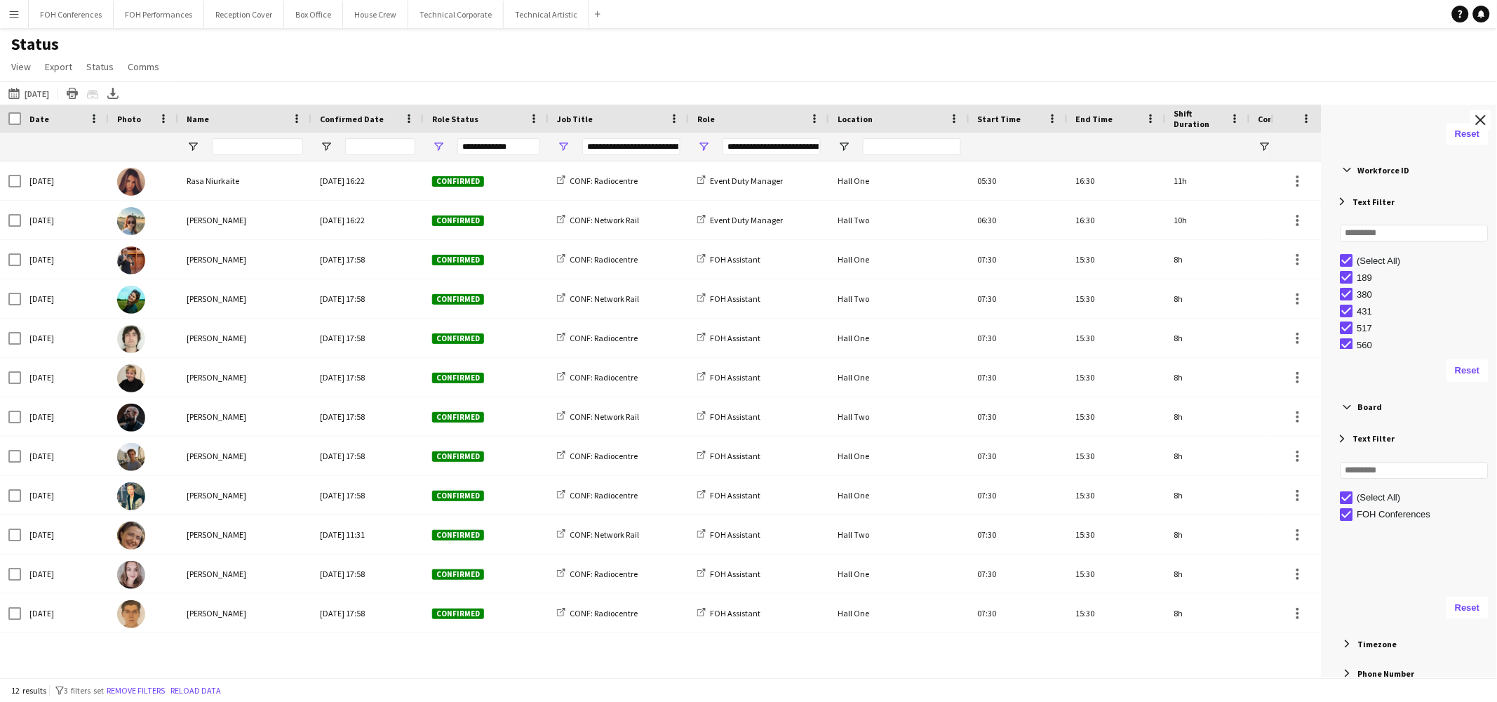
scroll to position [1473, 0]
click at [119, 90] on icon "Export XLSX" at bounding box center [112, 93] width 11 height 11
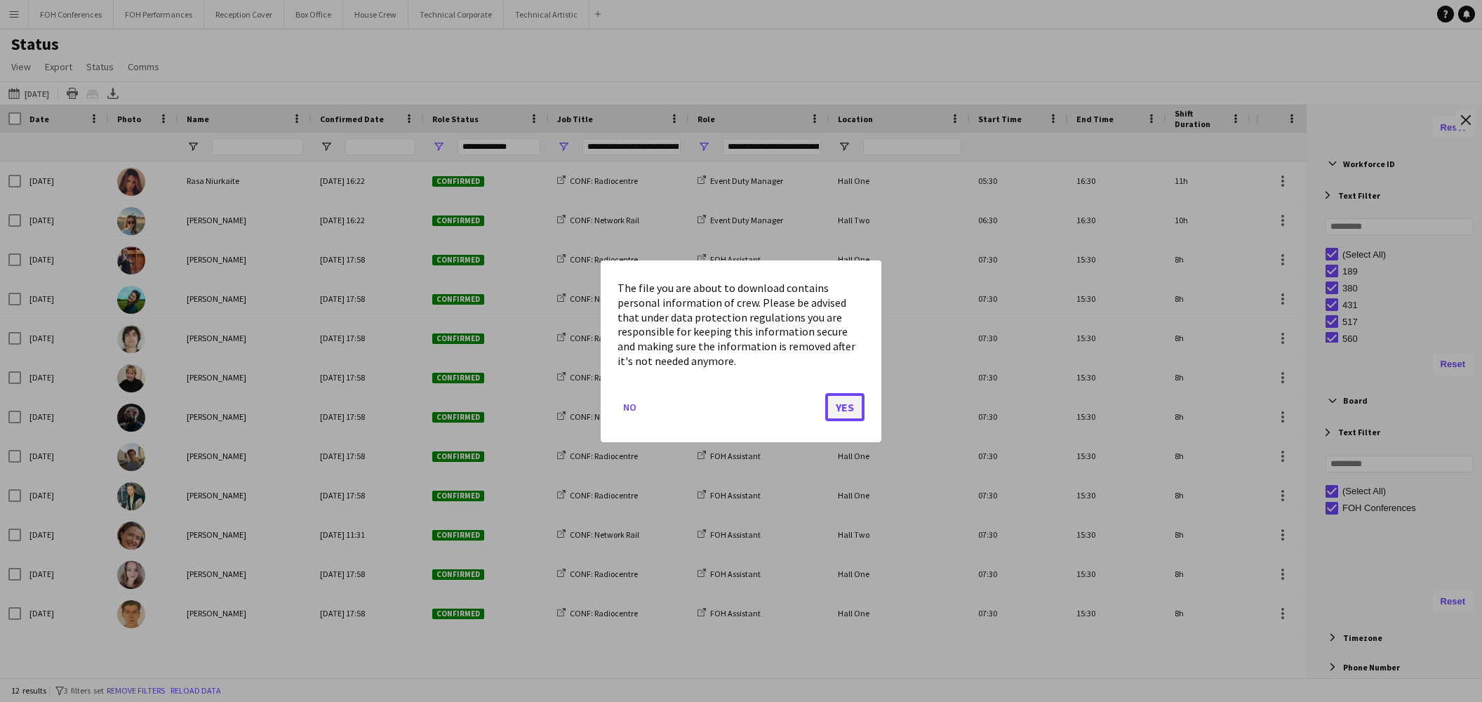
click at [835, 403] on button "Yes" at bounding box center [844, 406] width 39 height 28
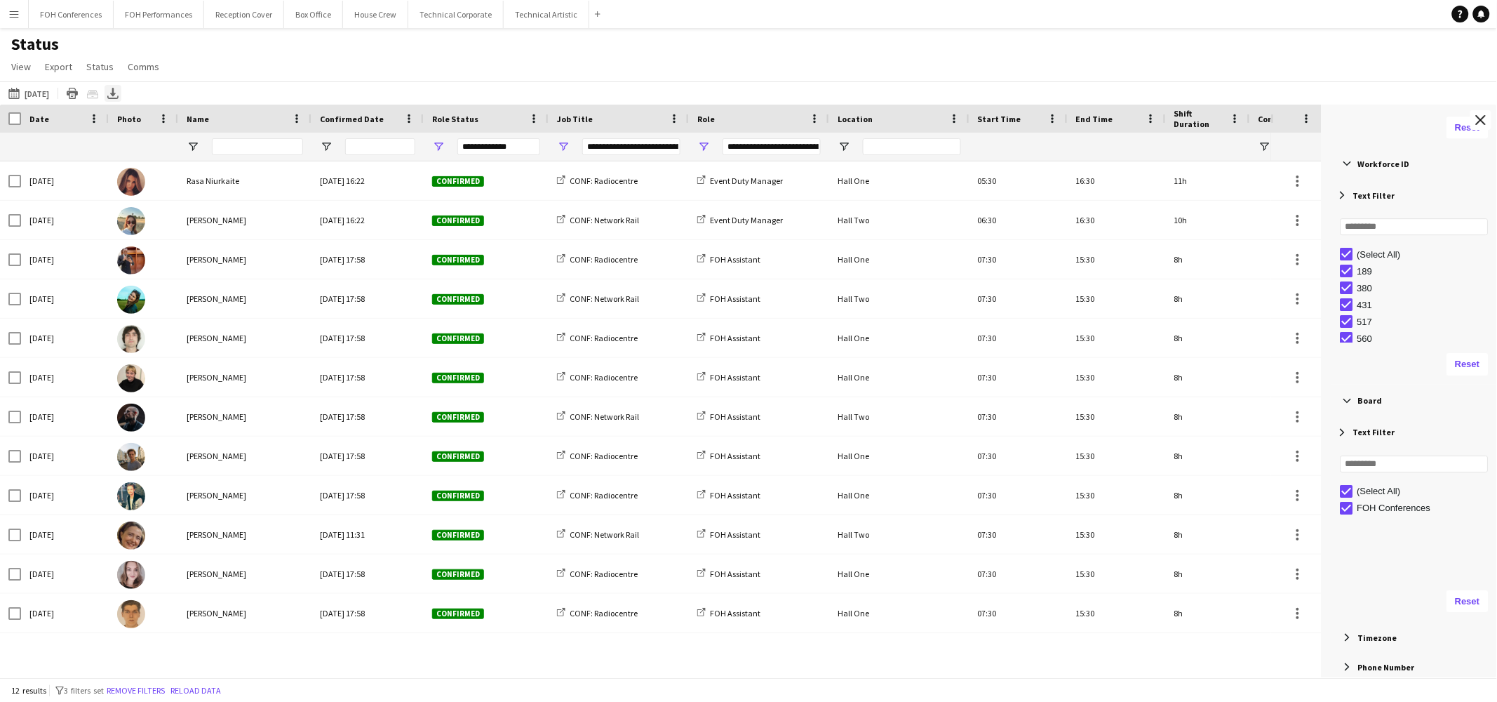
click at [119, 91] on icon "Export XLSX" at bounding box center [112, 93] width 11 height 11
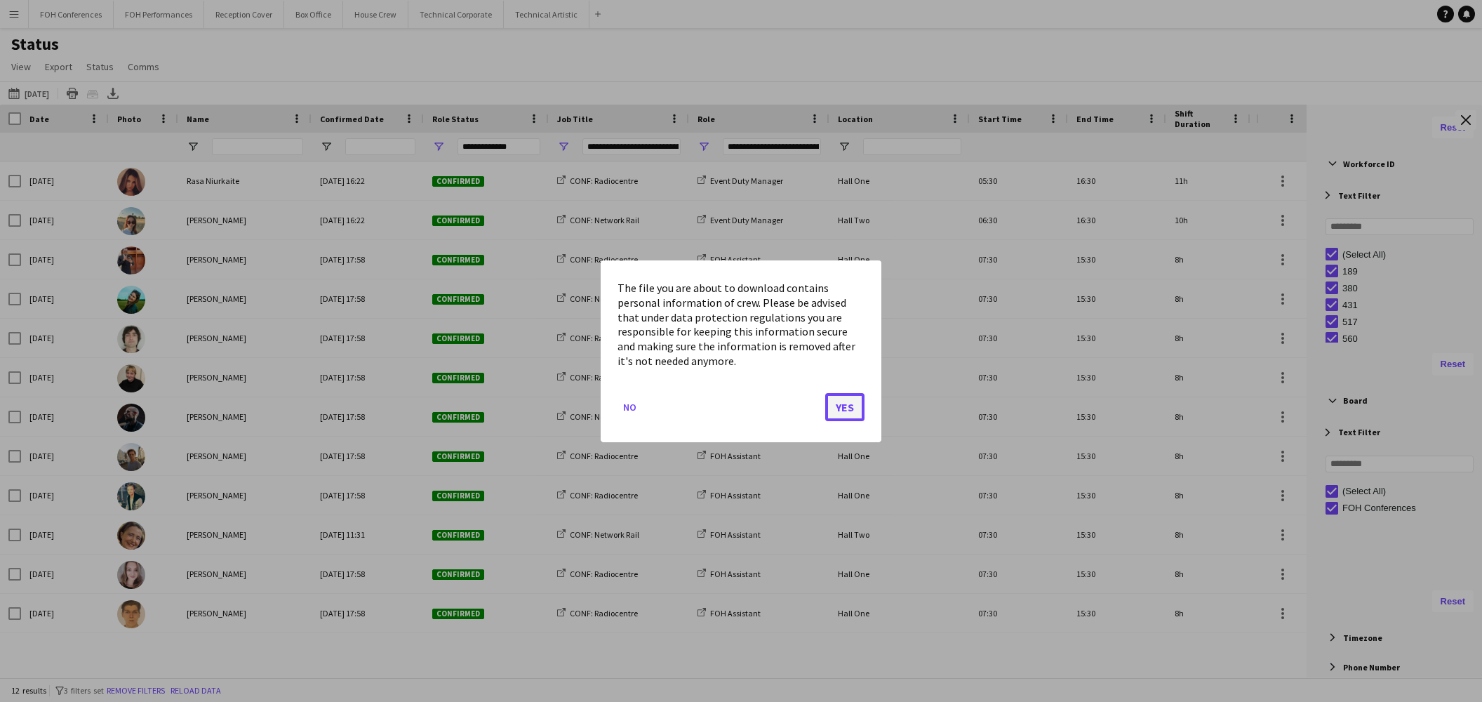
click at [845, 410] on button "Yes" at bounding box center [844, 406] width 39 height 28
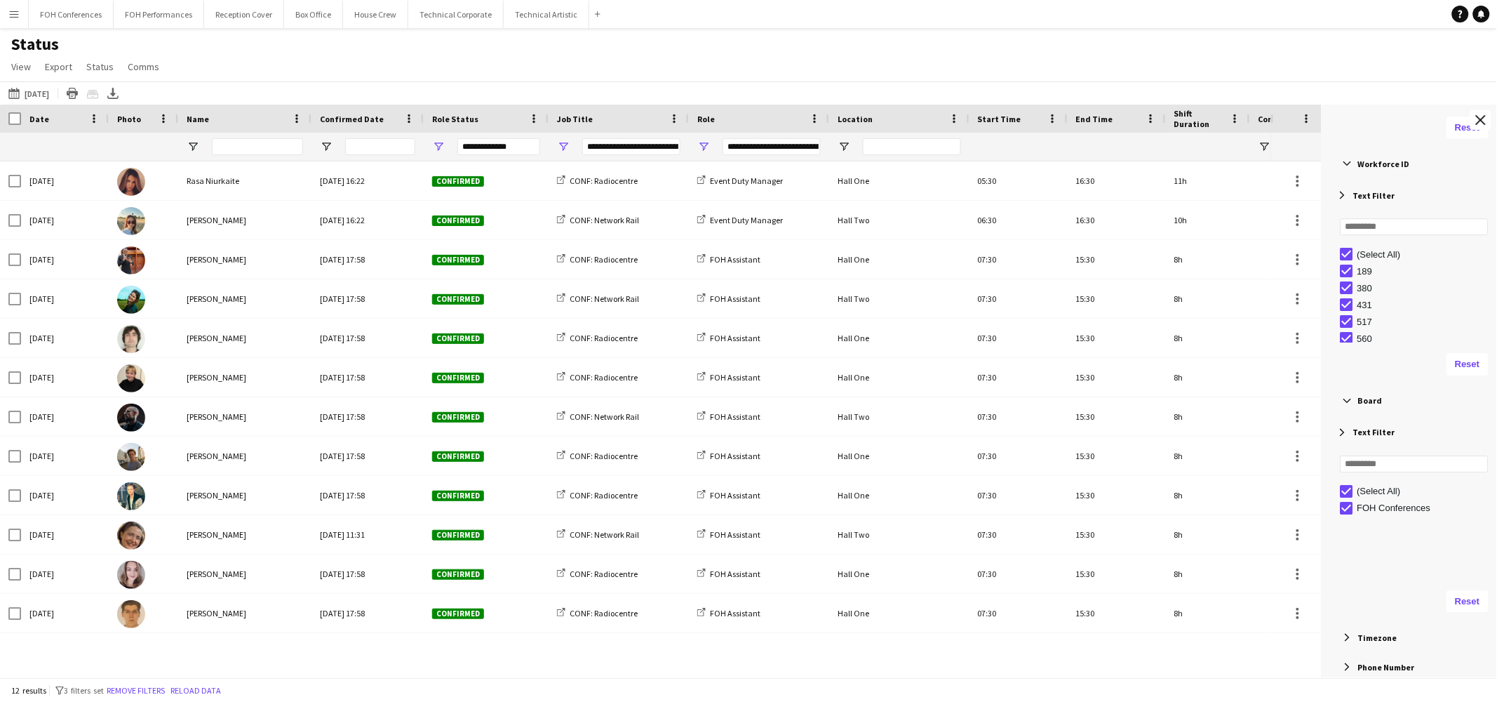
drag, startPoint x: 701, startPoint y: 57, endPoint x: 478, endPoint y: 101, distance: 227.4
click at [701, 57] on div "Status View Views Default view Call Sheets GB View Weekly Staffing Report ZD TE…" at bounding box center [748, 58] width 1497 height 48
click at [36, 90] on button "This Week 23-09-2025" at bounding box center [29, 93] width 46 height 17
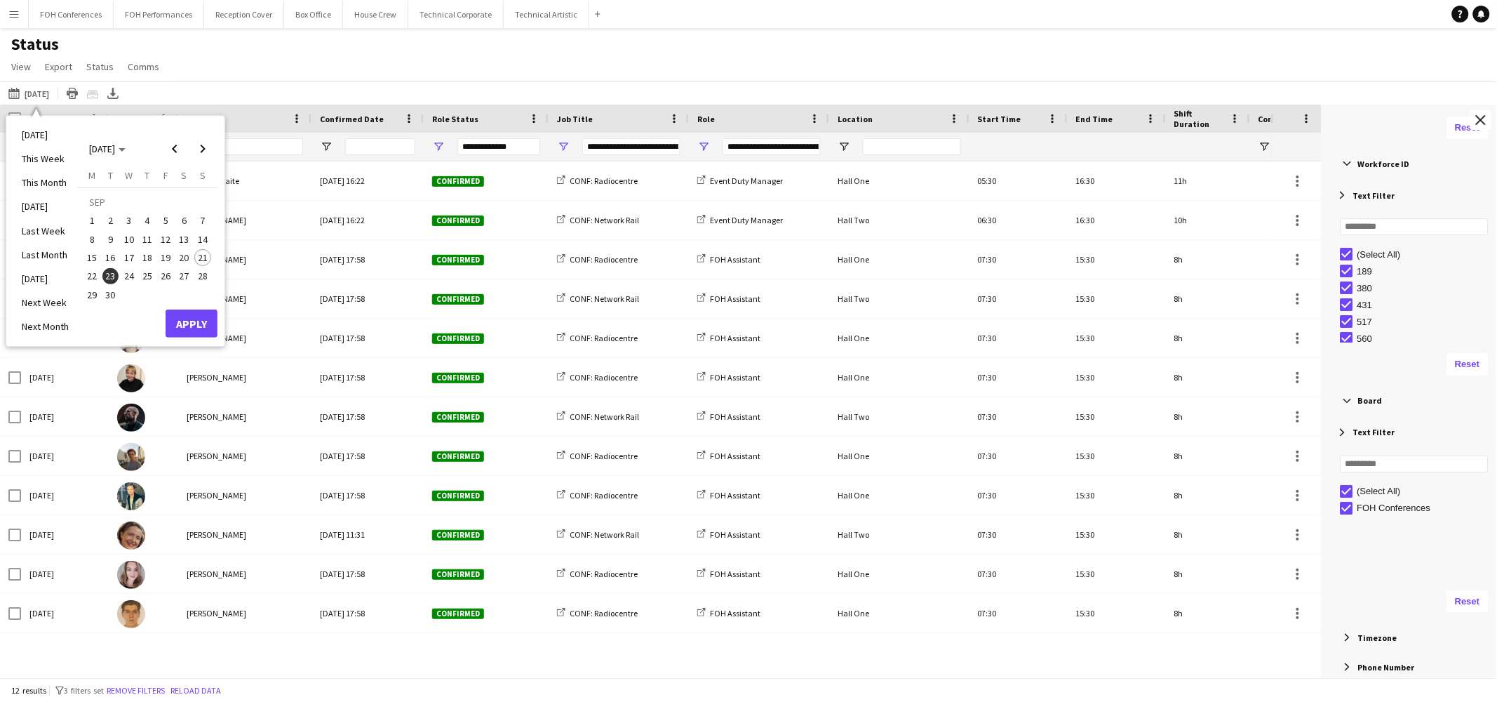
click at [133, 276] on span "24" at bounding box center [129, 276] width 17 height 17
click at [194, 322] on button "Apply" at bounding box center [192, 323] width 52 height 28
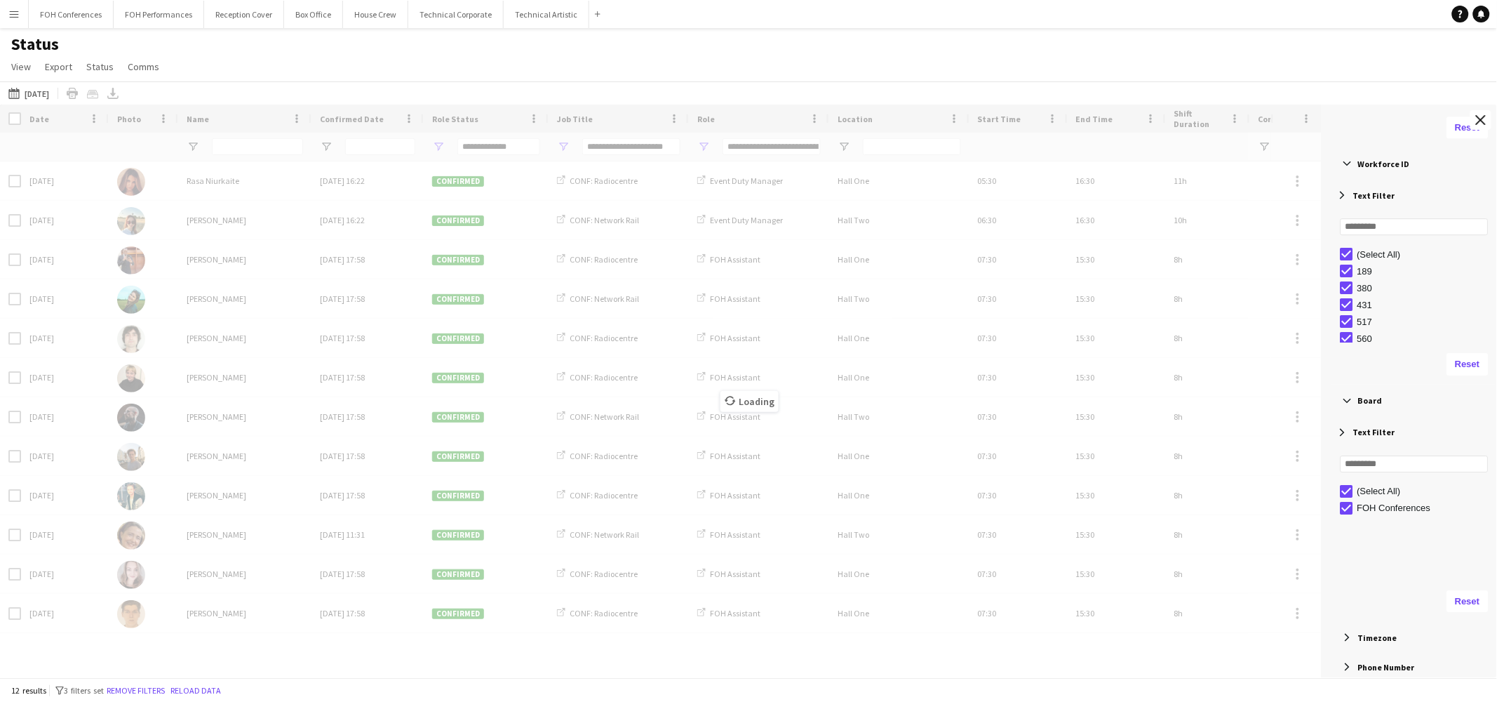
scroll to position [20, 0]
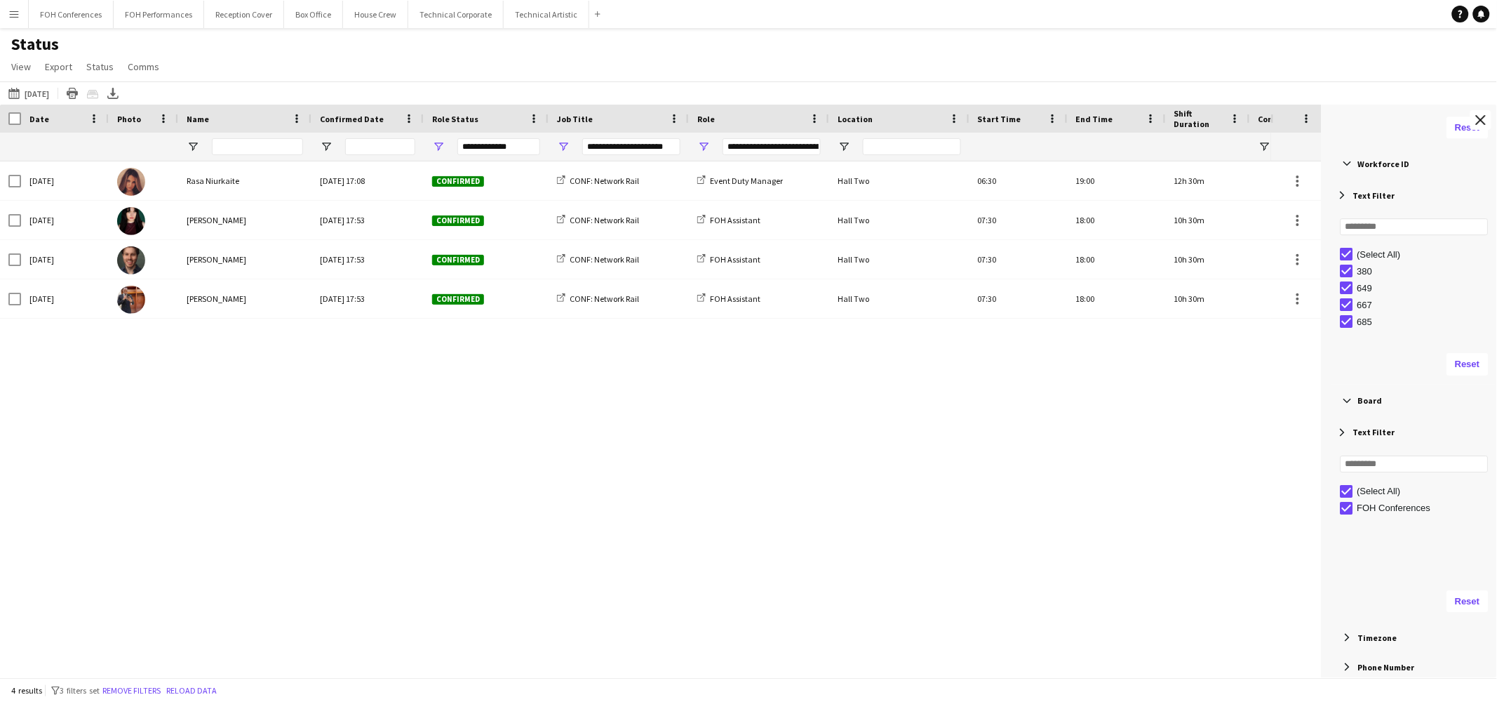
click at [239, 398] on div "Wed, 24 Sep 2025 Rasa Niurkaite Sat, 16 Aug 2025 17:08 Confirmed CONF: Network …" at bounding box center [635, 410] width 1271 height 499
click at [248, 415] on div "Wed, 24 Sep 2025 Rasa Niurkaite Sat, 16 Aug 2025 17:08 Confirmed CONF: Network …" at bounding box center [635, 410] width 1271 height 499
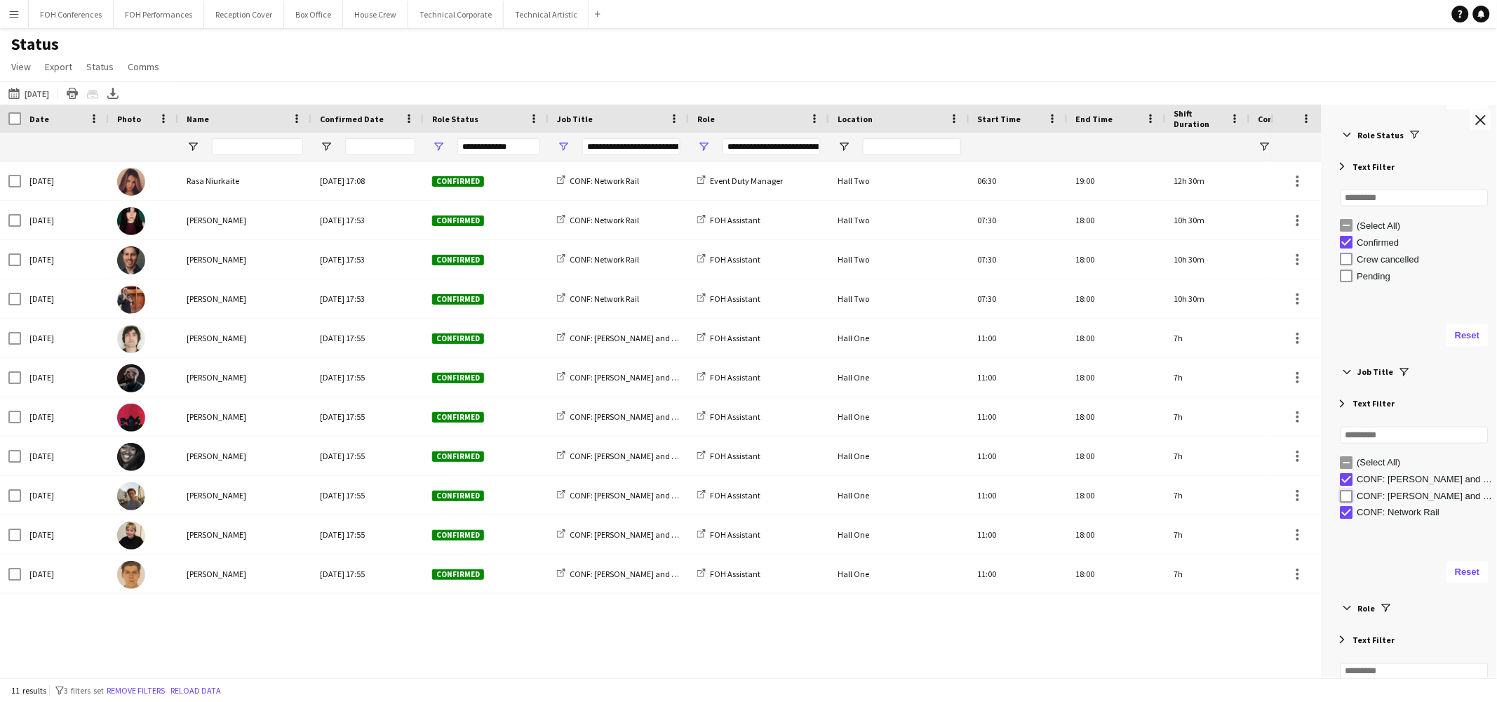
type input "**********"
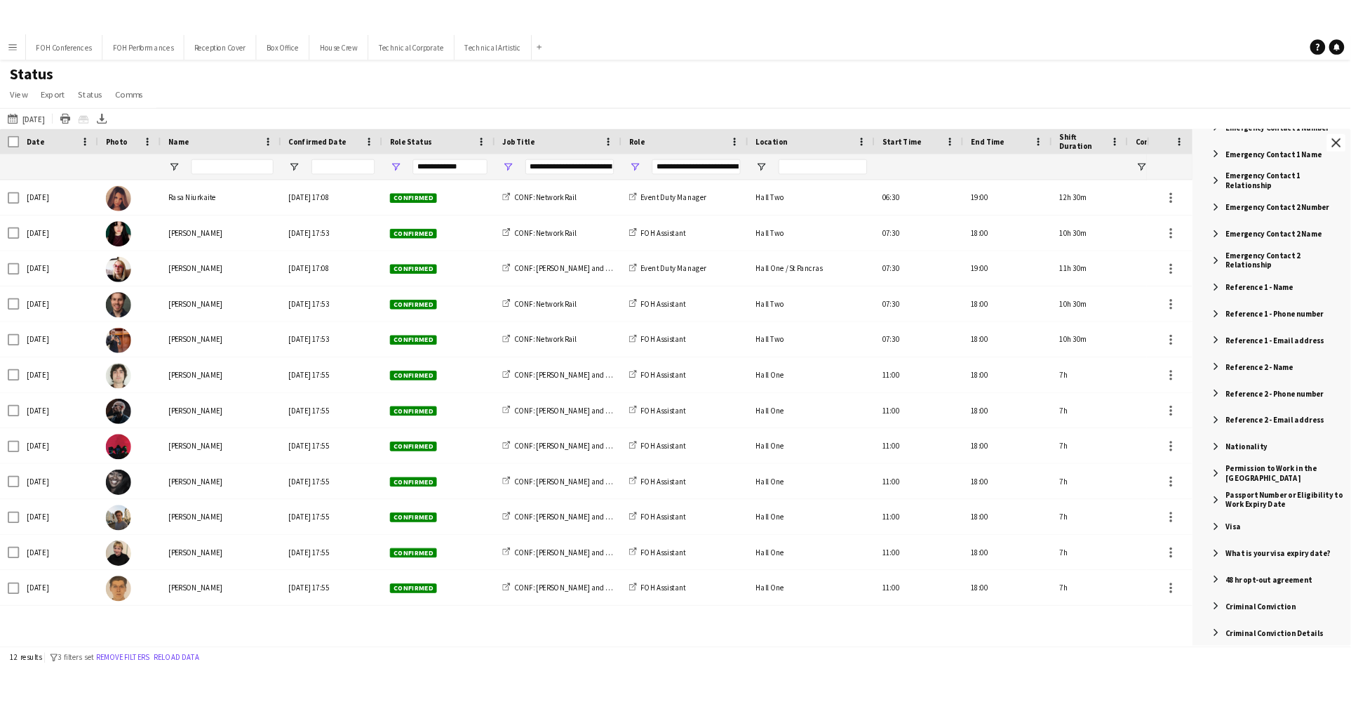
scroll to position [2987, 0]
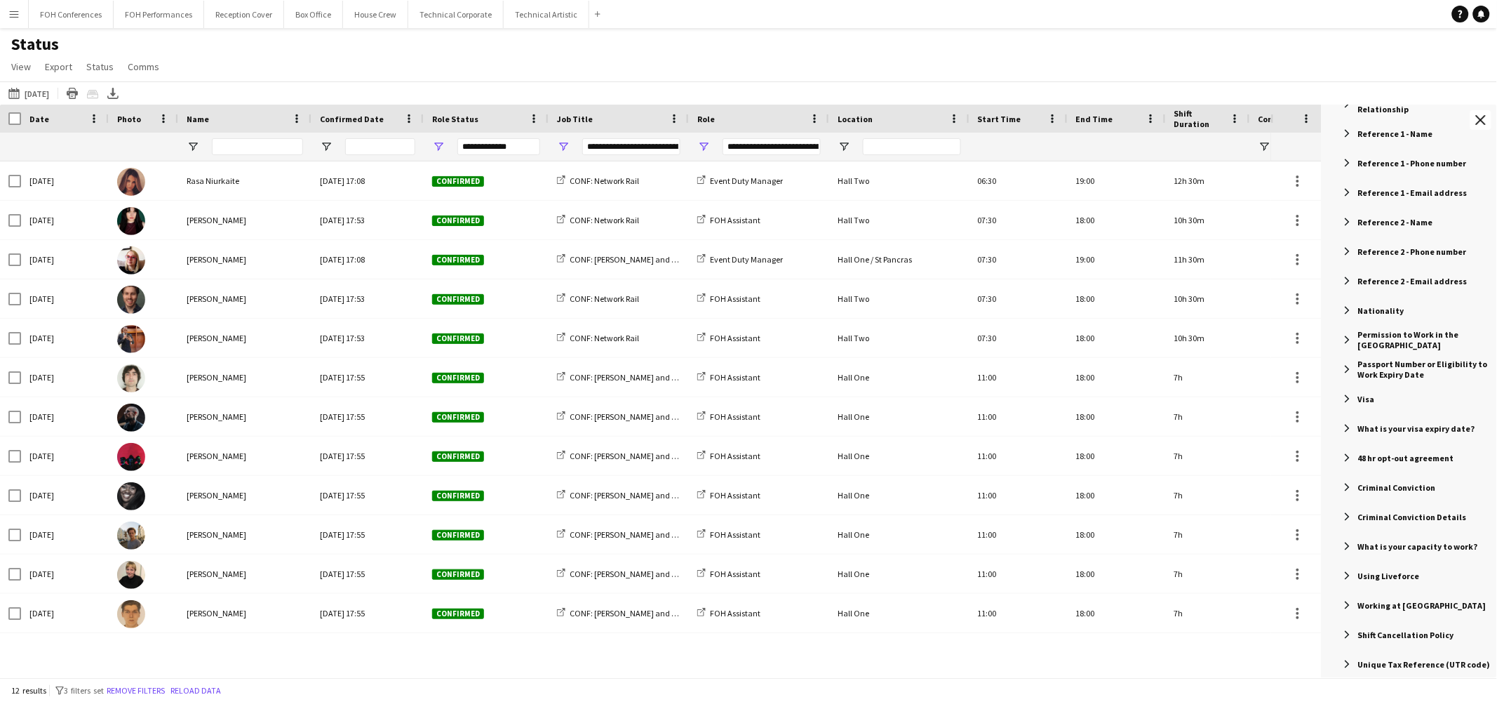
click at [289, 58] on div "Status View Views Default view Call Sheets GB View Weekly Staffing Report ZD TE…" at bounding box center [748, 58] width 1497 height 48
click at [197, 41] on div "Status View Views Default view Call Sheets GB View Weekly Staffing Report ZD TE…" at bounding box center [748, 58] width 1497 height 48
click at [116, 91] on icon at bounding box center [113, 92] width 6 height 8
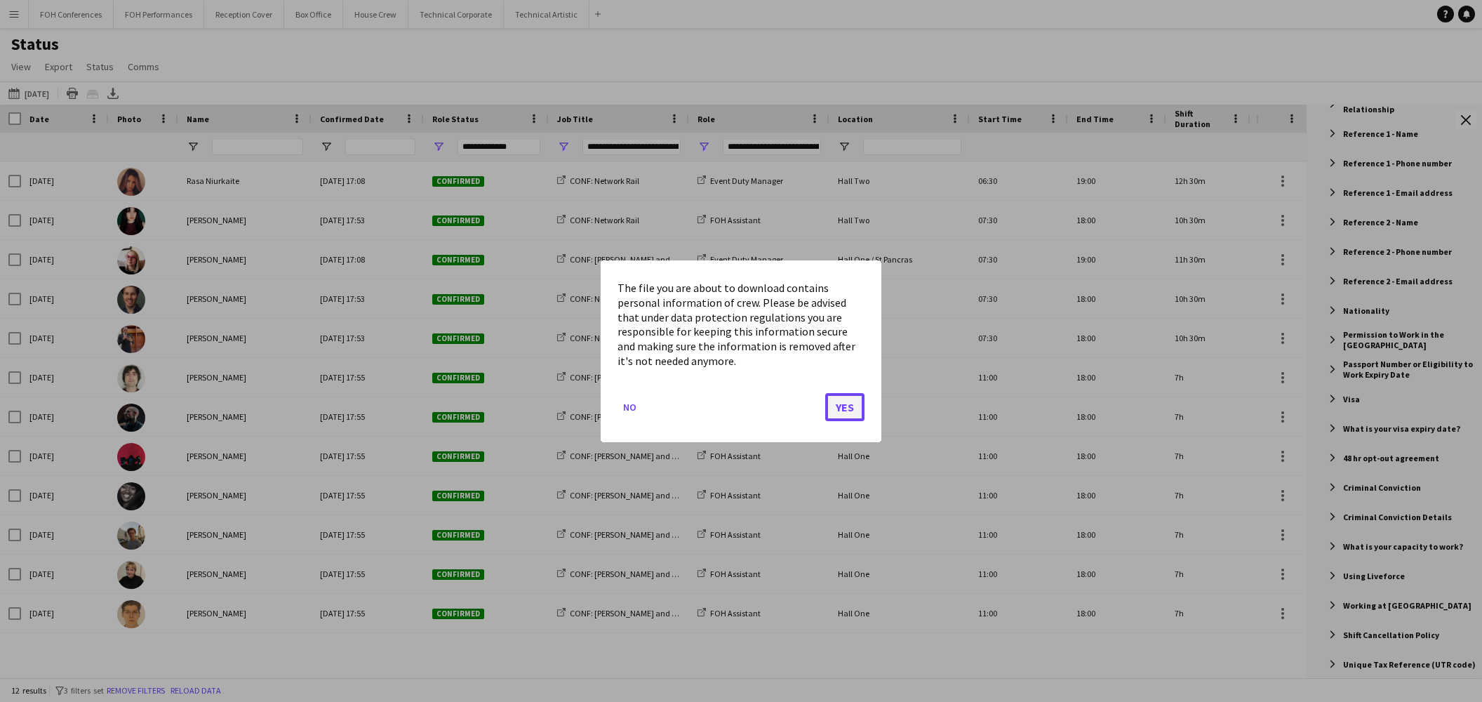
click at [836, 407] on button "Yes" at bounding box center [844, 406] width 39 height 28
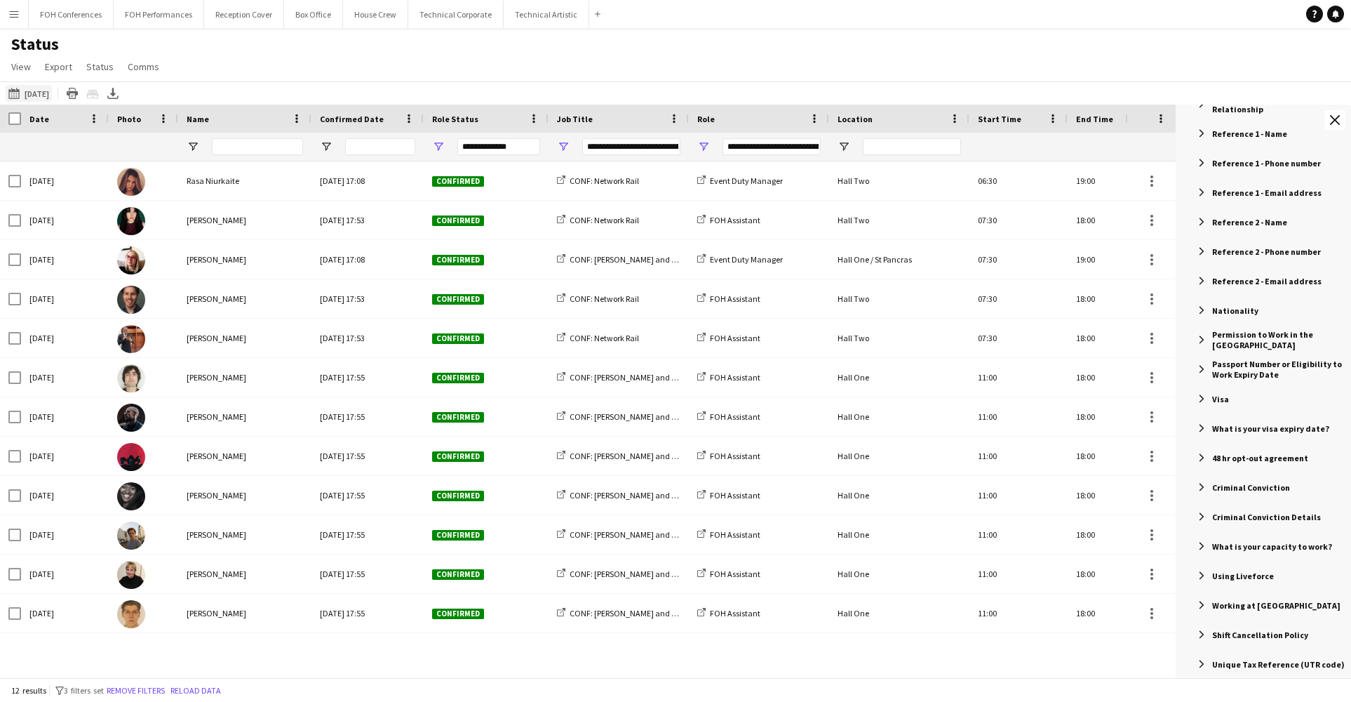
click at [30, 91] on button "This Week 24-09-2025" at bounding box center [29, 93] width 46 height 17
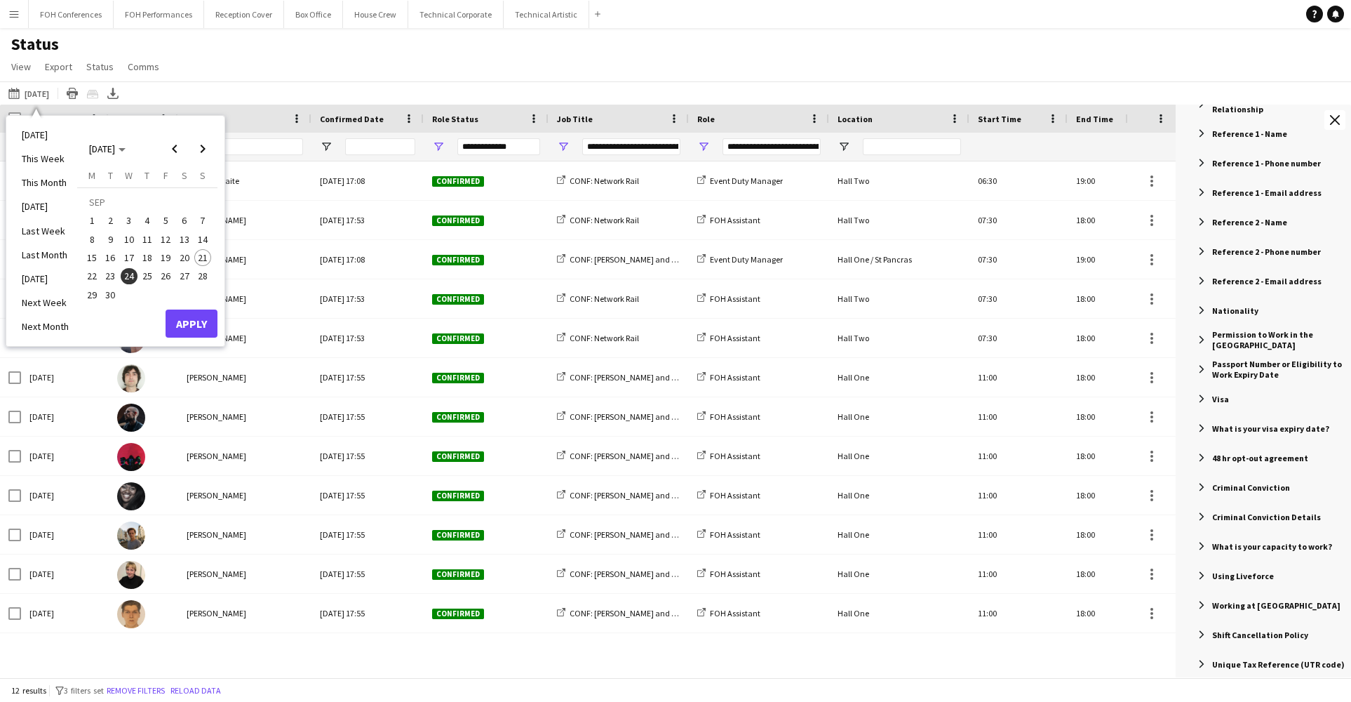
click at [147, 271] on span "25" at bounding box center [147, 276] width 17 height 17
click at [184, 320] on button "Apply" at bounding box center [192, 323] width 52 height 28
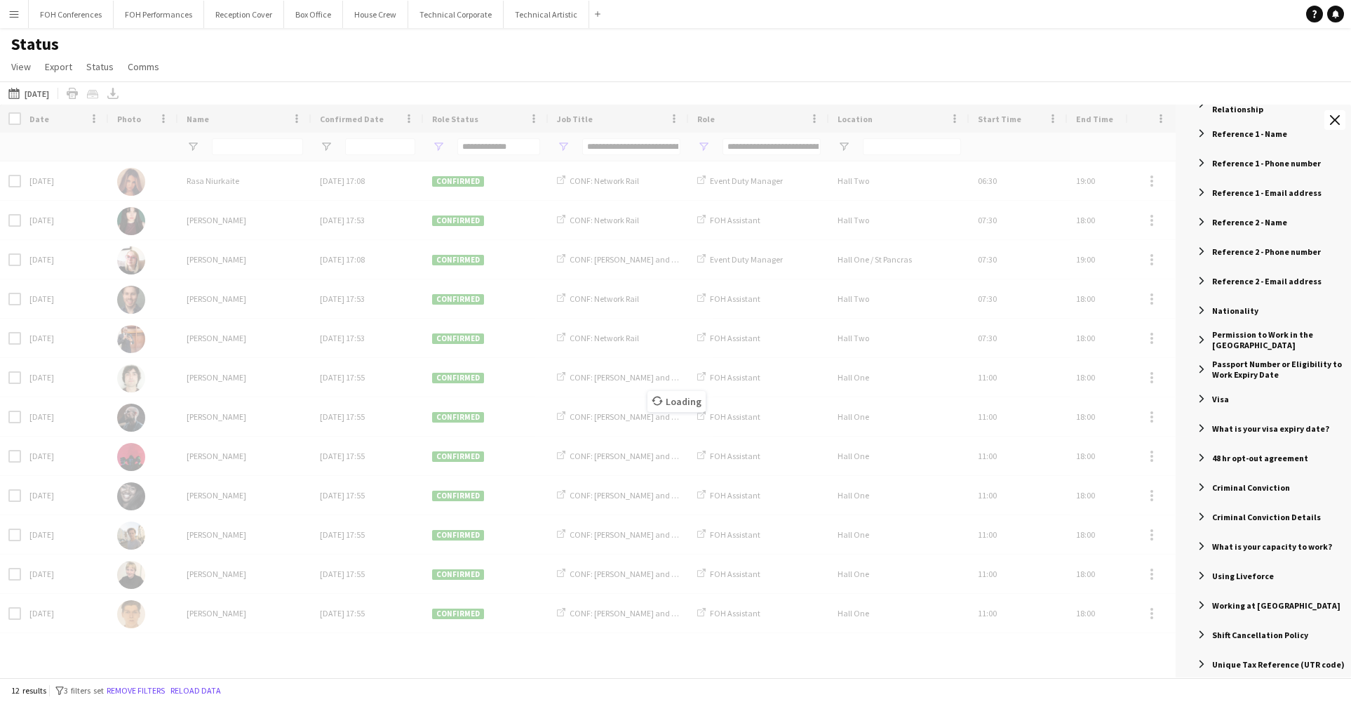
type input "***"
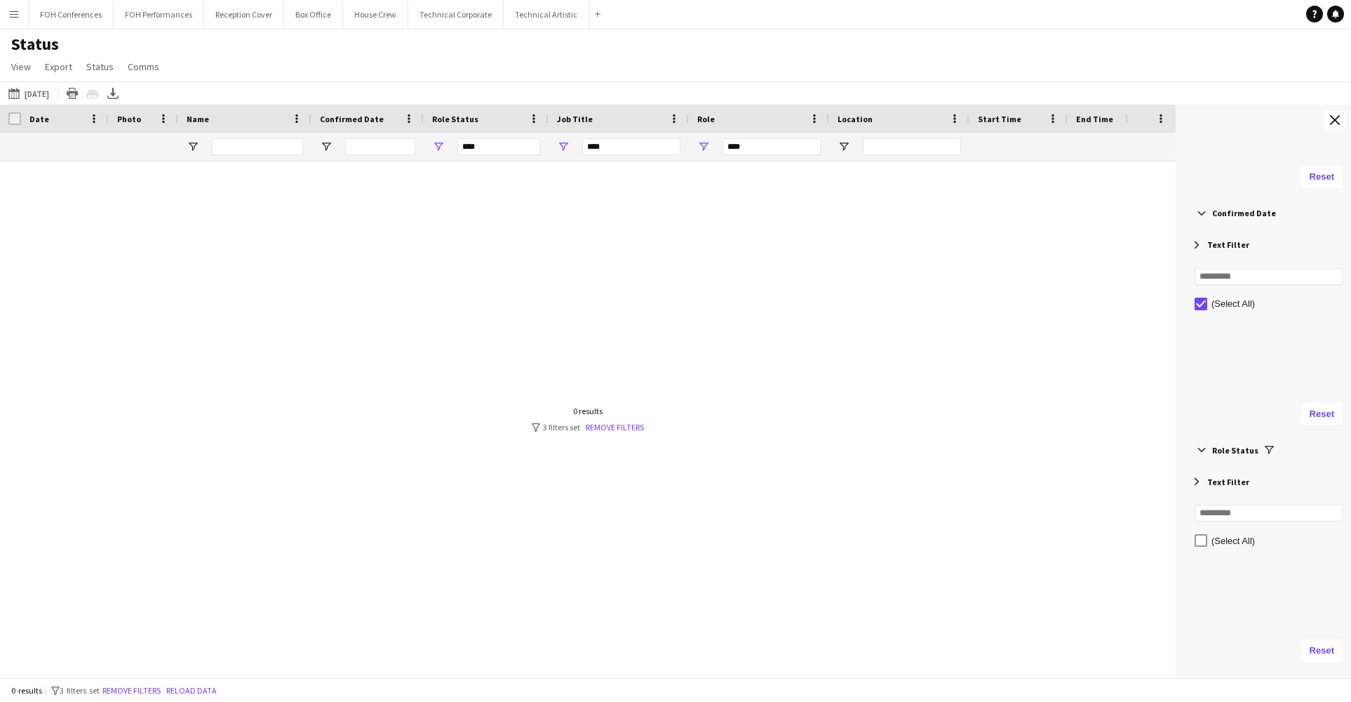
scroll to position [315, 0]
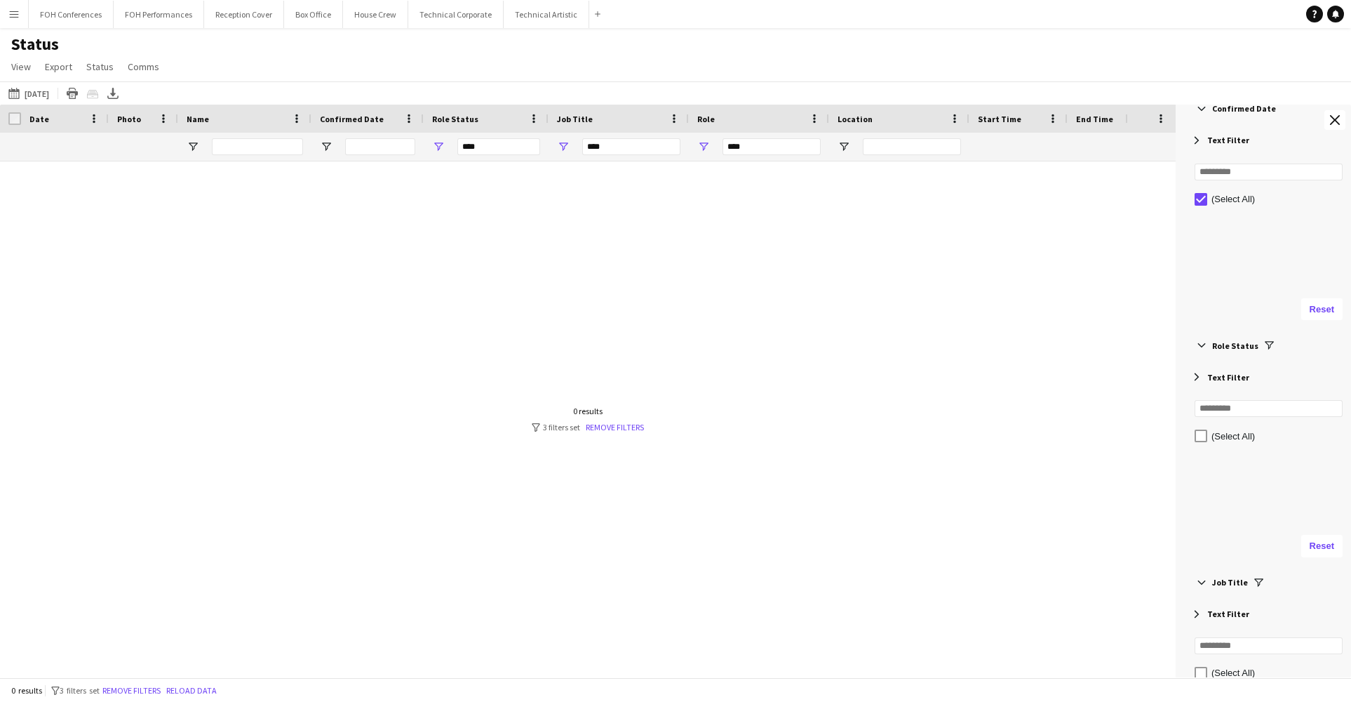
click at [1196, 369] on div "Text Filter" at bounding box center [1268, 376] width 165 height 29
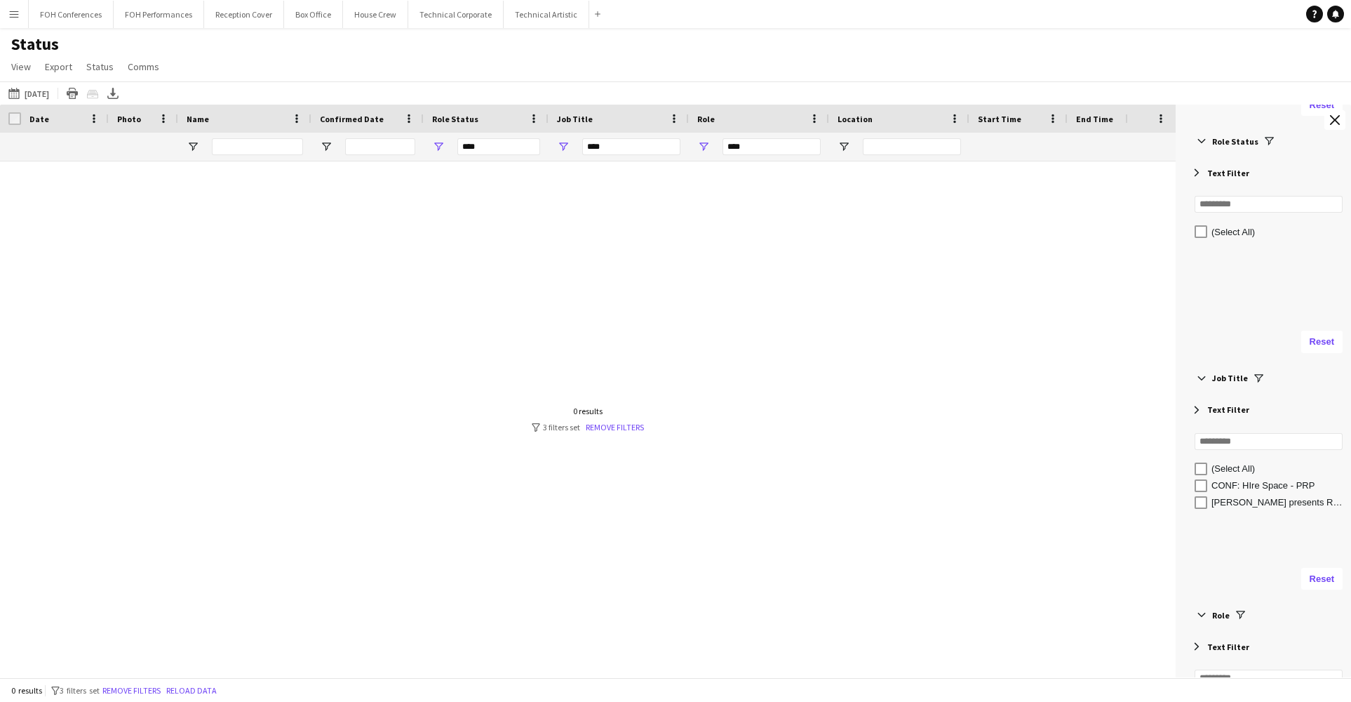
scroll to position [525, 0]
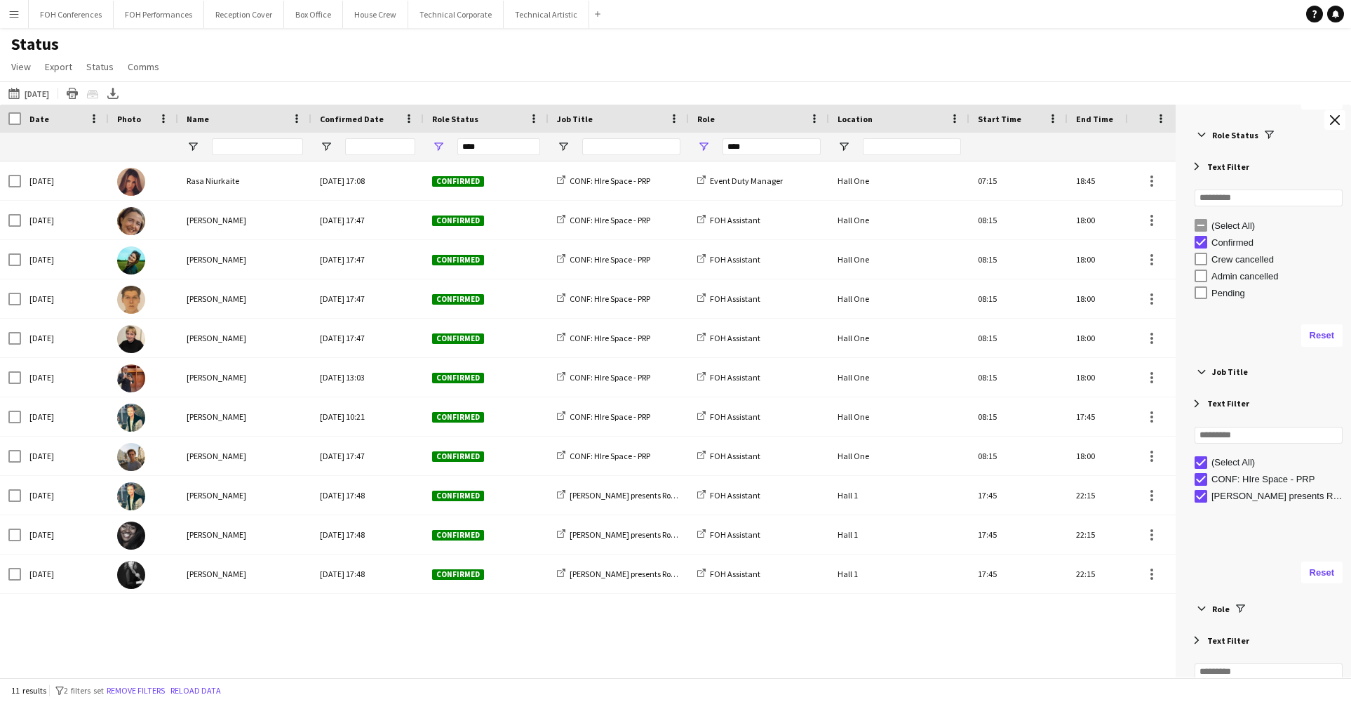
type input "**********"
click at [323, 629] on div "Thu, 25 Sep 2025 Rasa Niurkaite Sat, 16 Aug 2025 17:08 Confirmed CONF: HIre Spa…" at bounding box center [562, 410] width 1125 height 499
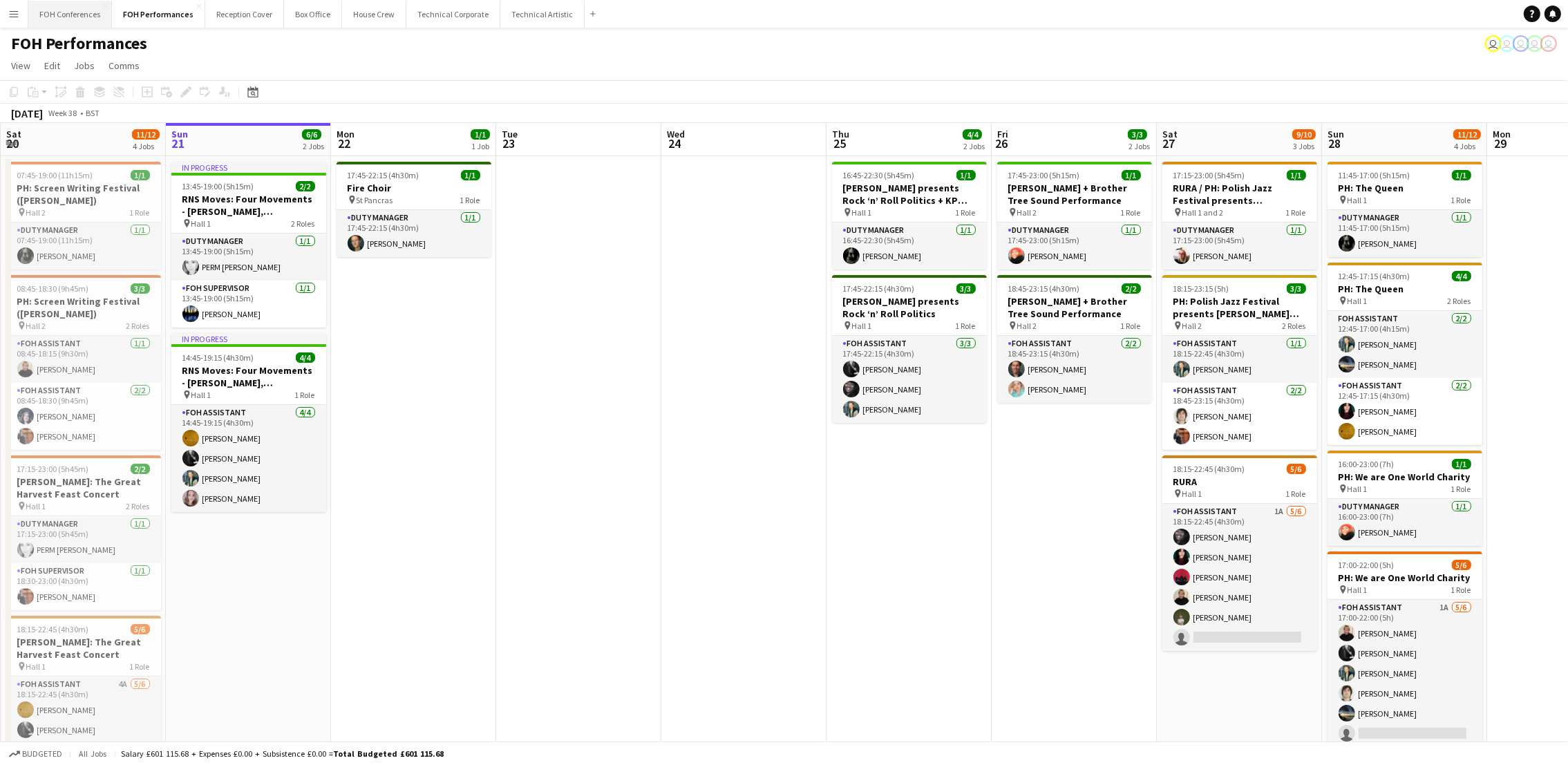
click at [57, 18] on button "FOH Conferences Close" at bounding box center [70, 14] width 84 height 27
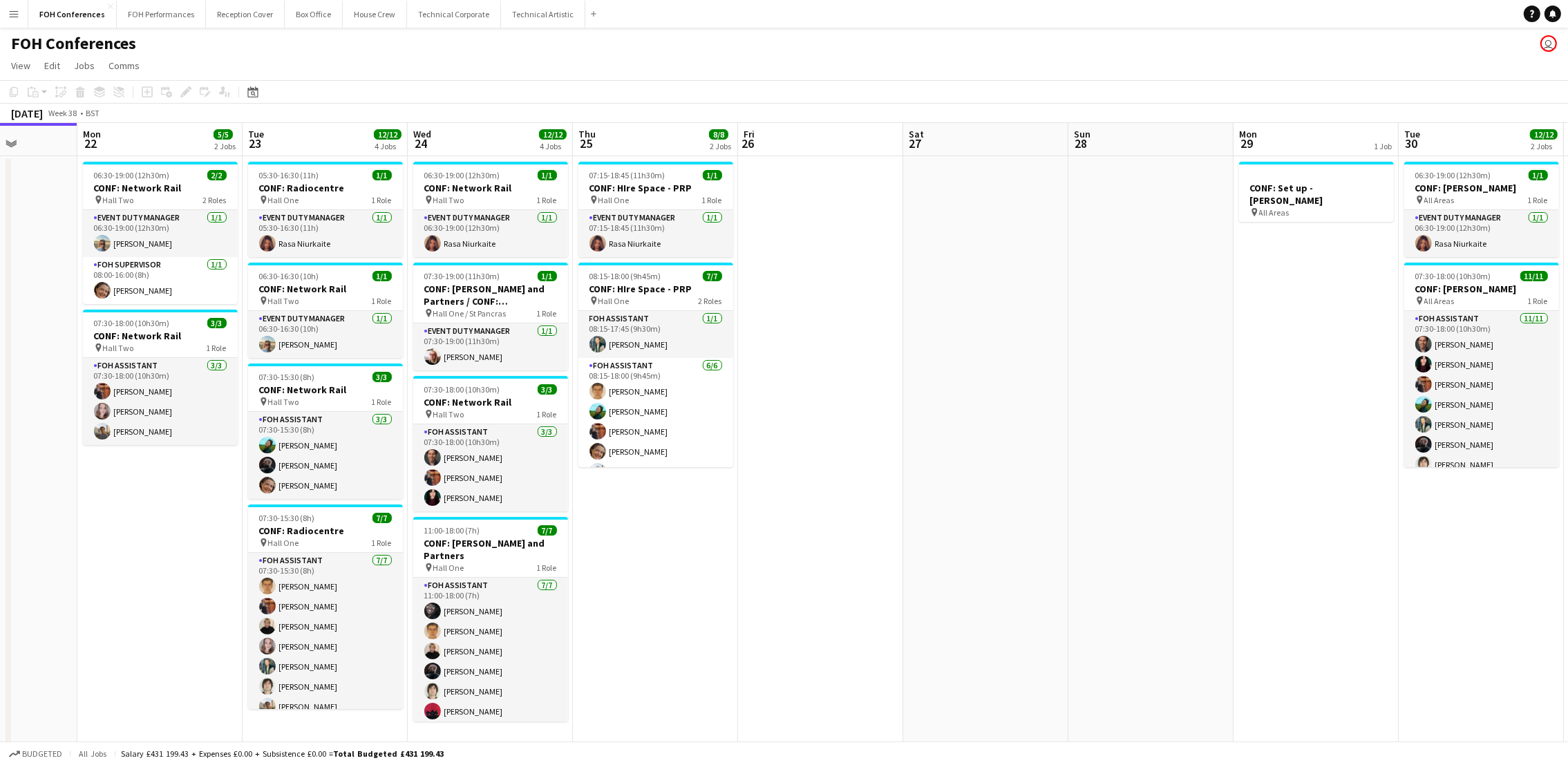
scroll to position [0, 598]
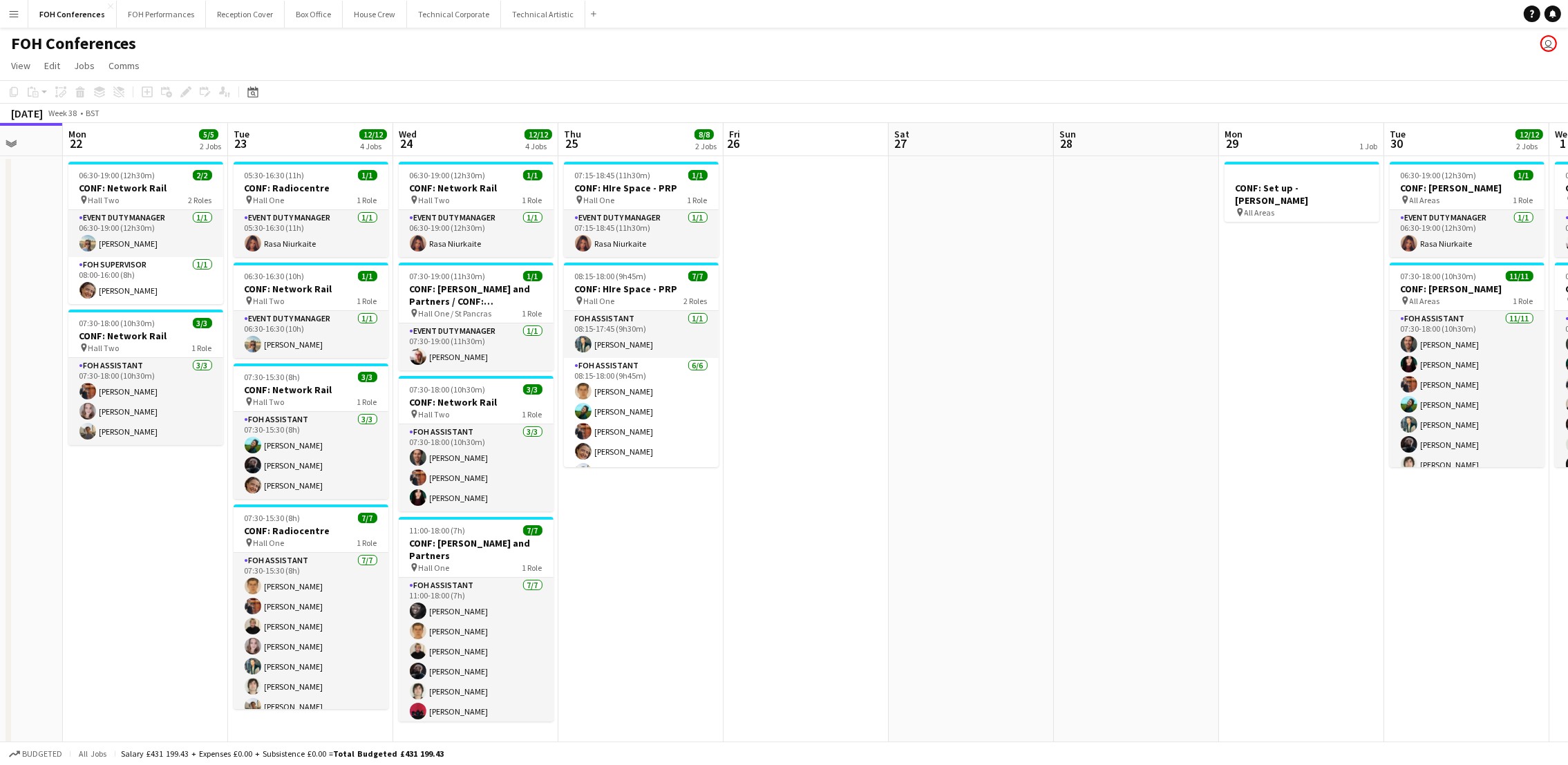
drag, startPoint x: 553, startPoint y: 140, endPoint x: 286, endPoint y: 143, distance: 267.0
click at [286, 143] on app-calendar-viewport "Thu 18 10/12 3 Jobs Fri 19 Sat 20 Sun 21 Mon 22 5/5 2 Jobs Tue 23 12/12 4 Jobs …" at bounding box center [784, 437] width 1568 height 629
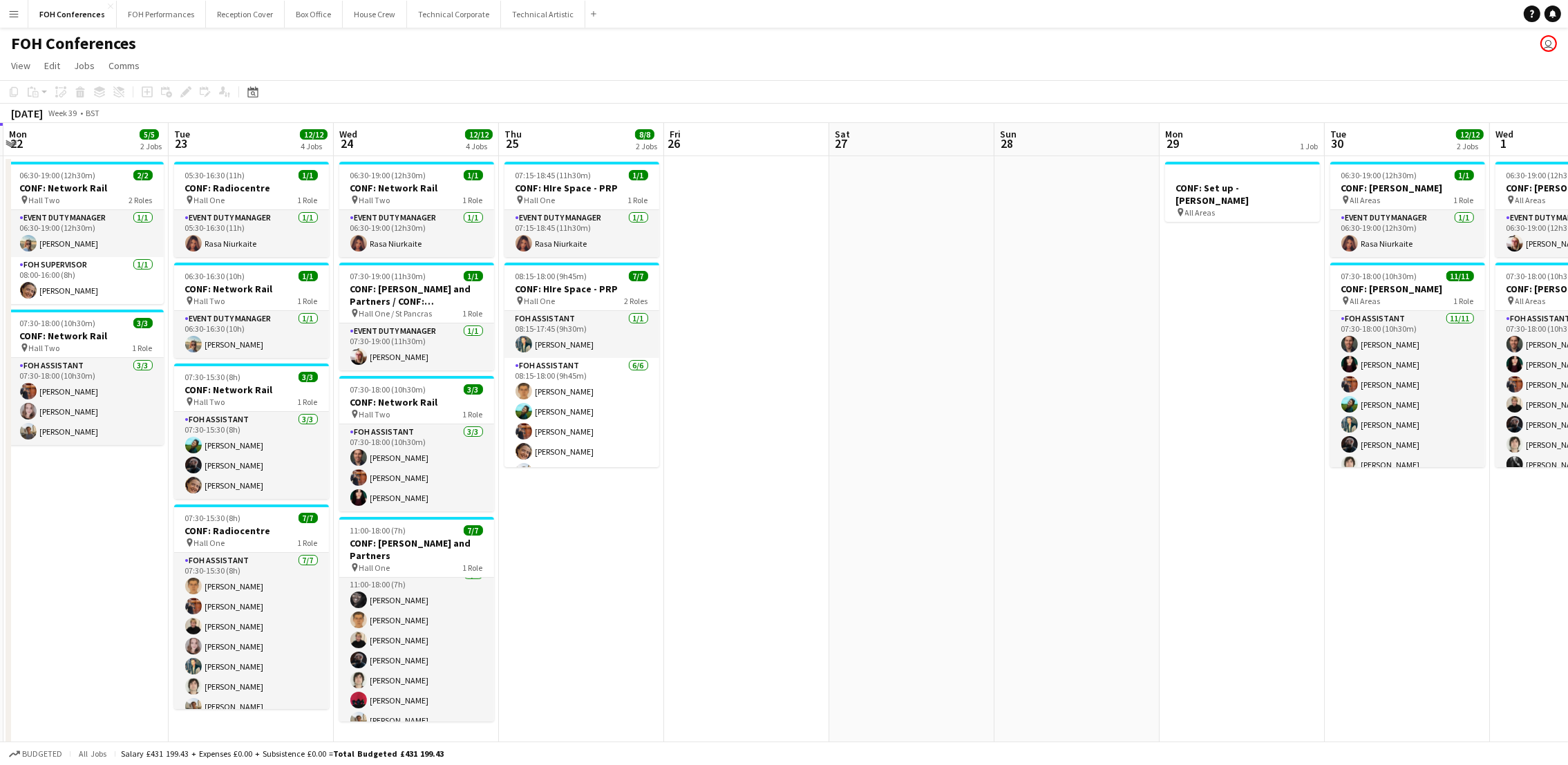
scroll to position [0, 588]
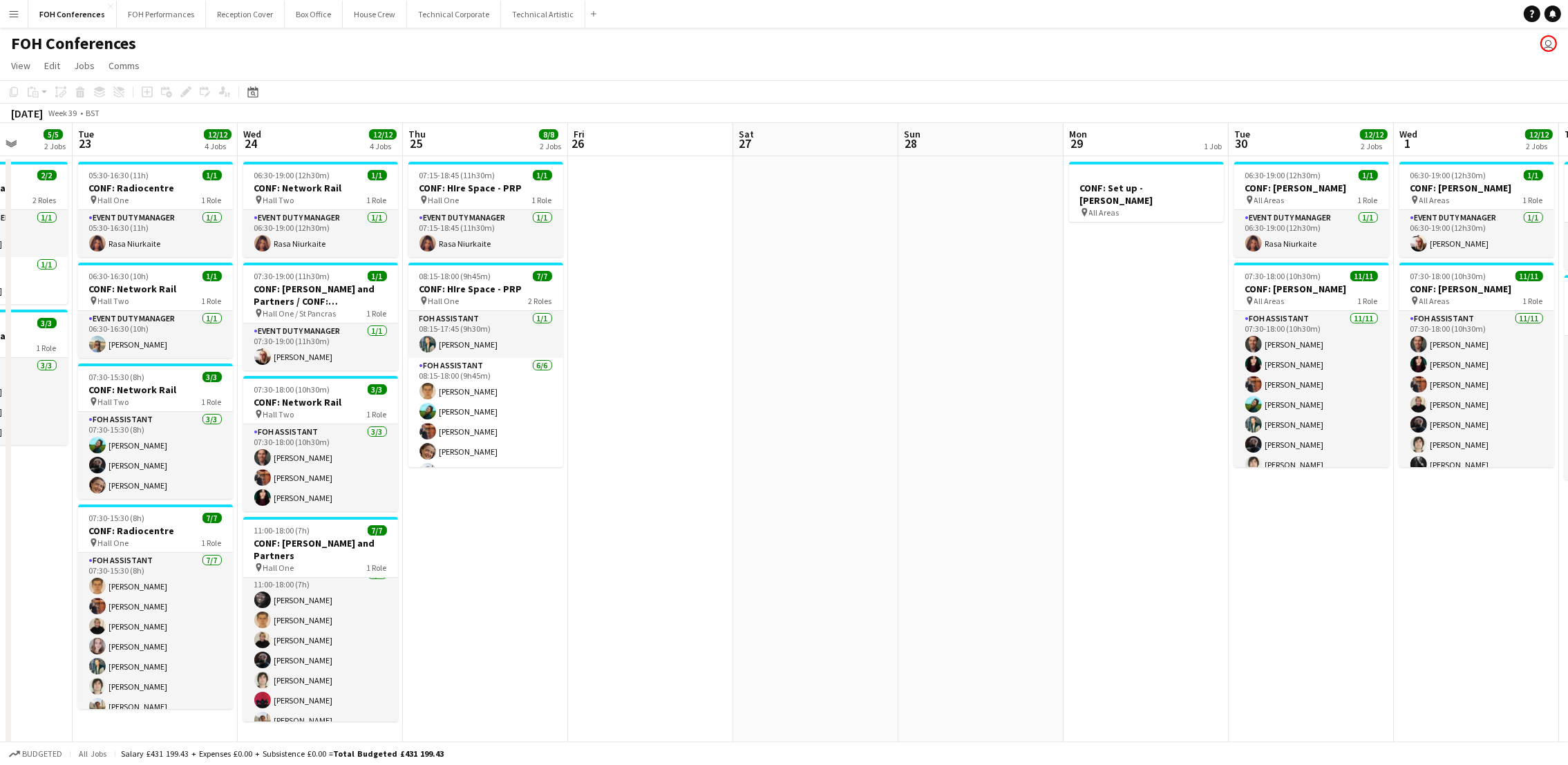
drag, startPoint x: 656, startPoint y: 146, endPoint x: 498, endPoint y: 147, distance: 158.0
click at [498, 147] on app-calendar-viewport "Fri 19 Sat 20 Sun 21 Mon 22 5/5 2 Jobs Tue 23 12/12 4 Jobs Wed 24 12/12 4 Jobs …" at bounding box center [784, 437] width 1568 height 629
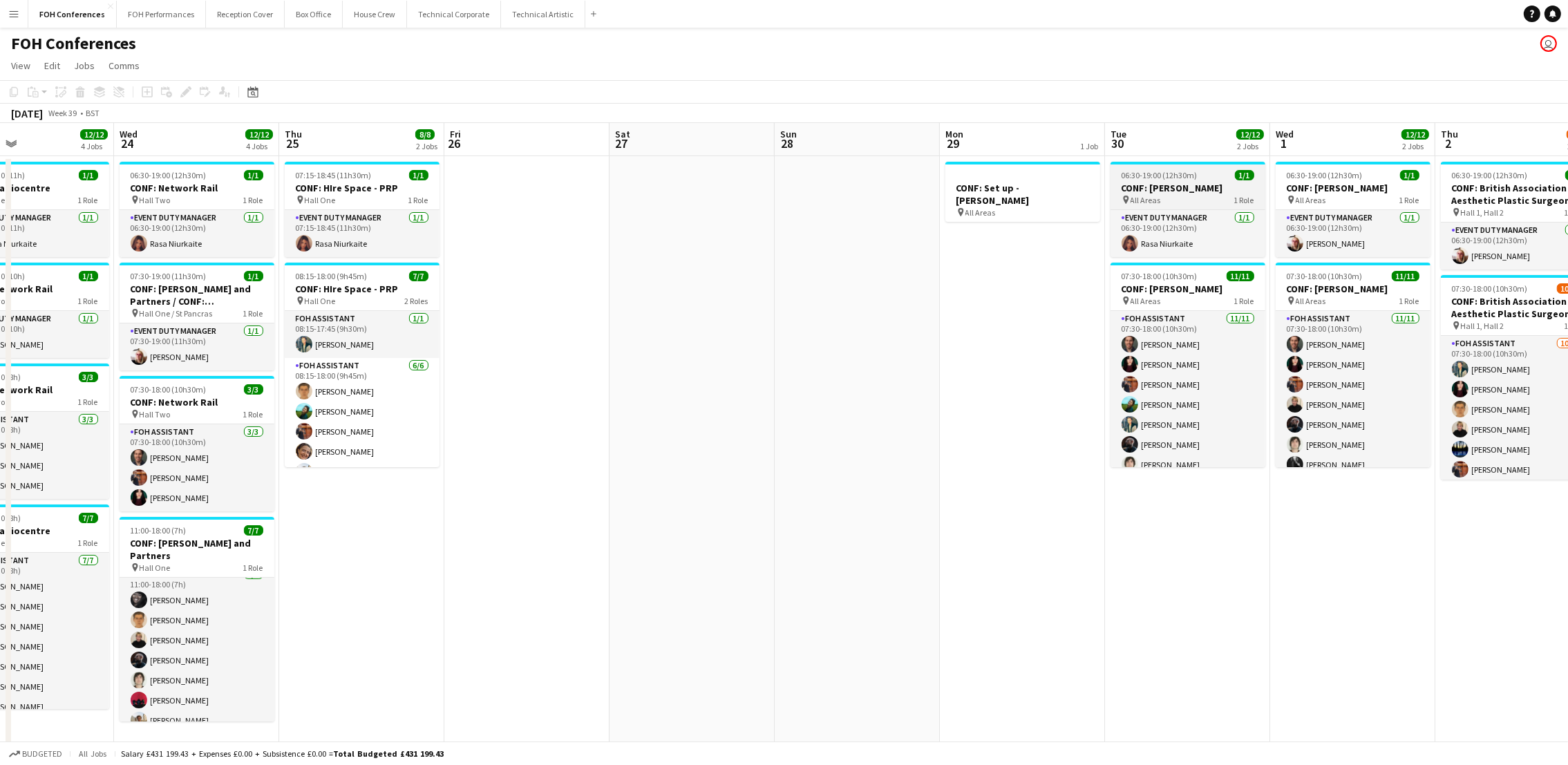
scroll to position [0, 293]
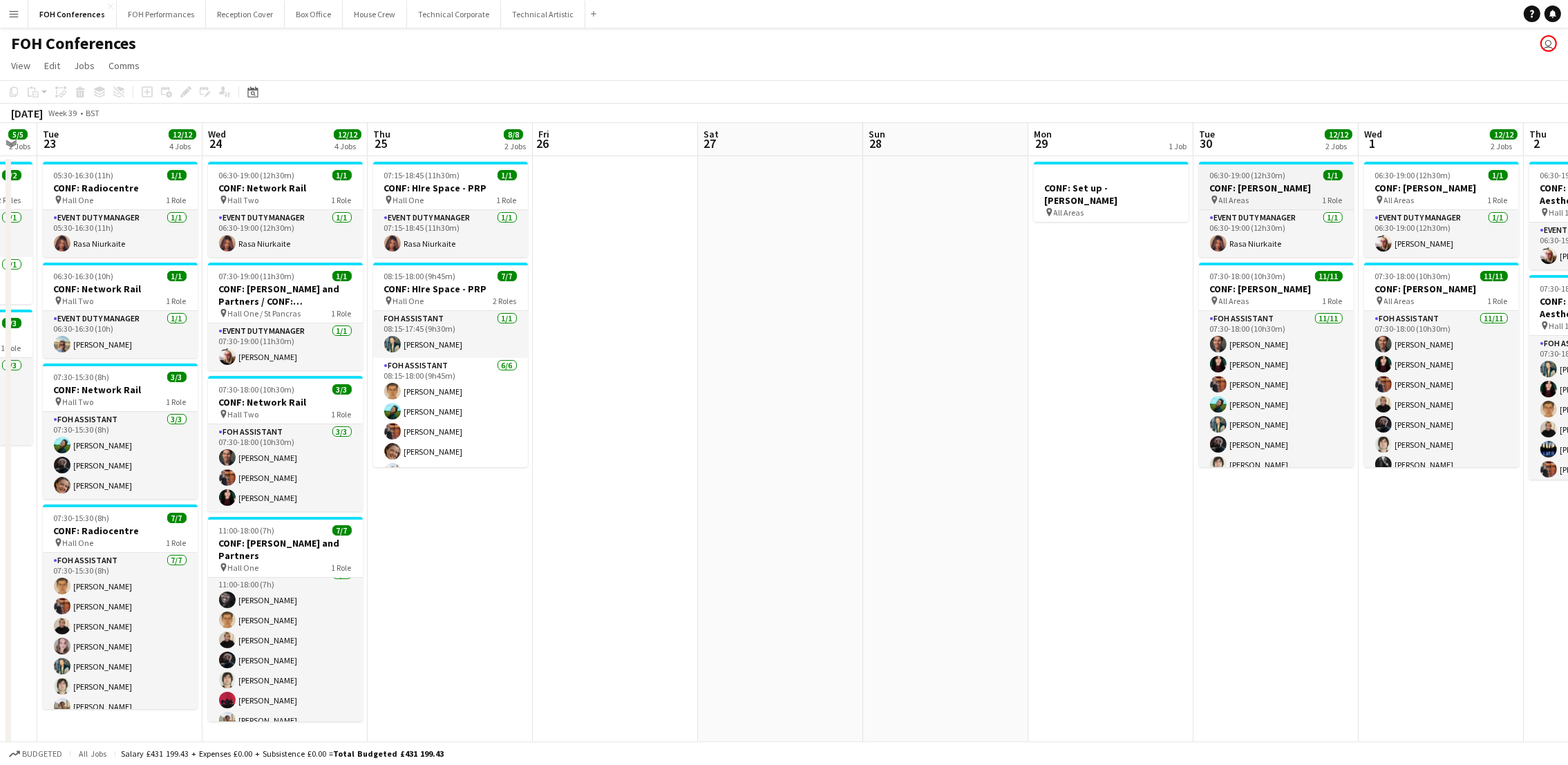
drag, startPoint x: 1339, startPoint y: 150, endPoint x: 1303, endPoint y: 170, distance: 41.2
click at [1303, 170] on app-calendar-viewport "Sun 21 Mon 22 5/5 2 Jobs Tue 23 12/12 4 Jobs Wed 24 12/12 4 Jobs Thu 25 8/8 2 J…" at bounding box center [784, 437] width 1568 height 629
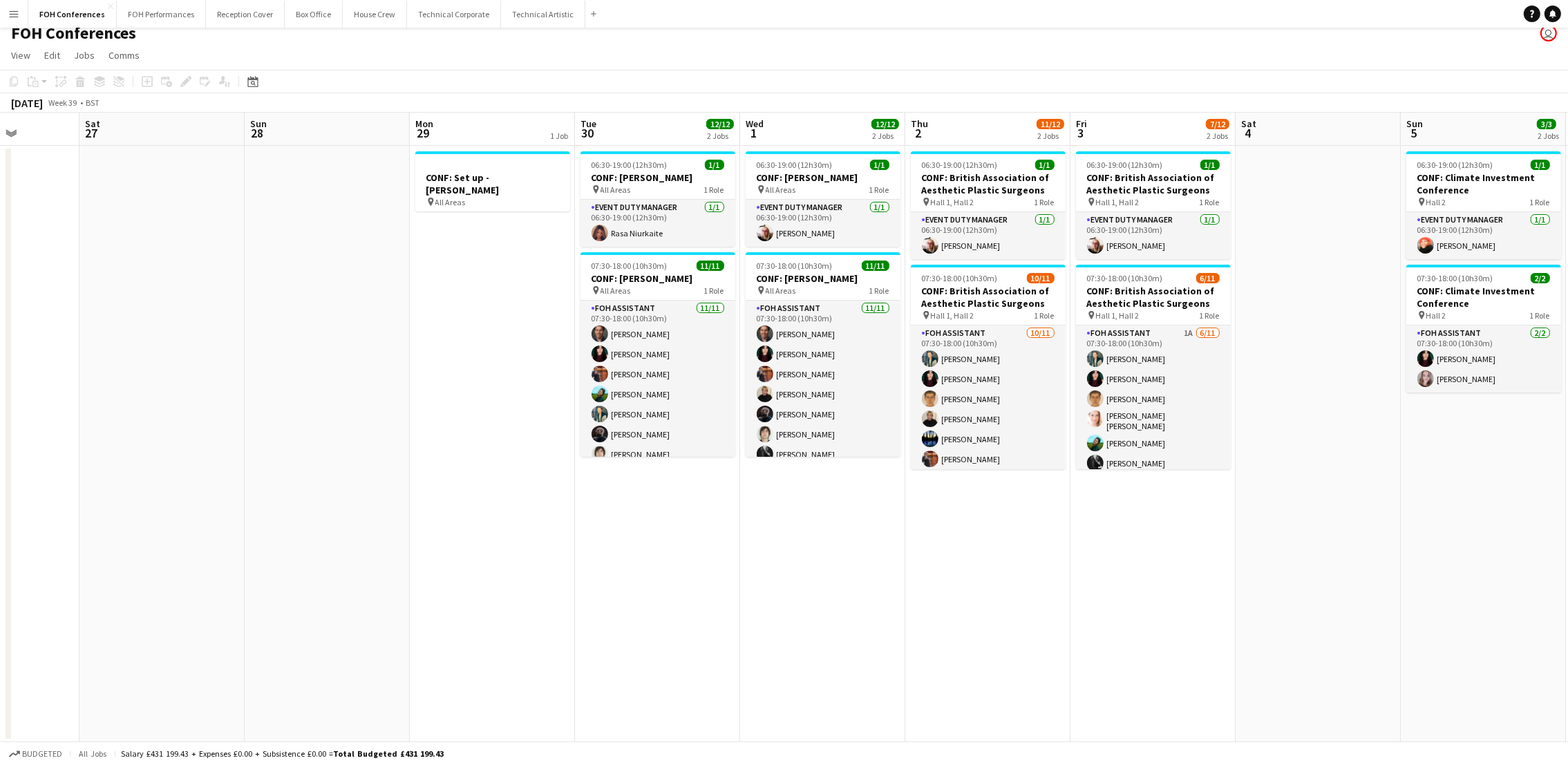
scroll to position [0, 517]
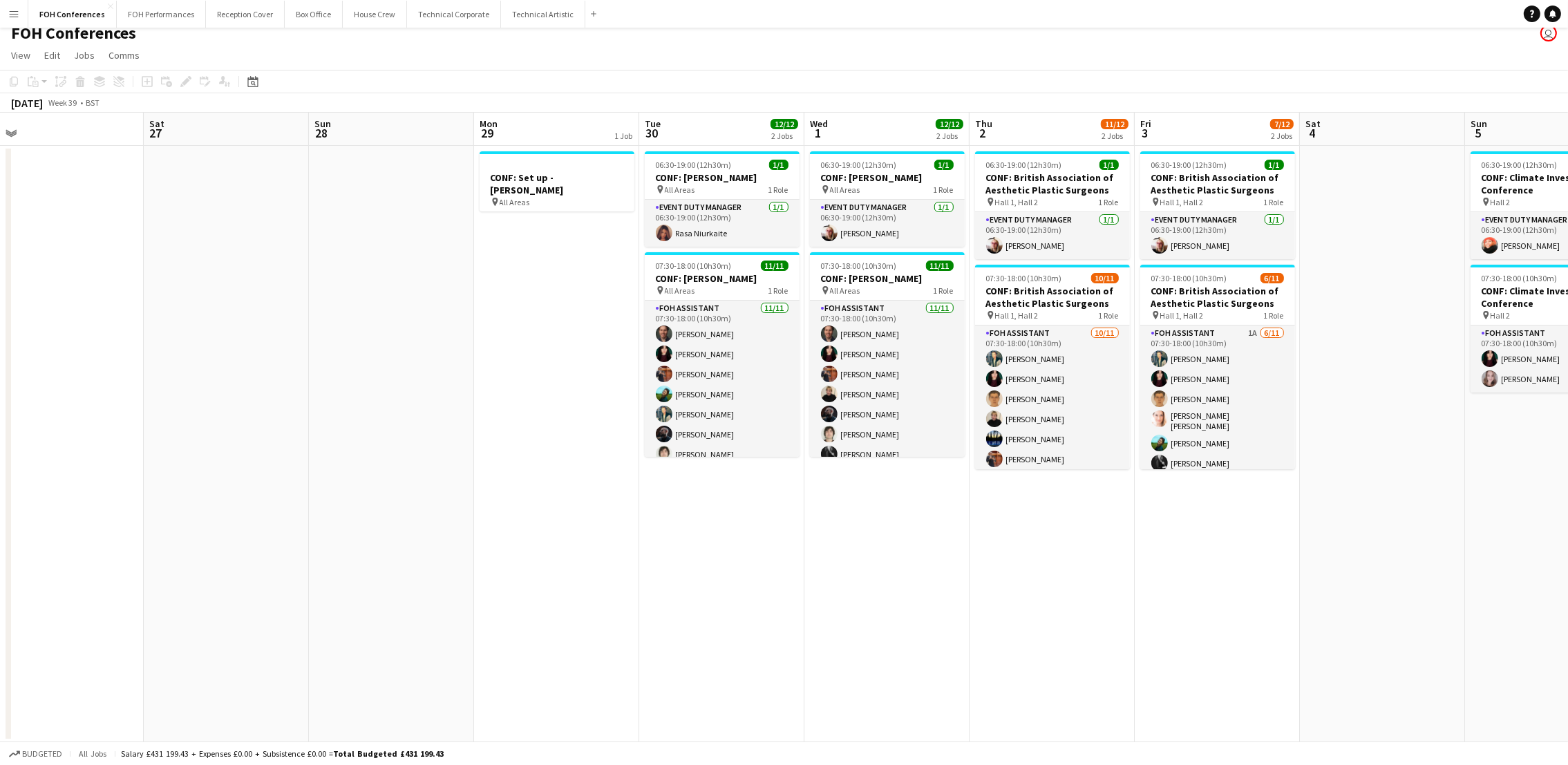
drag, startPoint x: 1258, startPoint y: 124, endPoint x: 710, endPoint y: 165, distance: 549.5
click at [704, 165] on app-calendar-viewport "Tue 23 12/12 4 Jobs Wed 24 12/12 4 Jobs Thu 25 8/8 2 Jobs Fri 26 Sat 27 Sun 28 …" at bounding box center [784, 426] width 1568 height 629
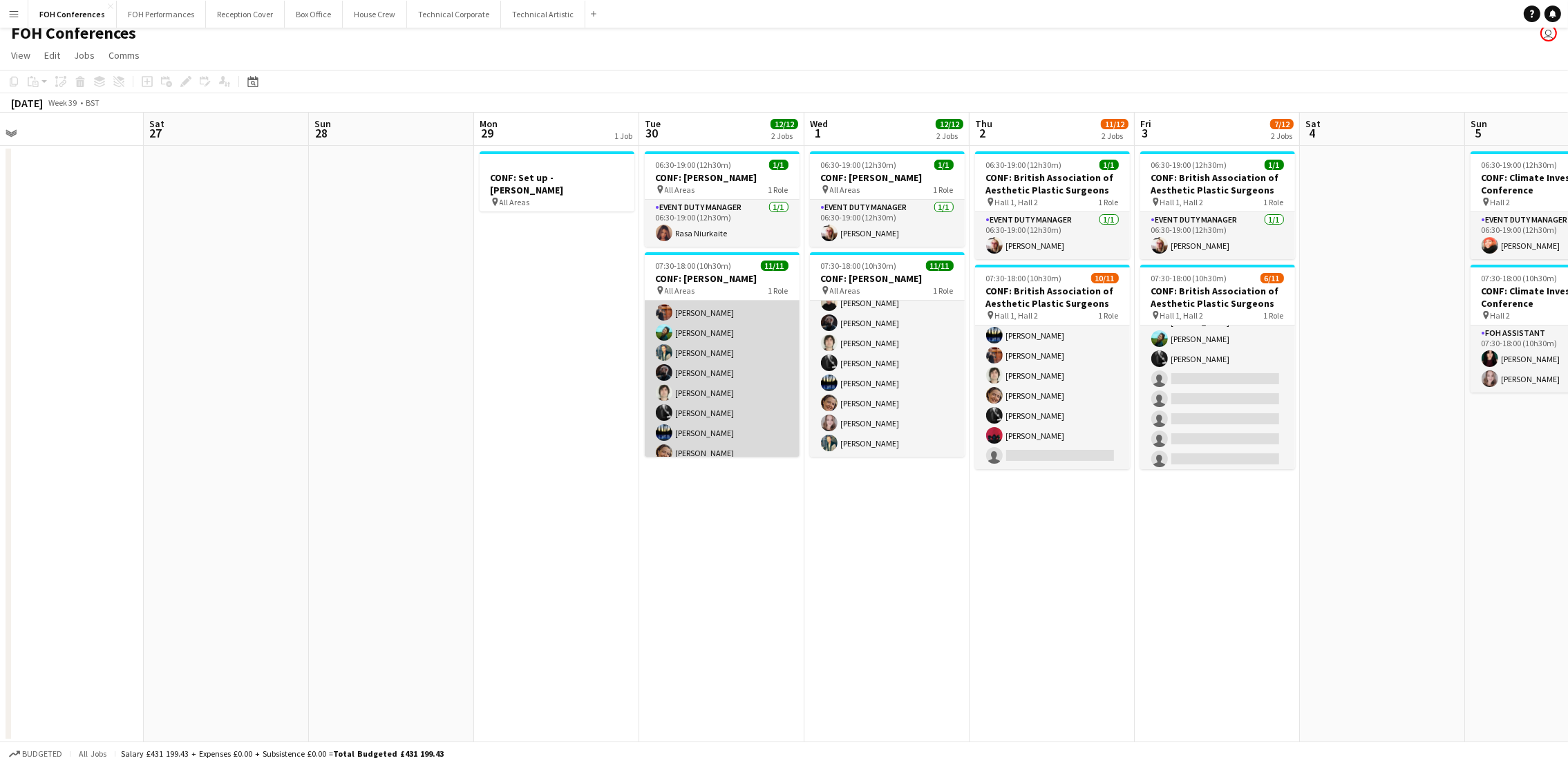
scroll to position [92, 0]
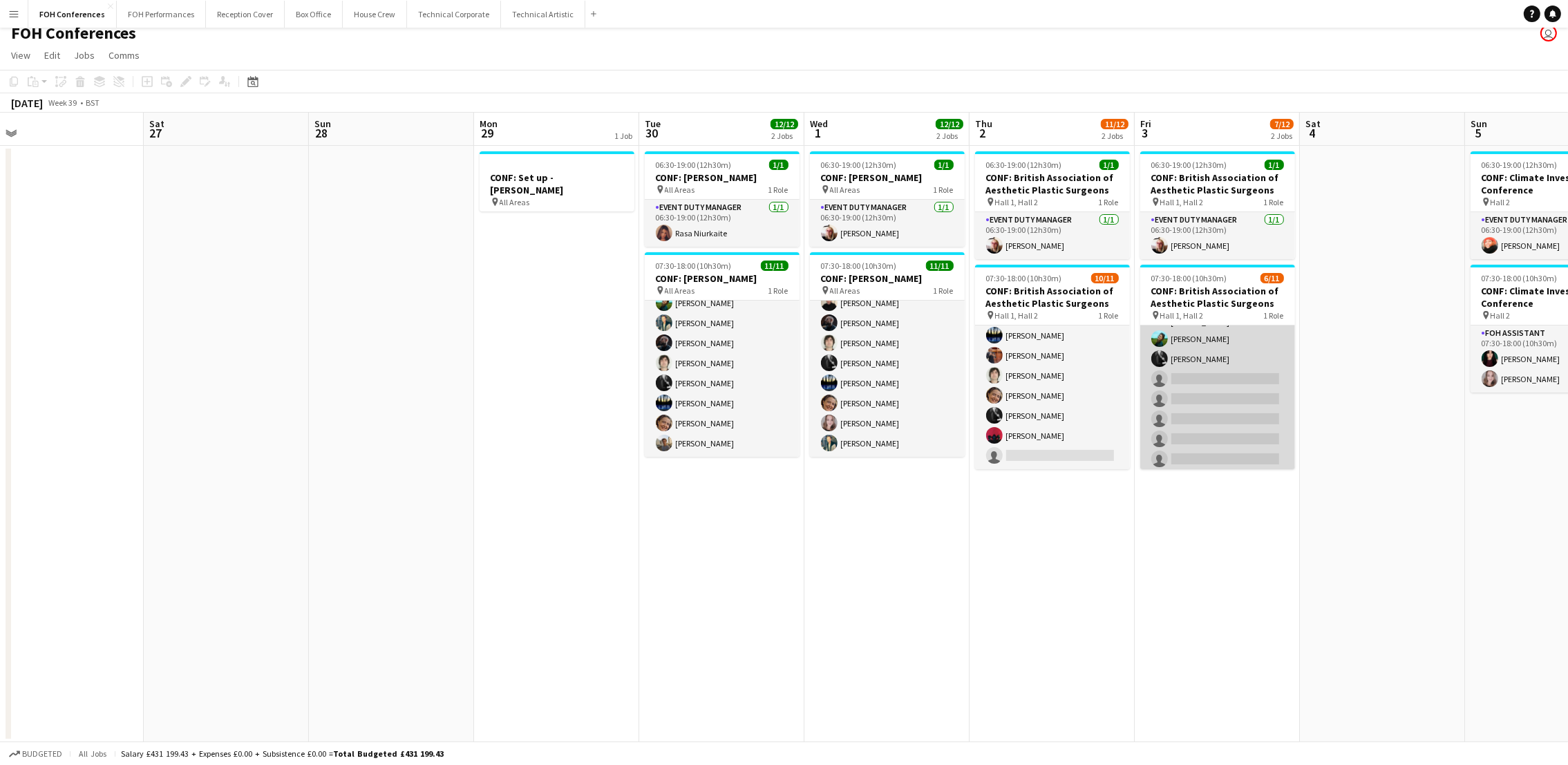
click at [1197, 371] on app-card-role "FOH Assistant 1A 6/11 07:30-18:00 (10h30m) Jonathan Woods Pamela Sledzik Willia…" at bounding box center [1216, 346] width 155 height 251
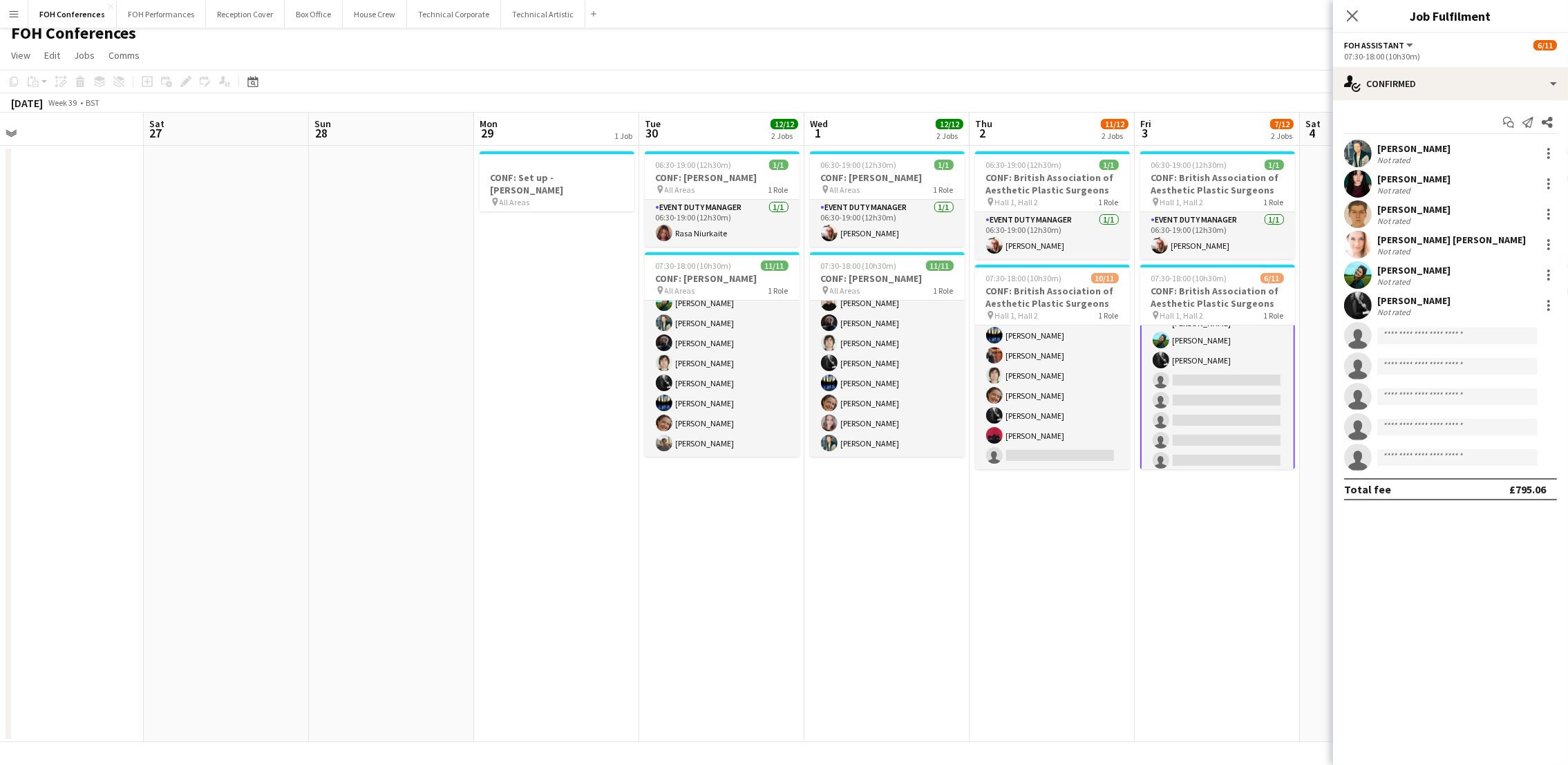
scroll to position [105, 0]
click at [1427, 89] on div "single-neutral-actions-check-2 Confirmed" at bounding box center [1450, 84] width 235 height 33
click at [1487, 215] on div "single-neutral-actions-information Applicants" at bounding box center [1495, 225] width 137 height 28
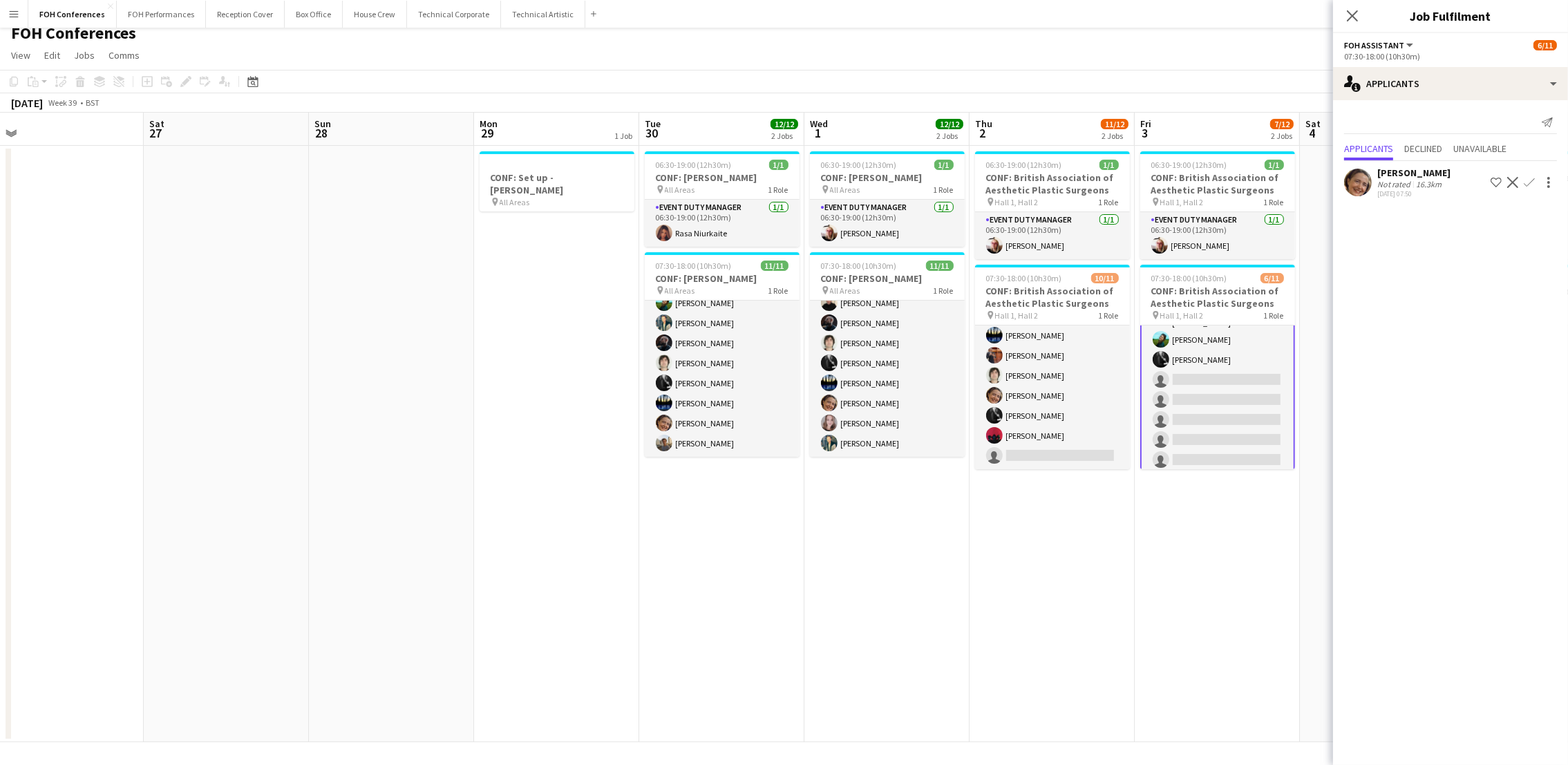
click at [1524, 188] on app-icon "Confirm" at bounding box center [1529, 182] width 11 height 11
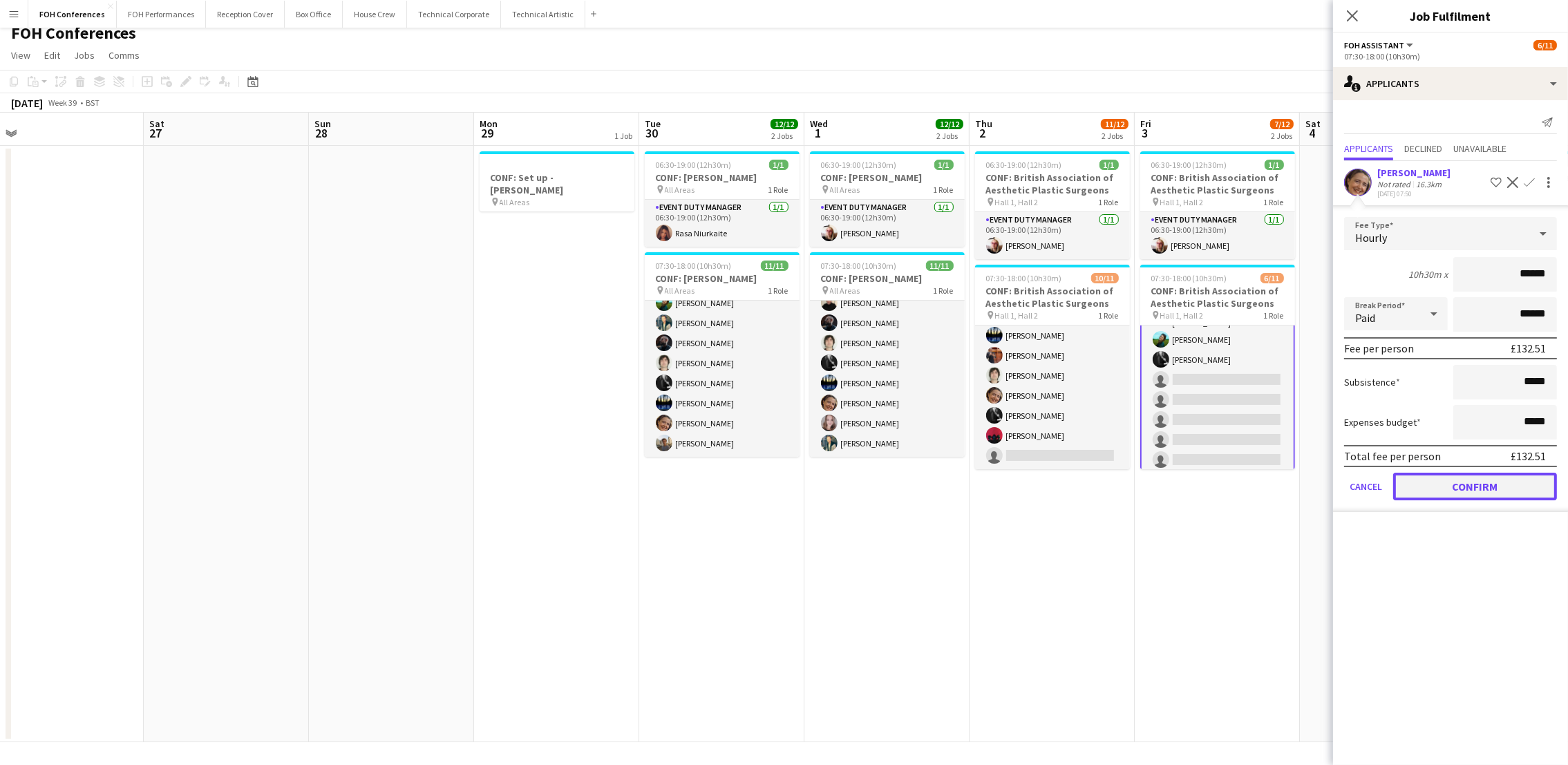
click at [1474, 479] on button "Confirm" at bounding box center [1474, 486] width 163 height 28
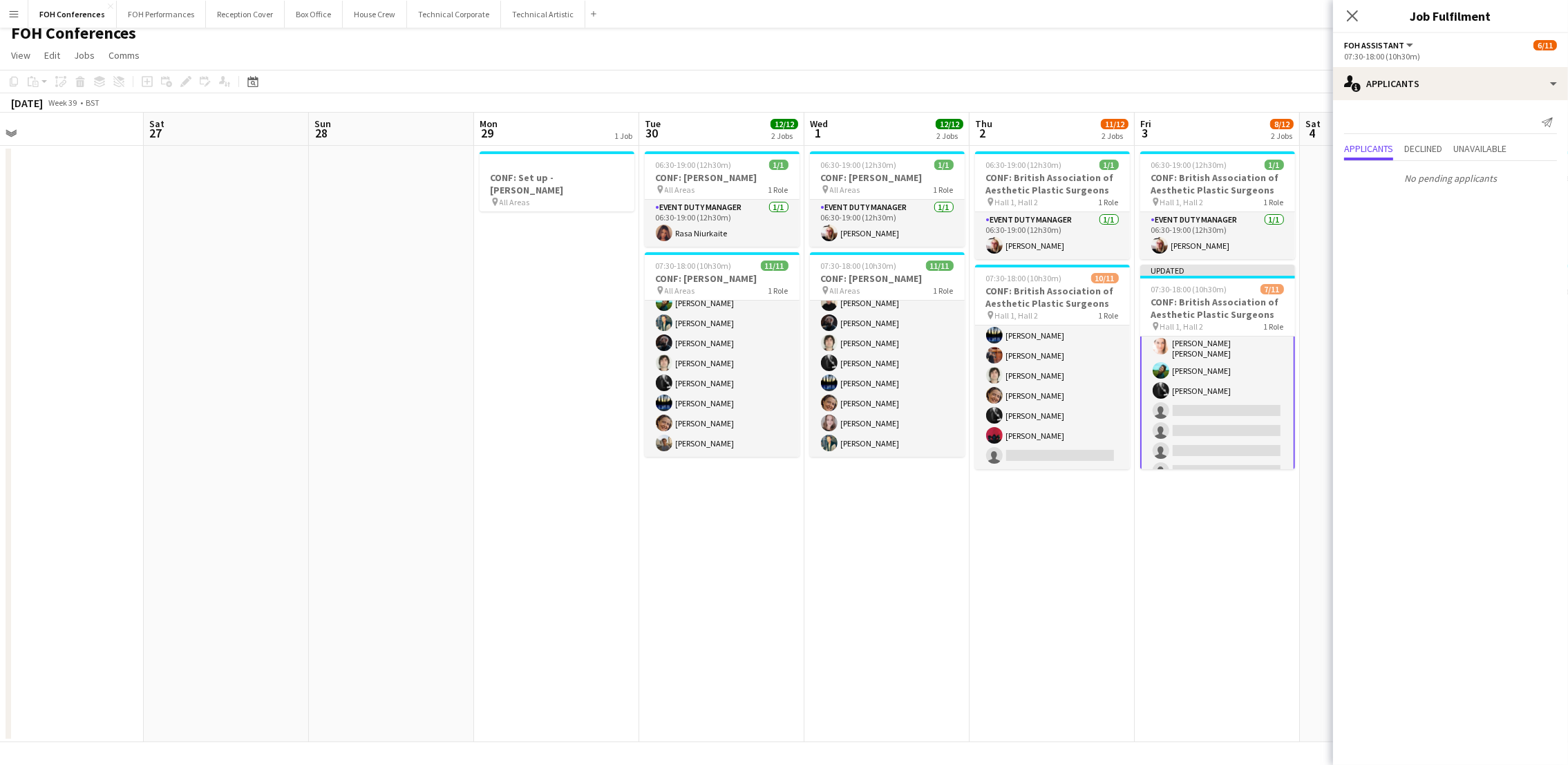
drag, startPoint x: 1209, startPoint y: 49, endPoint x: 1220, endPoint y: 47, distance: 11.2
click at [1209, 48] on app-page-menu "View Day view expanded Day view collapsed Month view Date picker Jump to today …" at bounding box center [784, 56] width 1568 height 27
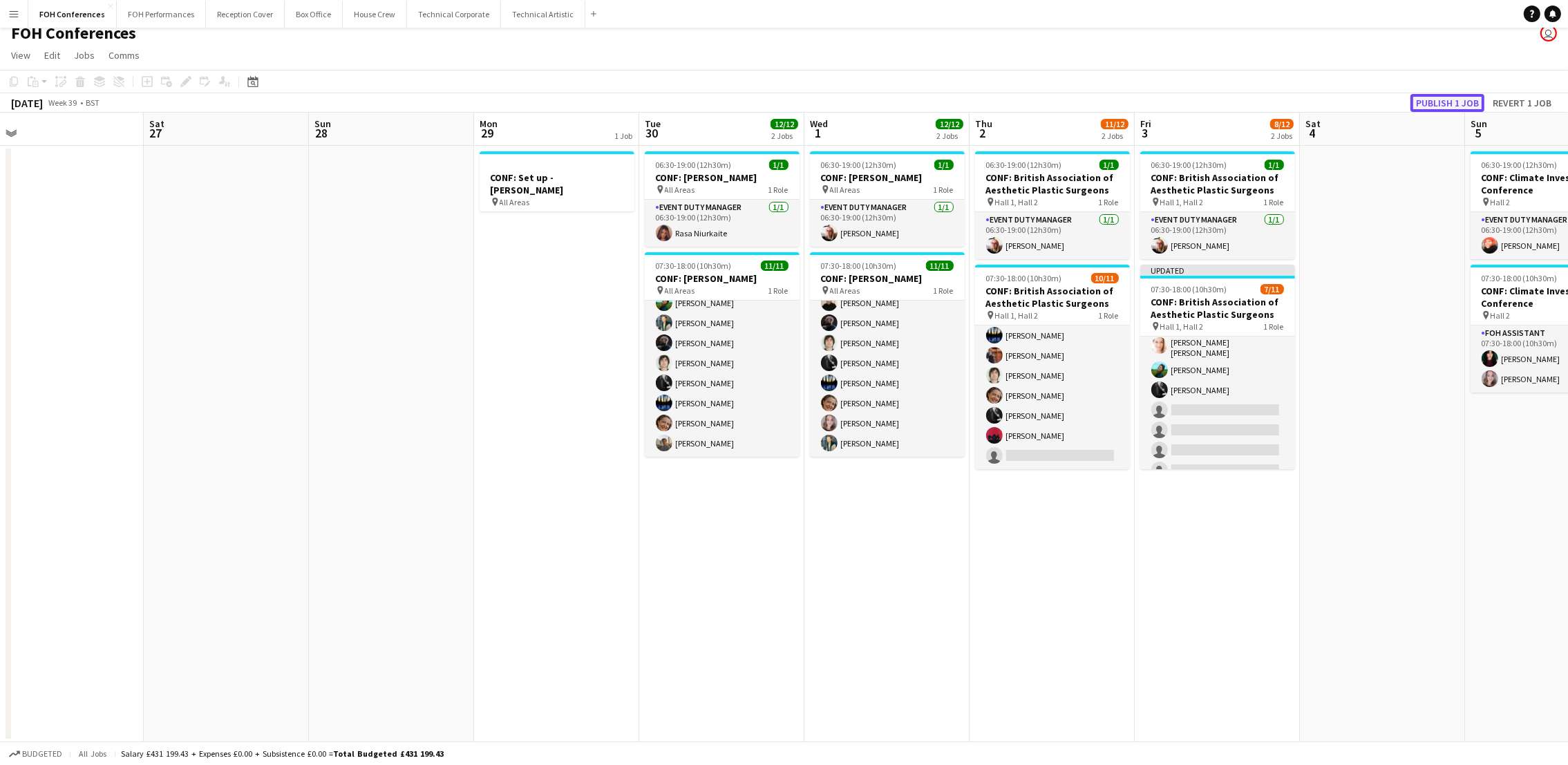
click at [1445, 98] on button "Publish 1 job" at bounding box center [1447, 102] width 74 height 18
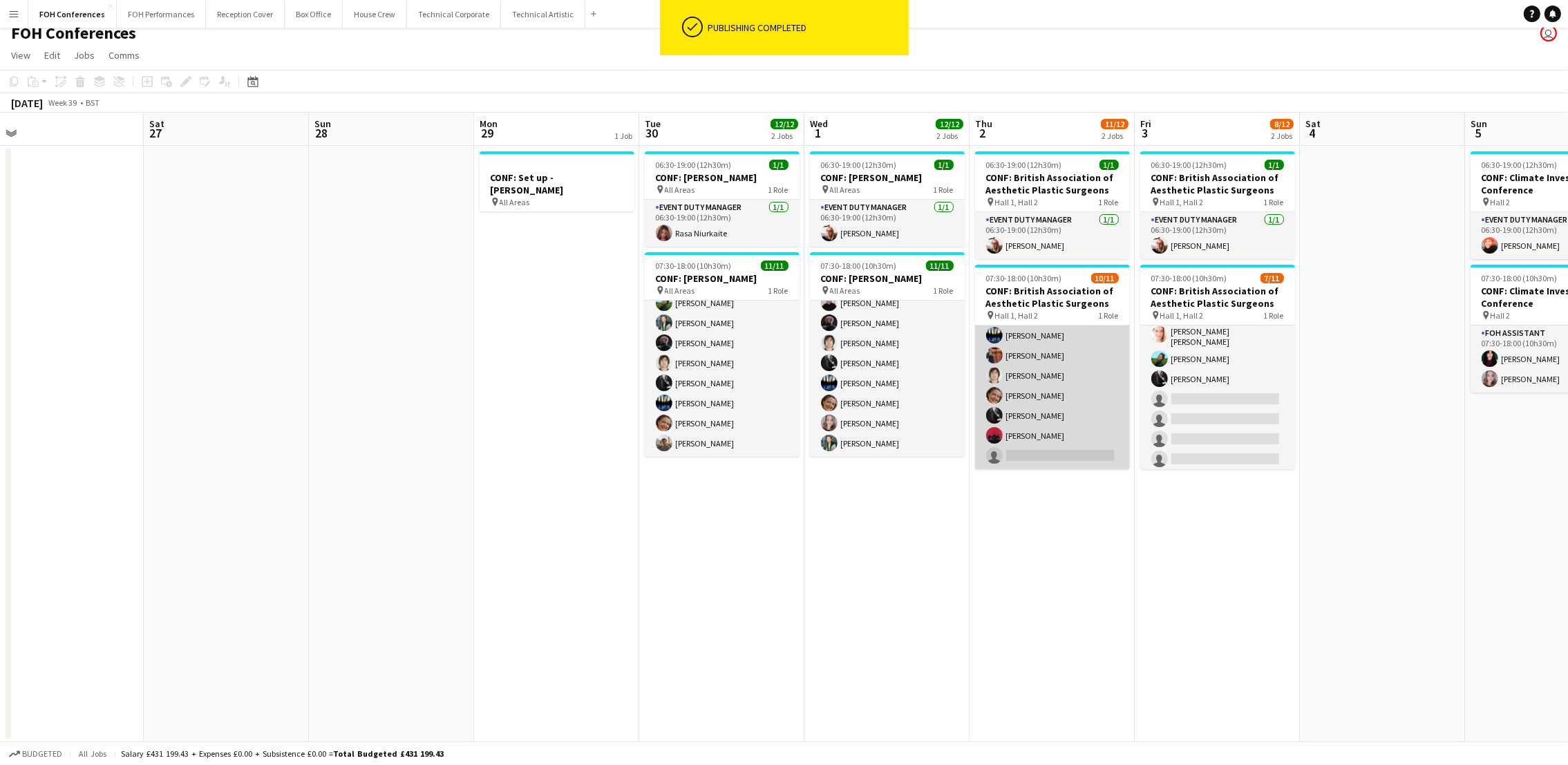
click at [1033, 449] on app-card-role "FOH Assistant 10/11 07:30-18:00 (10h30m) Jonathan Woods Pamela Sledzik William …" at bounding box center [1052, 345] width 155 height 247
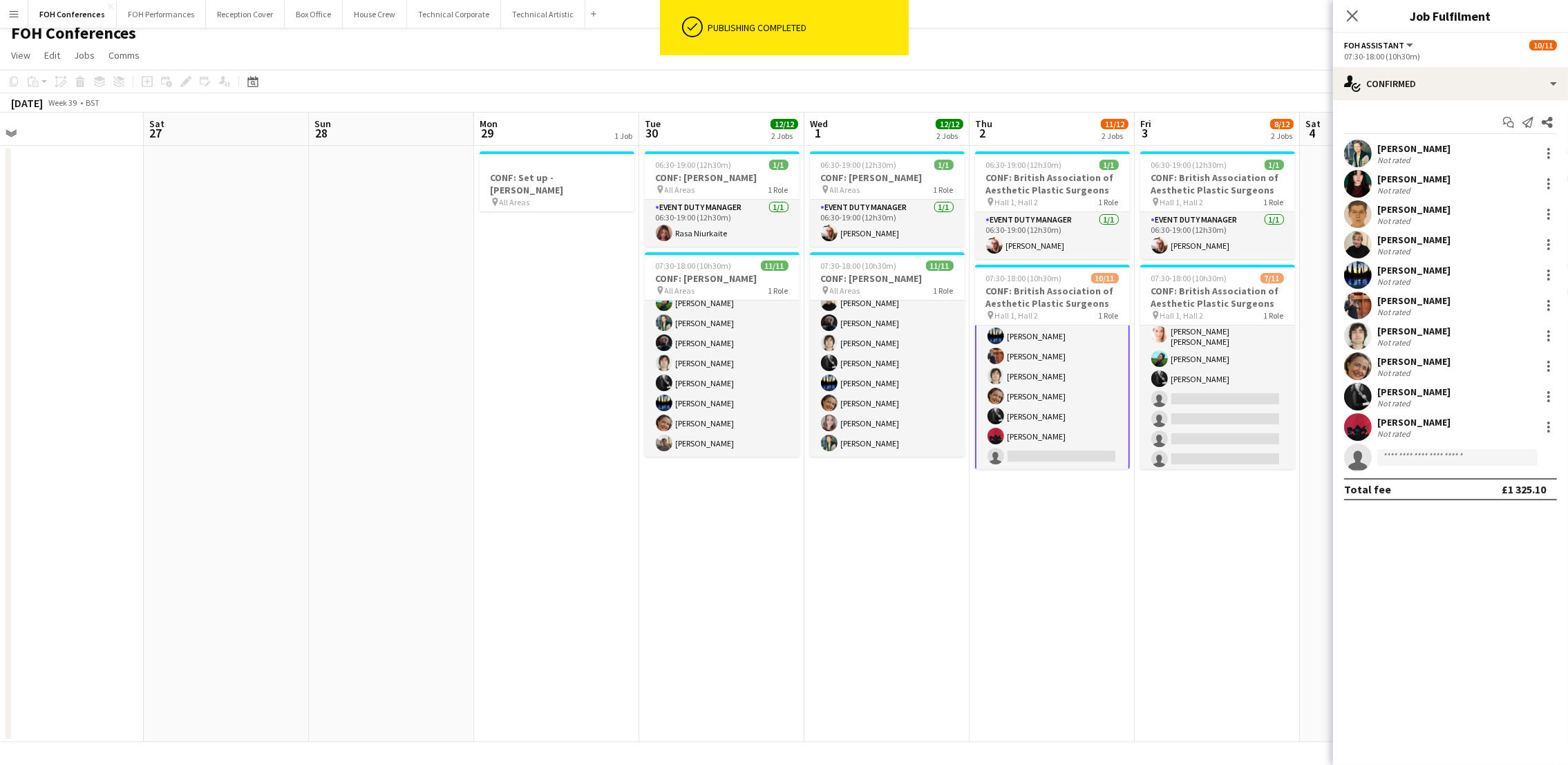
scroll to position [105, 0]
click at [1415, 109] on div "Start chat Send notification Share Jonathan Woods Not rated 6.9km Pamela Sledzi…" at bounding box center [1450, 305] width 235 height 411
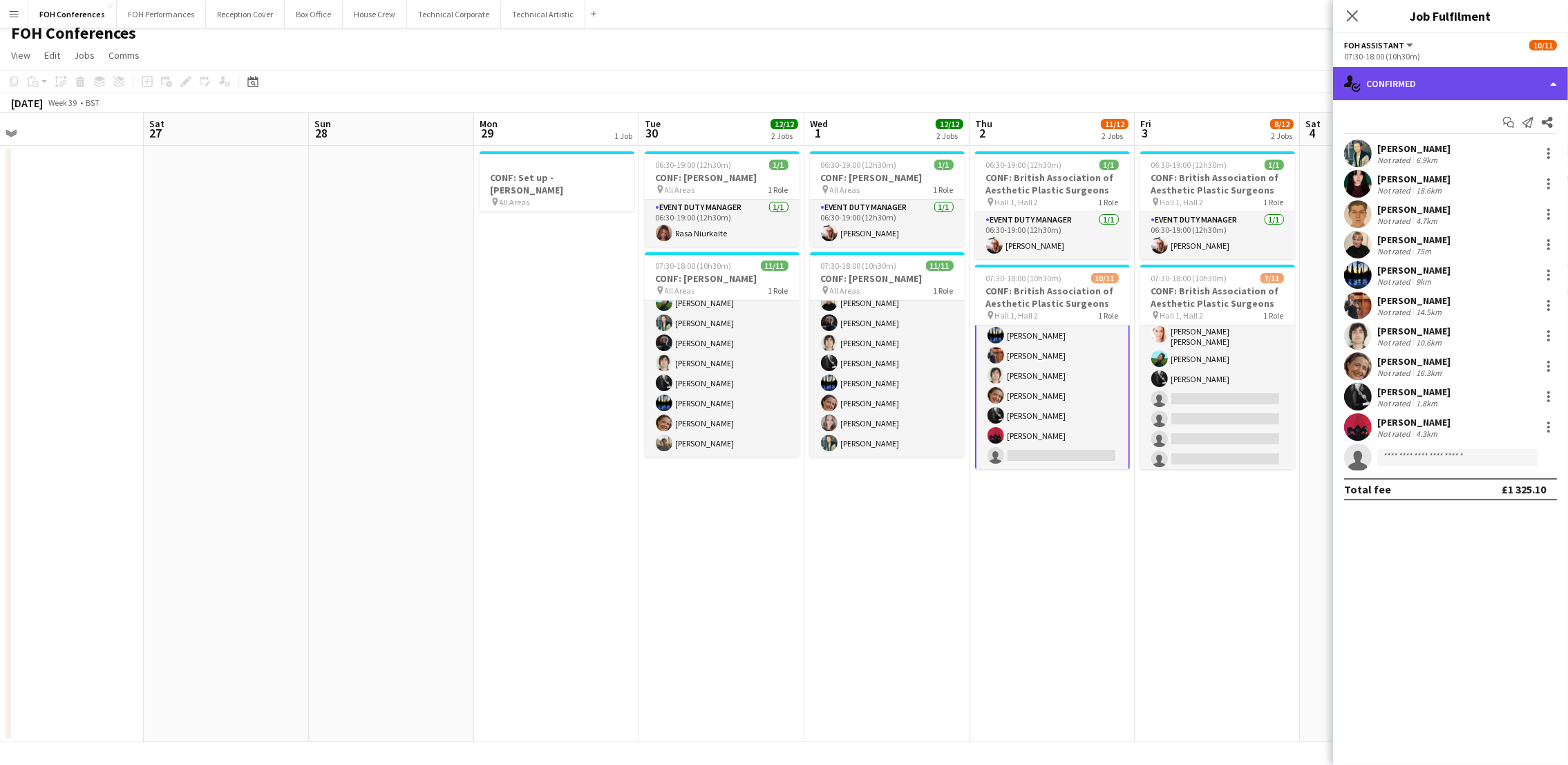
click at [1410, 94] on div "single-neutral-actions-check-2 Confirmed" at bounding box center [1450, 84] width 235 height 33
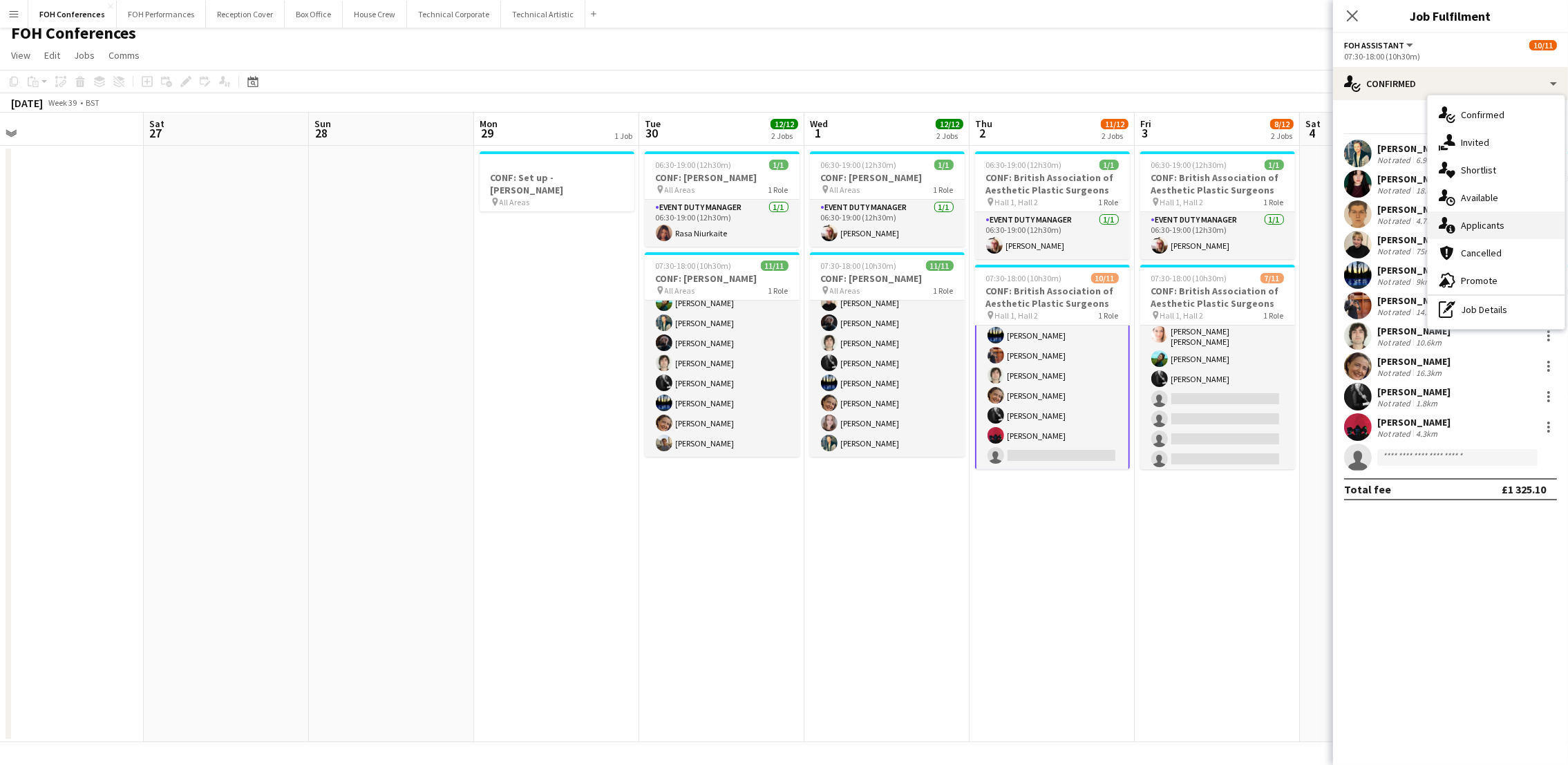
click at [1481, 223] on span "Applicants" at bounding box center [1482, 224] width 43 height 13
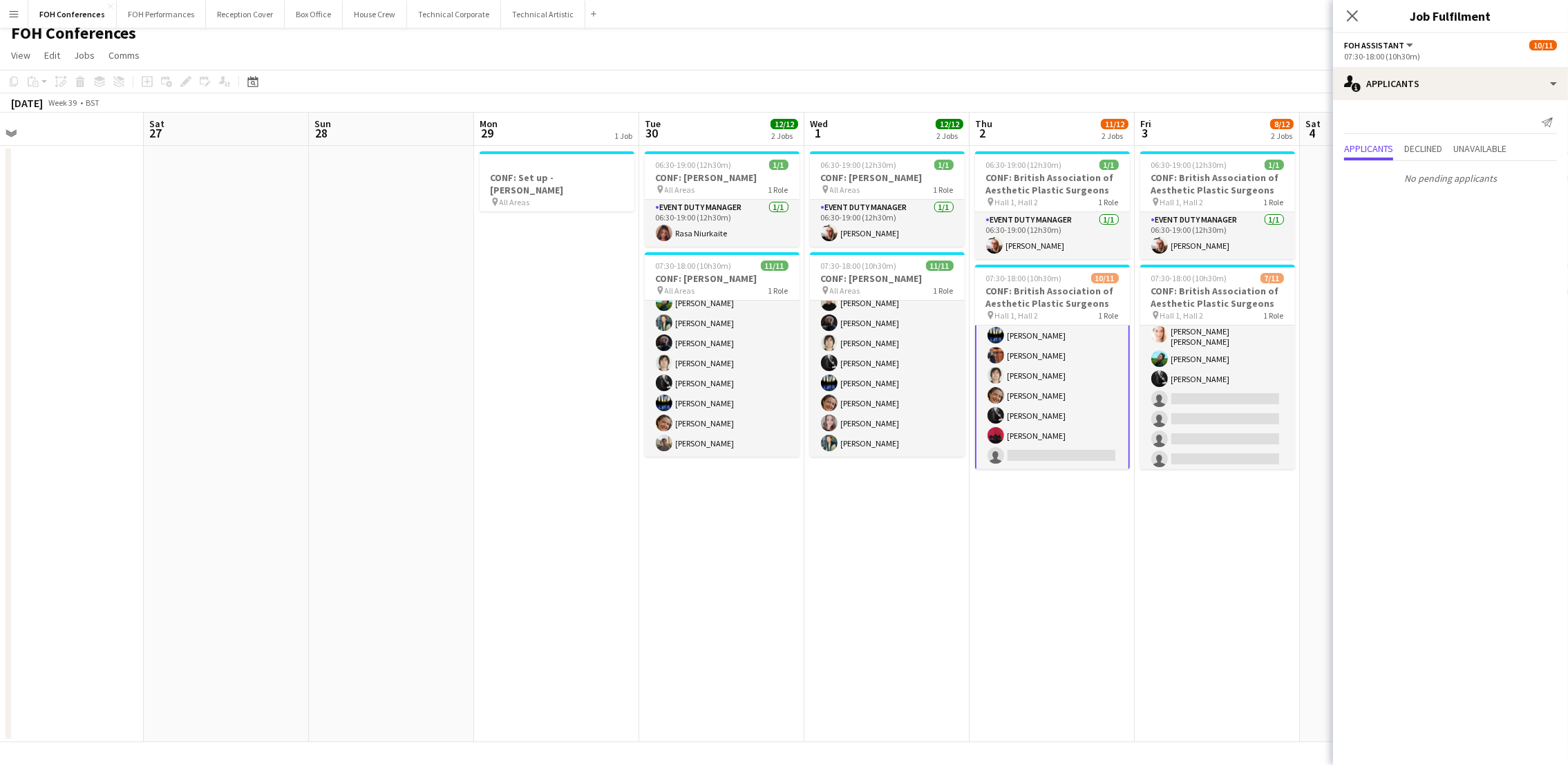
click at [1175, 57] on app-page-menu "View Day view expanded Day view collapsed Month view Date picker Jump to today …" at bounding box center [784, 56] width 1568 height 27
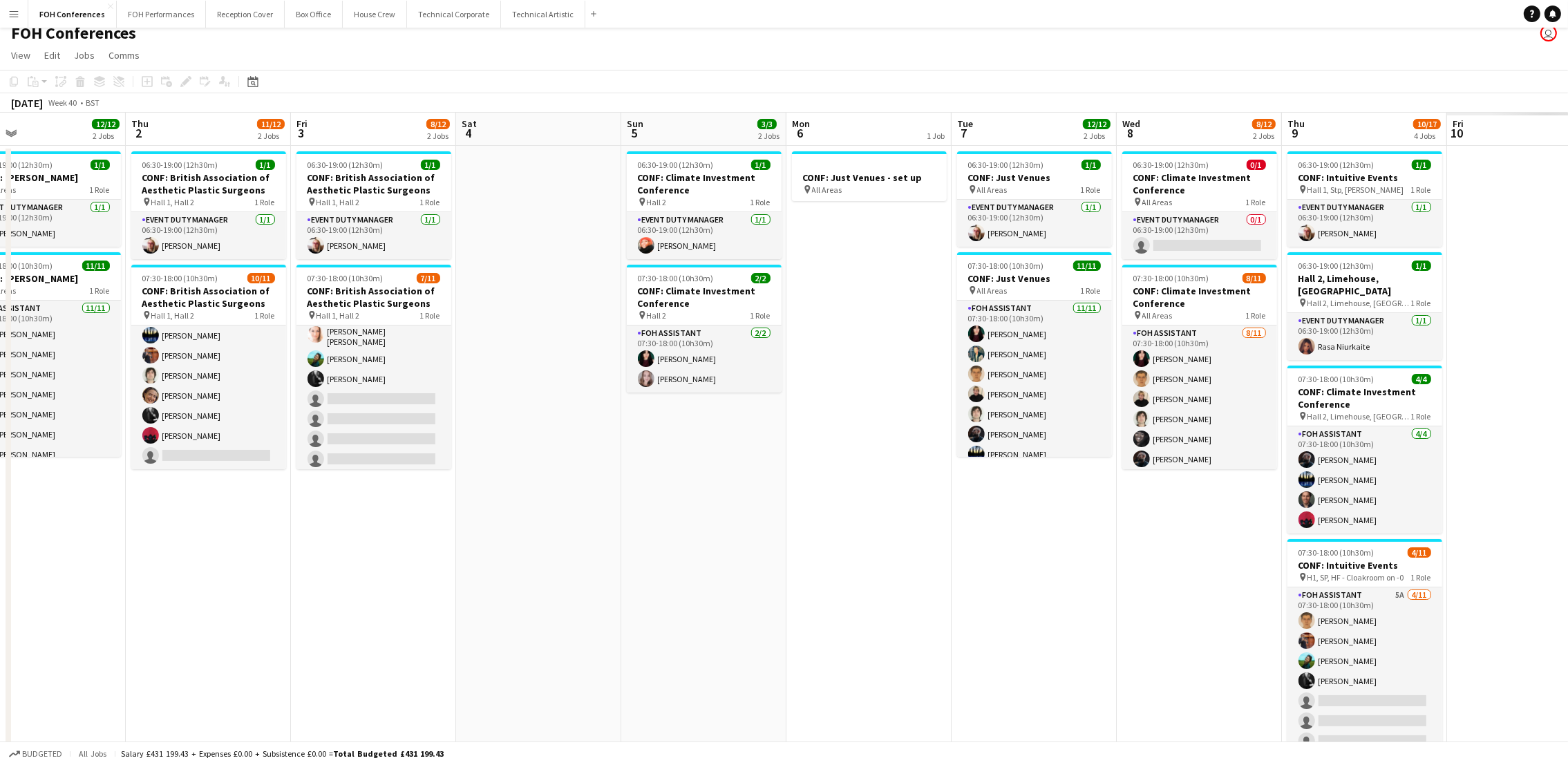
scroll to position [0, 553]
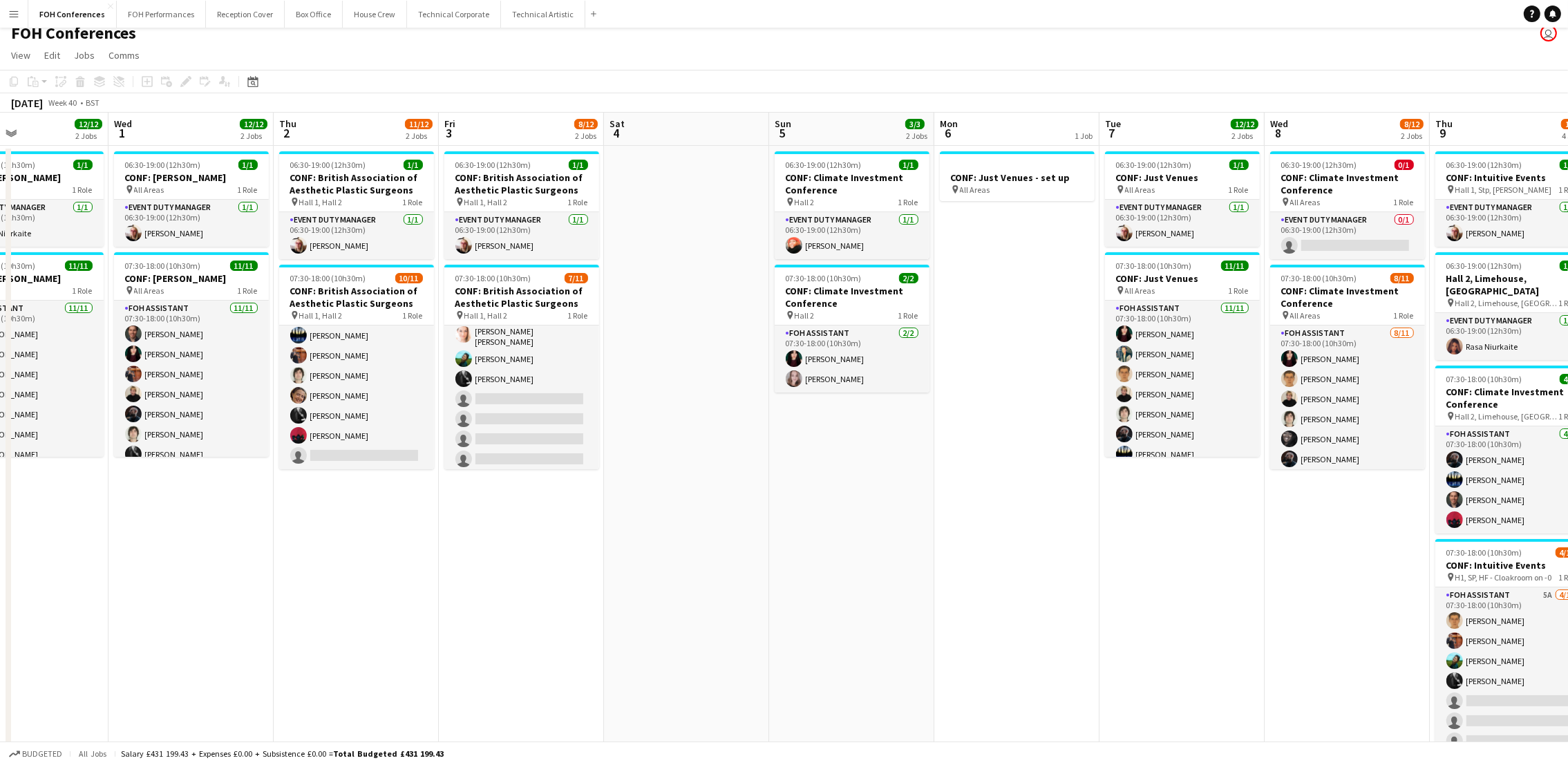
drag, startPoint x: 1364, startPoint y: 127, endPoint x: 670, endPoint y: 159, distance: 694.7
click at [670, 159] on app-calendar-viewport "Sat 27 Sun 28 Mon 29 1 Job Tue 30 12/12 2 Jobs Wed 1 12/12 2 Jobs Thu 2 11/12 2…" at bounding box center [784, 449] width 1568 height 674
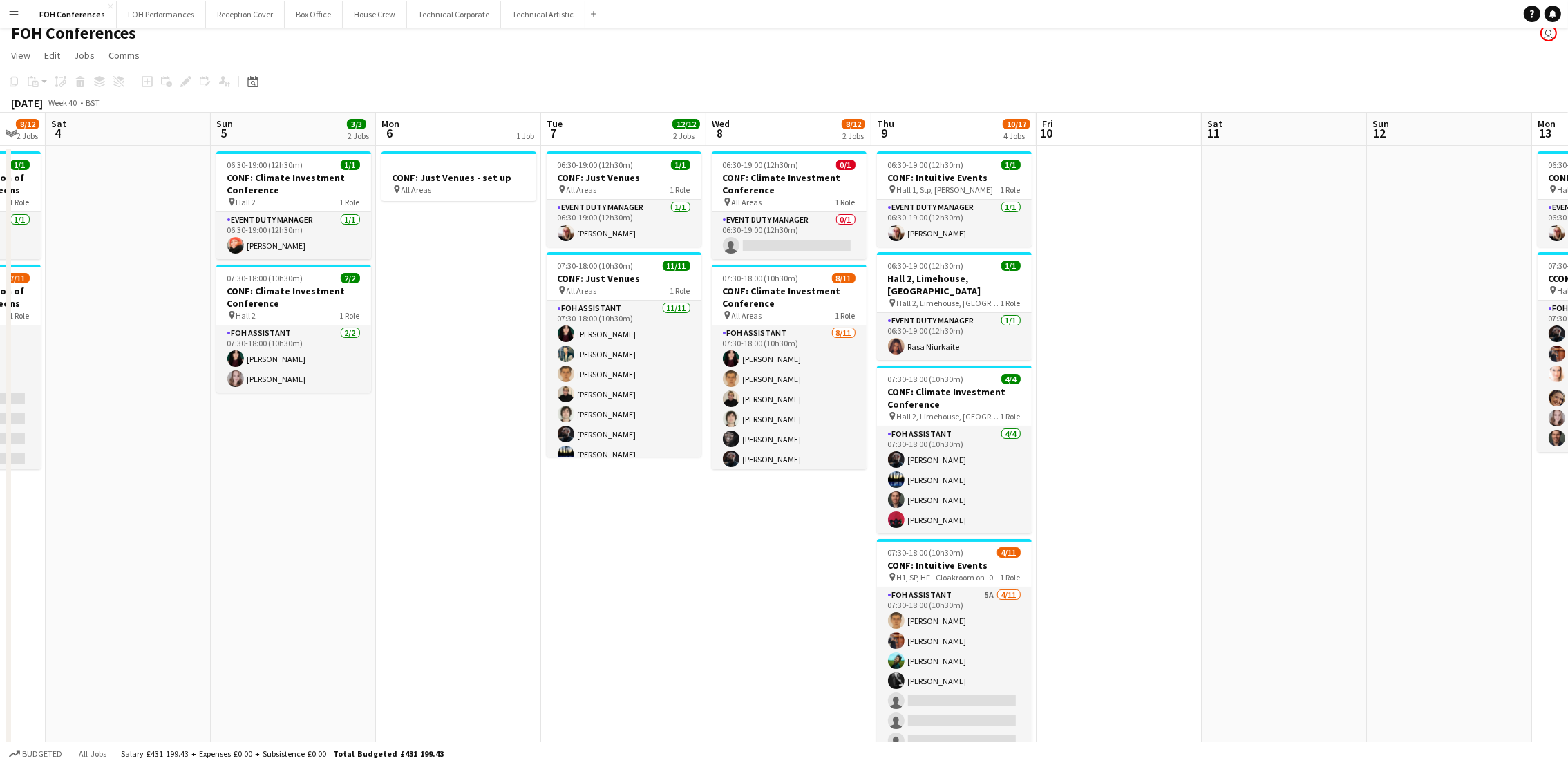
scroll to position [0, 628]
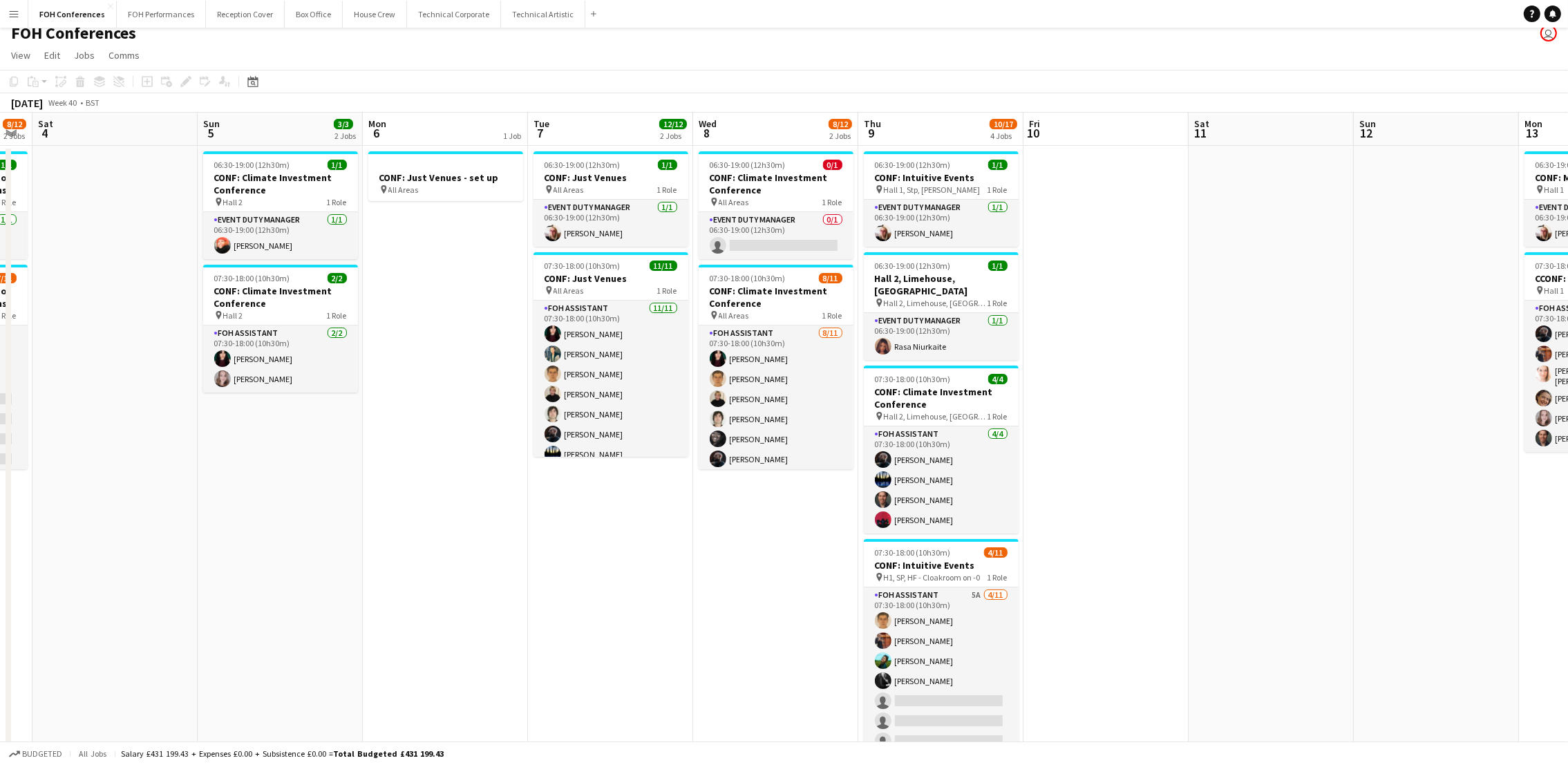
drag, startPoint x: 1064, startPoint y: 154, endPoint x: 789, endPoint y: 148, distance: 275.1
click at [789, 148] on app-calendar-viewport "Tue 30 12/12 2 Jobs Wed 1 12/12 2 Jobs Thu 2 11/12 2 Jobs Fri 3 8/12 2 Jobs Sat…" at bounding box center [784, 605] width 1568 height 985
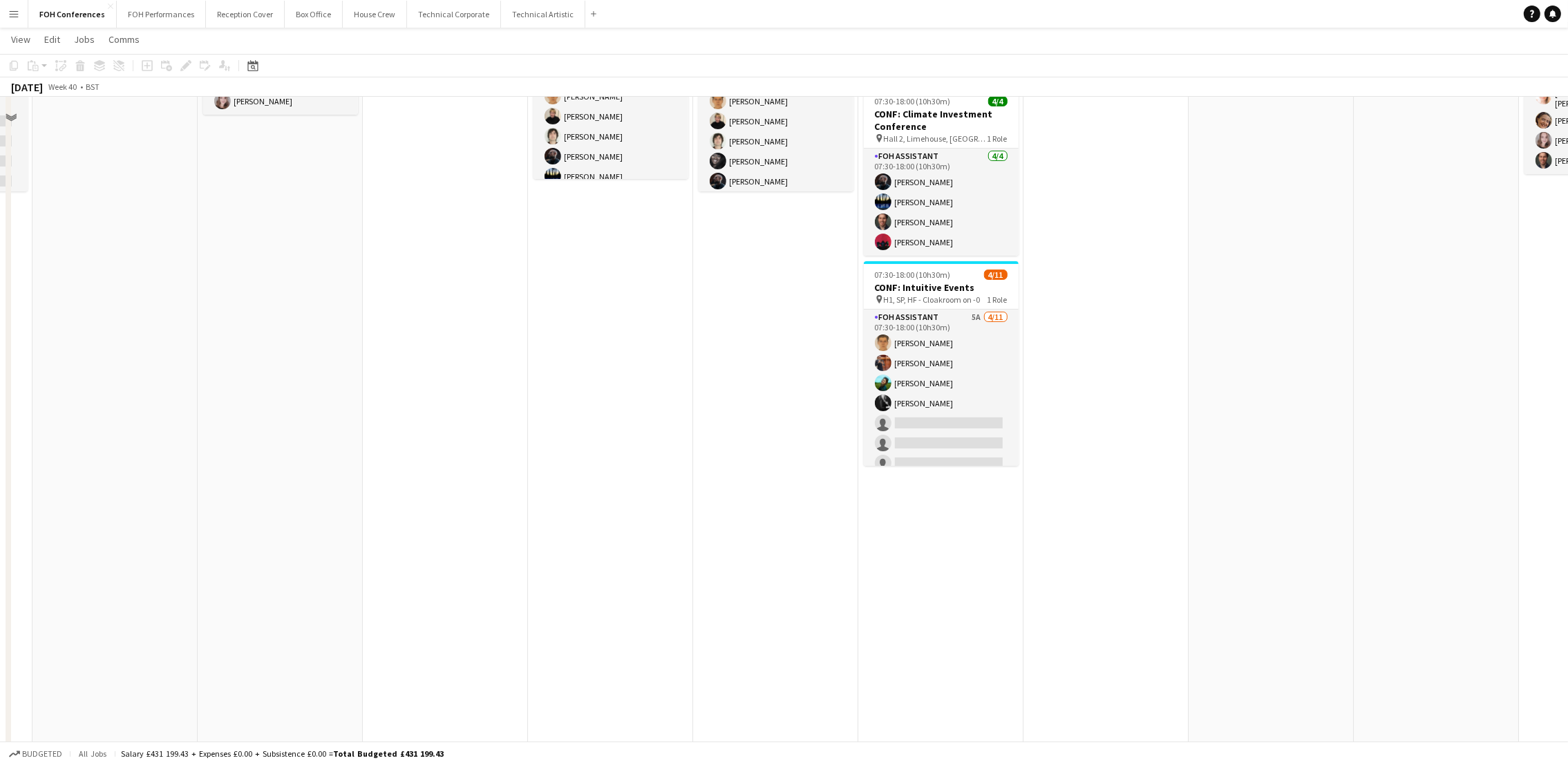
scroll to position [157, 0]
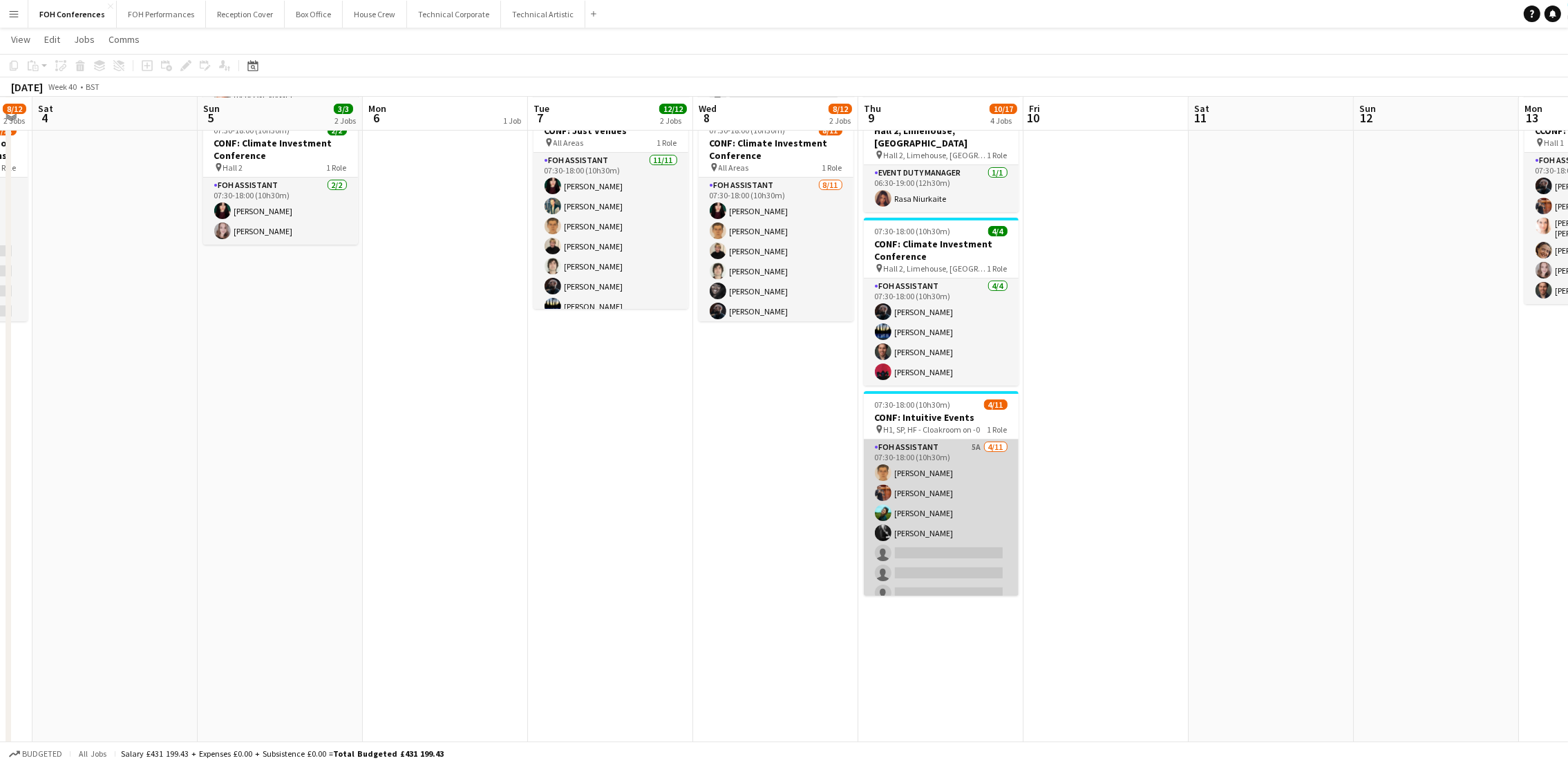
click at [940, 538] on app-card-role "FOH Assistant 5A 4/11 07:30-18:00 (10h30m) William Warren Leroy Bonsu Katrina S…" at bounding box center [941, 562] width 155 height 247
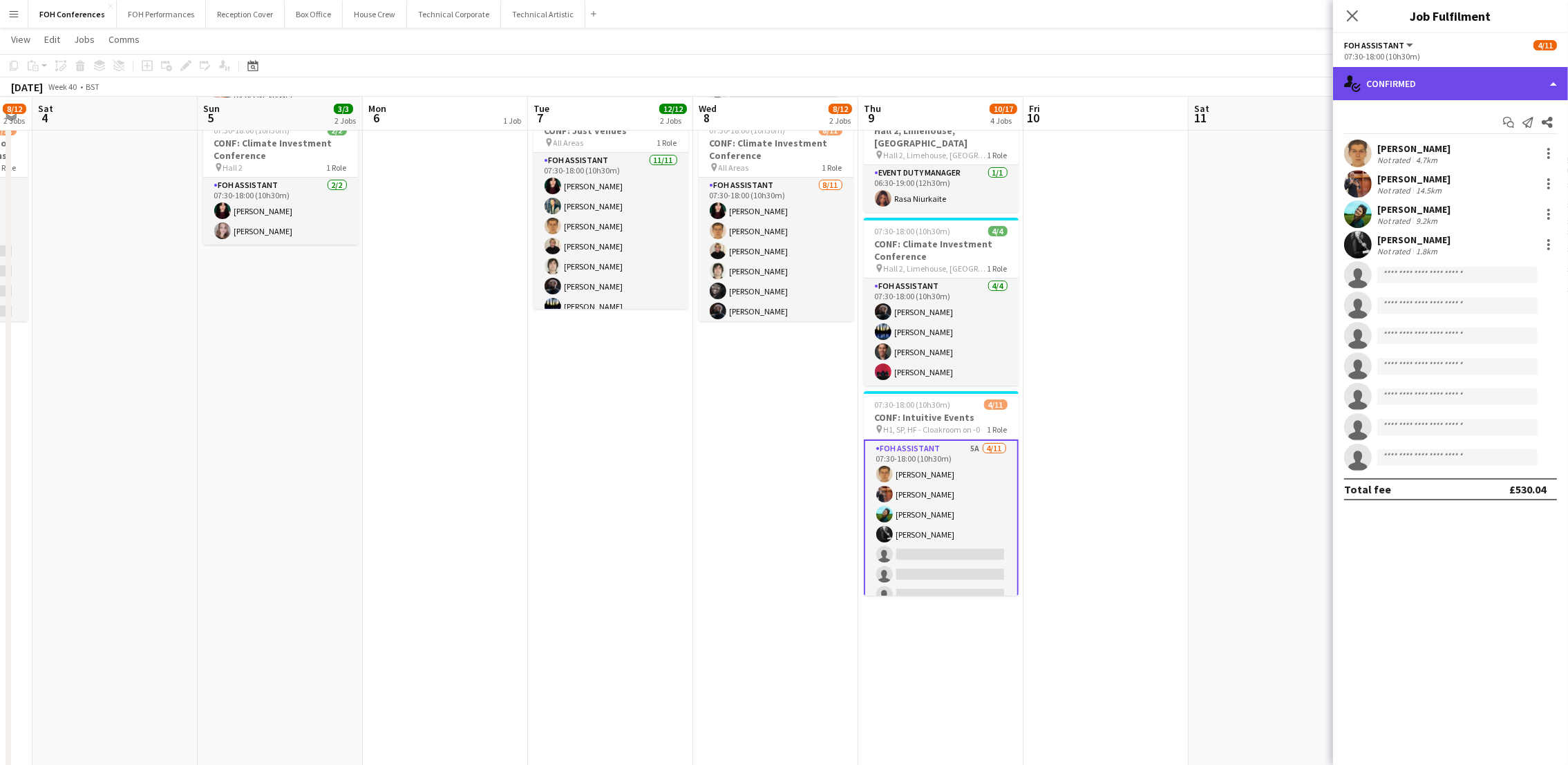
click at [1436, 83] on div "single-neutral-actions-check-2 Confirmed" at bounding box center [1450, 84] width 235 height 33
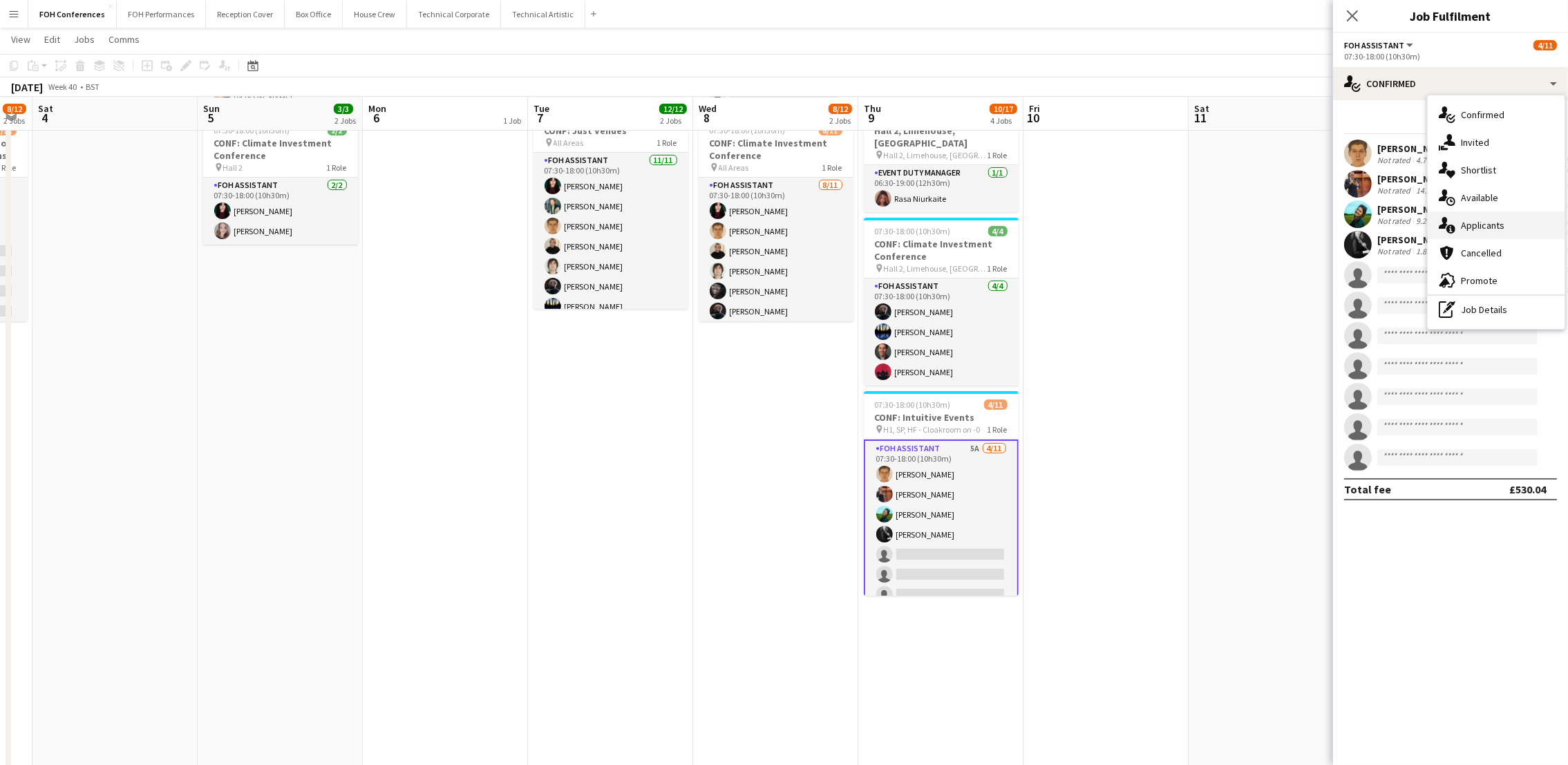
click at [1478, 231] on div "single-neutral-actions-information Applicants" at bounding box center [1495, 225] width 137 height 28
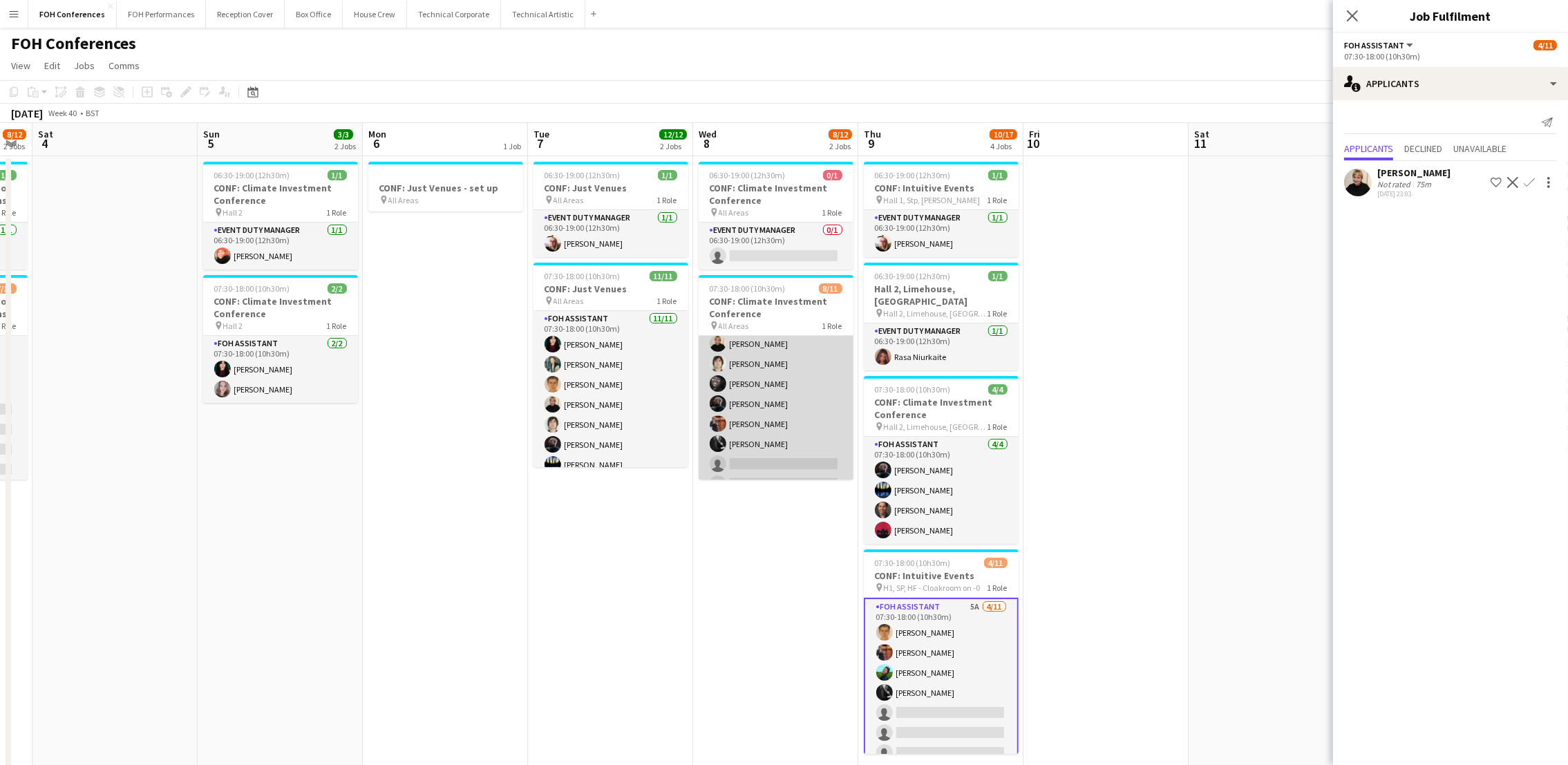
scroll to position [104, 0]
click at [746, 429] on app-card-role "FOH Assistant 8/11 07:30-18:00 (10h30m) Pamela Sledzik William Warren Jojo Ruta…" at bounding box center [775, 355] width 155 height 247
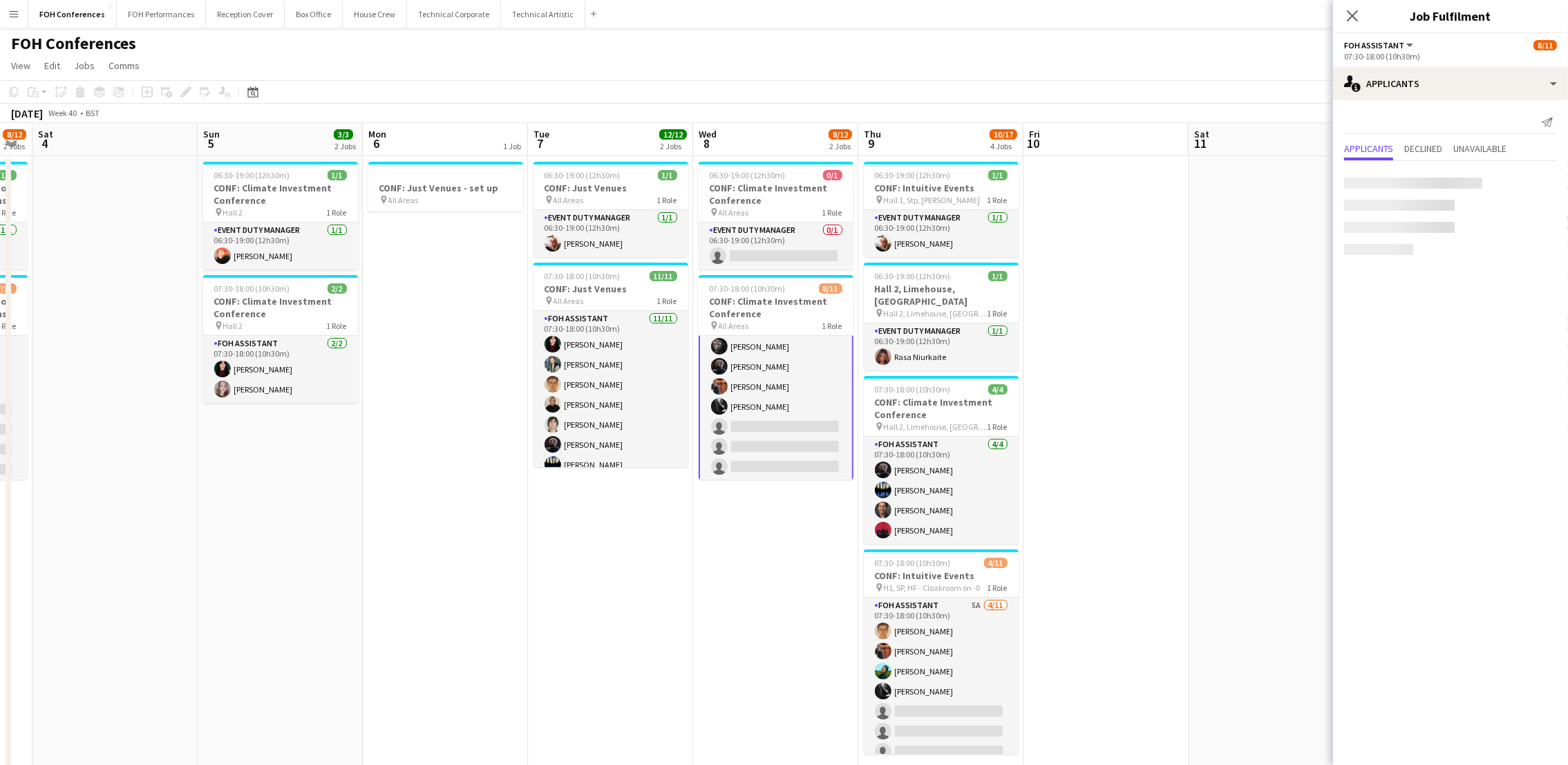
scroll to position [105, 0]
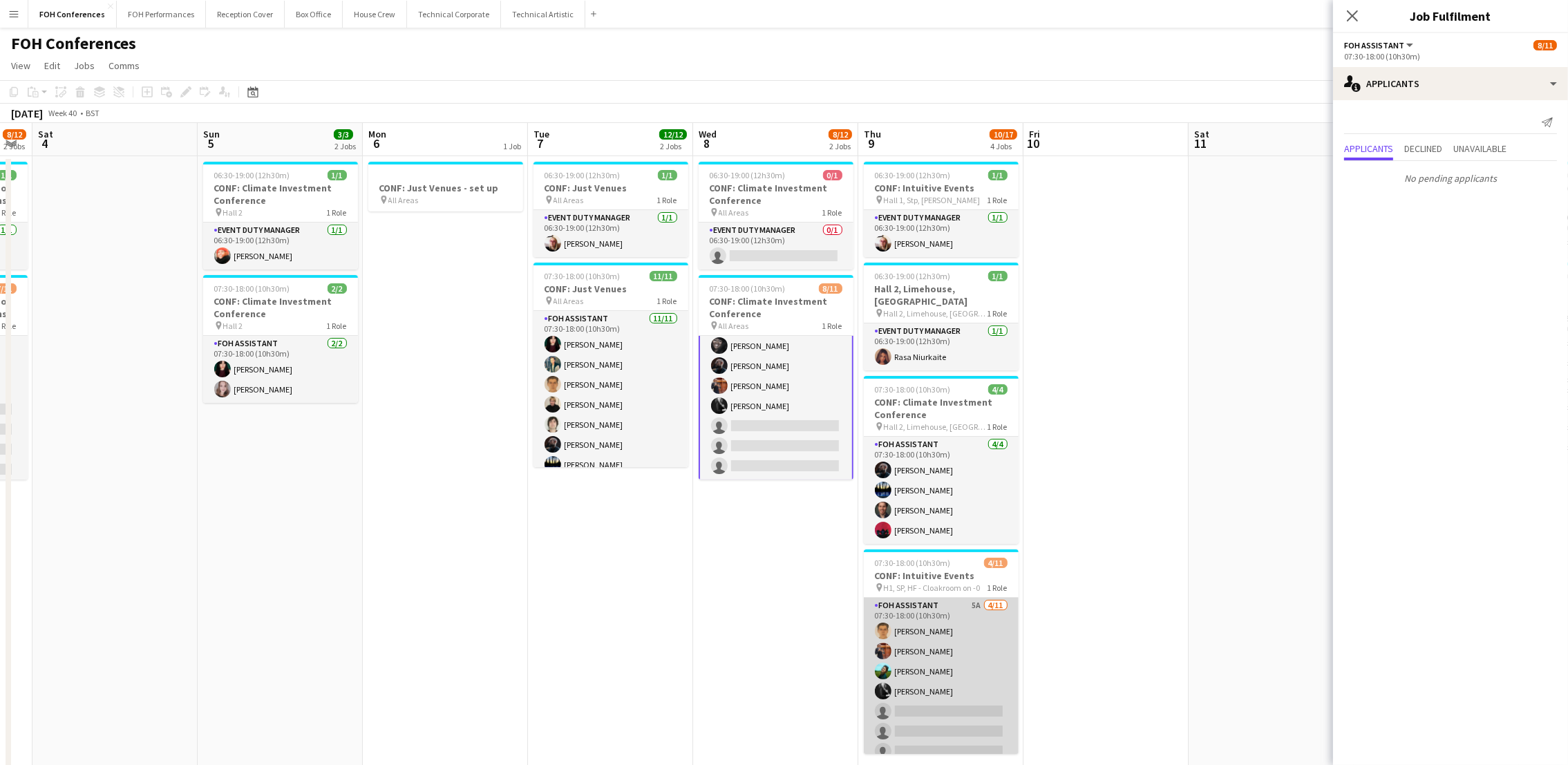
click at [955, 691] on app-card-role "FOH Assistant 5A 4/11 07:30-18:00 (10h30m) William Warren Leroy Bonsu Katrina S…" at bounding box center [941, 721] width 155 height 247
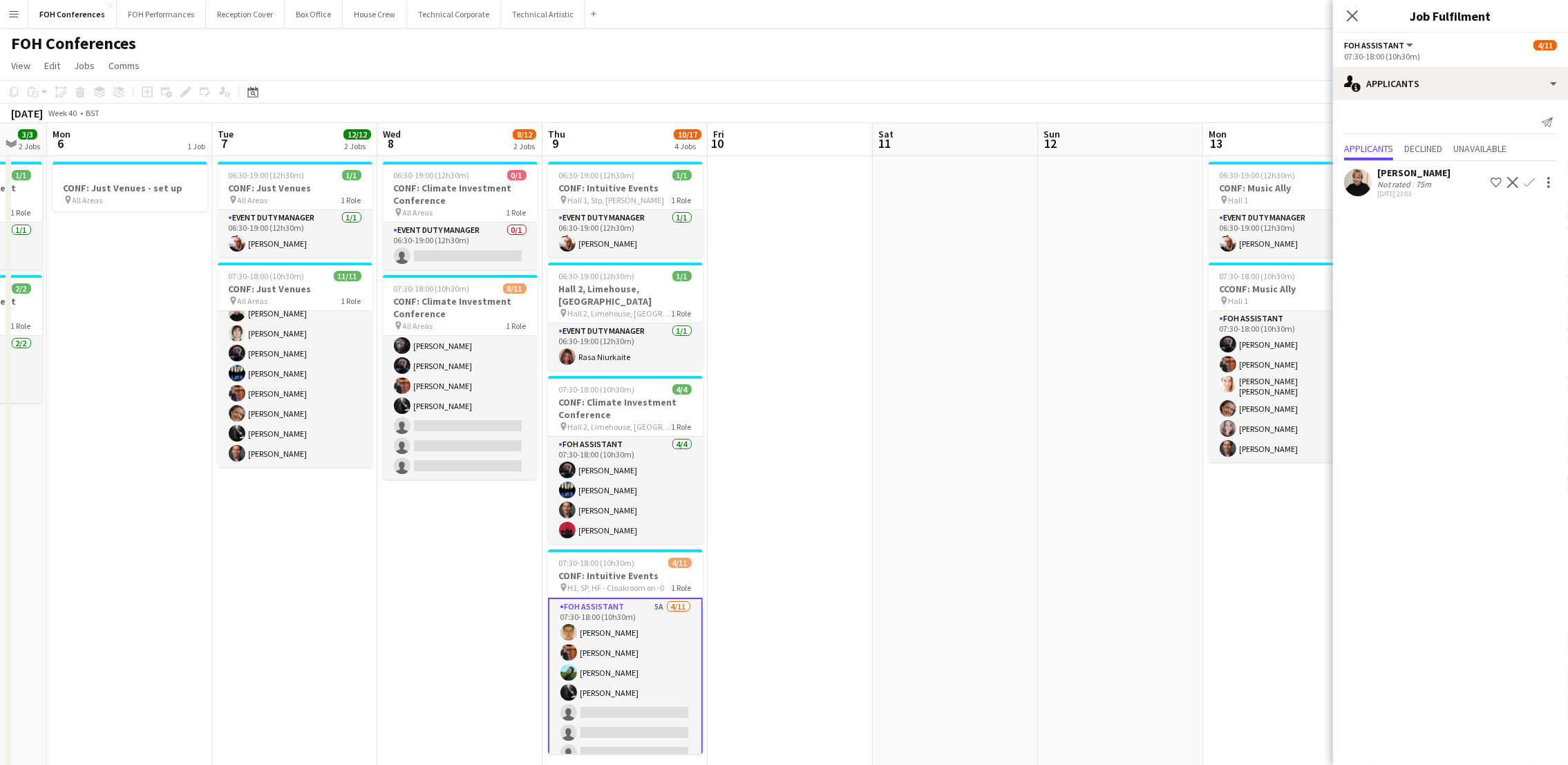
scroll to position [0, 461]
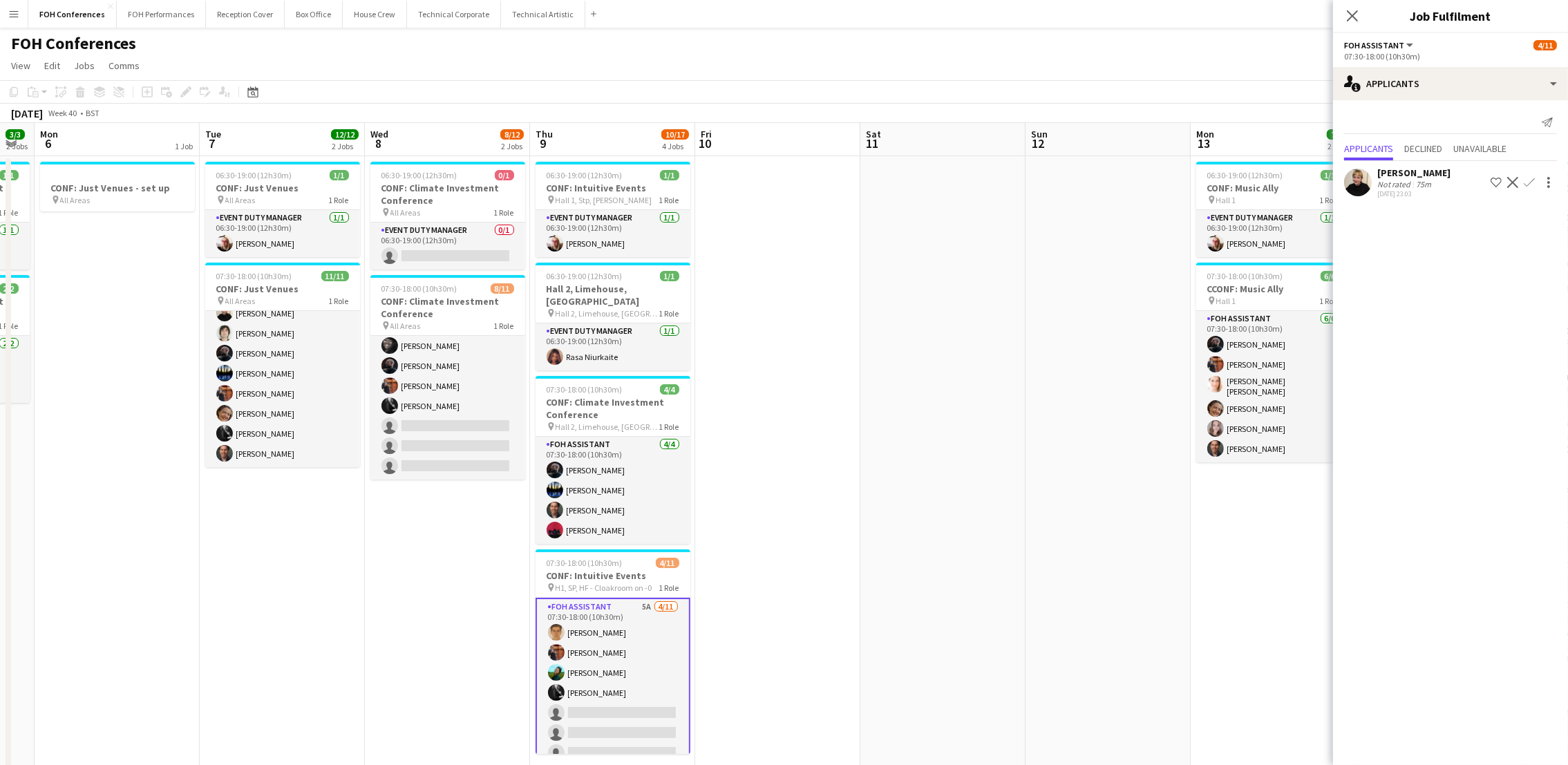
drag, startPoint x: 760, startPoint y: 141, endPoint x: 432, endPoint y: 150, distance: 328.1
click at [432, 150] on app-calendar-viewport "Fri 3 8/12 2 Jobs Sat 4 Sun 5 3/3 2 Jobs Mon 6 1 Job Tue 7 12/12 2 Jobs Wed 8 8…" at bounding box center [784, 615] width 1568 height 985
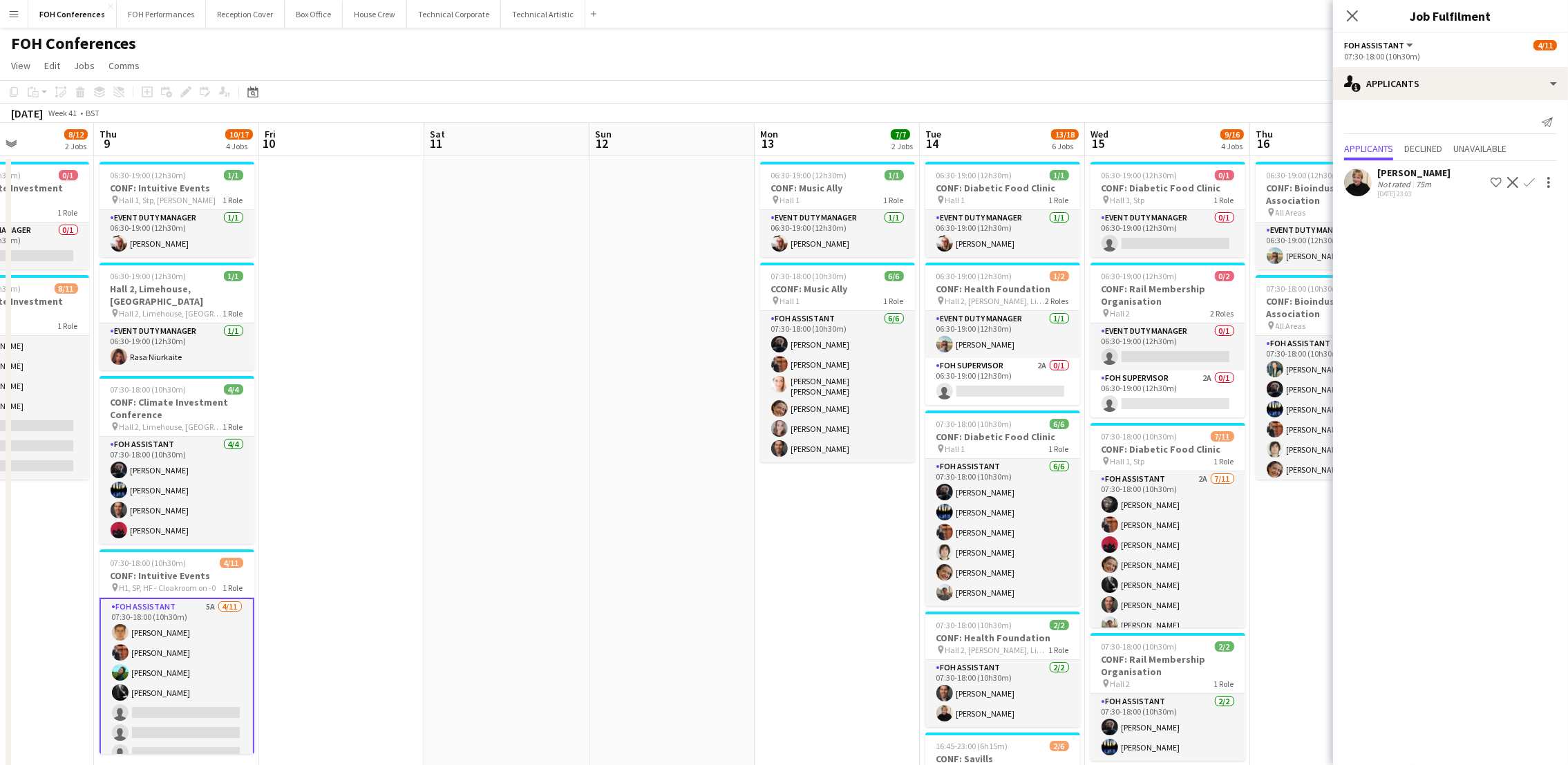
scroll to position [0, 570]
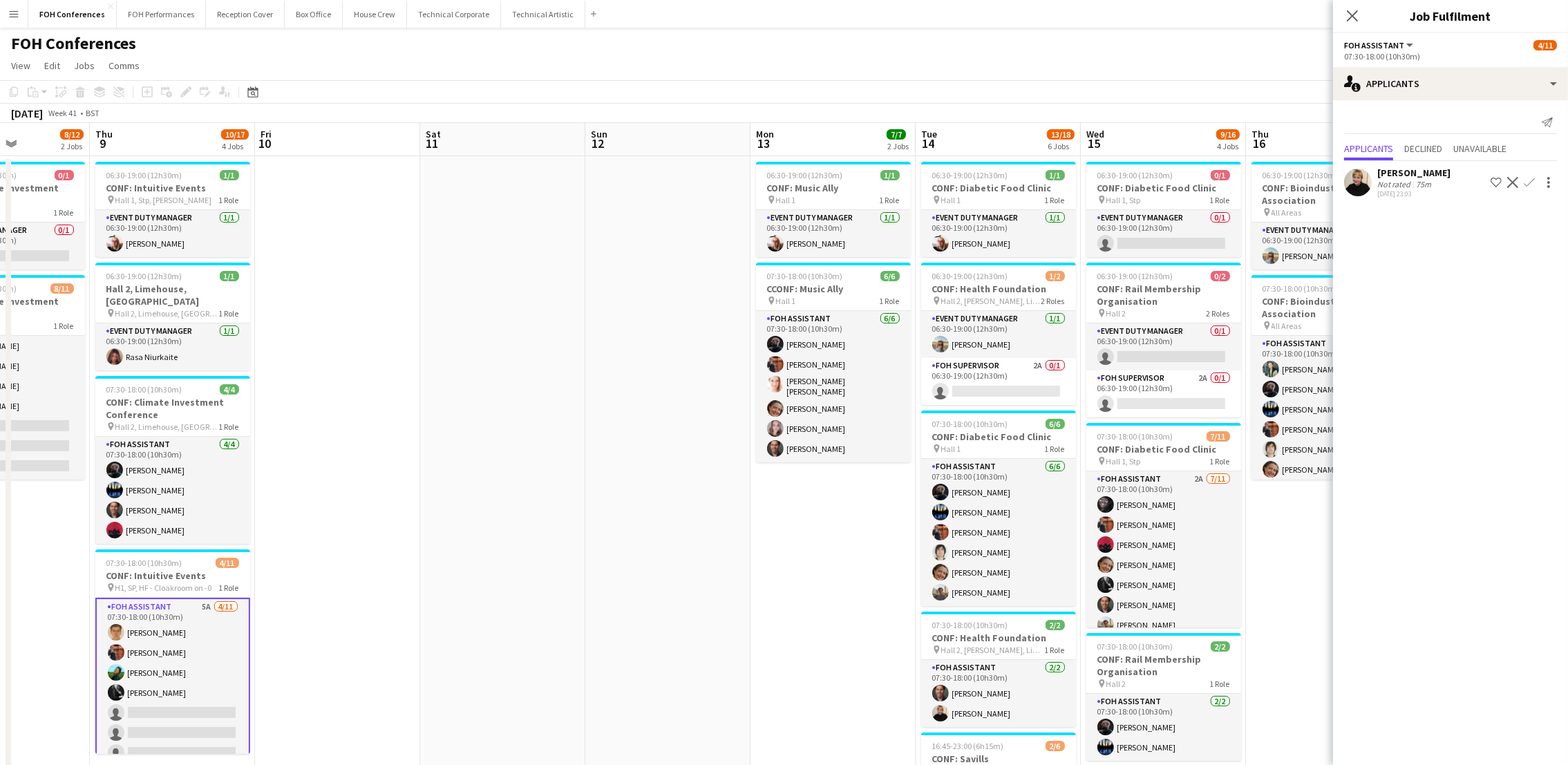
drag, startPoint x: 1129, startPoint y: 150, endPoint x: 687, endPoint y: 163, distance: 442.2
click at [687, 163] on app-calendar-viewport "Sun 5 3/3 2 Jobs Mon 6 1 Job Tue 7 12/12 2 Jobs Wed 8 8/12 2 Jobs Thu 9 10/17 4…" at bounding box center [784, 615] width 1568 height 985
click at [1005, 385] on app-card-role "FOH Supervisor 2A 0/1 06:30-19:00 (12h30m) single-neutral-actions" at bounding box center [998, 381] width 155 height 47
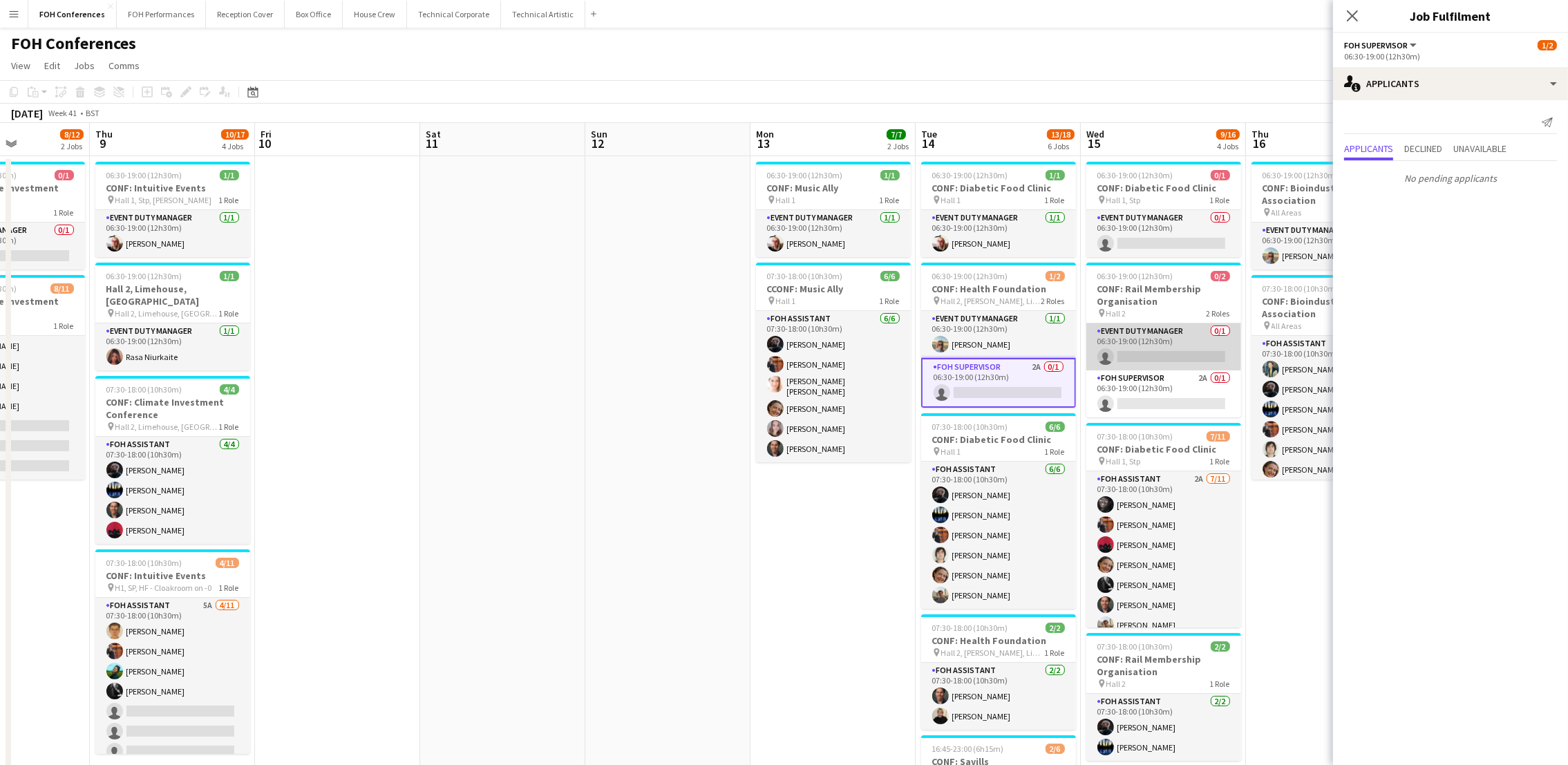
click at [1126, 351] on app-card-role "Event Duty Manager 0/1 06:30-19:00 (12h30m) single-neutral-actions" at bounding box center [1163, 347] width 155 height 47
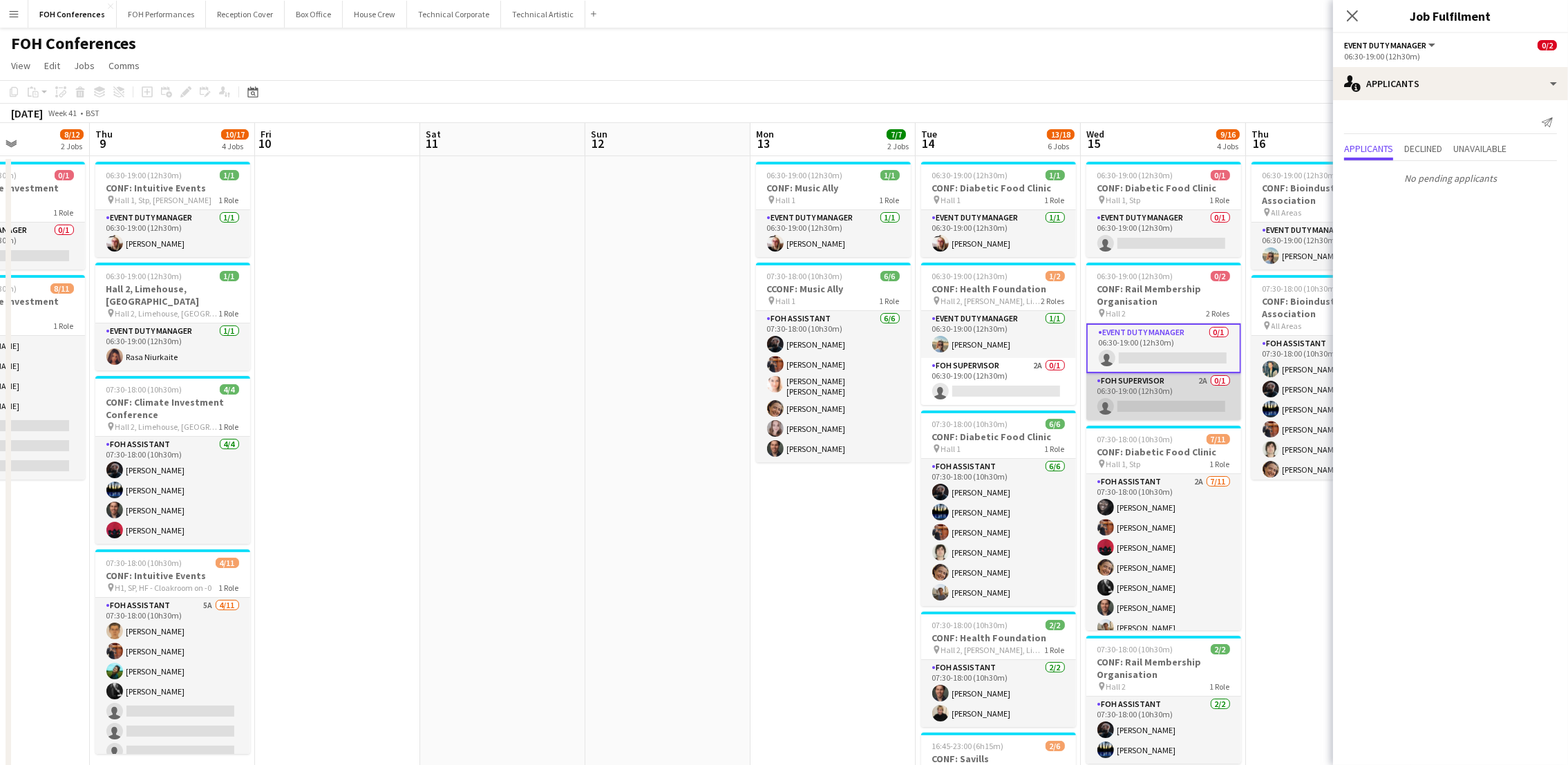
click at [1147, 408] on app-card-role "FOH Supervisor 2A 0/1 06:30-19:00 (12h30m) single-neutral-actions" at bounding box center [1163, 397] width 155 height 47
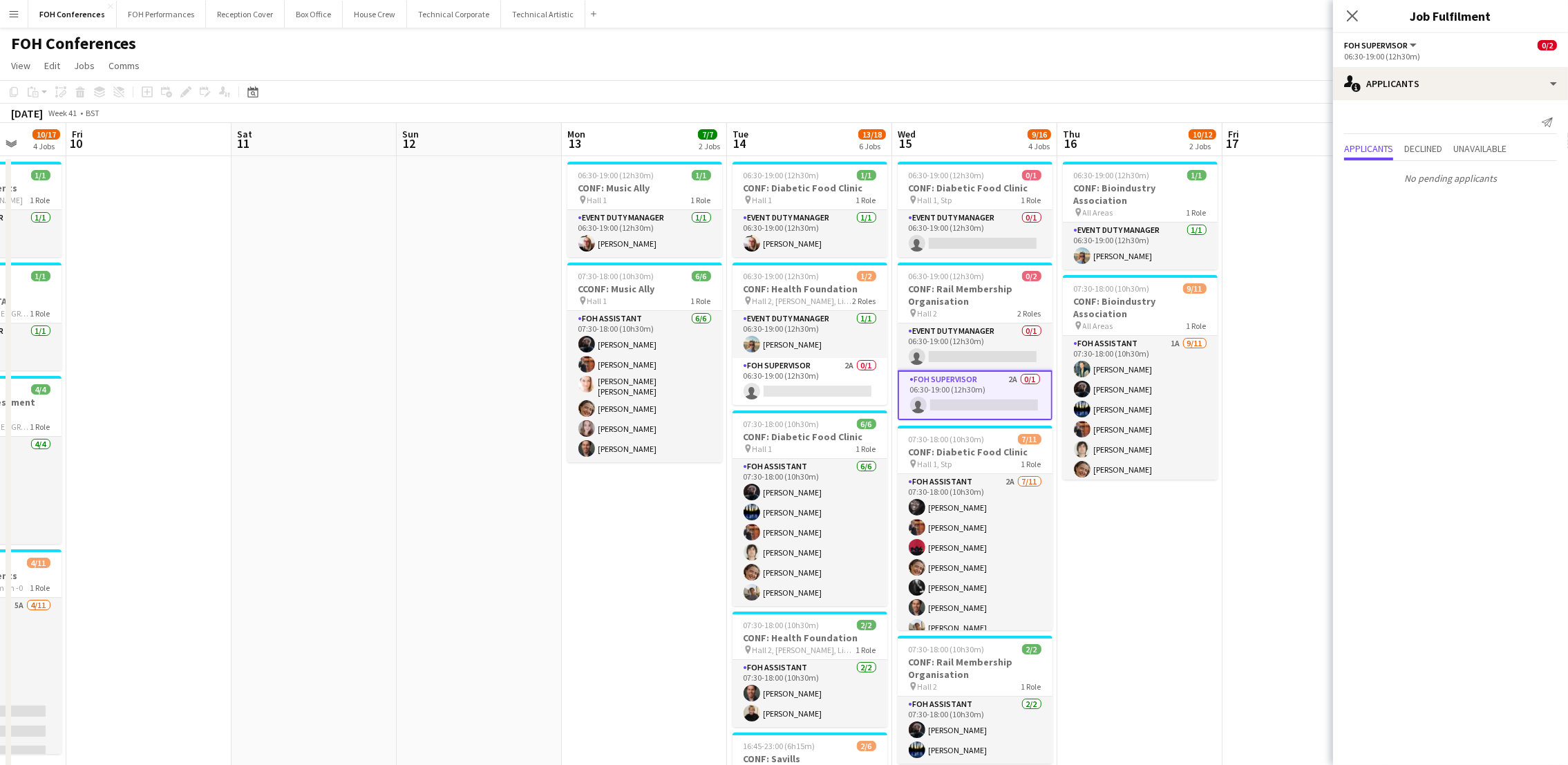
scroll to position [0, 569]
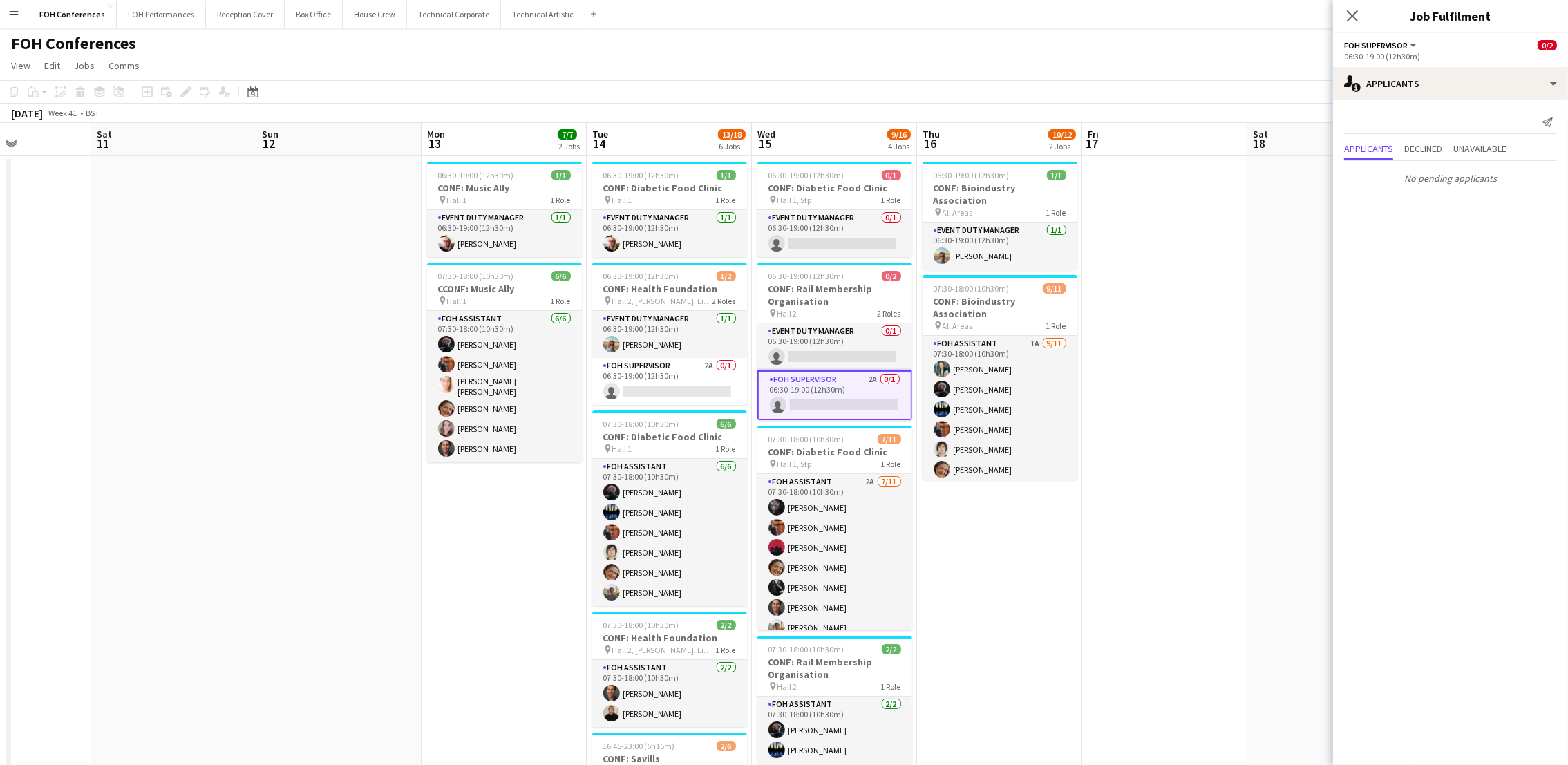
drag, startPoint x: 1182, startPoint y: 137, endPoint x: 853, endPoint y: 145, distance: 329.1
click at [853, 145] on app-calendar-viewport "Tue 7 12/12 2 Jobs Wed 8 8/12 2 Jobs Thu 9 10/17 4 Jobs Fri 10 Sat 11 Sun 12 Mo…" at bounding box center [784, 615] width 1568 height 985
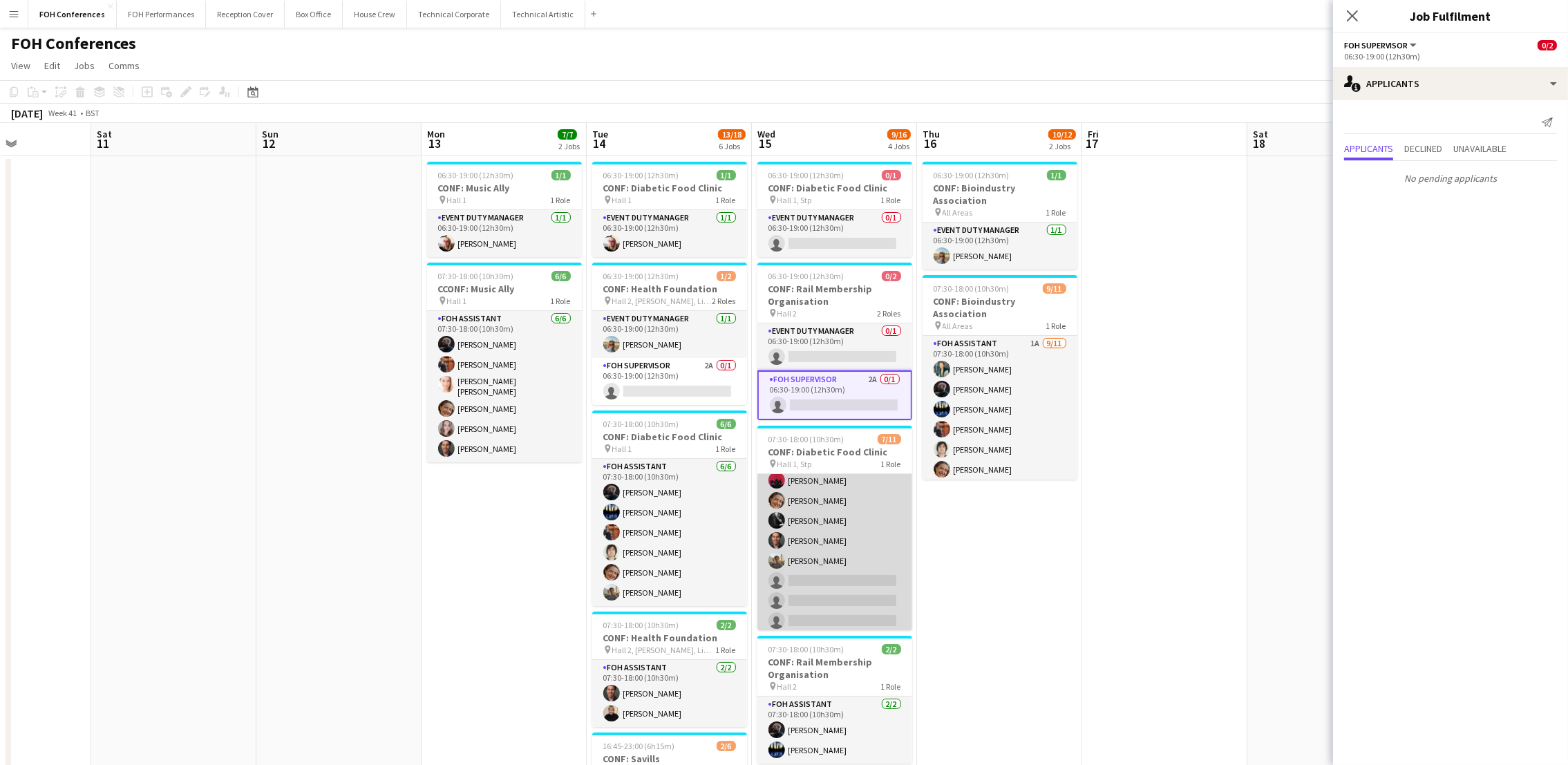
scroll to position [92, 0]
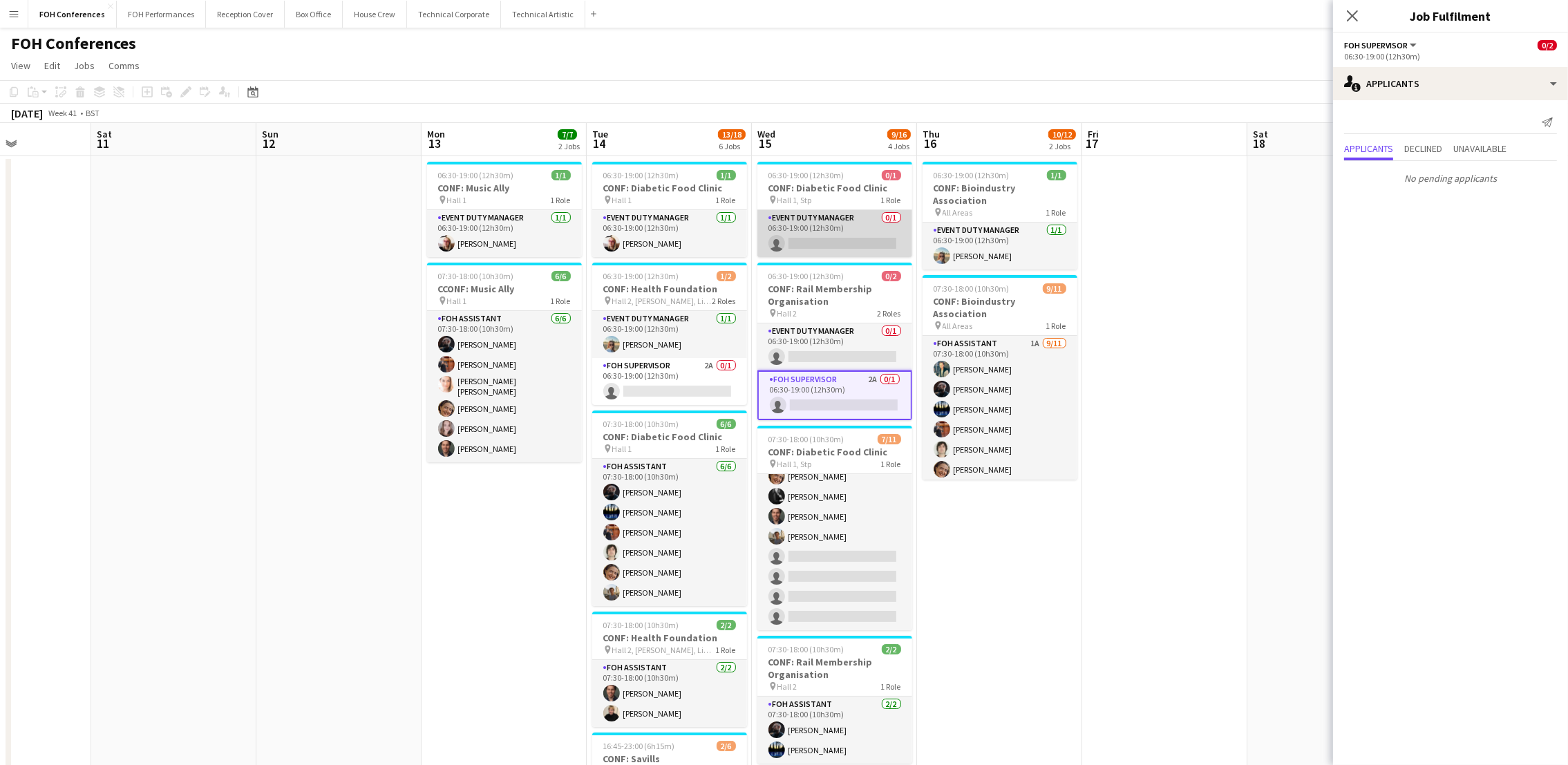
click at [828, 241] on app-card-role "Event Duty Manager 0/1 06:30-19:00 (12h30m) single-neutral-actions" at bounding box center [834, 233] width 155 height 47
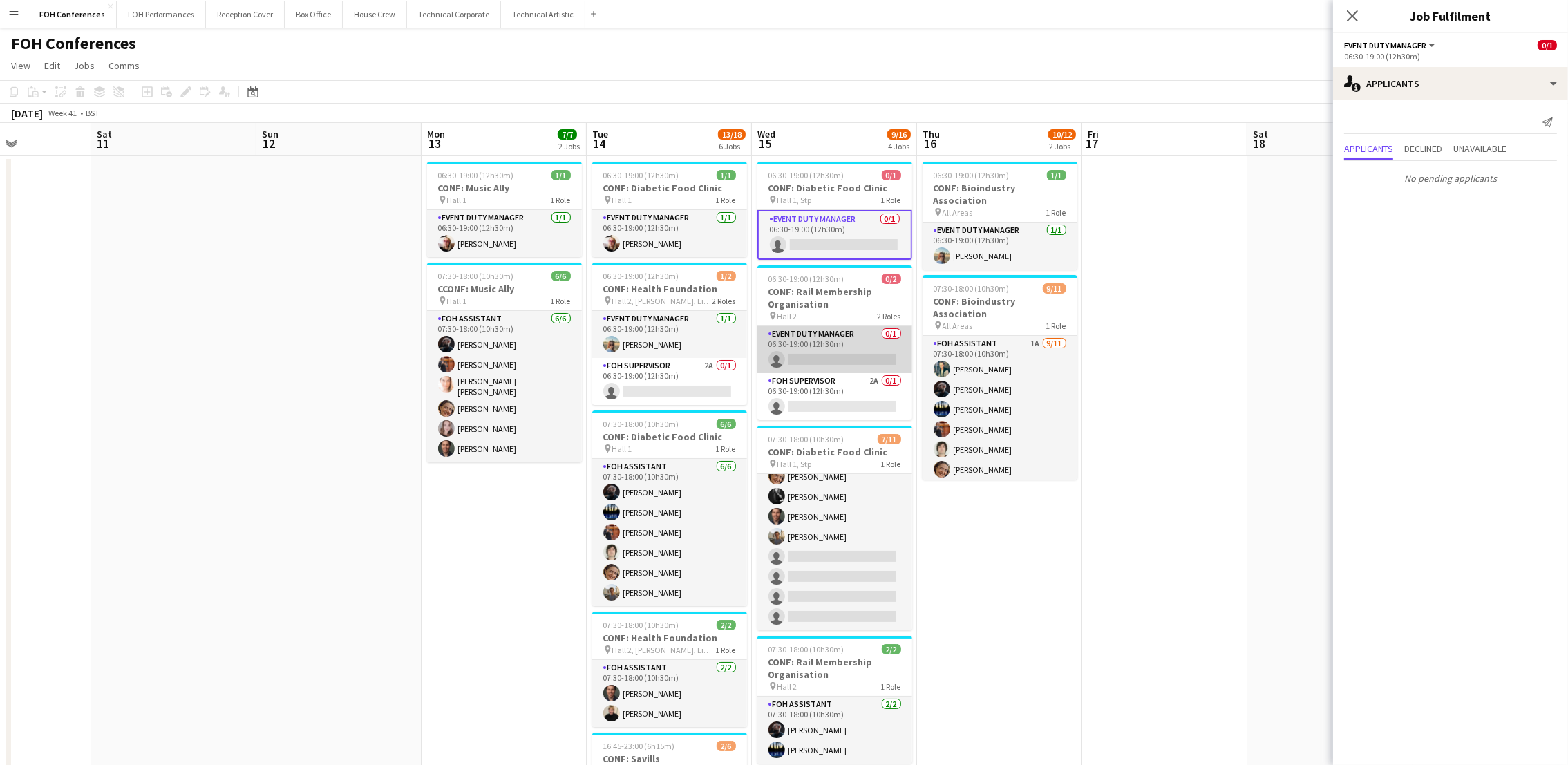
click at [842, 355] on app-card-role "Event Duty Manager 0/1 06:30-19:00 (12h30m) single-neutral-actions" at bounding box center [834, 350] width 155 height 47
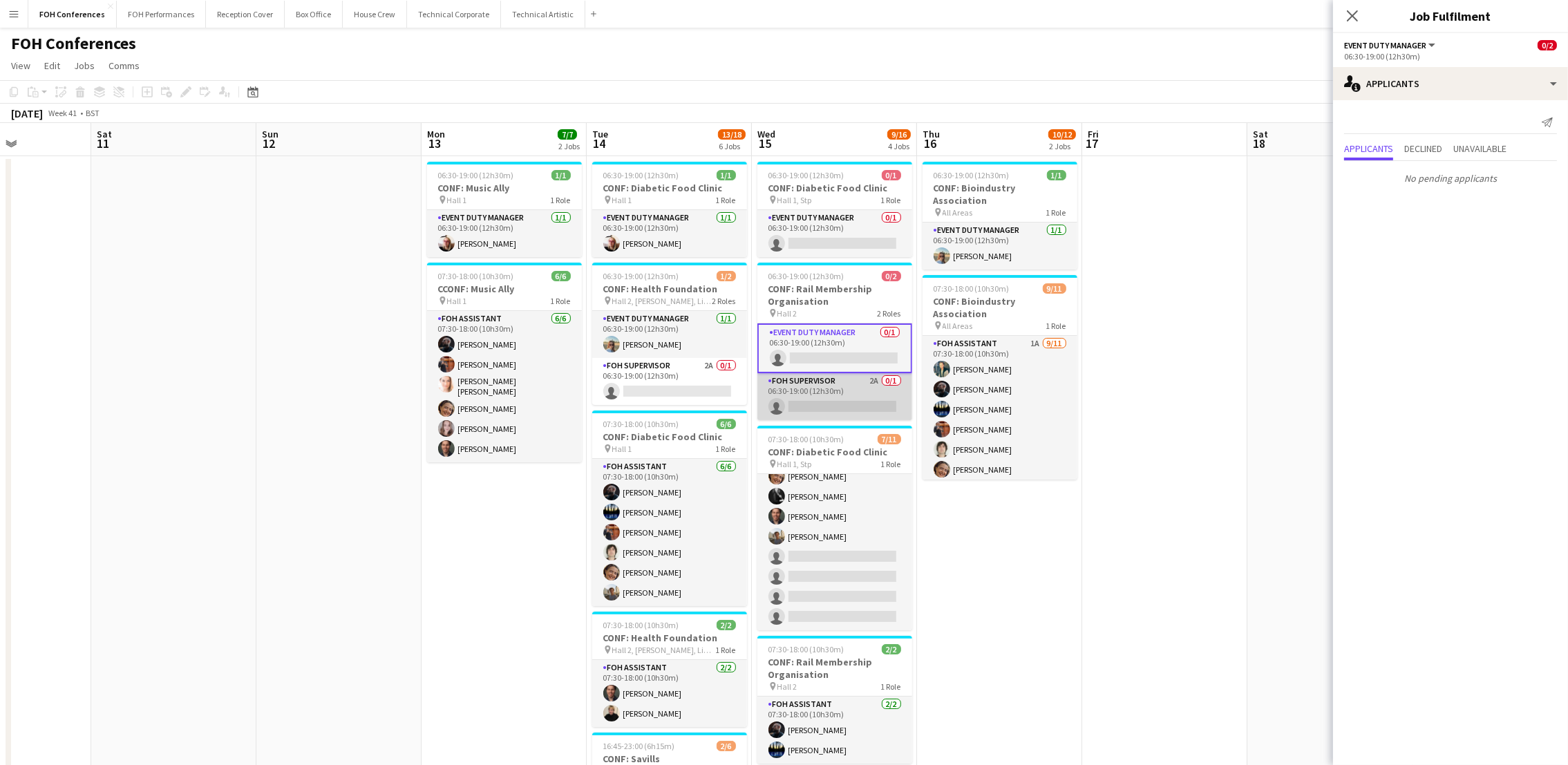
click at [838, 397] on app-card-role "FOH Supervisor 2A 0/1 06:30-19:00 (12h30m) single-neutral-actions" at bounding box center [834, 397] width 155 height 47
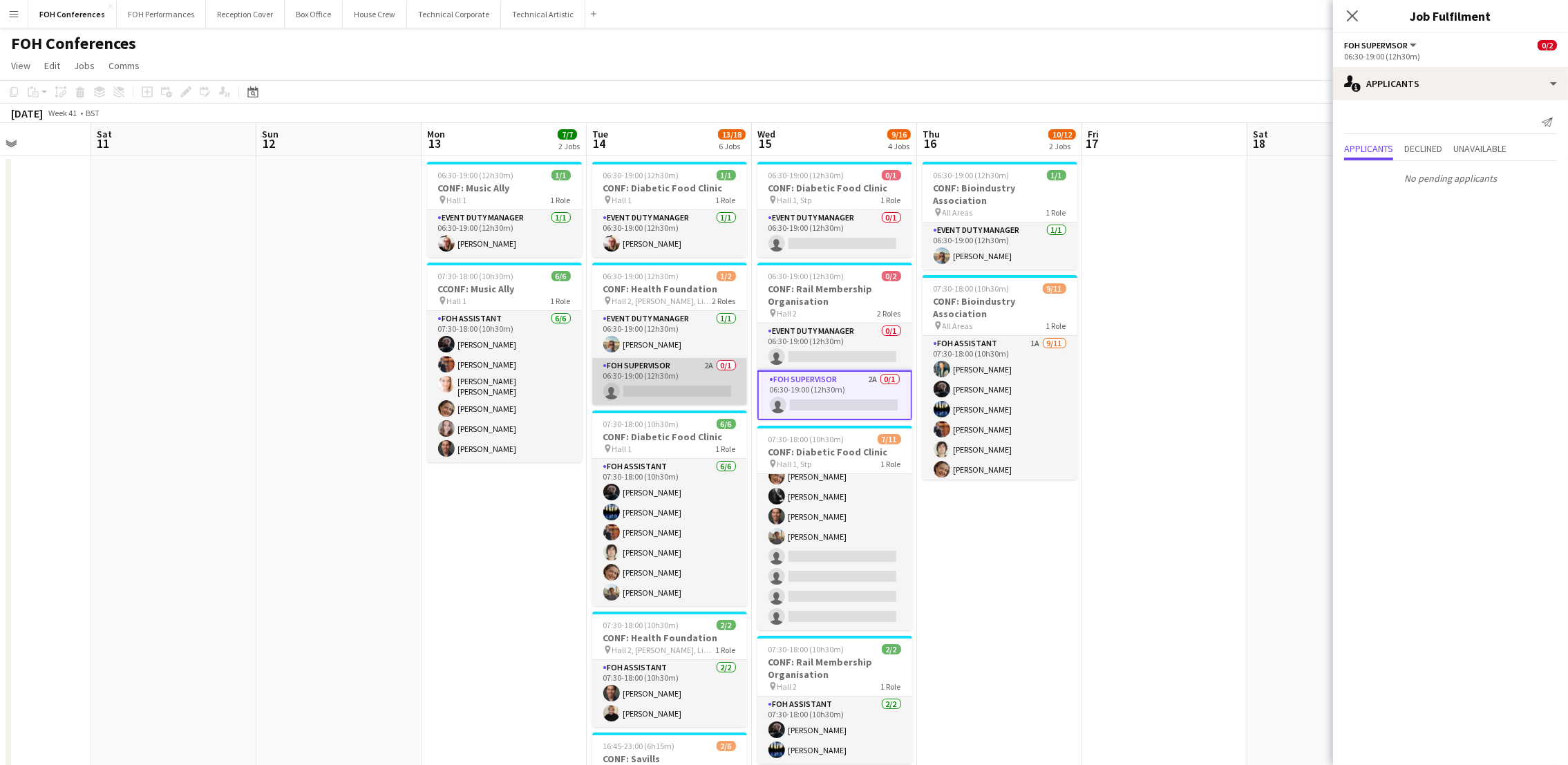
click at [641, 390] on app-card-role "FOH Supervisor 2A 0/1 06:30-19:00 (12h30m) single-neutral-actions" at bounding box center [669, 381] width 155 height 47
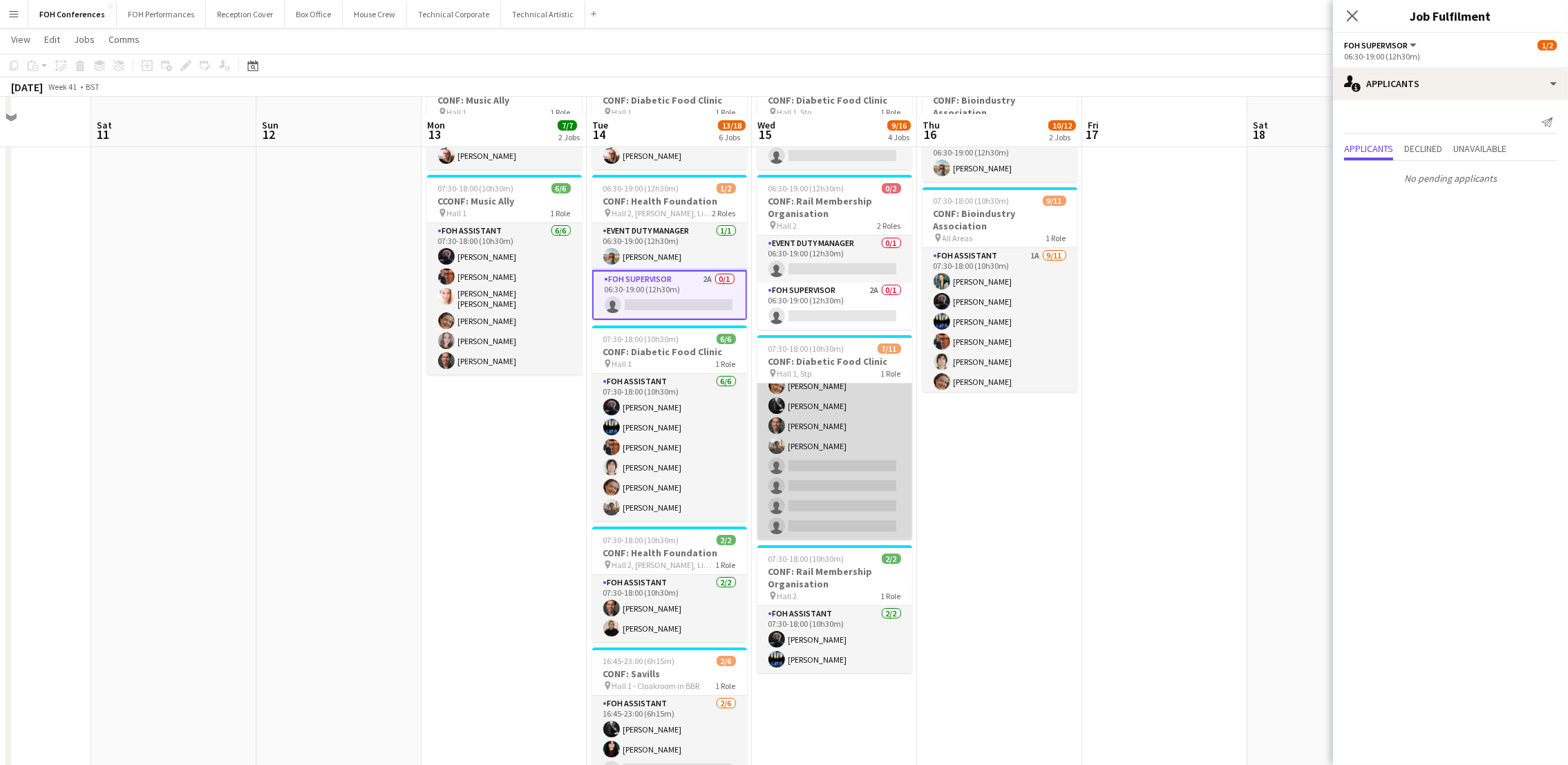
scroll to position [103, 0]
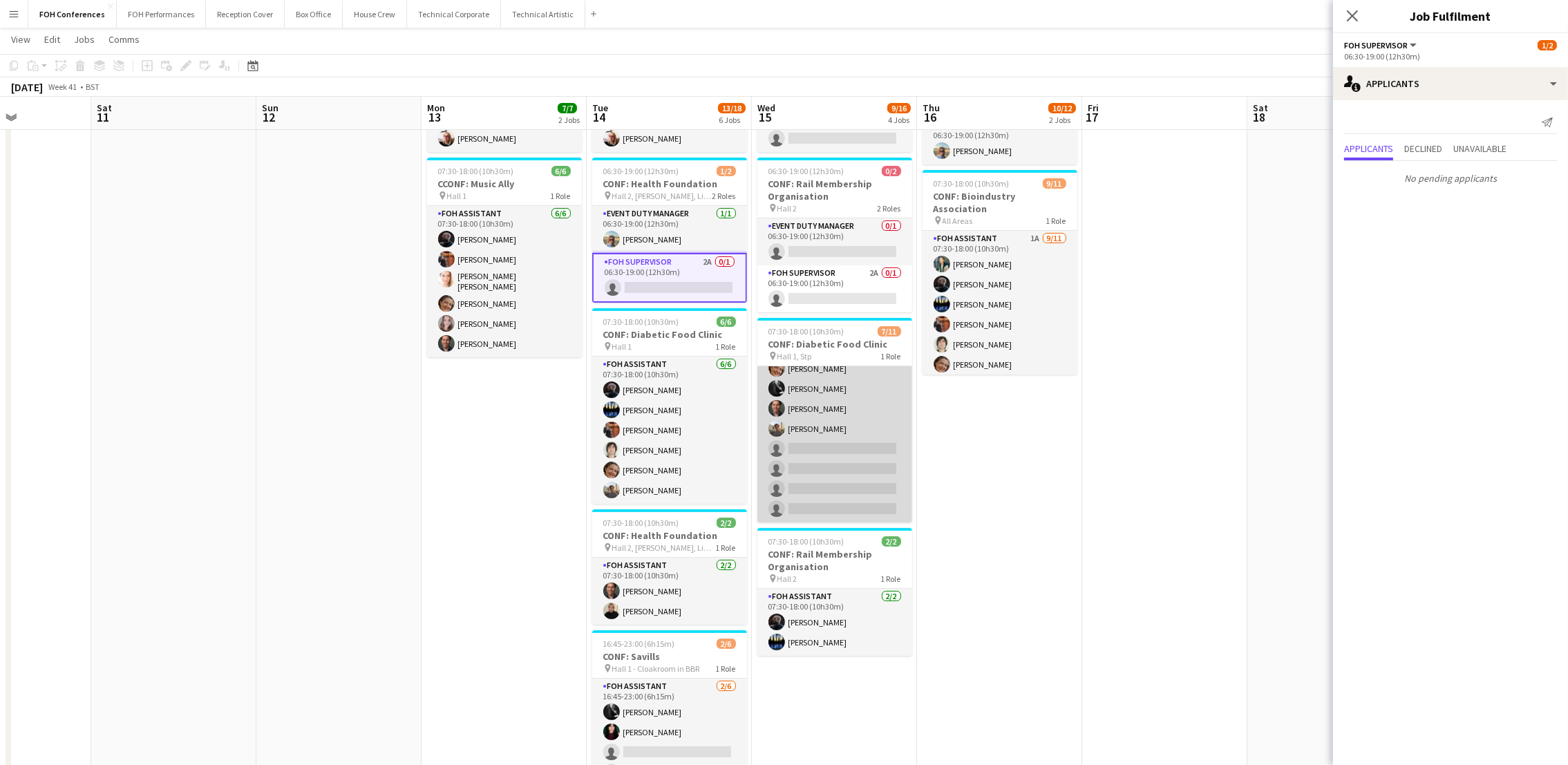
click at [809, 450] on app-card-role "FOH Assistant 2A 7/11 07:30-18:00 (10h30m) Deborah Carew Leroy Bonsu Graeme Wil…" at bounding box center [834, 398] width 155 height 247
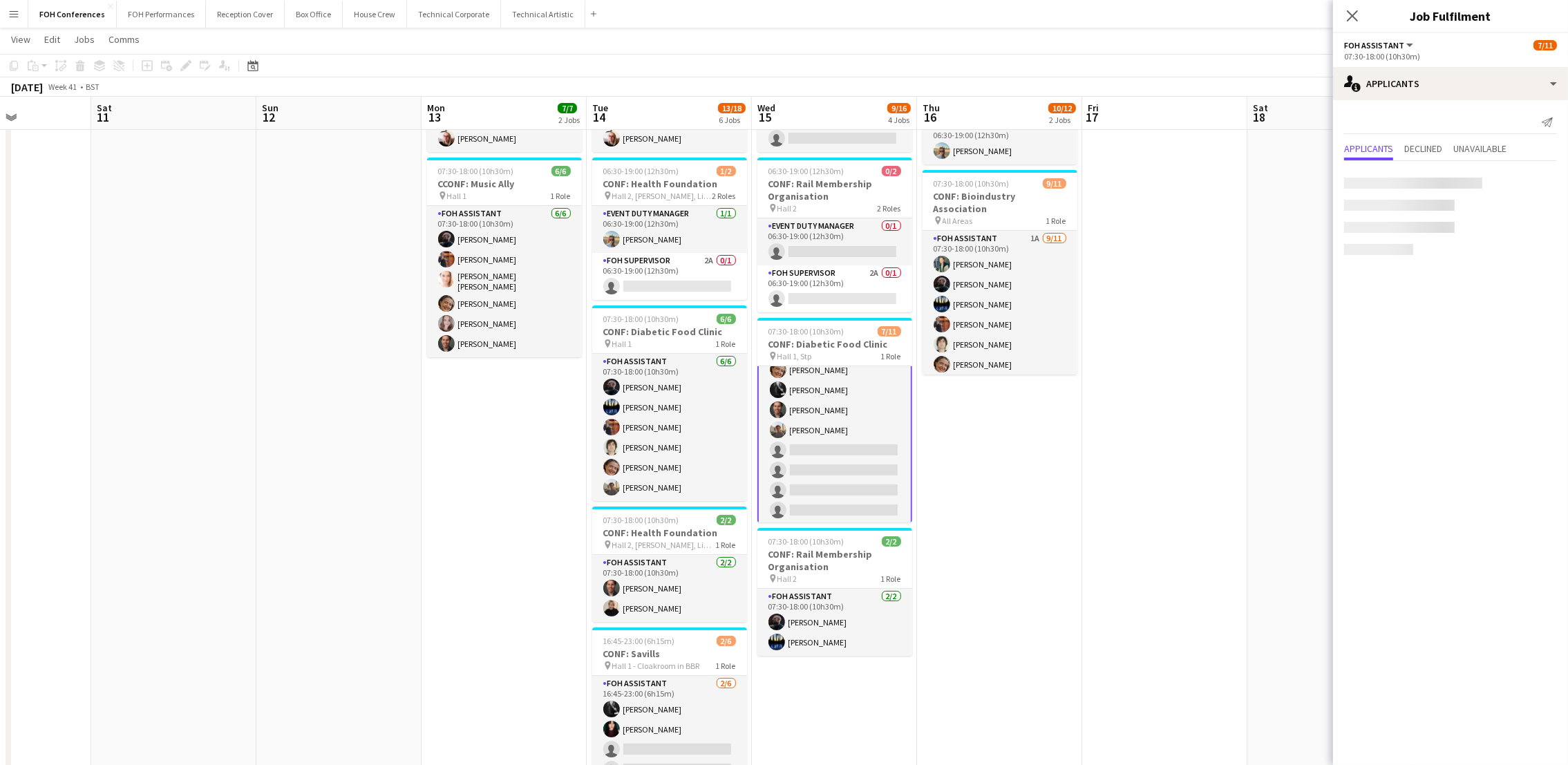
scroll to position [92, 0]
click at [832, 247] on app-card-role "Event Duty Manager 0/1 06:30-19:00 (12h30m) single-neutral-actions" at bounding box center [834, 242] width 155 height 47
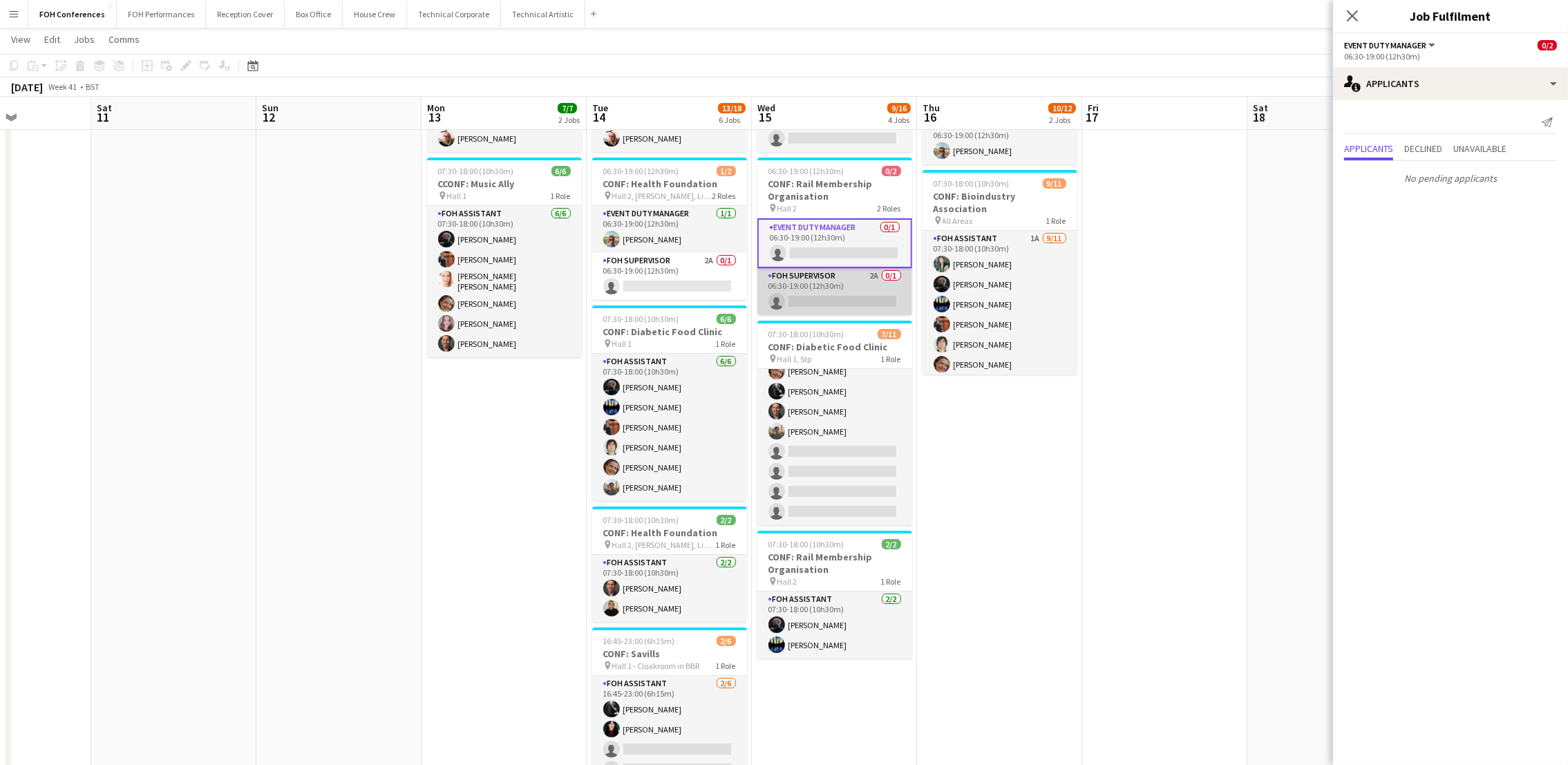
click at [822, 305] on app-card-role "FOH Supervisor 2A 0/1 06:30-19:00 (12h30m) single-neutral-actions" at bounding box center [834, 291] width 155 height 47
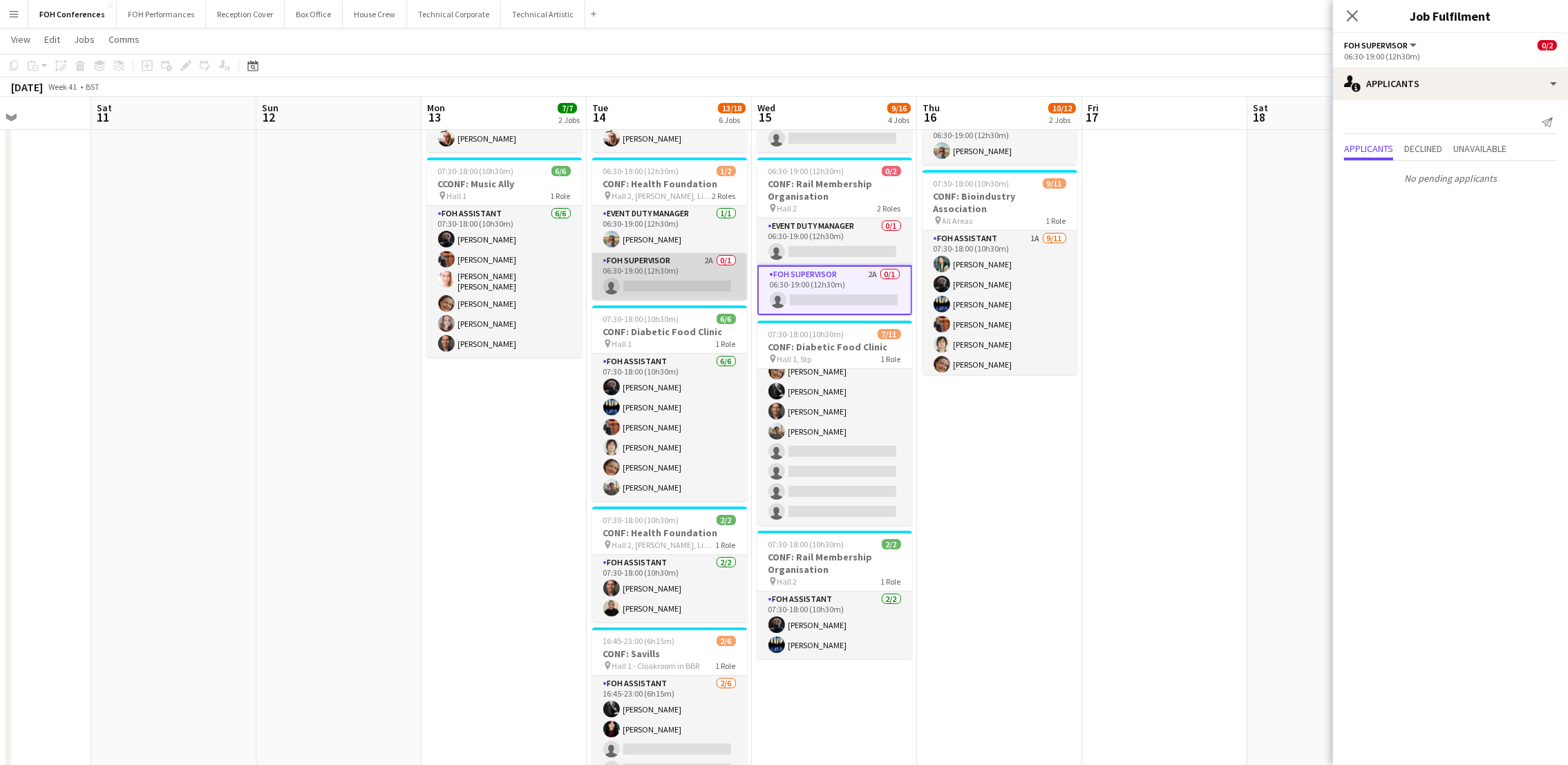
click at [679, 289] on app-card-role "FOH Supervisor 2A 0/1 06:30-19:00 (12h30m) single-neutral-actions" at bounding box center [669, 277] width 155 height 47
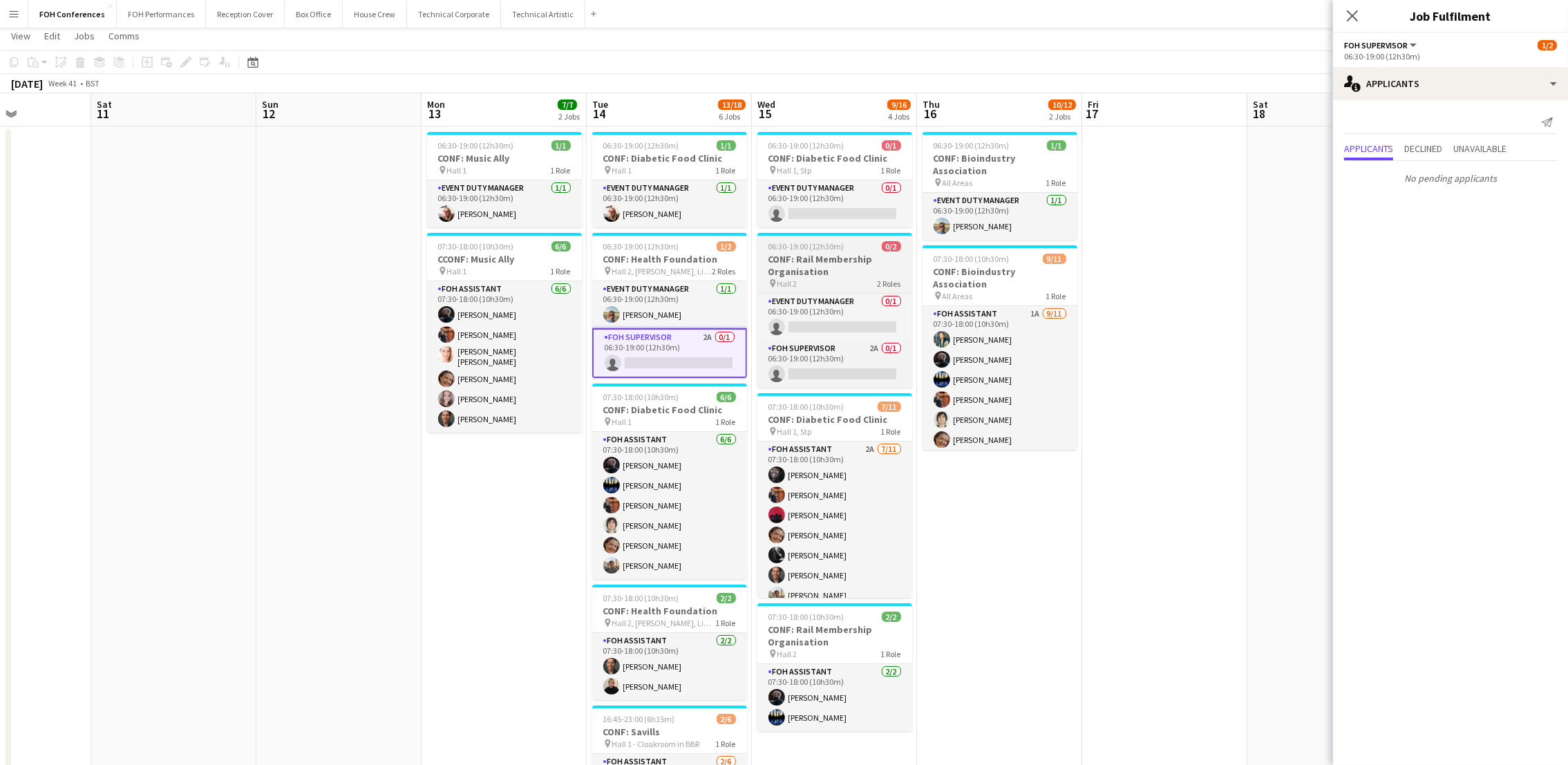
scroll to position [0, 0]
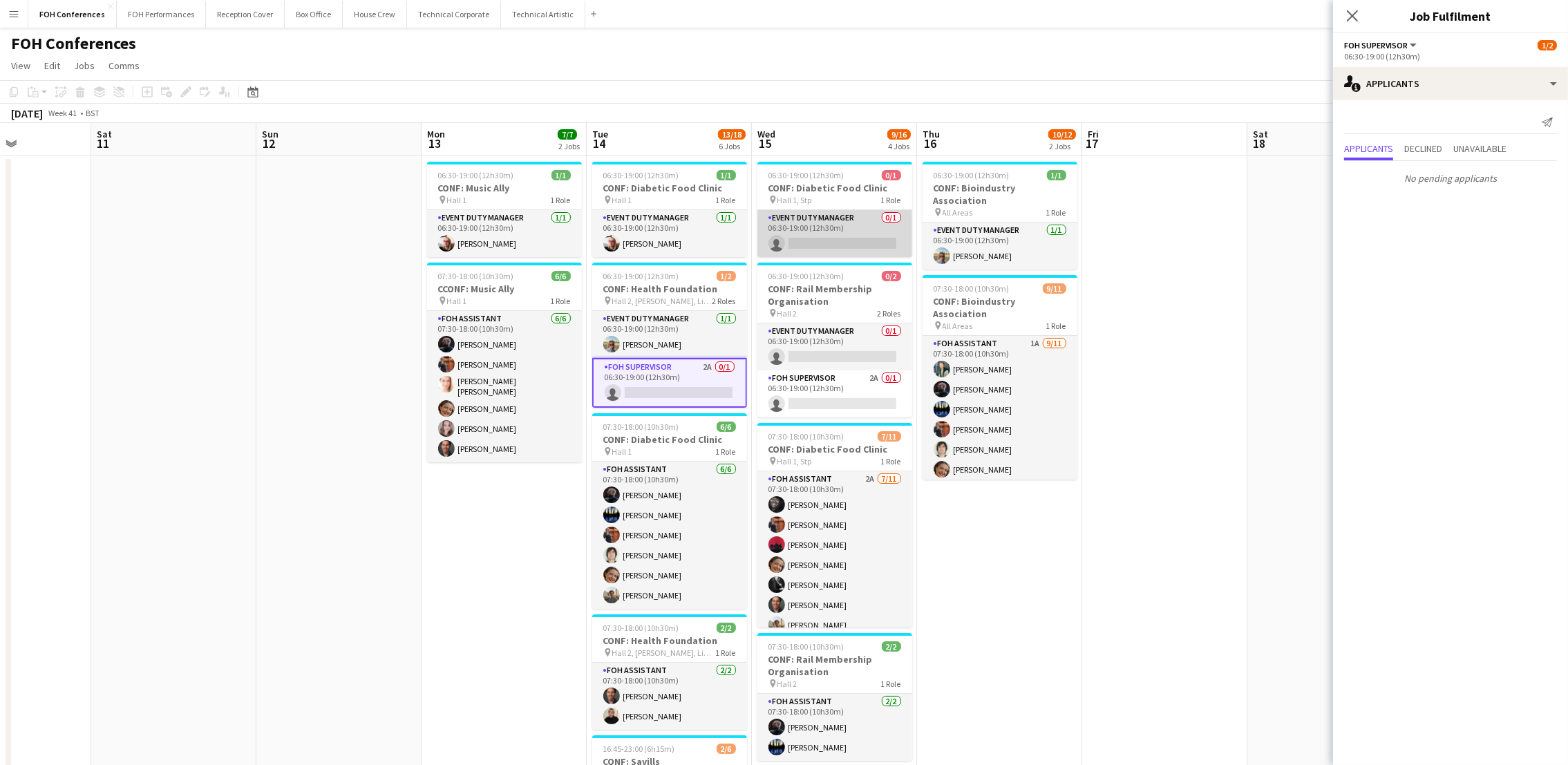
click at [822, 243] on app-card-role "Event Duty Manager 0/1 06:30-19:00 (12h30m) single-neutral-actions" at bounding box center [834, 233] width 155 height 47
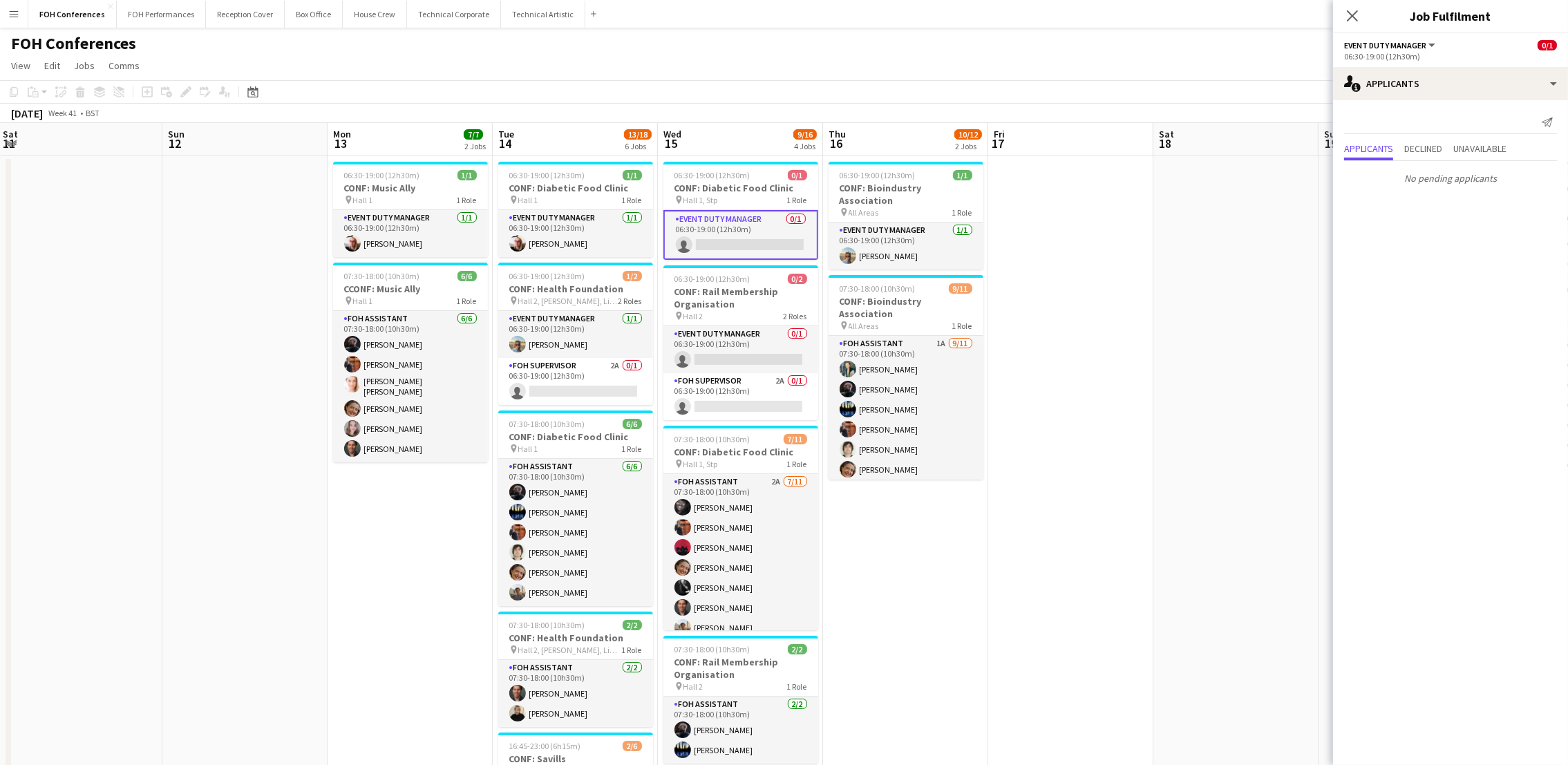
scroll to position [0, 546]
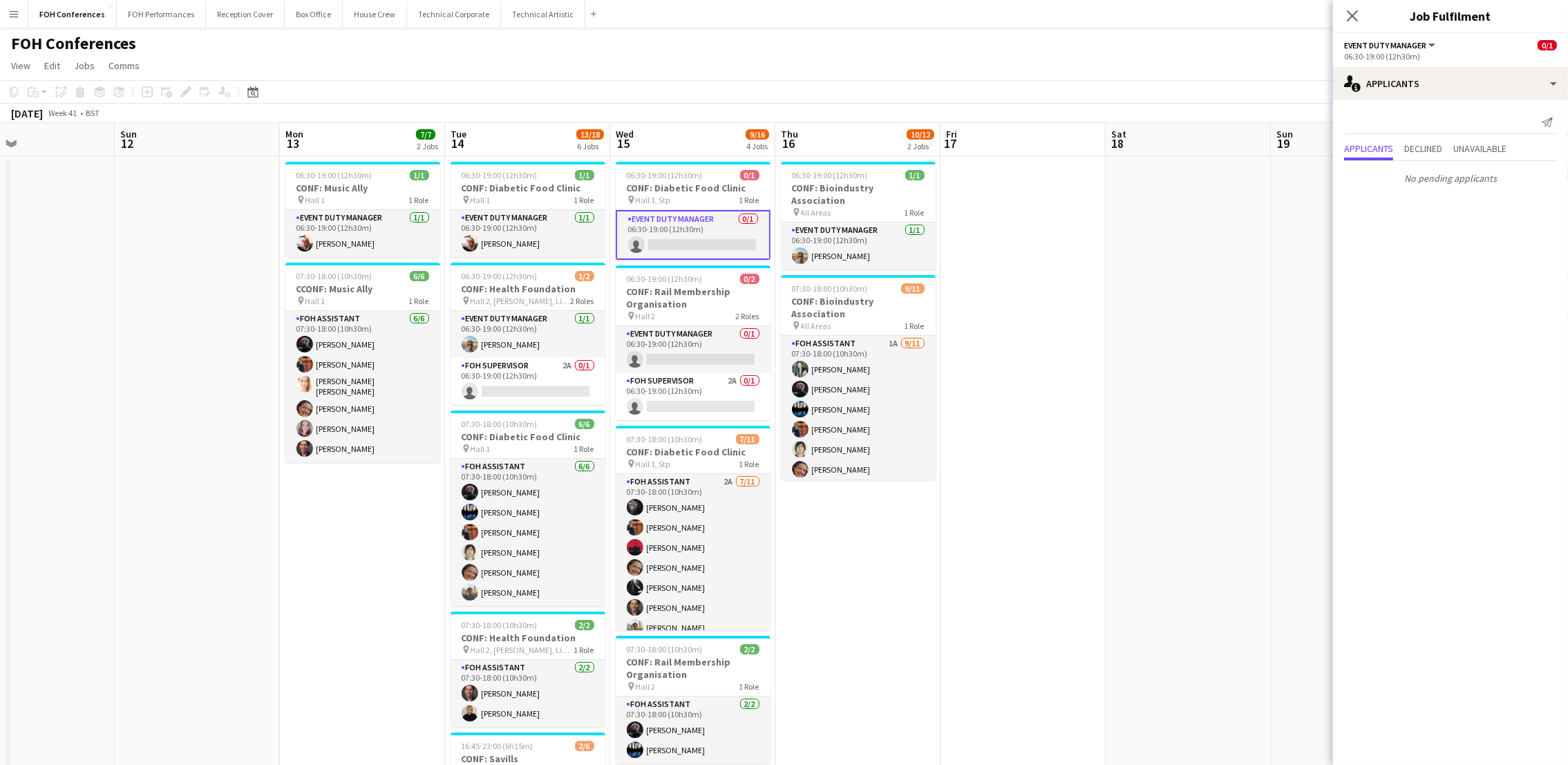
drag, startPoint x: 1154, startPoint y: 149, endPoint x: 1013, endPoint y: 148, distance: 141.0
click at [1013, 148] on app-calendar-viewport "Wed 8 8/12 2 Jobs Thu 9 10/17 4 Jobs Fri 10 Sat 11 Sun 12 Mon 13 7/7 2 Jobs Tue…" at bounding box center [784, 615] width 1568 height 985
click at [673, 407] on app-card-role "FOH Supervisor 2A 0/1 06:30-19:00 (12h30m) single-neutral-actions" at bounding box center [692, 397] width 155 height 47
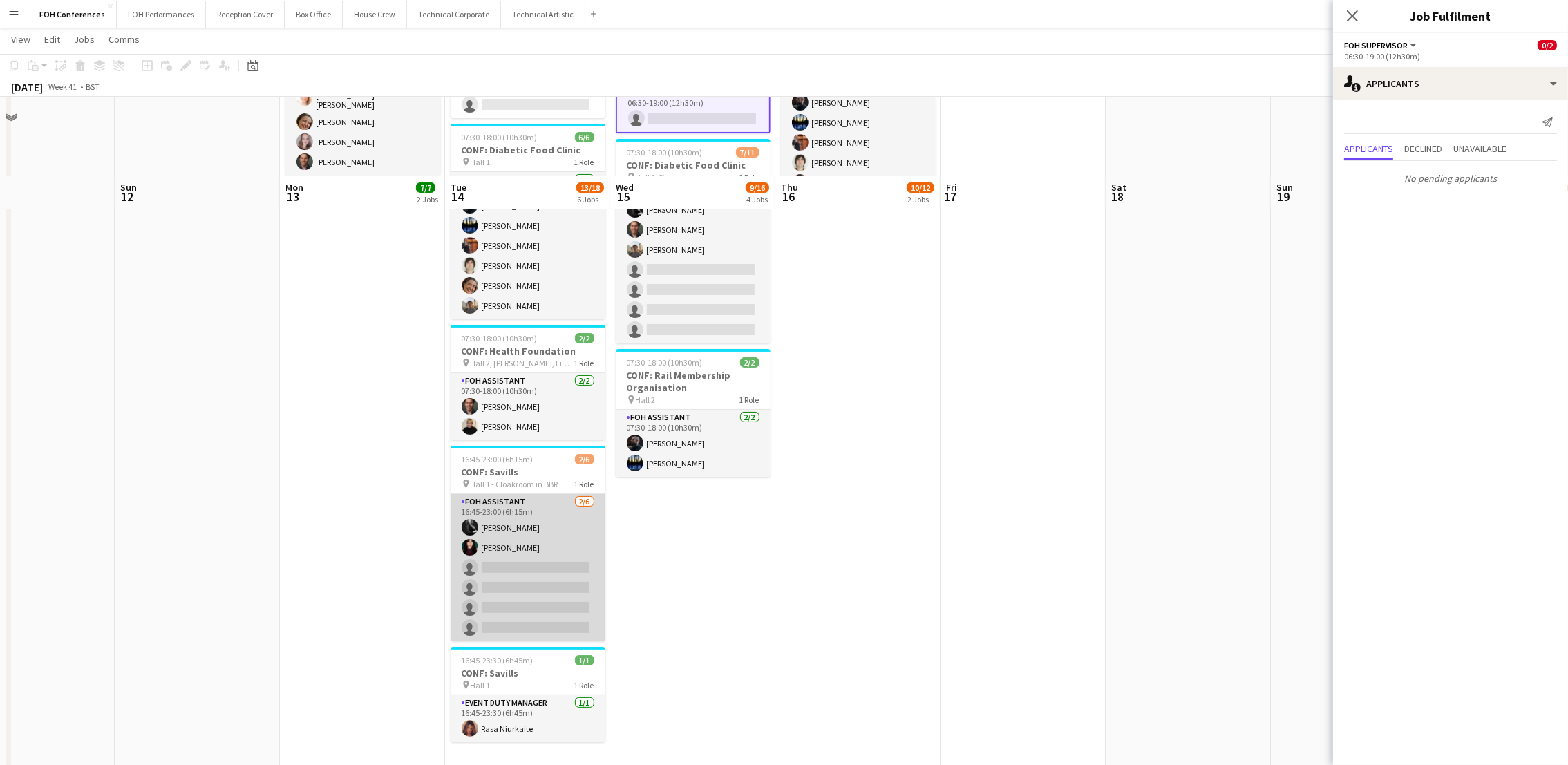
scroll to position [364, 0]
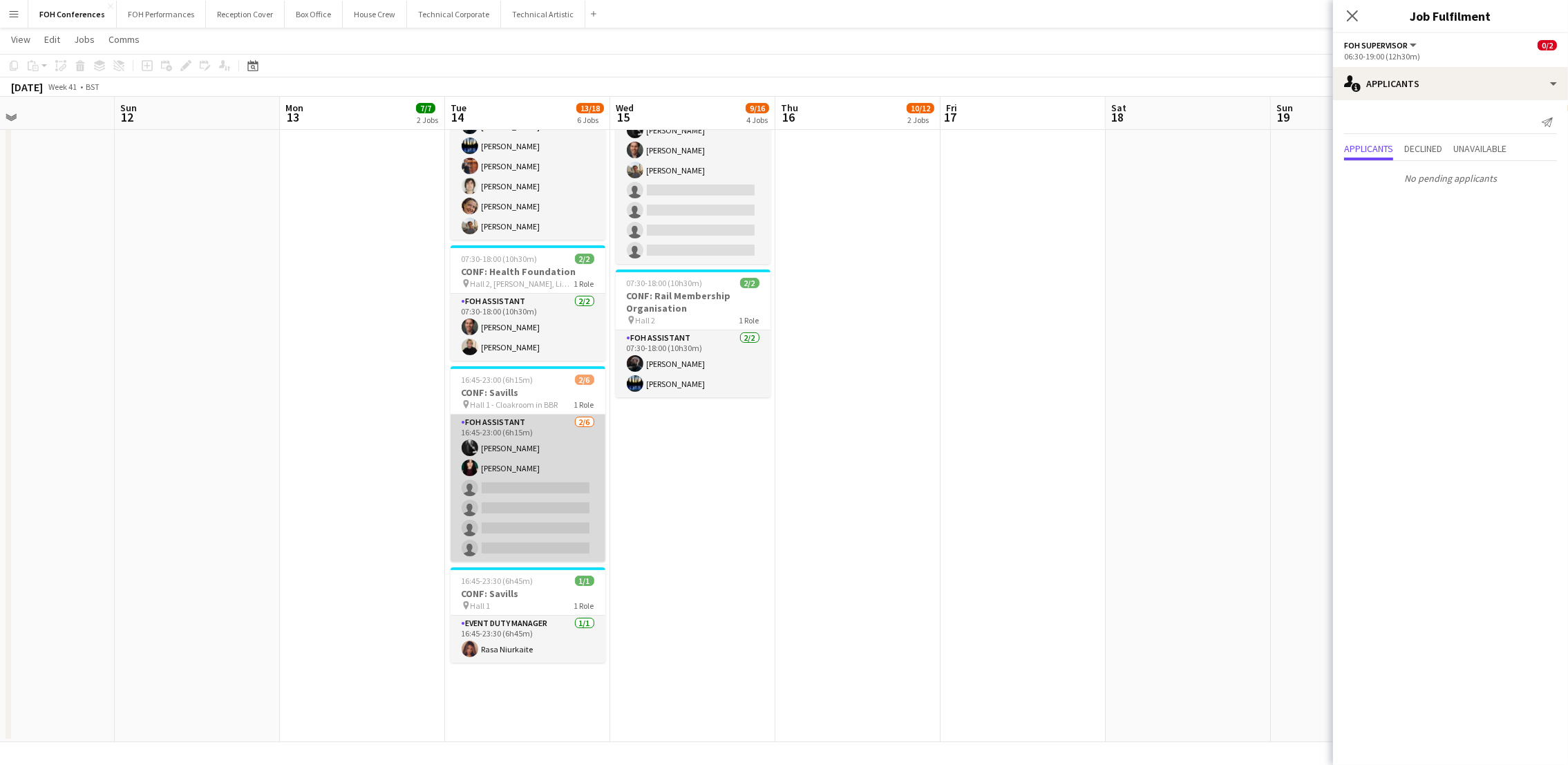
click at [541, 492] on app-card-role "FOH Assistant 2/6 16:45-23:00 (6h15m) Catriona Lockhart Pamela Sledzik single-n…" at bounding box center [527, 487] width 155 height 147
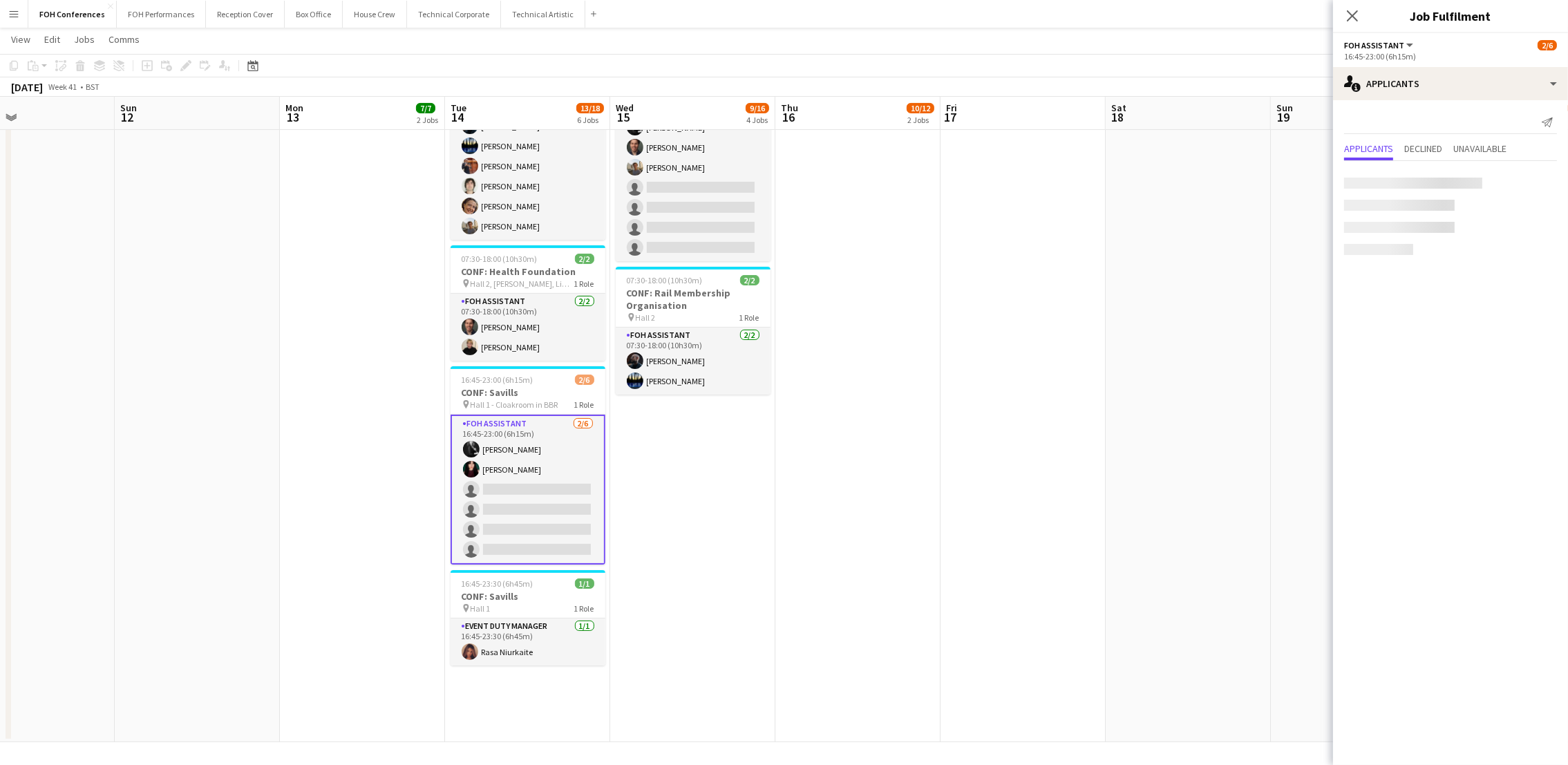
click at [541, 492] on app-card-role "FOH Assistant 2/6 16:45-23:00 (6h15m) Catriona Lockhart Pamela Sledzik single-n…" at bounding box center [527, 489] width 155 height 150
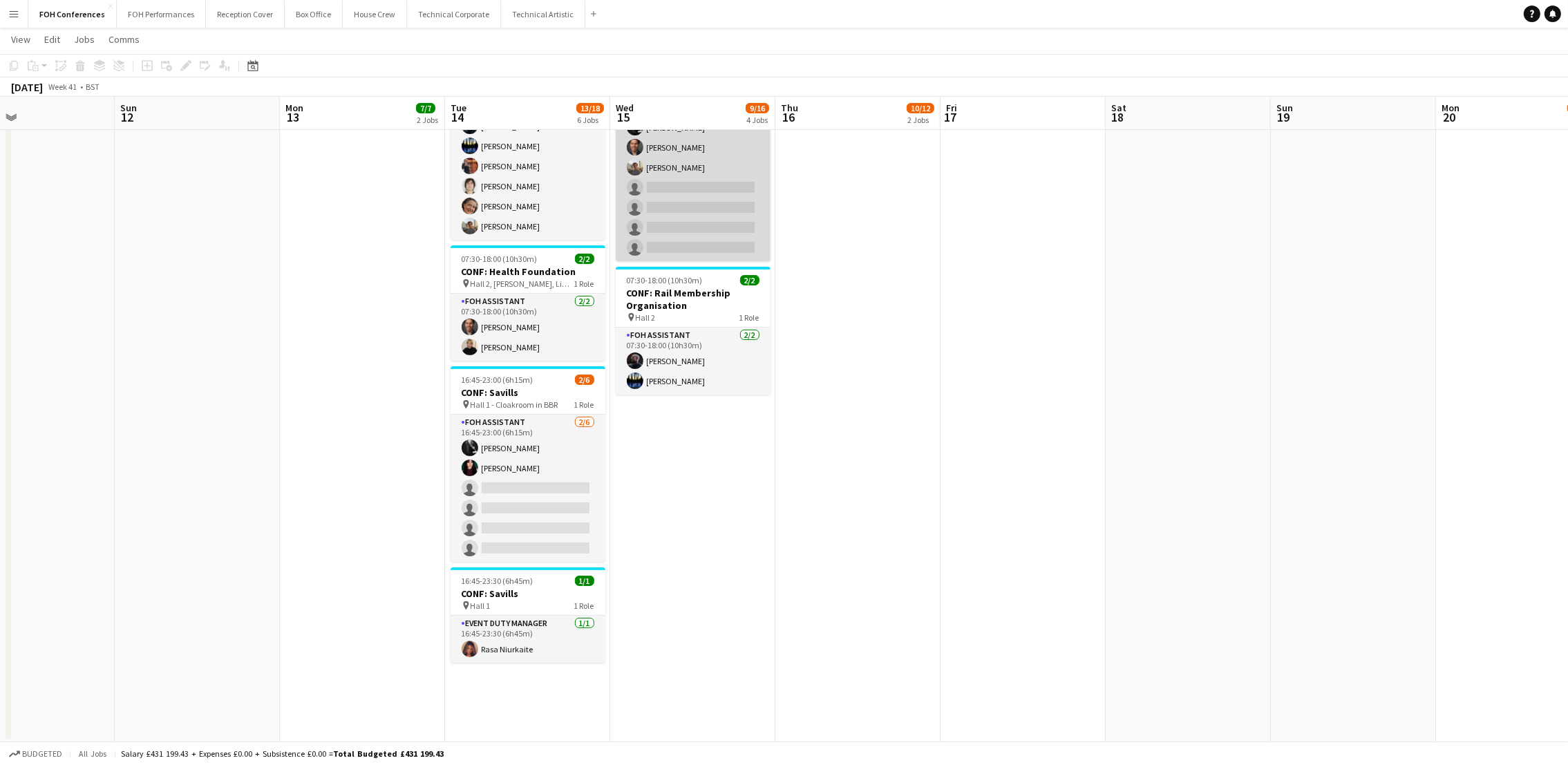
click at [698, 189] on app-card-role "FOH Assistant 2A 7/11 07:30-18:00 (10h30m) Deborah Carew Leroy Bonsu Graeme Wil…" at bounding box center [692, 137] width 155 height 247
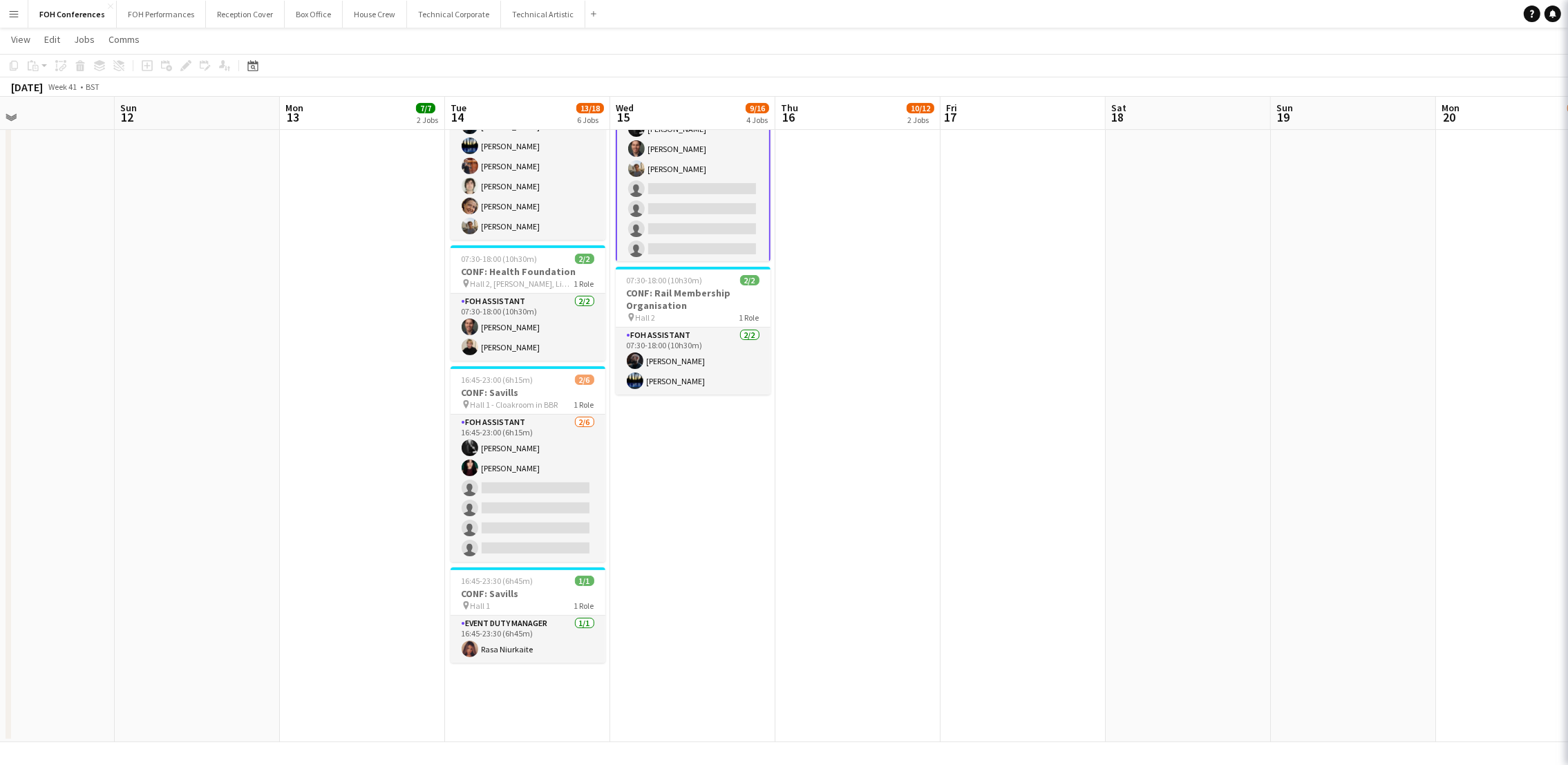
scroll to position [92, 0]
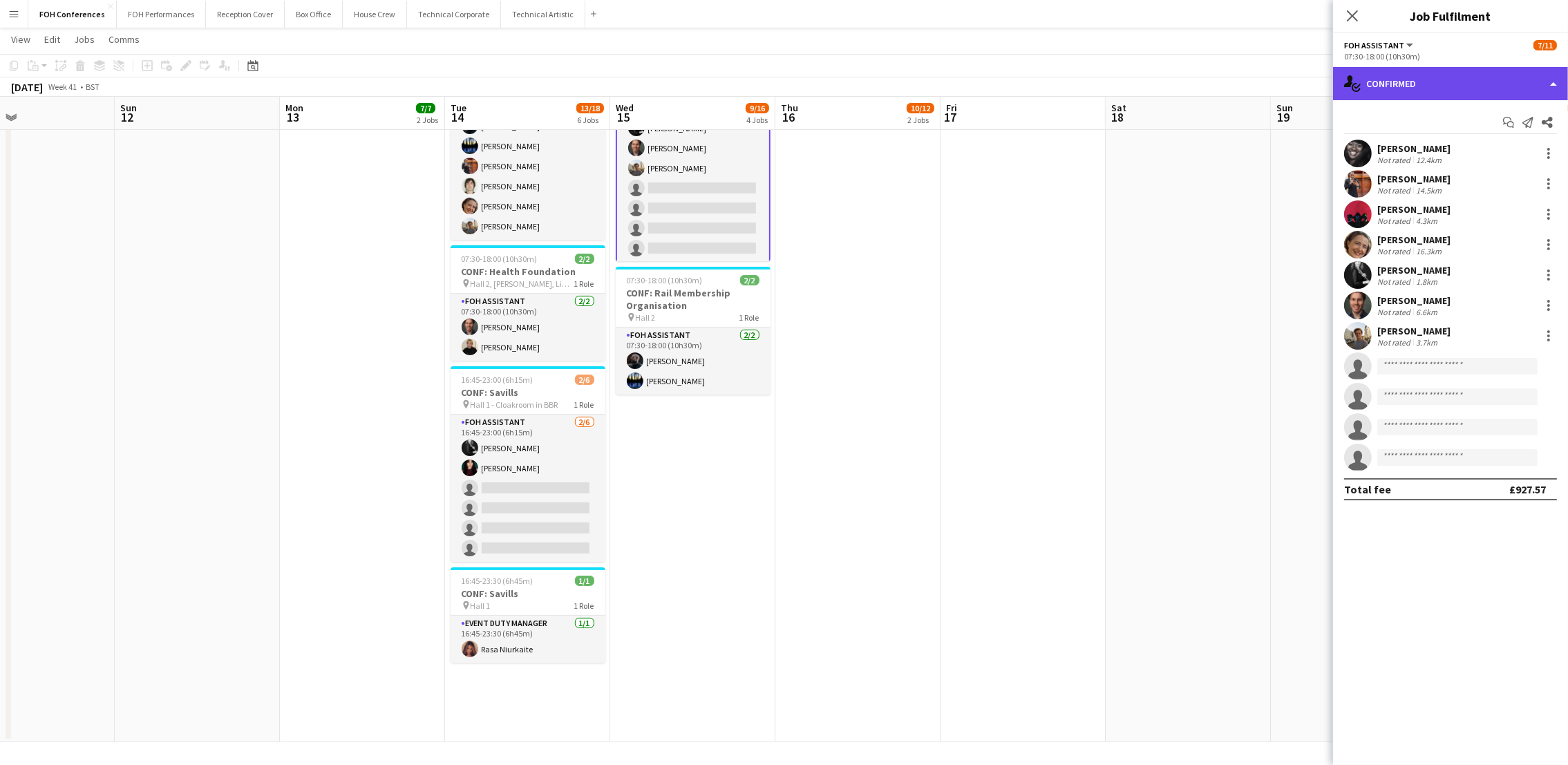
click at [1424, 85] on div "single-neutral-actions-check-2 Confirmed" at bounding box center [1450, 84] width 235 height 33
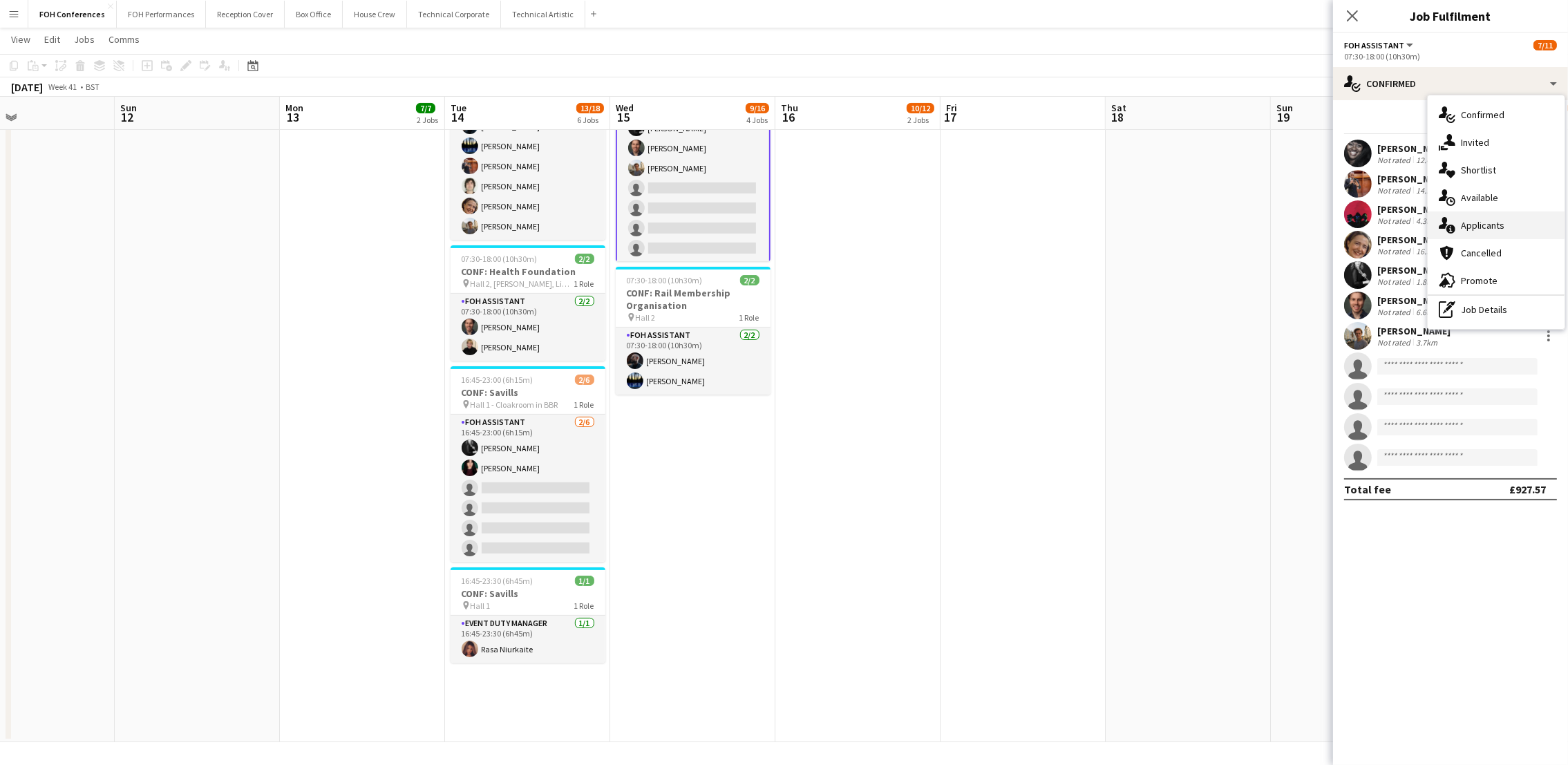
click at [1494, 225] on span "Applicants" at bounding box center [1482, 224] width 43 height 13
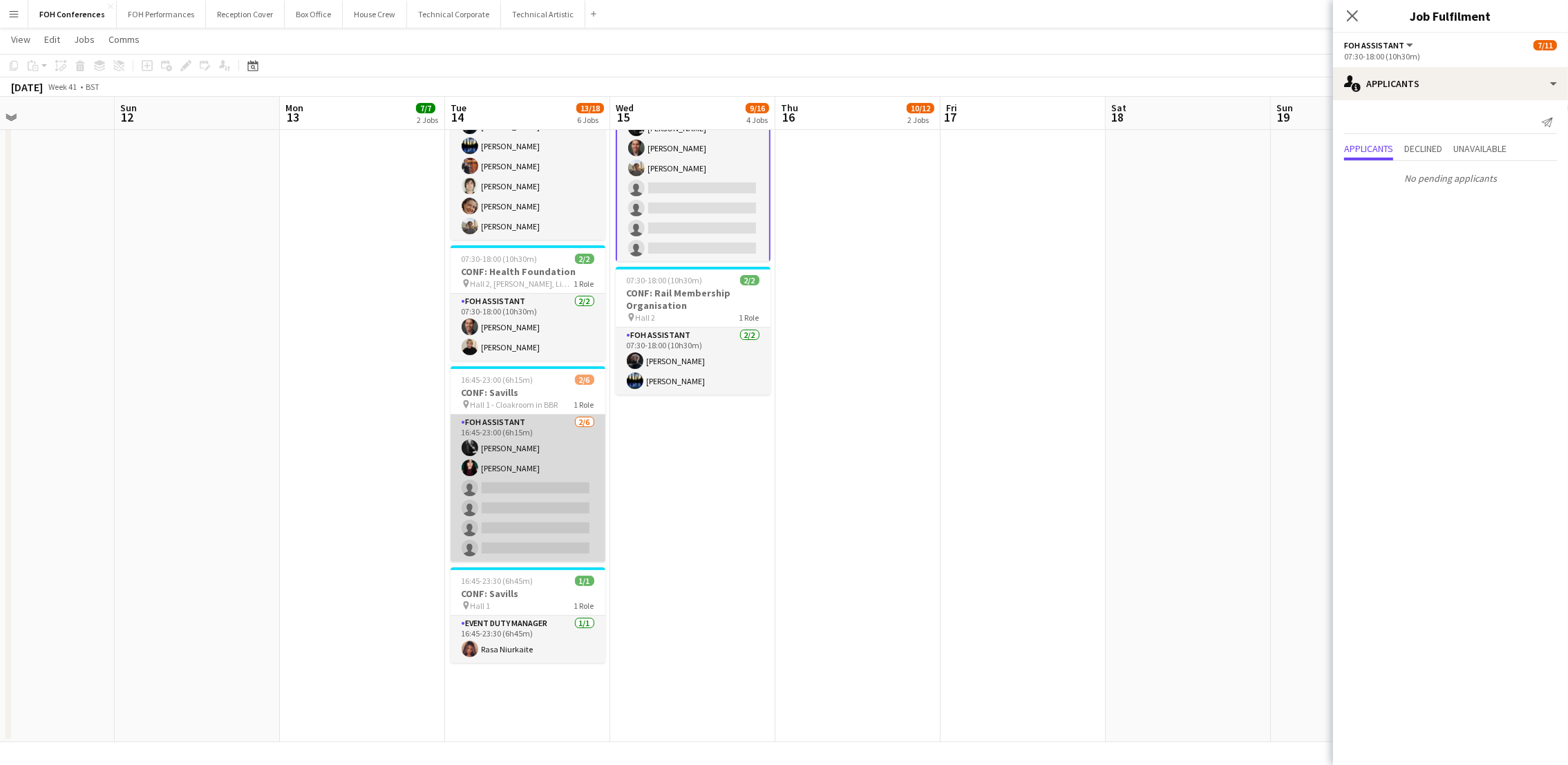
click at [500, 486] on app-card-role "FOH Assistant 2/6 16:45-23:00 (6h15m) Catriona Lockhart Pamela Sledzik single-n…" at bounding box center [527, 487] width 155 height 147
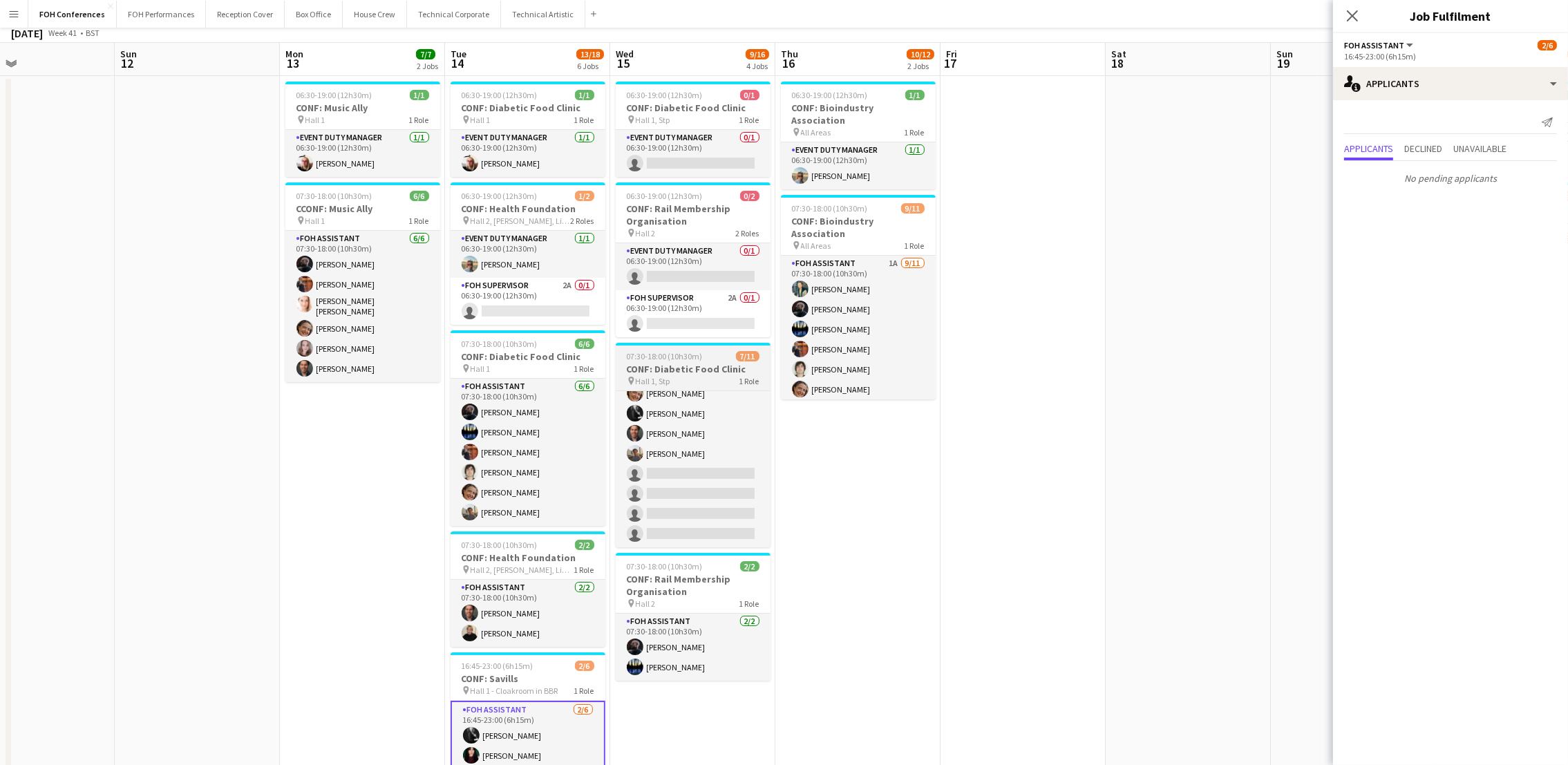
scroll to position [0, 0]
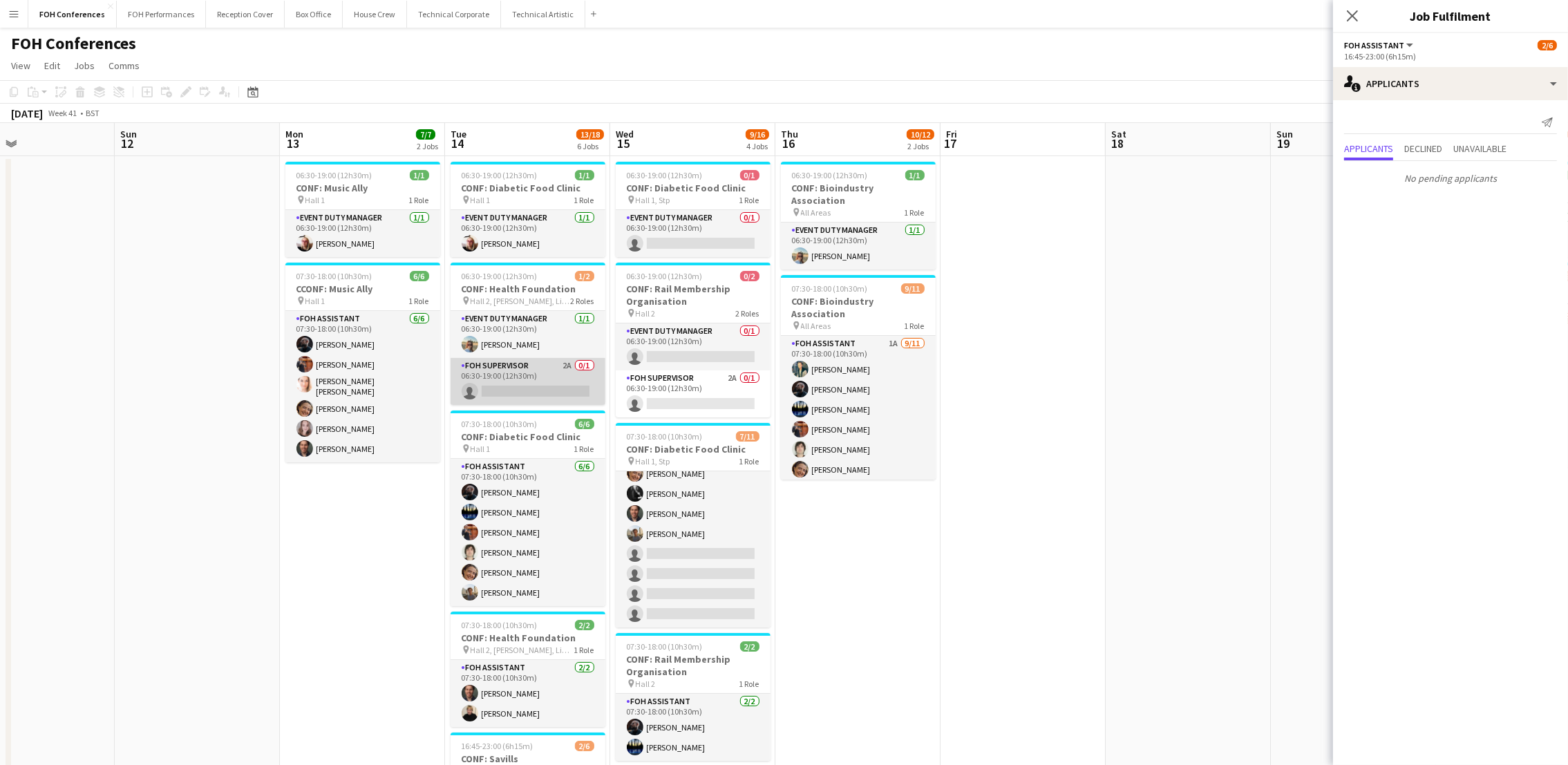
click at [558, 392] on app-card-role "FOH Supervisor 2A 0/1 06:30-19:00 (12h30m) single-neutral-actions" at bounding box center [527, 381] width 155 height 47
click at [685, 351] on app-card-role "Event Duty Manager 0/1 06:30-19:00 (12h30m) single-neutral-actions" at bounding box center [692, 347] width 155 height 47
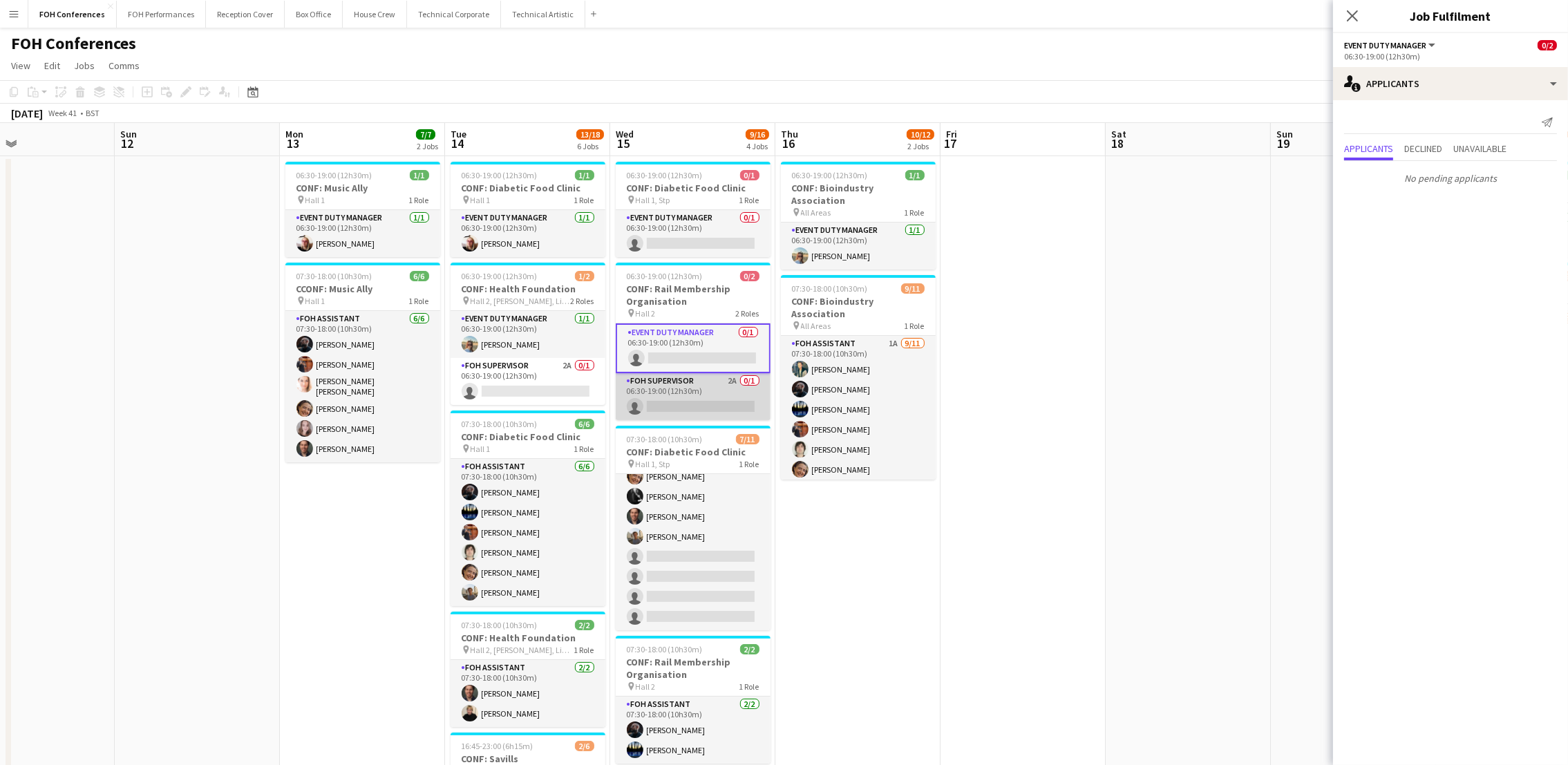
click at [691, 407] on app-card-role "FOH Supervisor 2A 0/1 06:30-19:00 (12h30m) single-neutral-actions" at bounding box center [692, 397] width 155 height 47
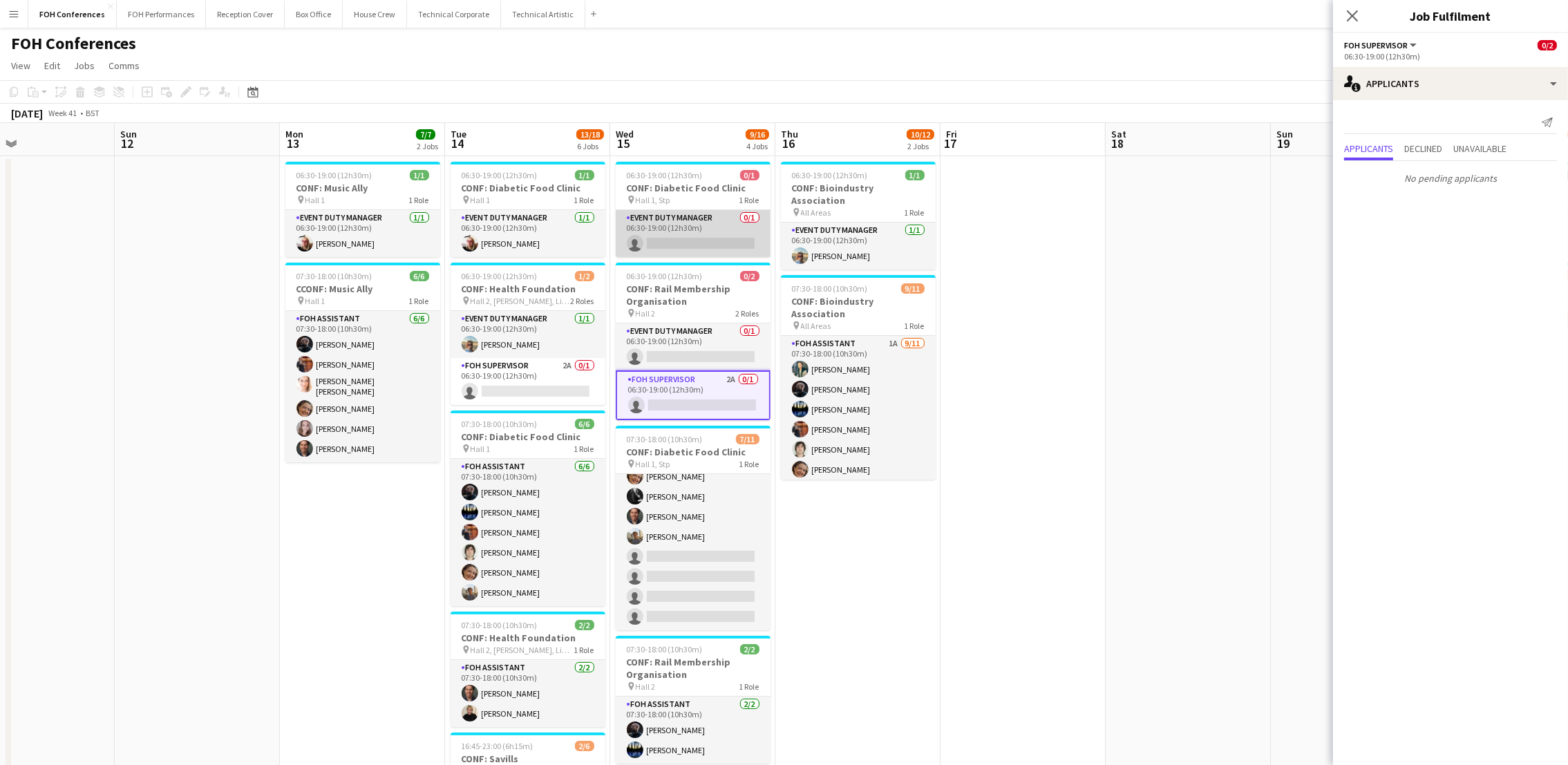
click at [695, 236] on app-card-role "Event Duty Manager 0/1 06:30-19:00 (12h30m) single-neutral-actions" at bounding box center [692, 233] width 155 height 47
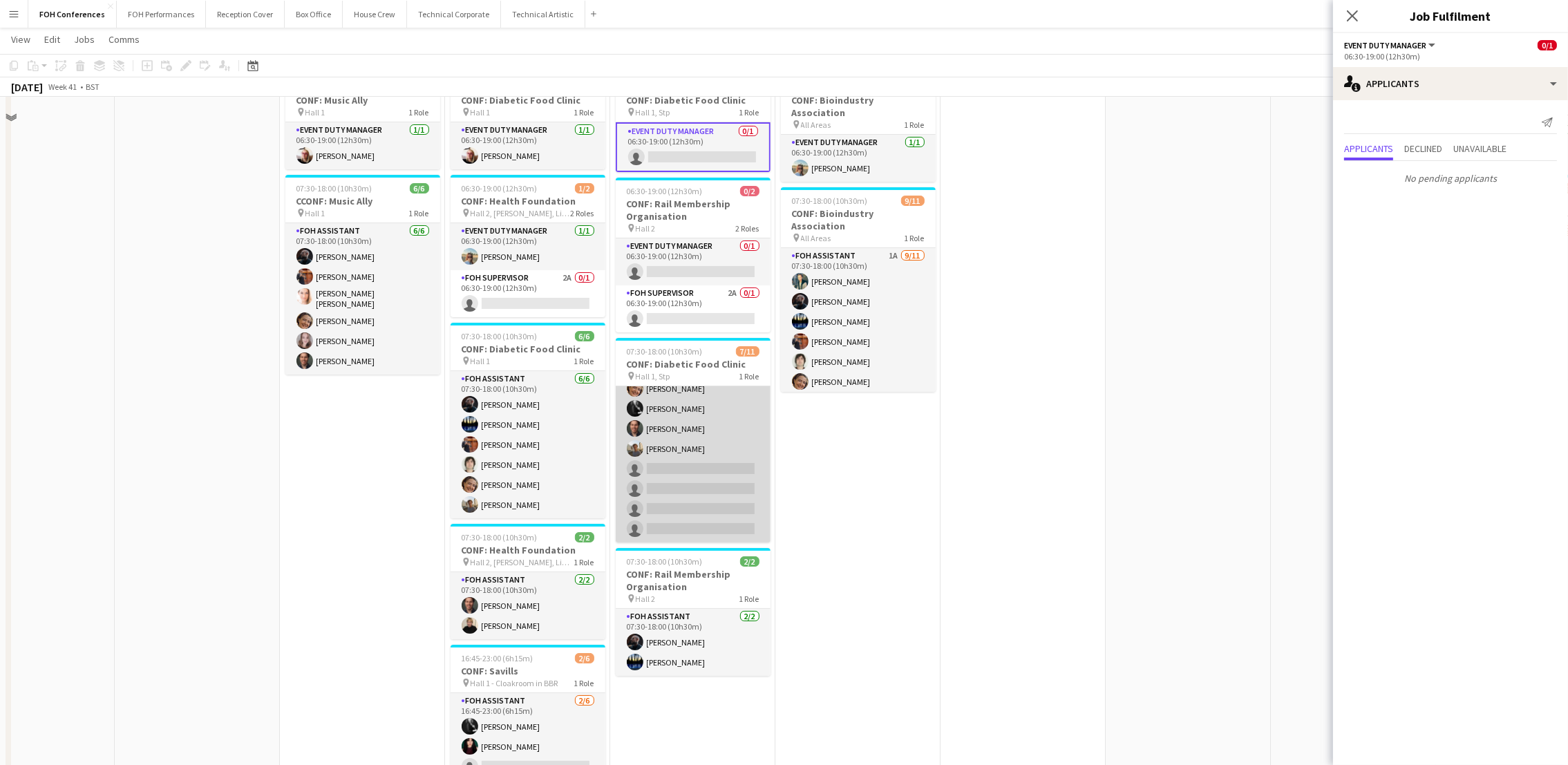
scroll to position [103, 0]
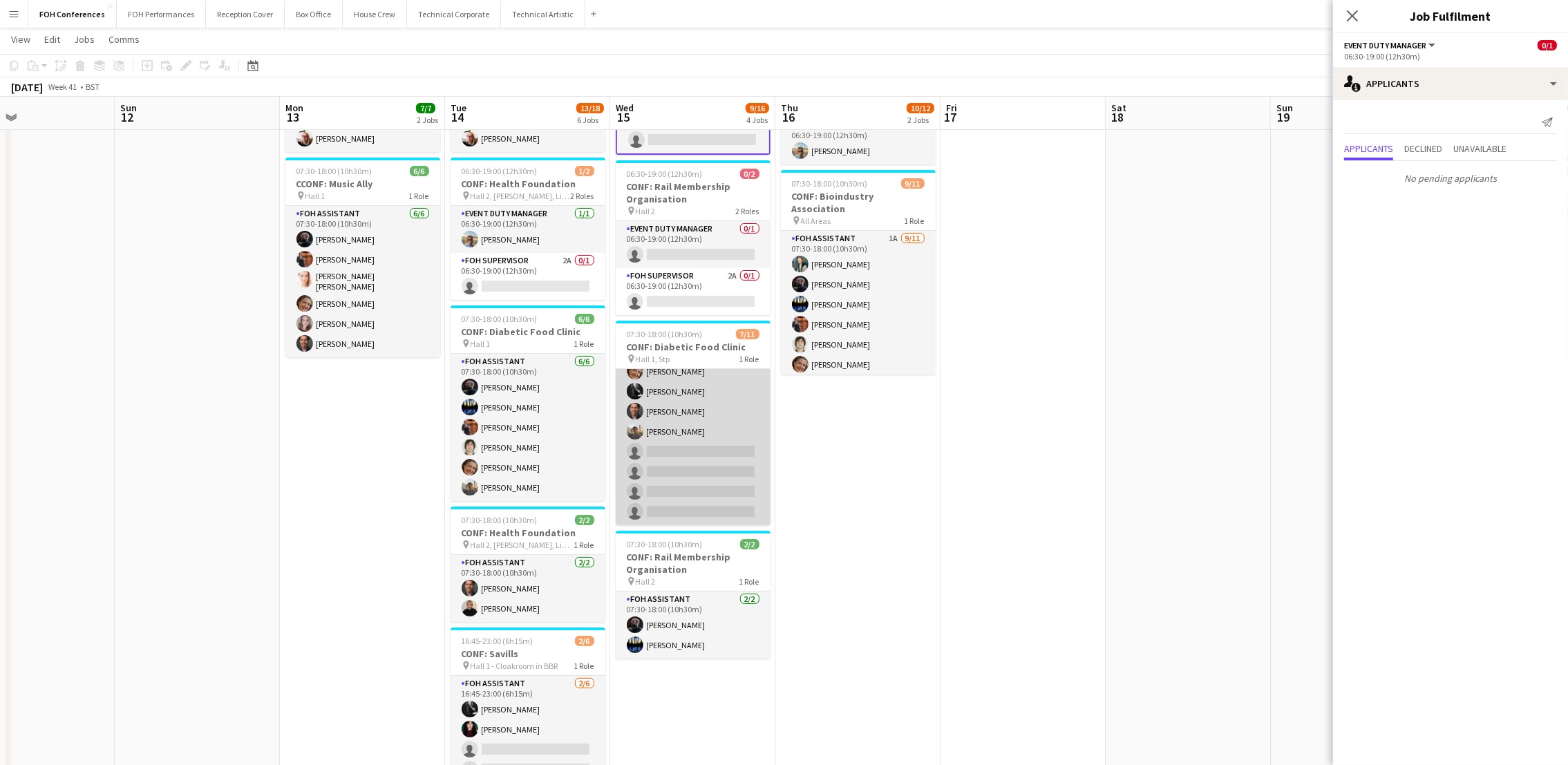
click at [660, 452] on app-card-role "FOH Assistant 2A 7/11 07:30-18:00 (10h30m) Deborah Carew Leroy Bonsu Graeme Wil…" at bounding box center [692, 401] width 155 height 247
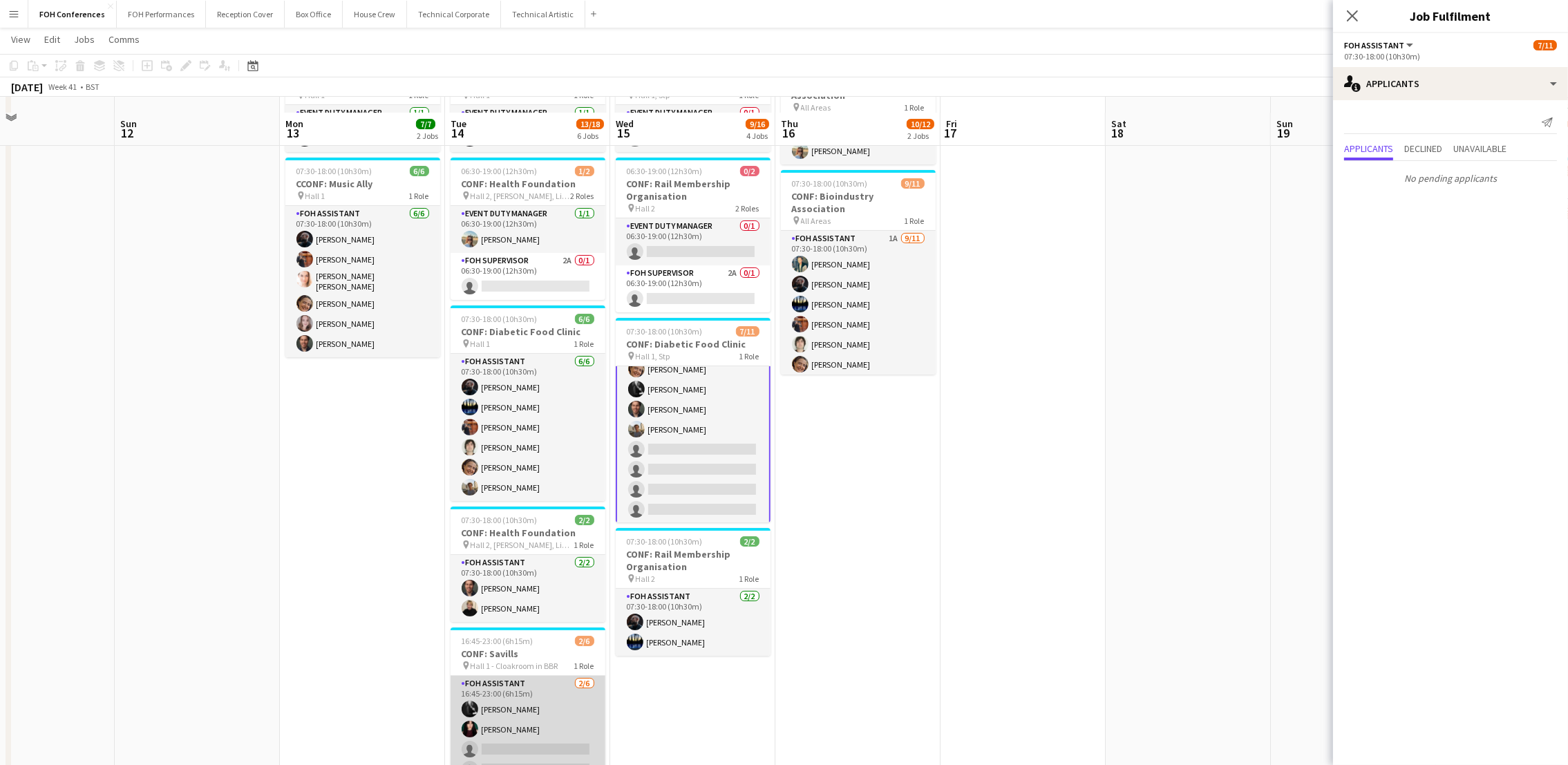
scroll to position [310, 0]
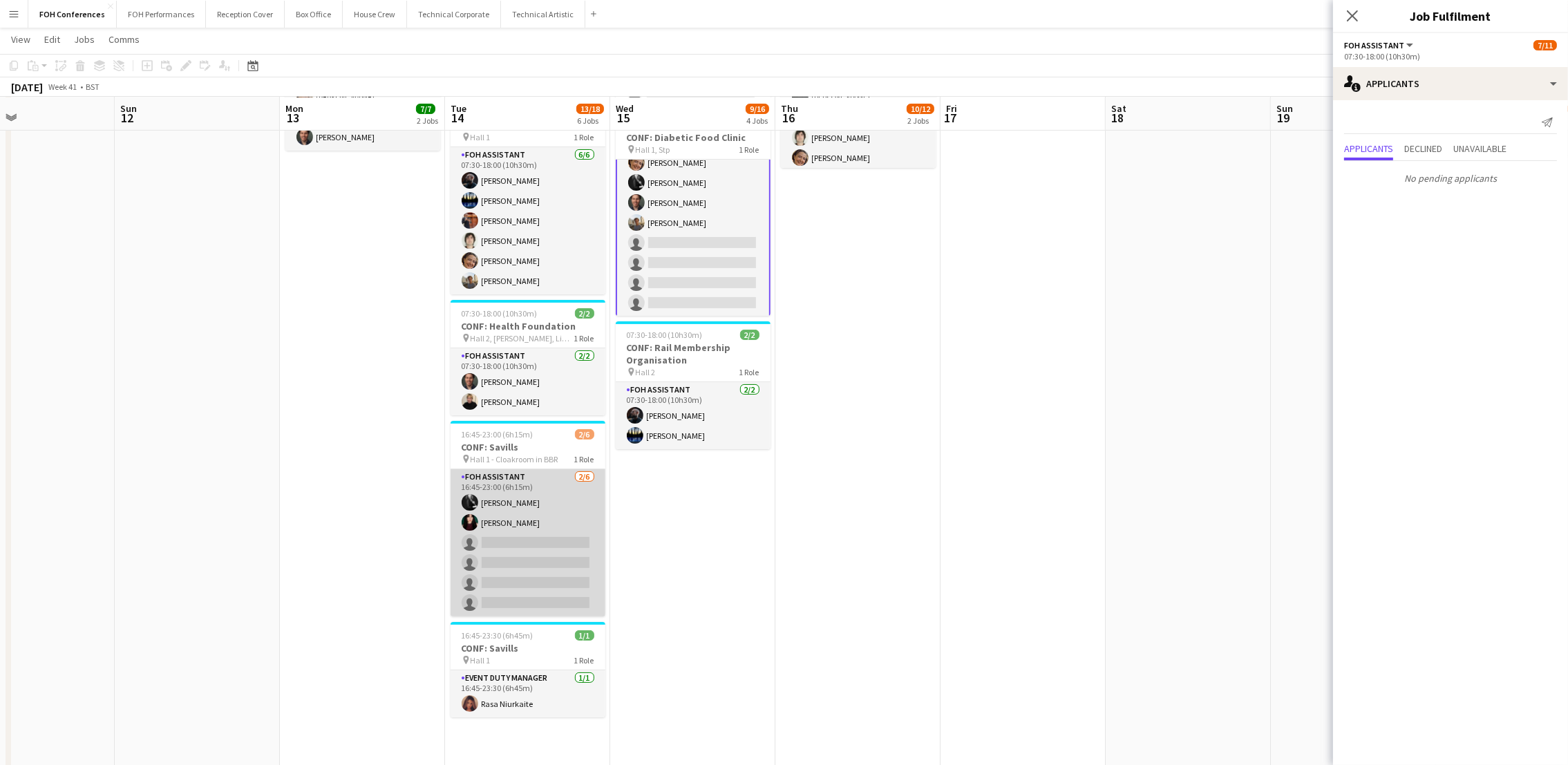
click at [496, 556] on app-card-role "FOH Assistant 2/6 16:45-23:00 (6h15m) Catriona Lockhart Pamela Sledzik single-n…" at bounding box center [527, 542] width 155 height 147
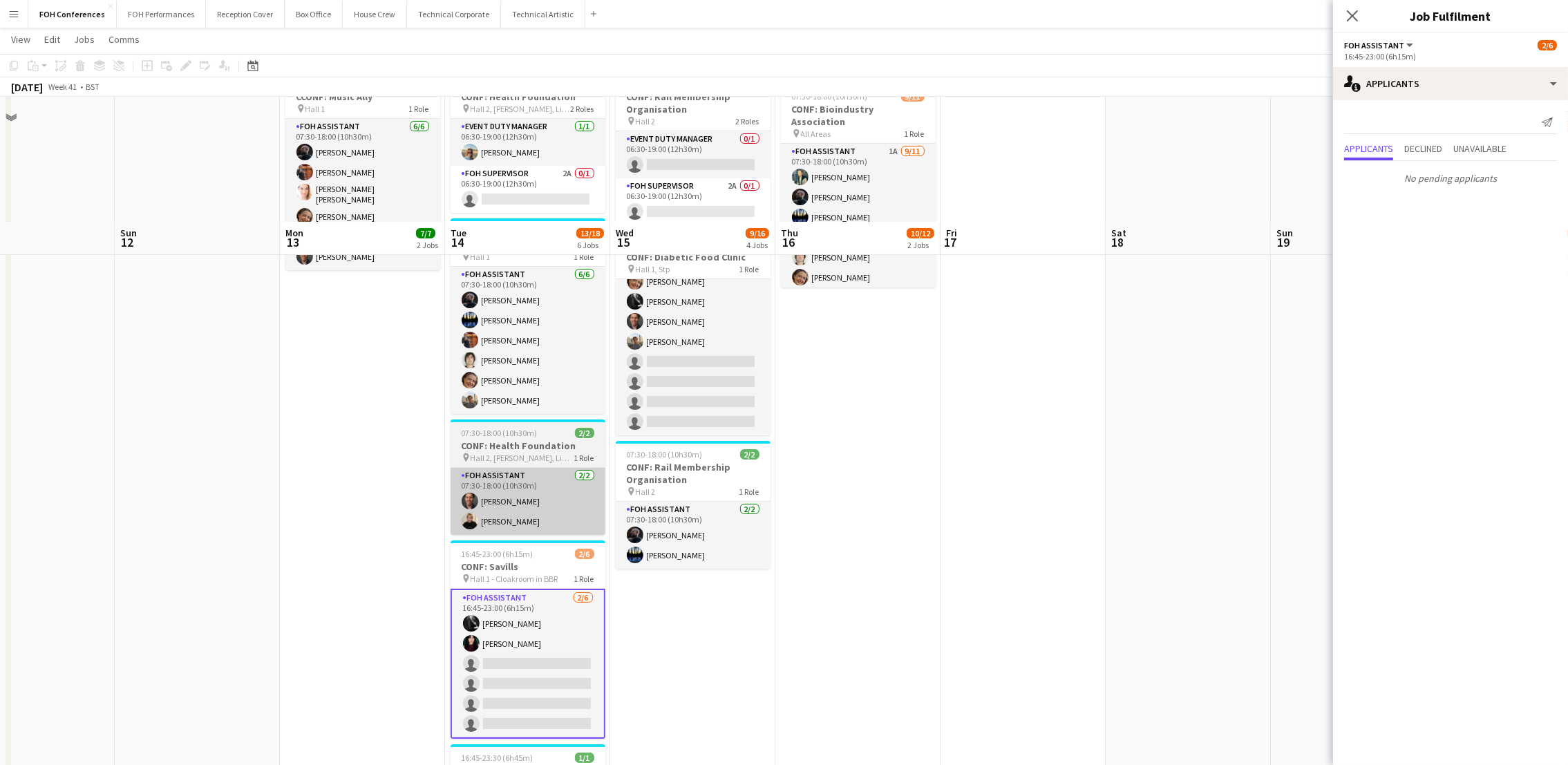
scroll to position [157, 0]
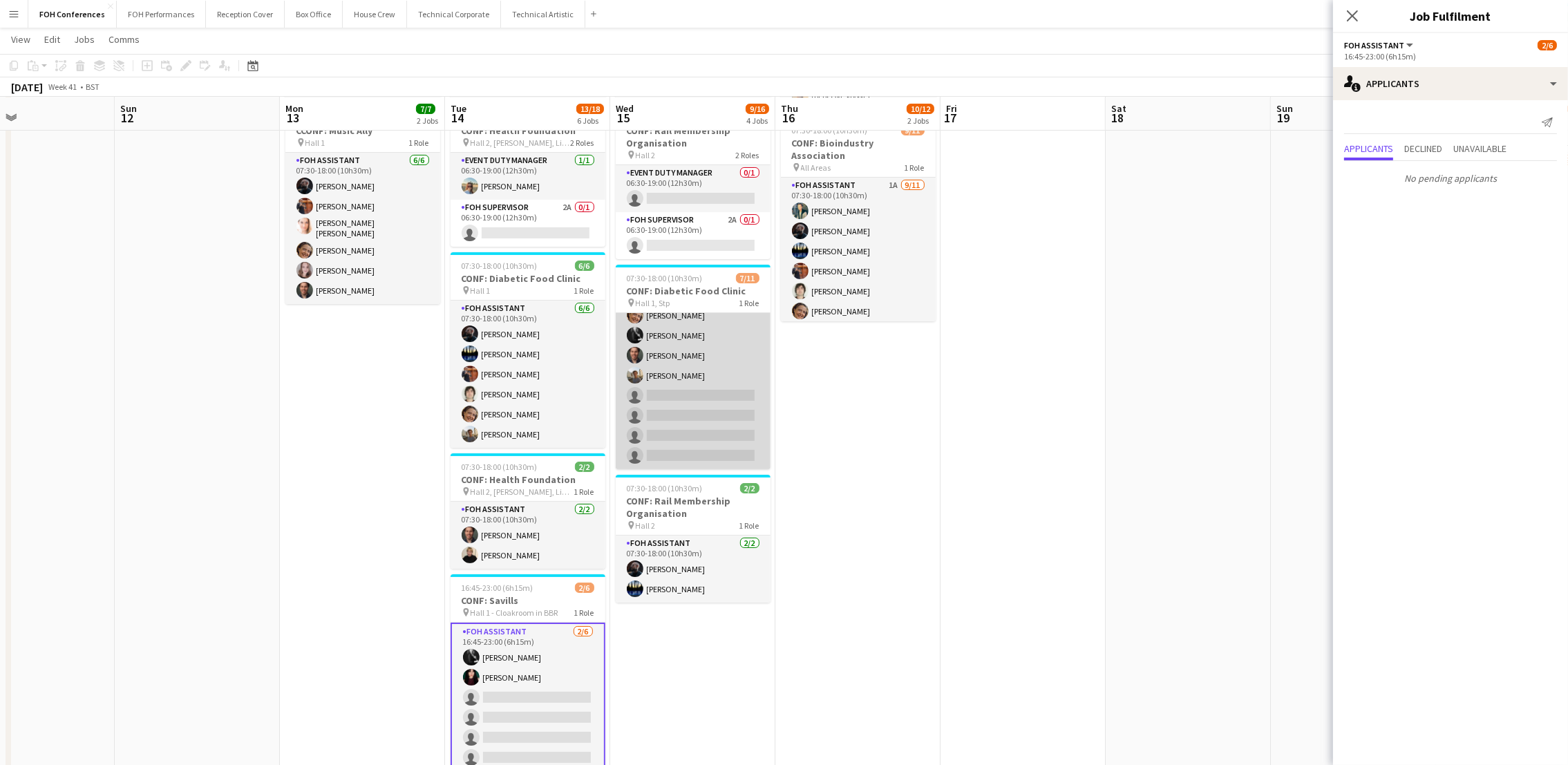
click at [661, 398] on app-card-role "FOH Assistant 2A 7/11 07:30-18:00 (10h30m) Deborah Carew Leroy Bonsu Graeme Wil…" at bounding box center [692, 345] width 155 height 247
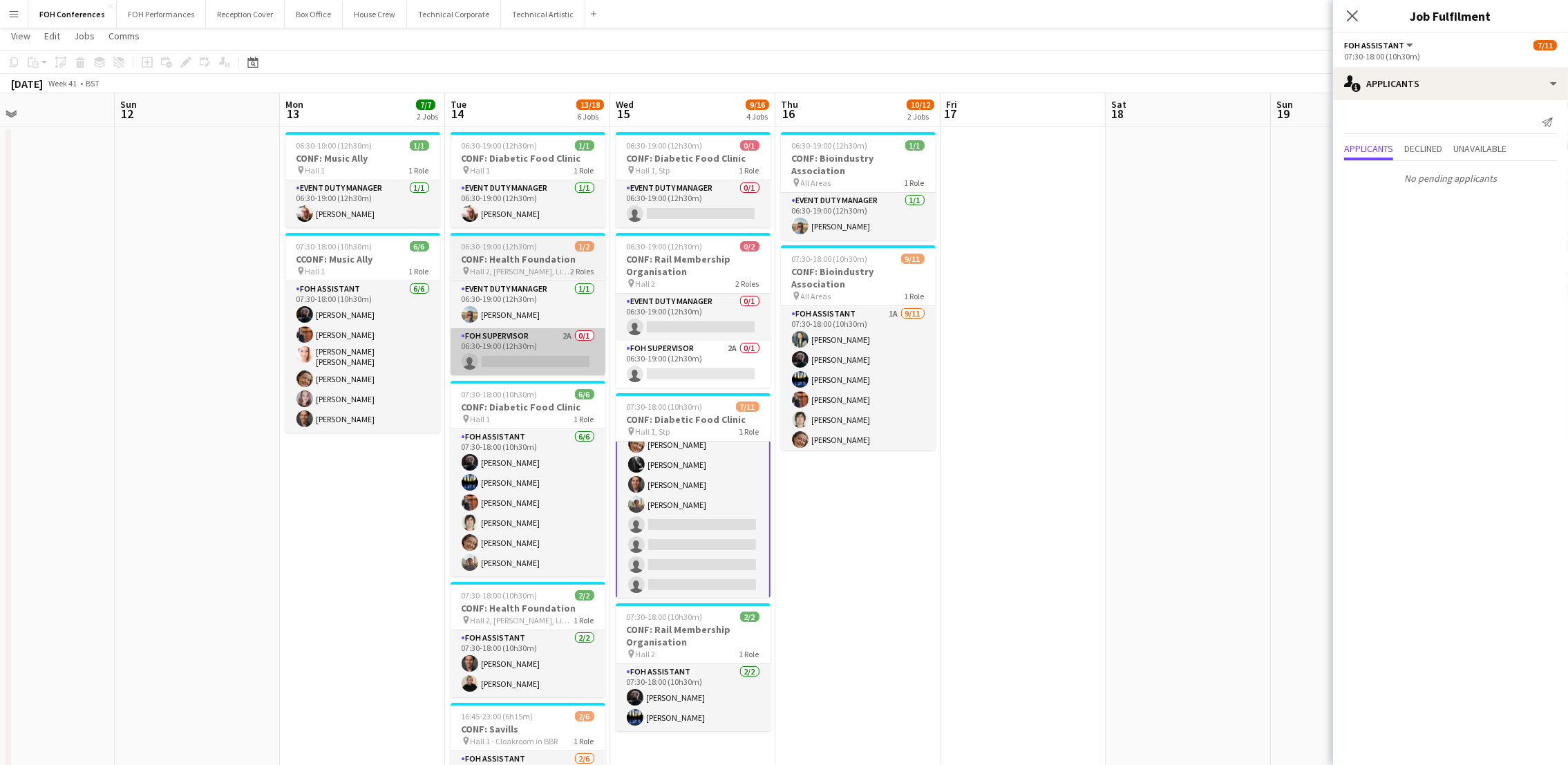
scroll to position [0, 0]
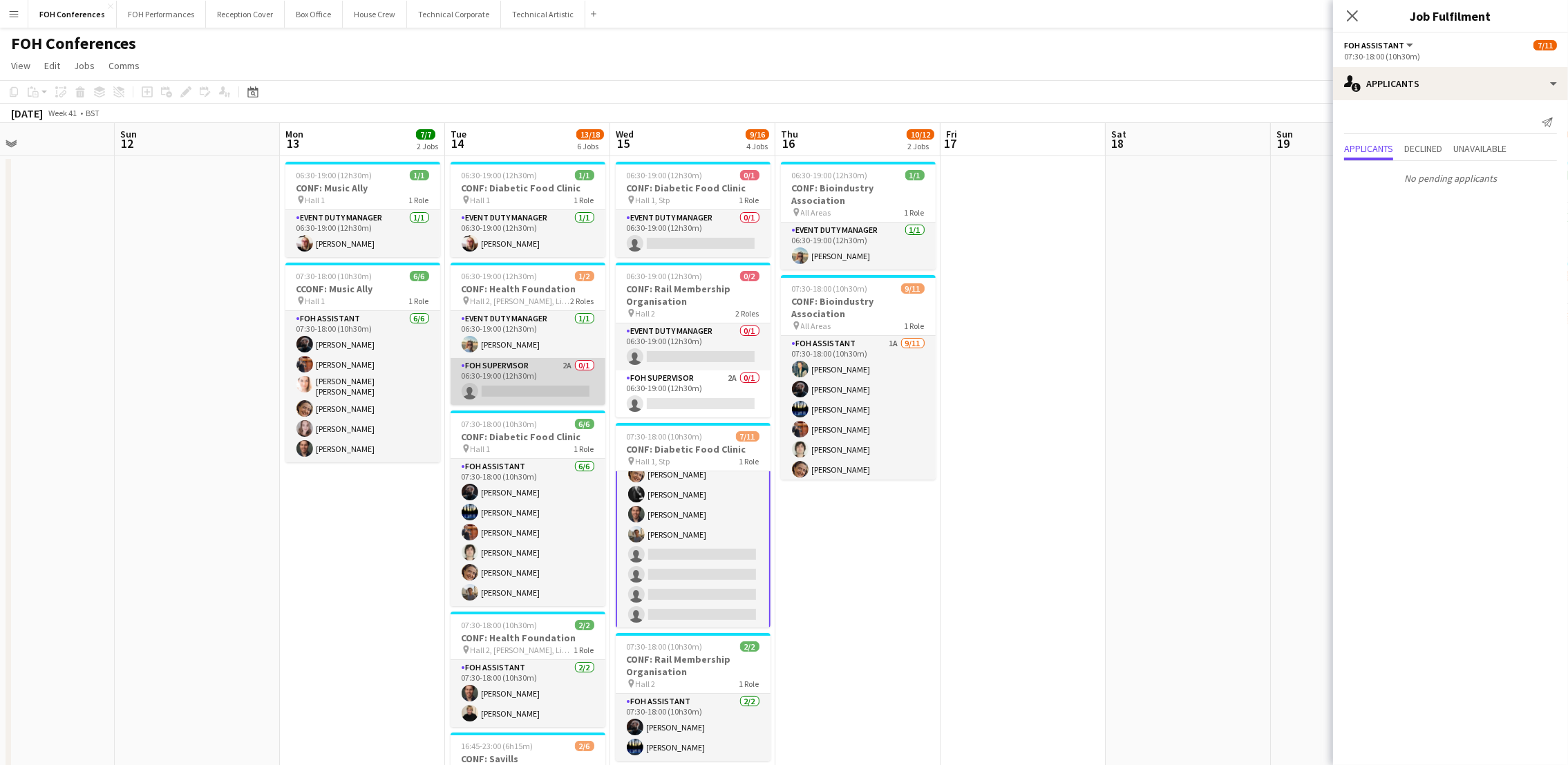
click at [494, 392] on app-card-role "FOH Supervisor 2A 0/1 06:30-19:00 (12h30m) single-neutral-actions" at bounding box center [527, 381] width 155 height 47
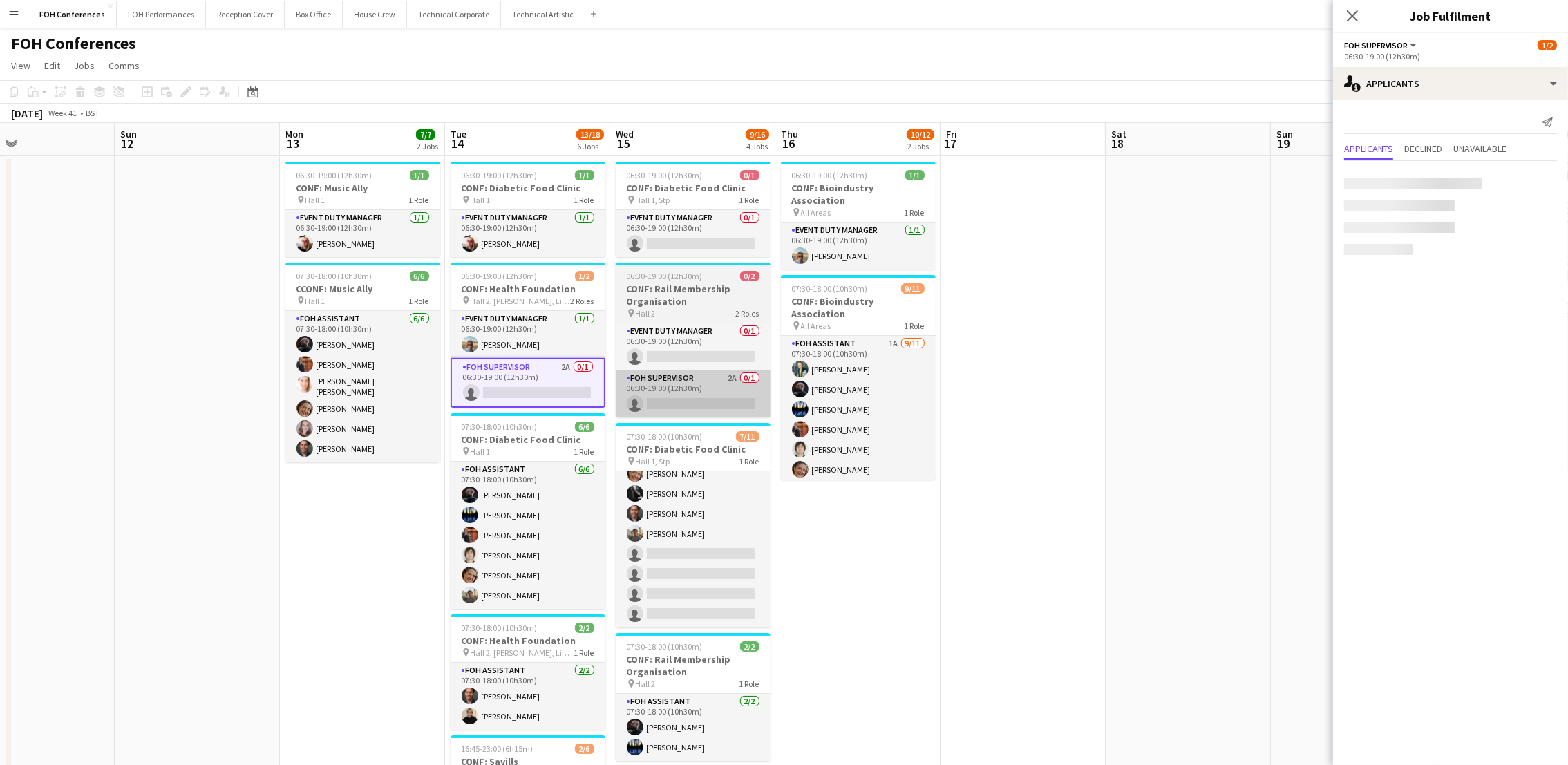
scroll to position [92, 0]
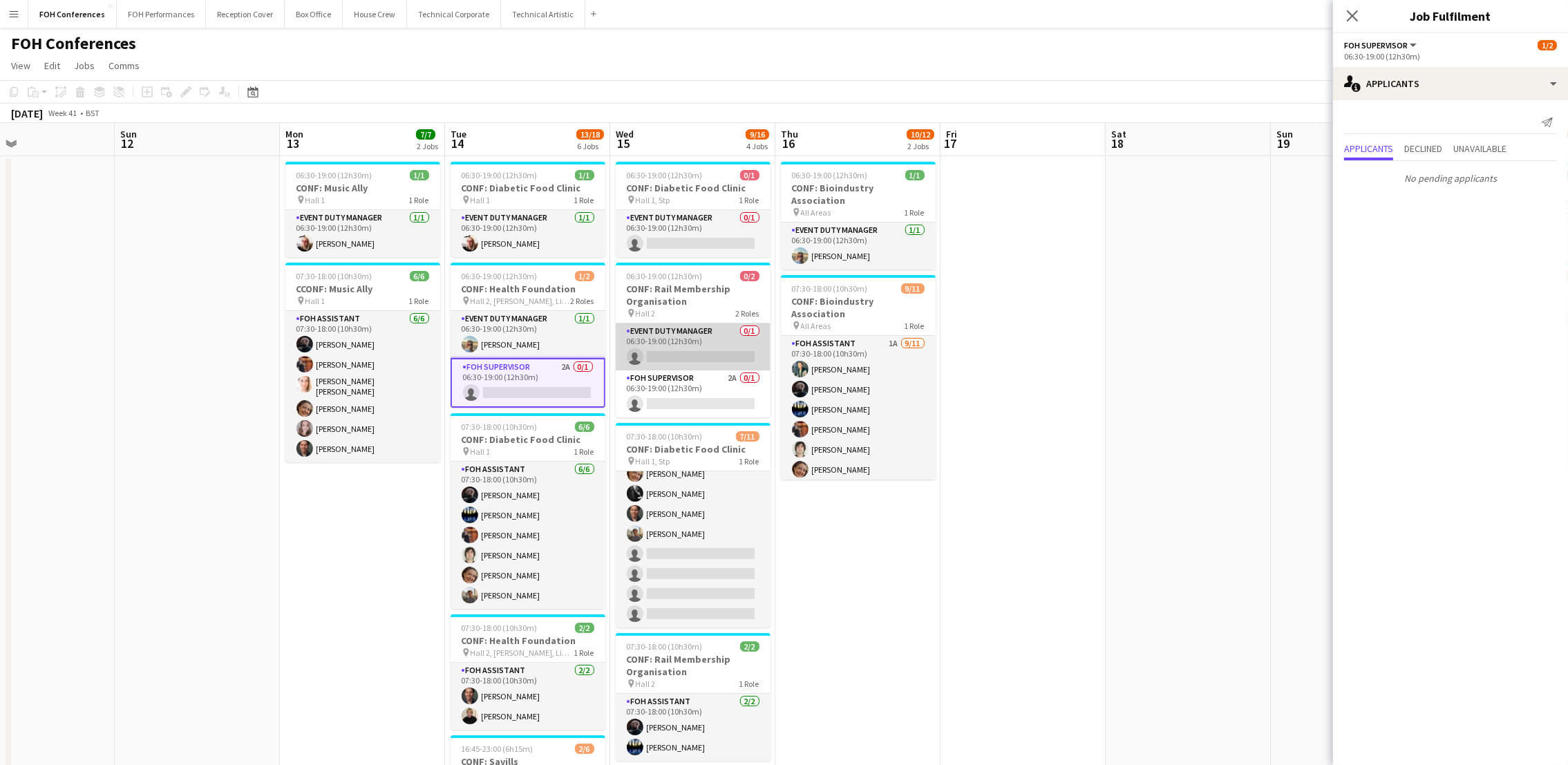
click at [677, 355] on app-card-role "Event Duty Manager 0/1 06:30-19:00 (12h30m) single-neutral-actions" at bounding box center [692, 347] width 155 height 47
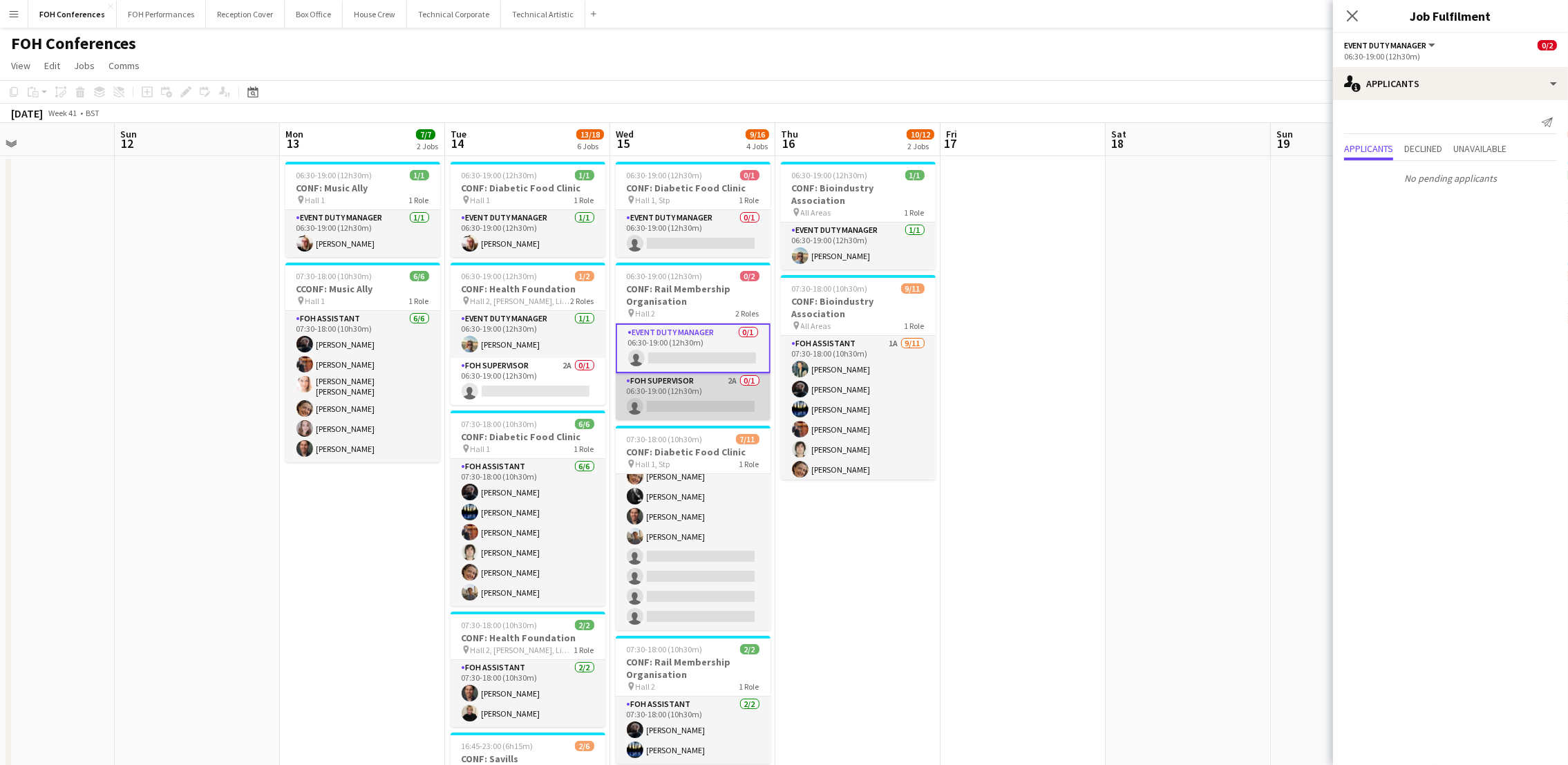
click at [666, 399] on app-card-role "FOH Supervisor 2A 0/1 06:30-19:00 (12h30m) single-neutral-actions" at bounding box center [692, 397] width 155 height 47
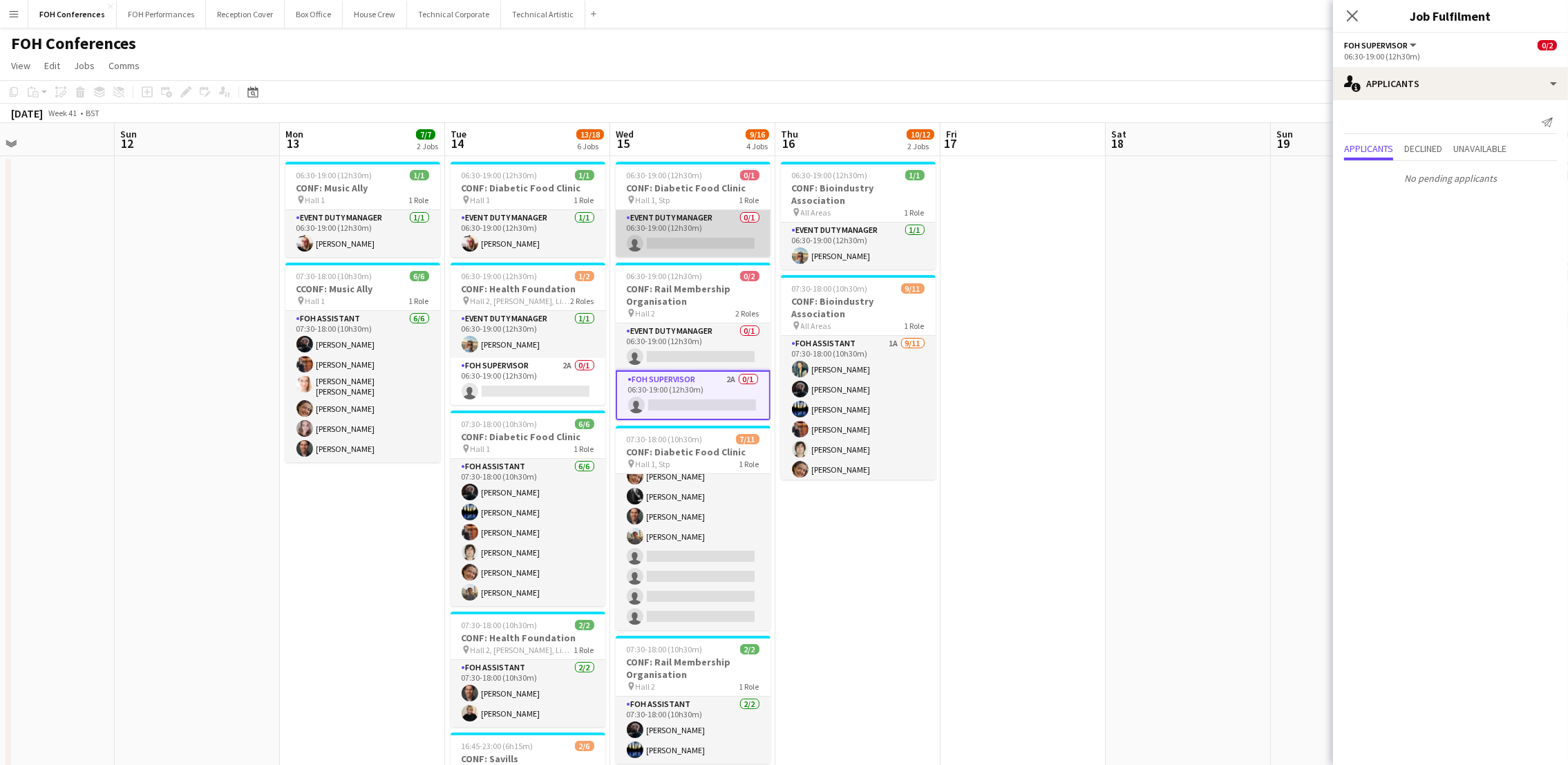
click at [718, 244] on app-card-role "Event Duty Manager 0/1 06:30-19:00 (12h30m) single-neutral-actions" at bounding box center [692, 233] width 155 height 47
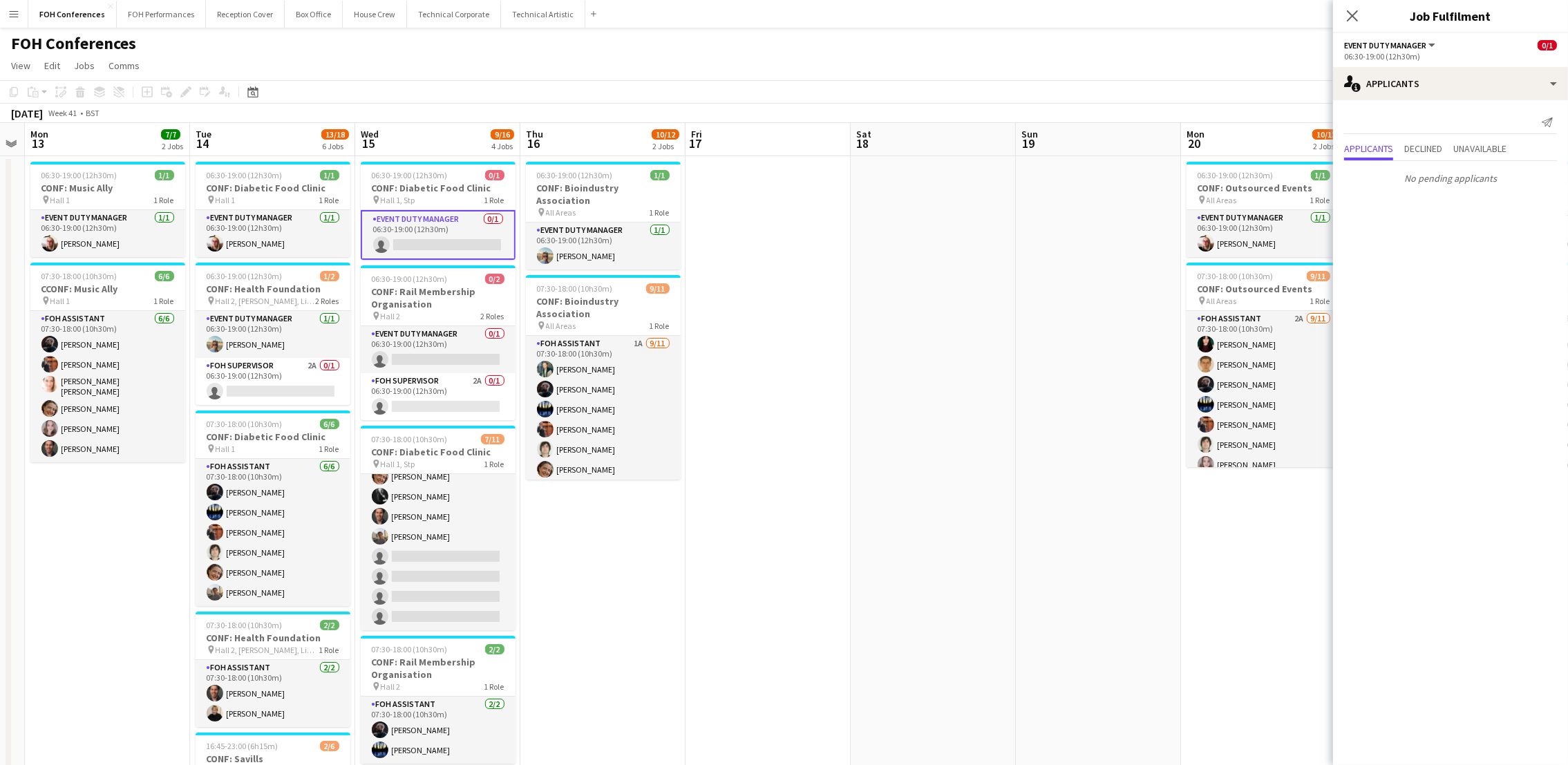
scroll to position [0, 516]
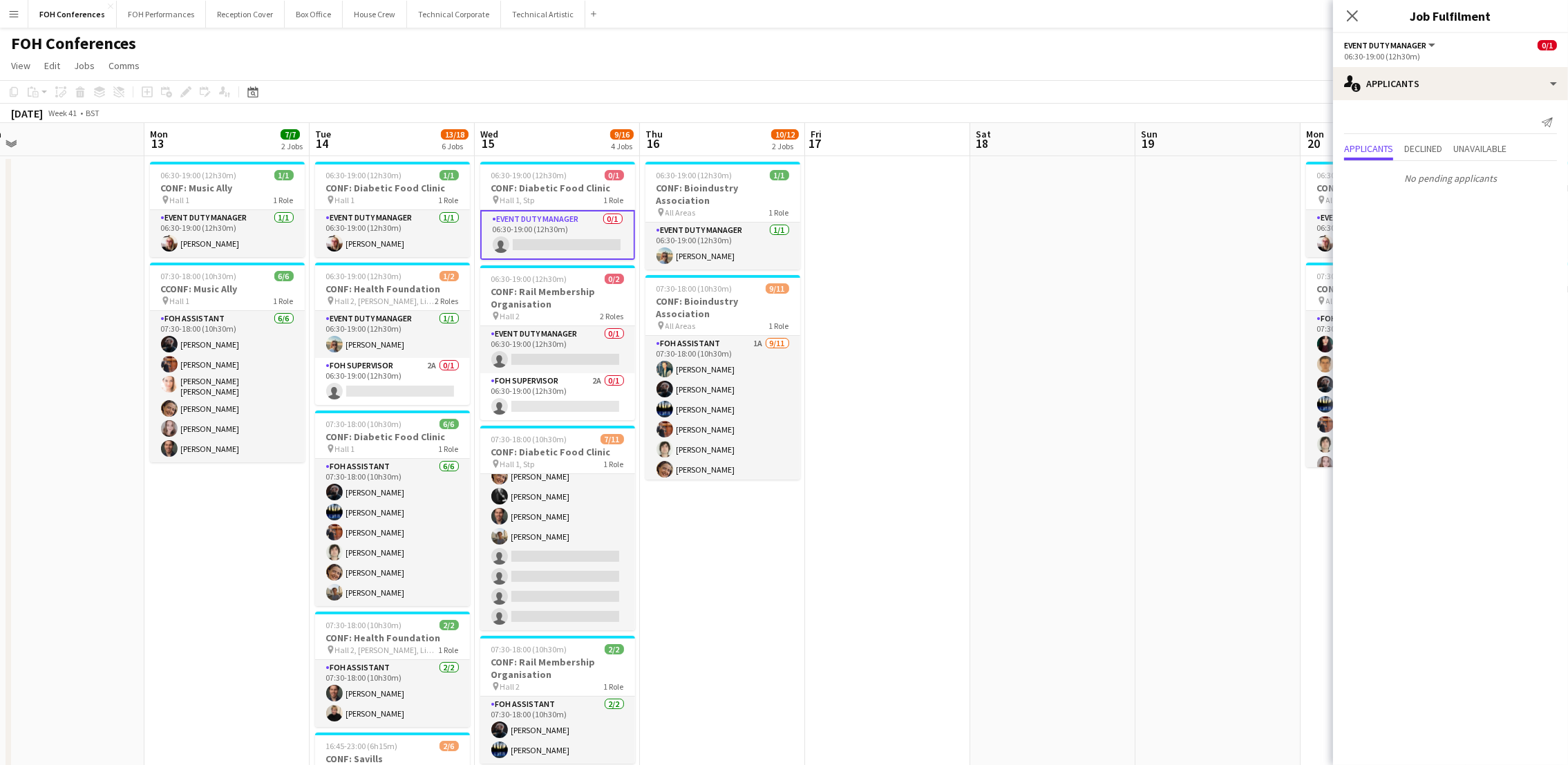
drag, startPoint x: 1015, startPoint y: 158, endPoint x: 880, endPoint y: 159, distance: 135.0
click at [880, 159] on app-calendar-viewport "Thu 9 10/17 4 Jobs Fri 10 Sat 11 Sun 12 Mon 13 7/7 2 Jobs Tue 14 13/18 6 Jobs W…" at bounding box center [784, 615] width 1568 height 985
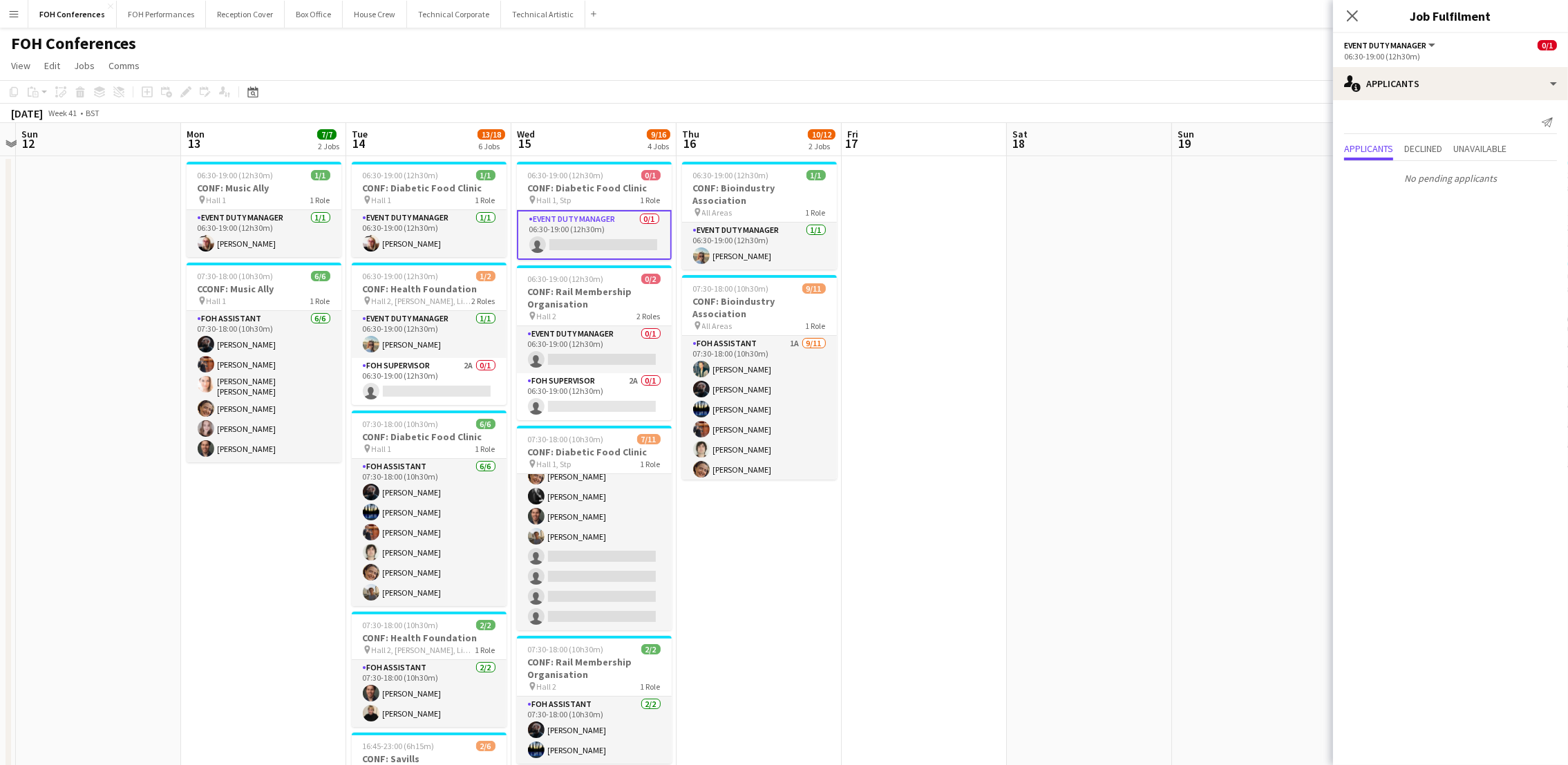
scroll to position [0, 469]
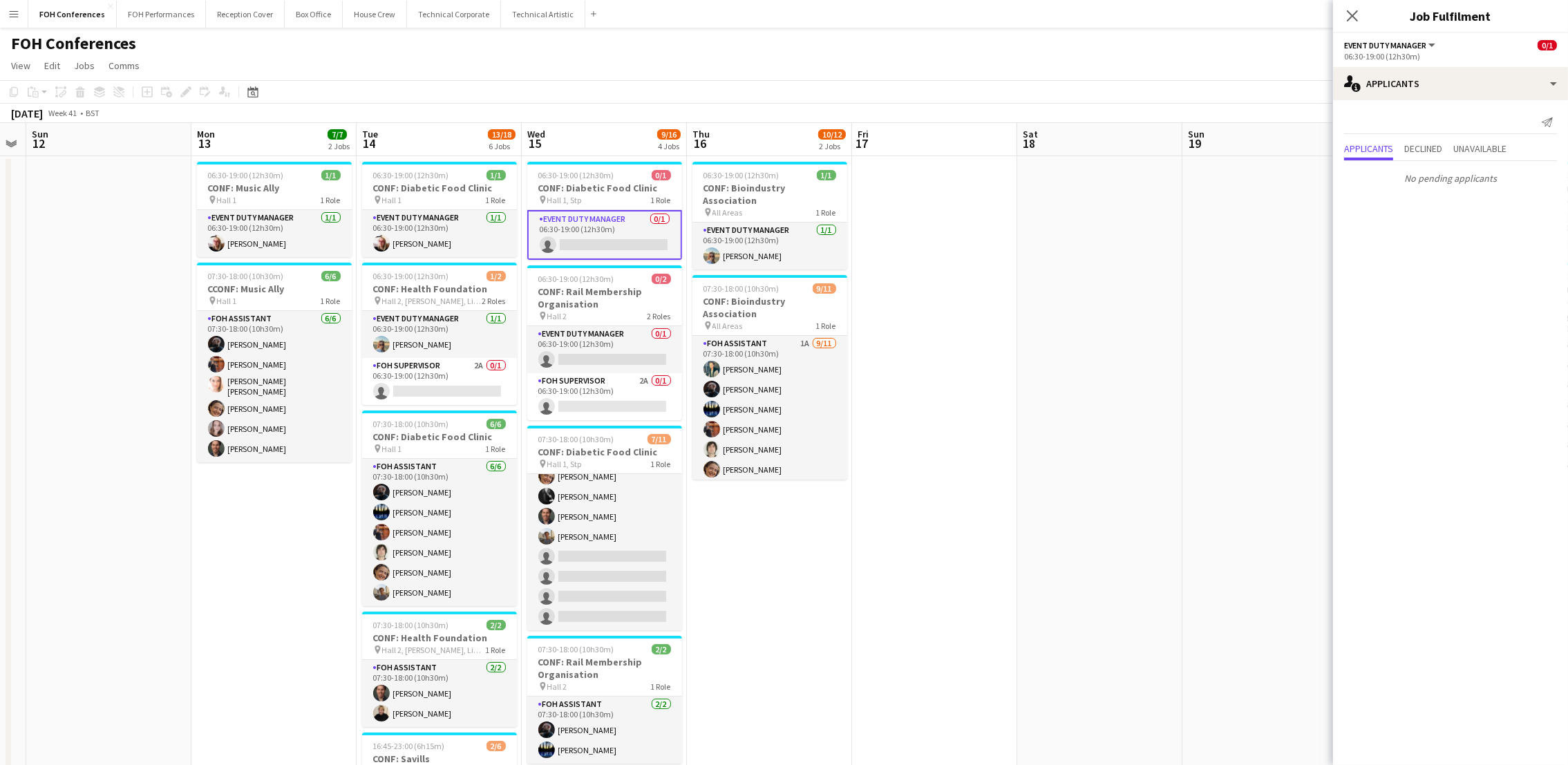
drag, startPoint x: 1042, startPoint y: 147, endPoint x: 1089, endPoint y: 147, distance: 47.0
click at [1089, 147] on app-calendar-viewport "Thu 9 10/17 4 Jobs Fri 10 Sat 11 Sun 12 Mon 13 7/7 2 Jobs Tue 14 13/18 6 Jobs W…" at bounding box center [784, 615] width 1568 height 985
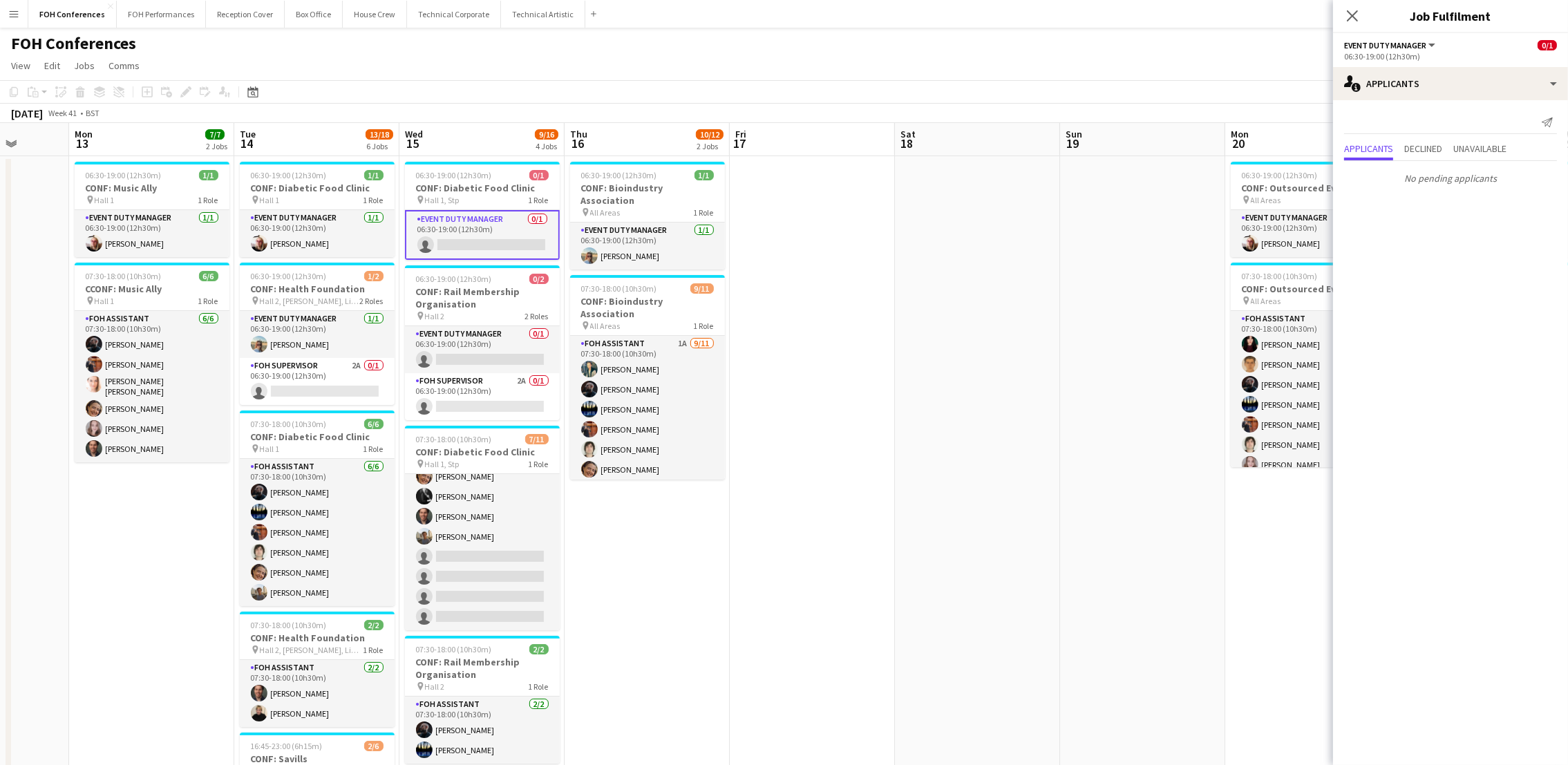
scroll to position [0, 534]
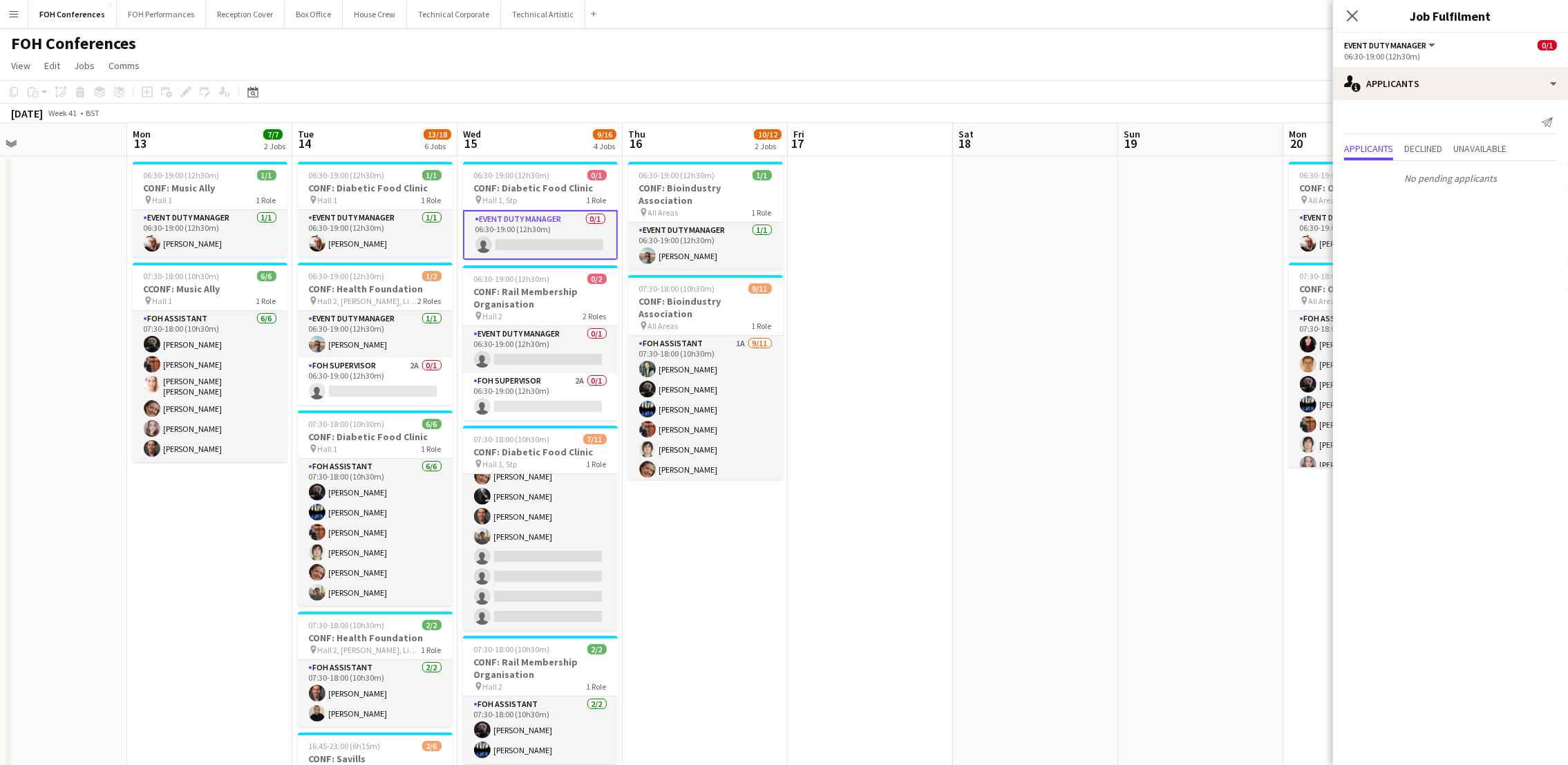
drag, startPoint x: 1071, startPoint y: 153, endPoint x: 1027, endPoint y: 154, distance: 44.0
click at [1027, 154] on app-calendar-viewport "Thu 9 10/17 4 Jobs Fri 10 Sat 11 Sun 12 Mon 13 7/7 2 Jobs Tue 14 13/18 6 Jobs W…" at bounding box center [784, 615] width 1568 height 985
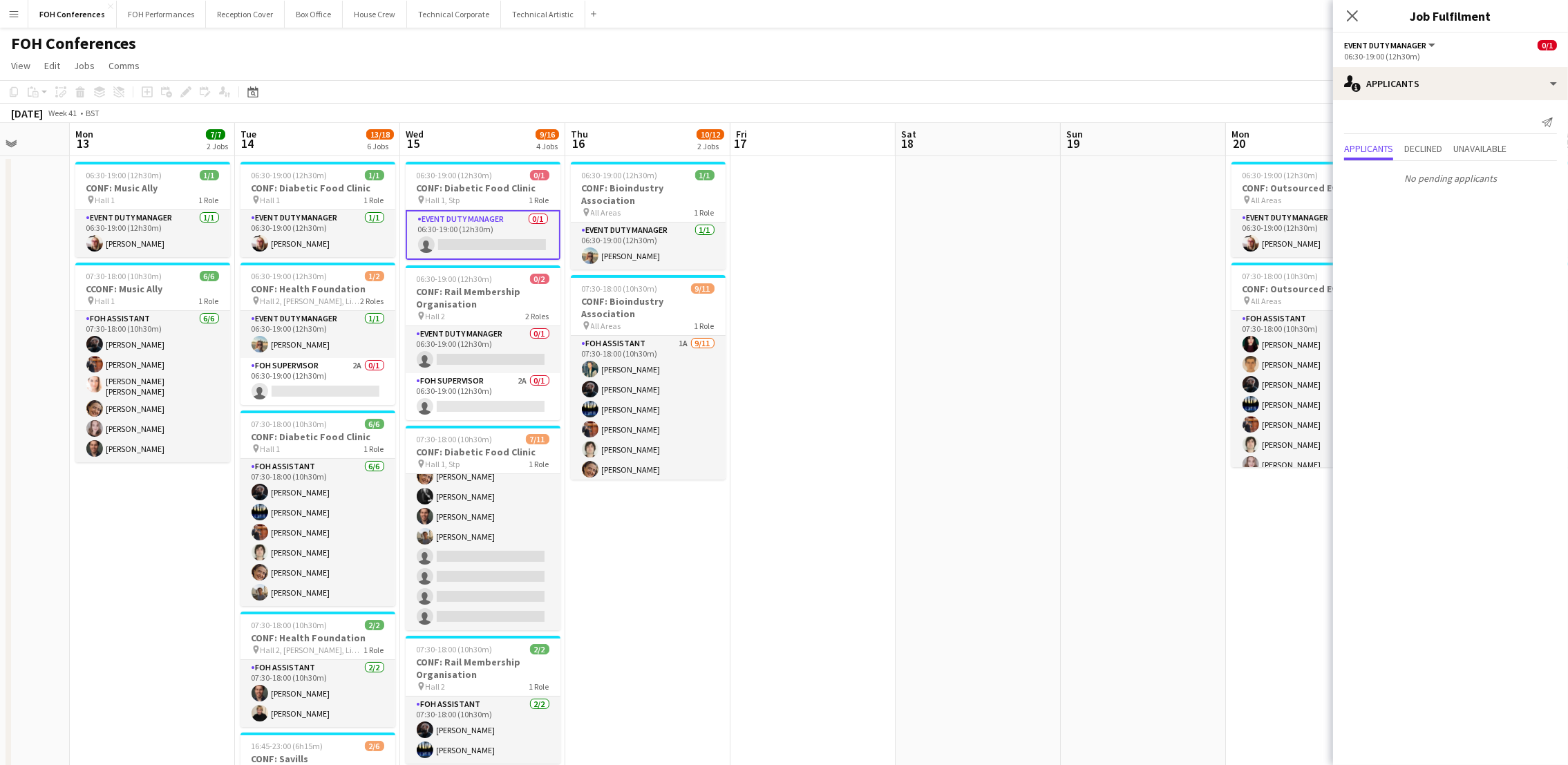
scroll to position [0, 422]
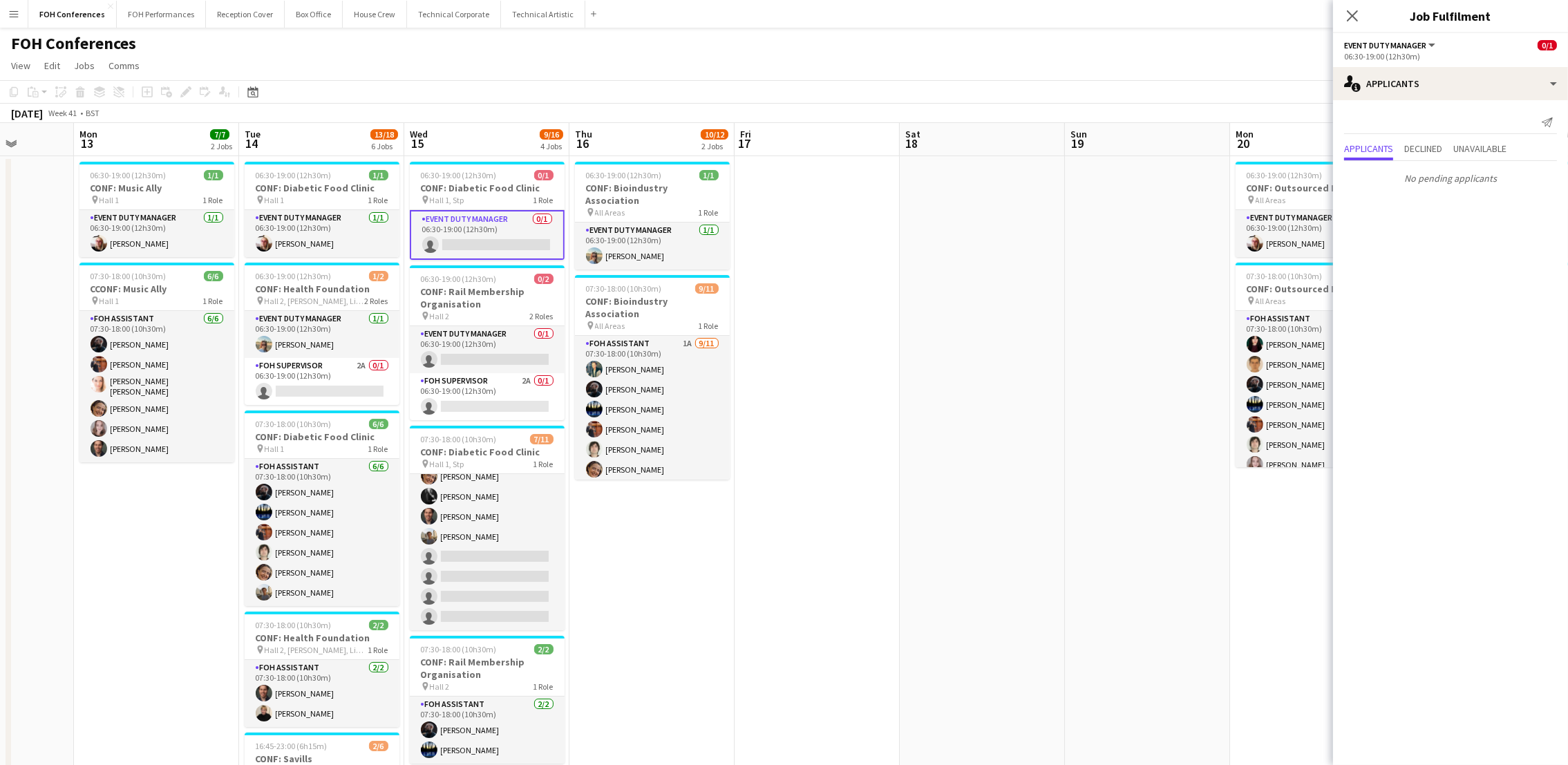
drag, startPoint x: 1197, startPoint y: 148, endPoint x: 1143, endPoint y: 157, distance: 54.7
click at [1143, 157] on app-calendar-viewport "Fri 10 Sat 11 Sun 12 Mon 13 7/7 2 Jobs Tue 14 13/18 6 Jobs Wed 15 9/16 4 Jobs T…" at bounding box center [784, 615] width 1568 height 985
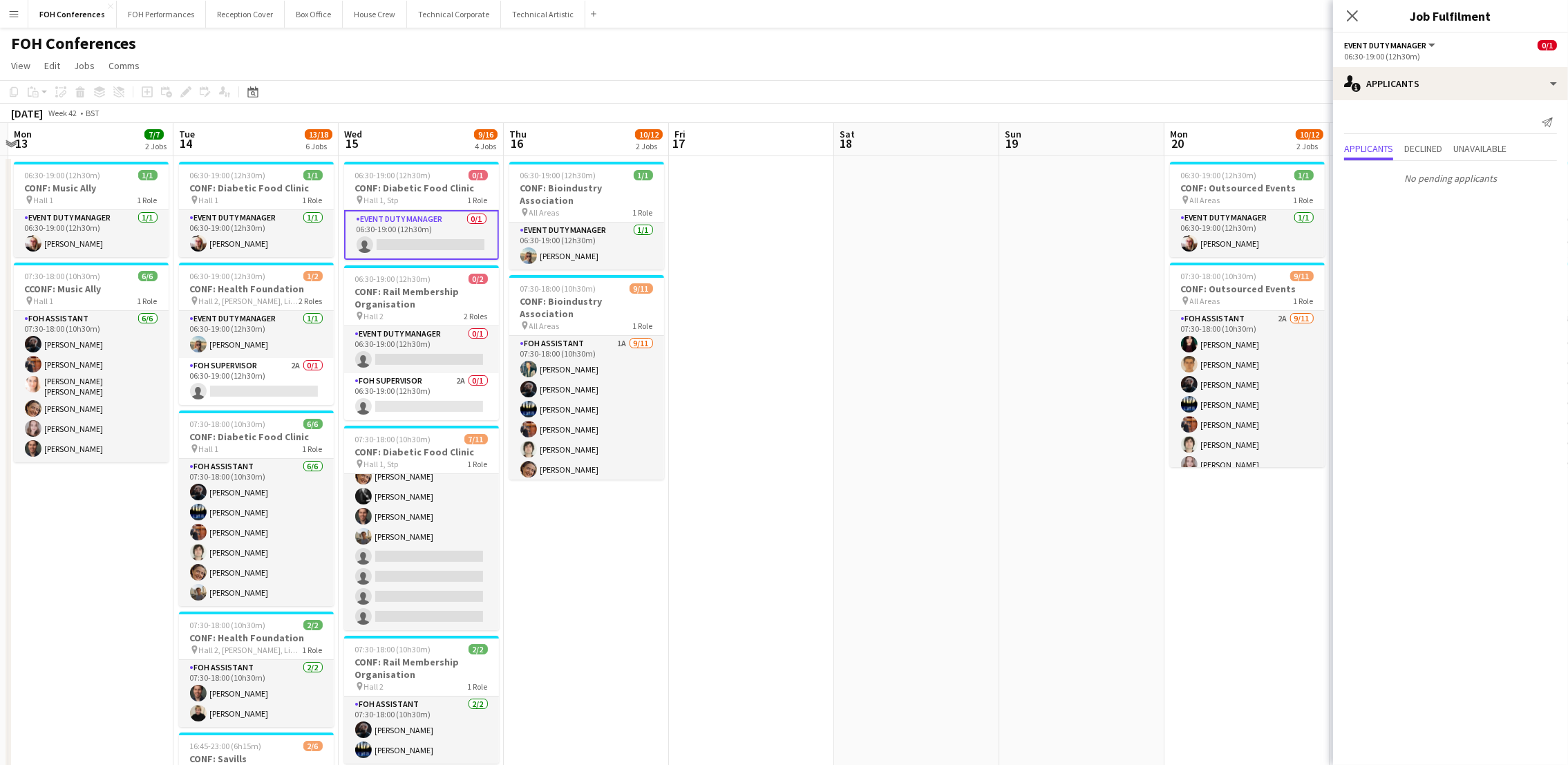
drag, startPoint x: 1178, startPoint y: 145, endPoint x: 1112, endPoint y: 153, distance: 66.5
click at [1112, 153] on app-calendar-viewport "Fri 10 Sat 11 Sun 12 Mon 13 7/7 2 Jobs Tue 14 13/18 6 Jobs Wed 15 9/16 4 Jobs T…" at bounding box center [784, 615] width 1568 height 985
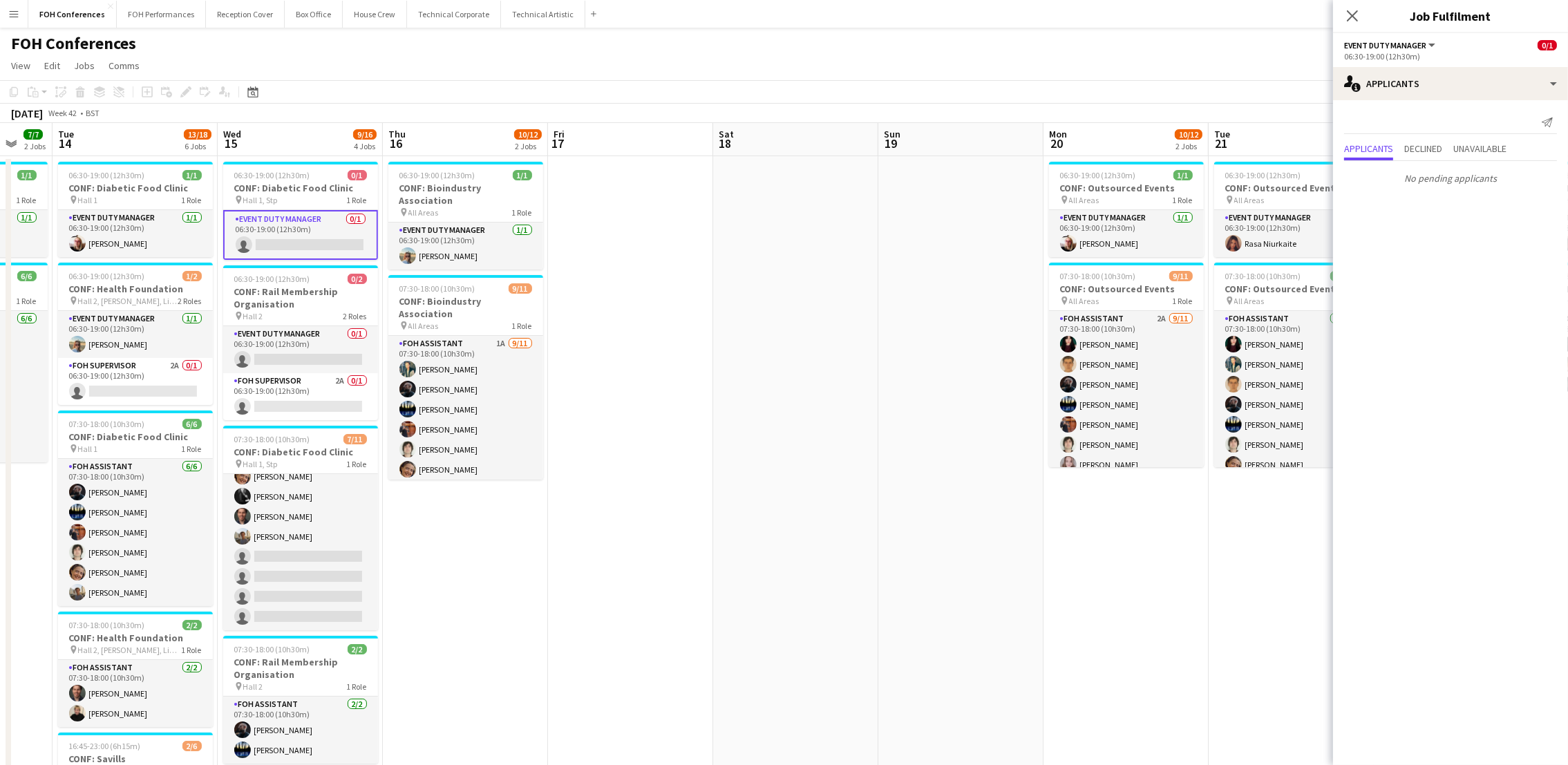
scroll to position [0, 601]
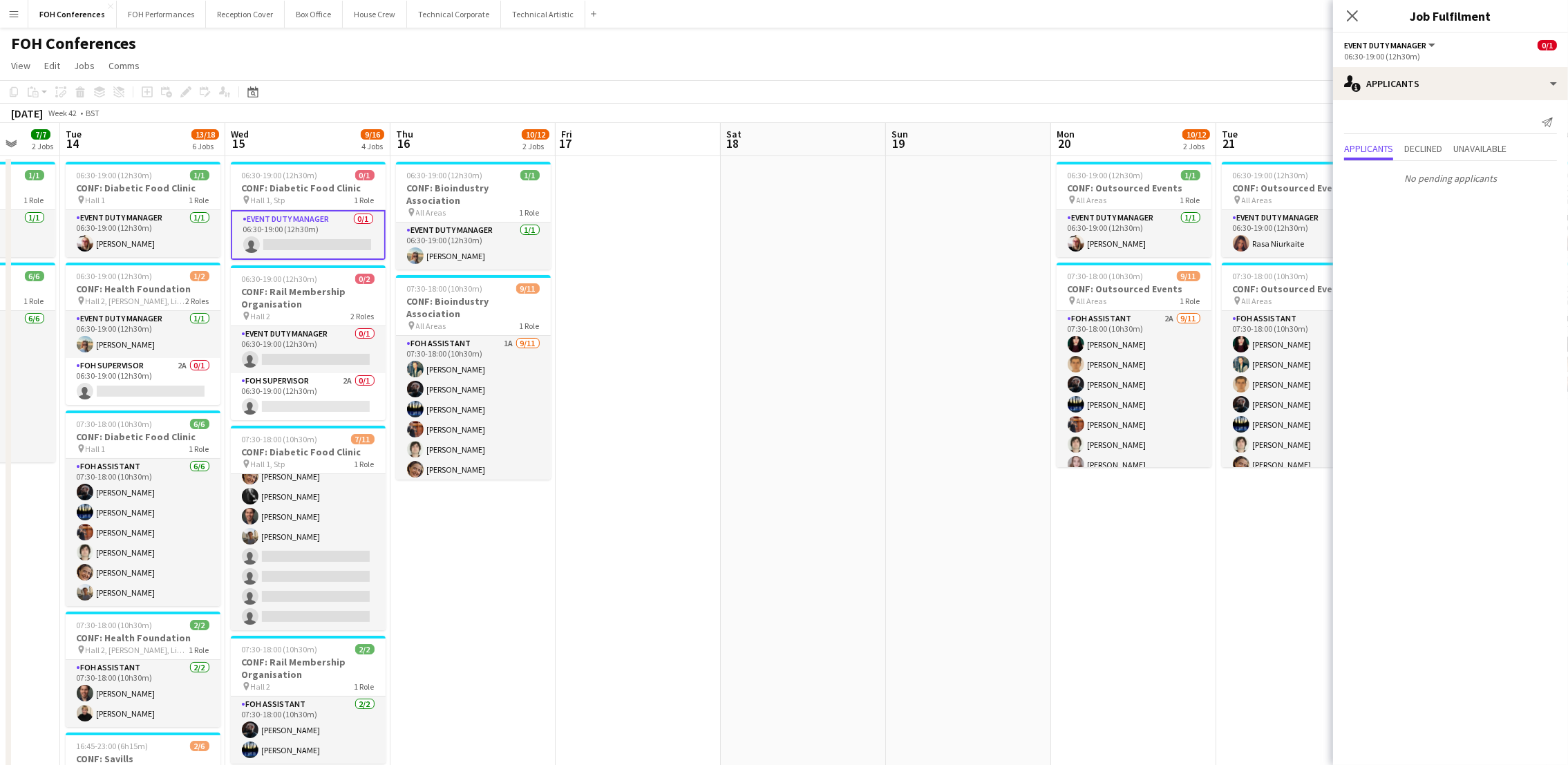
drag, startPoint x: 1226, startPoint y: 141, endPoint x: 1113, endPoint y: 151, distance: 113.4
click at [1113, 151] on app-calendar-viewport "Fri 10 Sat 11 Sun 12 Mon 13 7/7 2 Jobs Tue 14 13/18 6 Jobs Wed 15 9/16 4 Jobs T…" at bounding box center [784, 615] width 1568 height 985
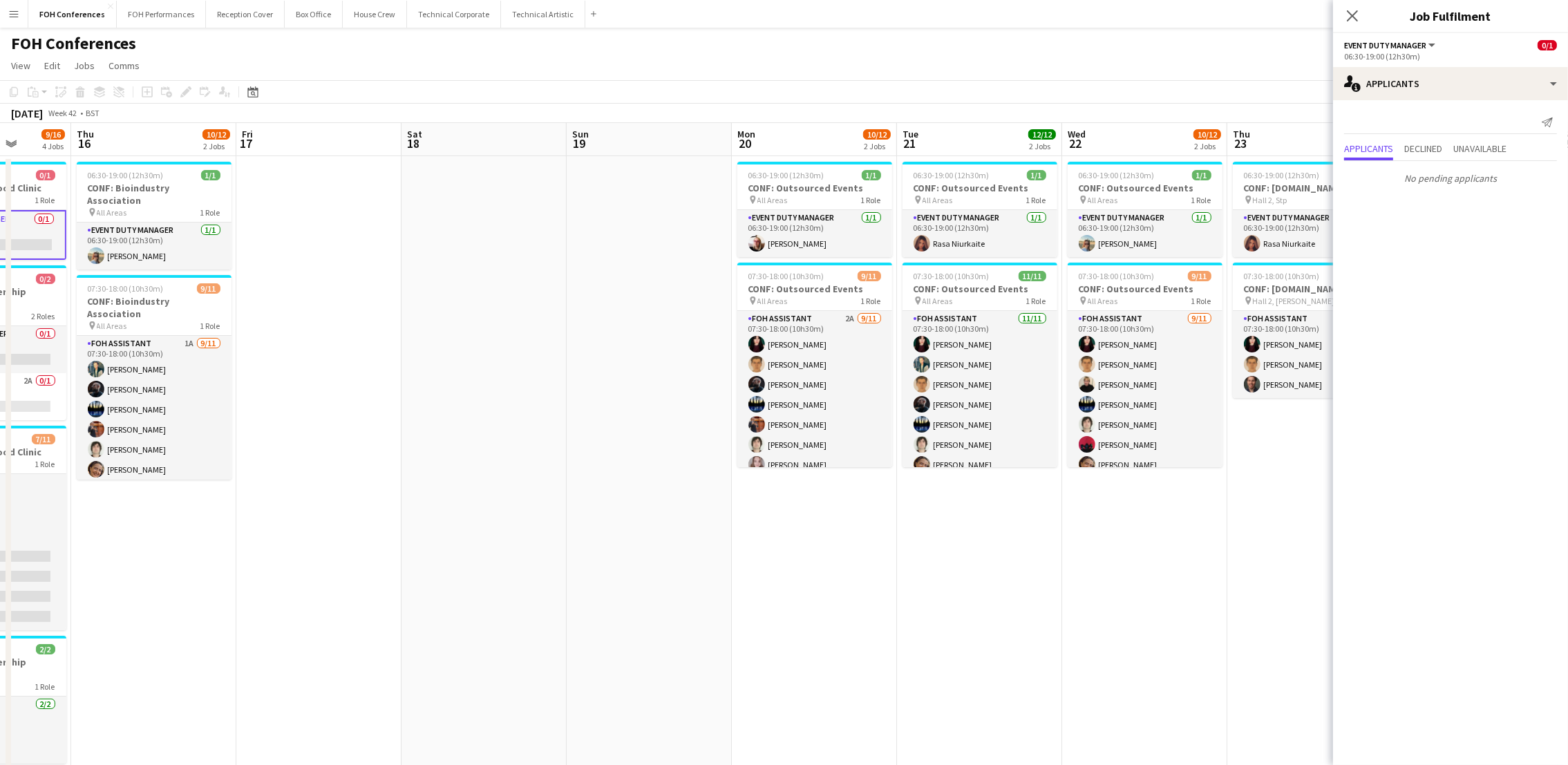
drag, startPoint x: 1114, startPoint y: 151, endPoint x: 799, endPoint y: 157, distance: 315.1
click at [788, 157] on app-calendar-viewport "Sun 12 Mon 13 7/7 2 Jobs Tue 14 13/18 6 Jobs Wed 15 9/16 4 Jobs Thu 16 10/12 2 …" at bounding box center [784, 615] width 1568 height 985
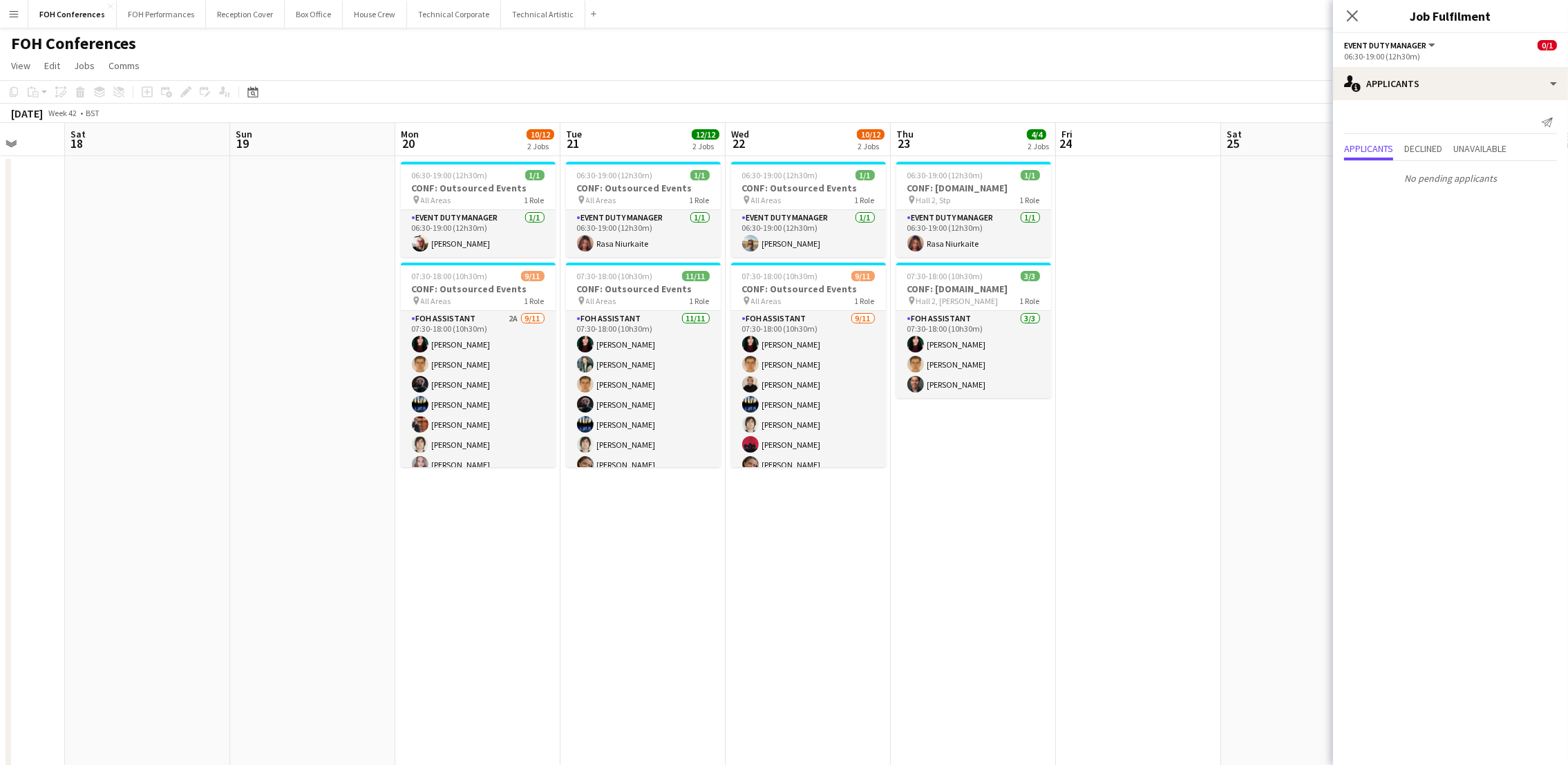
scroll to position [0, 592]
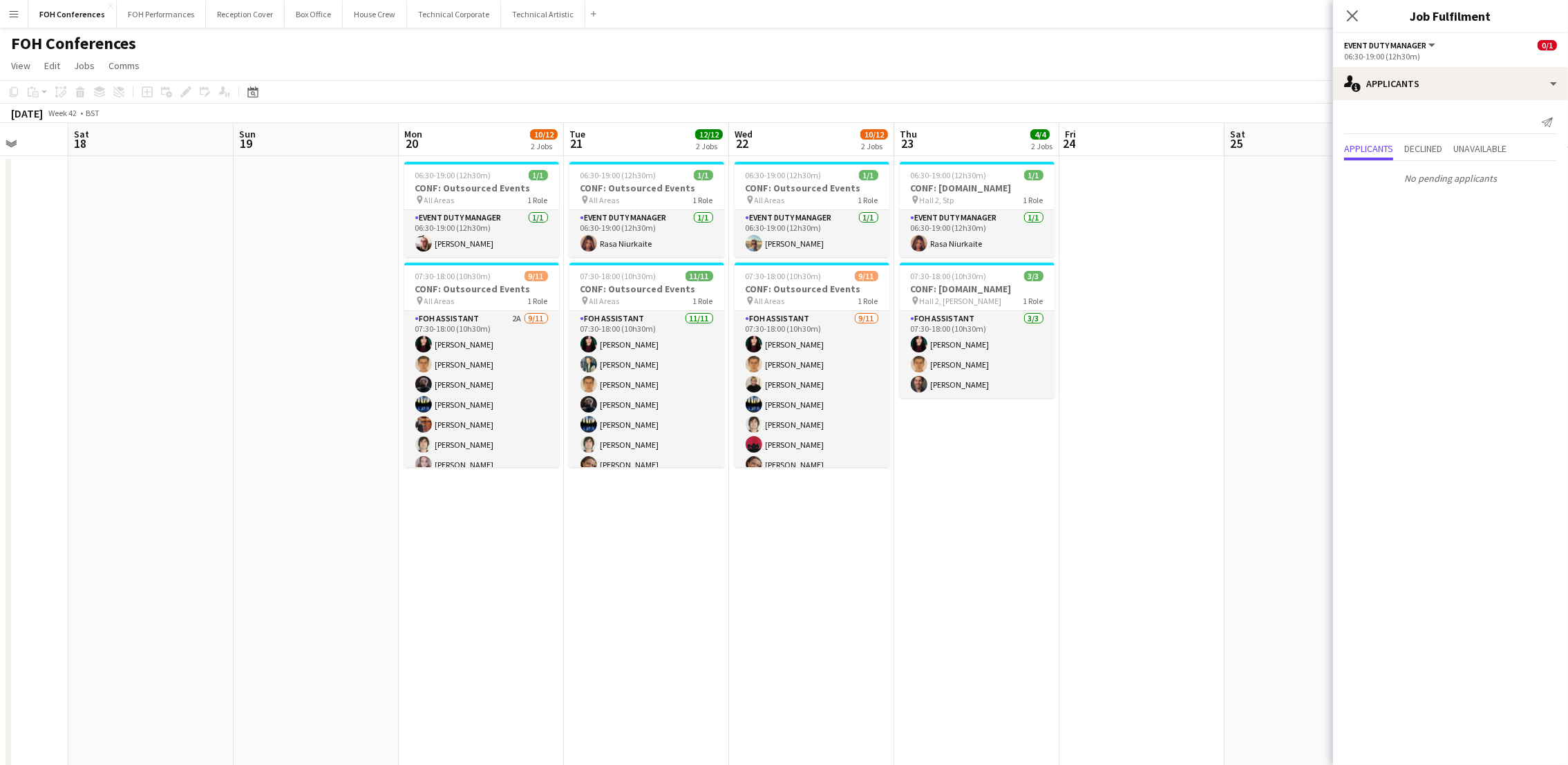
drag, startPoint x: 1137, startPoint y: 141, endPoint x: 810, endPoint y: 132, distance: 327.1
click at [810, 132] on app-calendar-viewport "Tue 14 13/18 6 Jobs Wed 15 9/16 4 Jobs Thu 16 10/12 2 Jobs Fri 17 Sat 18 Sun 19…" at bounding box center [784, 615] width 1568 height 985
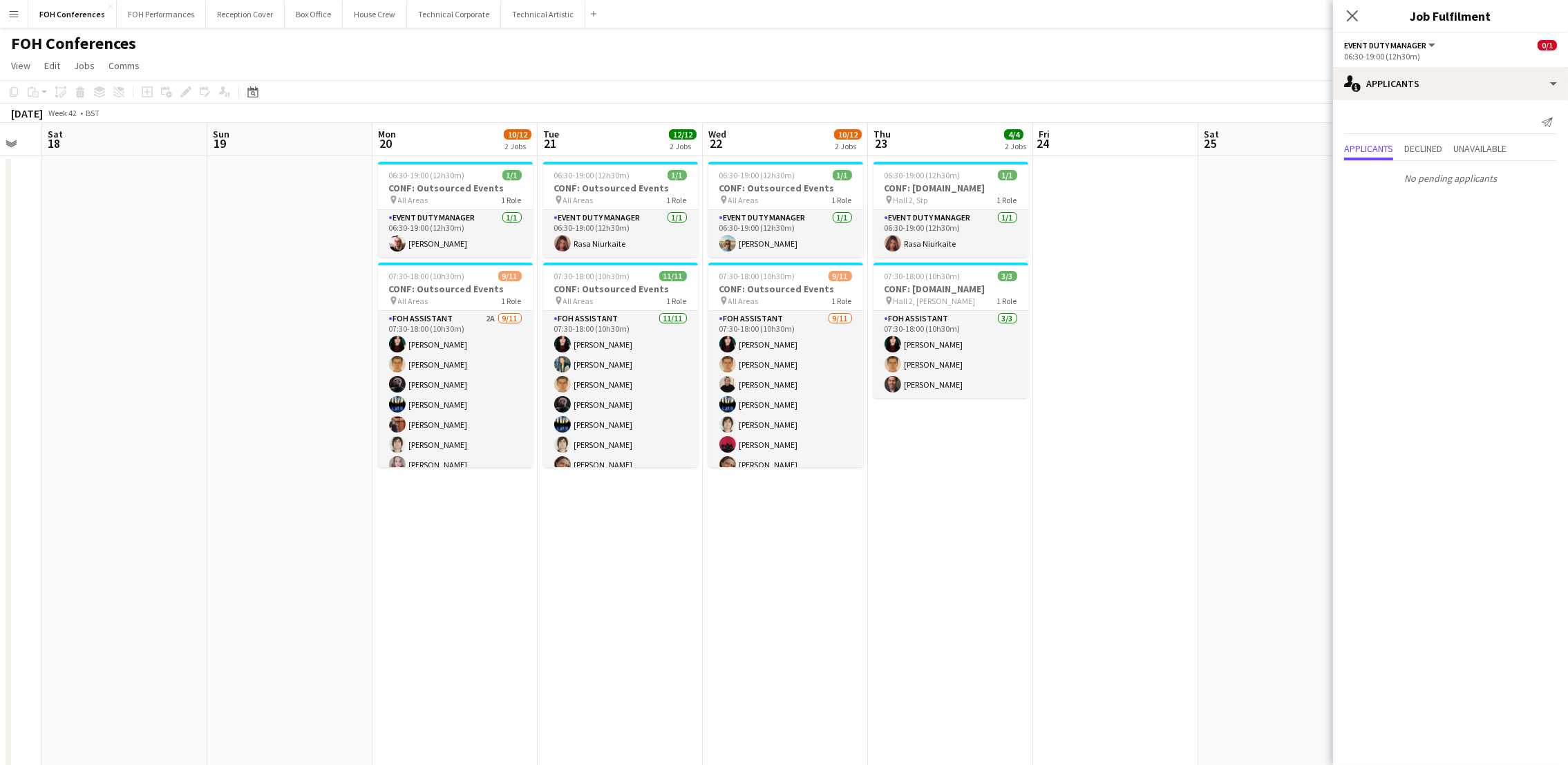
scroll to position [0, 350]
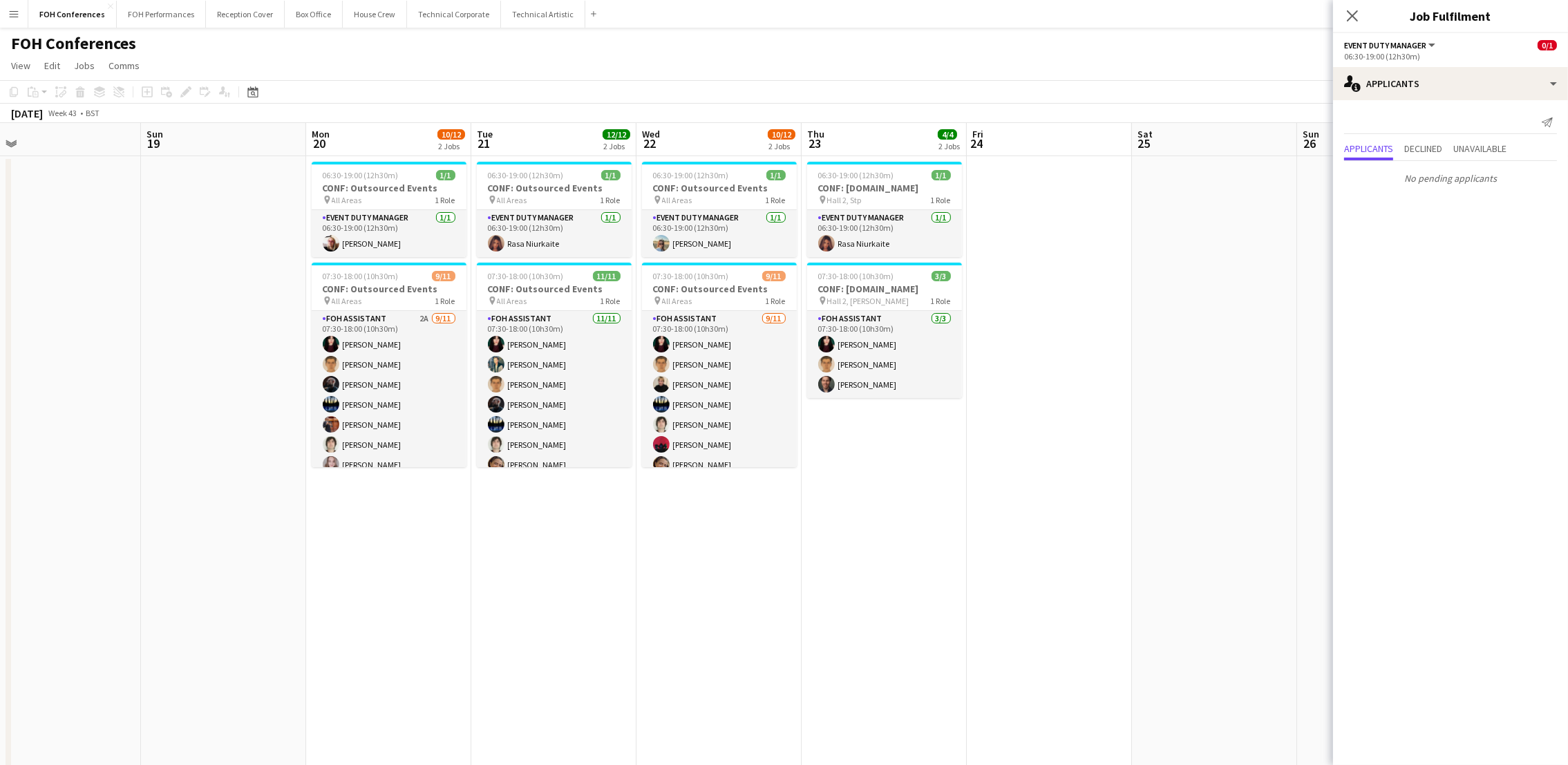
drag, startPoint x: 1154, startPoint y: 137, endPoint x: 1066, endPoint y: 178, distance: 97.1
click at [1066, 178] on app-calendar-viewport "Thu 16 10/12 2 Jobs Fri 17 Sat 18 Sun 19 Mon 20 10/12 2 Jobs Tue 21 12/12 2 Job…" at bounding box center [784, 615] width 1568 height 985
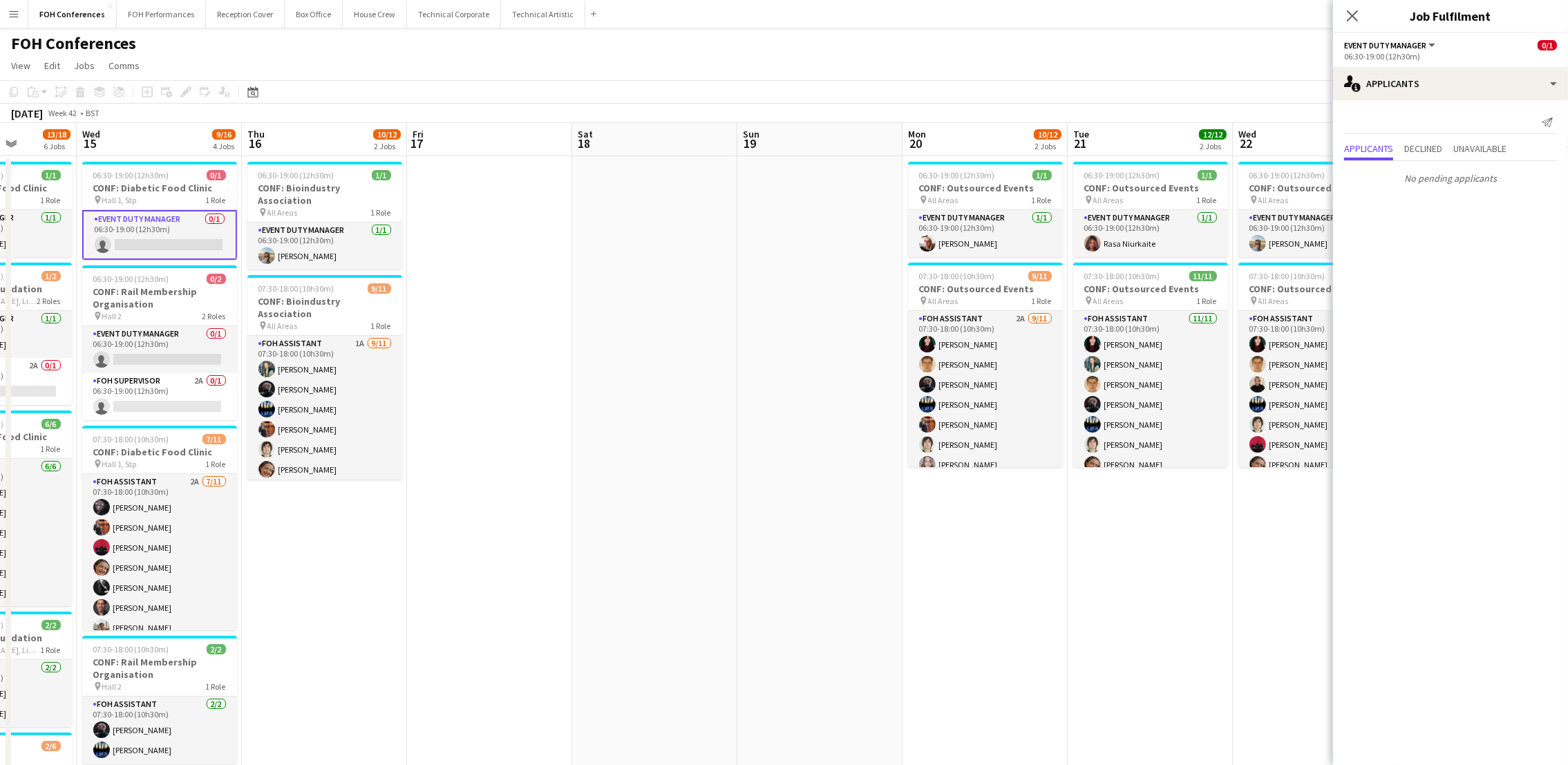
drag, startPoint x: 316, startPoint y: 148, endPoint x: 1072, endPoint y: 187, distance: 757.0
click at [1072, 187] on app-calendar-viewport "Sun 12 Mon 13 7/7 2 Jobs Tue 14 13/18 6 Jobs Wed 15 9/16 4 Jobs Thu 16 10/12 2 …" at bounding box center [784, 615] width 1568 height 985
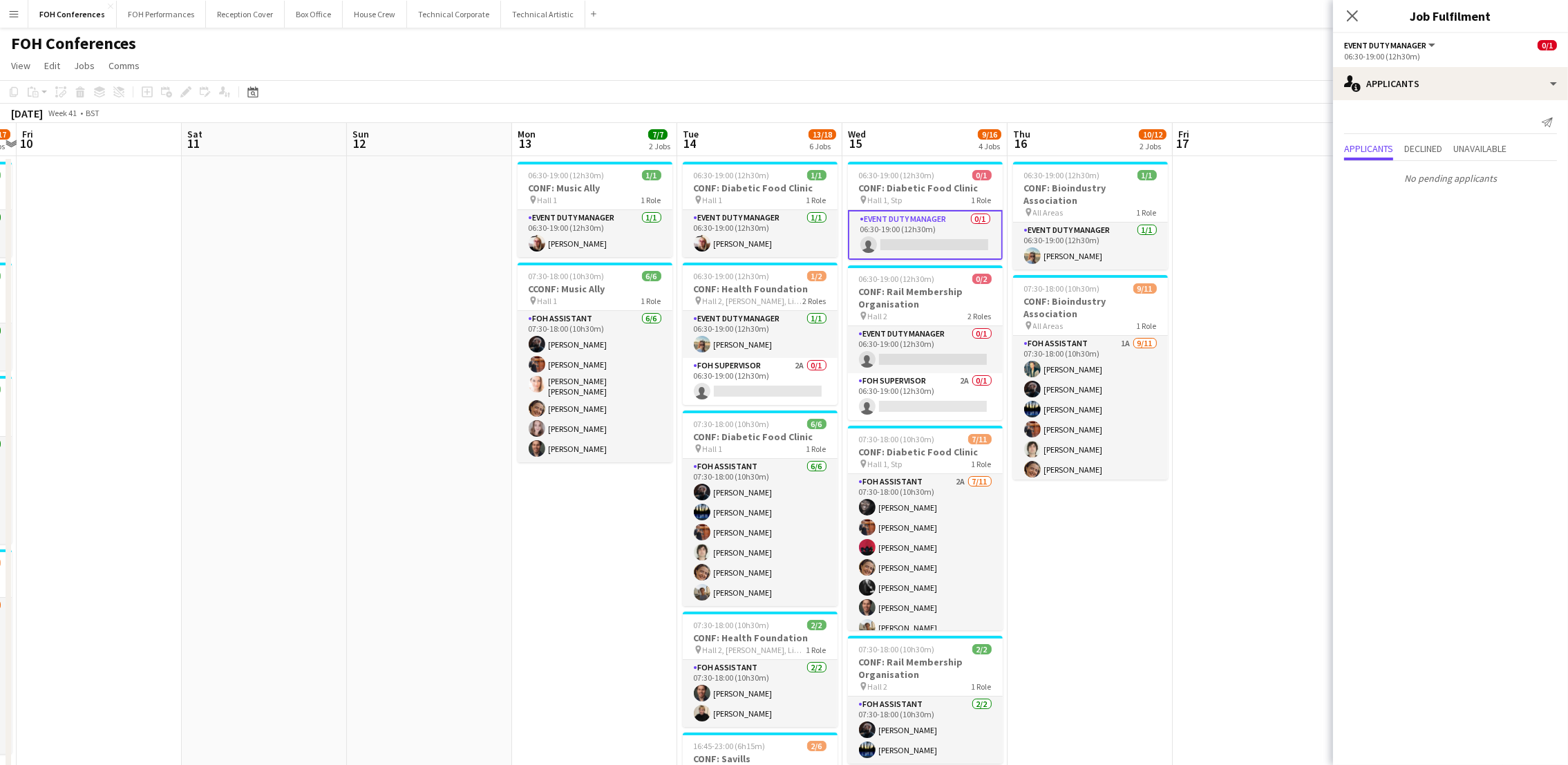
scroll to position [0, 311]
drag, startPoint x: 280, startPoint y: 150, endPoint x: 882, endPoint y: 167, distance: 602.2
click at [882, 167] on app-calendar-viewport "Wed 8 8/12 2 Jobs Thu 9 10/17 4 Jobs Fri 10 Sat 11 Sun 12 Mon 13 7/7 2 Jobs Tue…" at bounding box center [784, 615] width 1568 height 985
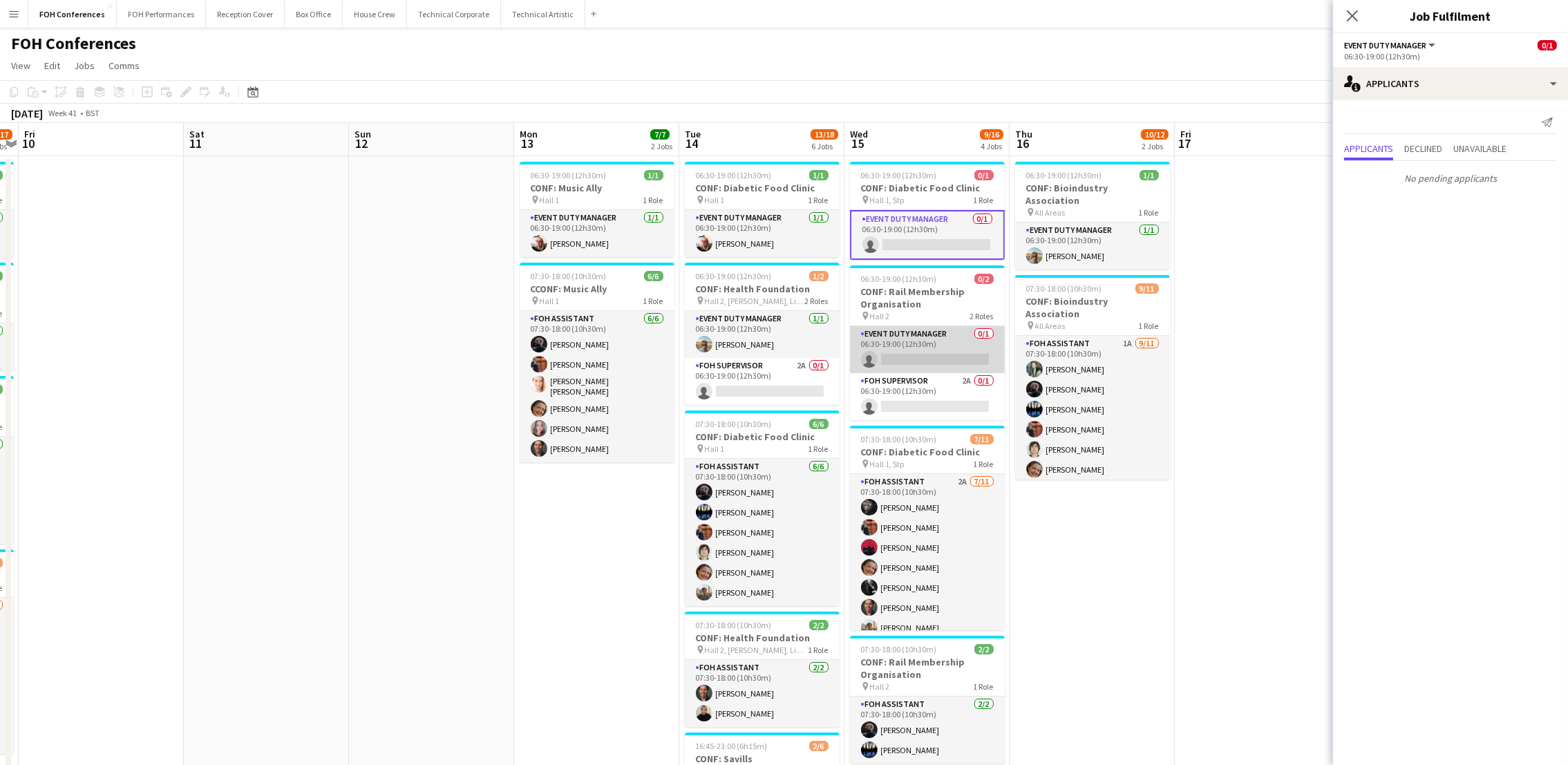
click at [890, 361] on app-card-role "Event Duty Manager 0/1 06:30-19:00 (12h30m) single-neutral-actions" at bounding box center [927, 350] width 155 height 47
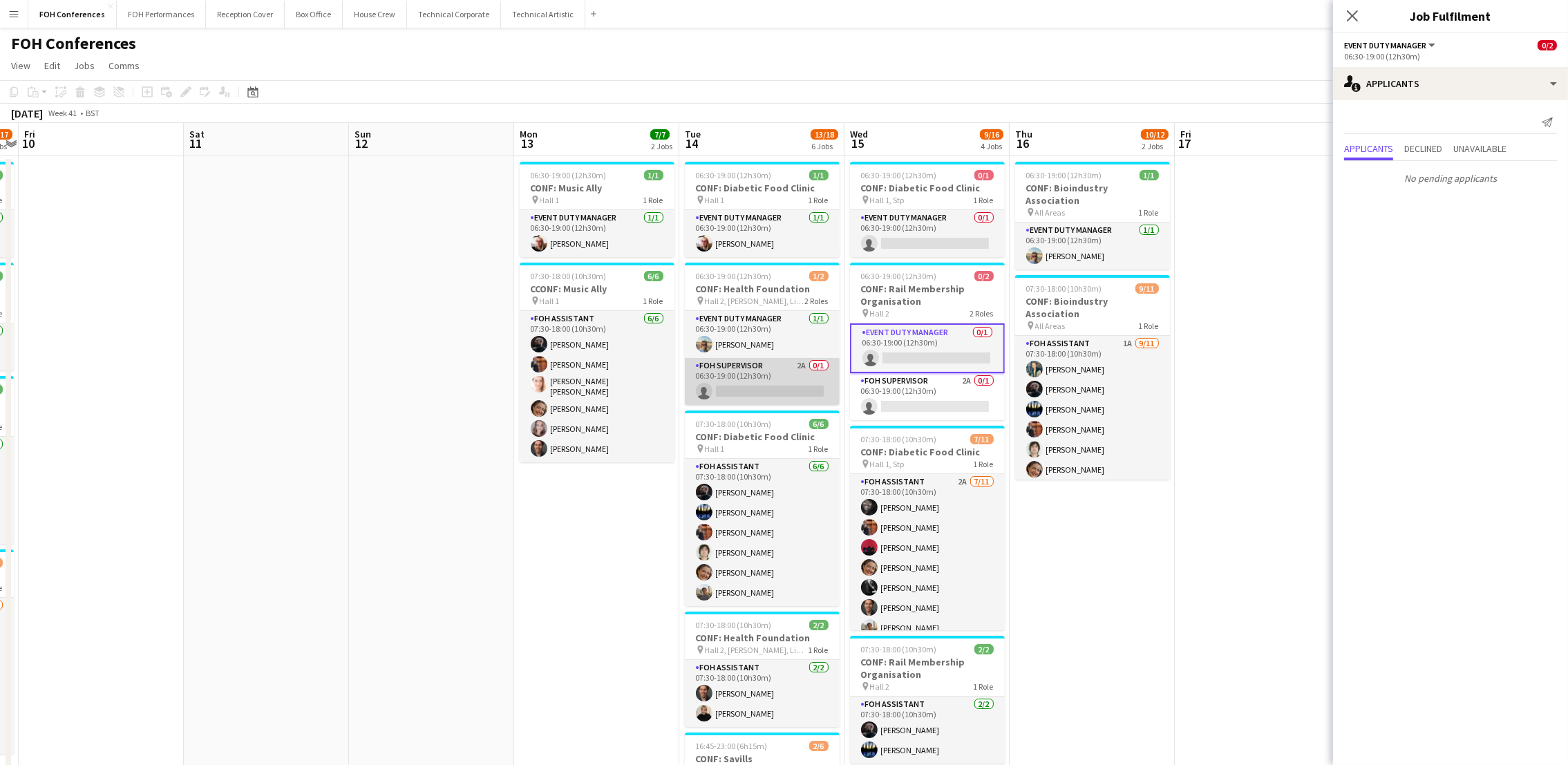
click at [740, 394] on app-card-role "FOH Supervisor 2A 0/1 06:30-19:00 (12h30m) single-neutral-actions" at bounding box center [761, 381] width 155 height 47
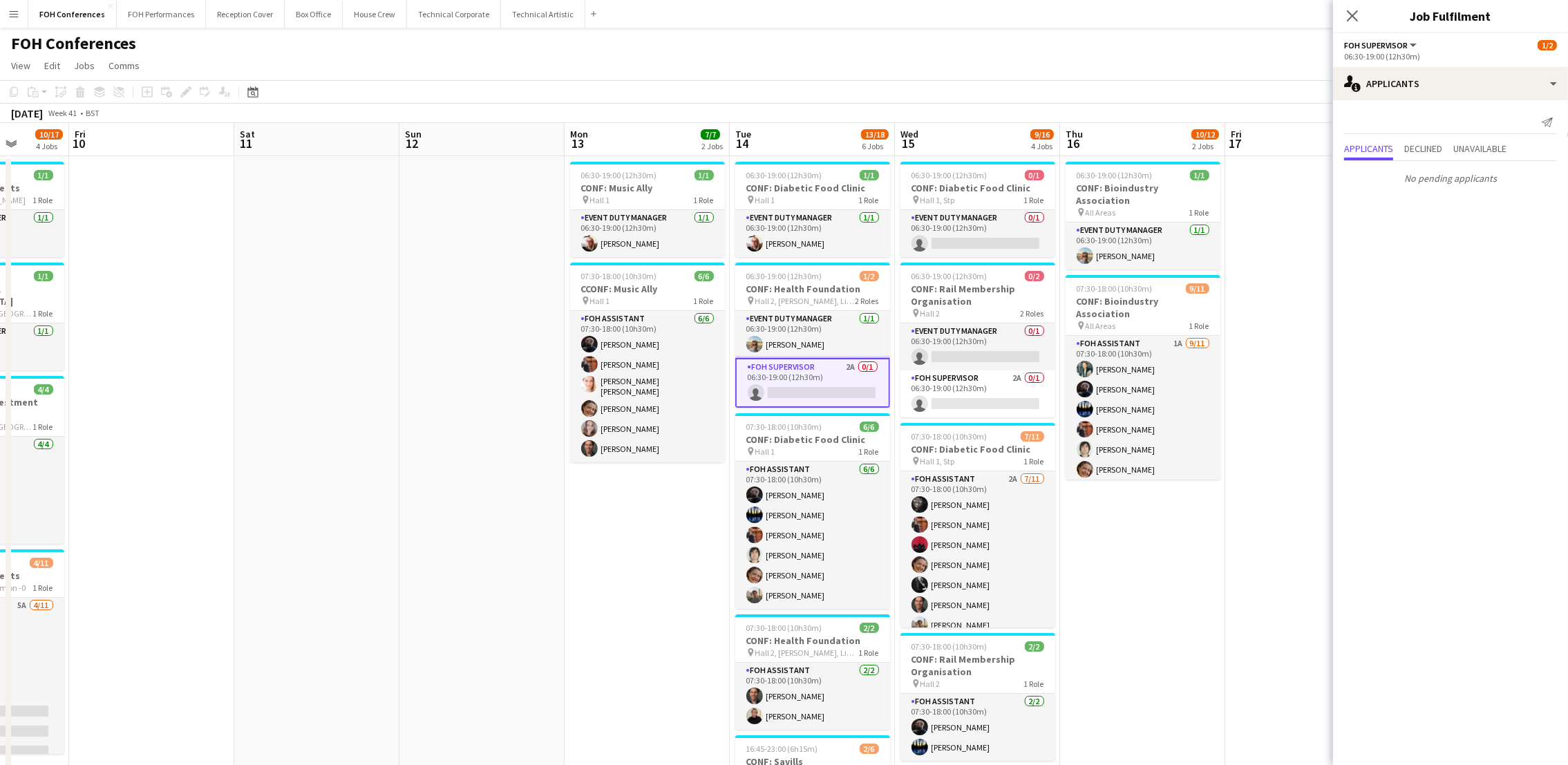
scroll to position [0, 527]
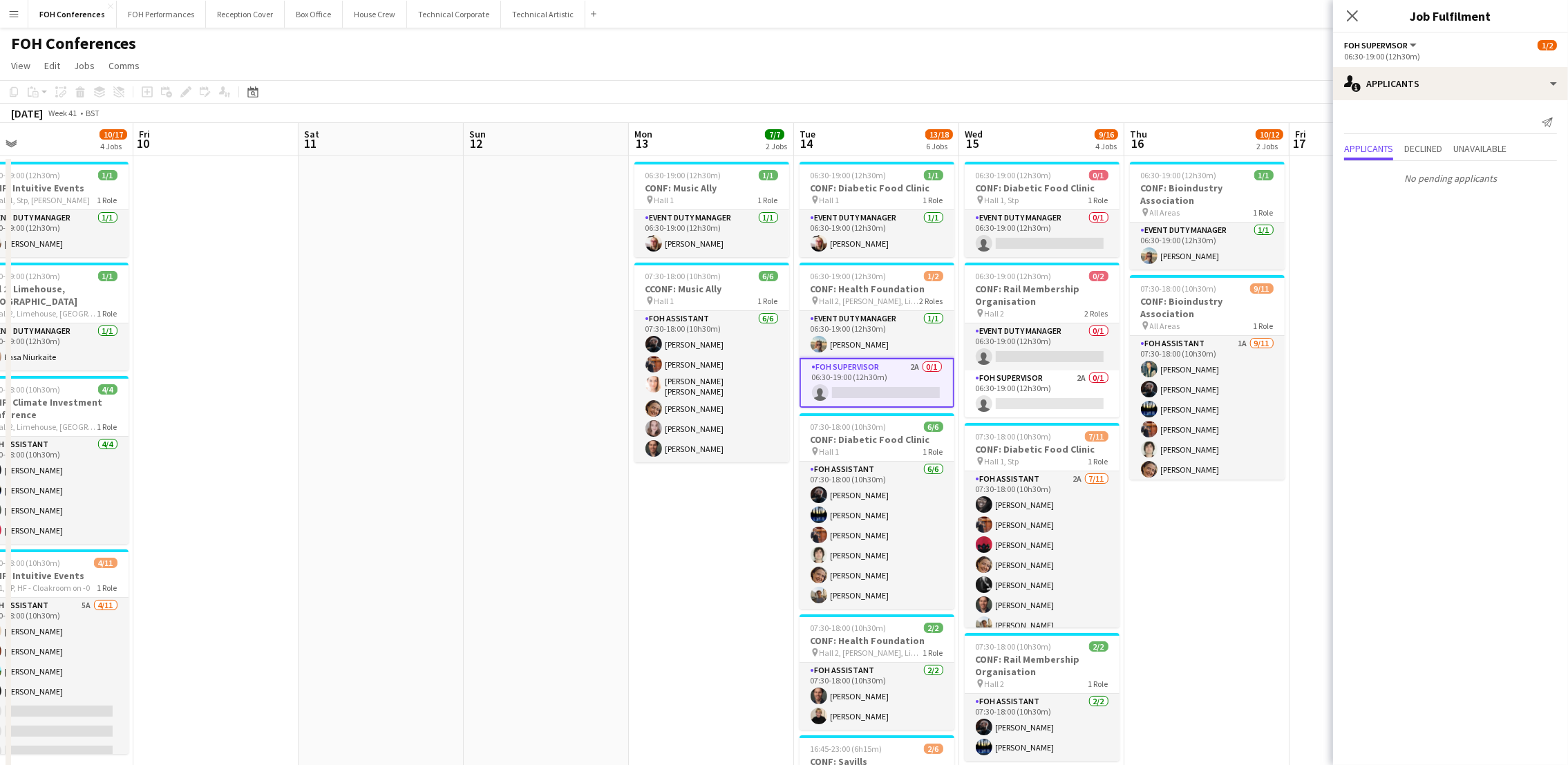
drag, startPoint x: 404, startPoint y: 154, endPoint x: 519, endPoint y: 174, distance: 116.7
click at [519, 174] on app-calendar-viewport "Mon 6 1 Job Tue 7 12/12 2 Jobs Wed 8 8/12 2 Jobs Thu 9 10/17 4 Jobs Fri 10 Sat …" at bounding box center [784, 615] width 1568 height 985
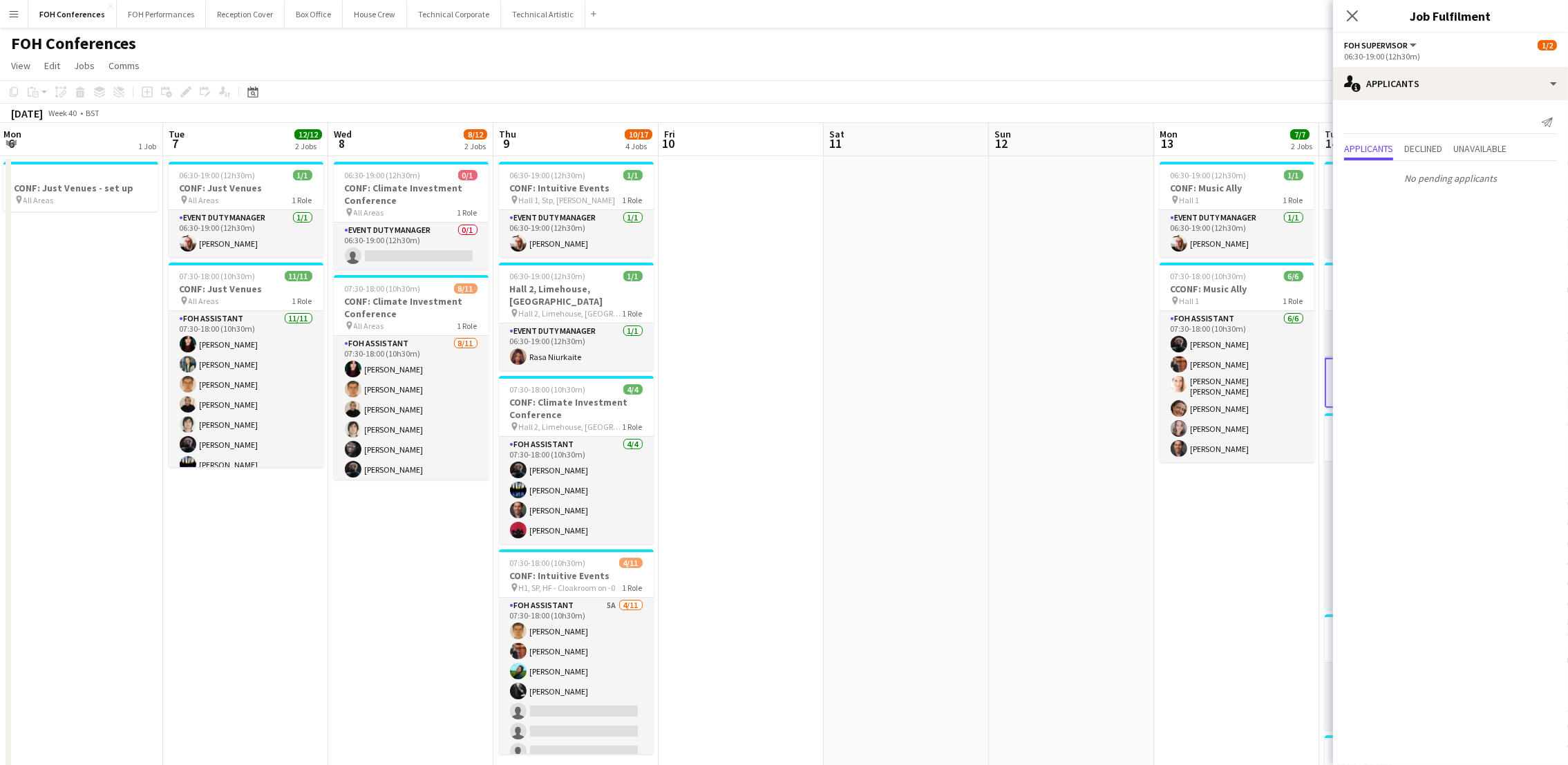
drag, startPoint x: 225, startPoint y: 141, endPoint x: 926, endPoint y: 203, distance: 703.7
click at [926, 203] on app-calendar-viewport "Sat 4 Sun 5 3/3 2 Jobs Mon 6 1 Job Tue 7 12/12 2 Jobs Wed 8 8/12 2 Jobs Thu 9 1…" at bounding box center [784, 615] width 1568 height 985
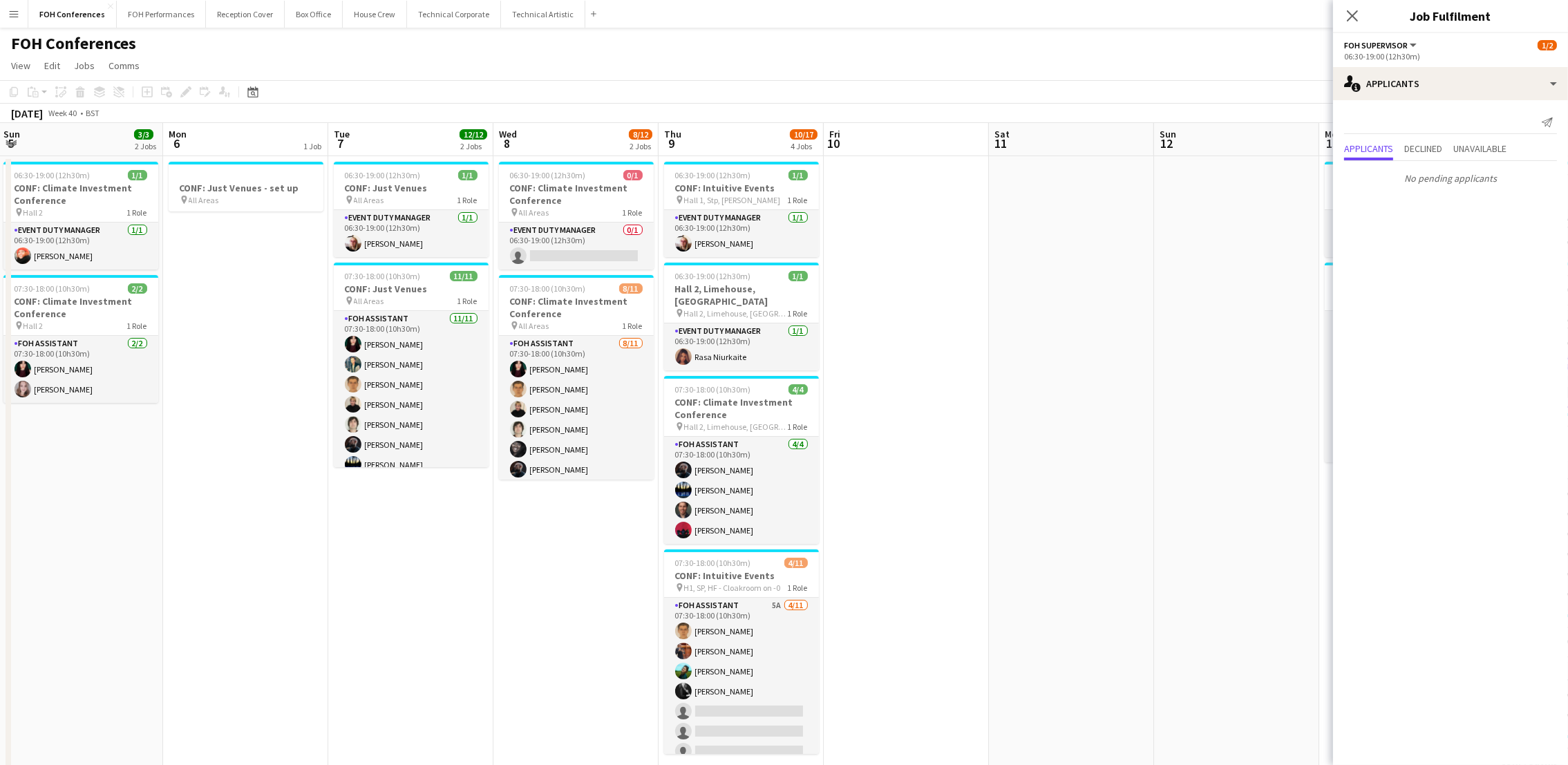
scroll to position [0, 321]
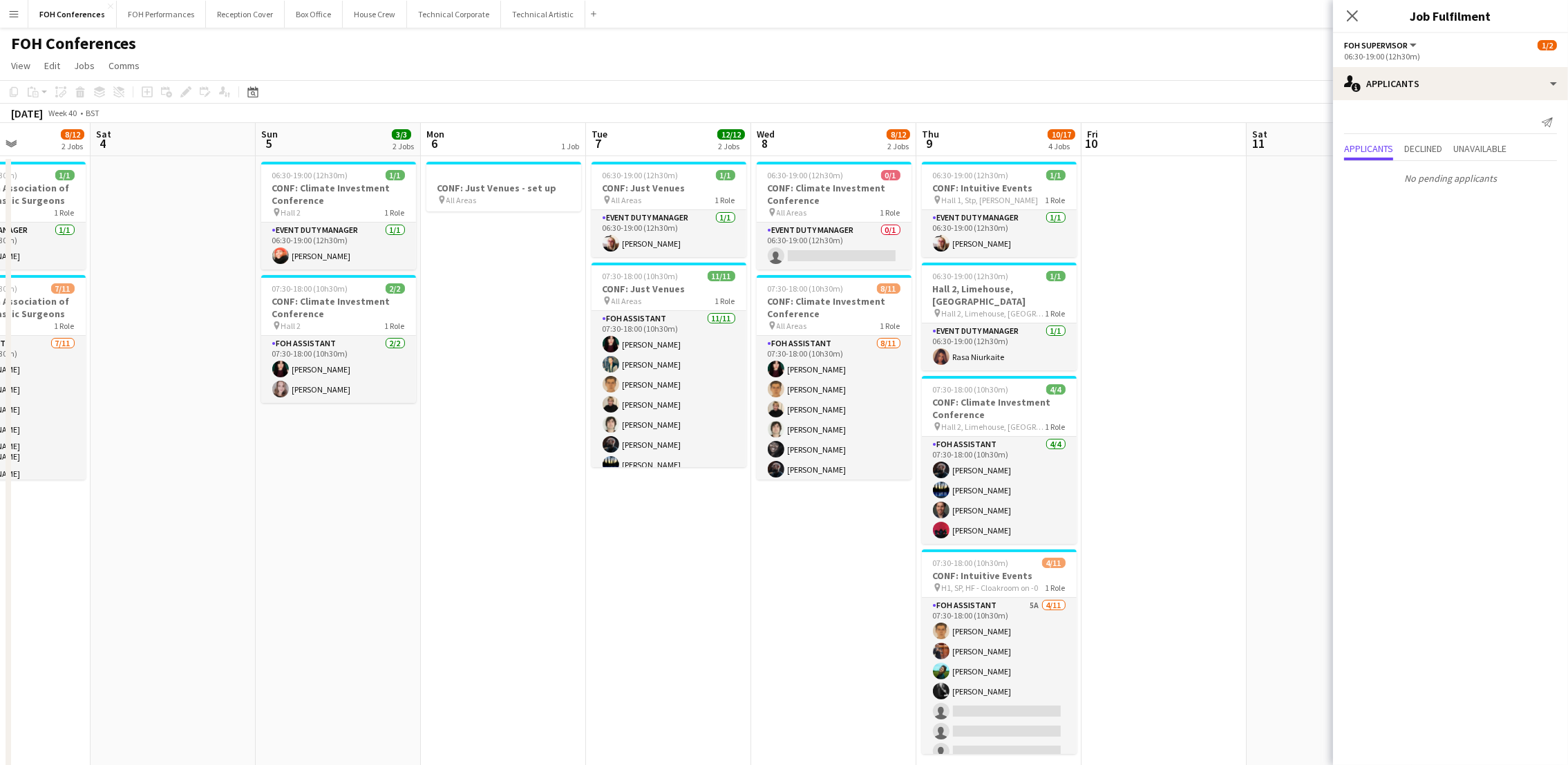
drag, startPoint x: 380, startPoint y: 149, endPoint x: 627, endPoint y: 150, distance: 247.0
click at [627, 150] on app-calendar-viewport "Wed 1 12/12 2 Jobs Thu 2 11/12 2 Jobs Fri 3 8/12 2 Jobs Sat 4 Sun 5 3/3 2 Jobs …" at bounding box center [784, 615] width 1568 height 985
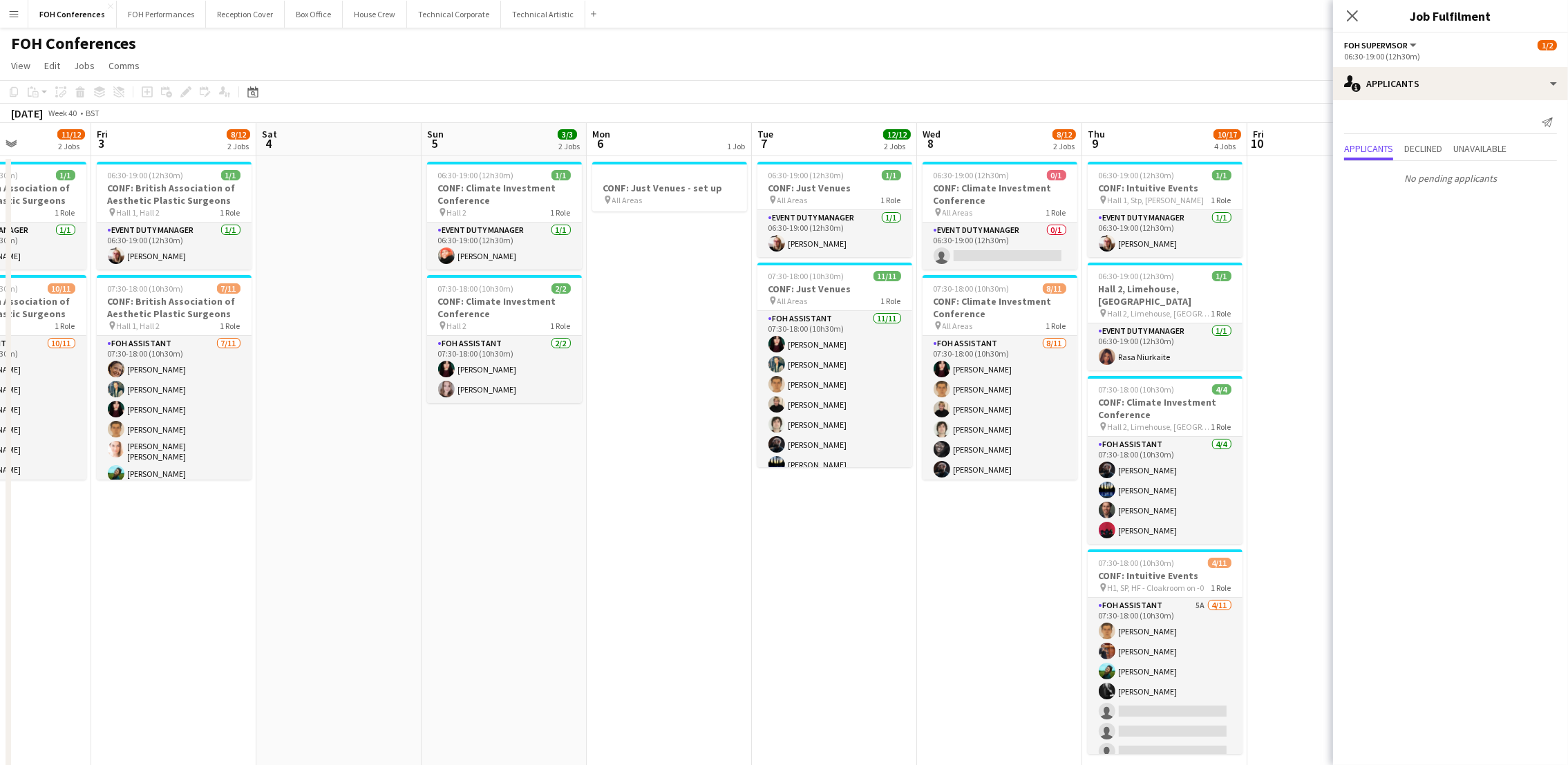
scroll to position [0, 308]
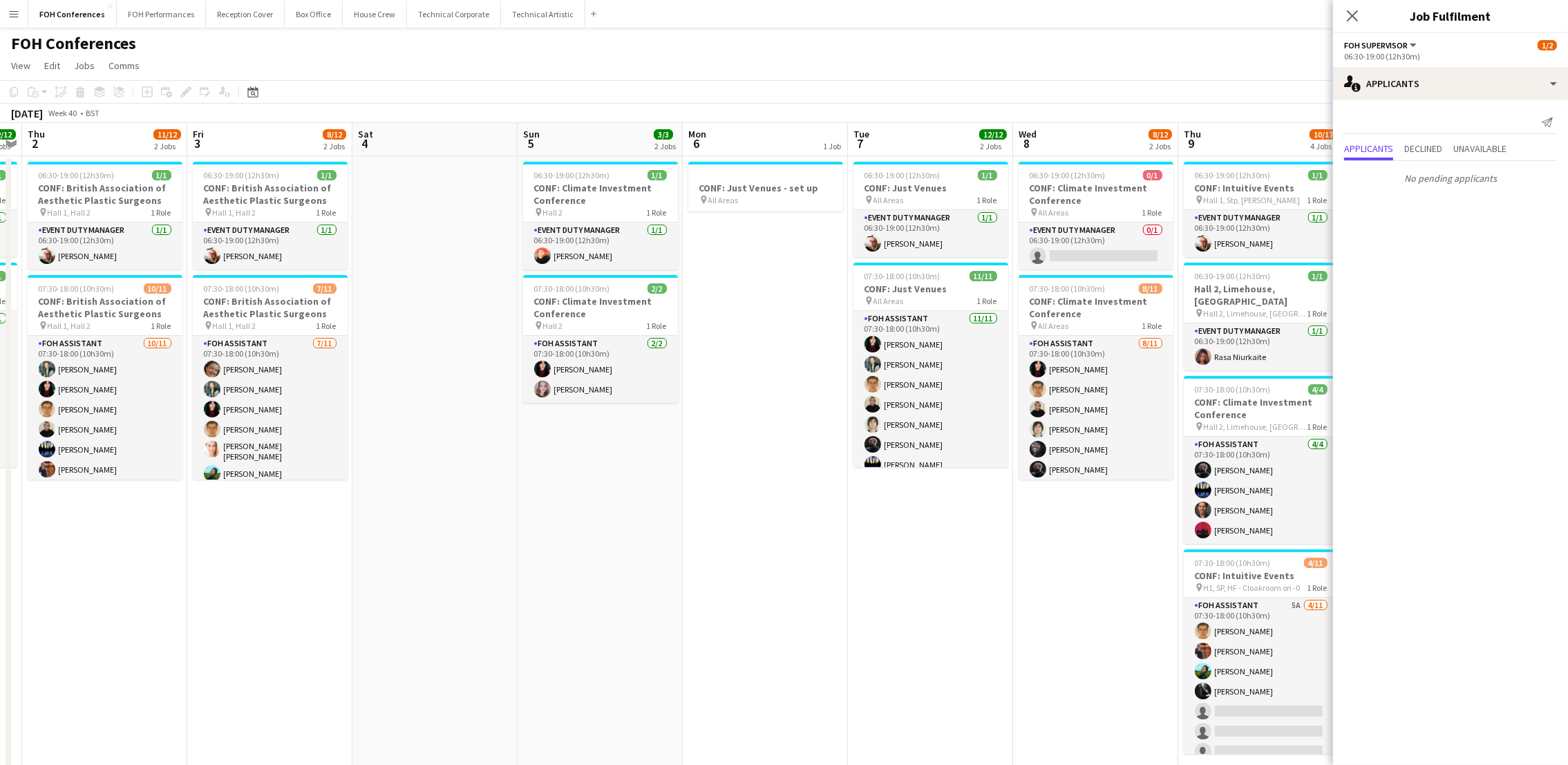
drag, startPoint x: 159, startPoint y: 146, endPoint x: 421, endPoint y: 154, distance: 262.1
click at [421, 154] on app-calendar-viewport "Tue 30 12/12 2 Jobs Wed 1 12/12 2 Jobs Thu 2 11/12 2 Jobs Fri 3 8/12 2 Jobs Sat…" at bounding box center [784, 615] width 1568 height 985
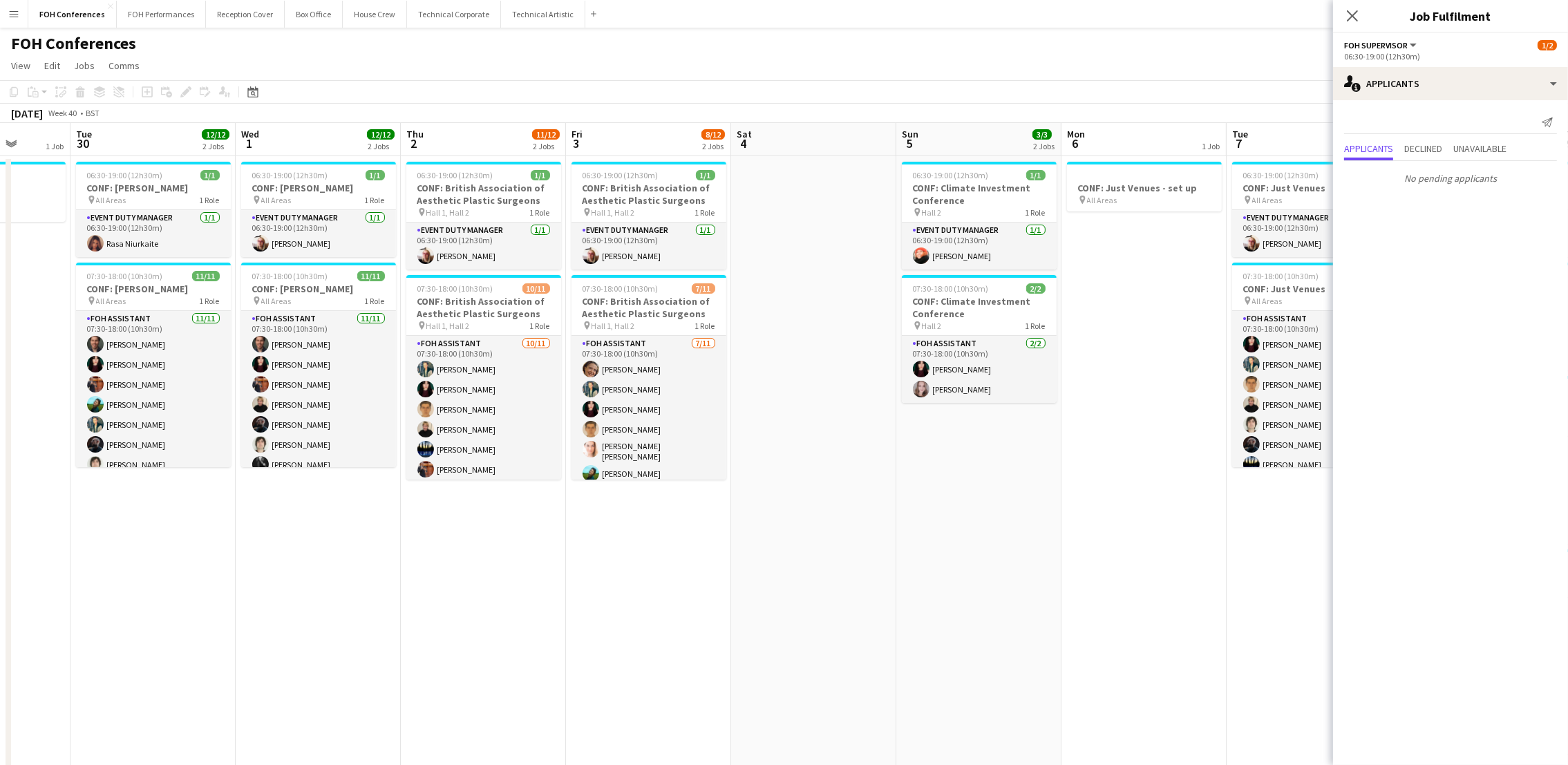
scroll to position [0, 412]
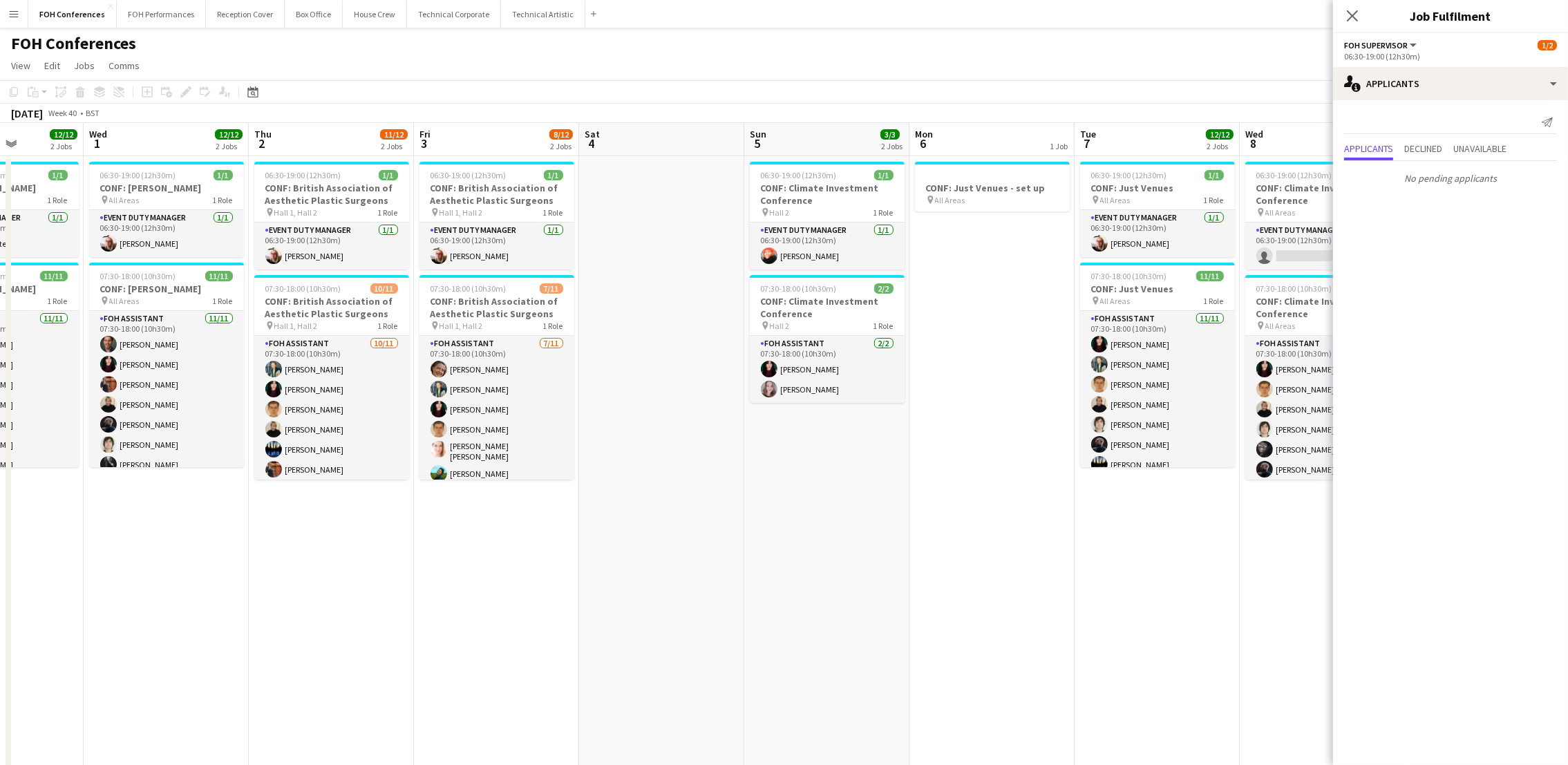
drag, startPoint x: 231, startPoint y: 130, endPoint x: 458, endPoint y: 153, distance: 228.2
click at [458, 153] on app-calendar-viewport "Sun 28 Mon 29 1 Job Tue 30 12/12 2 Jobs Wed 1 12/12 2 Jobs Thu 2 11/12 2 Jobs F…" at bounding box center [784, 615] width 1568 height 985
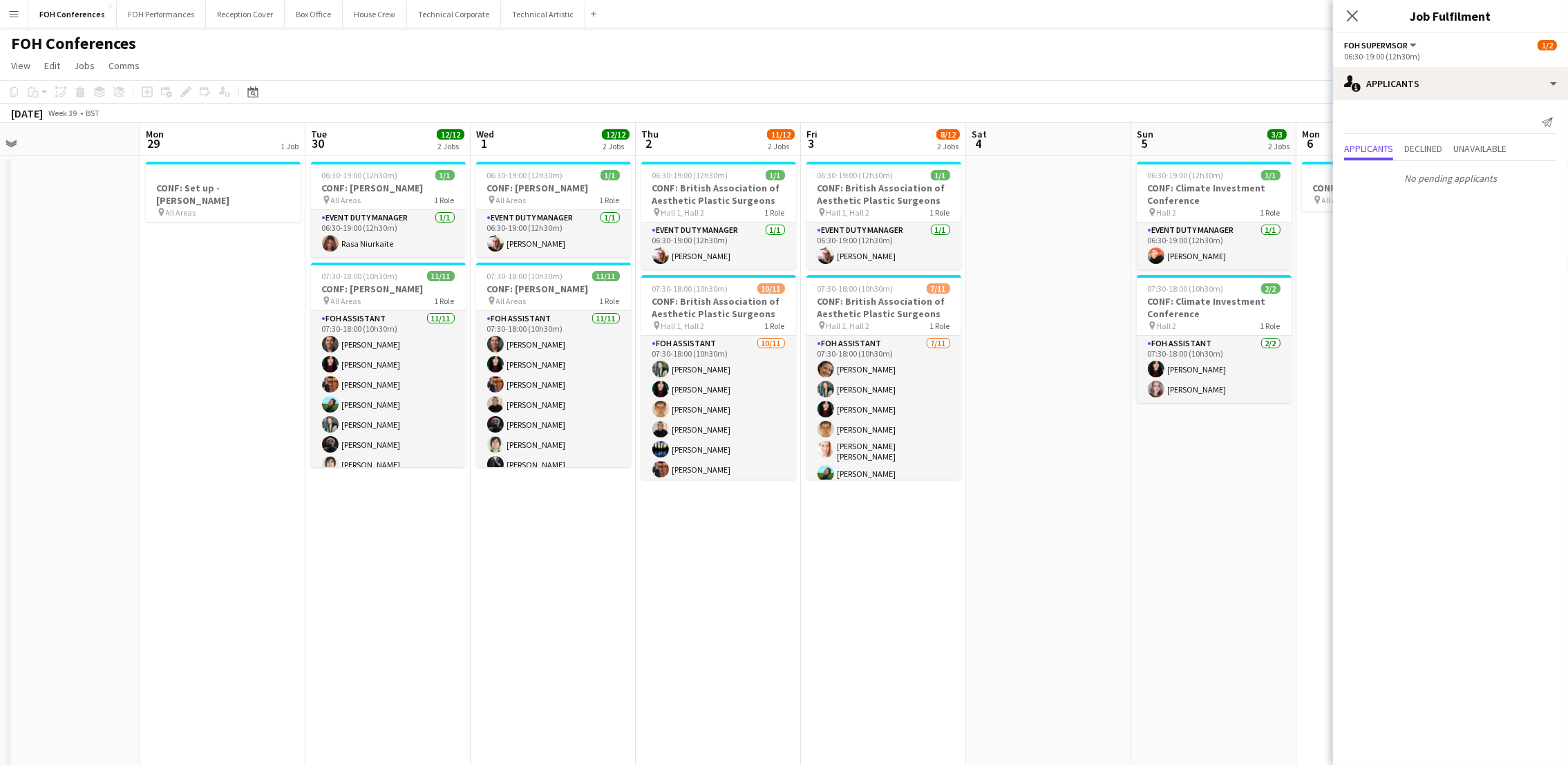
scroll to position [0, 420]
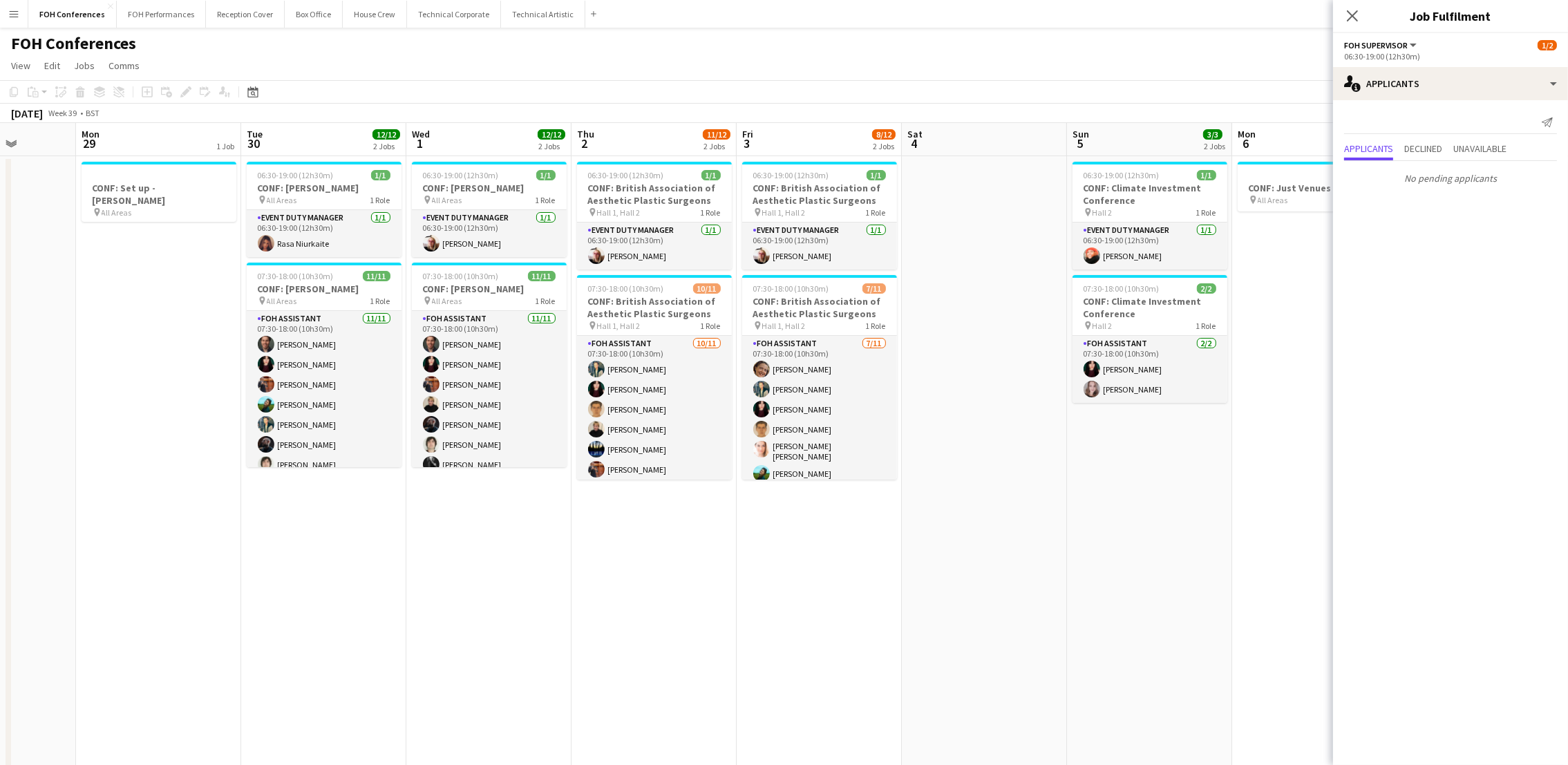
drag, startPoint x: 147, startPoint y: 148, endPoint x: 469, endPoint y: 145, distance: 322.0
click at [469, 145] on app-calendar-viewport "Fri 26 Sat 27 Sun 28 Mon 29 1 Job Tue 30 12/12 2 Jobs Wed 1 12/12 2 Jobs Thu 2 …" at bounding box center [784, 615] width 1568 height 985
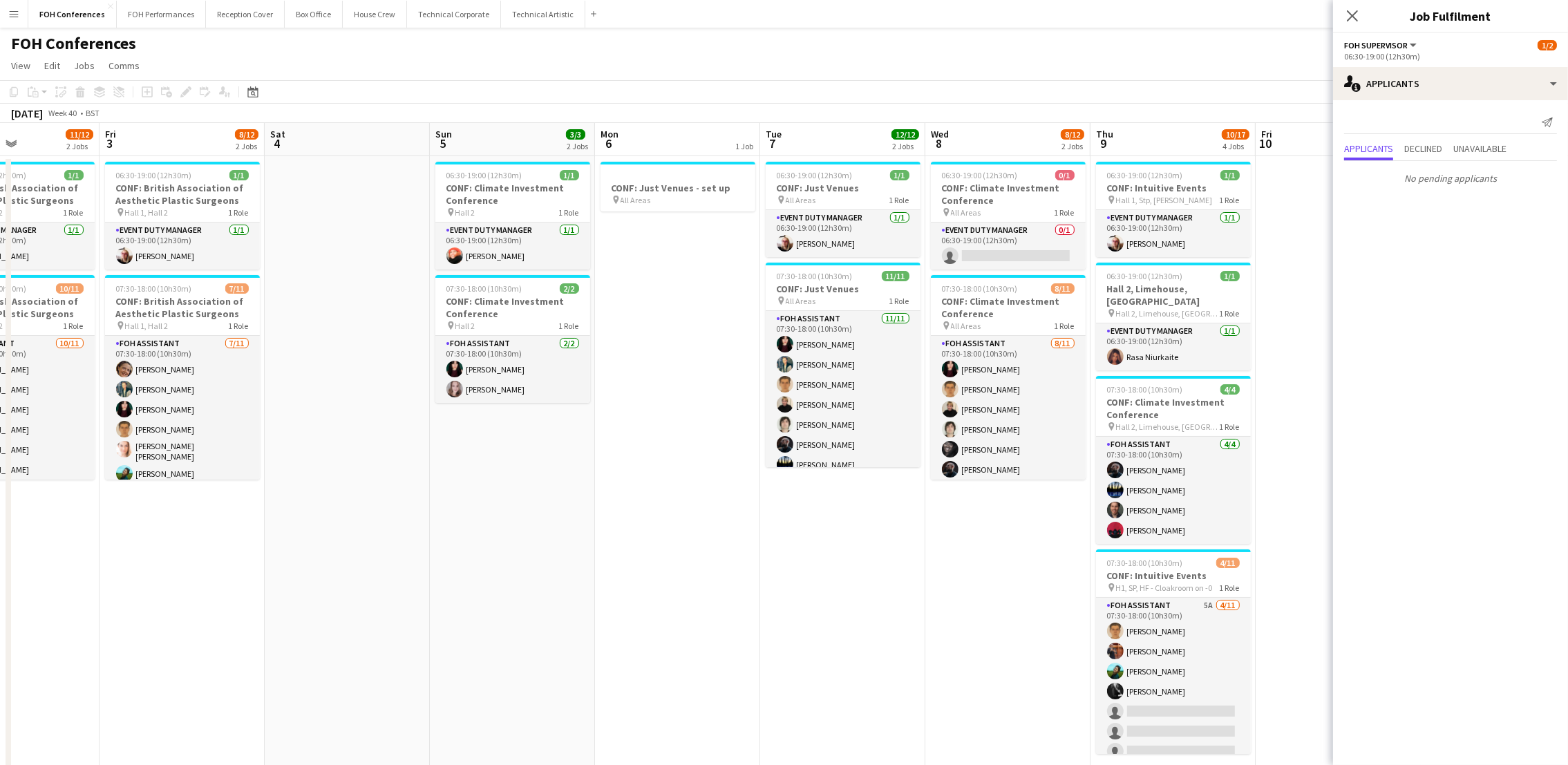
scroll to position [0, 399]
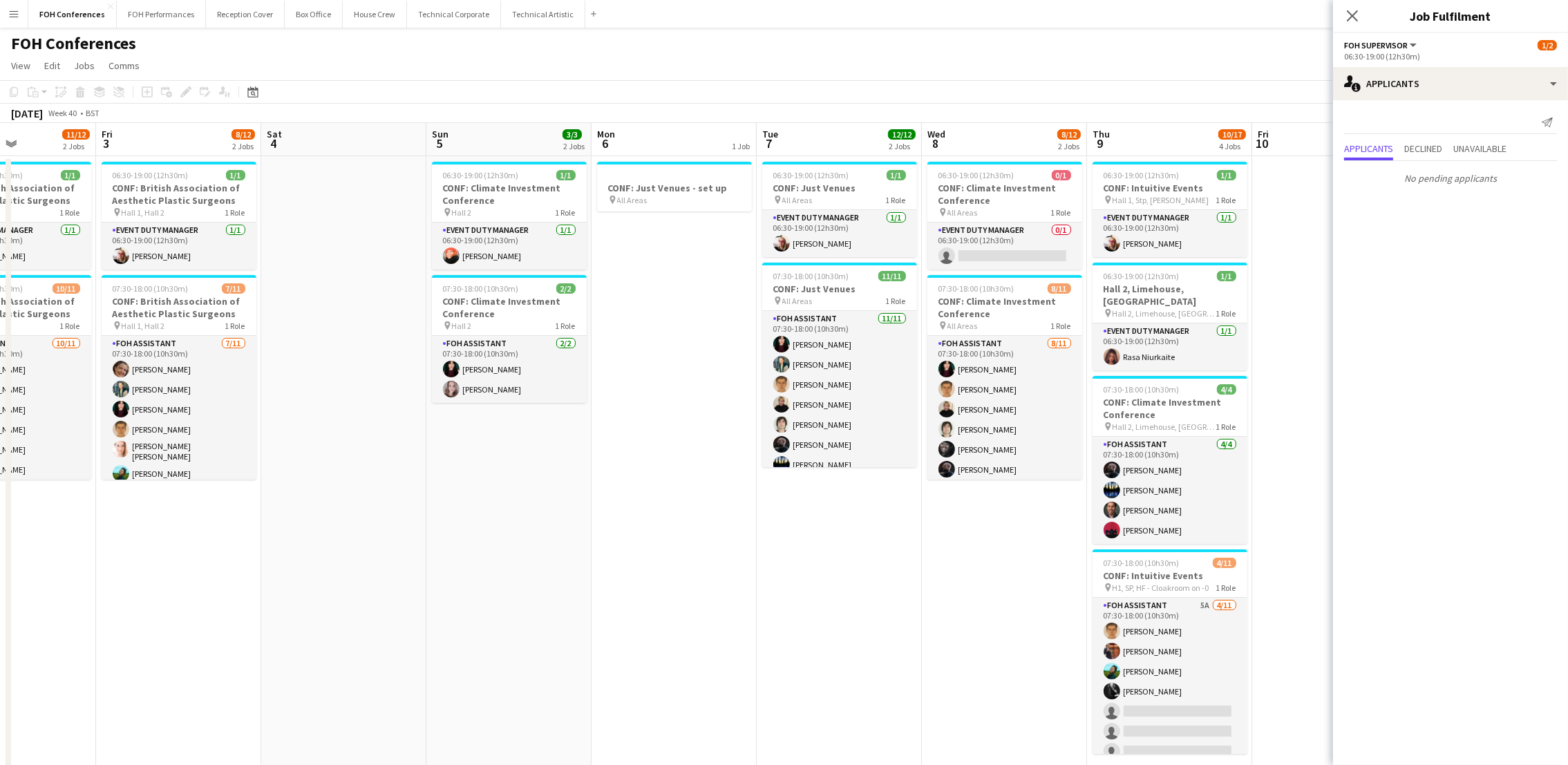
drag, startPoint x: 983, startPoint y: 145, endPoint x: 343, endPoint y: 179, distance: 640.9
click at [343, 179] on app-calendar-viewport "Tue 30 12/12 2 Jobs Wed 1 12/12 2 Jobs Thu 2 11/12 2 Jobs Fri 3 8/12 2 Jobs Sat…" at bounding box center [784, 615] width 1568 height 985
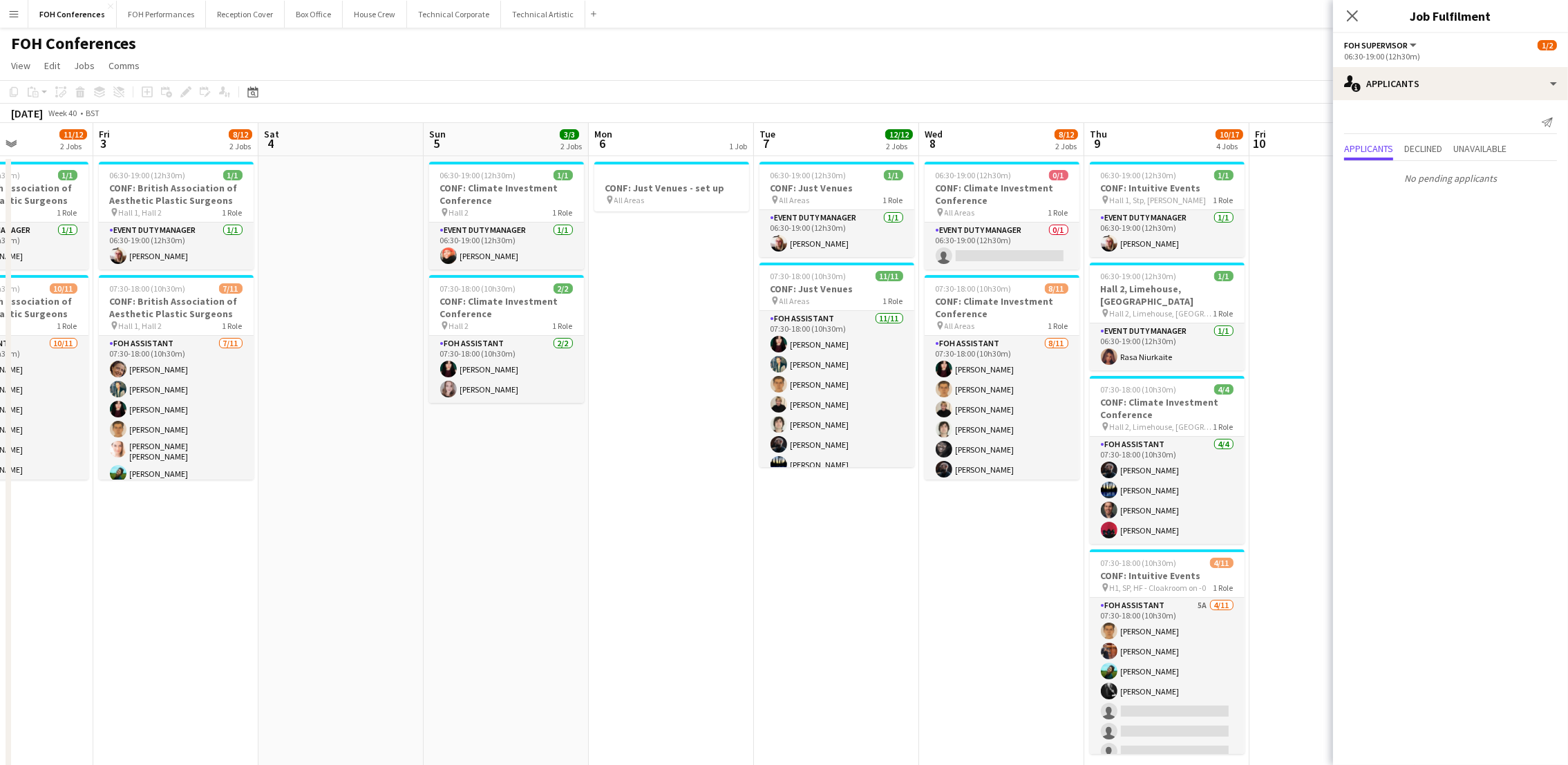
drag, startPoint x: 982, startPoint y: 137, endPoint x: 683, endPoint y: 96, distance: 301.8
click at [683, 96] on app-calendar "Copy Paste Paste Ctrl+V Paste with crew Ctrl+Shift+V Paste linked Job Delete Gr…" at bounding box center [784, 594] width 1568 height 1028
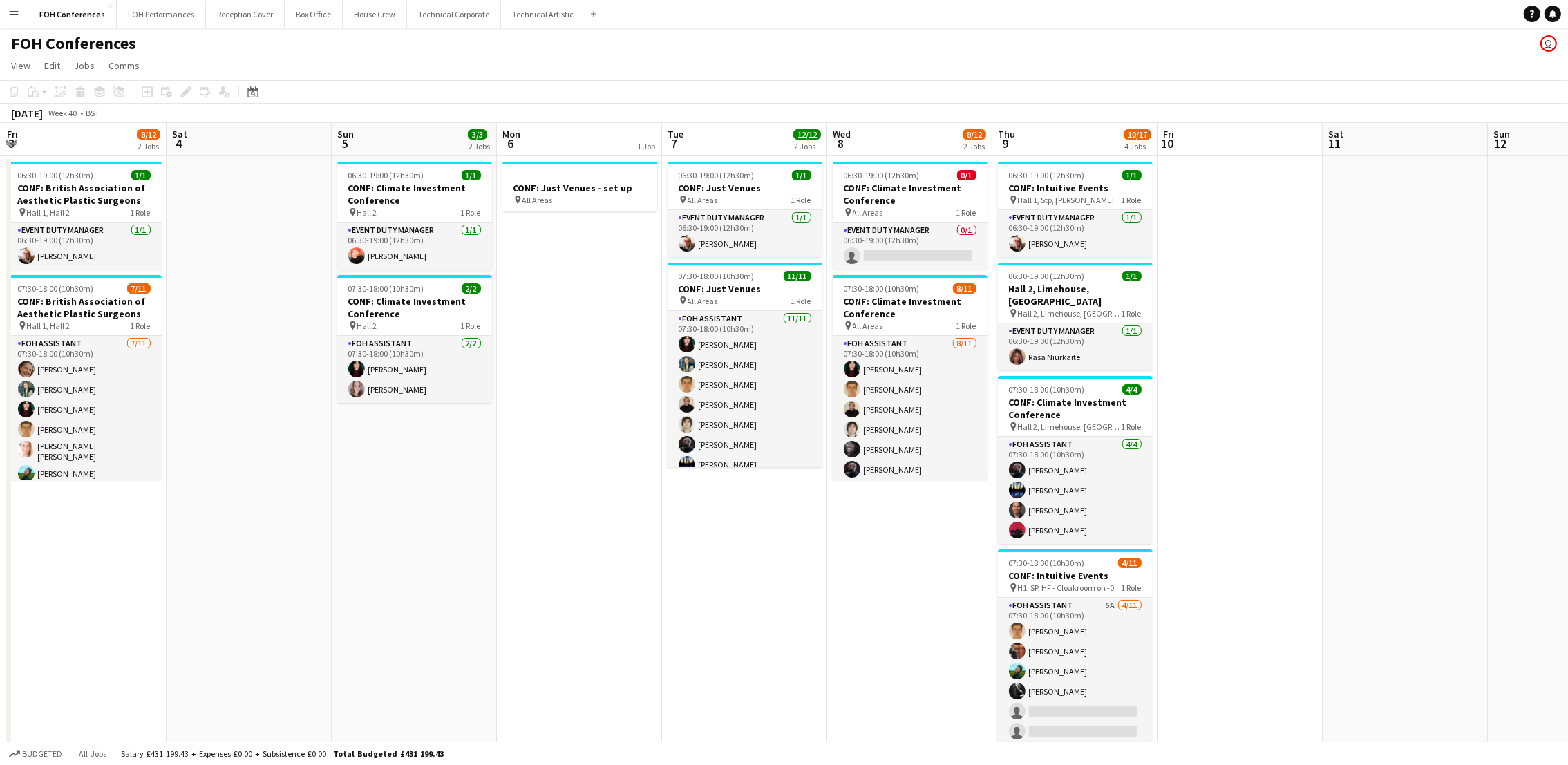
scroll to position [0, 534]
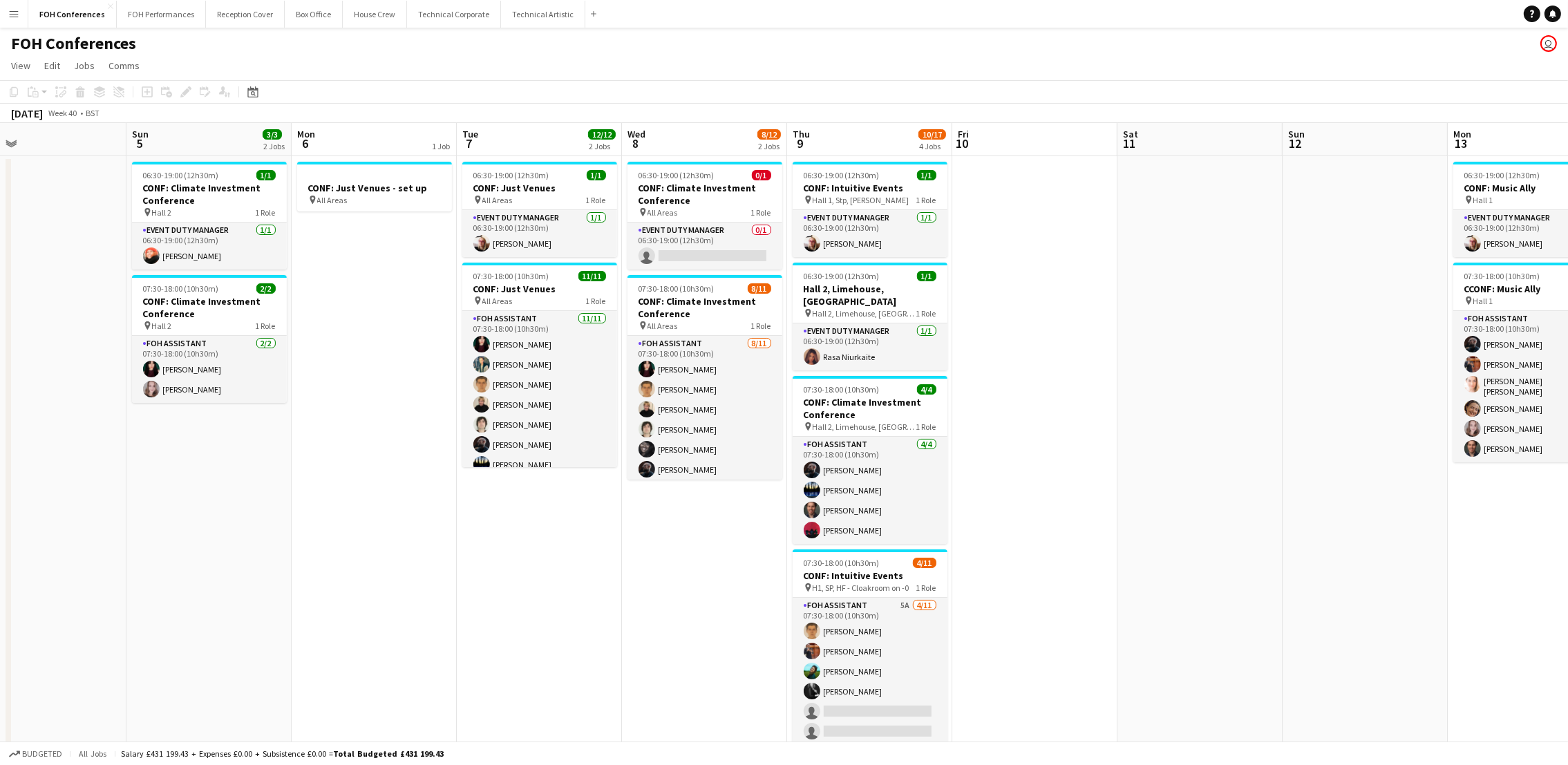
drag, startPoint x: 980, startPoint y: 142, endPoint x: 683, endPoint y: 158, distance: 297.4
click at [683, 158] on app-calendar-viewport "Wed 1 12/12 2 Jobs Thu 2 11/12 2 Jobs Fri 3 8/12 2 Jobs Sat 4 Sun 5 3/3 2 Jobs …" at bounding box center [784, 615] width 1568 height 985
click at [723, 270] on app-date-cell "06:30-19:00 (12h30m) 0/1 CONF: Climate Investment Conference pin All Areas 1 Ro…" at bounding box center [704, 632] width 165 height 952
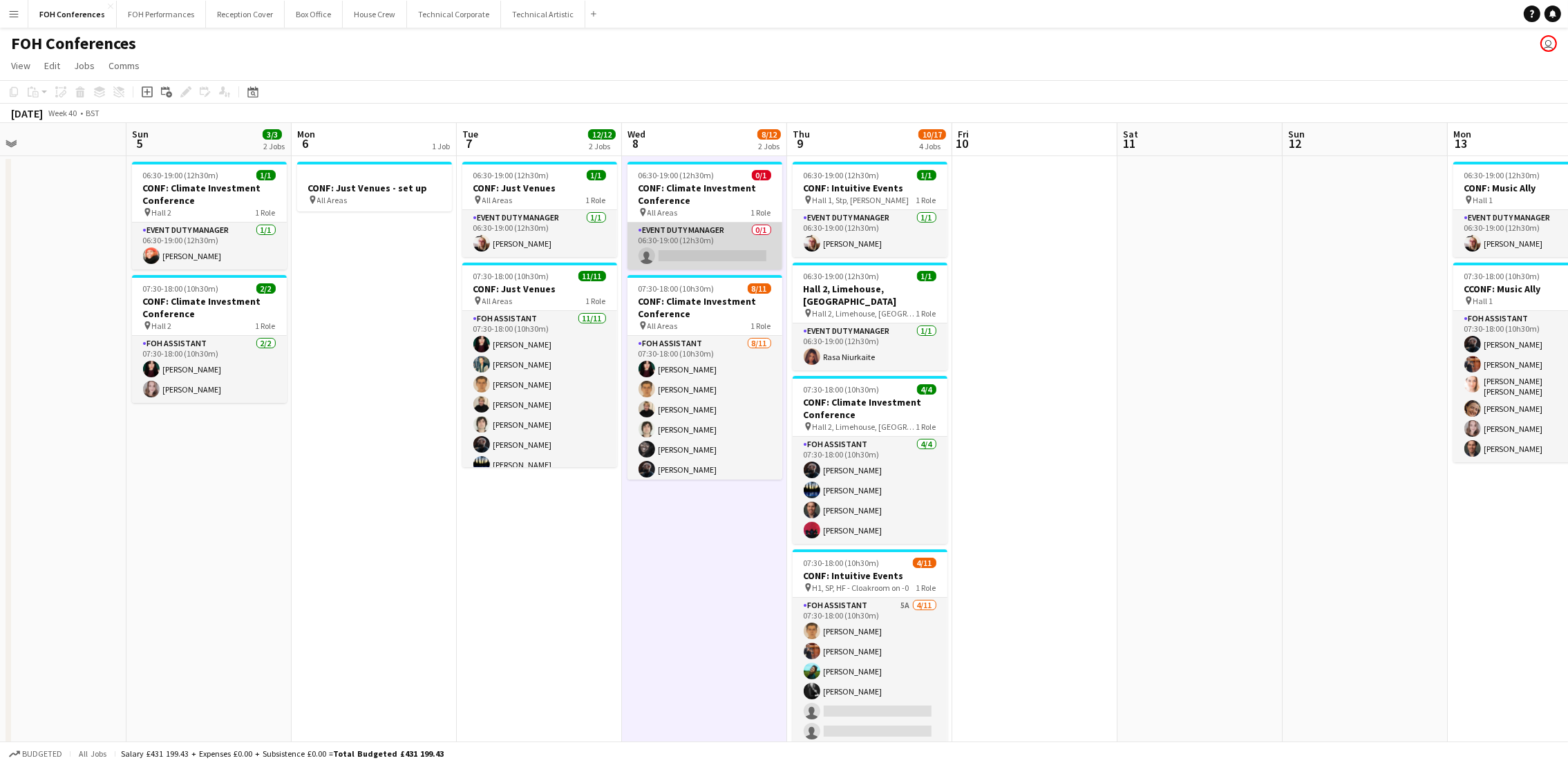
click at [723, 256] on app-card-role "Event Duty Manager 0/1 06:30-19:00 (12h30m) single-neutral-actions" at bounding box center [704, 246] width 155 height 47
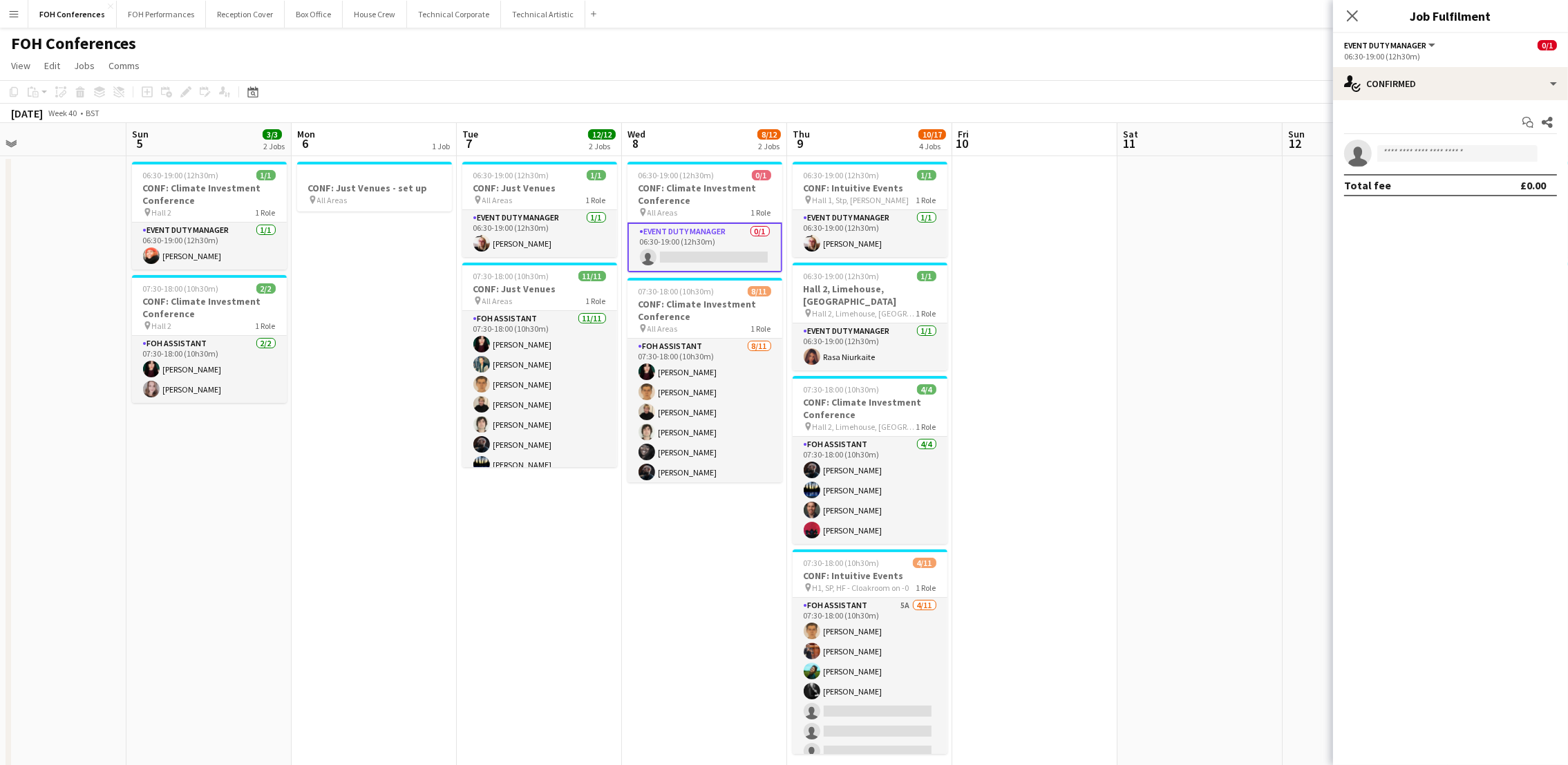
click at [1199, 138] on app-board-header-date "Sat 11" at bounding box center [1200, 140] width 165 height 33
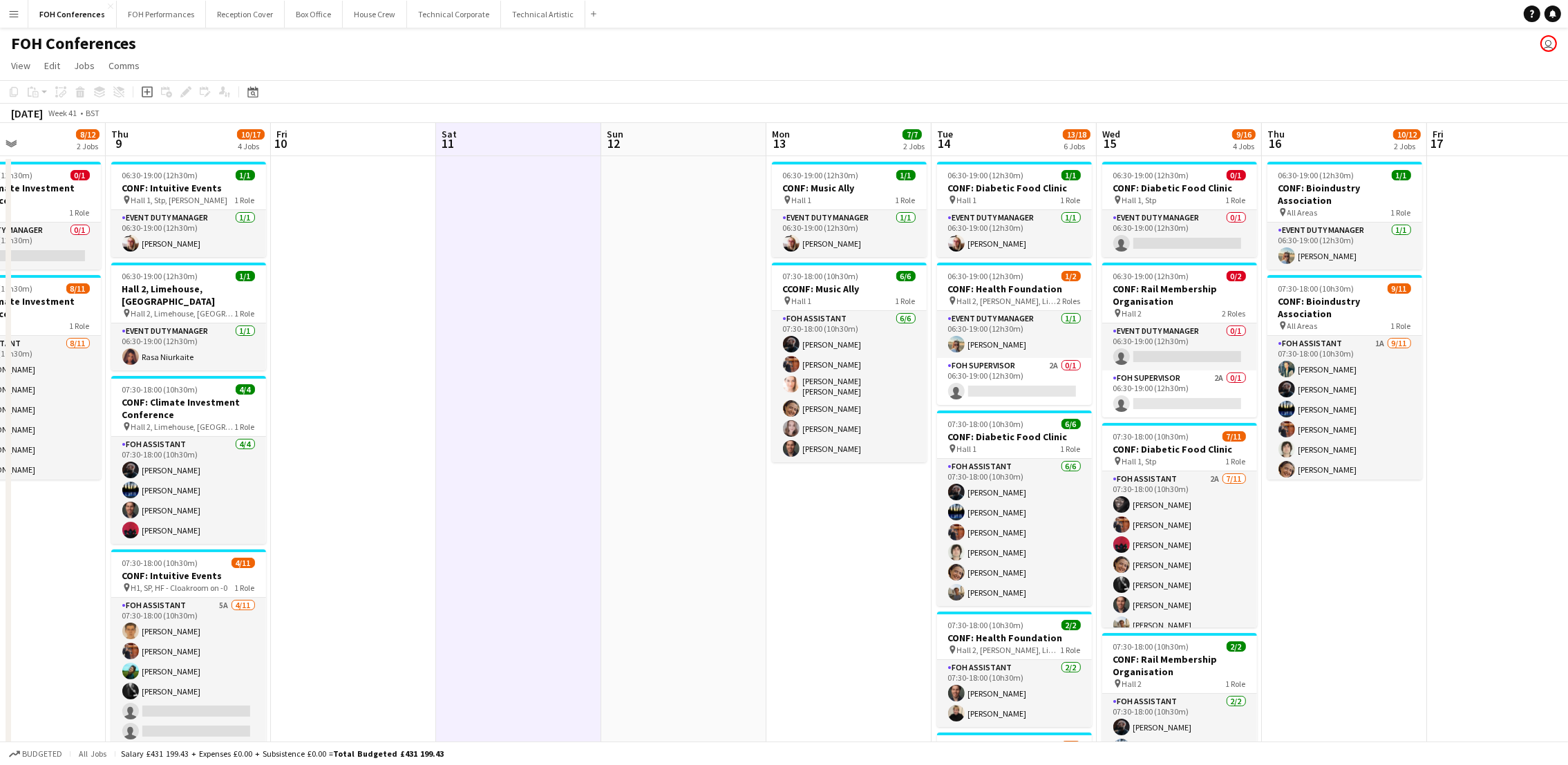
scroll to position [0, 404]
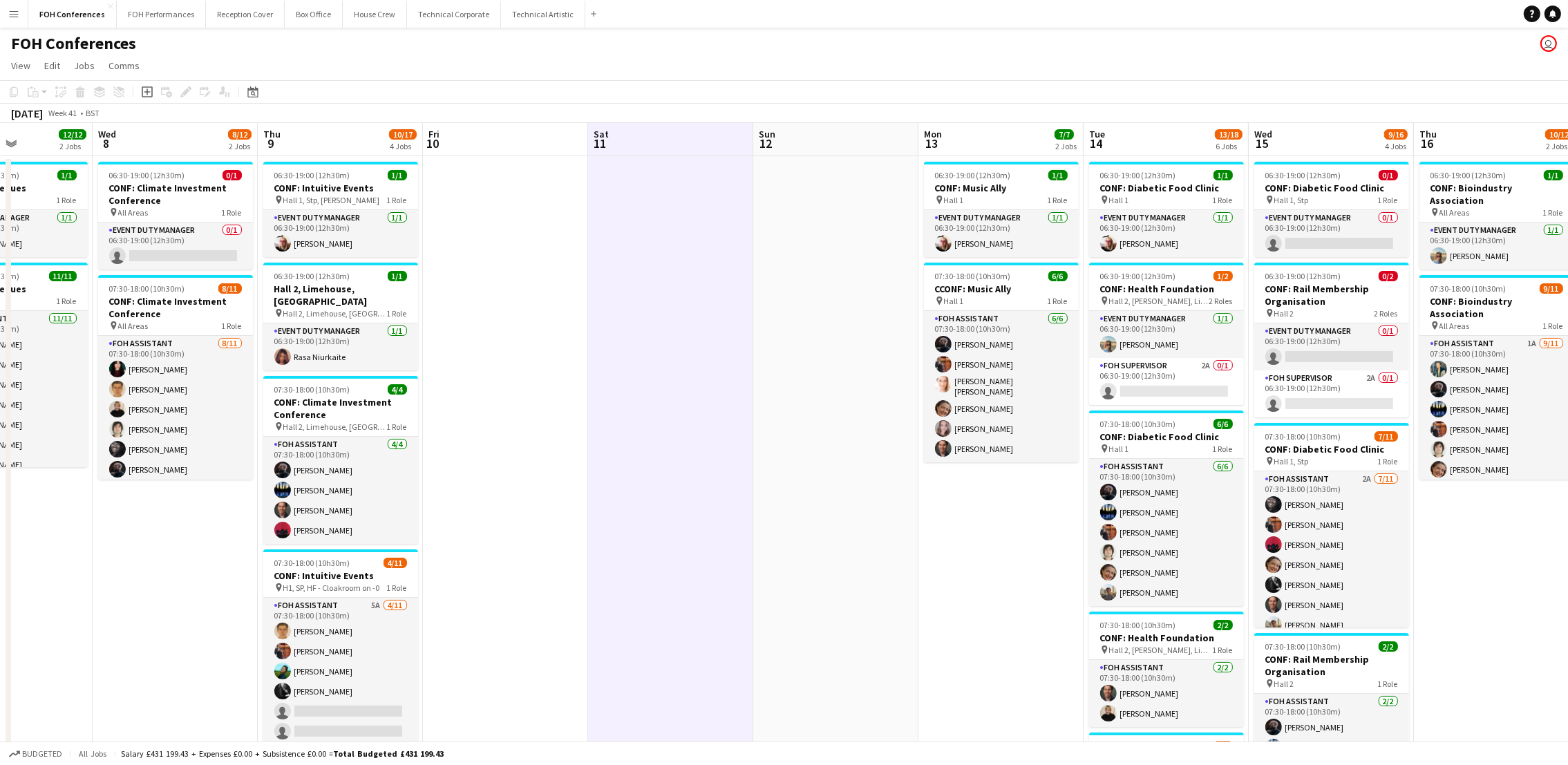
drag, startPoint x: 1401, startPoint y: 154, endPoint x: 885, endPoint y: 193, distance: 517.5
click at [870, 198] on app-calendar-viewport "Sun 5 3/3 2 Jobs Mon 6 1 Job Tue 7 12/12 2 Jobs Wed 8 8/12 2 Jobs Thu 9 10/17 4…" at bounding box center [784, 615] width 1568 height 985
click at [1130, 394] on app-card-role "FOH Supervisor 2A 0/1 06:30-19:00 (12h30m) single-neutral-actions" at bounding box center [1164, 381] width 155 height 47
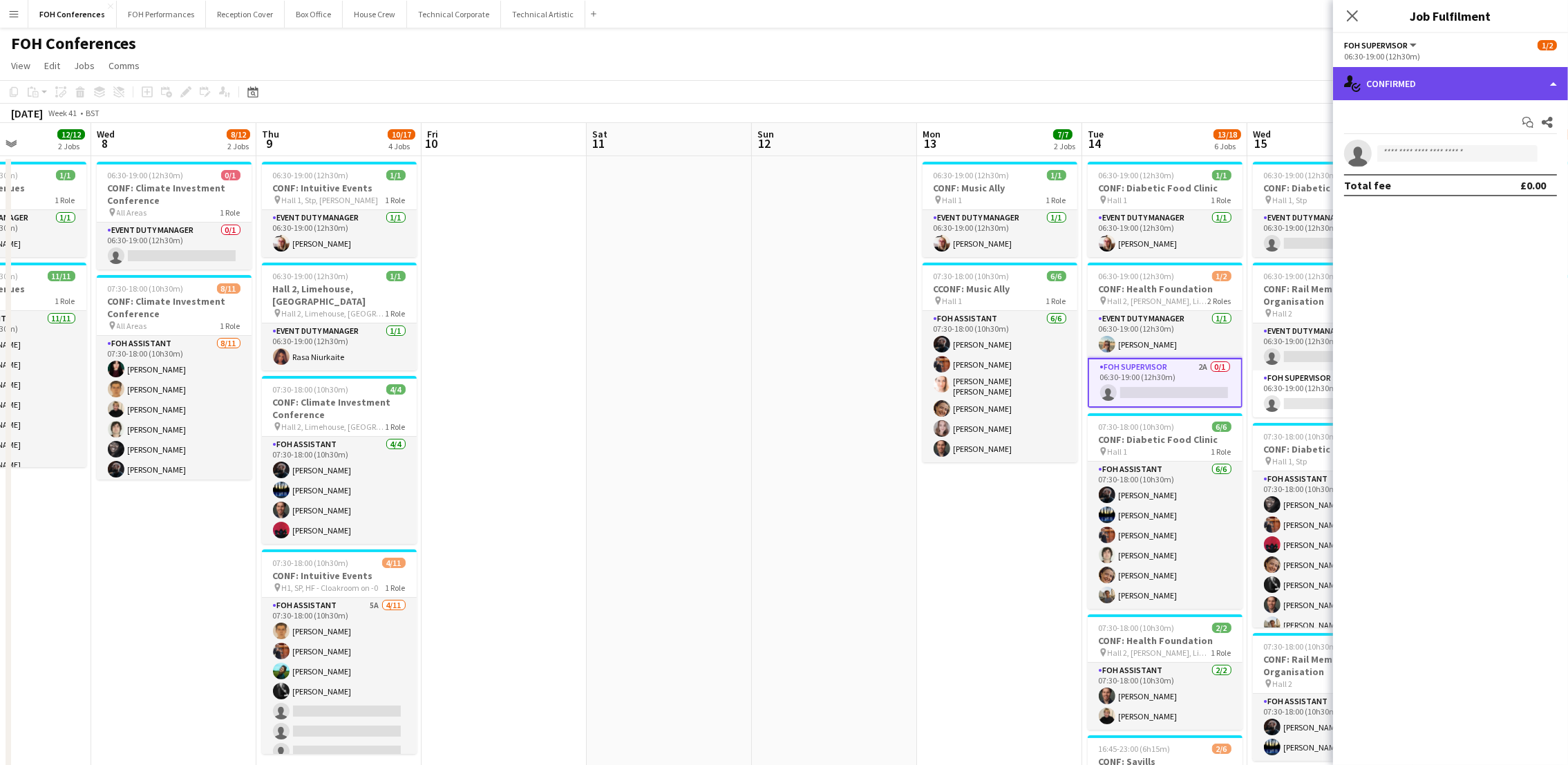
click at [1406, 75] on div "single-neutral-actions-check-2 Confirmed" at bounding box center [1450, 84] width 235 height 33
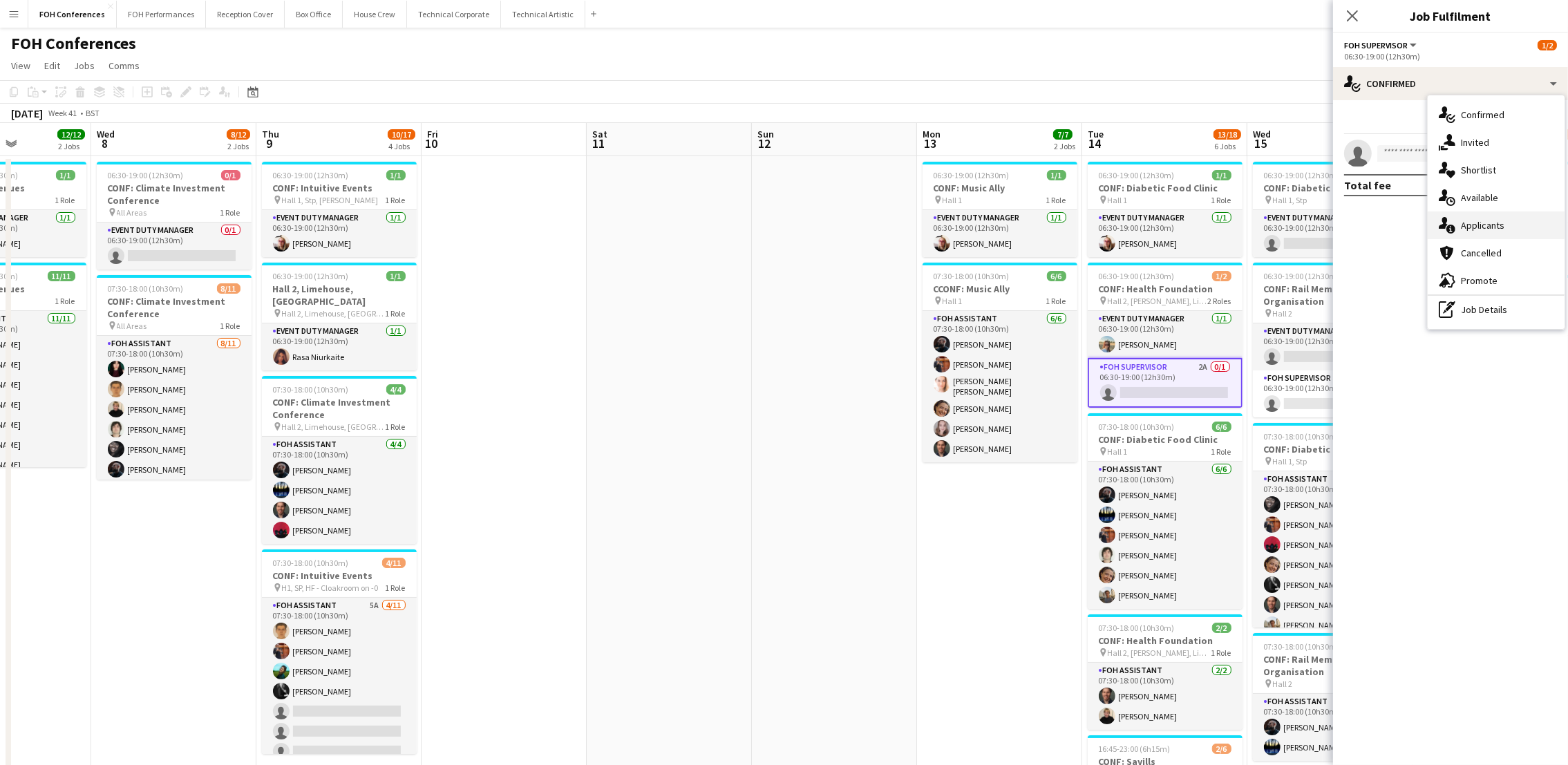
click at [1474, 217] on div "single-neutral-actions-information Applicants" at bounding box center [1495, 225] width 137 height 28
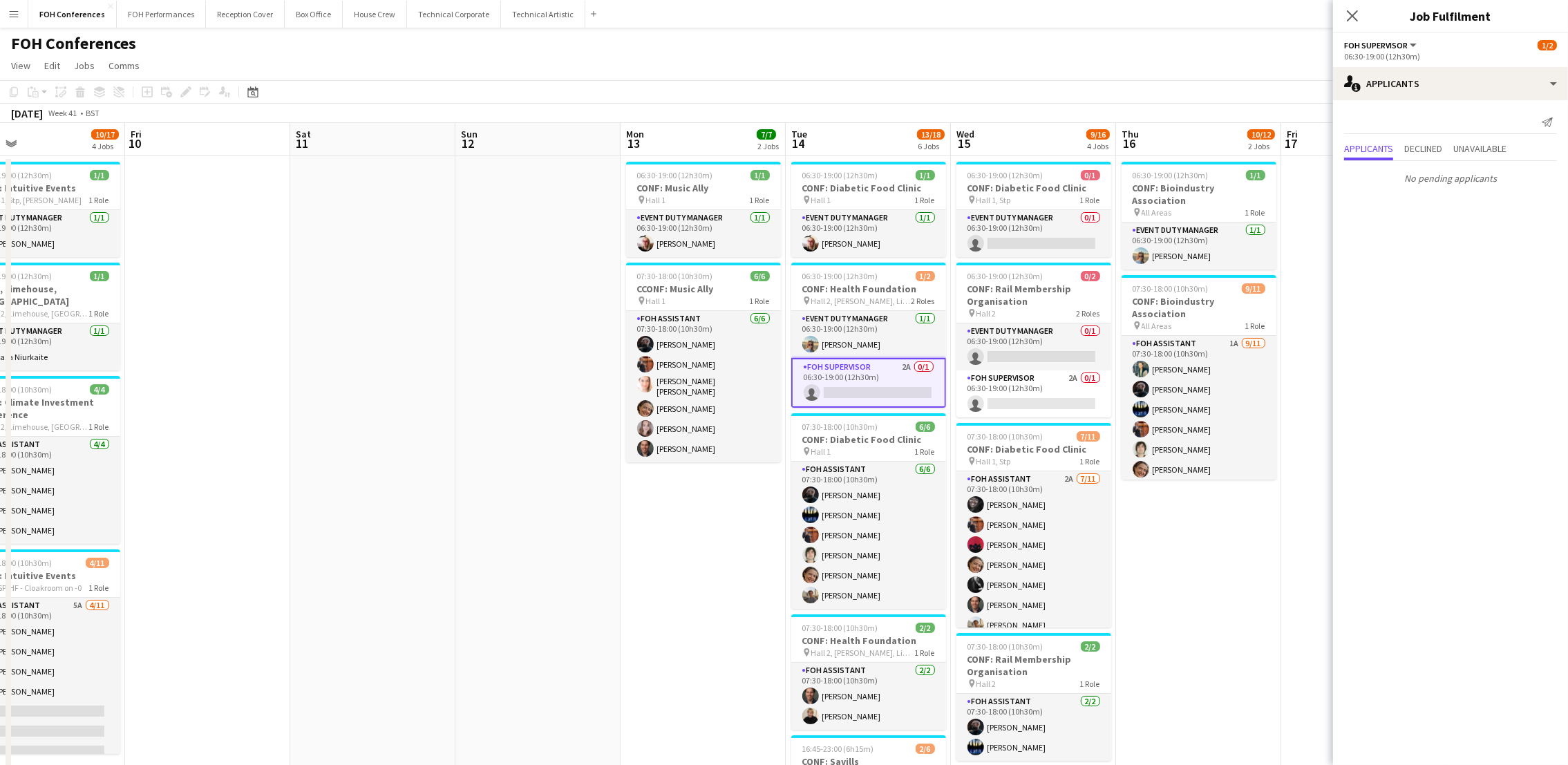
drag, startPoint x: 1172, startPoint y: 143, endPoint x: 806, endPoint y: 159, distance: 366.3
click at [806, 159] on app-calendar-viewport "Mon 6 1 Job Tue 7 12/12 2 Jobs Wed 8 8/12 2 Jobs Thu 9 10/17 4 Jobs Fri 10 Sat …" at bounding box center [784, 615] width 1568 height 985
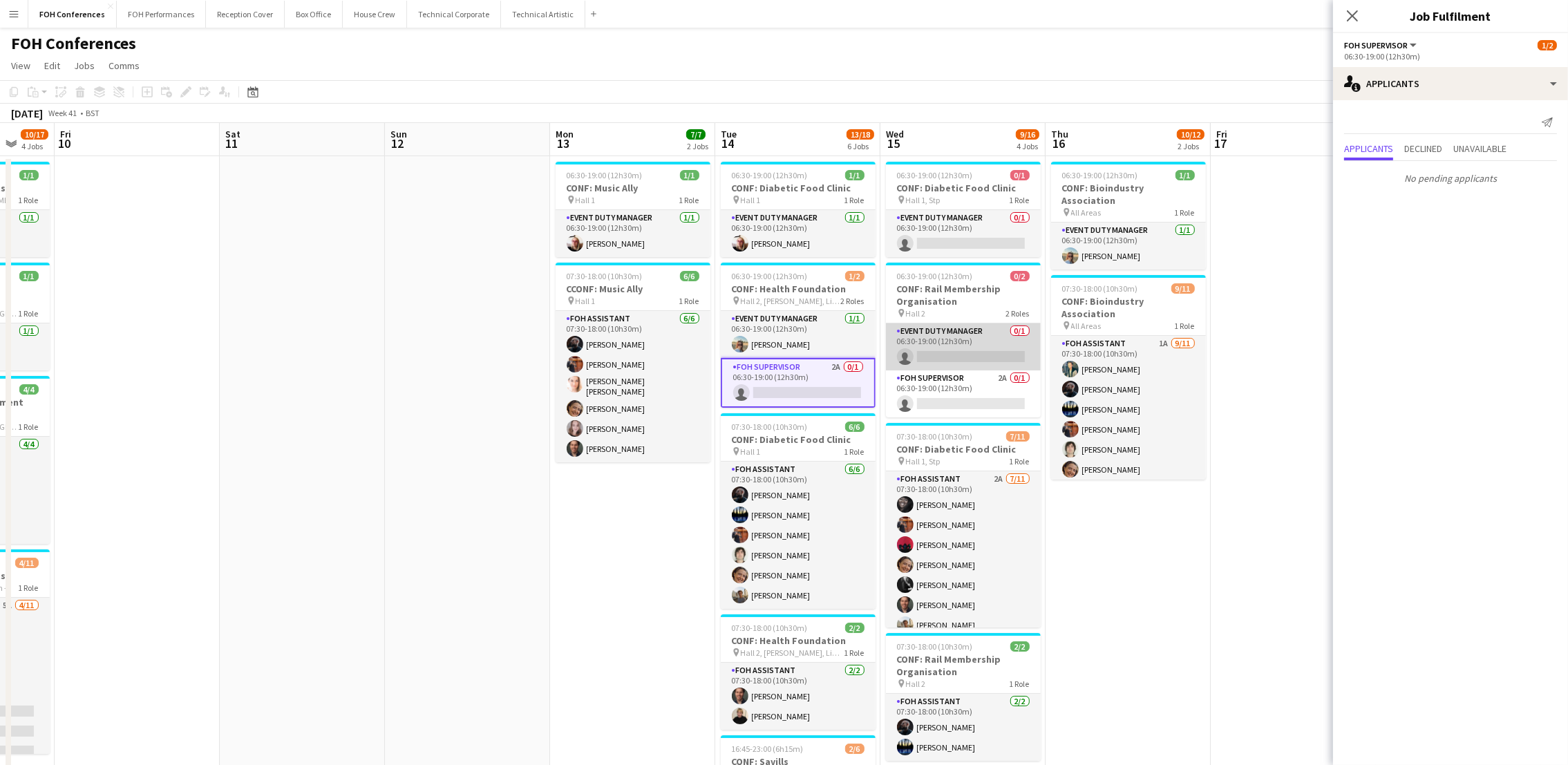
click at [952, 355] on app-card-role "Event Duty Manager 0/1 06:30-19:00 (12h30m) single-neutral-actions" at bounding box center [962, 347] width 155 height 47
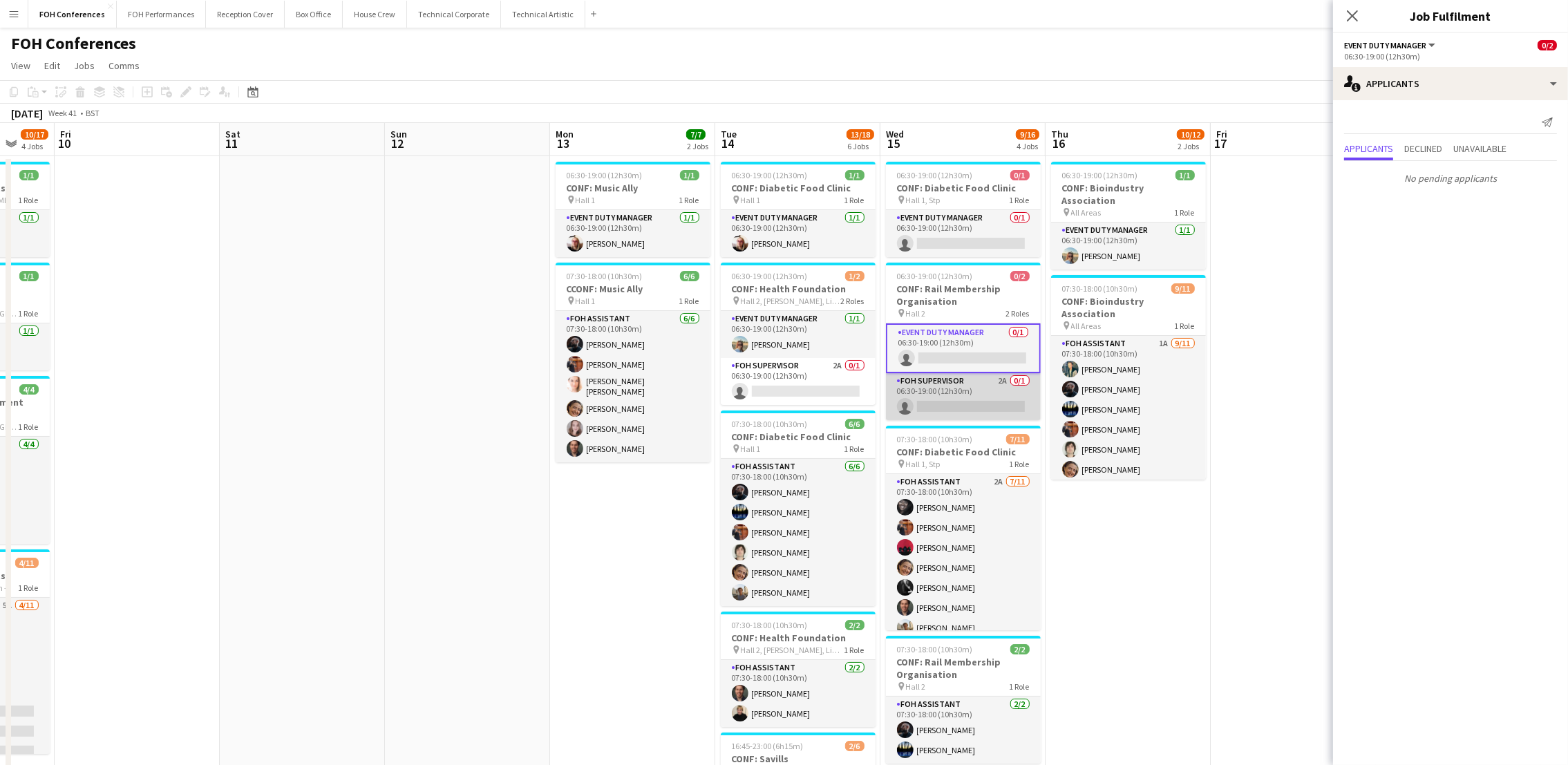
click at [952, 398] on app-card-role "FOH Supervisor 2A 0/1 06:30-19:00 (12h30m) single-neutral-actions" at bounding box center [962, 397] width 155 height 47
click at [1131, 70] on app-page-menu "View Day view expanded Day view collapsed Month view Date picker Jump to today …" at bounding box center [784, 67] width 1568 height 27
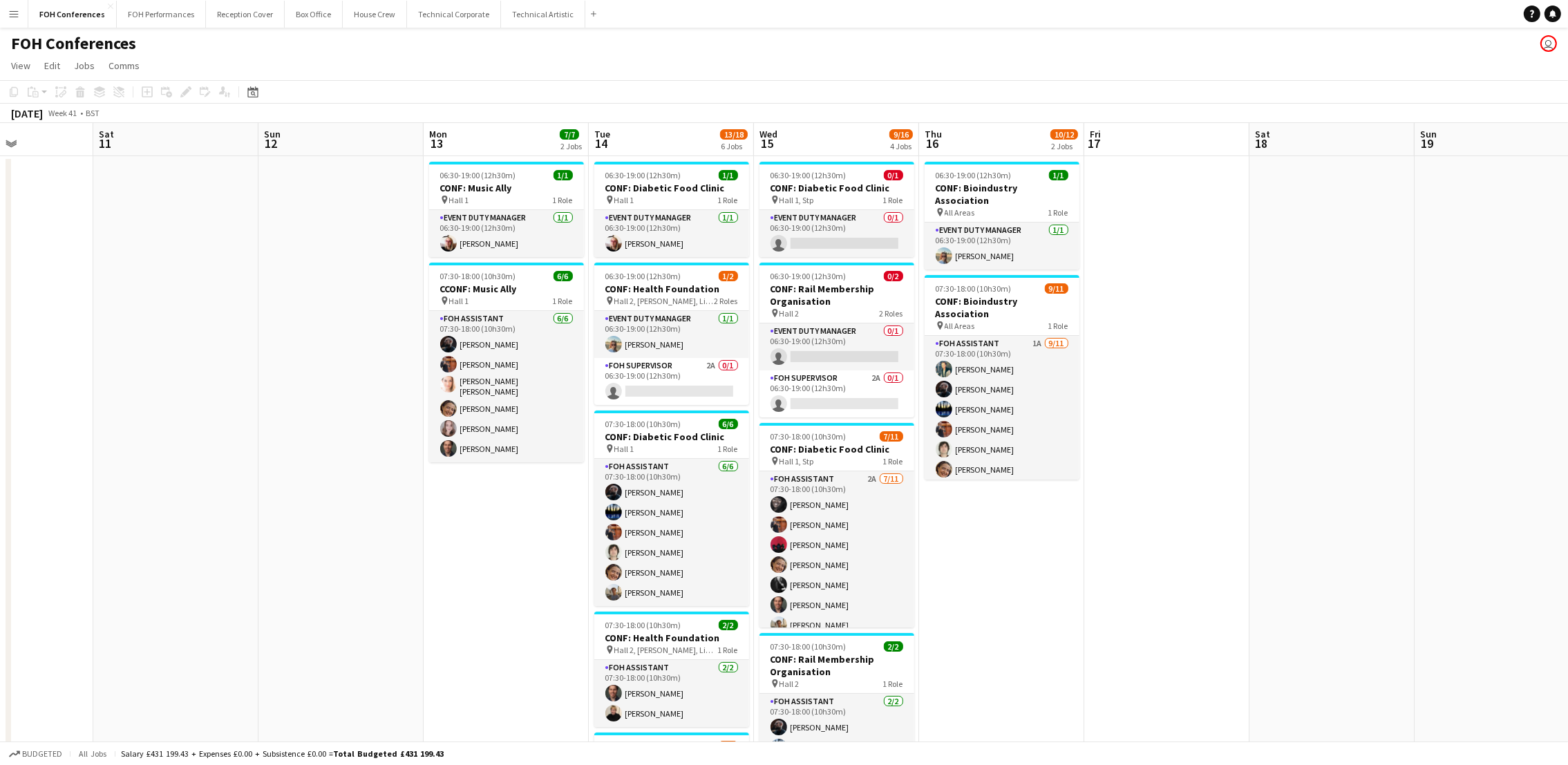
drag, startPoint x: 1295, startPoint y: 138, endPoint x: 1167, endPoint y: 155, distance: 129.1
click at [1167, 155] on app-calendar-viewport "Tue 7 12/12 2 Jobs Wed 8 8/12 2 Jobs Thu 9 10/17 4 Jobs Fri 10 Sat 11 Sun 12 Mo…" at bounding box center [784, 615] width 1568 height 985
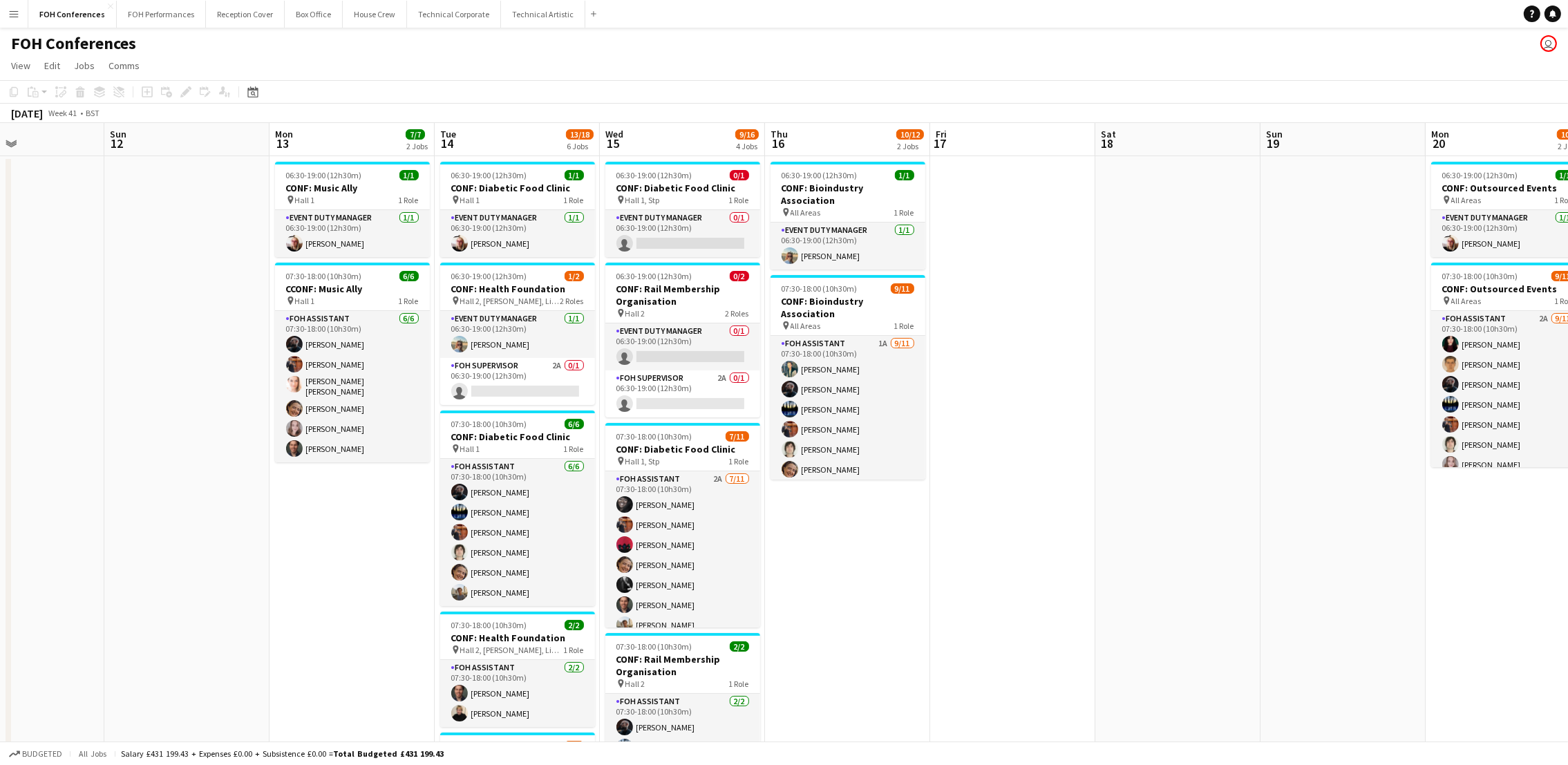
scroll to position [0, 337]
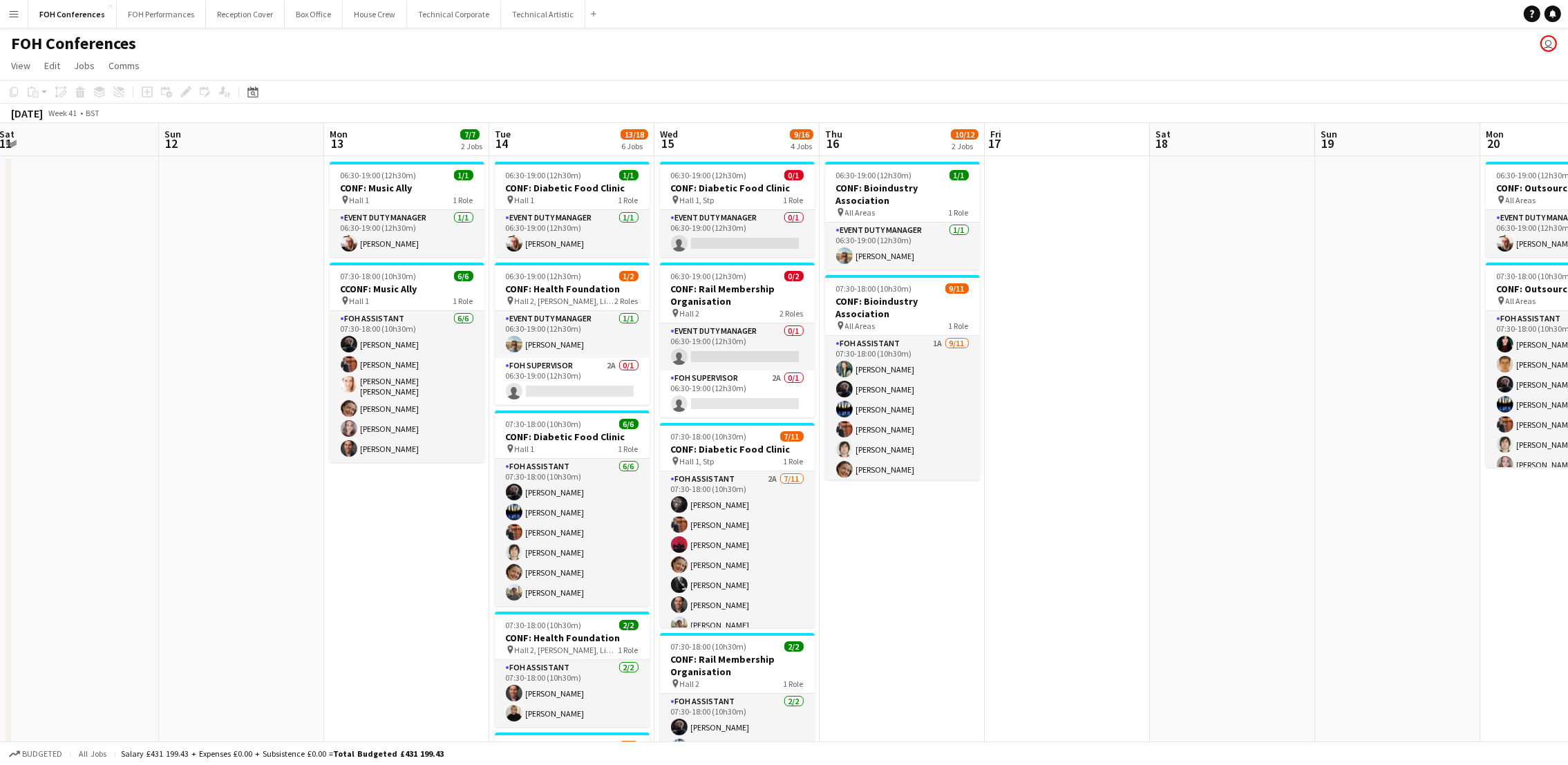
drag, startPoint x: 1348, startPoint y: 134, endPoint x: 1247, endPoint y: 151, distance: 102.4
click at [1251, 154] on app-calendar-viewport "Thu 9 10/17 4 Jobs Fri 10 Sat 11 Sun 12 Mon 13 7/7 2 Jobs Tue 14 13/18 6 Jobs W…" at bounding box center [784, 615] width 1568 height 985
click at [725, 357] on app-card-role "Event Duty Manager 0/1 06:30-19:00 (12h30m) single-neutral-actions" at bounding box center [737, 347] width 155 height 47
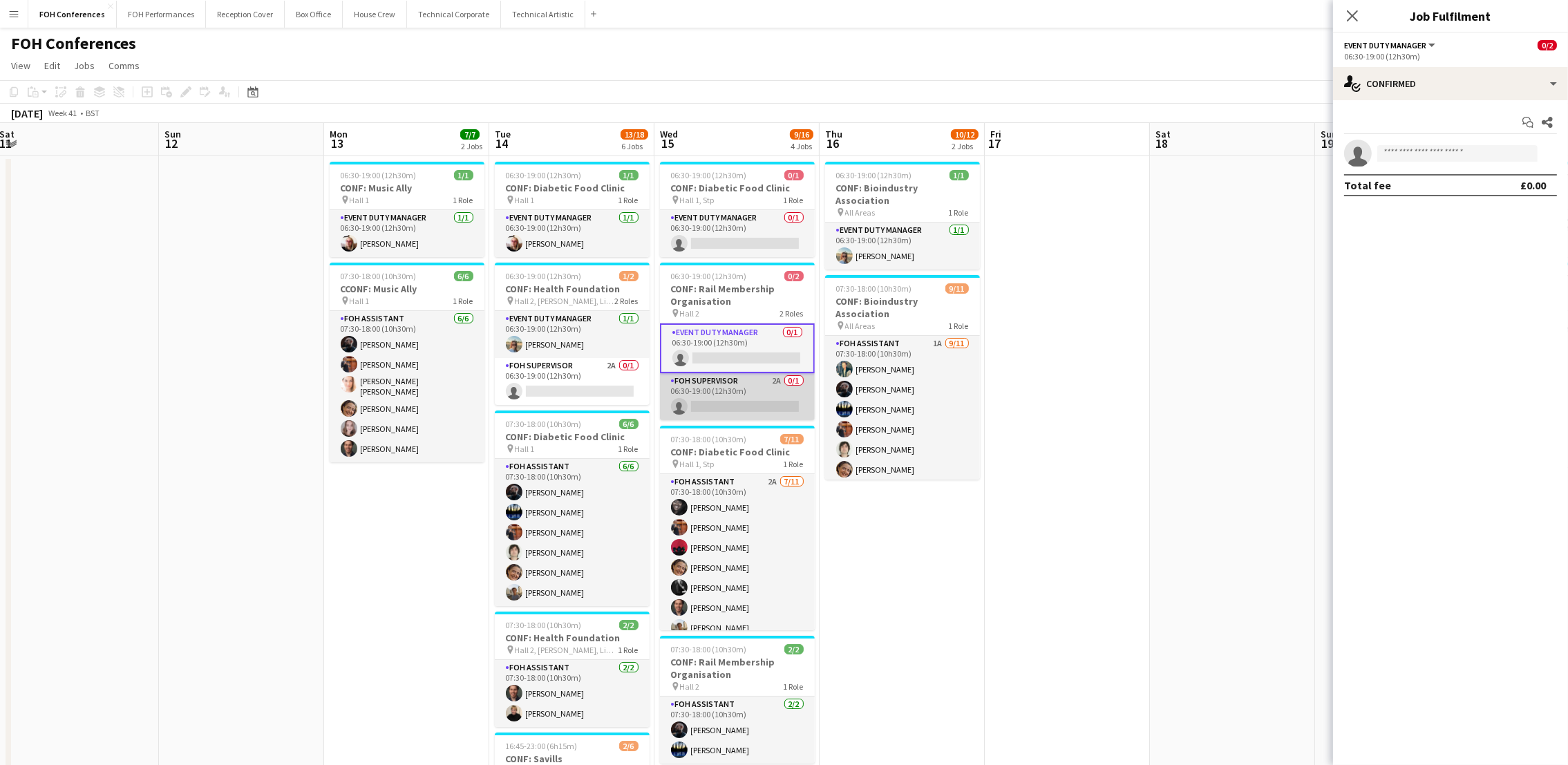
click at [723, 408] on app-card-role "FOH Supervisor 2A 0/1 06:30-19:00 (12h30m) single-neutral-actions" at bounding box center [737, 397] width 155 height 47
click at [966, 38] on div "FOH Conferences user" at bounding box center [784, 40] width 1568 height 27
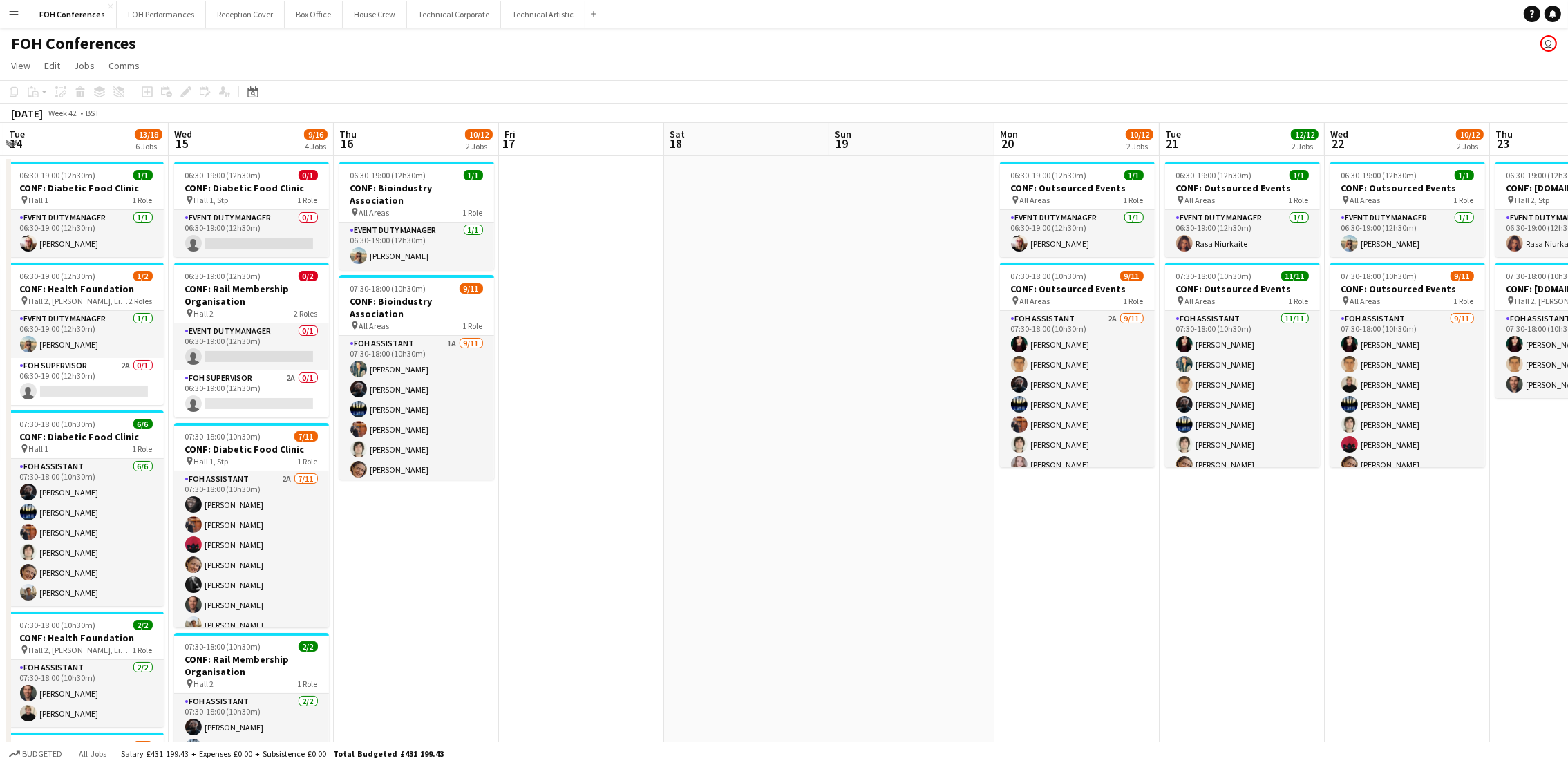
drag, startPoint x: 1464, startPoint y: 152, endPoint x: 965, endPoint y: 200, distance: 501.3
click at [947, 207] on app-calendar-viewport "Sat 11 Sun 12 Mon 13 7/7 2 Jobs Tue 14 13/18 6 Jobs Wed 15 9/16 4 Jobs Thu 16 1…" at bounding box center [784, 615] width 1568 height 985
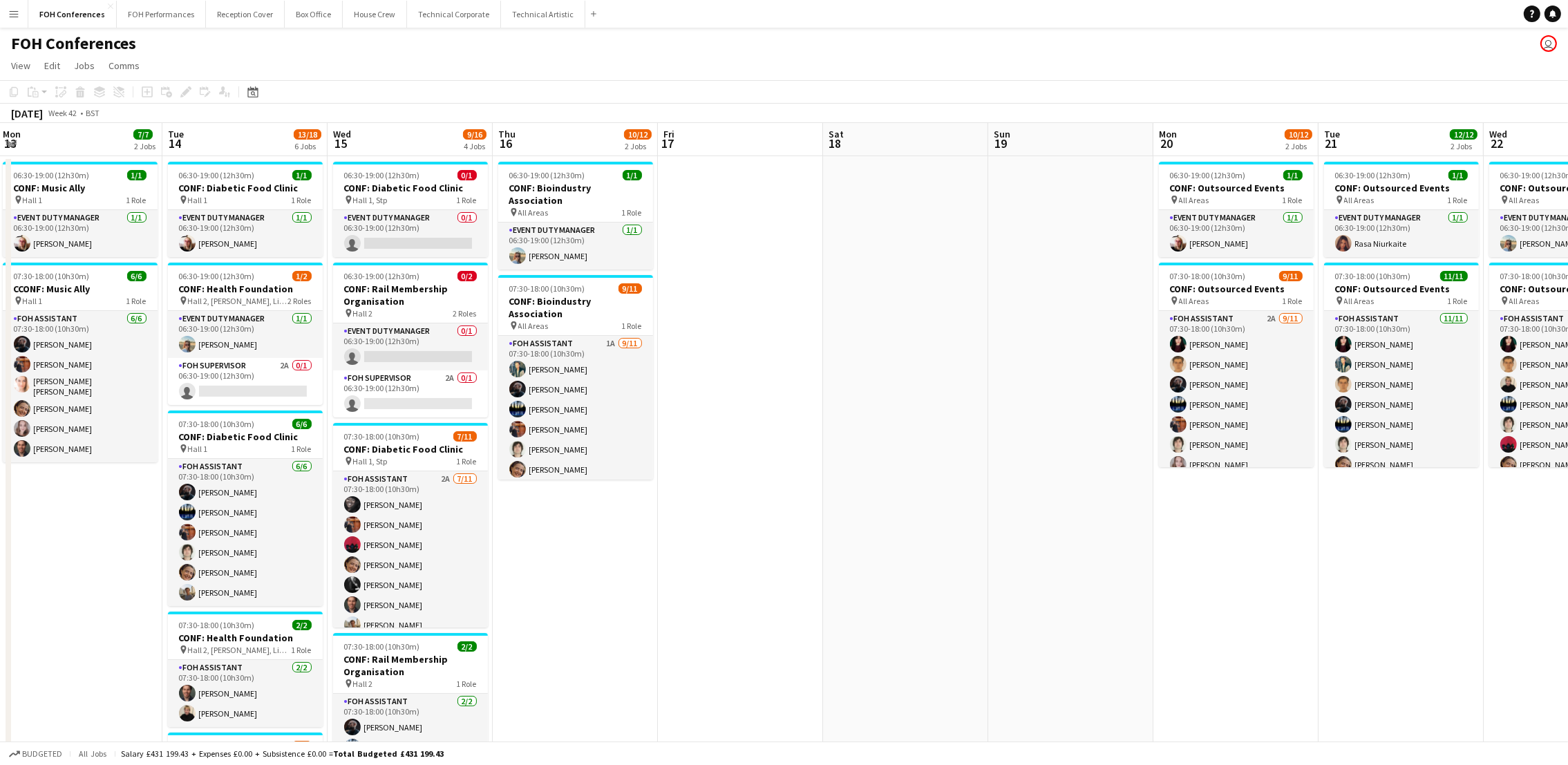
scroll to position [0, 351]
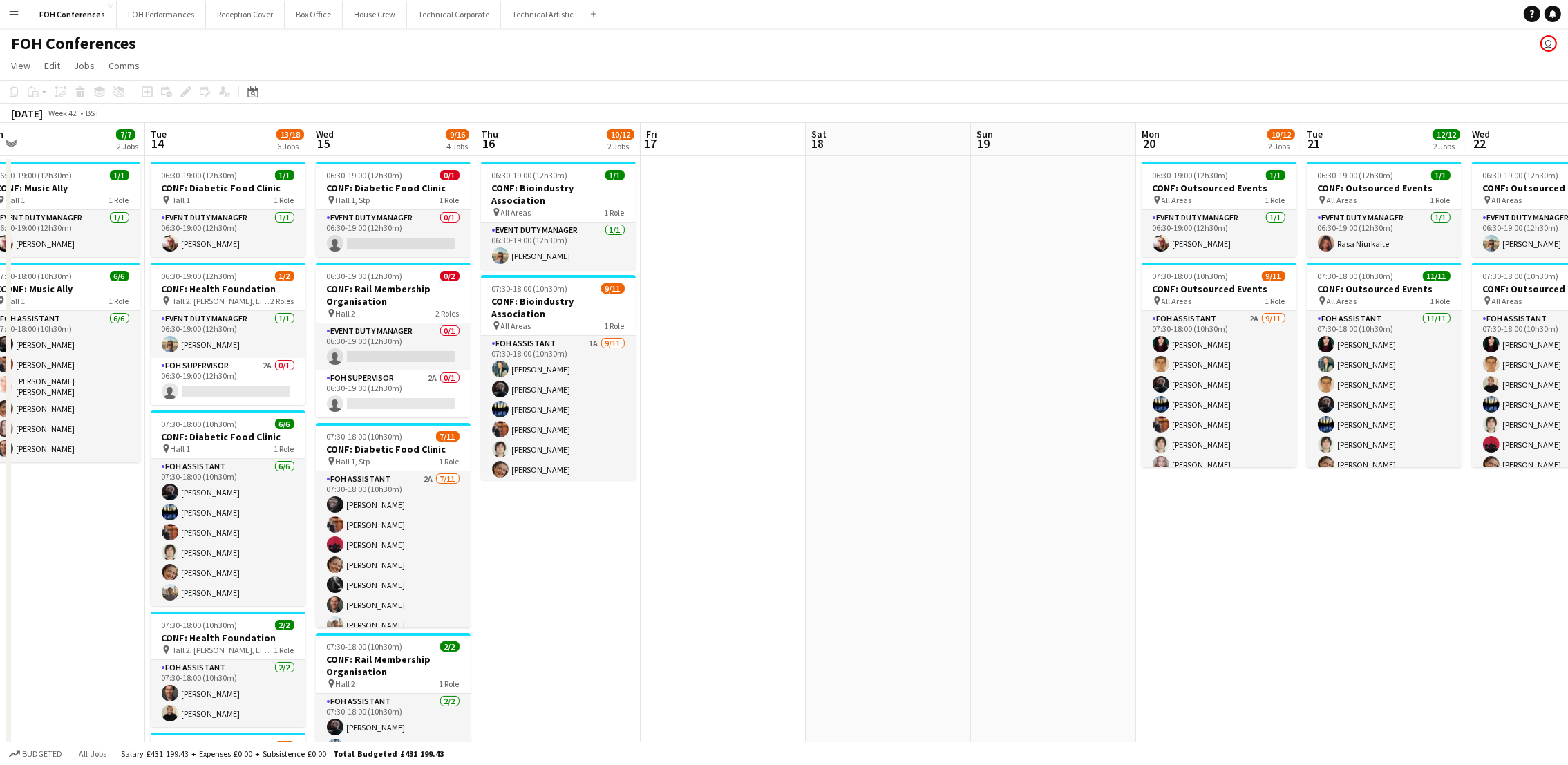
drag, startPoint x: 1381, startPoint y: 140, endPoint x: 1552, endPoint y: 143, distance: 171.0
click at [1552, 143] on app-calendar-viewport "Sat 11 Sun 12 Mon 13 7/7 2 Jobs Tue 14 13/18 6 Jobs Wed 15 9/16 4 Jobs Thu 16 1…" at bounding box center [784, 615] width 1568 height 985
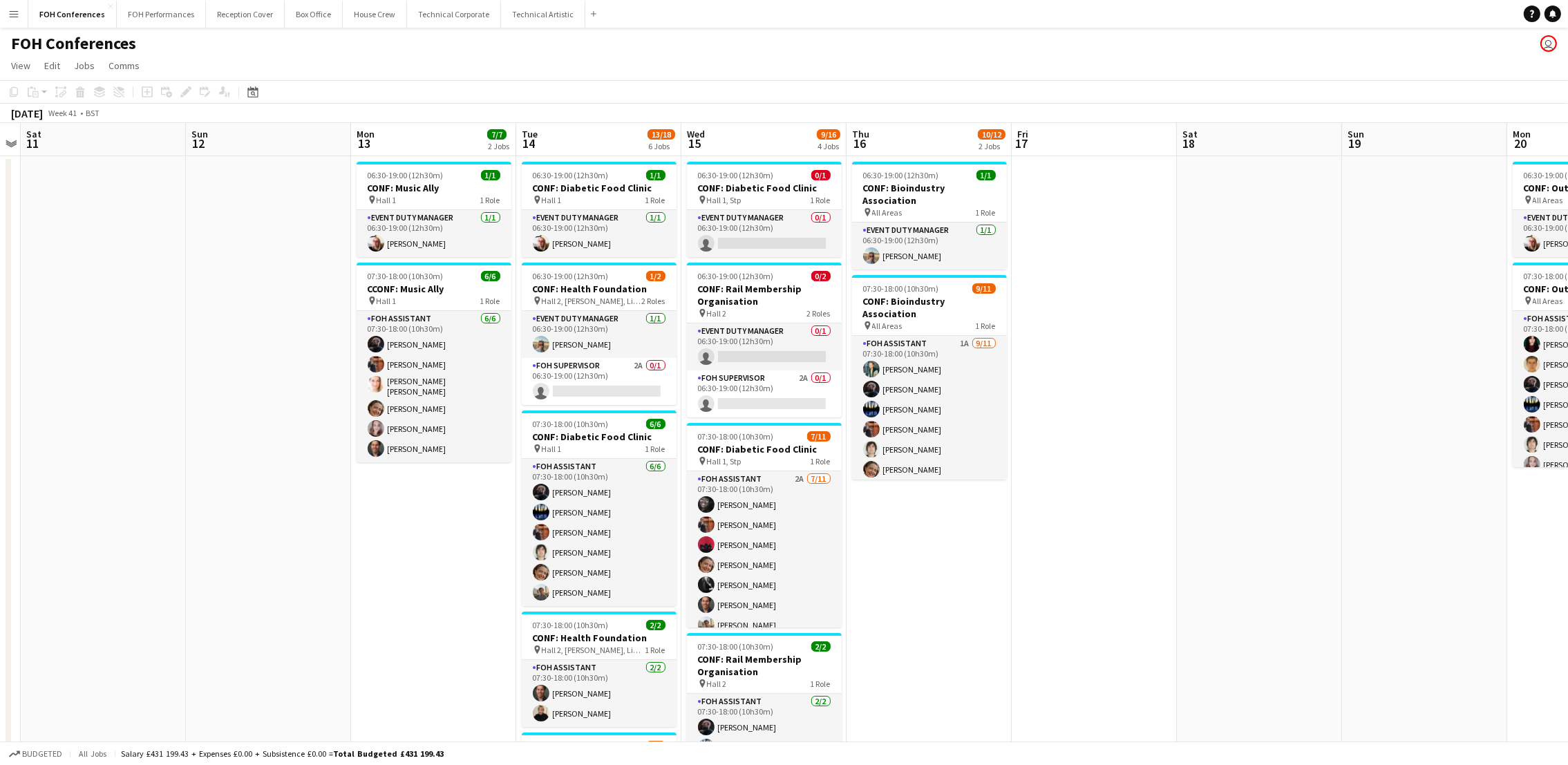
scroll to position [0, 382]
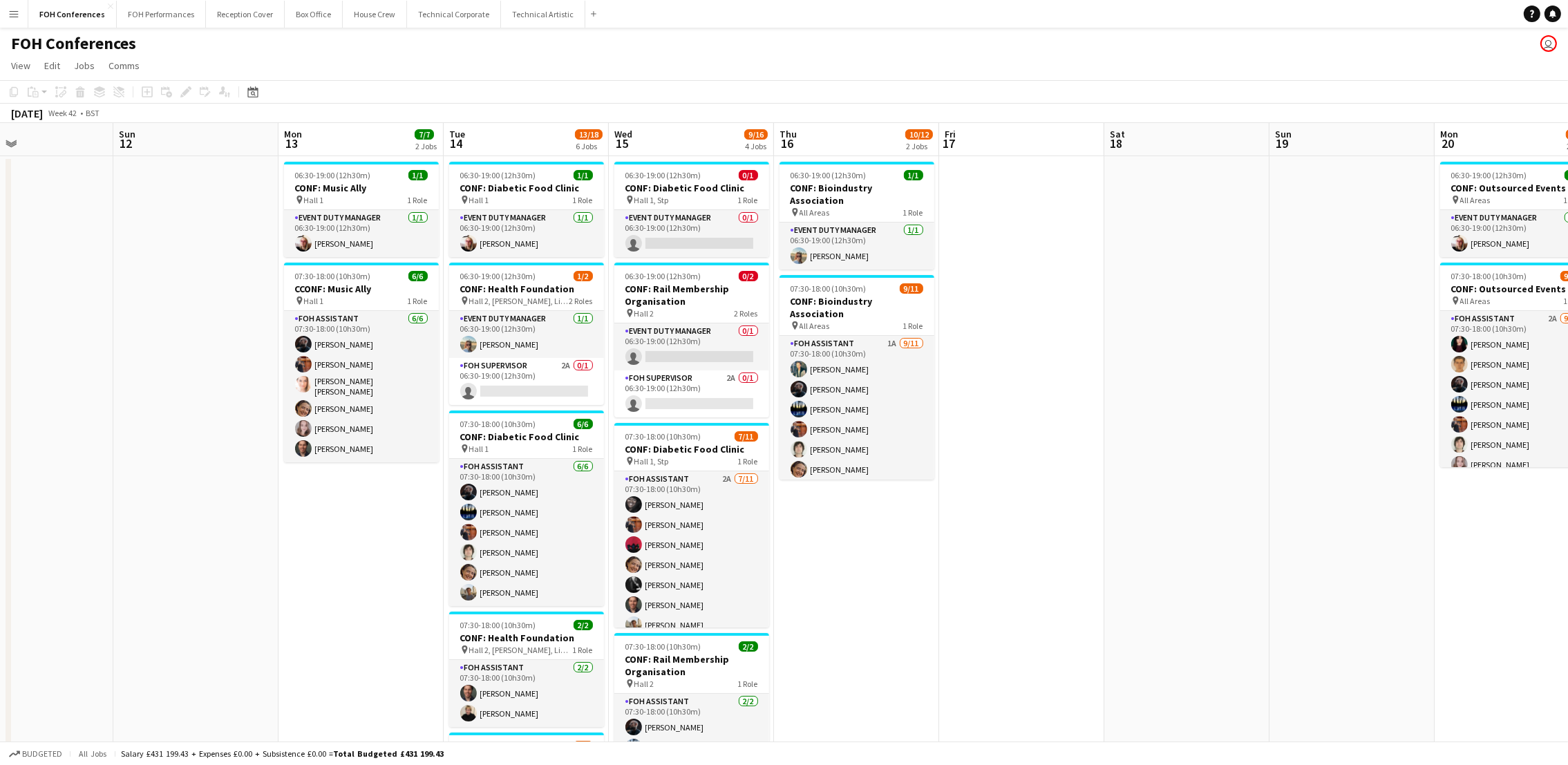
drag, startPoint x: 337, startPoint y: 138, endPoint x: 801, endPoint y: 161, distance: 464.6
click at [801, 161] on app-calendar-viewport "Thu 9 10/17 4 Jobs Fri 10 Sat 11 Sun 12 Mon 13 7/7 2 Jobs Tue 14 13/18 6 Jobs W…" at bounding box center [784, 615] width 1568 height 985
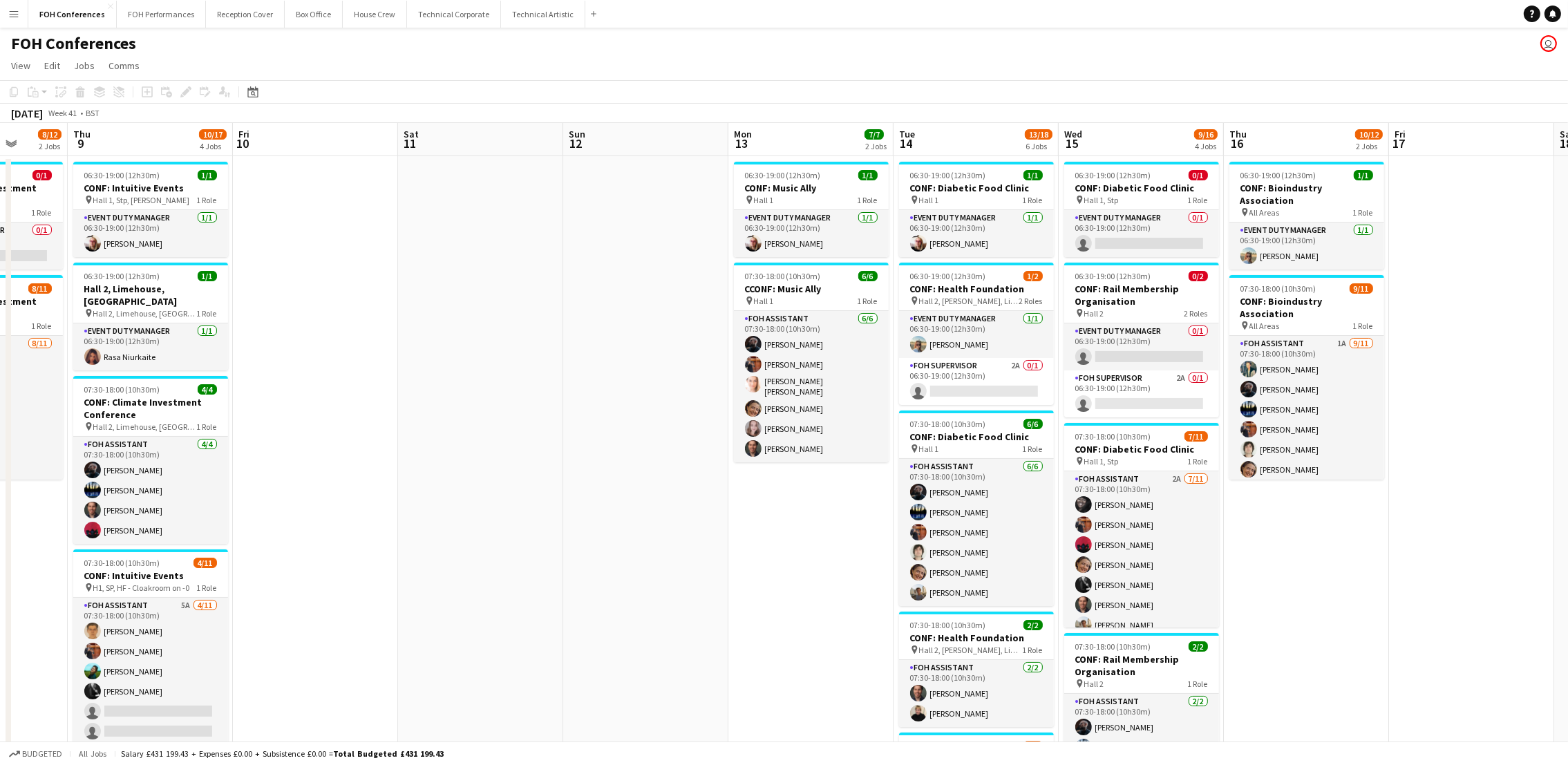
scroll to position [0, 404]
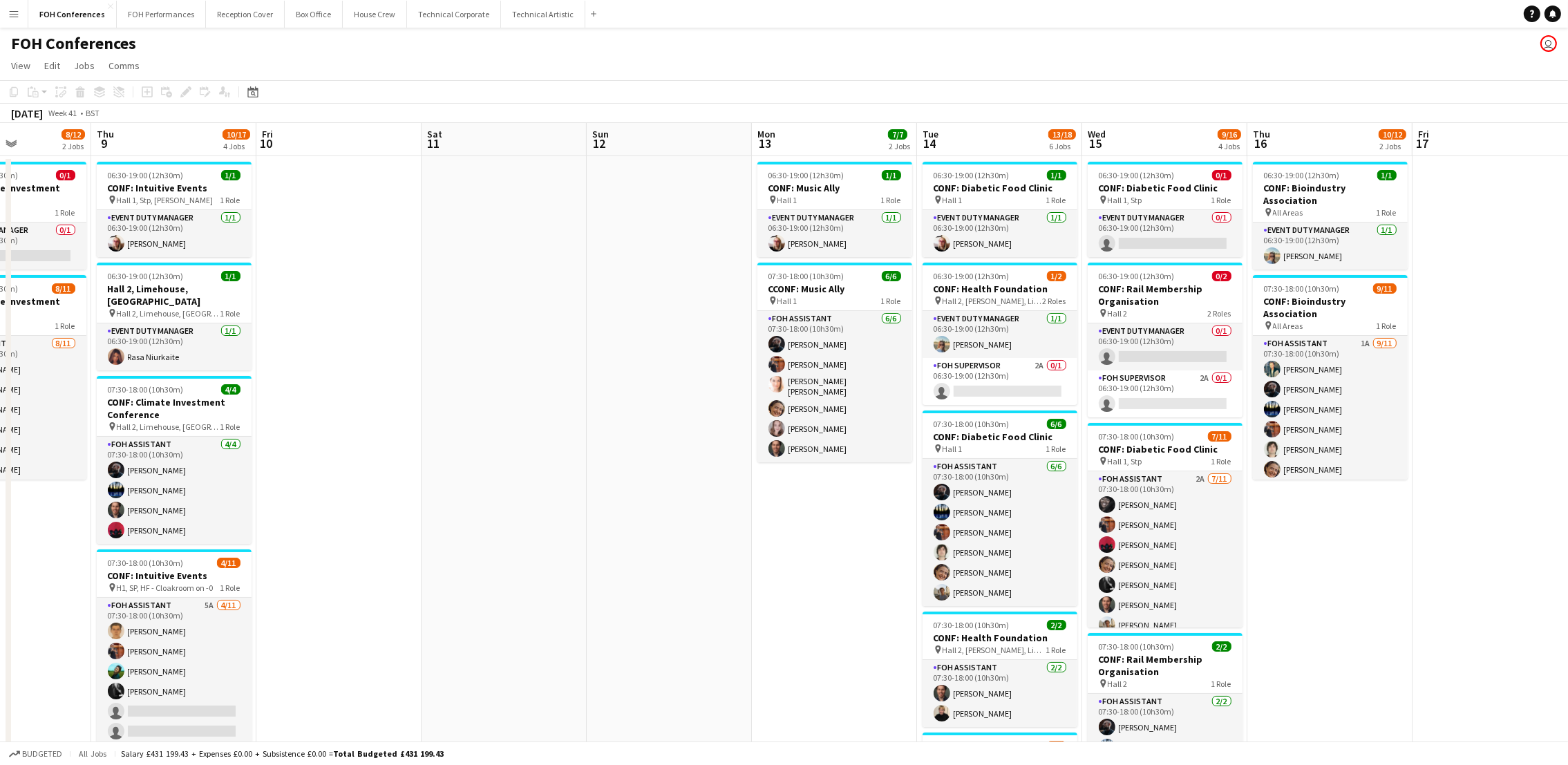
drag, startPoint x: 345, startPoint y: 145, endPoint x: 652, endPoint y: 140, distance: 307.0
click at [652, 140] on app-calendar-viewport "Mon 6 1 Job Tue 7 12/12 2 Jobs Wed 8 8/12 2 Jobs Thu 9 10/17 4 Jobs Fri 10 Sat …" at bounding box center [784, 615] width 1568 height 985
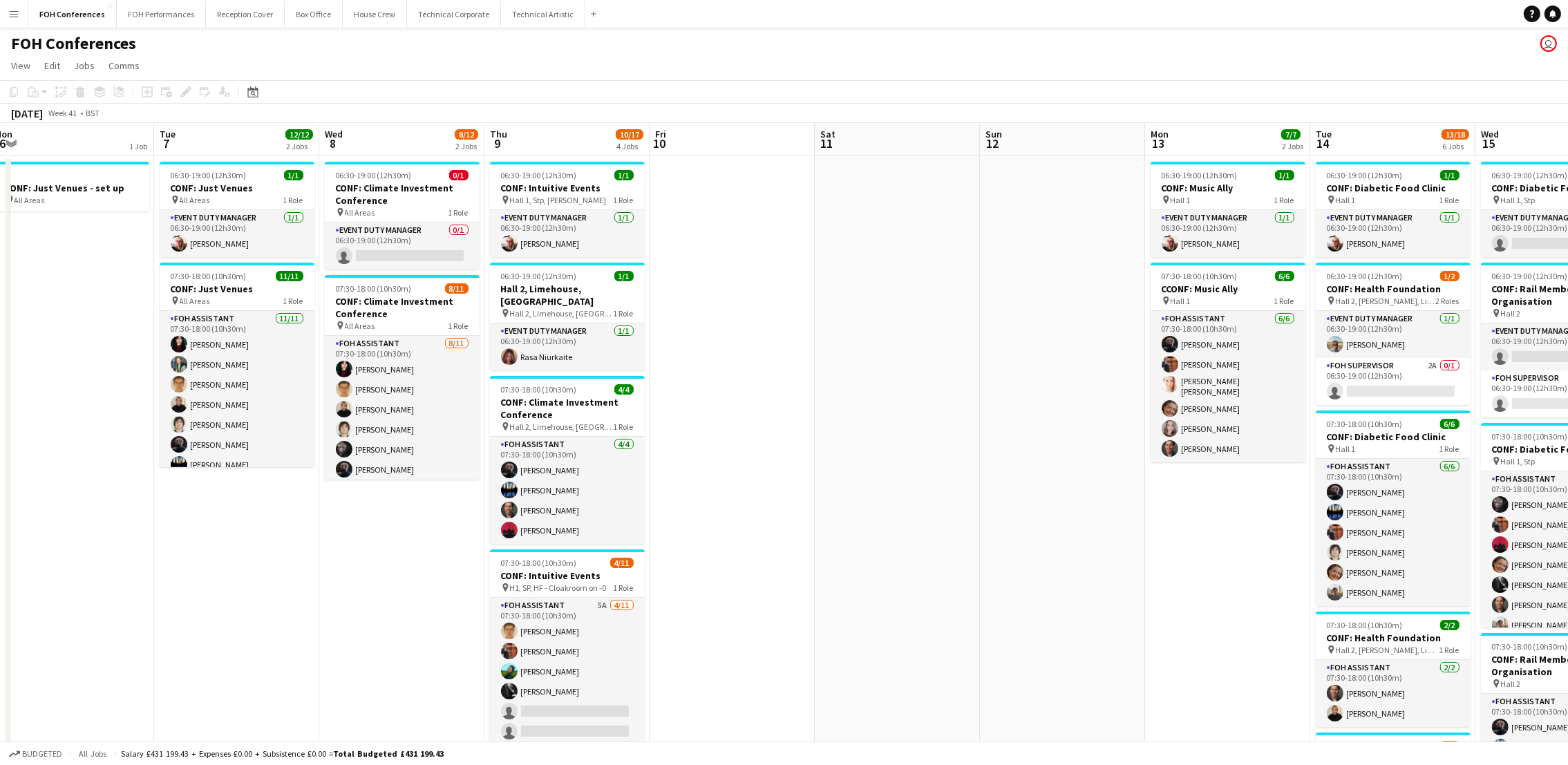
scroll to position [0, 332]
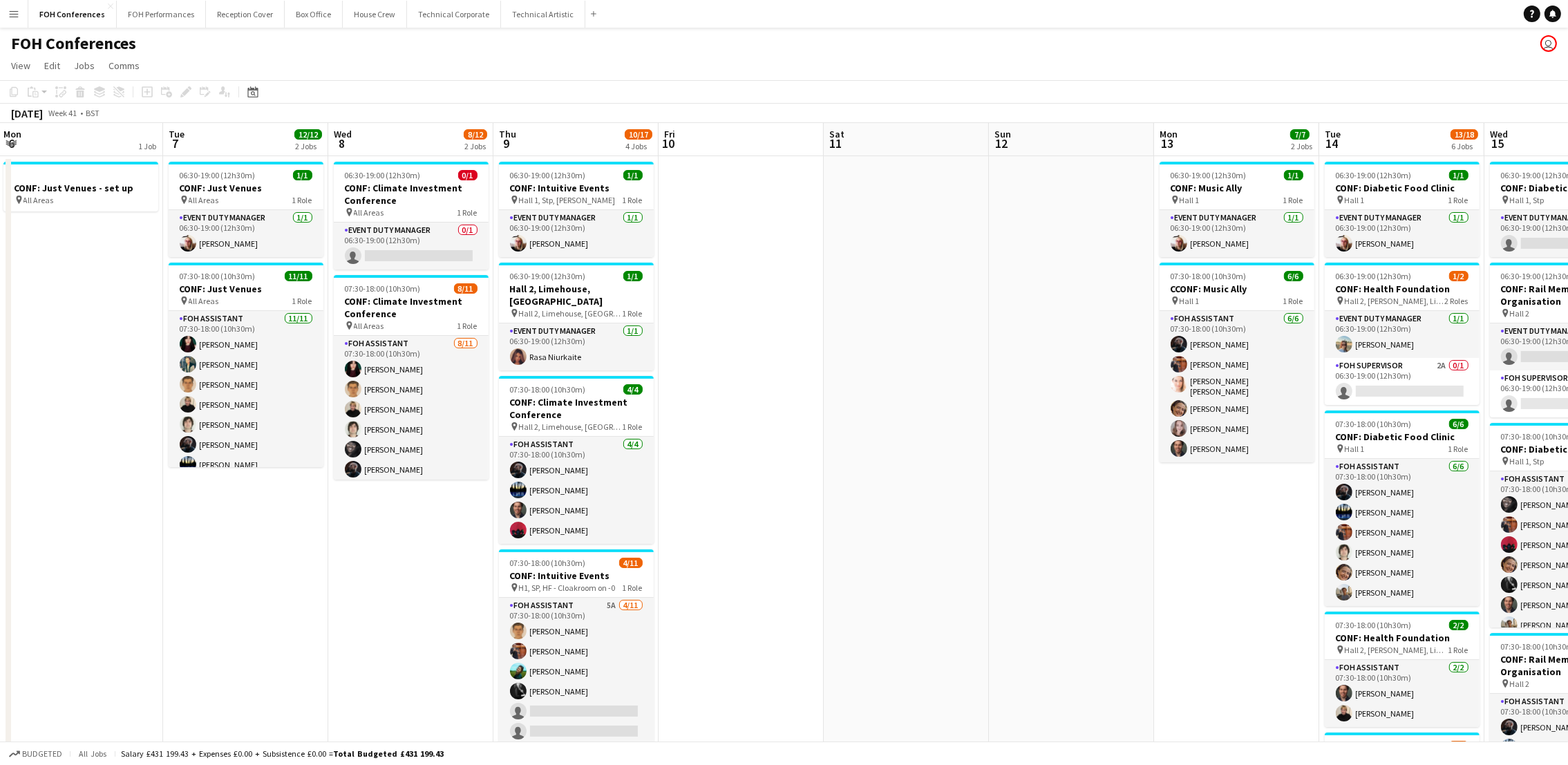
drag, startPoint x: 135, startPoint y: 137, endPoint x: 537, endPoint y: 141, distance: 402.0
click at [537, 141] on app-calendar-viewport "Sat 4 Sun 5 3/3 2 Jobs Mon 6 1 Job Tue 7 12/12 2 Jobs Wed 8 8/12 2 Jobs Thu 9 1…" at bounding box center [784, 615] width 1568 height 985
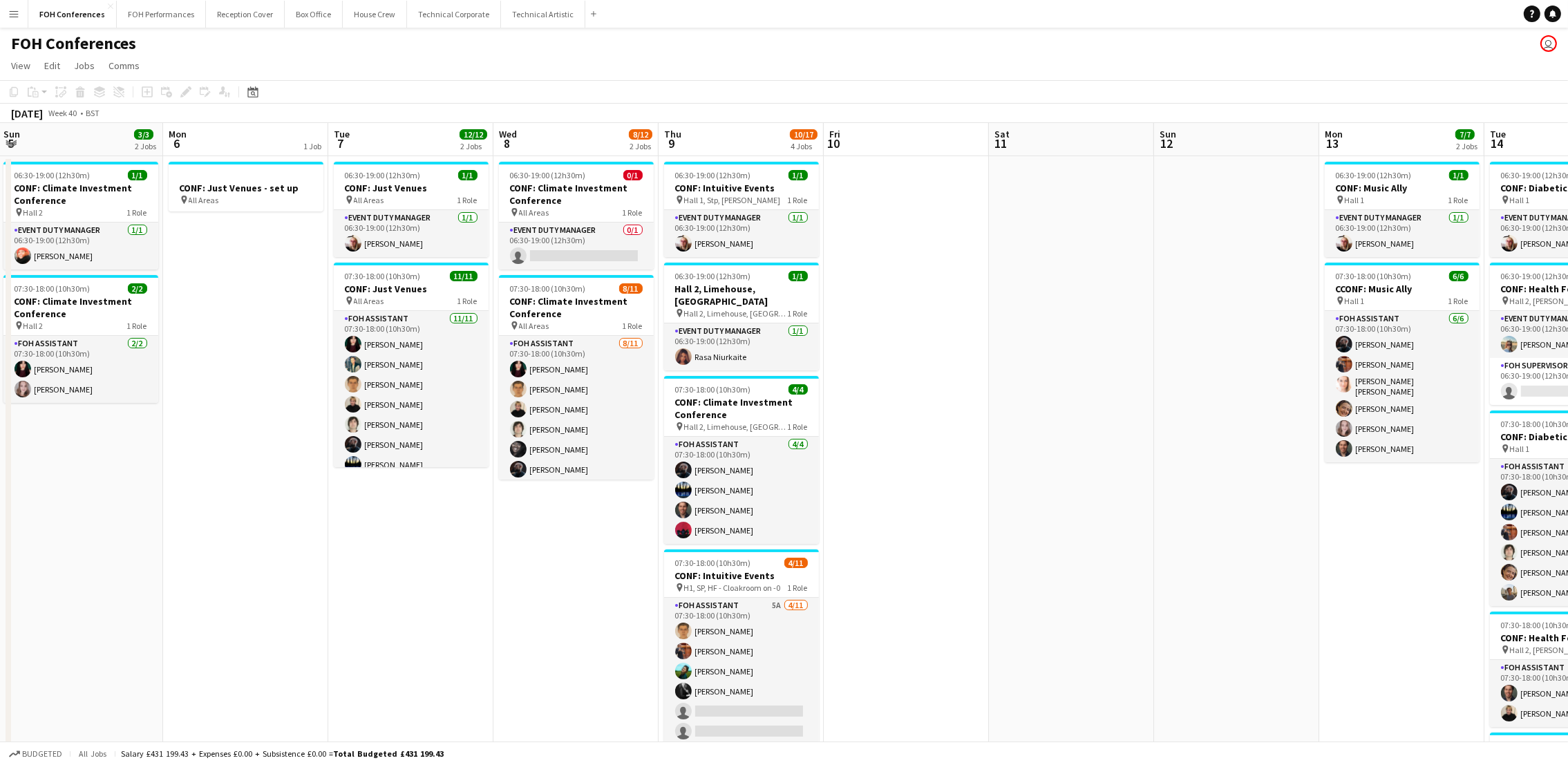
scroll to position [0, 297]
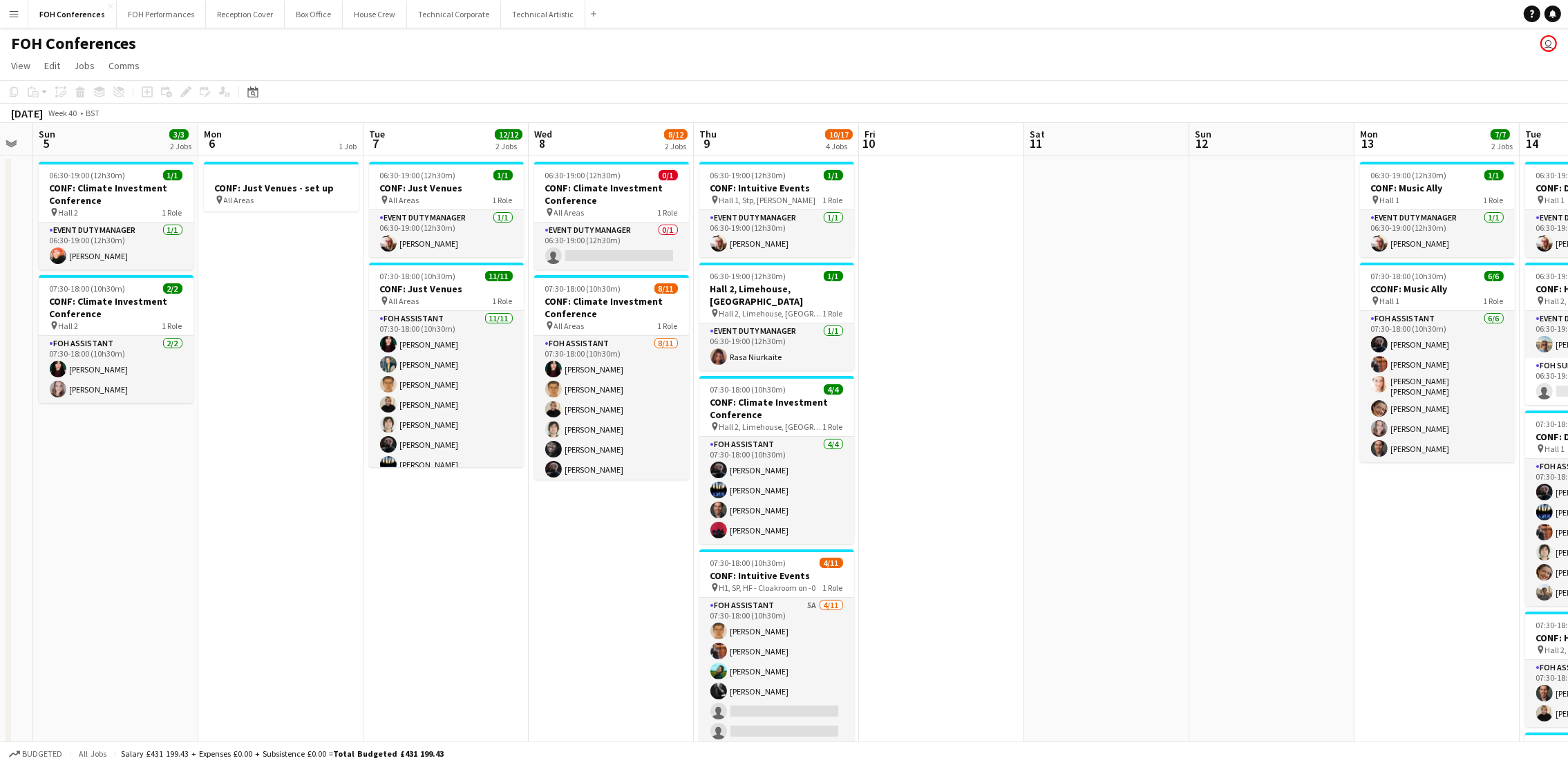
drag, startPoint x: 213, startPoint y: 151, endPoint x: 413, endPoint y: 171, distance: 201.0
click at [413, 171] on app-calendar-viewport "Fri 3 8/12 2 Jobs Sat 4 Sun 5 3/3 2 Jobs Mon 6 1 Job Tue 7 12/12 2 Jobs Wed 8 8…" at bounding box center [784, 615] width 1568 height 985
click at [273, 50] on div "FOH Conferences user" at bounding box center [784, 40] width 1568 height 27
click at [1003, 57] on app-page-menu "View Day view expanded Day view collapsed Month view Date picker Jump to today …" at bounding box center [784, 67] width 1568 height 27
click at [667, 57] on app-page-menu "View Day view expanded Day view collapsed Month view Date picker Jump to today …" at bounding box center [784, 67] width 1568 height 27
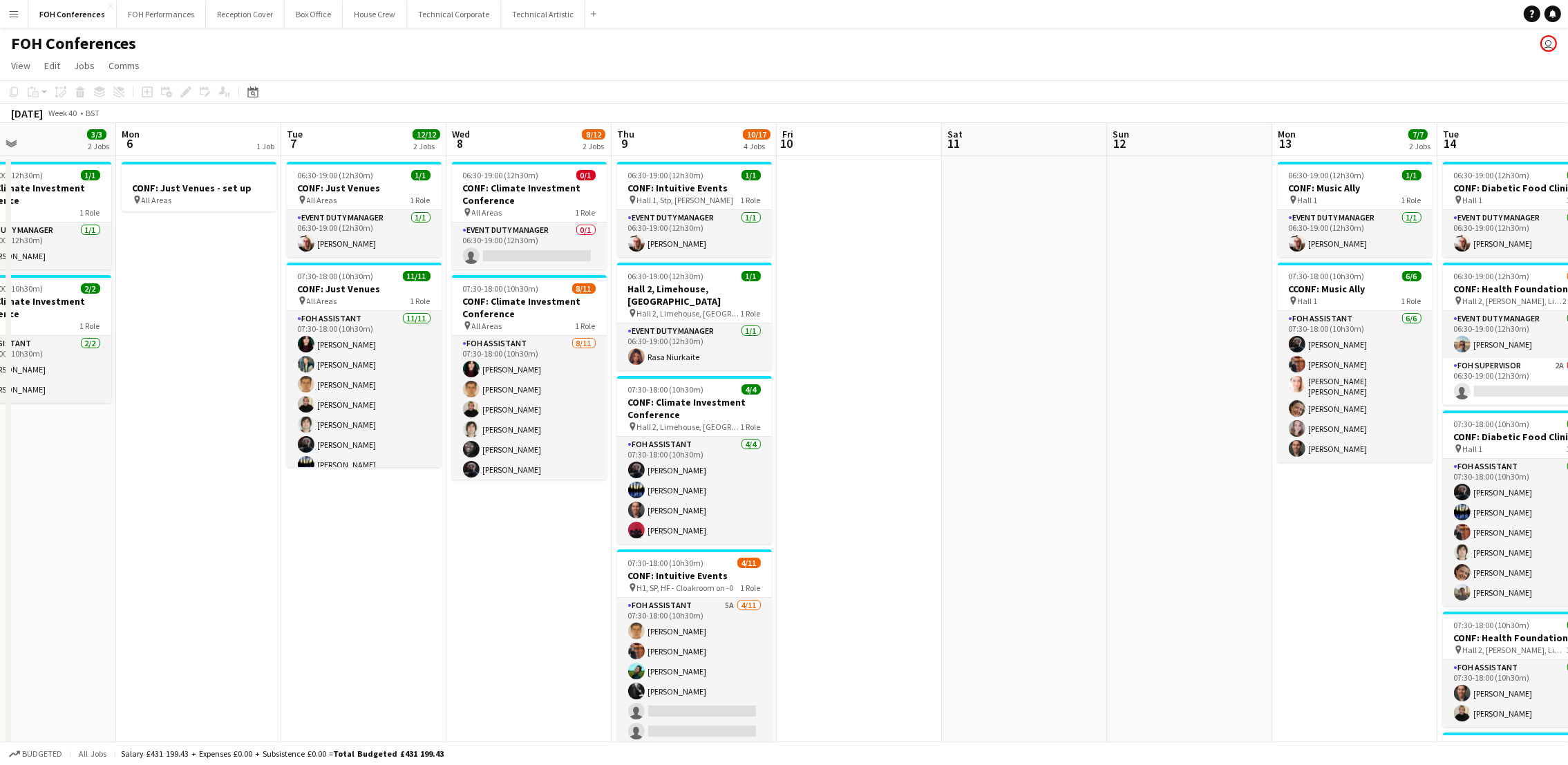
scroll to position [0, 325]
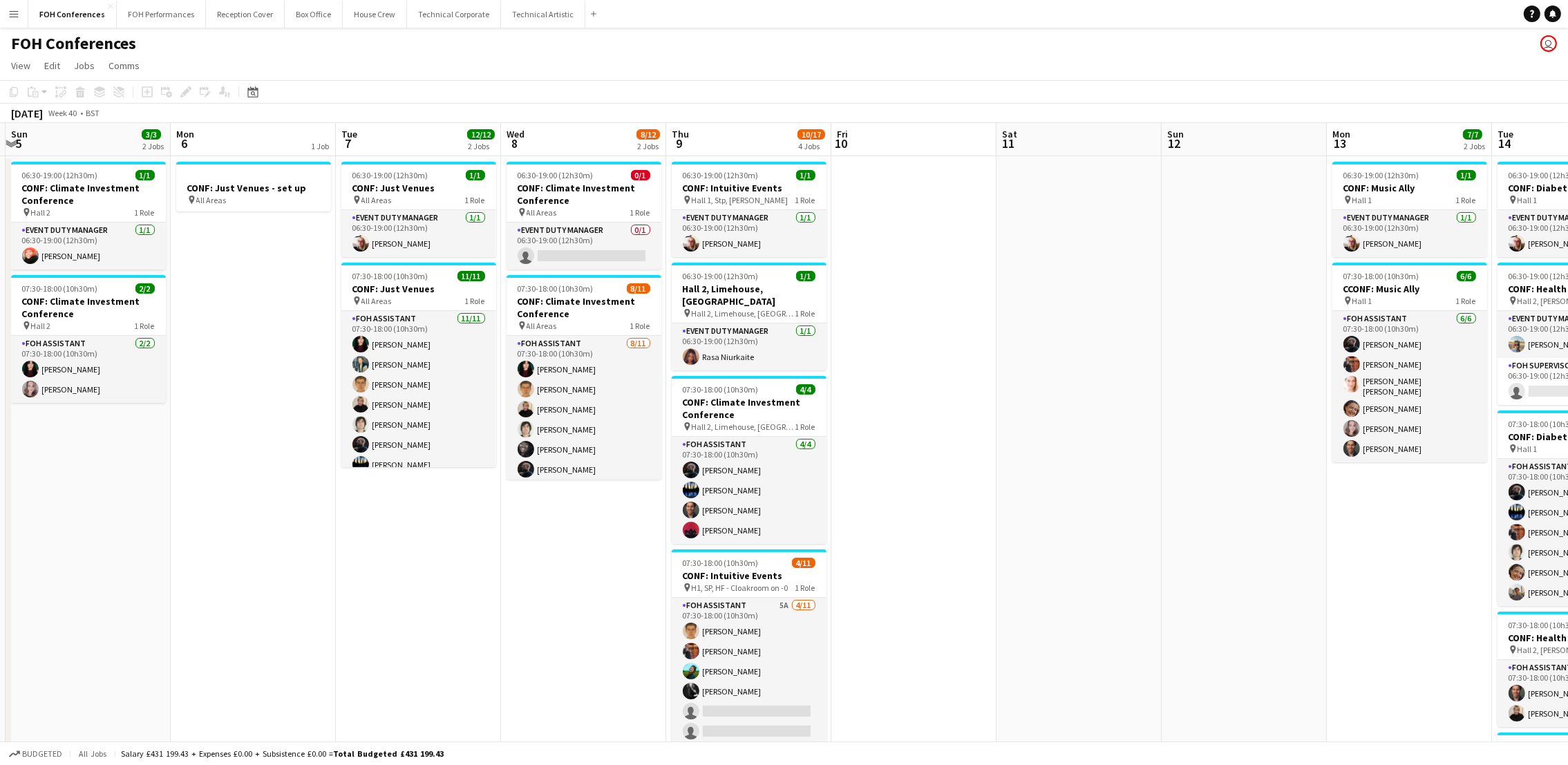
drag, startPoint x: 1332, startPoint y: 138, endPoint x: 1304, endPoint y: 159, distance: 35.0
click at [1304, 159] on app-calendar-viewport "Fri 3 8/12 2 Jobs Sat 4 Sun 5 3/3 2 Jobs Mon 6 1 Job Tue 7 12/12 2 Jobs Wed 8 8…" at bounding box center [784, 615] width 1568 height 985
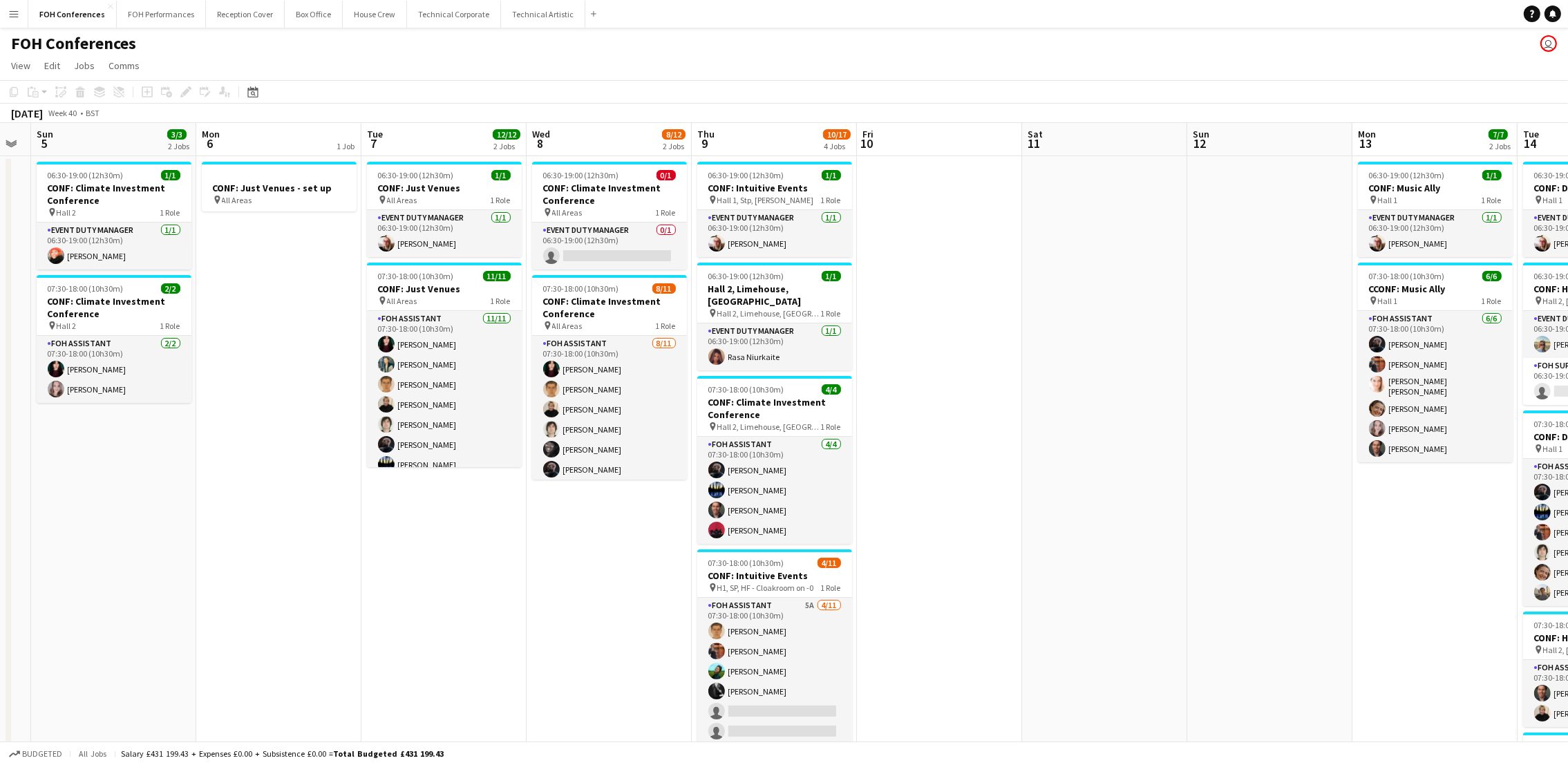
drag, startPoint x: 1062, startPoint y: 150, endPoint x: 1087, endPoint y: 150, distance: 25.0
click at [1087, 150] on app-calendar-viewport "Fri 3 8/12 2 Jobs Sat 4 Sun 5 3/3 2 Jobs Mon 6 1 Job Tue 7 12/12 2 Jobs Wed 8 8…" at bounding box center [784, 615] width 1568 height 985
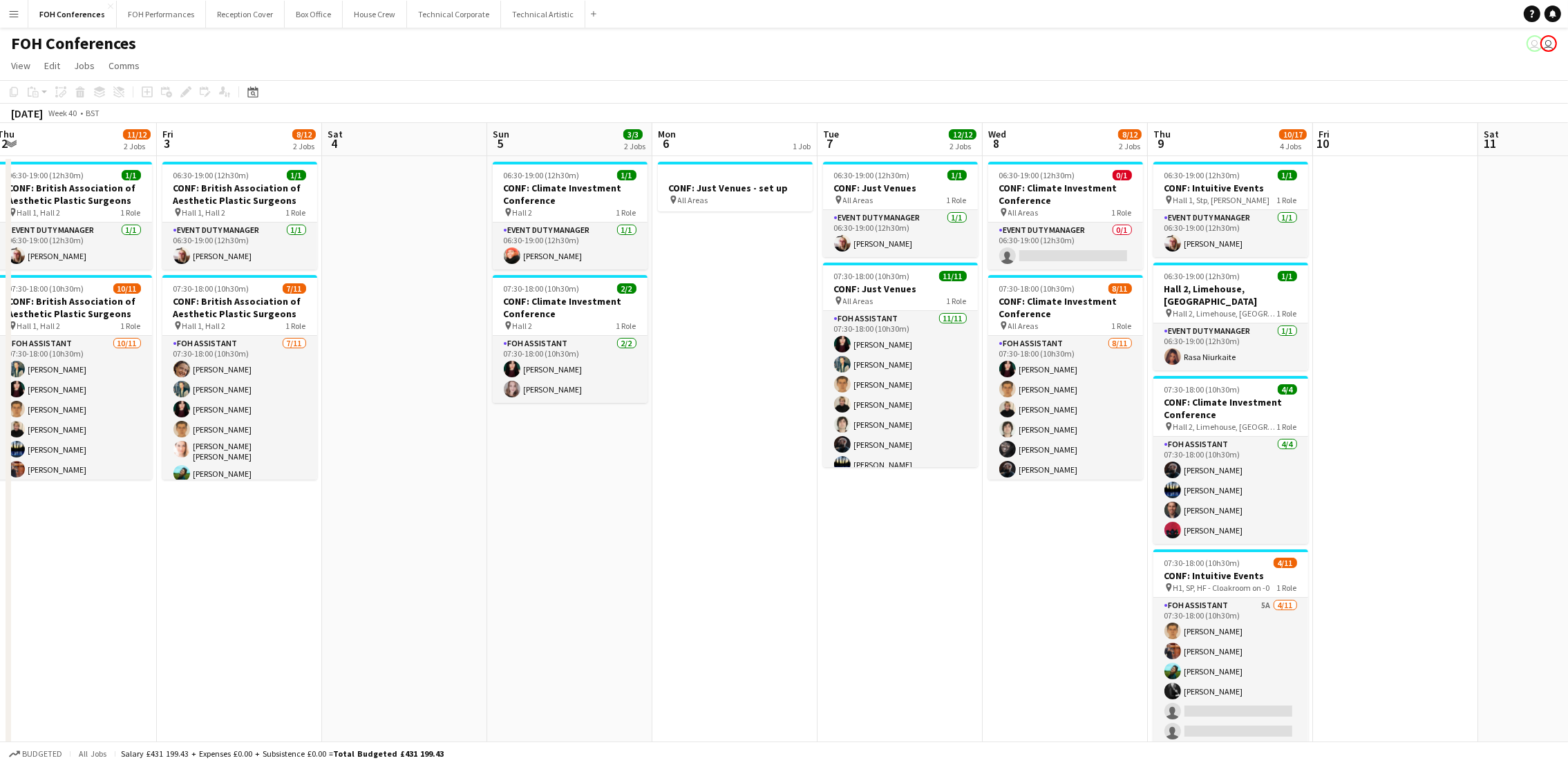
scroll to position [0, 316]
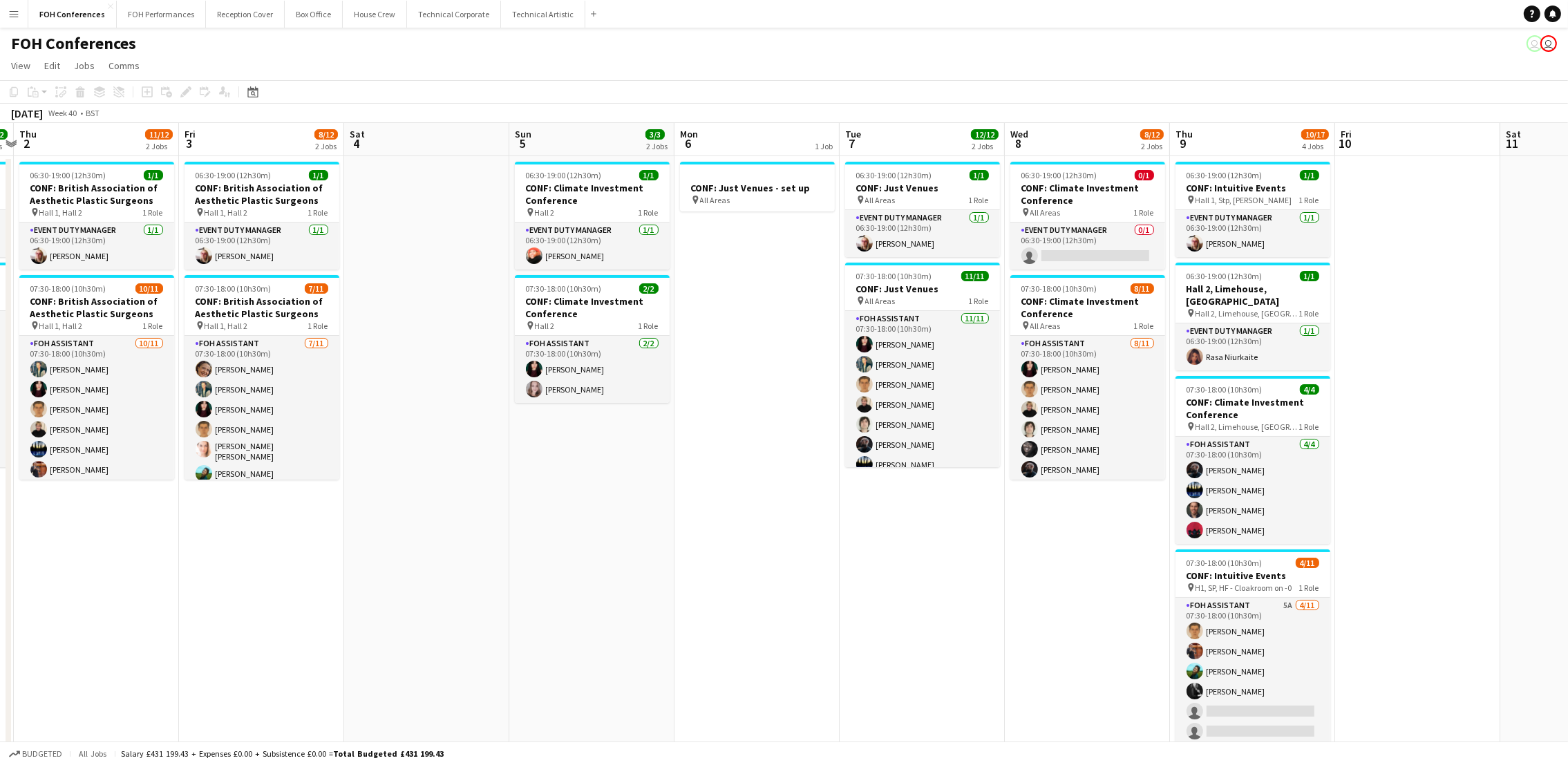
drag, startPoint x: 110, startPoint y: 145, endPoint x: 588, endPoint y: 177, distance: 479.1
click at [588, 177] on app-calendar-viewport "Tue 30 12/12 2 Jobs Wed 1 12/12 2 Jobs Thu 2 11/12 2 Jobs Fri 3 8/12 2 Jobs Sat…" at bounding box center [784, 615] width 1568 height 985
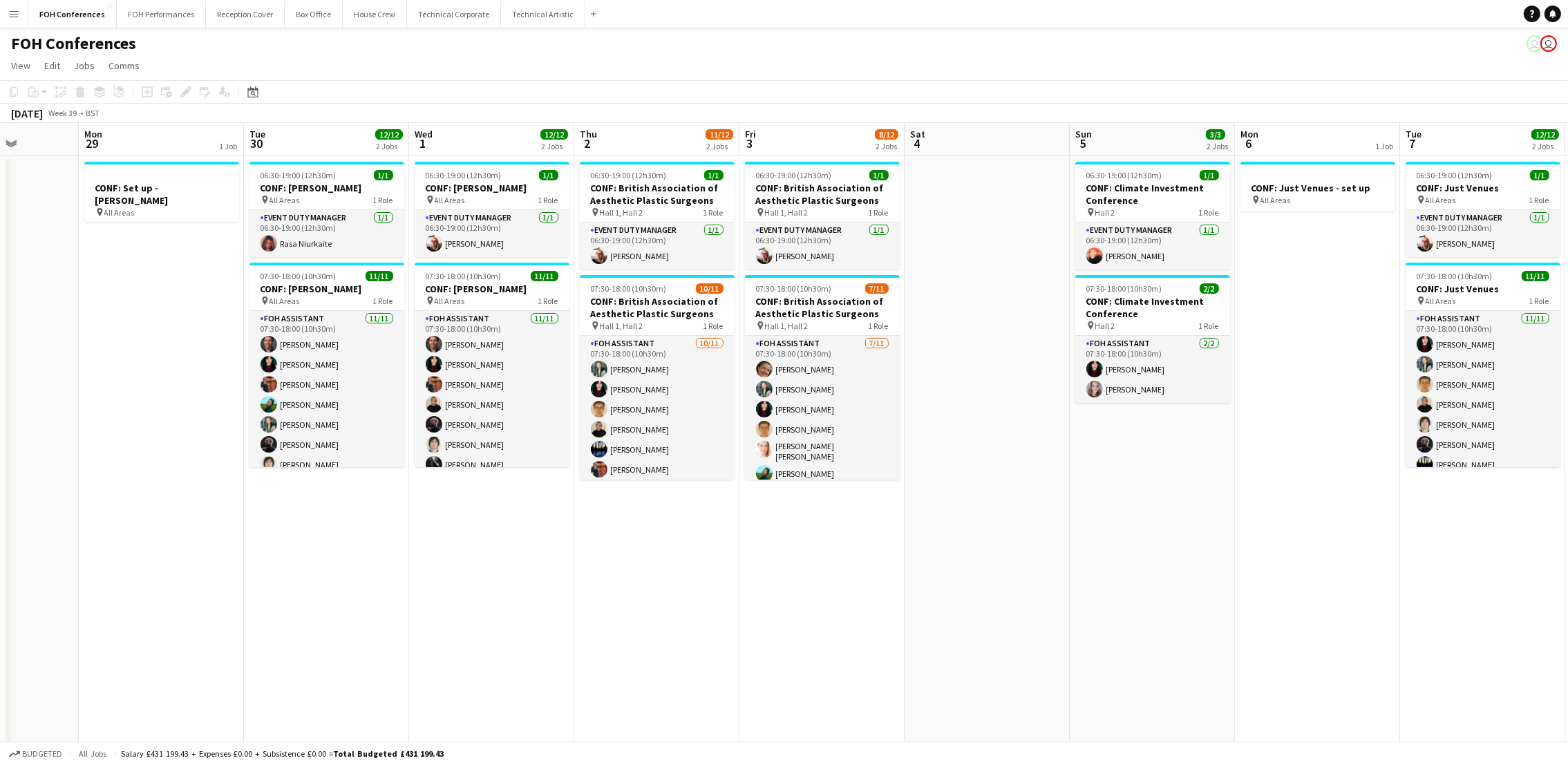
scroll to position [0, 403]
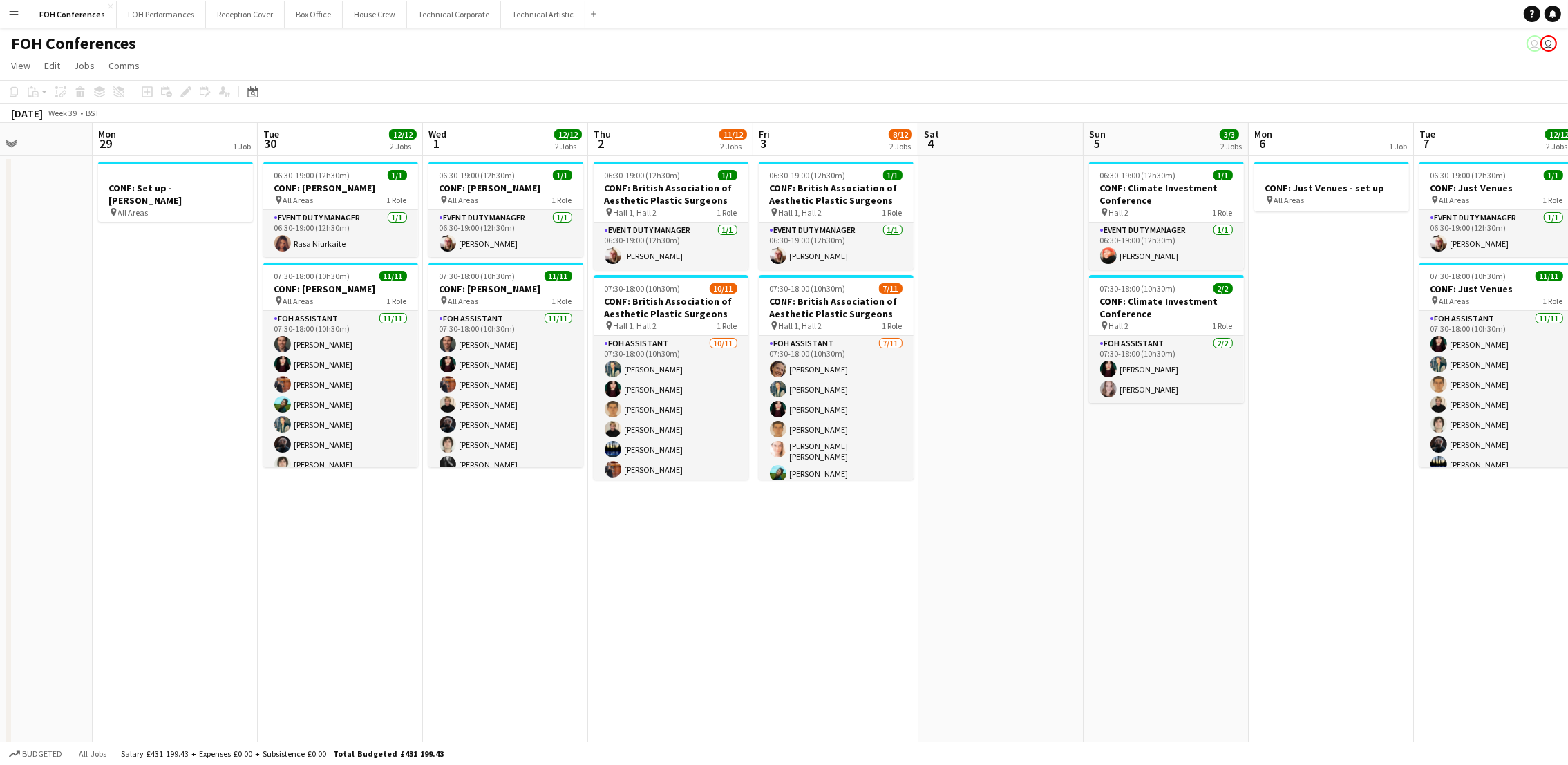
drag, startPoint x: 80, startPoint y: 147, endPoint x: 654, endPoint y: 186, distance: 575.3
click at [654, 186] on app-calendar-viewport "Fri 26 Sat 27 Sun 28 Mon 29 1 Job Tue 30 12/12 2 Jobs Wed 1 12/12 2 Jobs Thu 2 …" at bounding box center [784, 615] width 1568 height 985
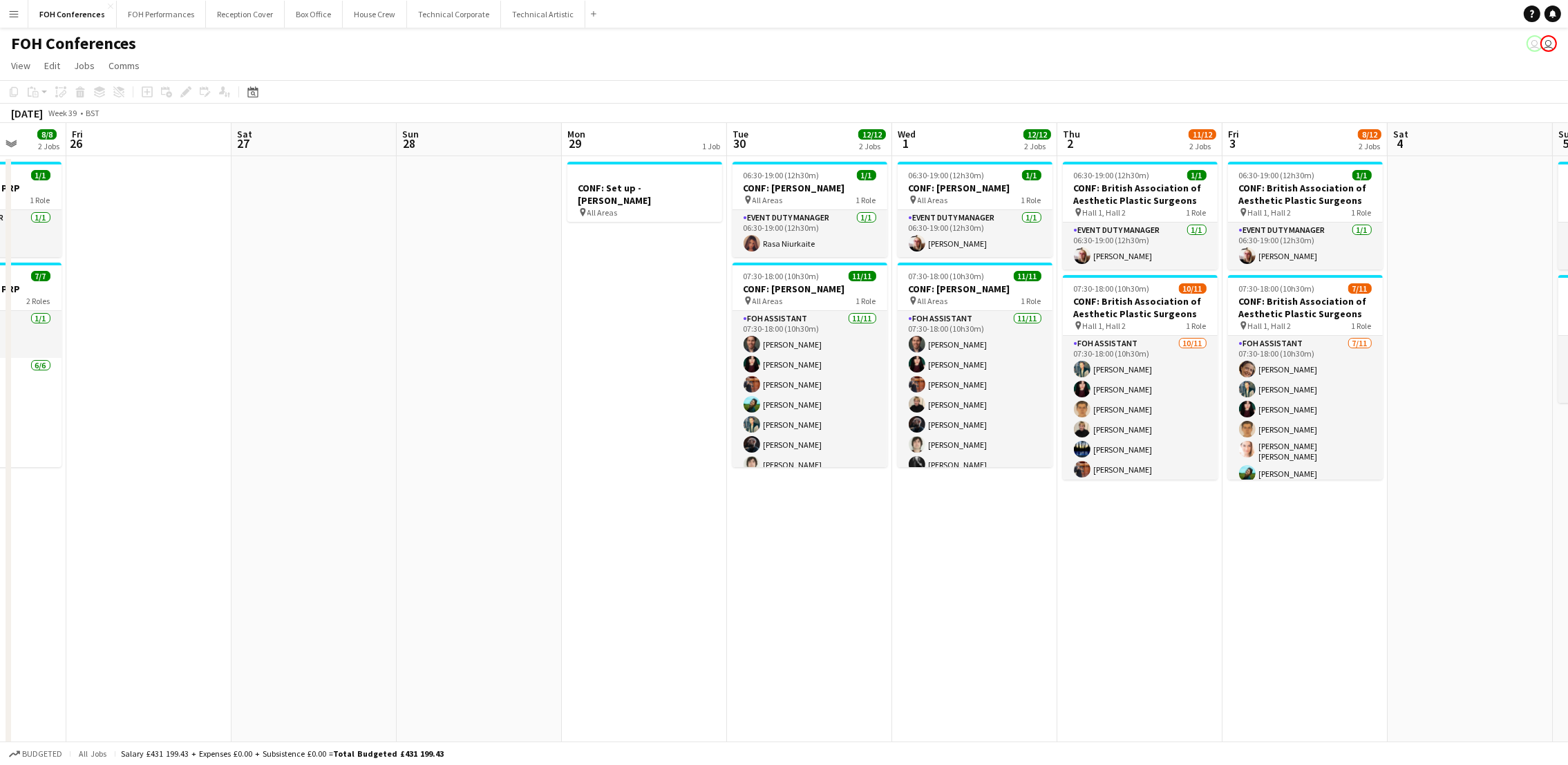
drag, startPoint x: 151, startPoint y: 138, endPoint x: 786, endPoint y: 210, distance: 639.1
click at [786, 210] on app-calendar-viewport "Tue 23 12/12 4 Jobs Wed 24 12/12 4 Jobs Thu 25 8/8 2 Jobs Fri 26 Sat 27 Sun 28 …" at bounding box center [784, 615] width 1568 height 985
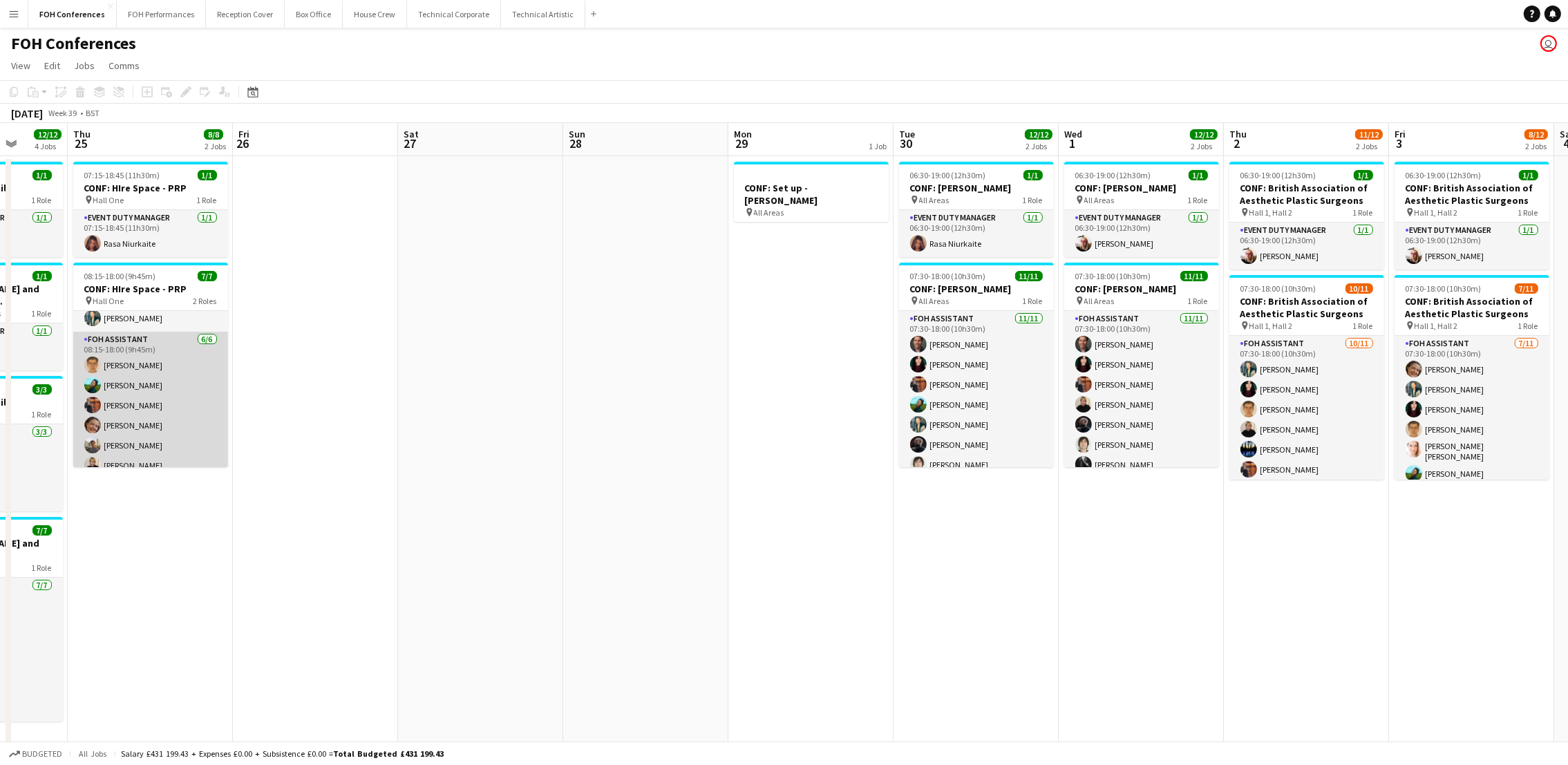
scroll to position [38, 0]
